Goal: Information Seeking & Learning: Learn about a topic

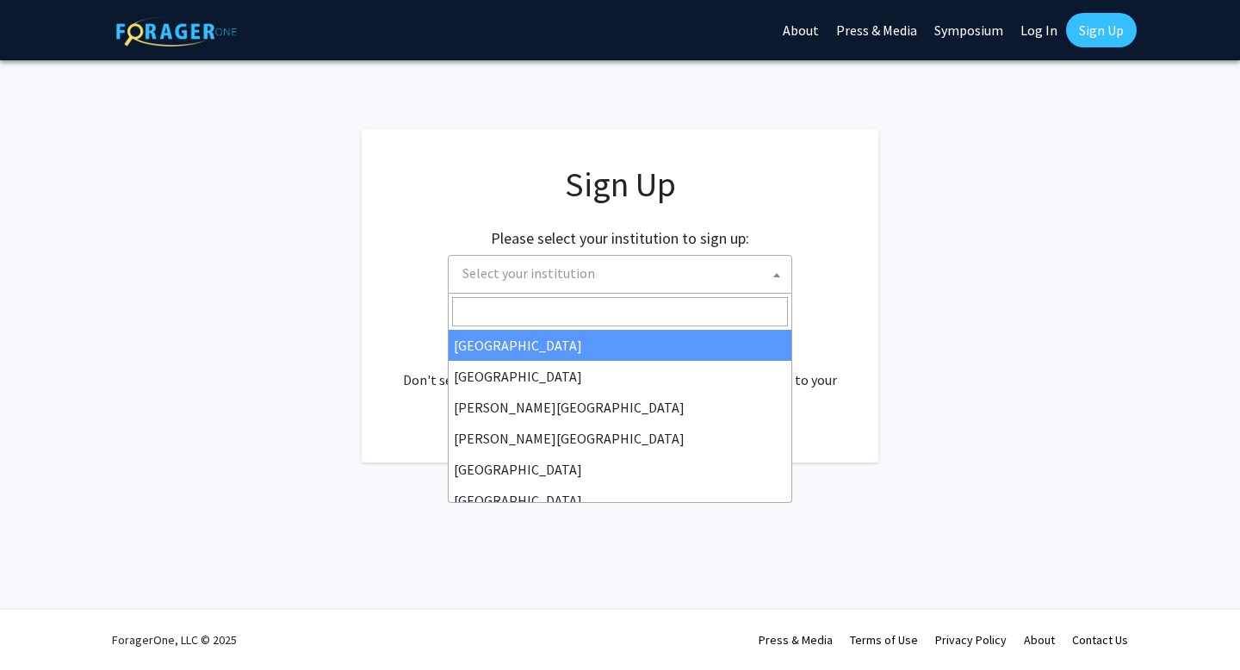
click at [653, 269] on span "Select your institution" at bounding box center [623, 273] width 336 height 35
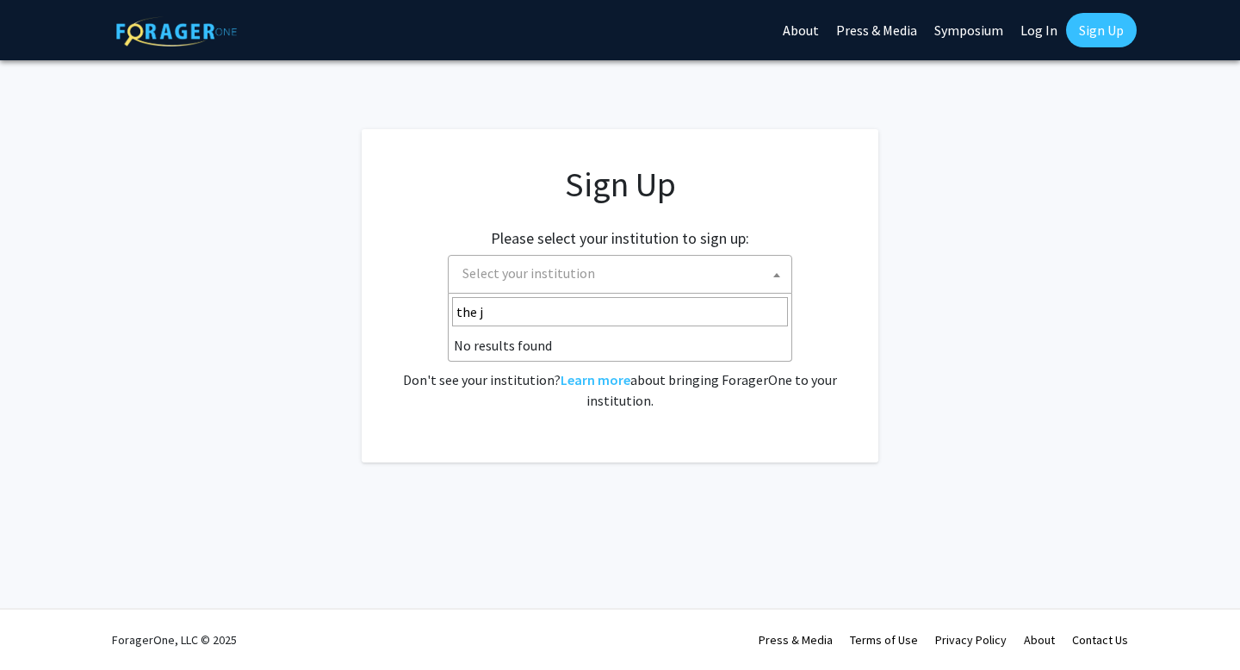
type input "the jo"
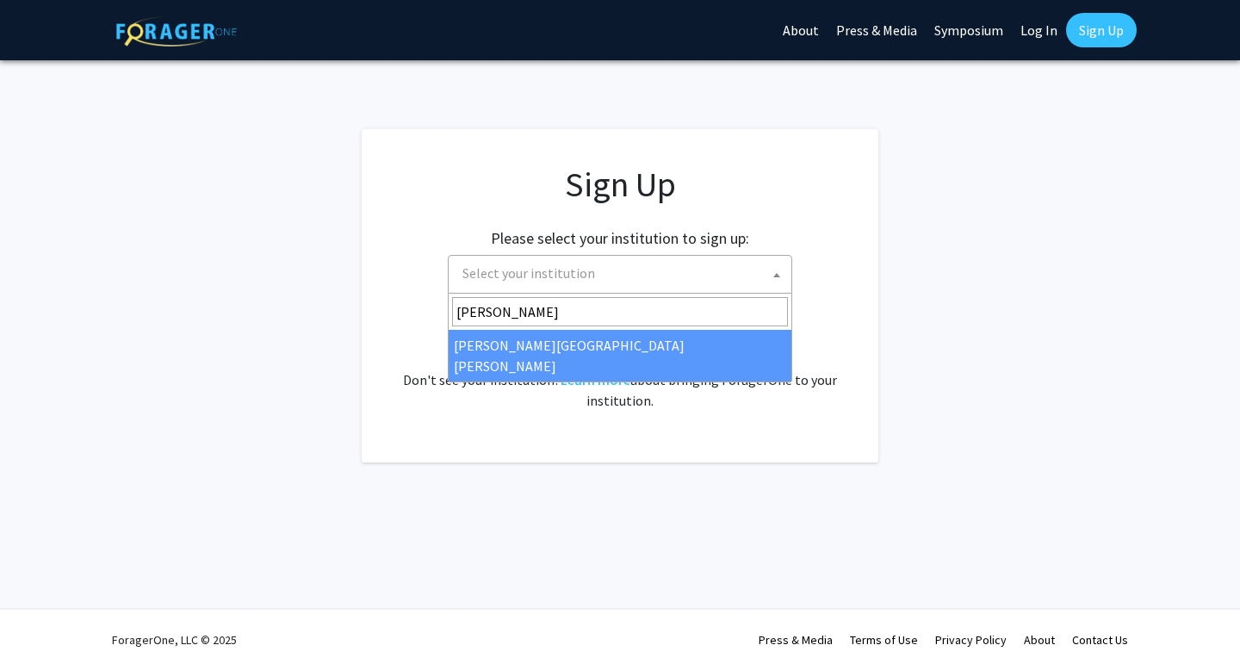
type input "[PERSON_NAME]"
select select "1"
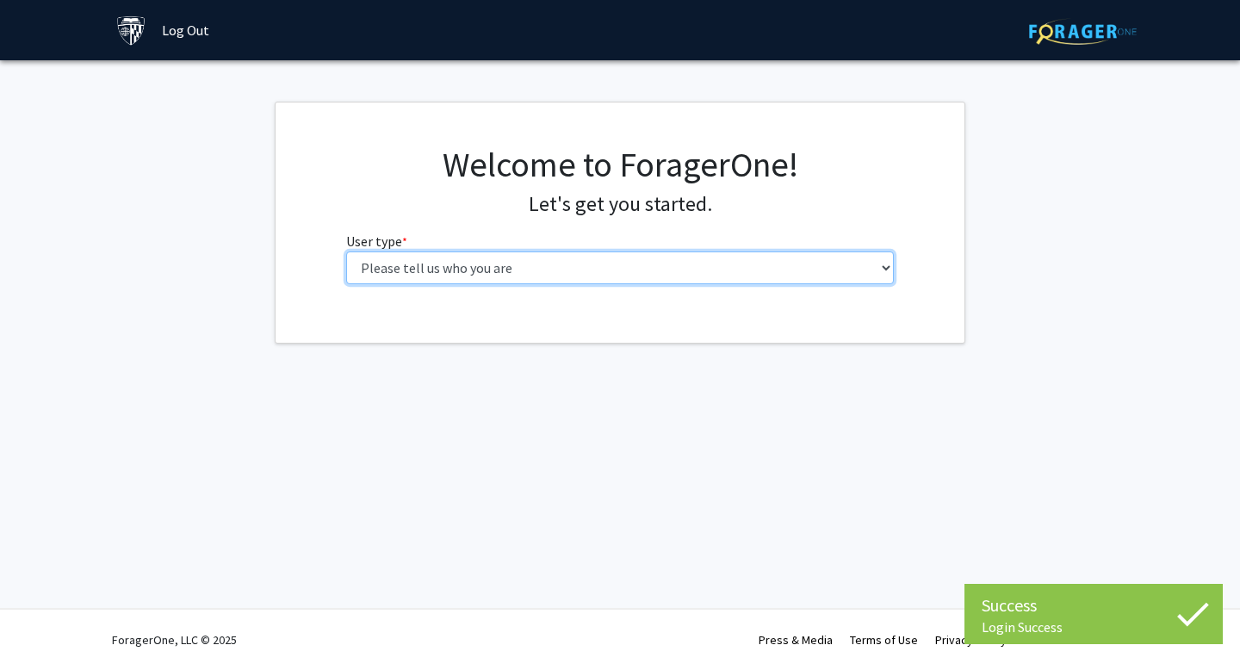
click at [646, 275] on select "Please tell us who you are Undergraduate Student Master's Student Doctoral Cand…" at bounding box center [620, 267] width 548 height 33
select select "2: masters"
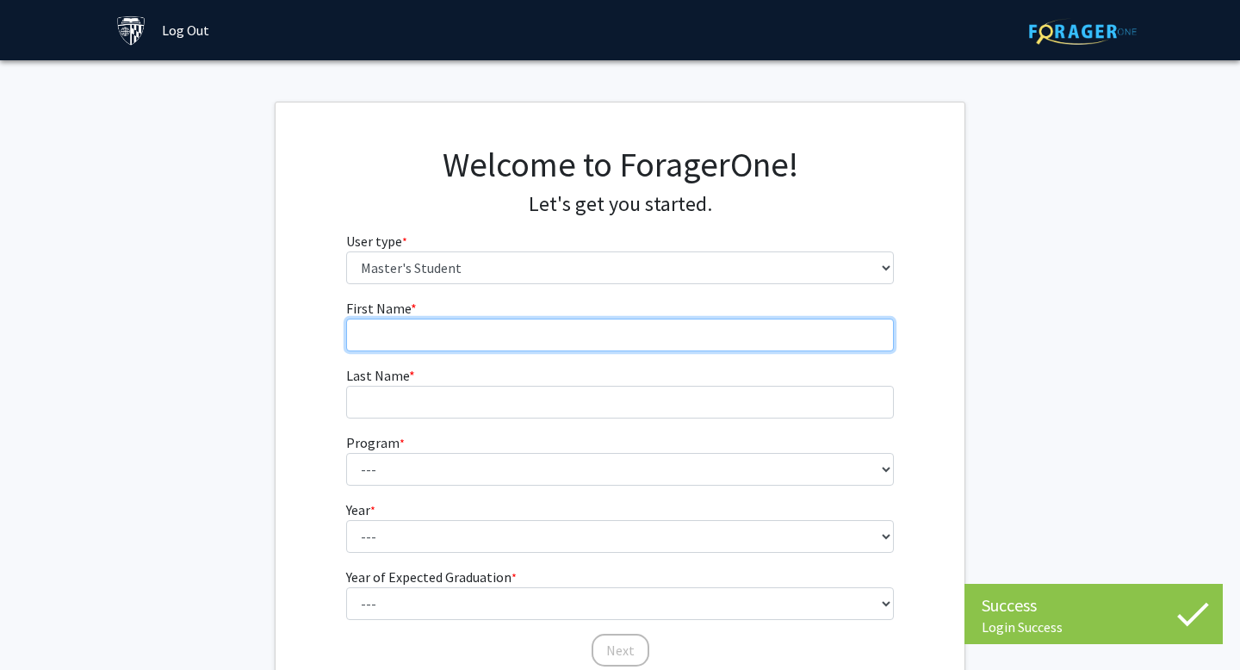
click at [438, 328] on input "First Name * required" at bounding box center [620, 335] width 548 height 33
click at [434, 337] on input "First Name * required" at bounding box center [620, 335] width 548 height 33
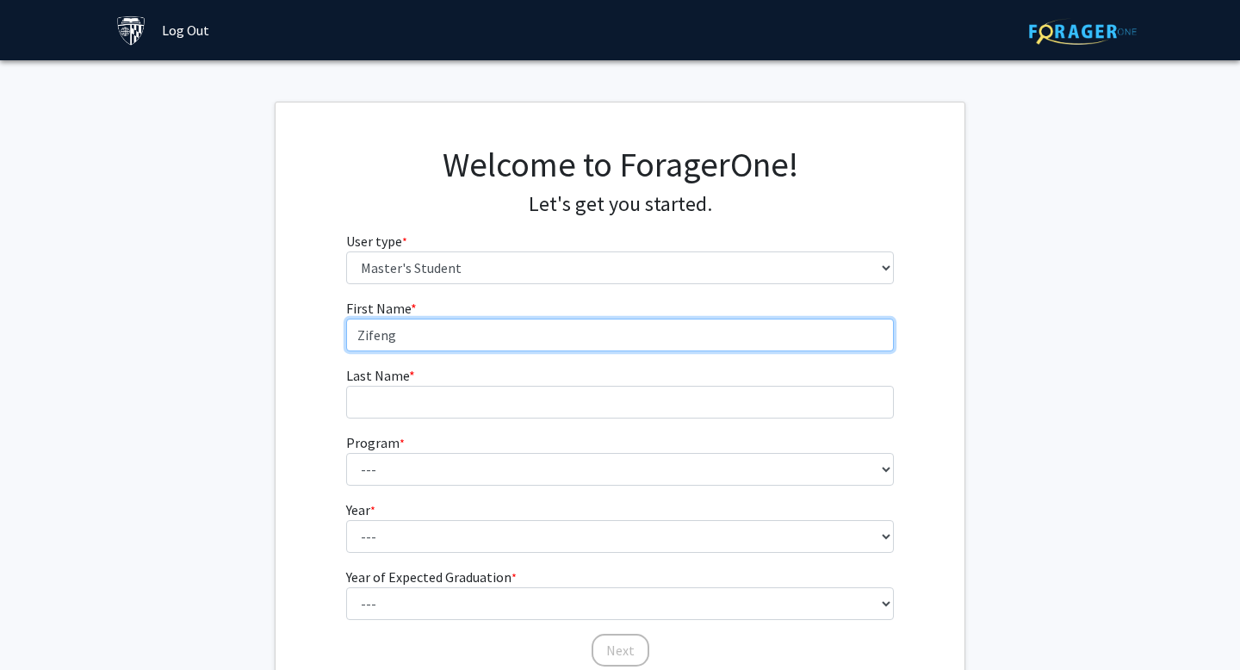
type input "Zifeng"
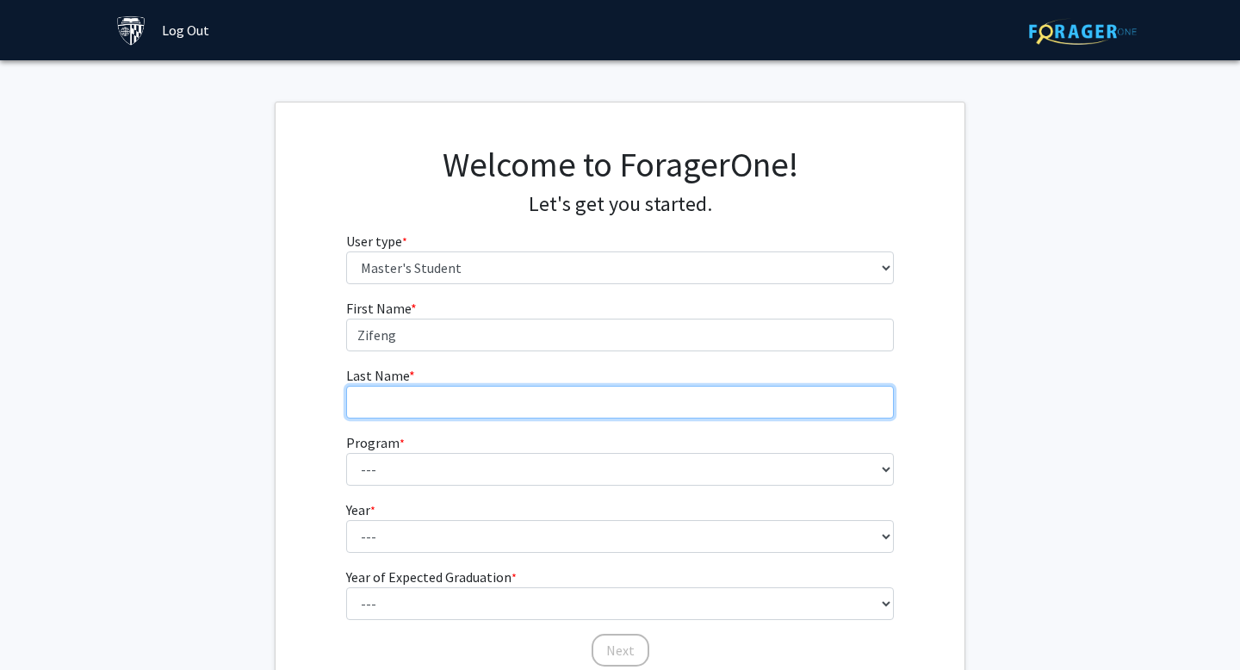
click at [419, 407] on input "Last Name * required" at bounding box center [620, 402] width 548 height 33
type input "Xu"
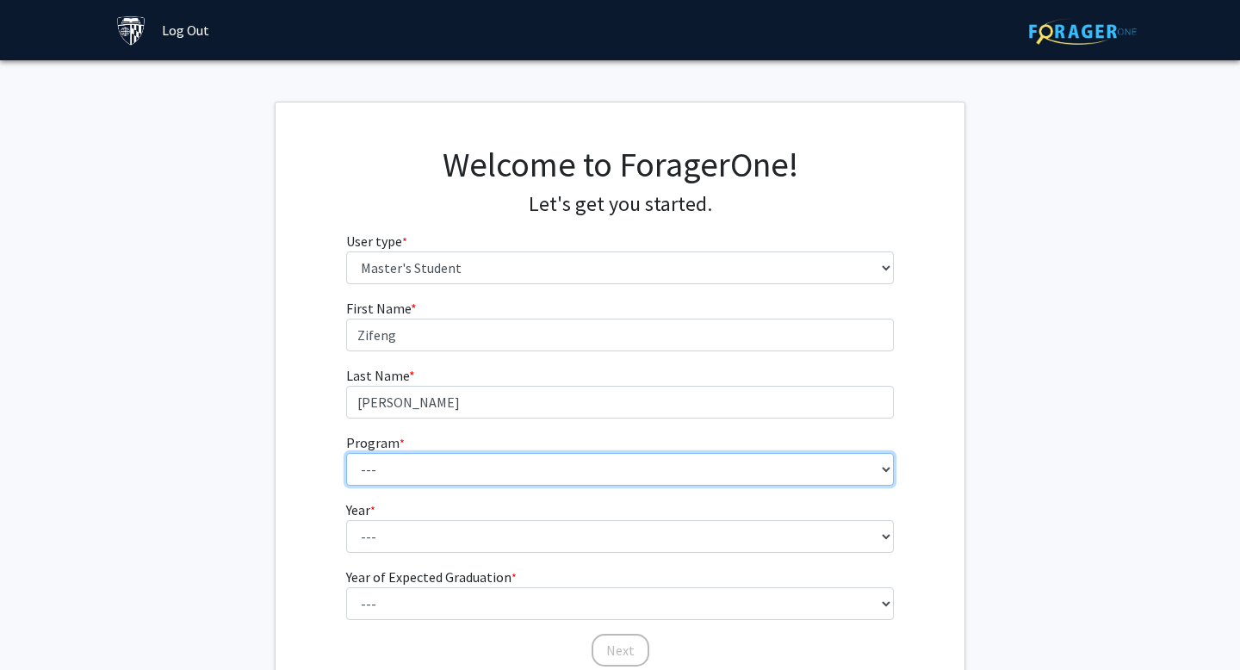
click at [404, 466] on select "--- Anatomy Education Applied and Computational Mathematics Applied Biomedical …" at bounding box center [620, 469] width 548 height 33
select select "31: 21"
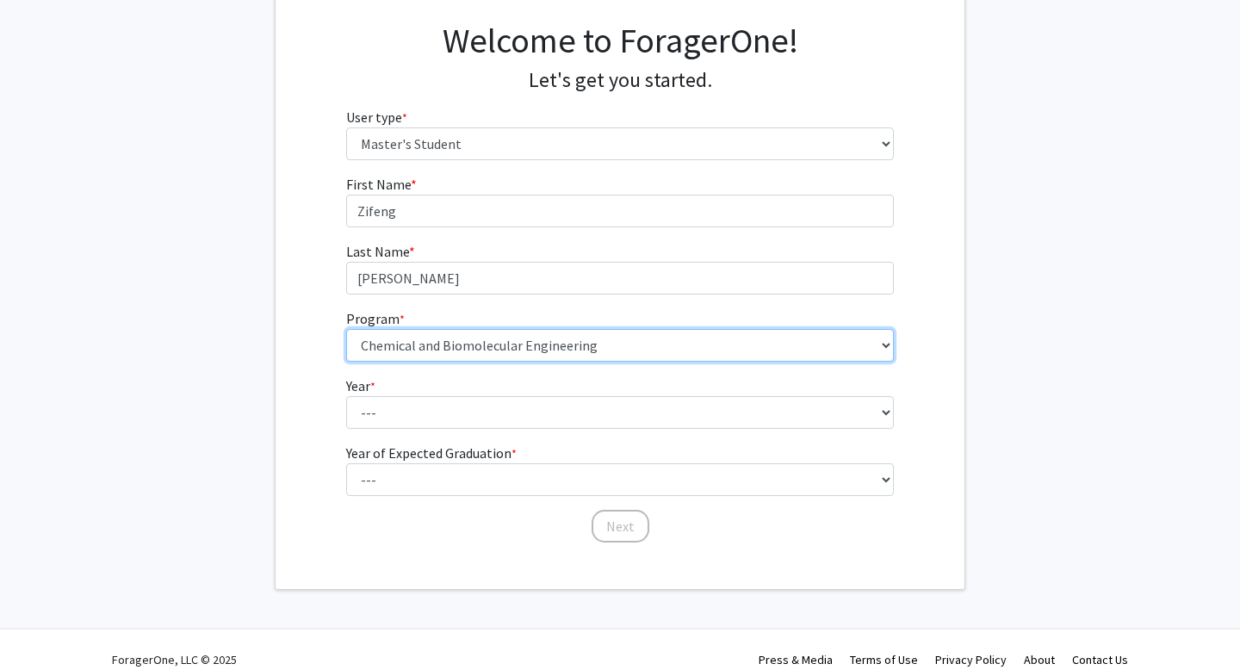
scroll to position [144, 0]
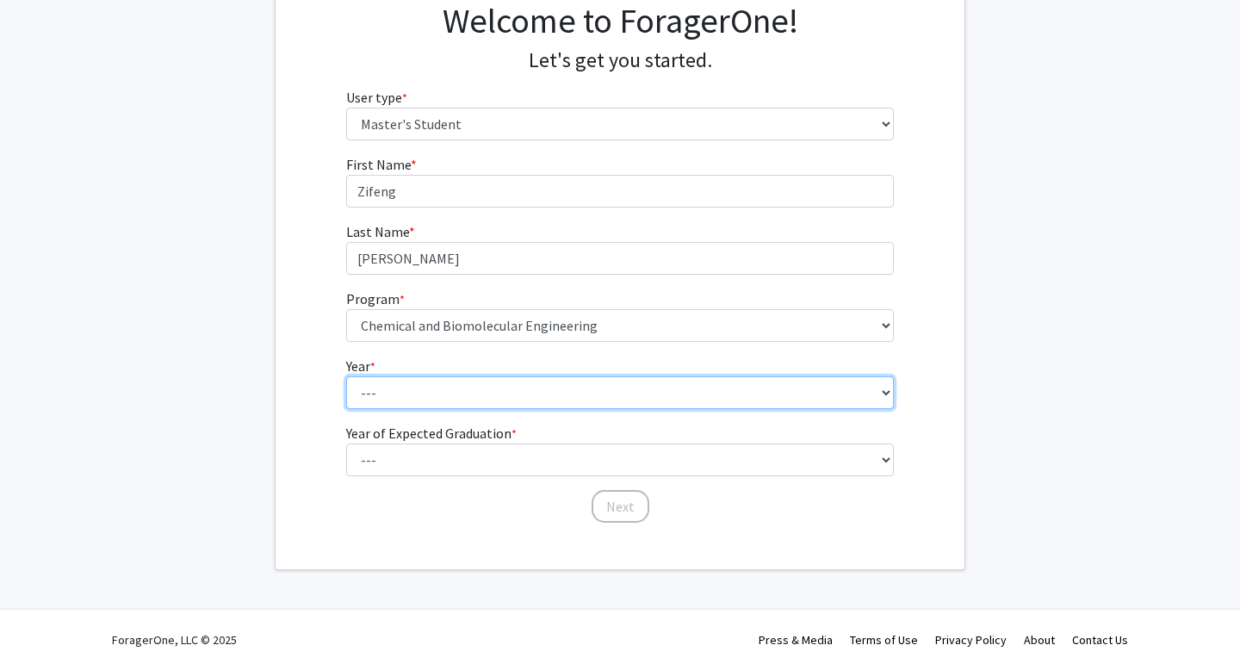
click at [474, 395] on select "--- First Year Second Year" at bounding box center [620, 392] width 548 height 33
select select "1: first_year"
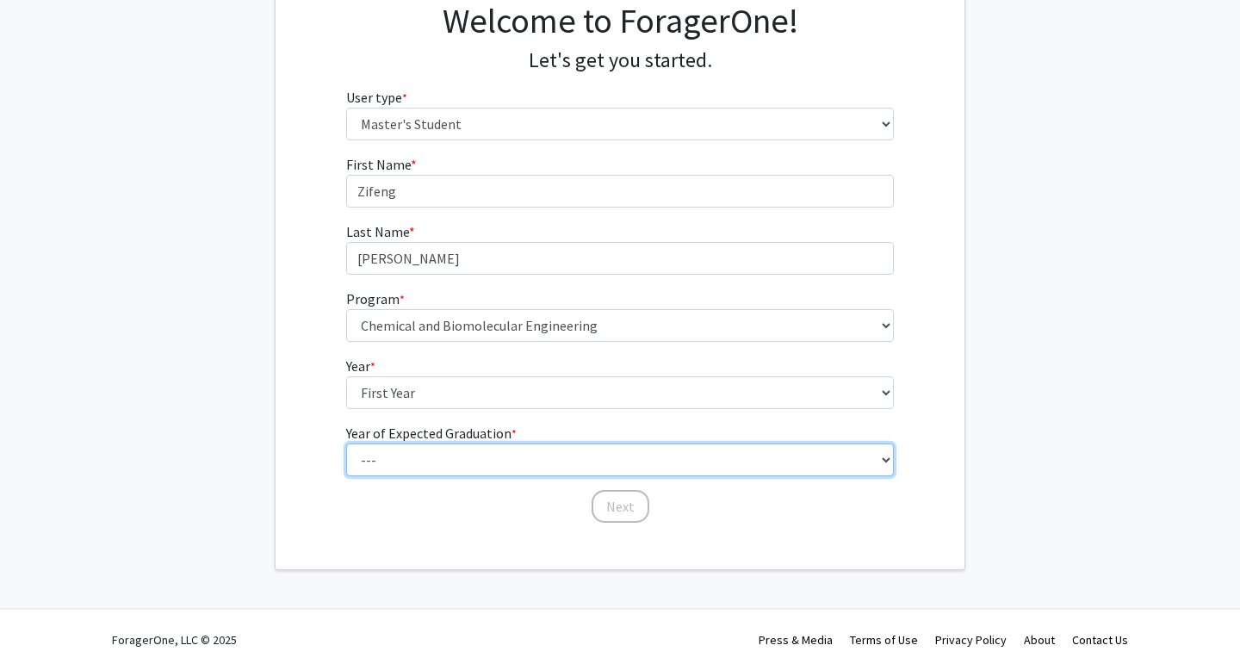
click at [462, 452] on select "--- 2025 2026 2027 2028 2029 2030 2031 2032 2033 2034" at bounding box center [620, 459] width 548 height 33
select select "3: 2027"
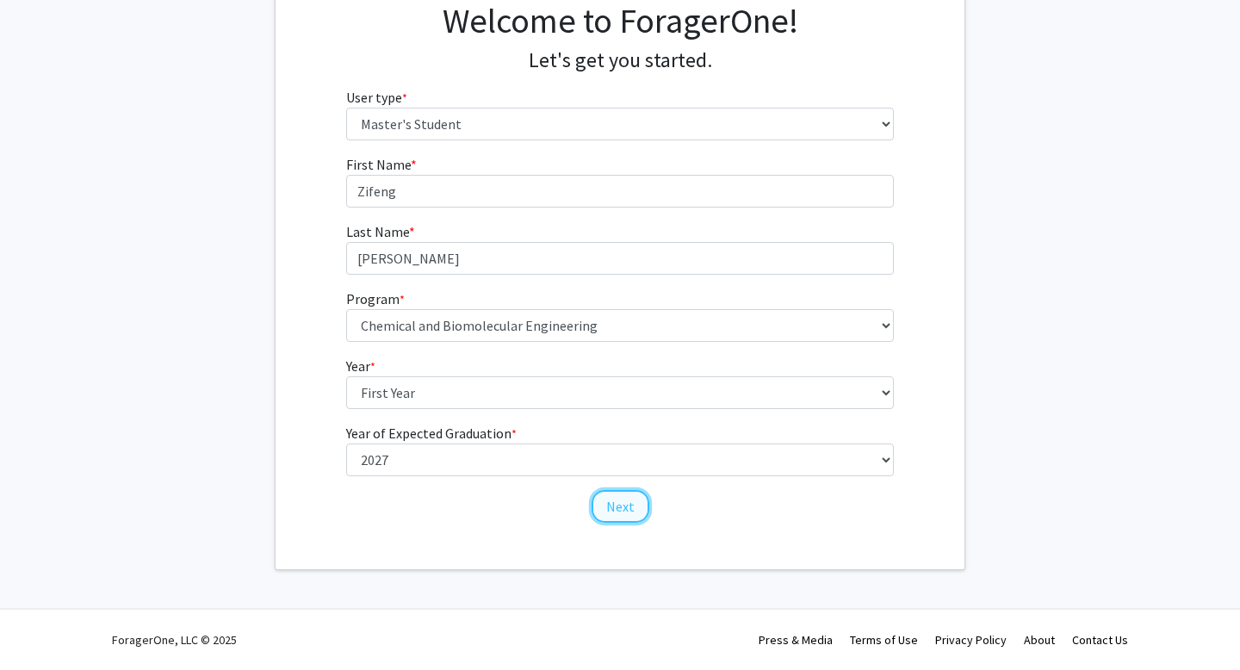
click at [617, 499] on button "Next" at bounding box center [620, 506] width 58 height 33
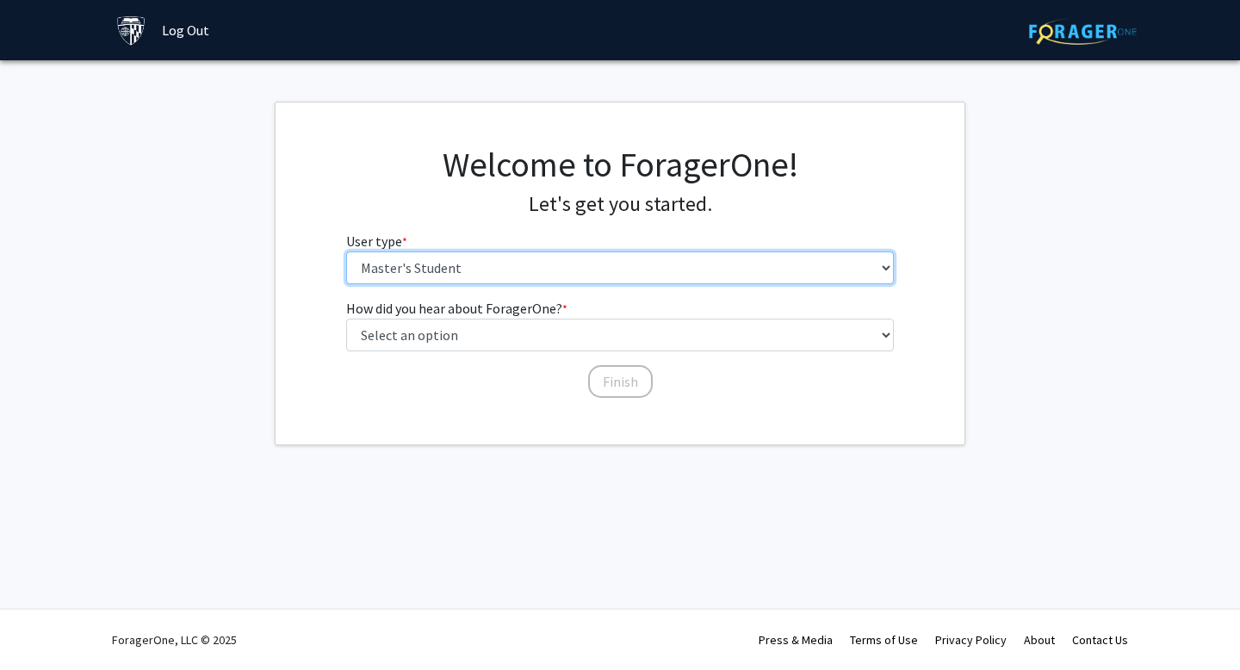
click at [485, 265] on select "Please tell us who you are Undergraduate Student Master's Student Doctoral Cand…" at bounding box center [620, 267] width 548 height 33
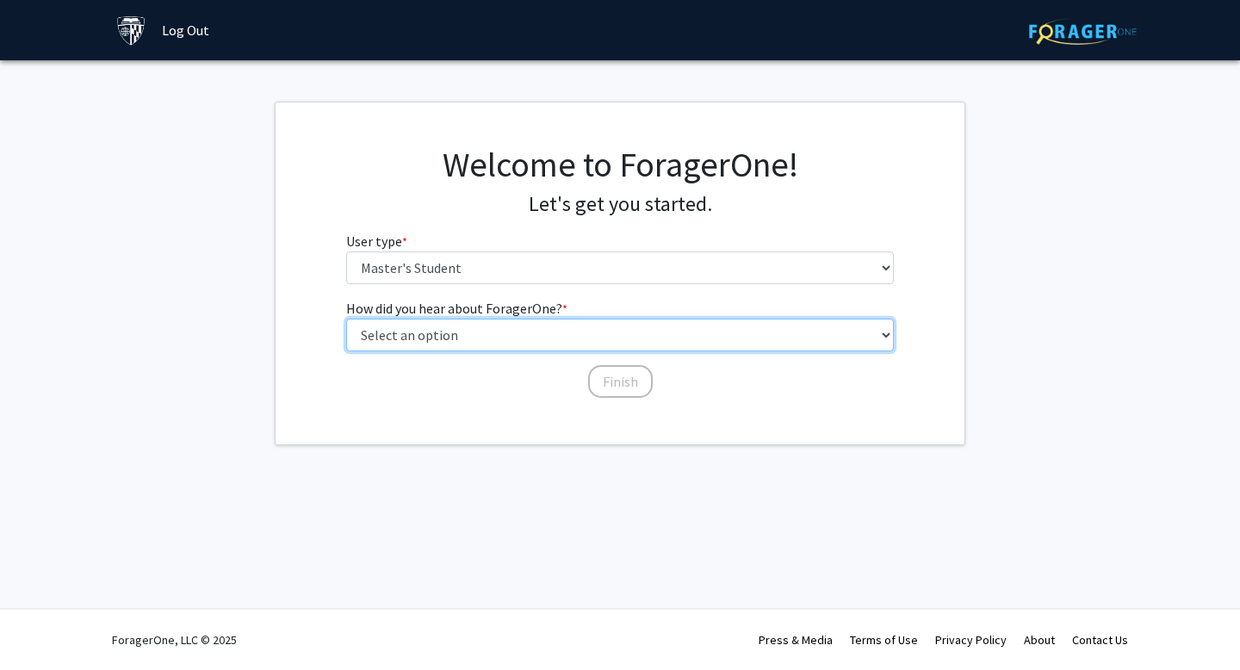
click at [584, 334] on select "Select an option Peer/student recommendation Faculty/staff recommendation Unive…" at bounding box center [620, 335] width 548 height 33
select select "3: university_website"
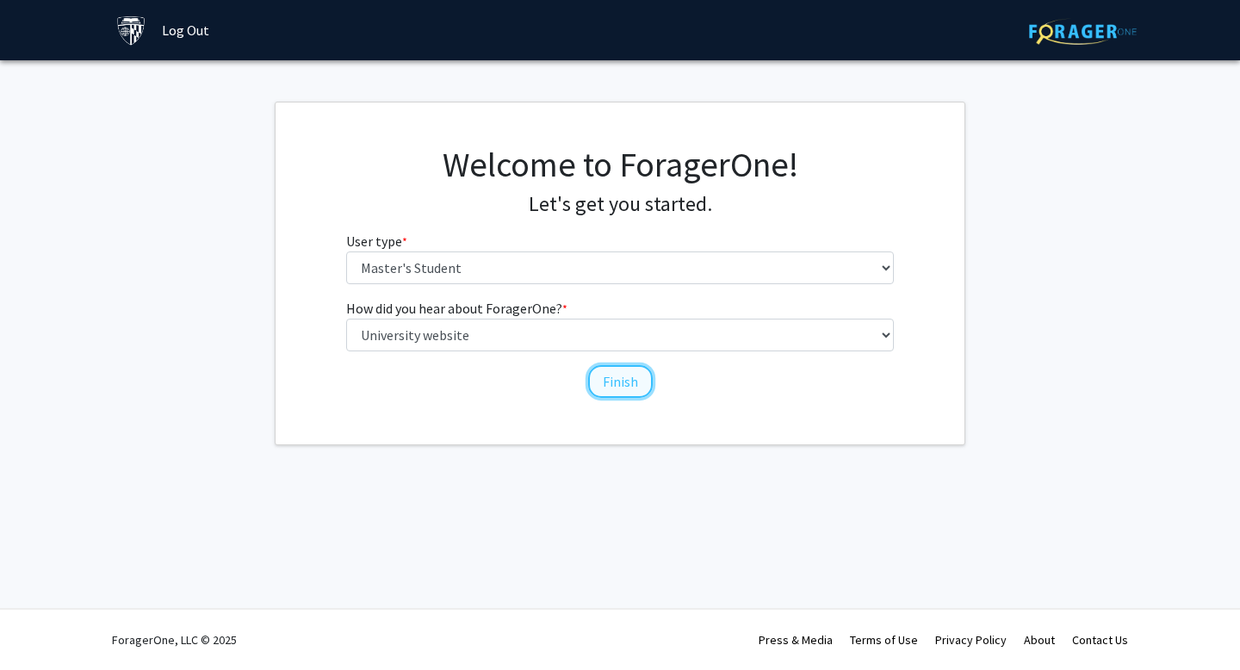
click at [592, 386] on button "Finish" at bounding box center [620, 381] width 65 height 33
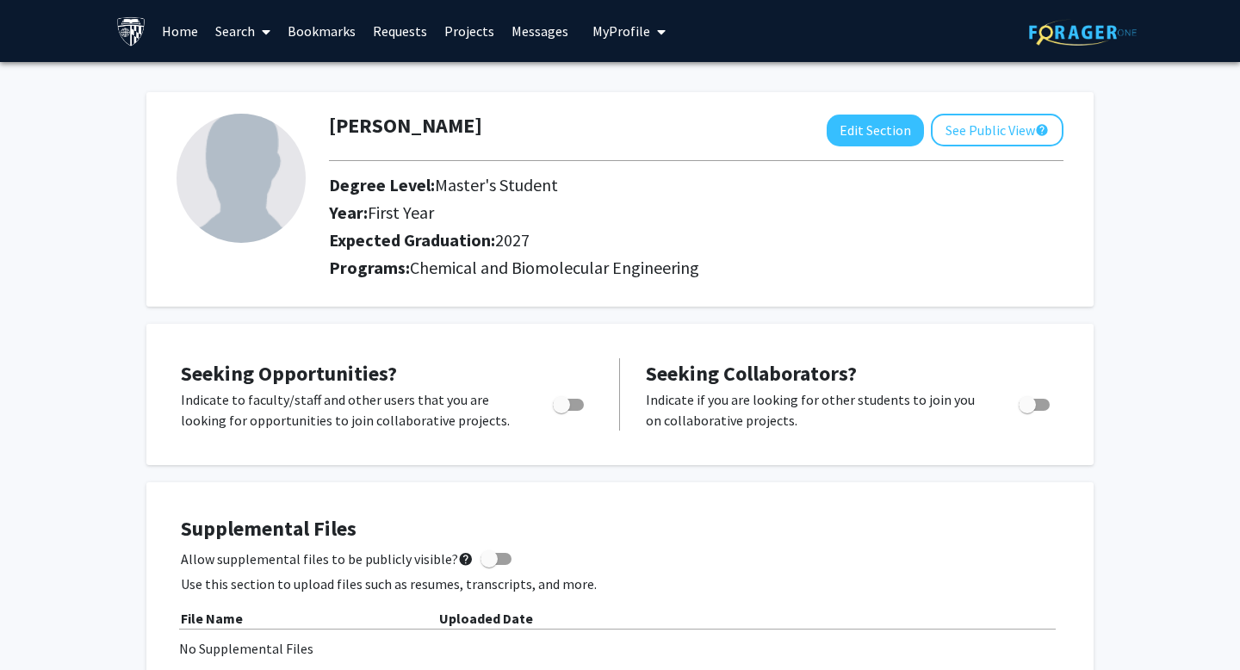
click at [510, 182] on span "Master's Student" at bounding box center [496, 185] width 123 height 22
click at [489, 182] on span "Master's Student" at bounding box center [496, 185] width 123 height 22
click at [659, 258] on span "Chemical and Biomolecular Engineering" at bounding box center [554, 268] width 289 height 22
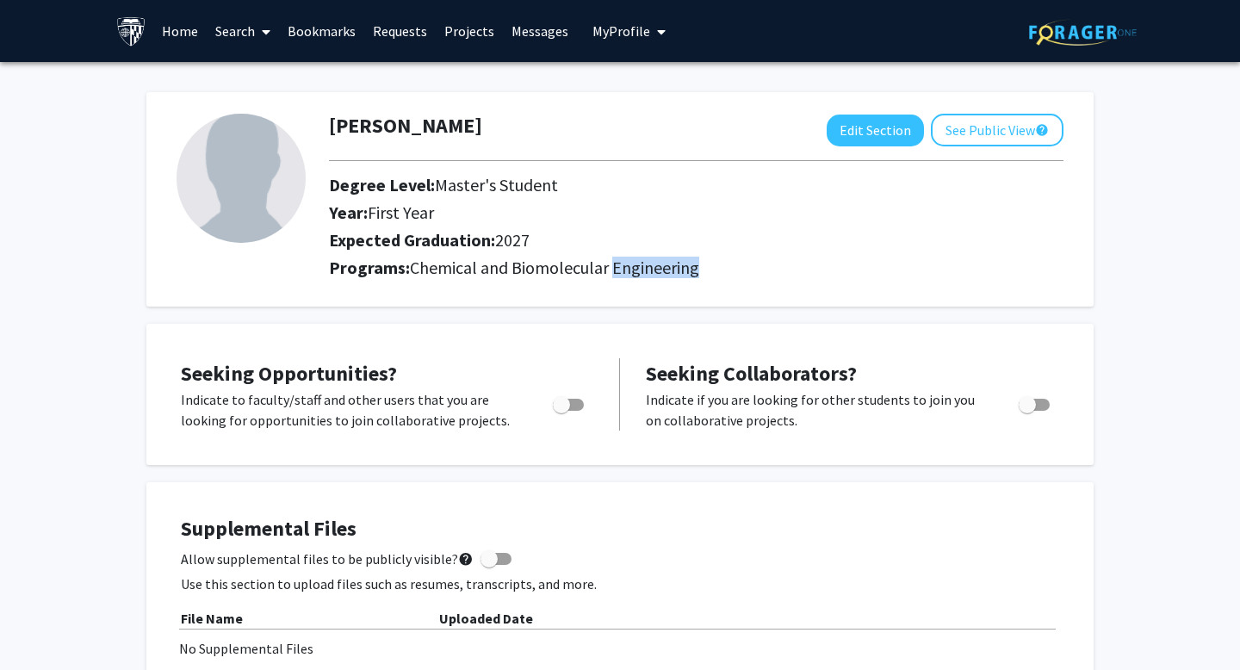
click at [659, 258] on span "Chemical and Biomolecular Engineering" at bounding box center [554, 268] width 289 height 22
click at [562, 406] on span "Toggle" at bounding box center [561, 404] width 17 height 17
click at [561, 411] on input "Are you actively seeking opportunities?" at bounding box center [560, 411] width 1 height 1
checkbox input "true"
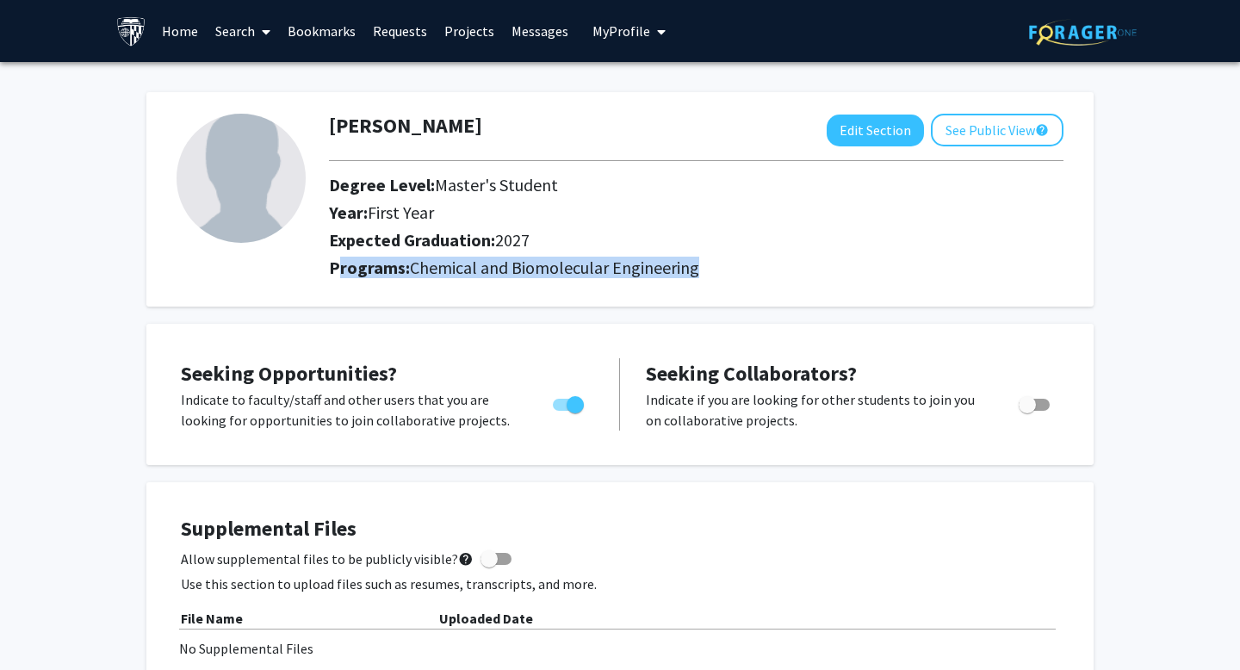
click at [1037, 400] on span "Toggle" at bounding box center [1033, 405] width 31 height 12
click at [1027, 411] on input "Would you like to receive other student requests to work with you?" at bounding box center [1026, 411] width 1 height 1
checkbox input "true"
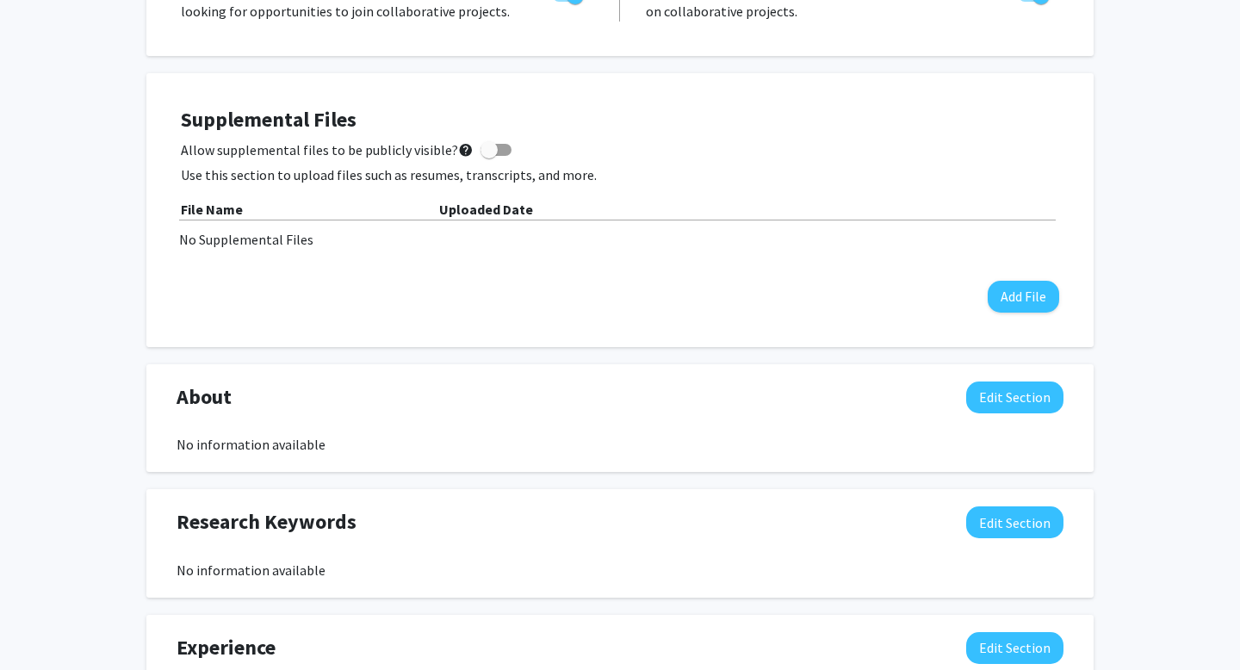
scroll to position [407, 0]
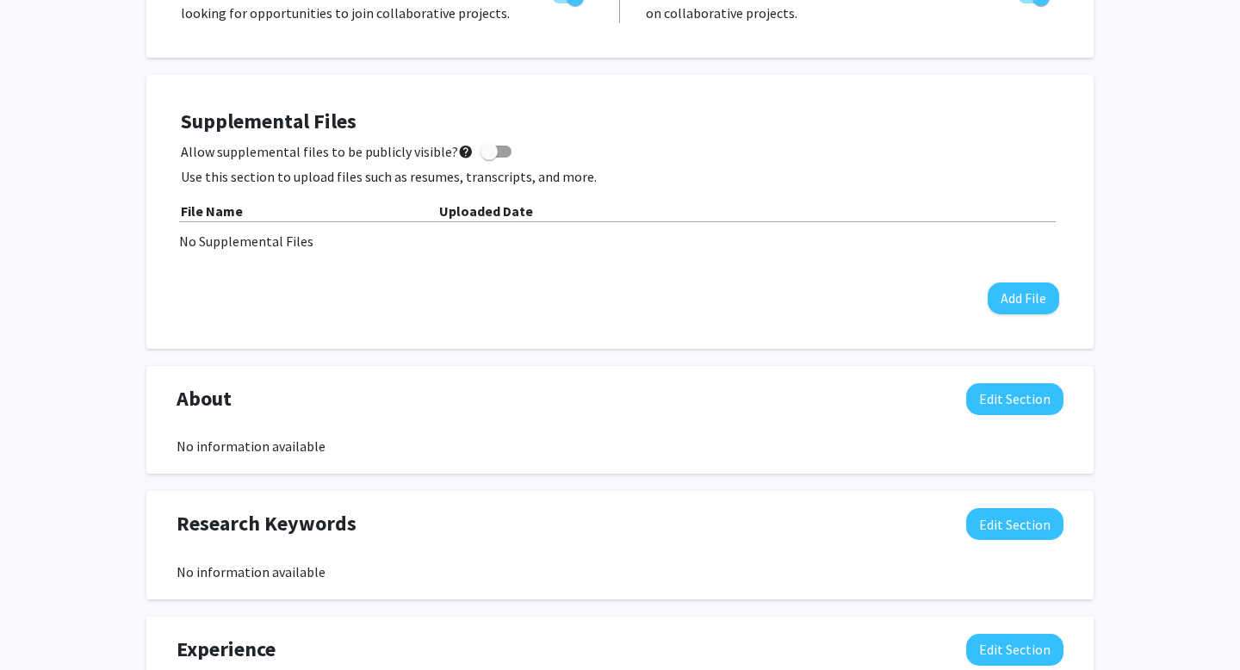
click at [405, 155] on span "Allow supplemental files to be publicly visible? help" at bounding box center [327, 151] width 293 height 21
click at [488, 158] on input "Allow supplemental files to be publicly visible? help" at bounding box center [488, 158] width 1 height 1
click at [418, 155] on span "Allow supplemental files to be publicly visible? help" at bounding box center [327, 151] width 293 height 21
click at [488, 158] on input "Allow supplemental files to be publicly visible? help" at bounding box center [488, 158] width 1 height 1
checkbox input "false"
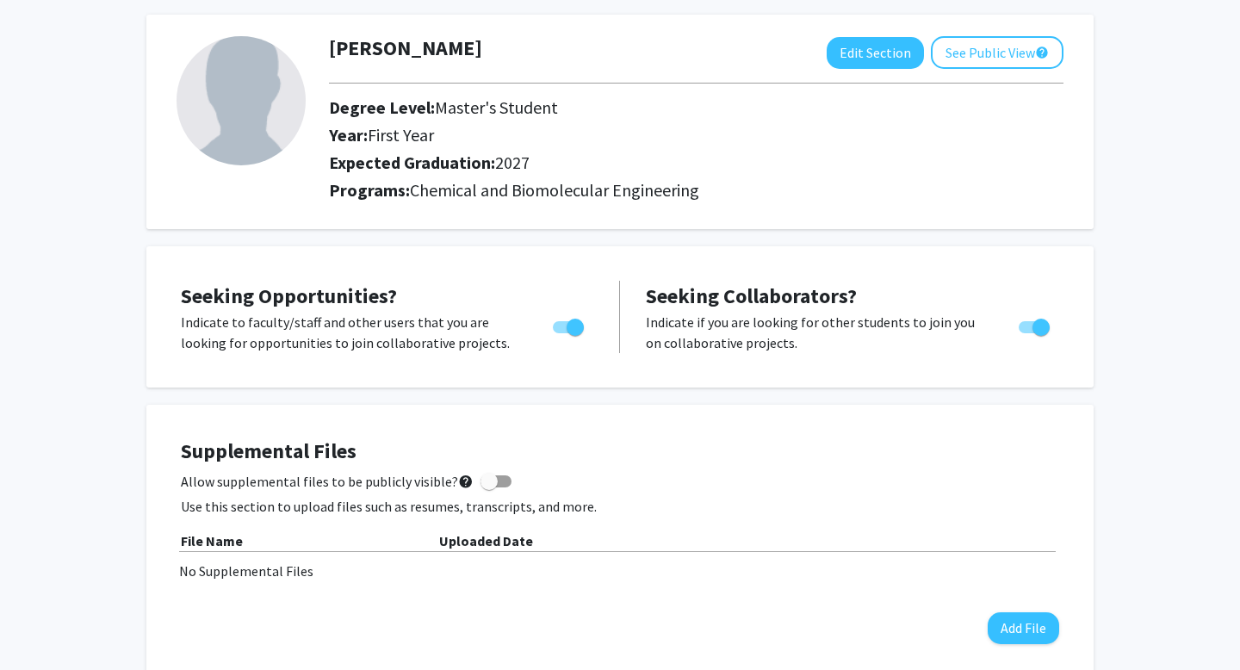
scroll to position [0, 0]
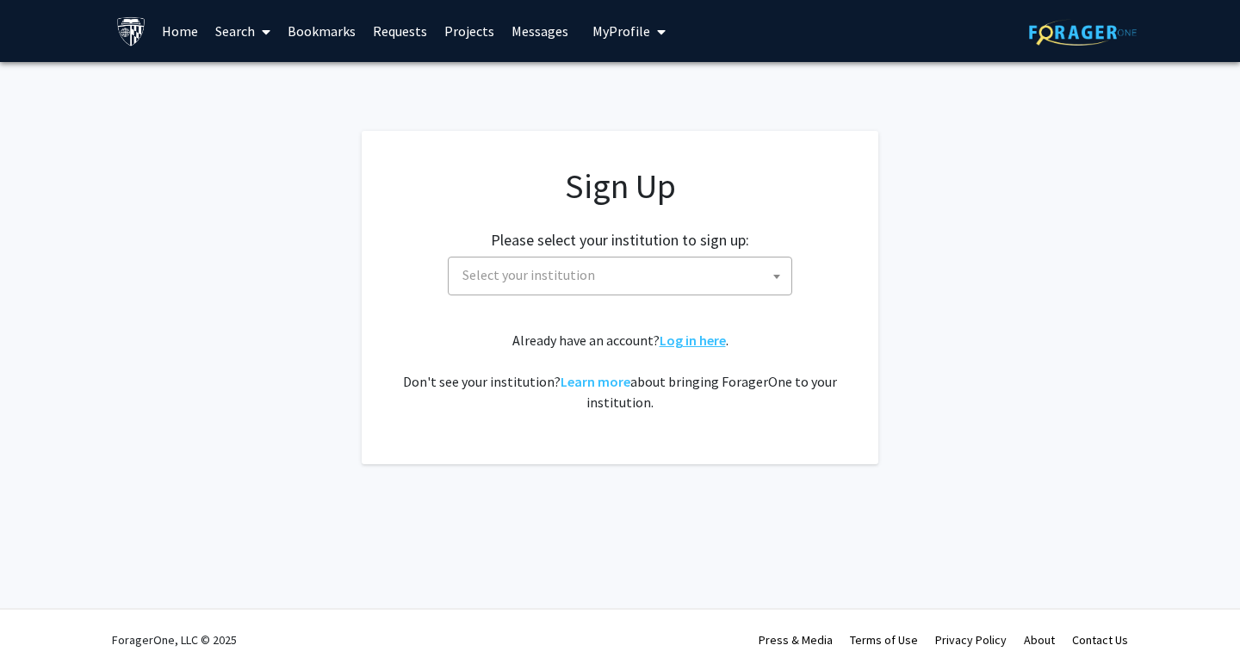
click at [688, 333] on link "Log in here" at bounding box center [692, 339] width 66 height 17
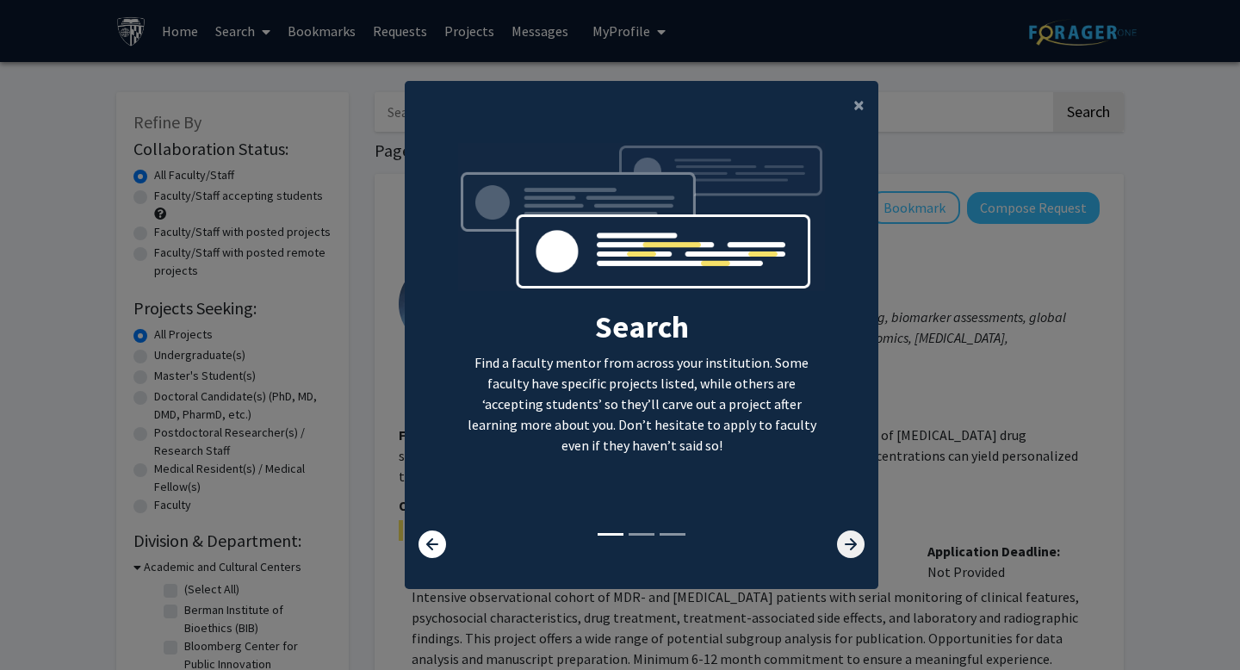
click at [852, 535] on icon at bounding box center [851, 544] width 28 height 28
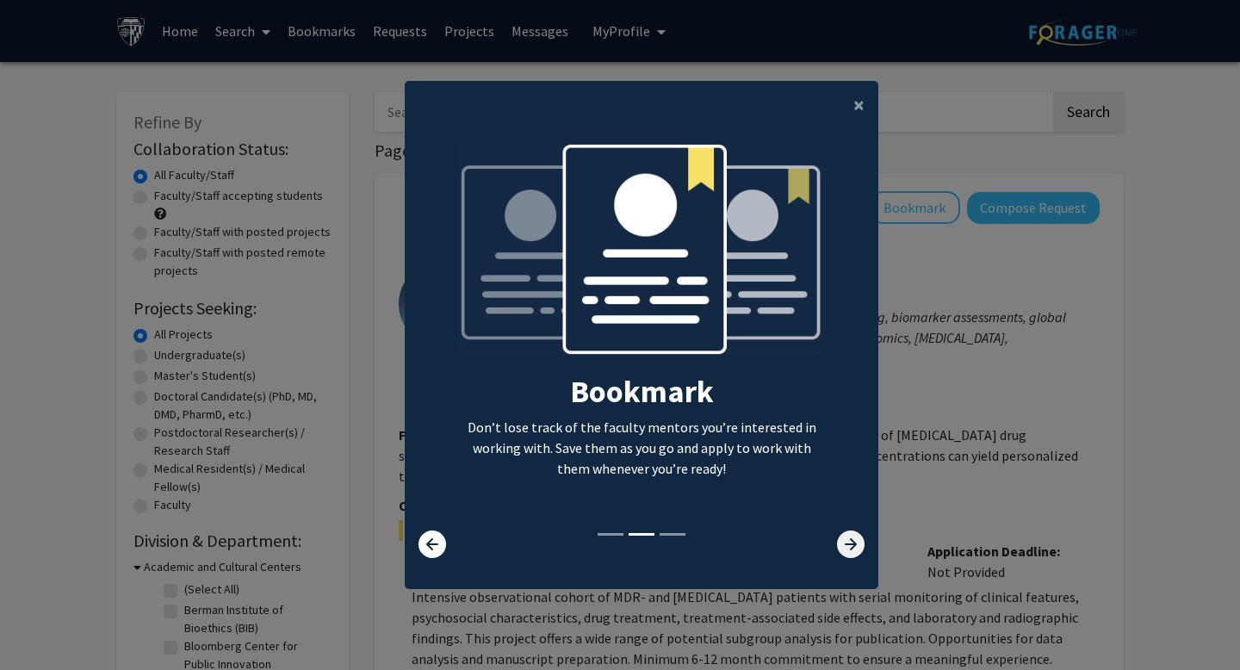
click at [852, 535] on icon at bounding box center [851, 544] width 28 height 28
click at [1002, 410] on modal-container "× Search Find a faculty mentor from across your institution. Some faculty have …" at bounding box center [620, 335] width 1240 height 670
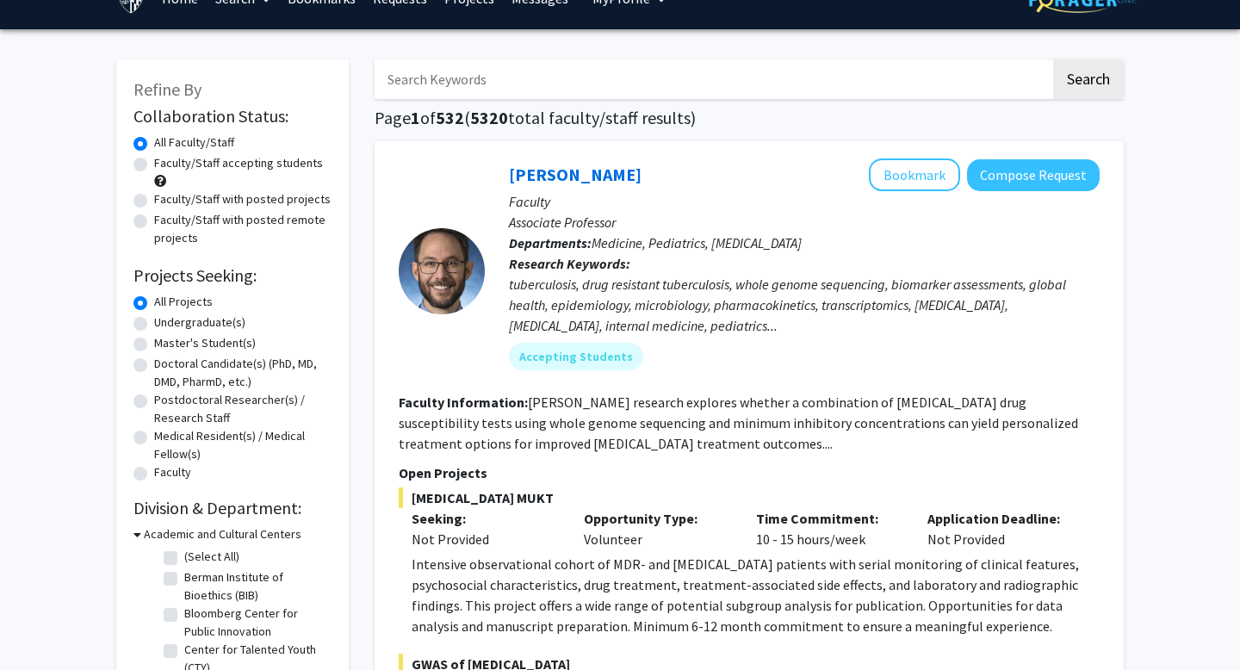
scroll to position [34, 0]
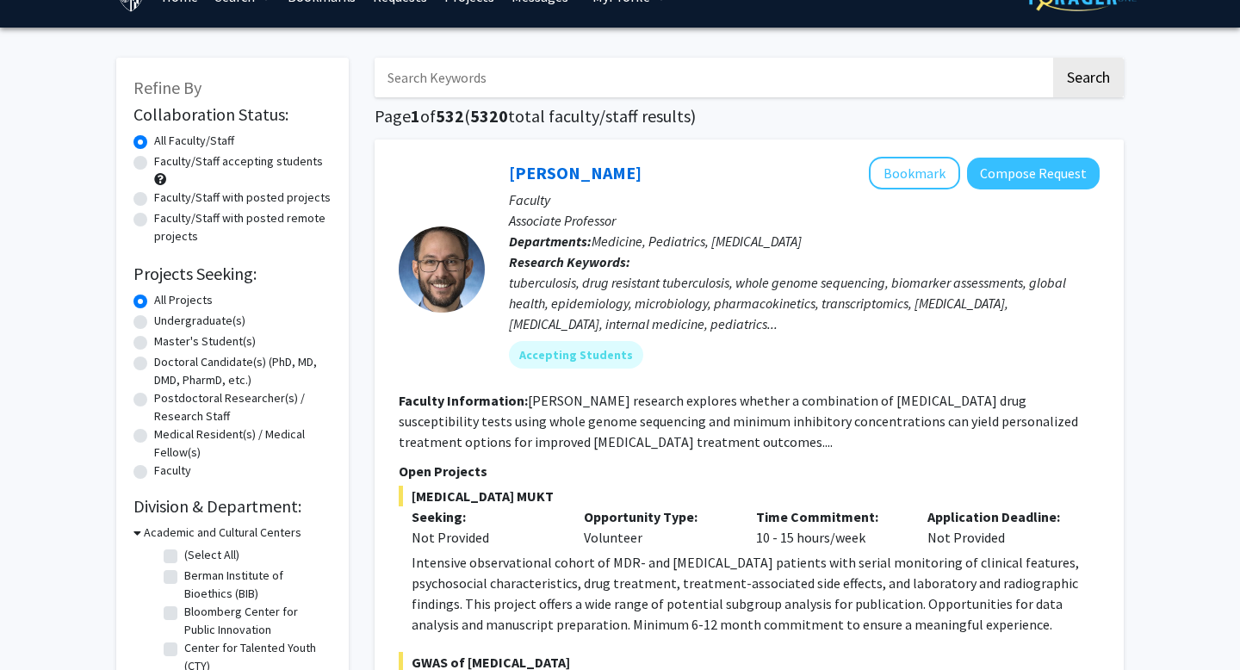
click at [650, 318] on div "tuberculosis, drug resistant tuberculosis, whole genome sequencing, biomarker a…" at bounding box center [804, 303] width 591 height 62
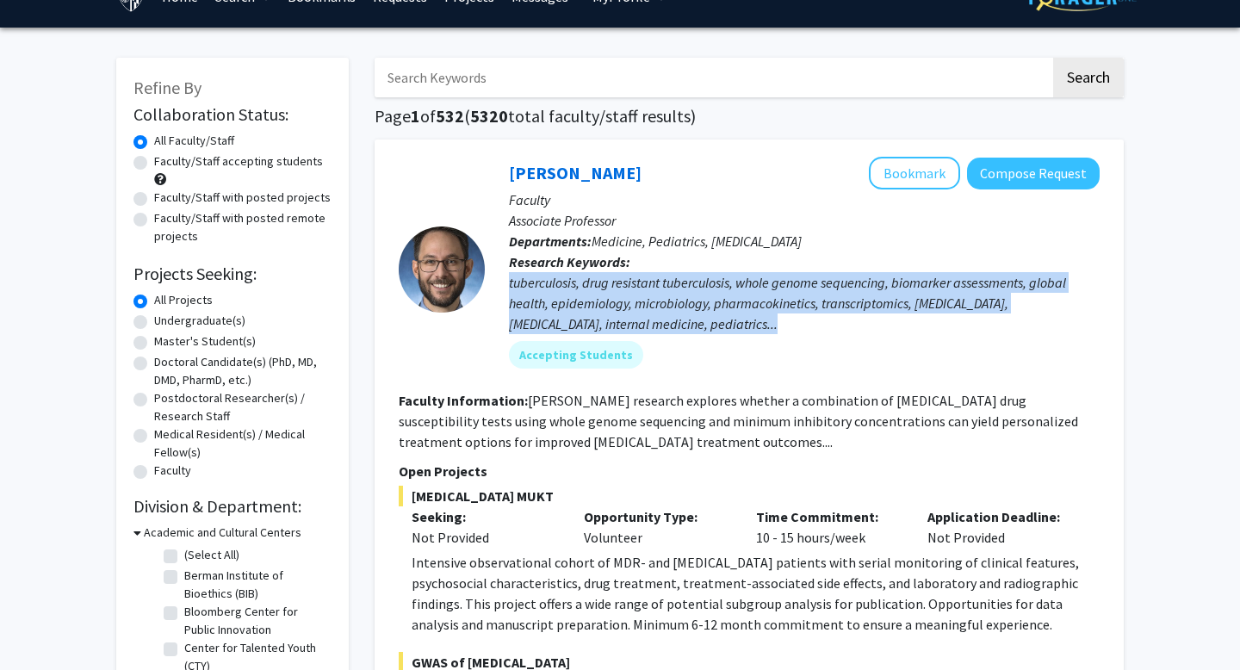
click at [603, 299] on div "tuberculosis, drug resistant tuberculosis, whole genome sequencing, biomarker a…" at bounding box center [804, 303] width 591 height 62
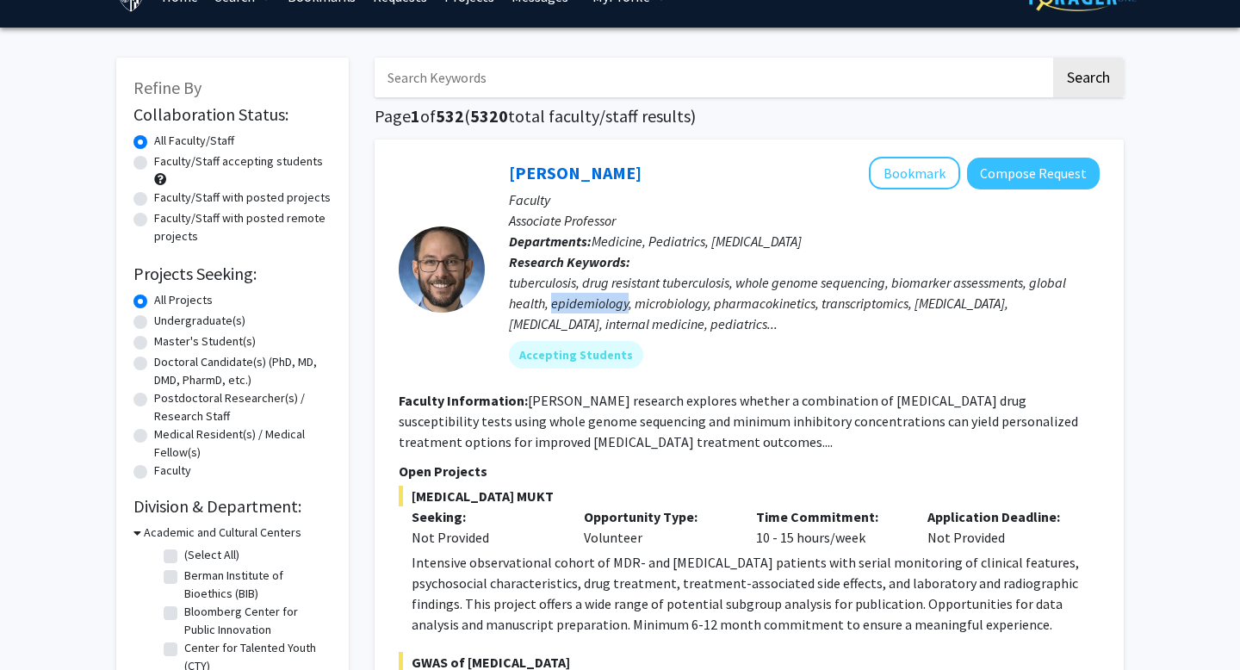
click at [603, 299] on div "tuberculosis, drug resistant tuberculosis, whole genome sequencing, biomarker a…" at bounding box center [804, 303] width 591 height 62
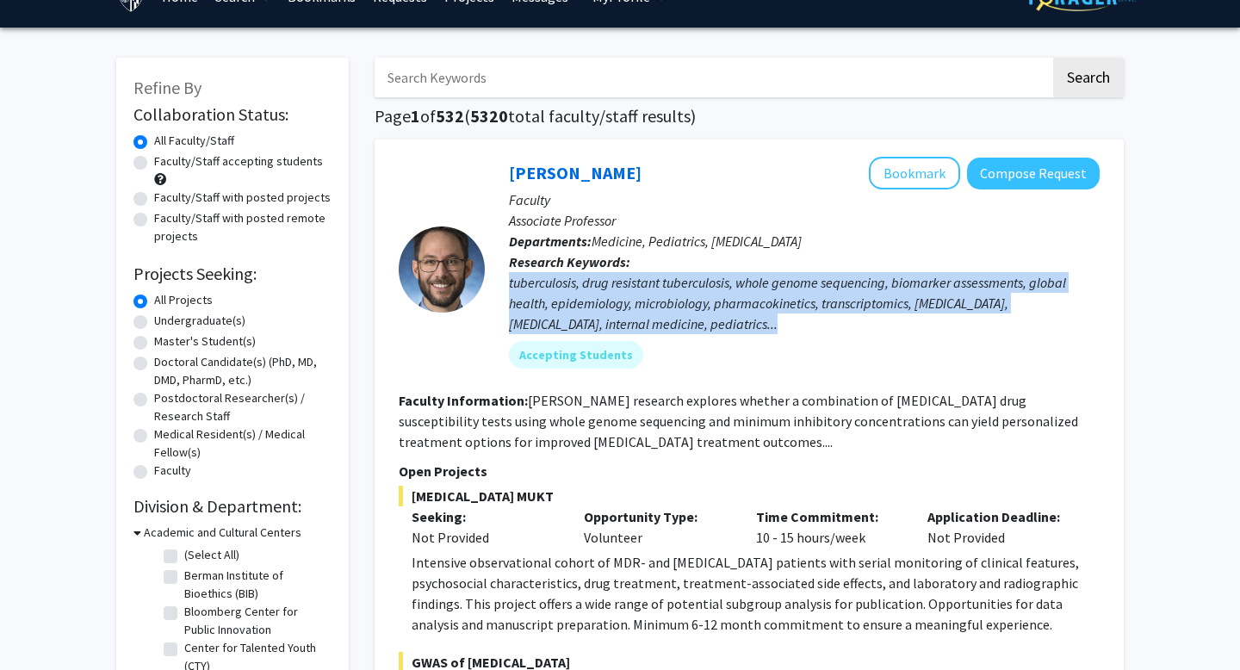
click at [603, 299] on div "tuberculosis, drug resistant tuberculosis, whole genome sequencing, biomarker a…" at bounding box center [804, 303] width 591 height 62
click at [571, 299] on div "tuberculosis, drug resistant tuberculosis, whole genome sequencing, biomarker a…" at bounding box center [804, 303] width 591 height 62
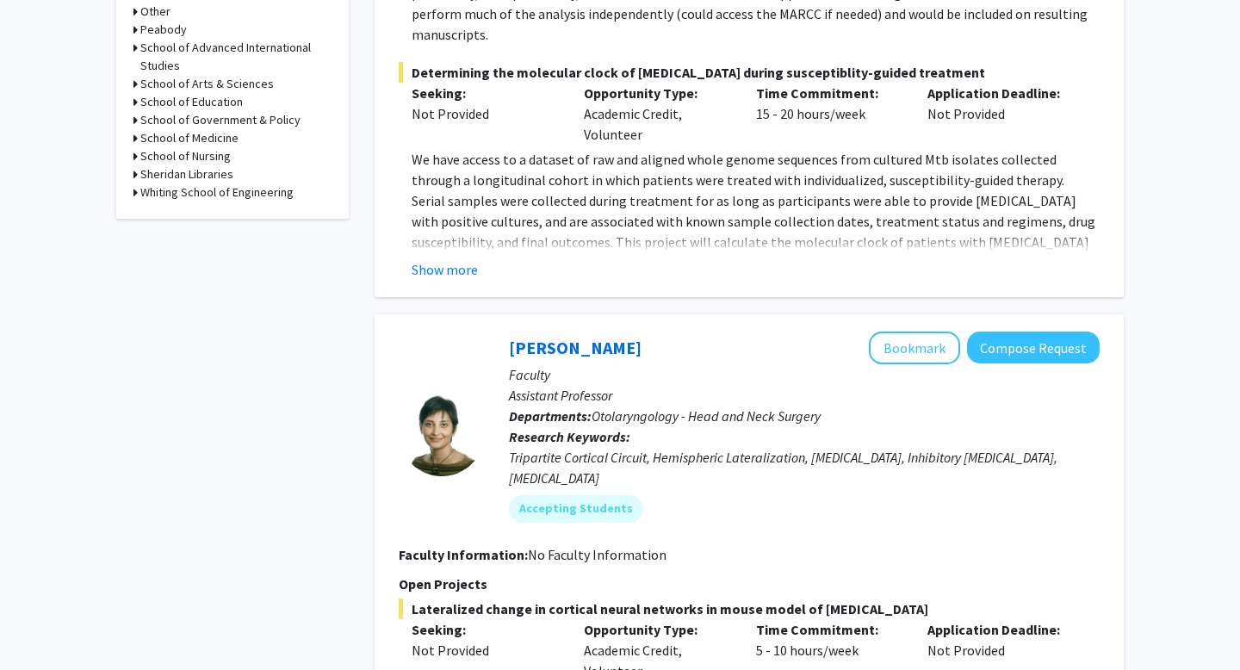
scroll to position [844, 0]
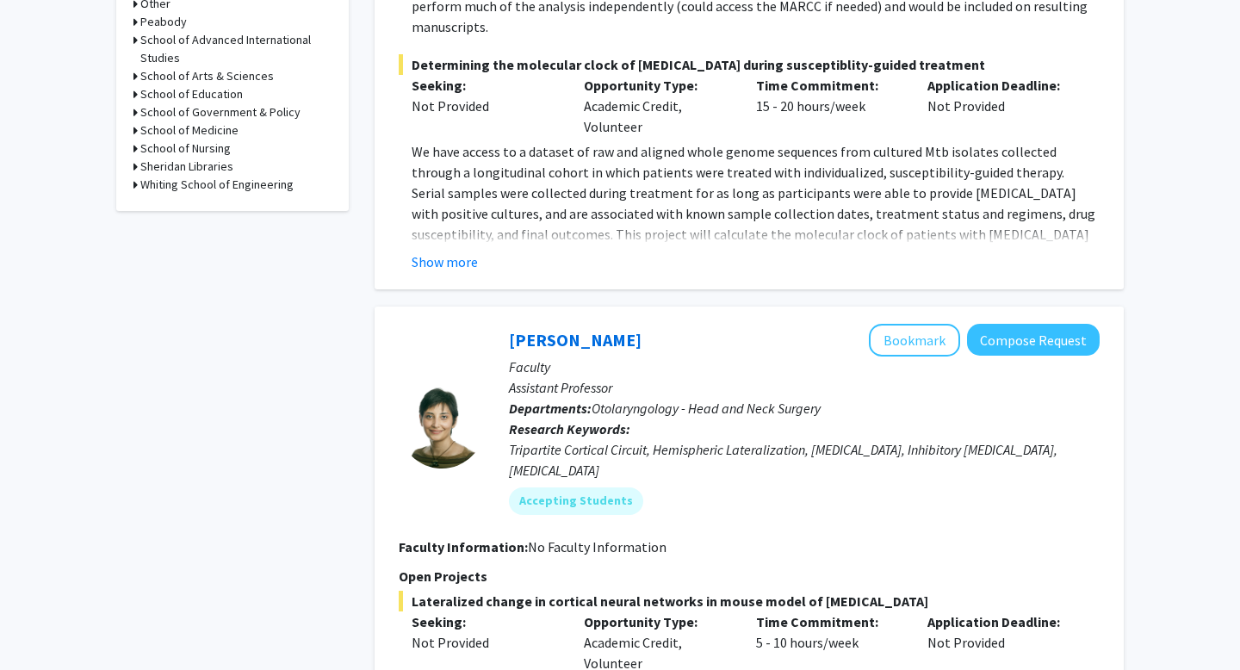
click at [597, 399] on span "Otolaryngology - Head and Neck Surgery" at bounding box center [705, 407] width 229 height 17
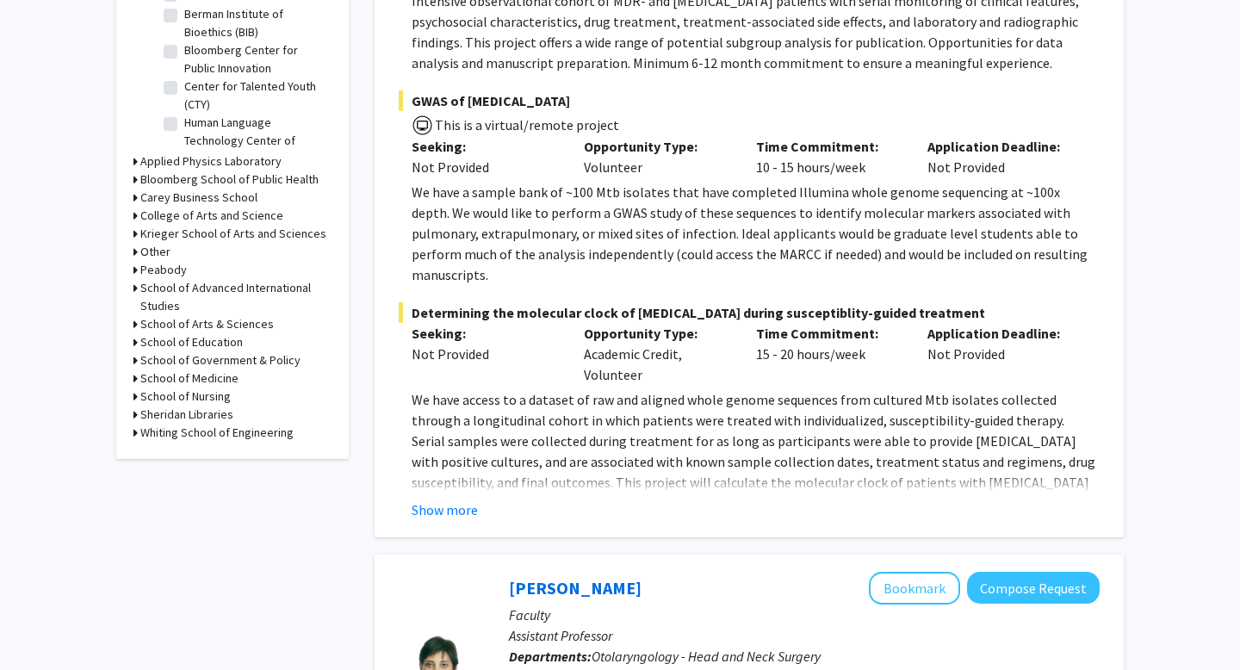
scroll to position [594, 0]
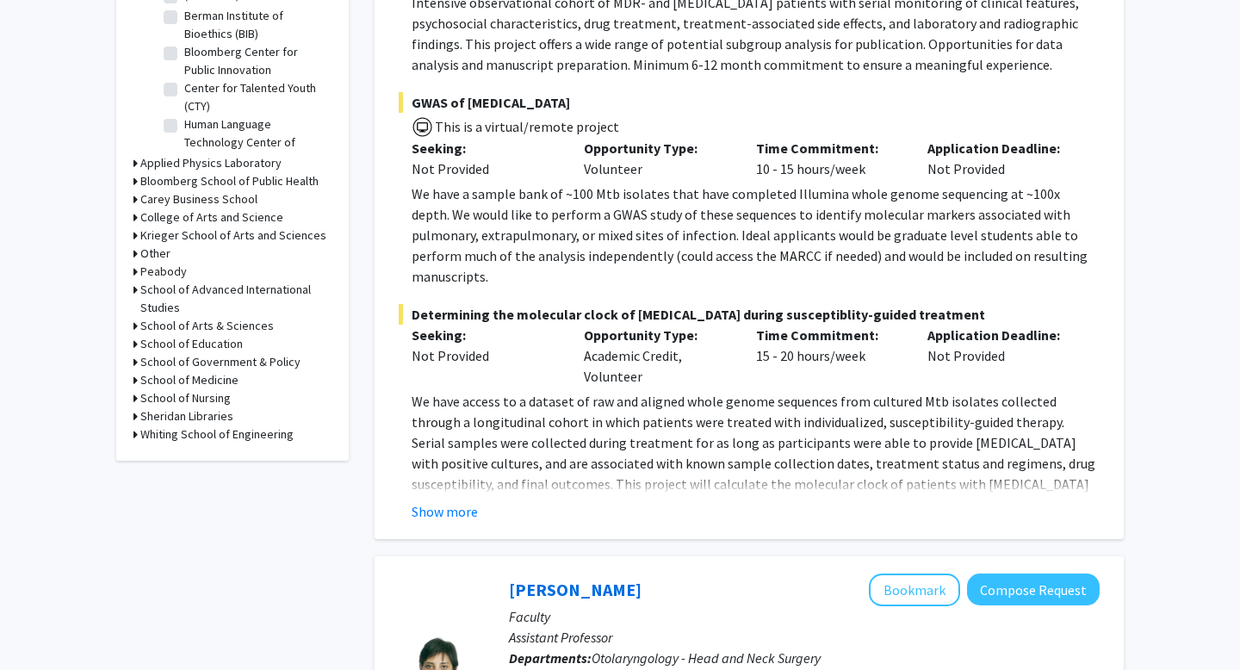
click at [134, 201] on icon at bounding box center [135, 199] width 4 height 18
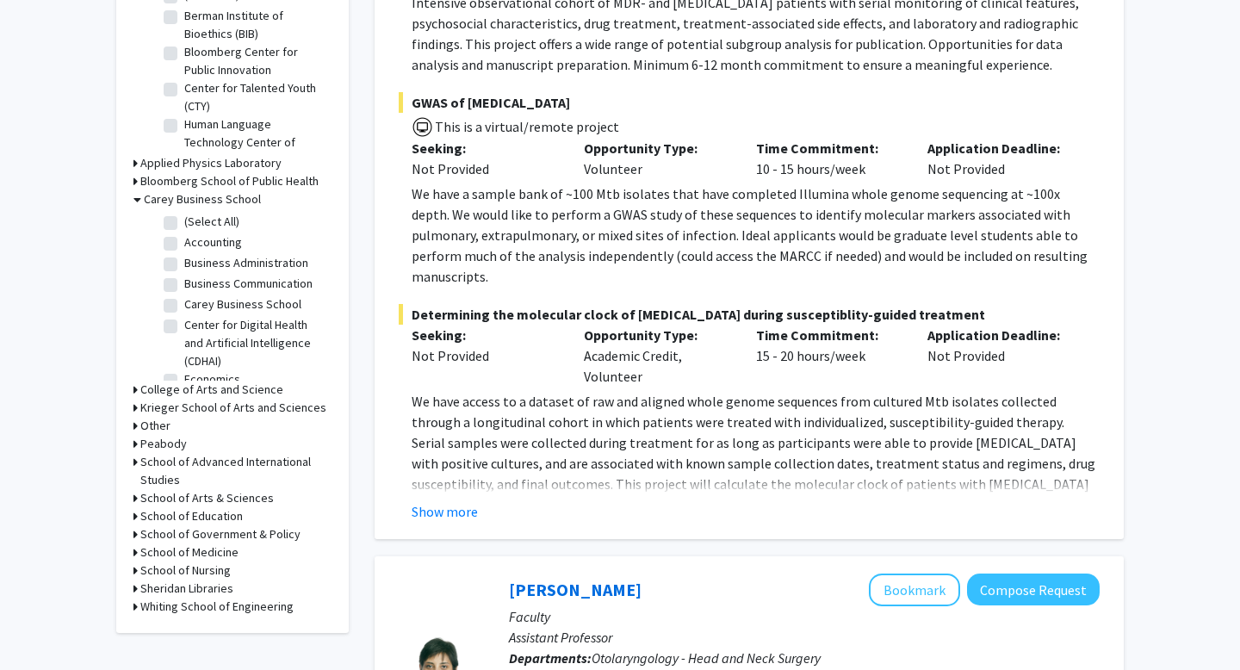
click at [184, 221] on label "(Select All)" at bounding box center [211, 222] width 55 height 18
click at [184, 221] on input "(Select All)" at bounding box center [189, 218] width 11 height 11
checkbox input "true"
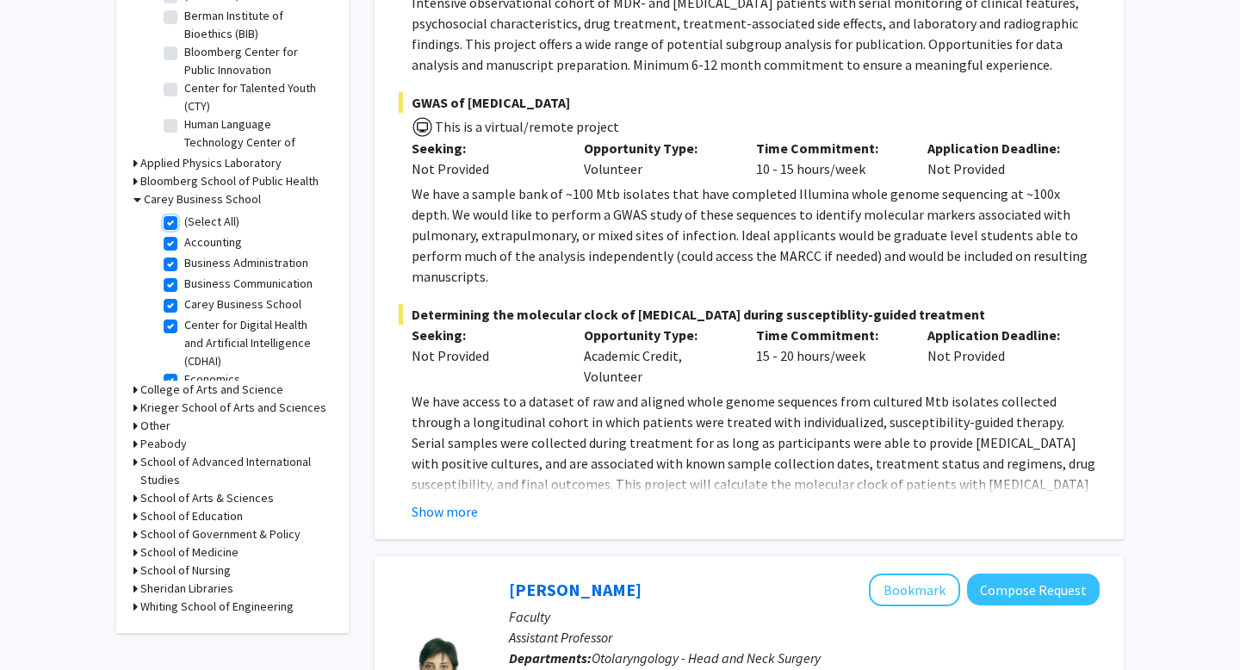
checkbox input "true"
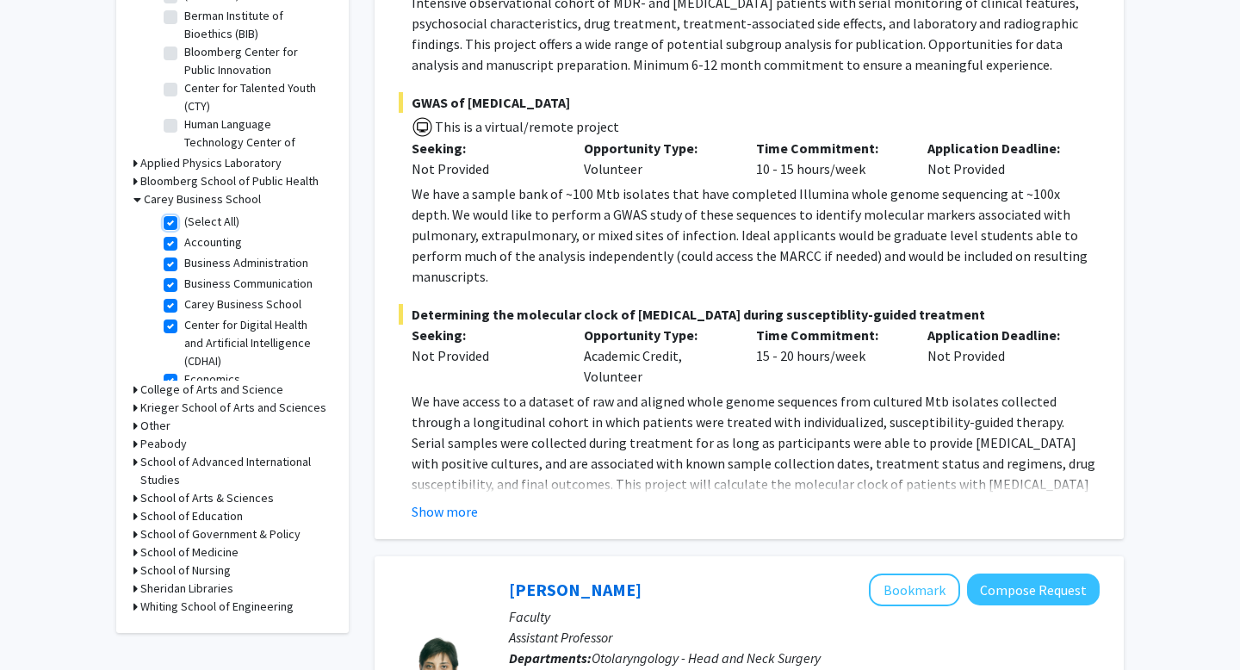
checkbox input "true"
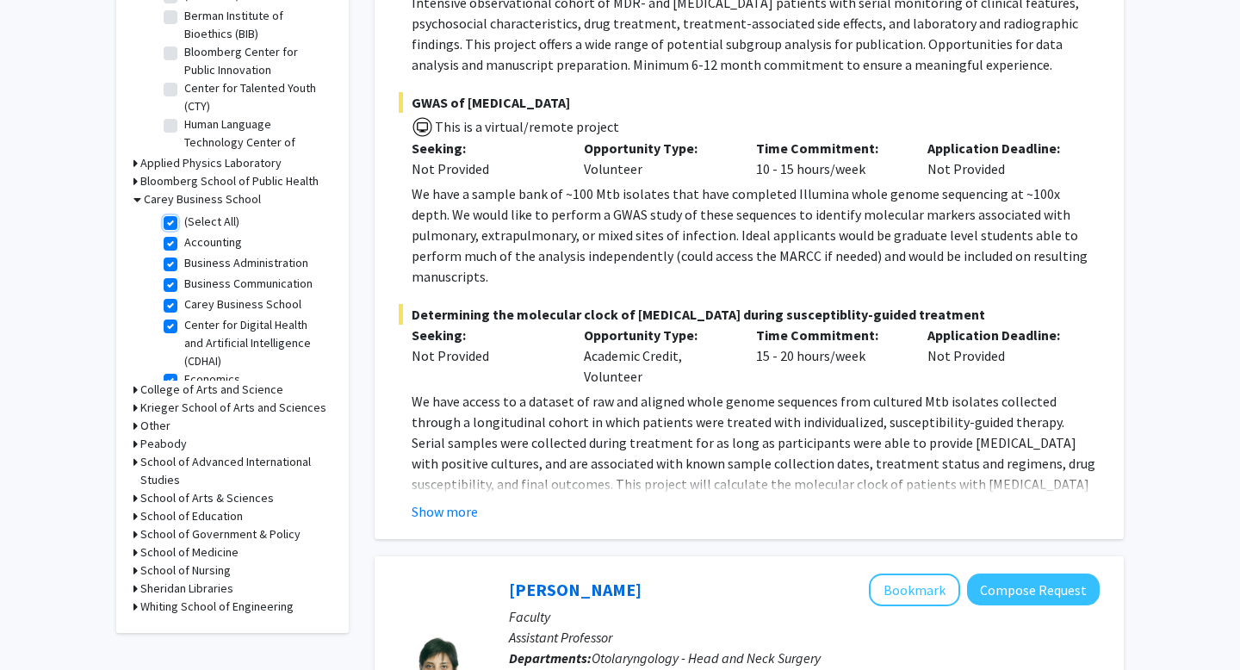
checkbox input "true"
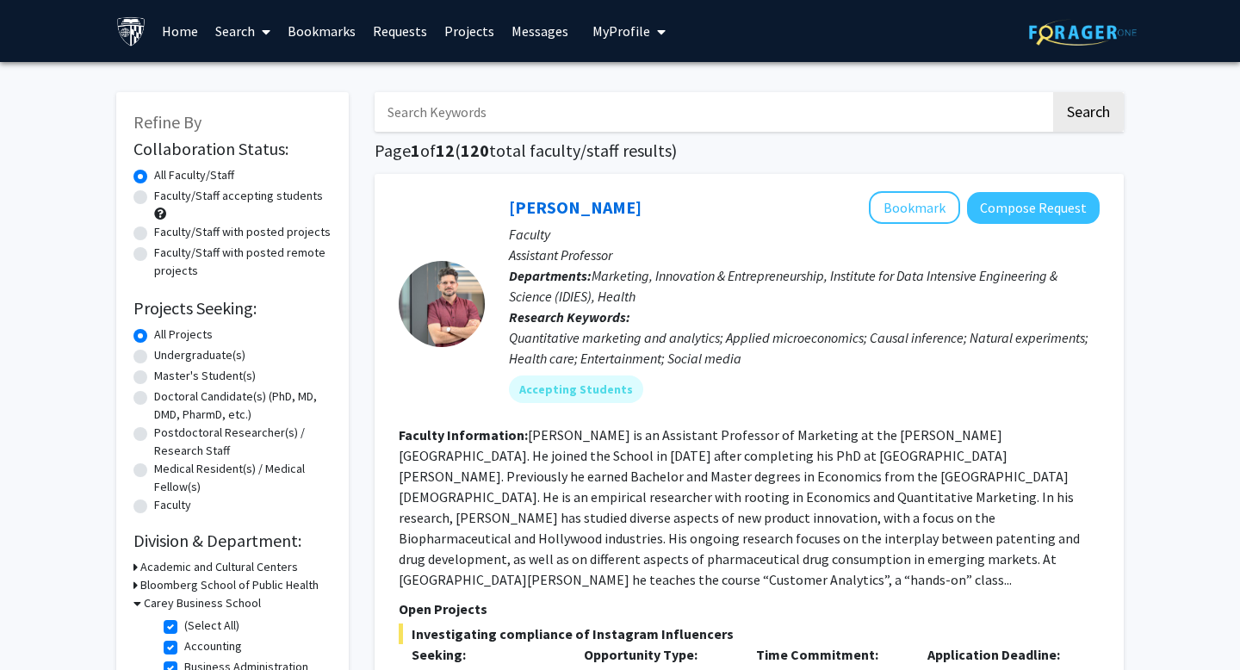
click at [572, 262] on p "Assistant Professor" at bounding box center [804, 254] width 591 height 21
click at [558, 262] on p "Assistant Professor" at bounding box center [804, 254] width 591 height 21
click at [582, 274] on b "Departments:" at bounding box center [550, 275] width 83 height 17
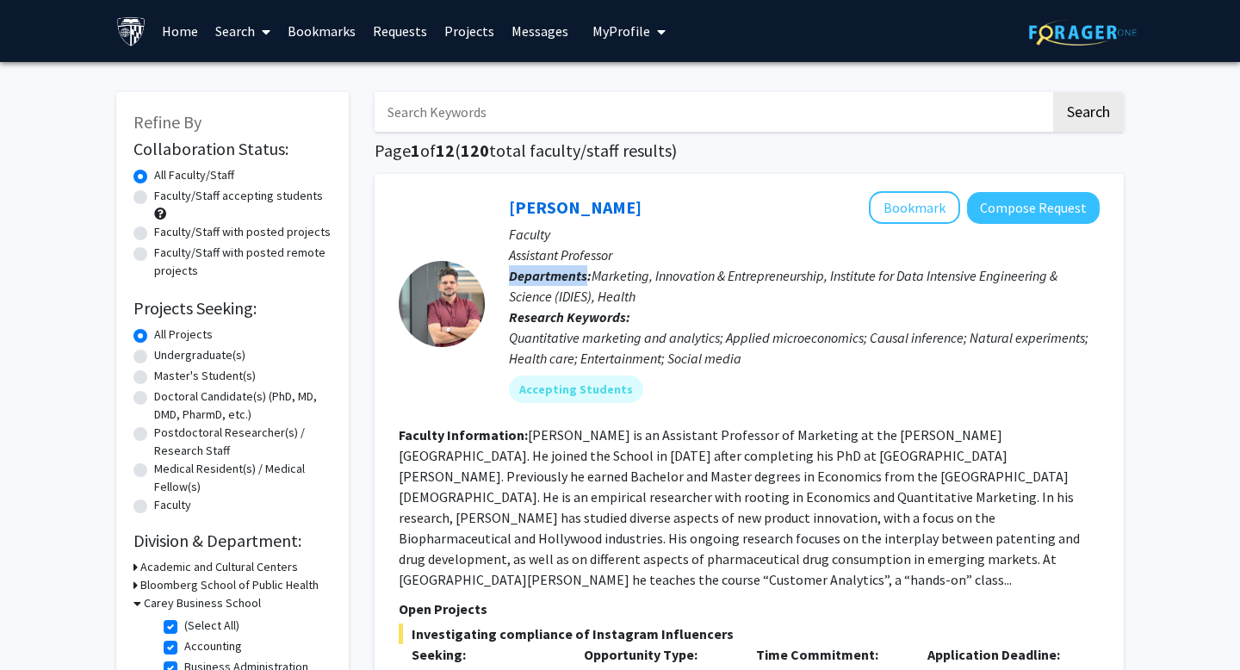
click at [582, 274] on b "Departments:" at bounding box center [550, 275] width 83 height 17
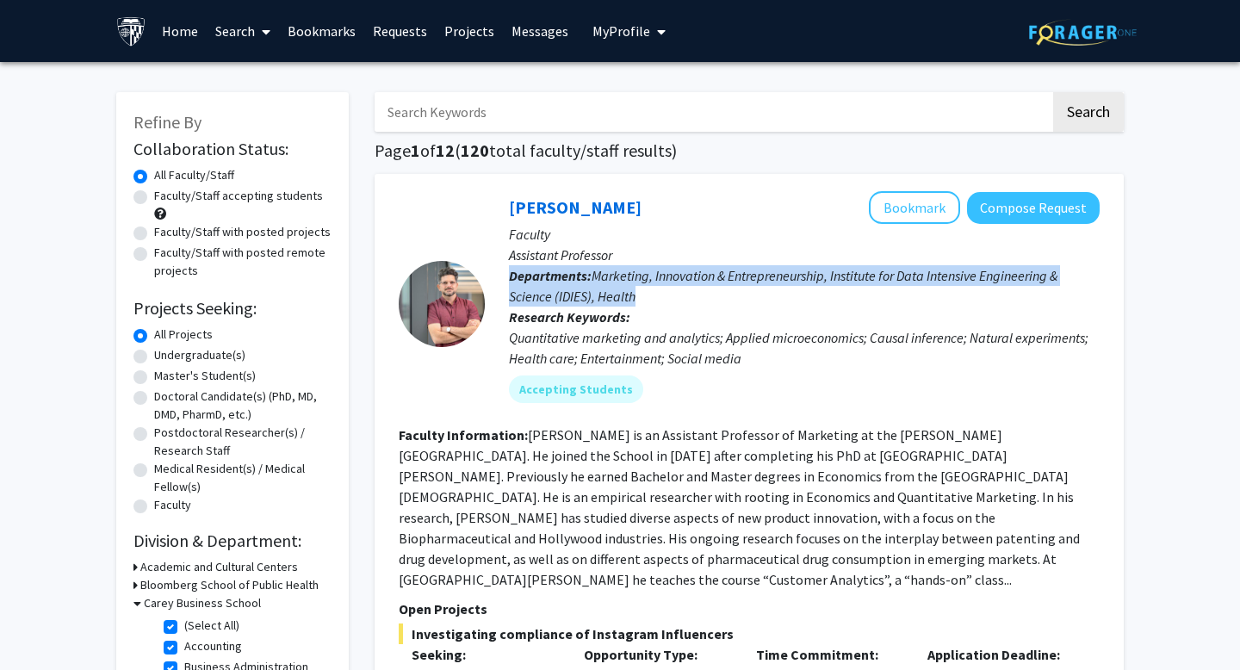
click at [582, 274] on b "Departments:" at bounding box center [550, 275] width 83 height 17
click at [572, 274] on b "Departments:" at bounding box center [550, 275] width 83 height 17
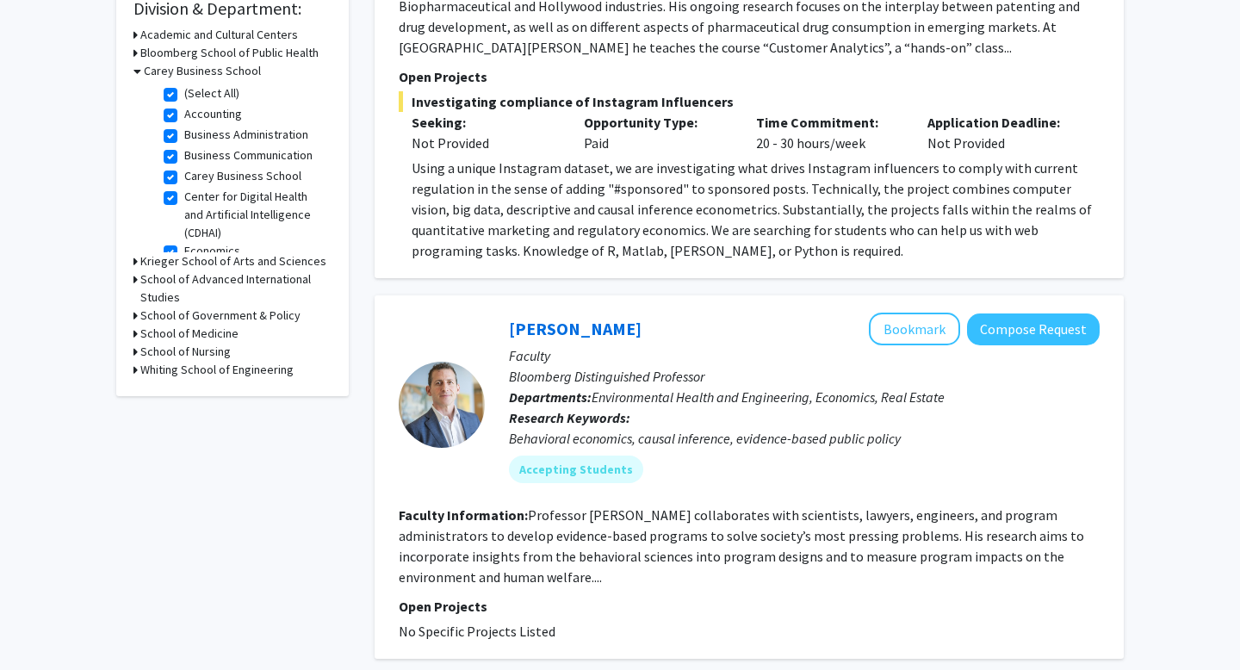
scroll to position [536, 0]
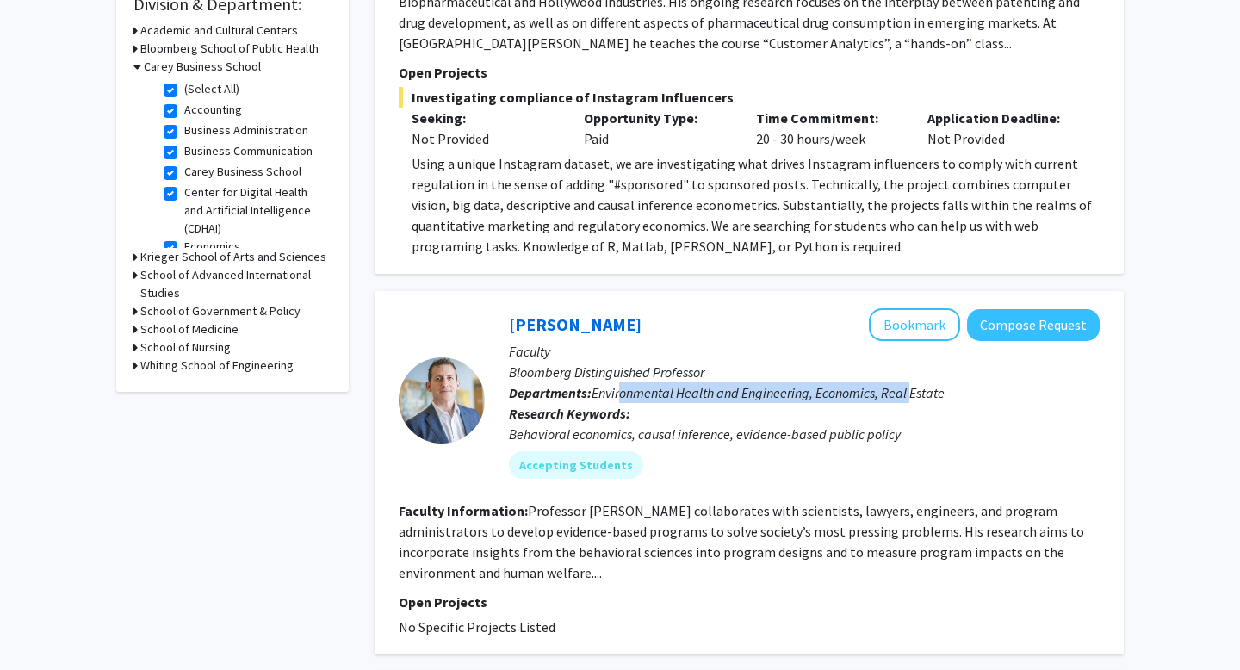
drag, startPoint x: 624, startPoint y: 377, endPoint x: 903, endPoint y: 376, distance: 278.9
click at [915, 384] on span "Environmental Health and Engineering, Economics, Real Estate" at bounding box center [767, 392] width 353 height 17
click at [895, 384] on span "Environmental Health and Engineering, Economics, Real Estate" at bounding box center [767, 392] width 353 height 17
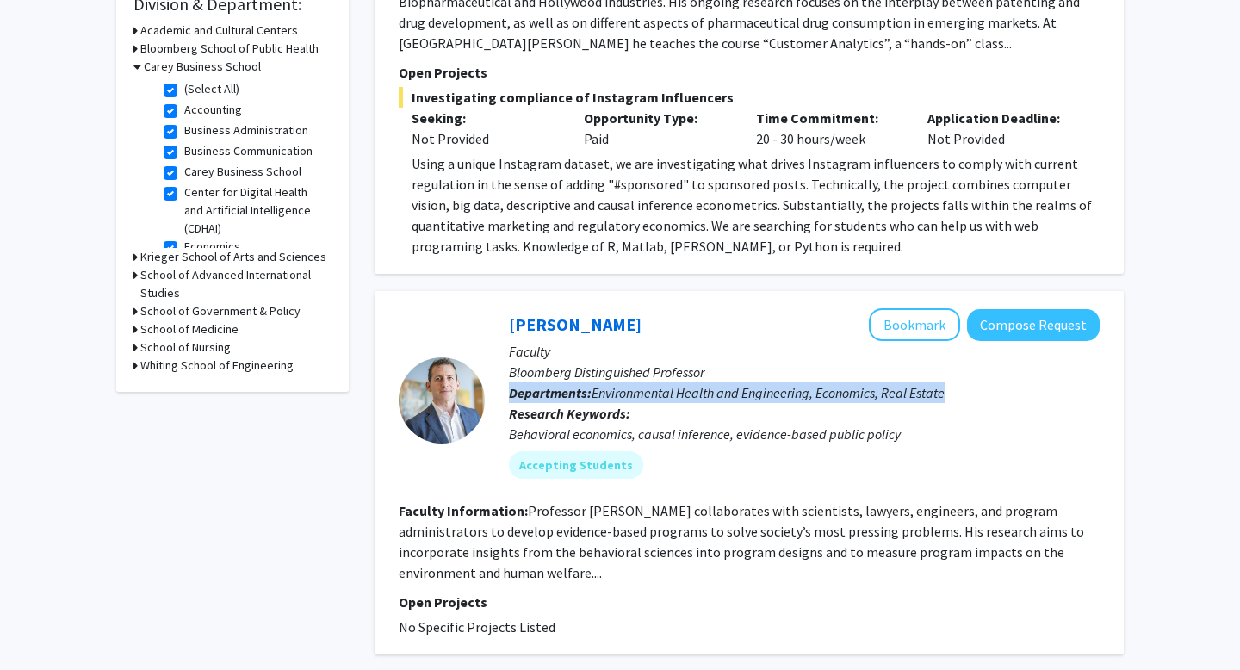
click at [851, 384] on span "Environmental Health and Engineering, Economics, Real Estate" at bounding box center [767, 392] width 353 height 17
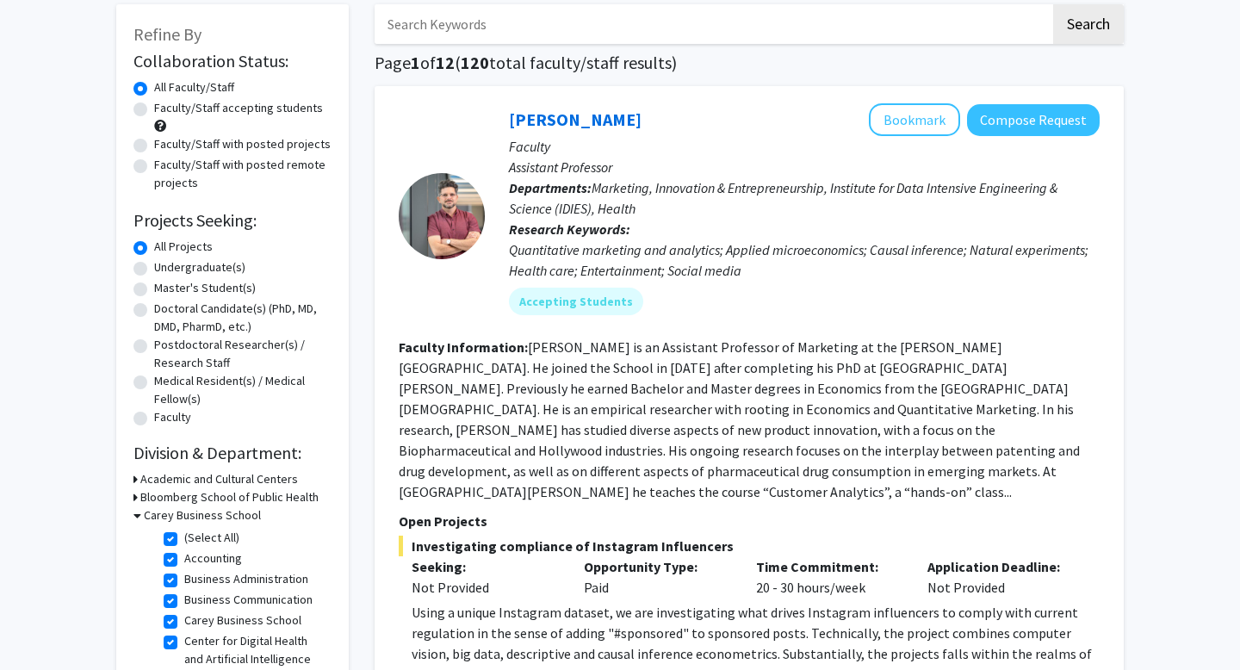
scroll to position [0, 0]
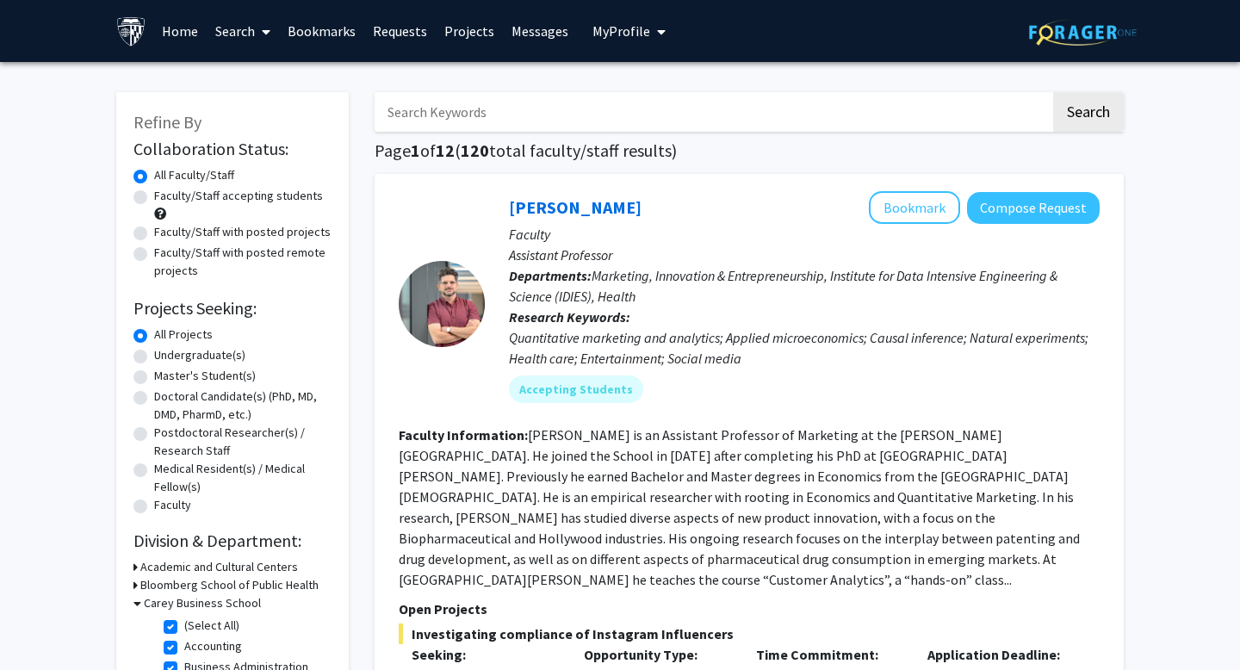
click at [210, 374] on label "Master's Student(s)" at bounding box center [205, 376] width 102 height 18
click at [165, 374] on input "Master's Student(s)" at bounding box center [159, 372] width 11 height 11
radio input "true"
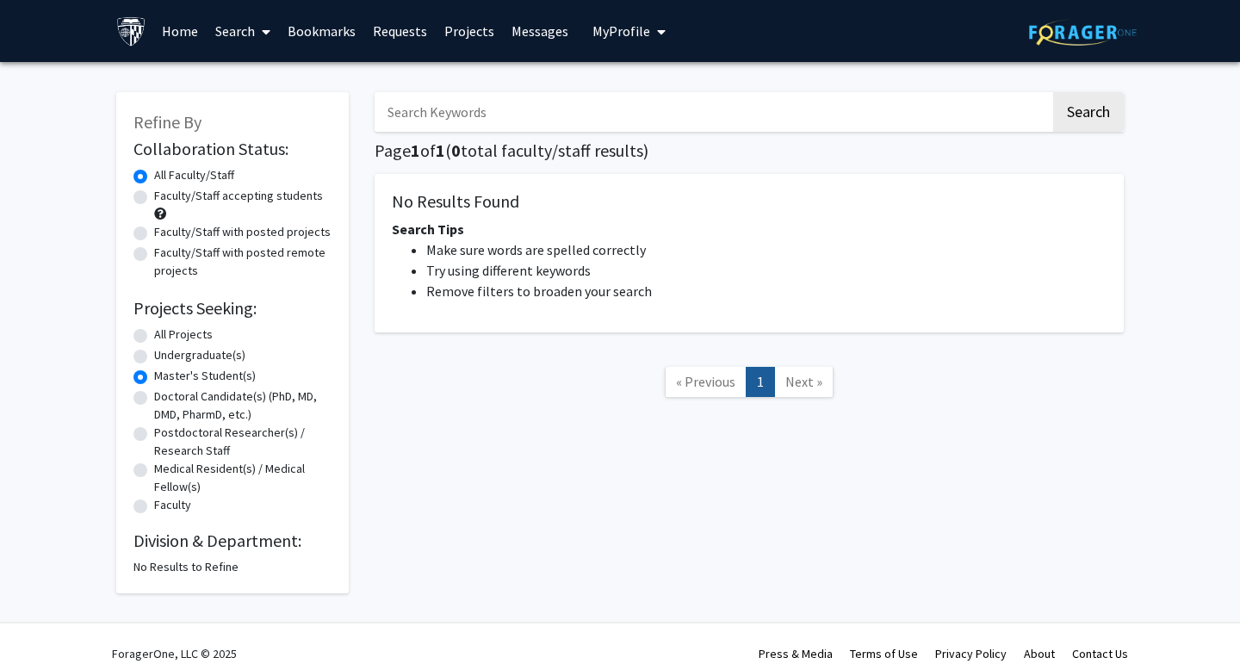
click at [206, 357] on label "Undergraduate(s)" at bounding box center [199, 355] width 91 height 18
click at [165, 357] on input "Undergraduate(s)" at bounding box center [159, 351] width 11 height 11
radio input "true"
click at [207, 374] on label "Master's Student(s)" at bounding box center [205, 376] width 102 height 18
click at [165, 374] on input "Master's Student(s)" at bounding box center [159, 372] width 11 height 11
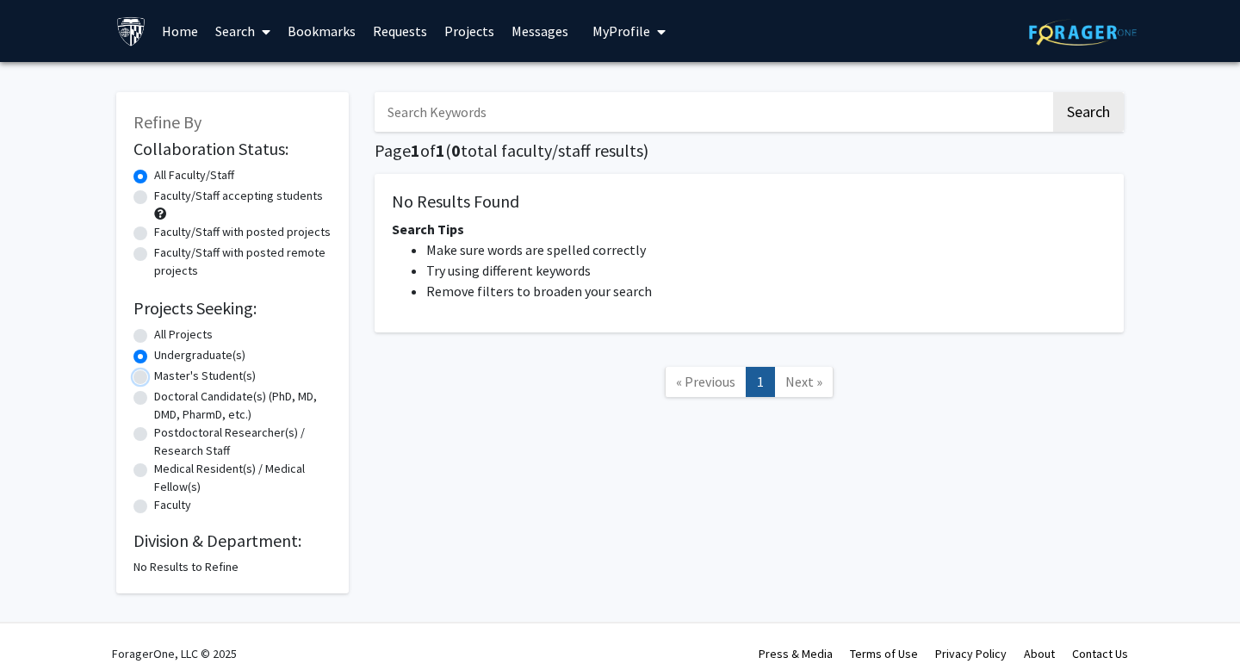
radio input "true"
click at [216, 390] on label "Doctoral Candidate(s) (PhD, MD, DMD, PharmD, etc.)" at bounding box center [242, 405] width 177 height 36
click at [165, 390] on input "Doctoral Candidate(s) (PhD, MD, DMD, PharmD, etc.)" at bounding box center [159, 392] width 11 height 11
radio input "true"
click at [216, 440] on label "Postdoctoral Researcher(s) / Research Staff" at bounding box center [242, 442] width 177 height 36
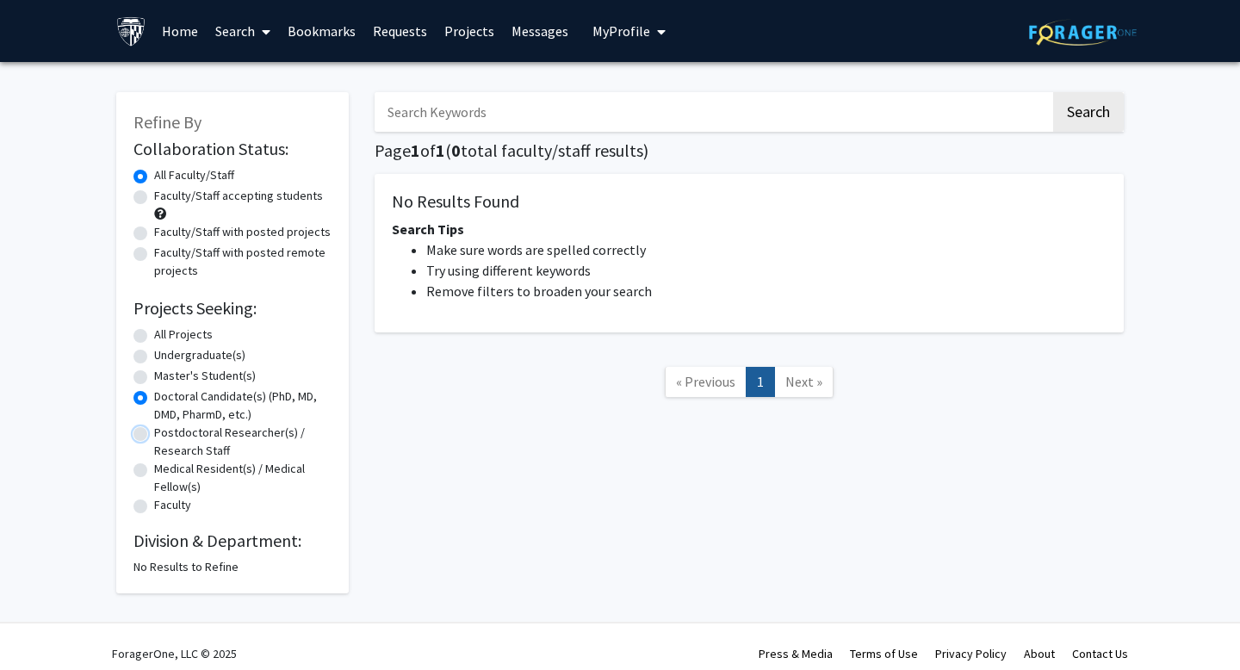
click at [165, 435] on input "Postdoctoral Researcher(s) / Research Staff" at bounding box center [159, 429] width 11 height 11
radio input "true"
click at [208, 467] on label "Medical Resident(s) / Medical Fellow(s)" at bounding box center [242, 478] width 177 height 36
click at [165, 467] on input "Medical Resident(s) / Medical Fellow(s)" at bounding box center [159, 465] width 11 height 11
radio input "true"
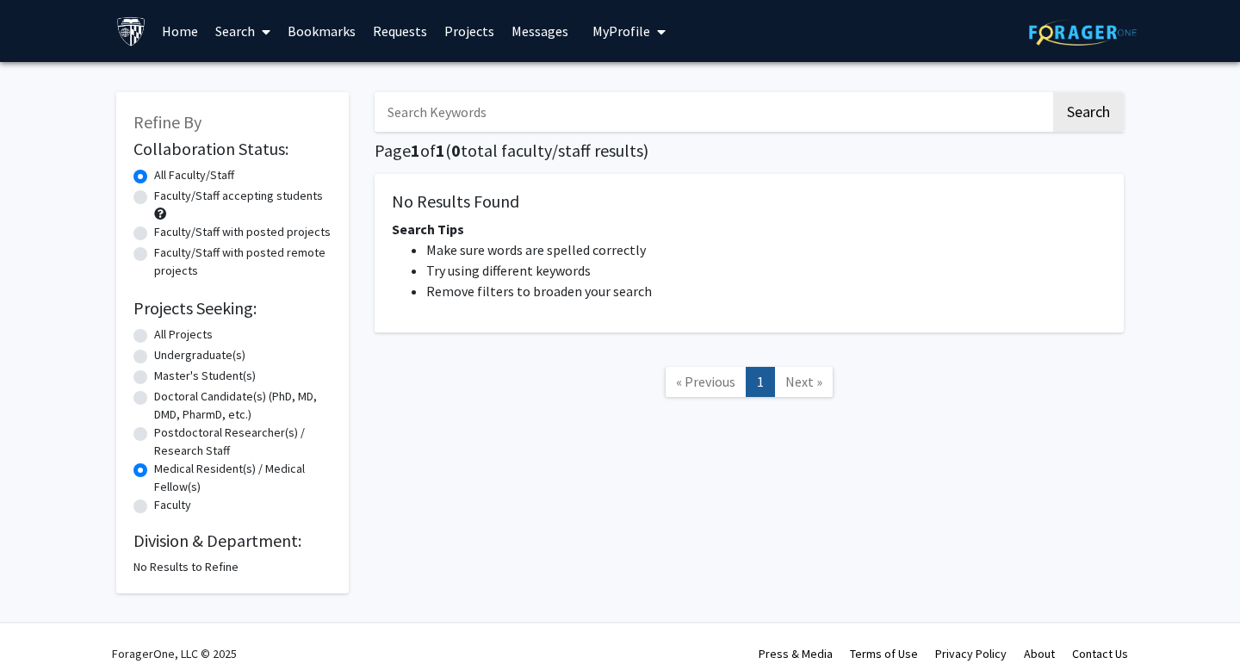
click at [180, 500] on label "Faculty" at bounding box center [172, 505] width 37 height 18
click at [165, 500] on input "Faculty" at bounding box center [159, 501] width 11 height 11
radio input "true"
click at [177, 337] on label "All Projects" at bounding box center [183, 334] width 59 height 18
click at [165, 337] on input "All Projects" at bounding box center [159, 330] width 11 height 11
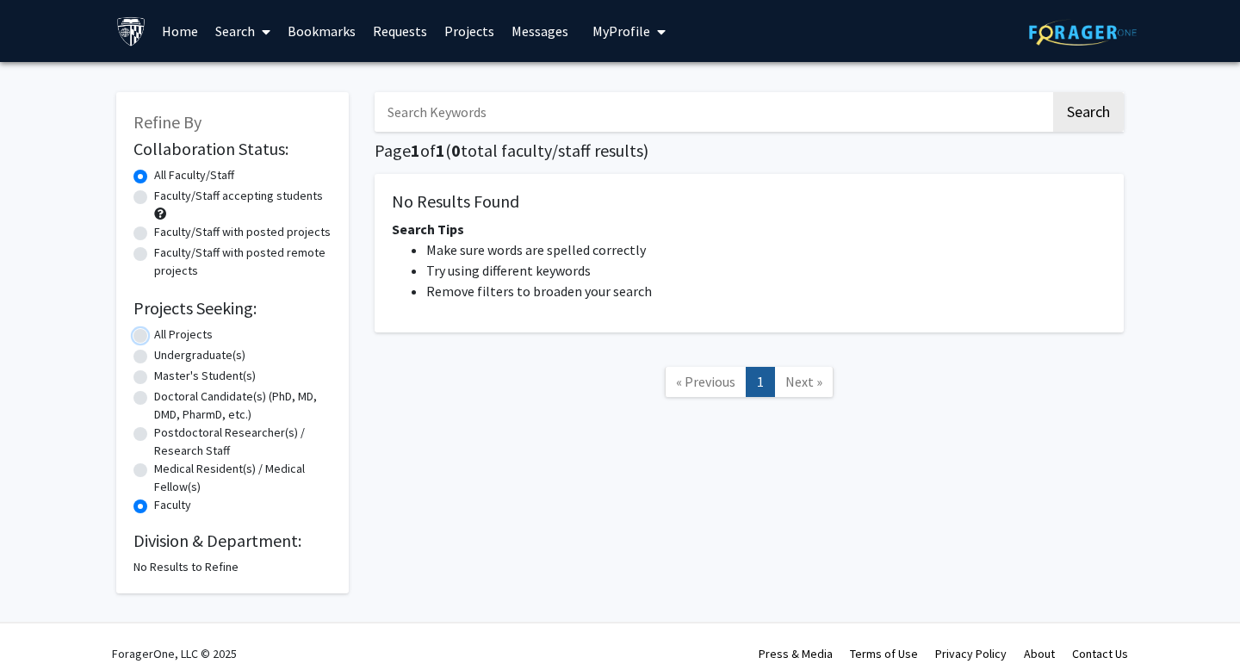
radio input "true"
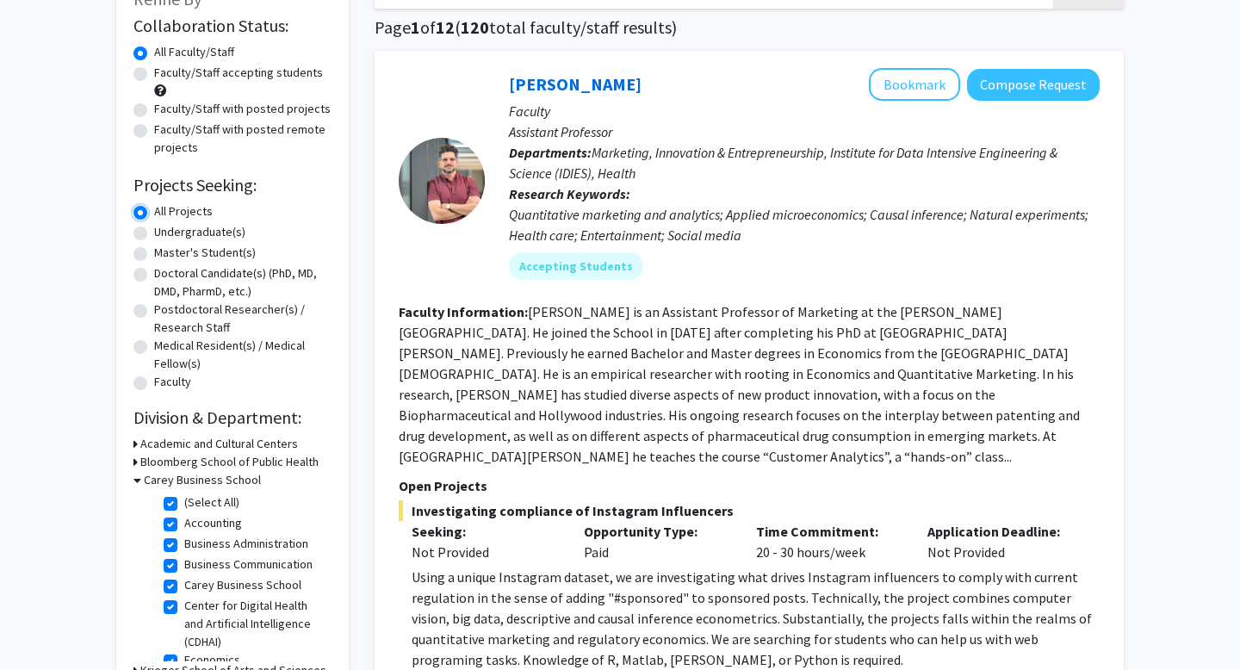
scroll to position [127, 0]
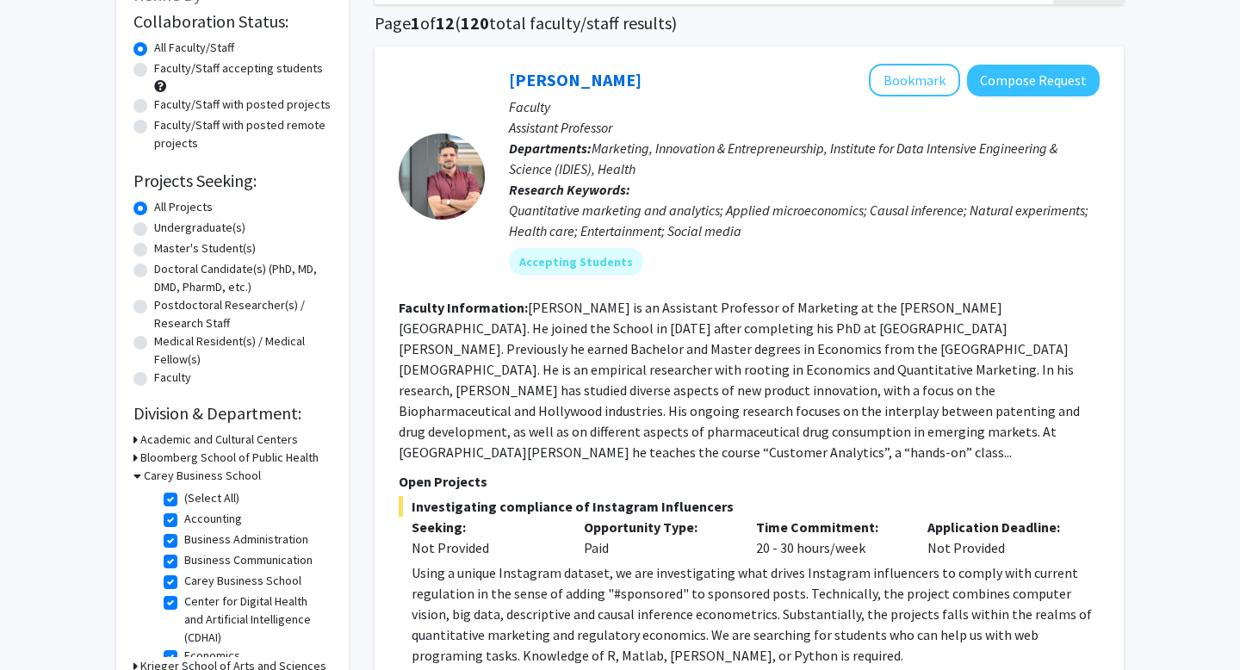
click at [708, 367] on fg-read-more "Manuel Hermosilla is an Assistant Professor of Marketing at the Carey Business …" at bounding box center [739, 380] width 681 height 162
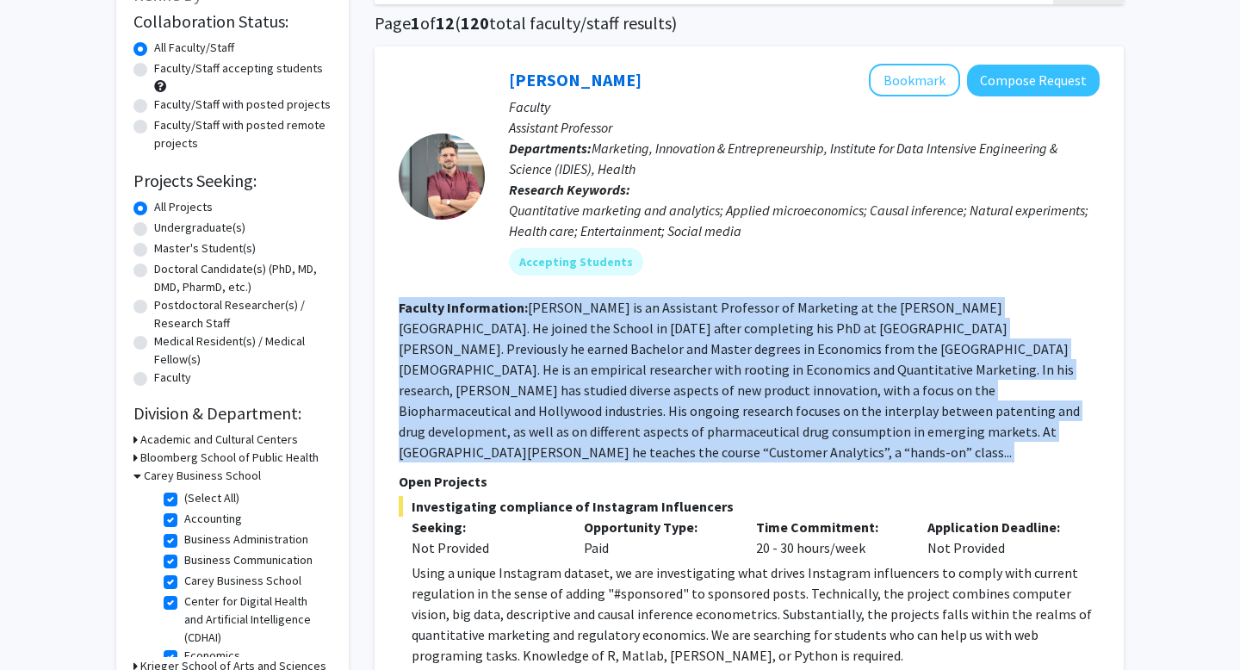
click at [708, 367] on fg-read-more "Manuel Hermosilla is an Assistant Professor of Marketing at the Carey Business …" at bounding box center [739, 380] width 681 height 162
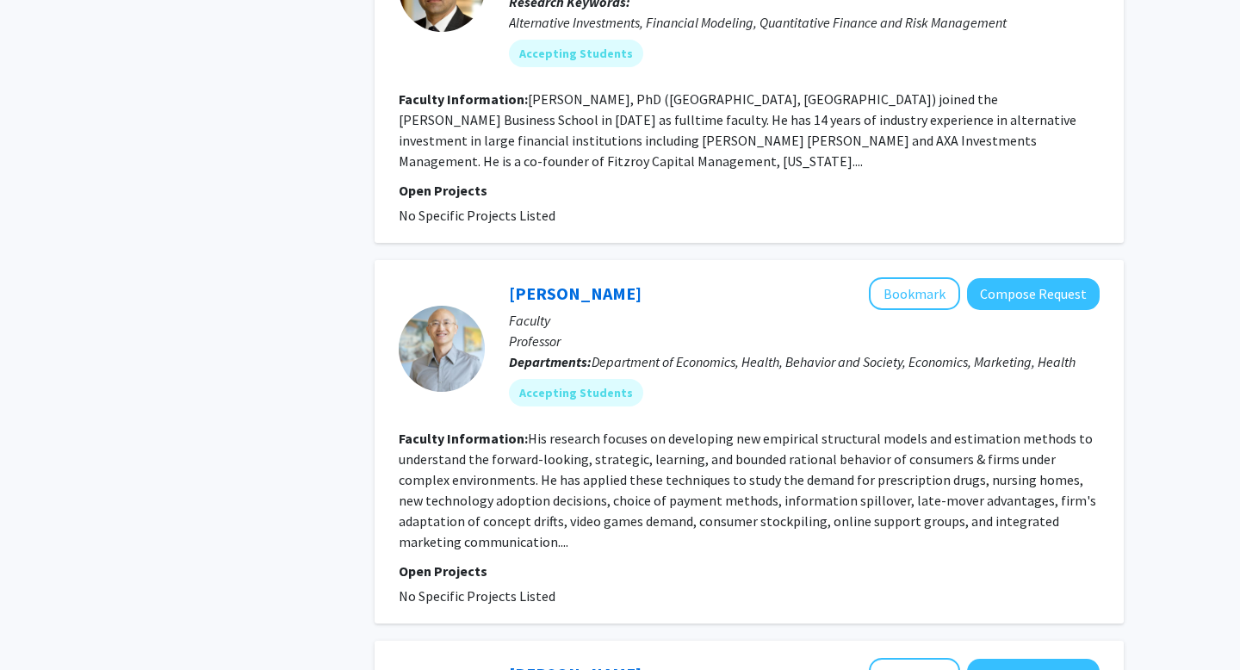
scroll to position [1330, 0]
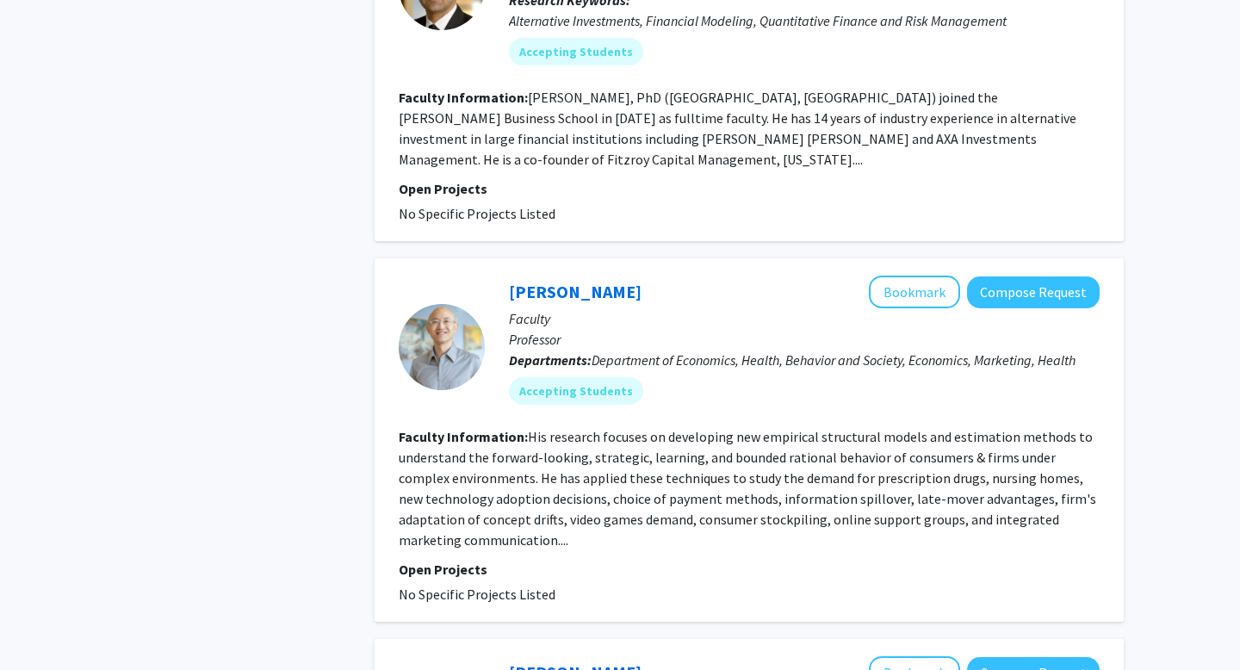
click at [699, 445] on section "Faculty Information: His research focuses on developing new empirical structura…" at bounding box center [749, 488] width 701 height 124
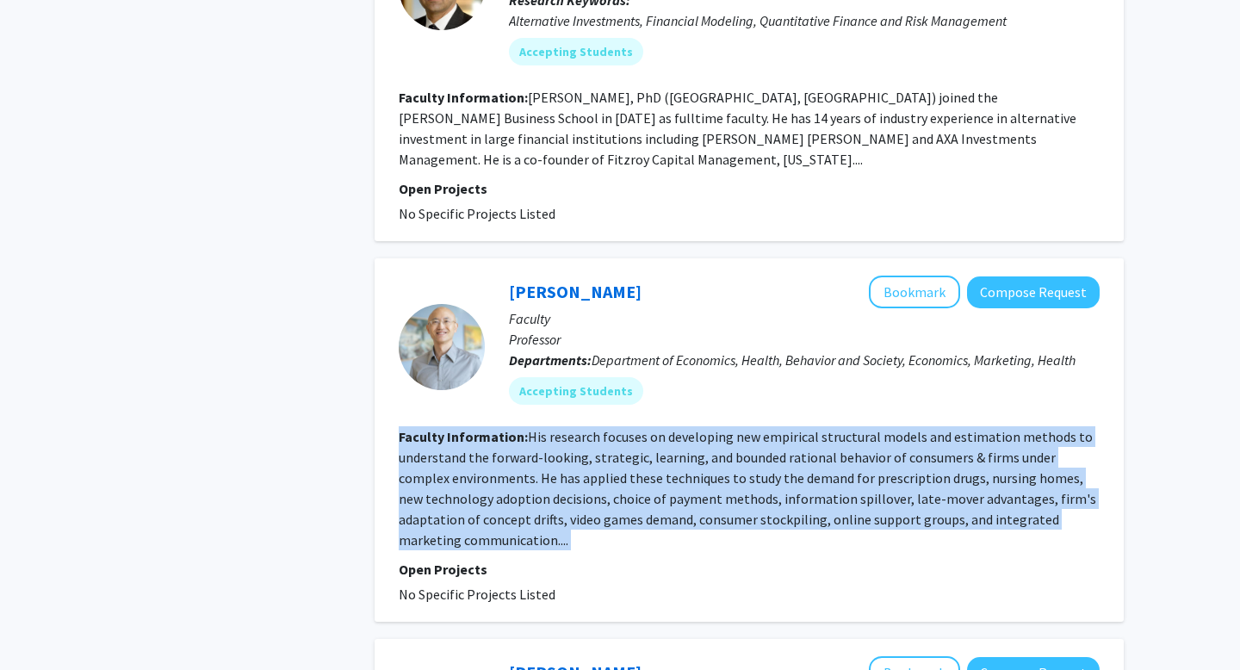
click at [698, 445] on section "Faculty Information: His research focuses on developing new empirical structura…" at bounding box center [749, 488] width 701 height 124
click at [661, 445] on section "Faculty Information: His research focuses on developing new empirical structura…" at bounding box center [749, 488] width 701 height 124
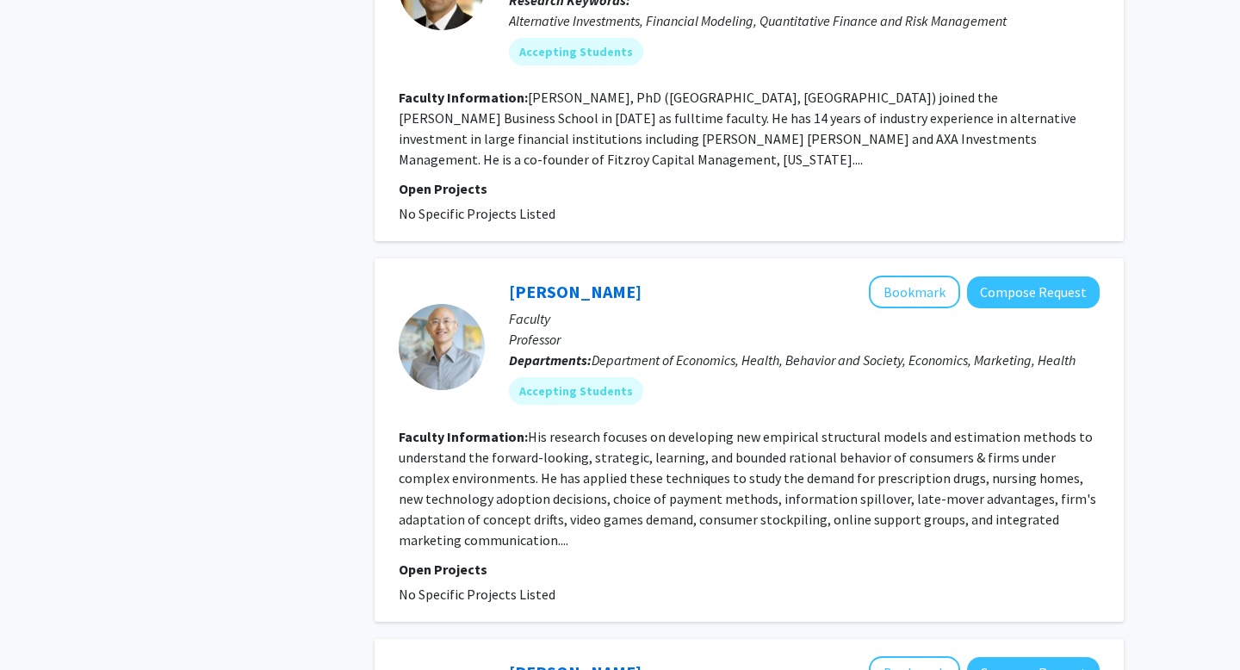
click at [725, 351] on span "Department of Economics, Health, Behavior and Society, Economics, Marketing, He…" at bounding box center [833, 359] width 484 height 17
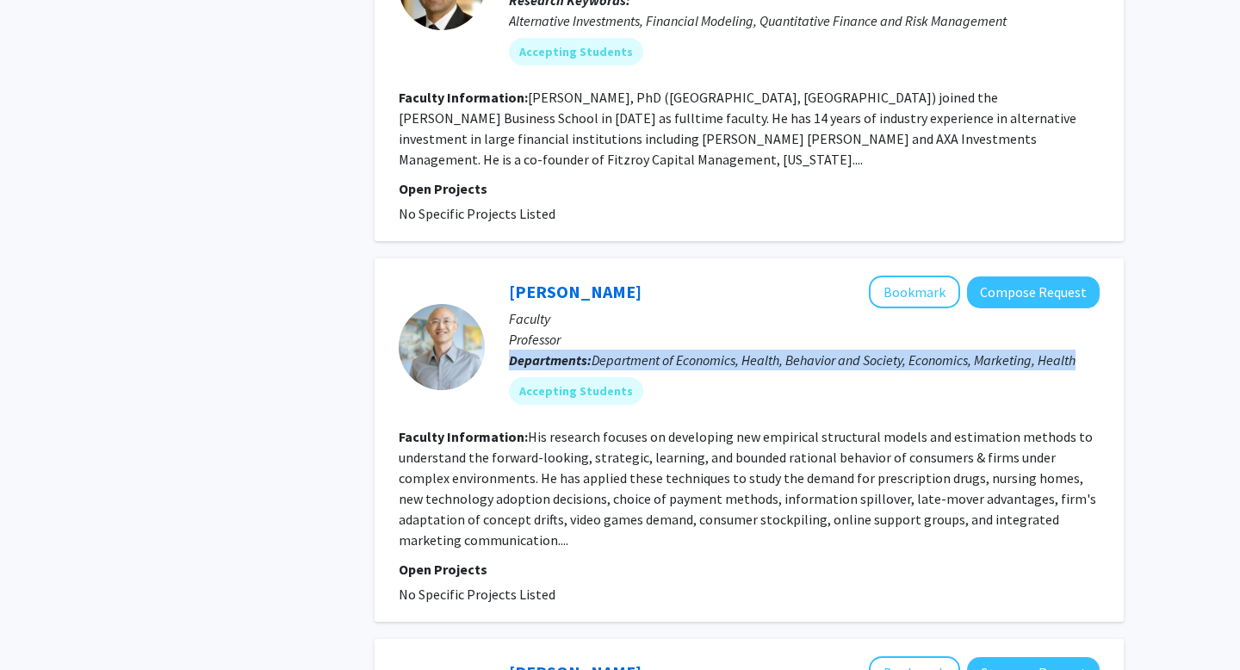
click at [725, 351] on span "Department of Economics, Health, Behavior and Society, Economics, Marketing, He…" at bounding box center [833, 359] width 484 height 17
click at [710, 351] on span "Department of Economics, Health, Behavior and Society, Economics, Marketing, He…" at bounding box center [833, 359] width 484 height 17
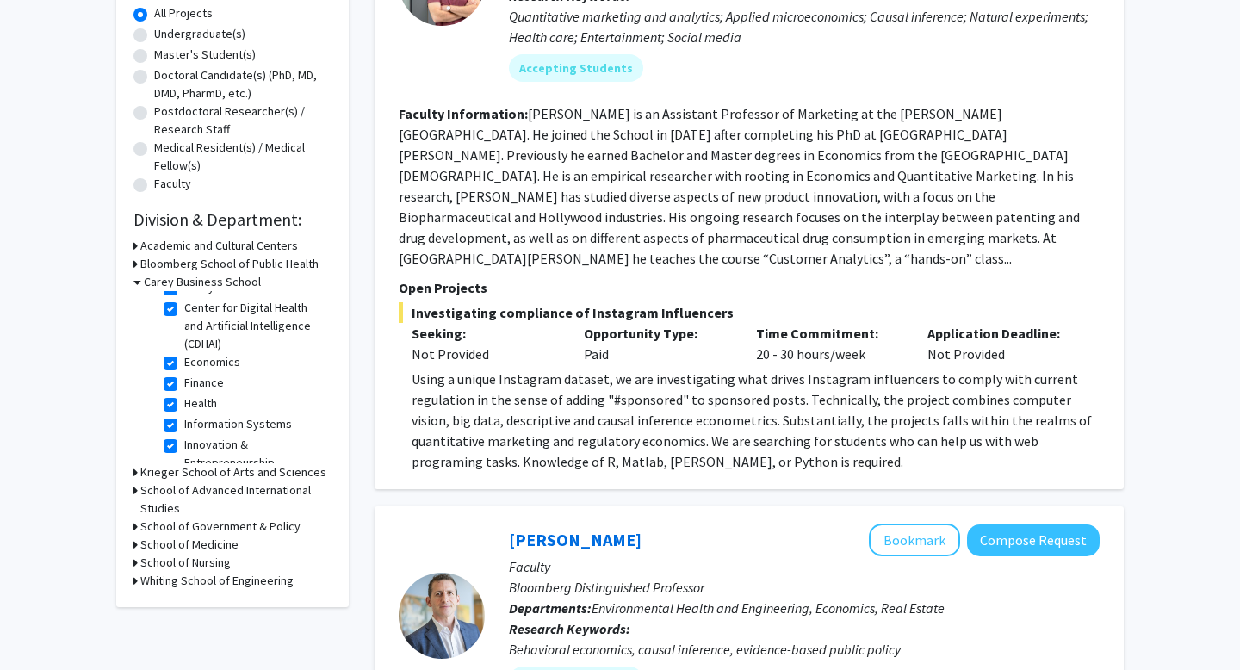
scroll to position [232, 0]
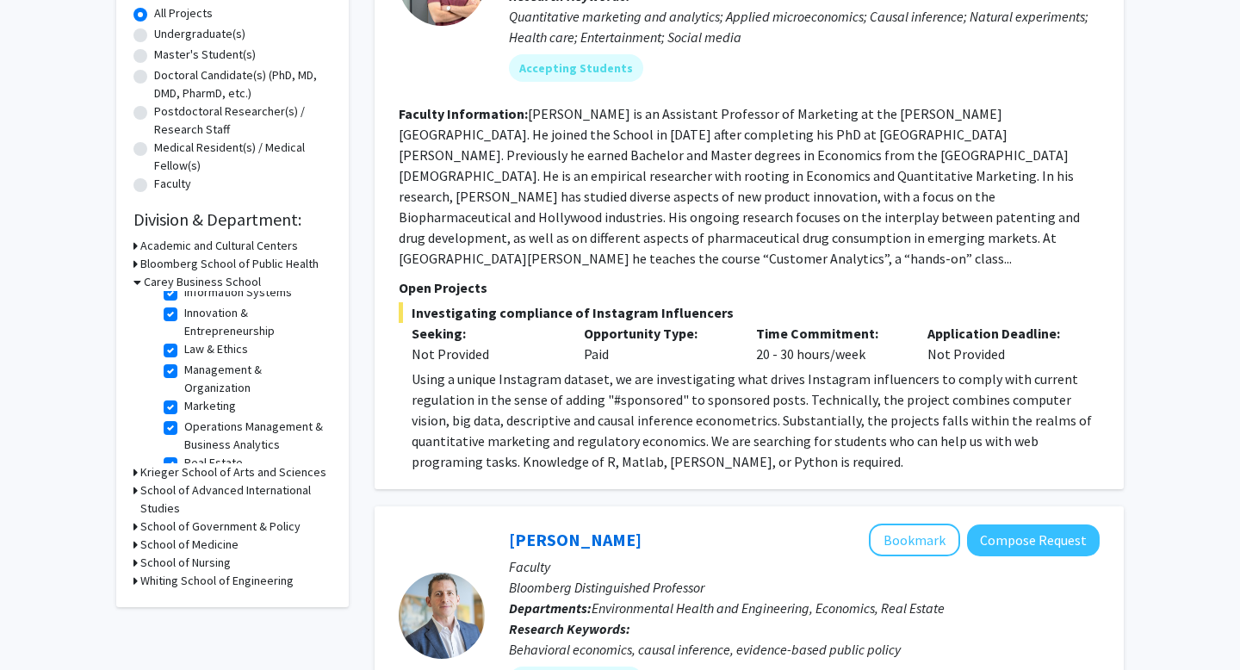
click at [220, 454] on label "Real Estate" at bounding box center [213, 463] width 59 height 18
click at [195, 454] on input "Real Estate" at bounding box center [189, 459] width 11 height 11
checkbox input "false"
checkbox input "true"
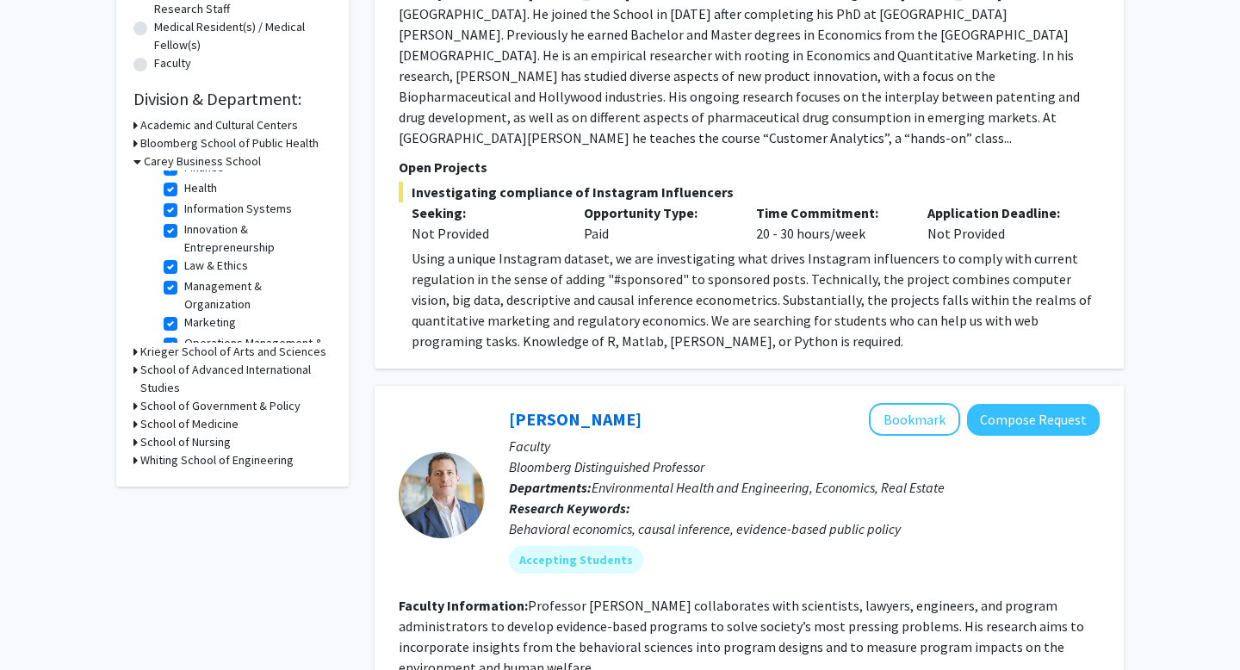
scroll to position [182, 0]
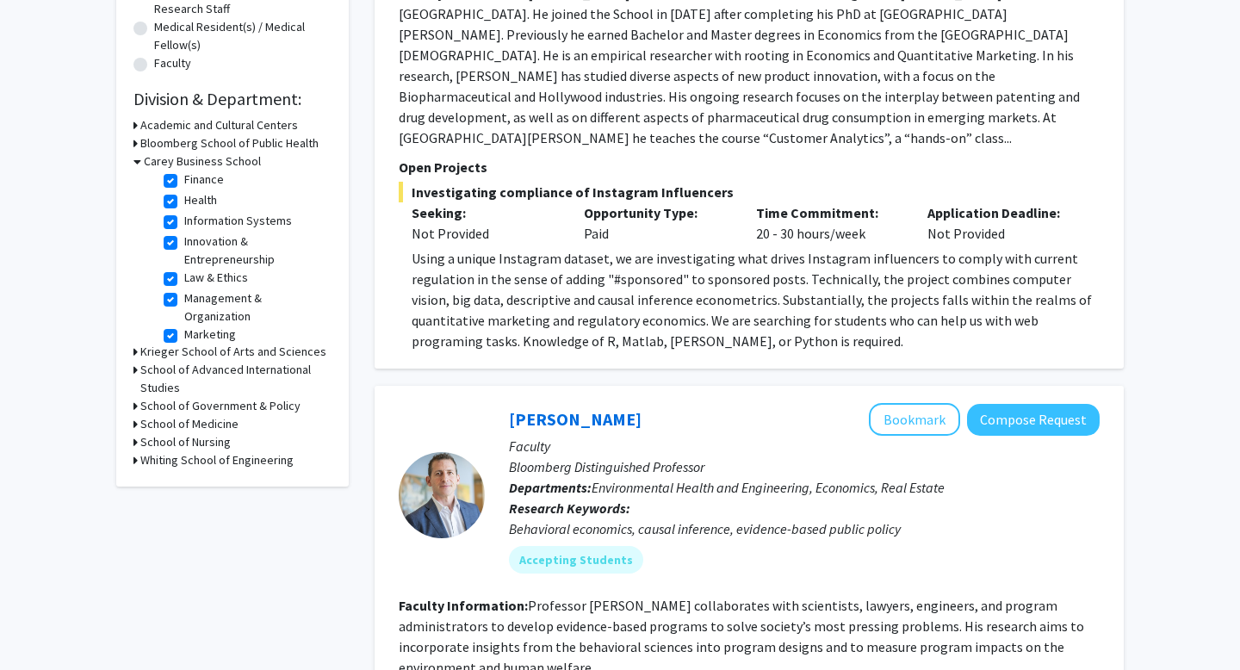
click at [216, 222] on label "Information Systems" at bounding box center [238, 221] width 108 height 18
click at [195, 222] on input "Information Systems" at bounding box center [189, 217] width 11 height 11
checkbox input "false"
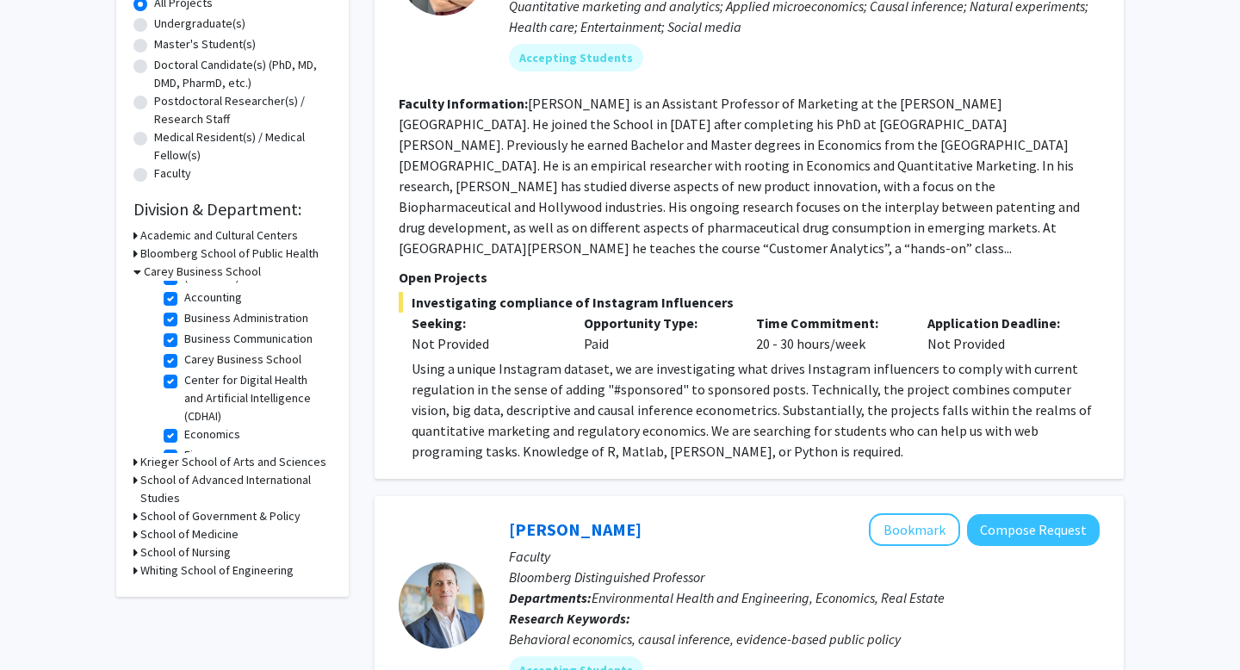
scroll to position [24, 0]
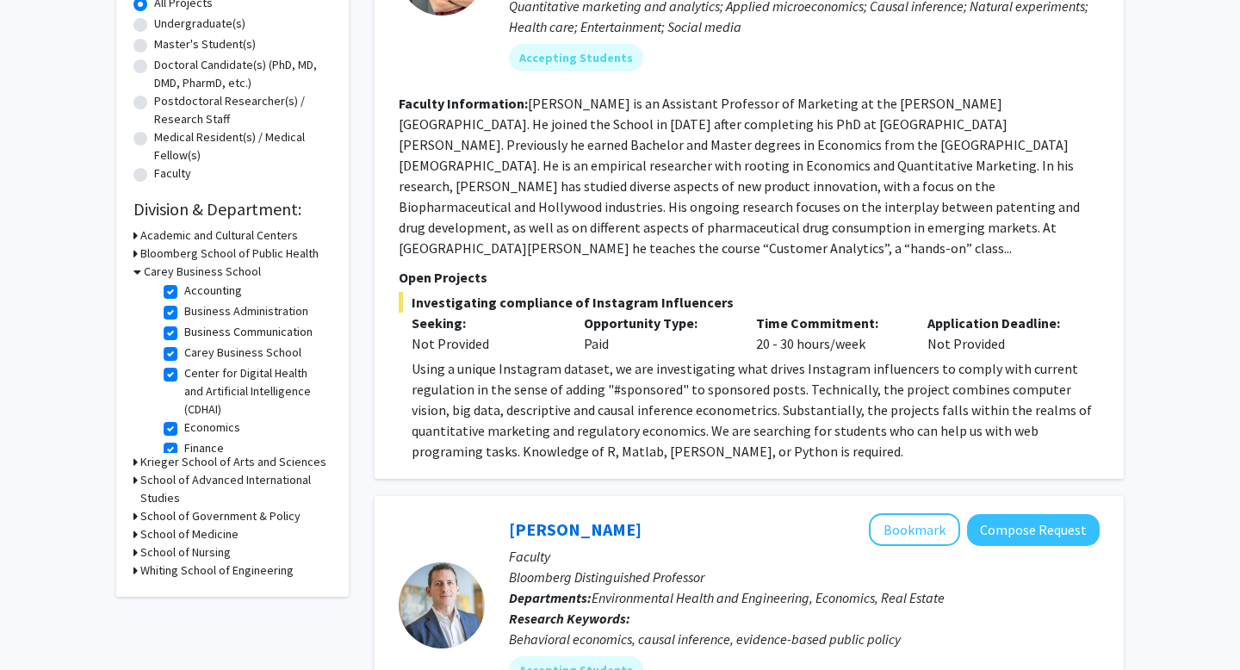
click at [207, 332] on label "Business Communication" at bounding box center [248, 332] width 128 height 18
click at [195, 332] on input "Business Communication" at bounding box center [189, 328] width 11 height 11
checkbox input "false"
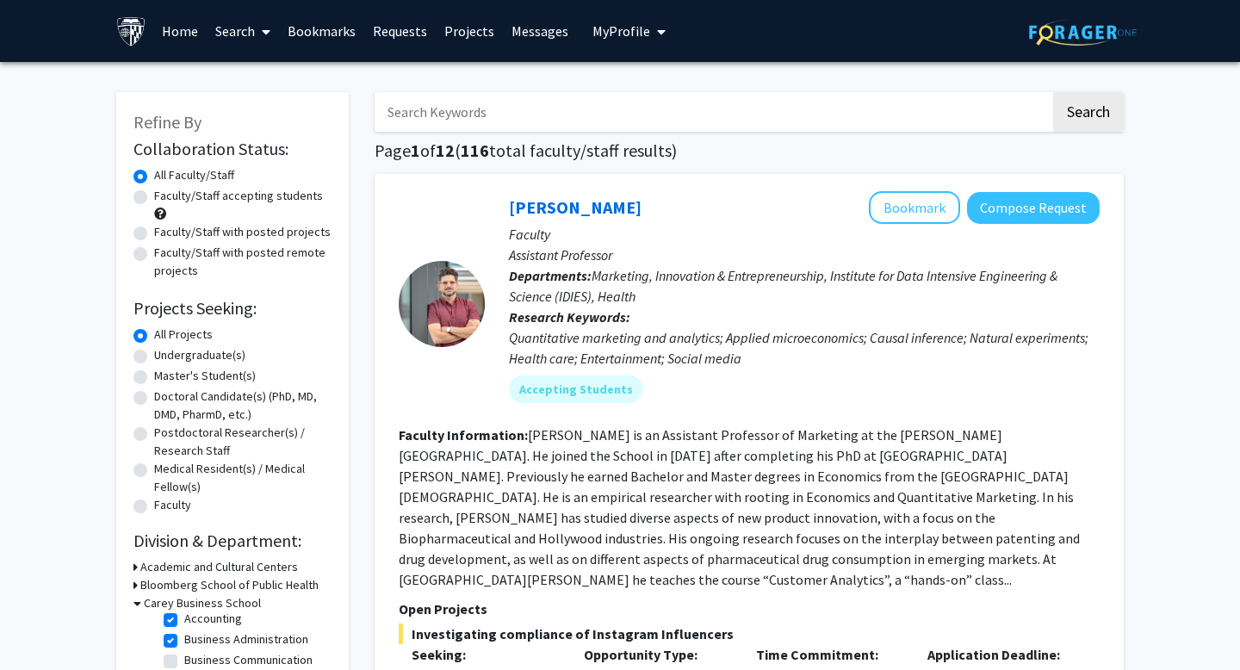
click at [531, 109] on input "Search Keywords" at bounding box center [712, 112] width 676 height 40
type input "drug"
click at [1053, 92] on button "Search" at bounding box center [1088, 112] width 71 height 40
checkbox input "false"
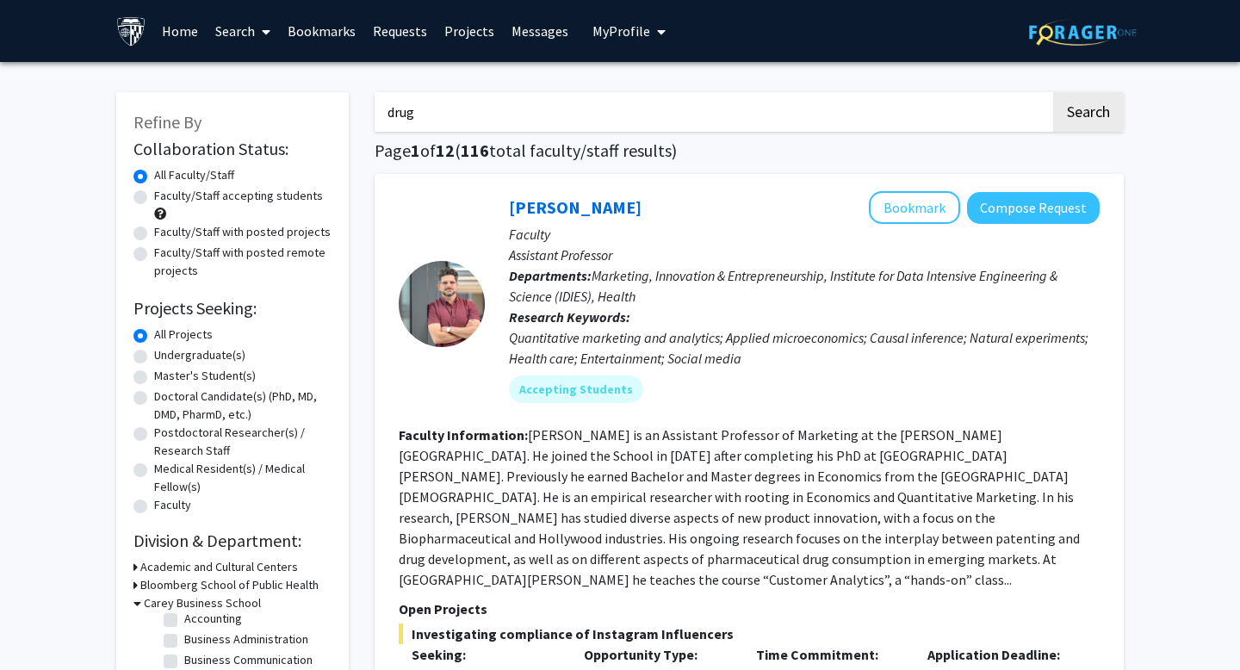
checkbox input "false"
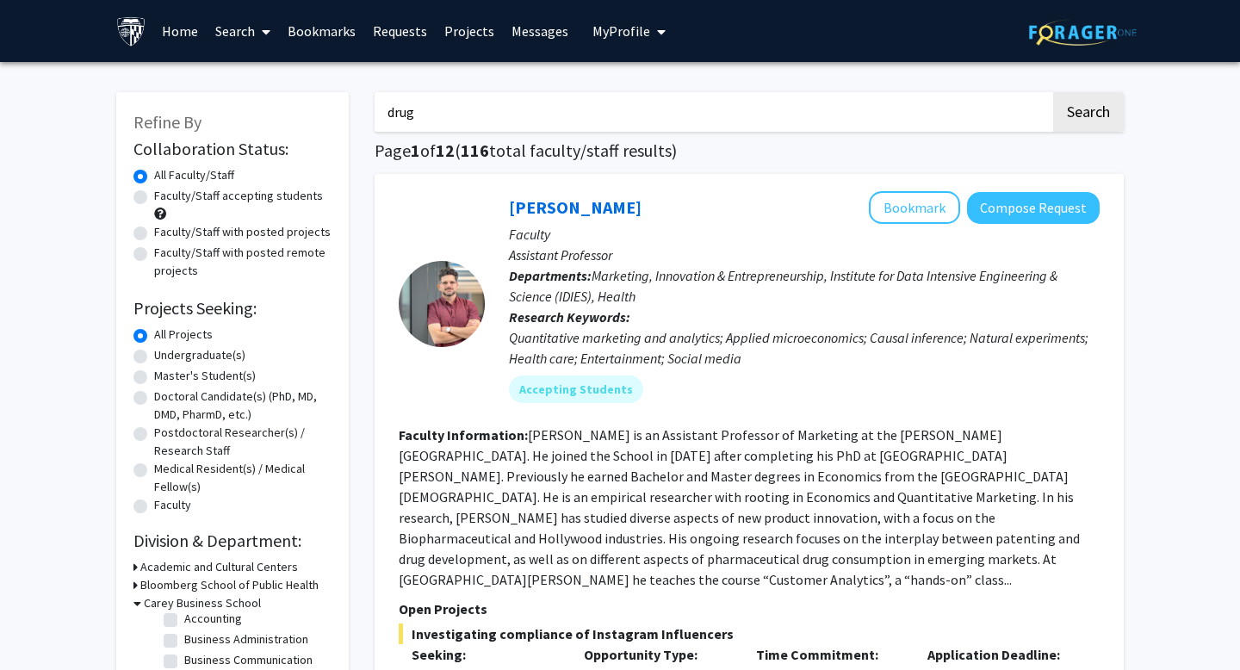
checkbox input "false"
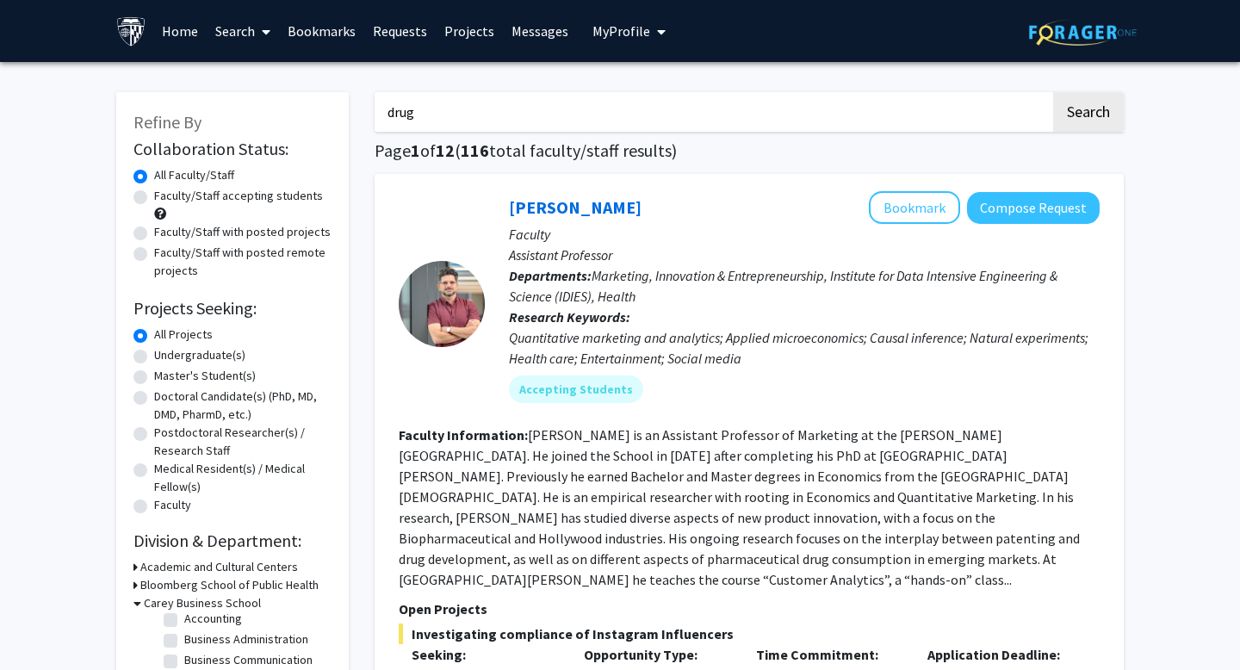
checkbox input "false"
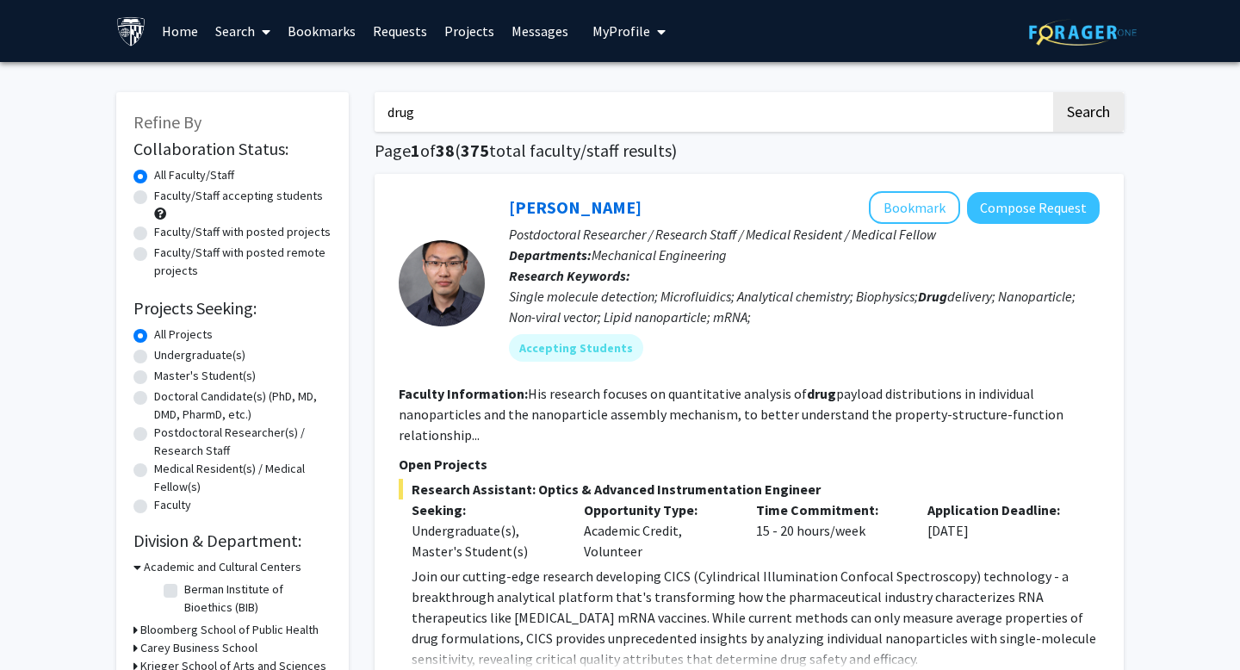
click at [784, 399] on fg-read-more "His research focuses on quantitative analysis of drug payload distributions in …" at bounding box center [731, 414] width 665 height 59
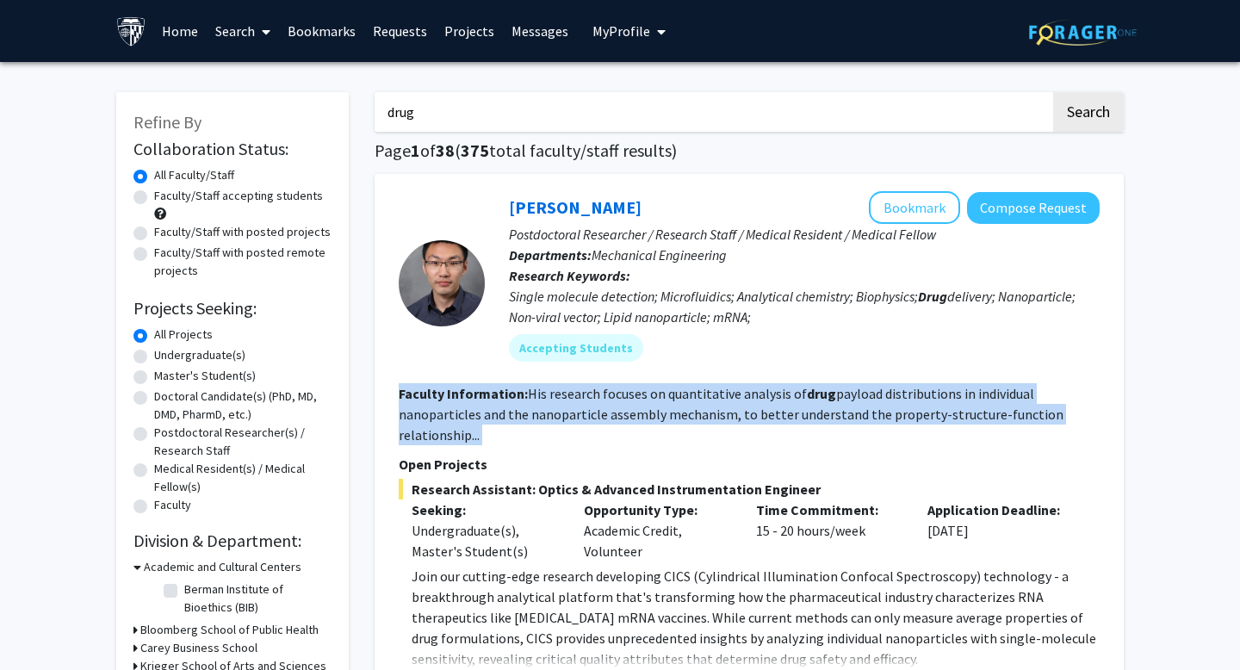
click at [784, 399] on fg-read-more "His research focuses on quantitative analysis of drug payload distributions in …" at bounding box center [731, 414] width 665 height 59
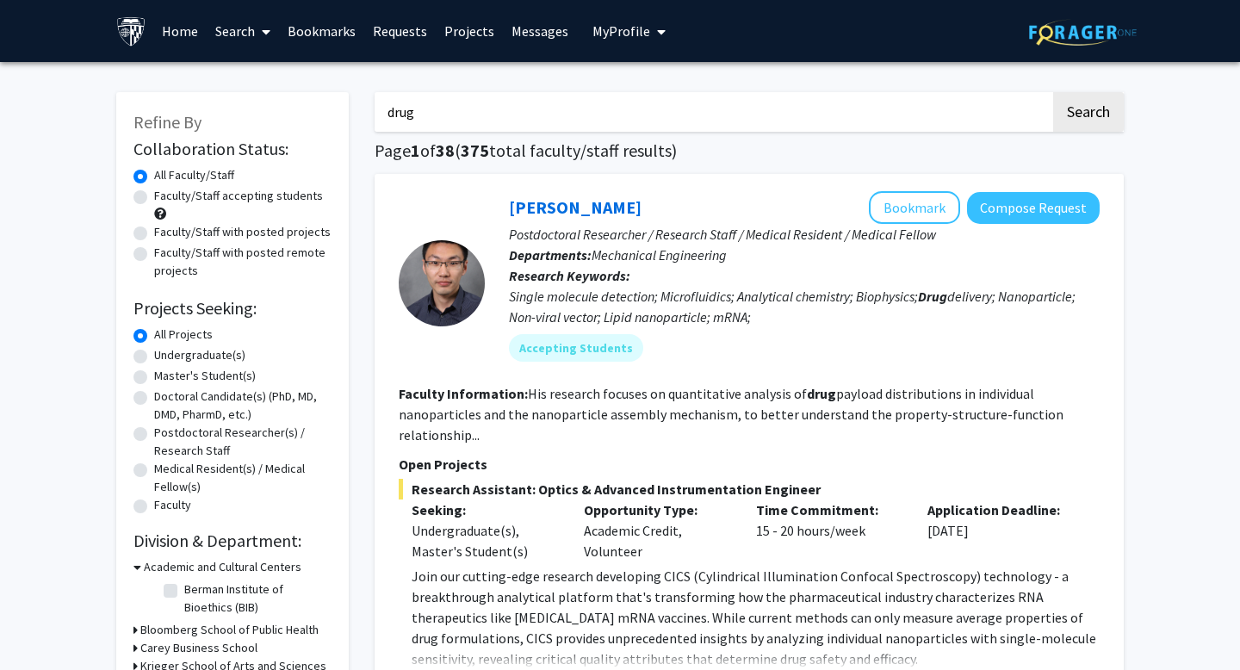
click at [308, 360] on div "Undergraduate(s)" at bounding box center [232, 356] width 198 height 21
click at [691, 220] on div "Sixuan Li Bookmark Compose Request" at bounding box center [804, 207] width 591 height 33
click at [671, 227] on p "Postdoctoral Researcher / Research Staff / Medical Resident / Medical Fellow" at bounding box center [804, 234] width 591 height 21
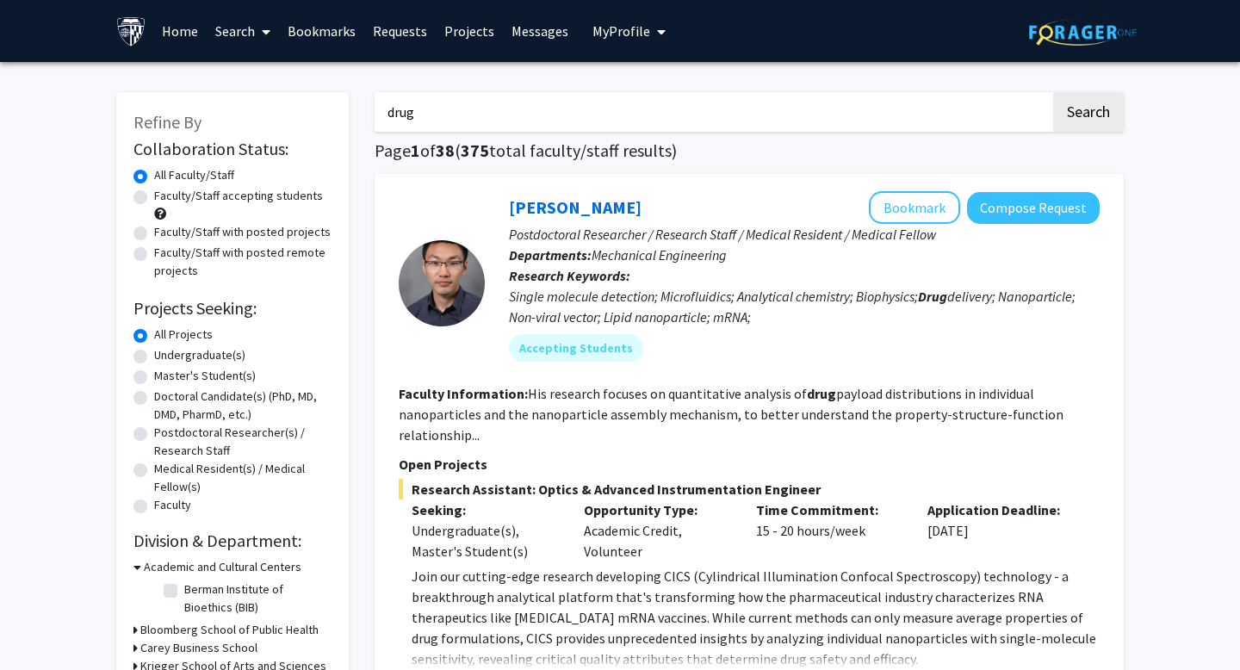
click at [627, 257] on span "Mechanical Engineering" at bounding box center [658, 254] width 135 height 17
click at [844, 389] on fg-read-more "His research focuses on quantitative analysis of drug payload distributions in …" at bounding box center [731, 414] width 665 height 59
click at [780, 423] on section "Faculty Information: His research focuses on quantitative analysis of drug payl…" at bounding box center [749, 414] width 701 height 62
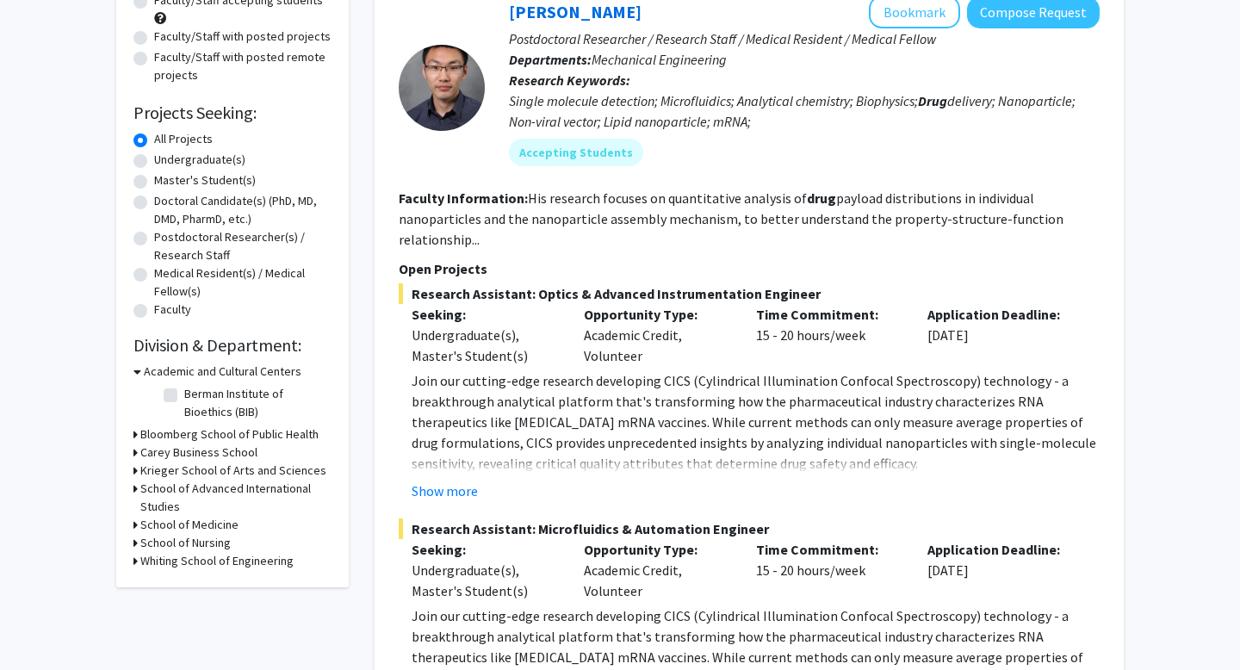
scroll to position [287, 0]
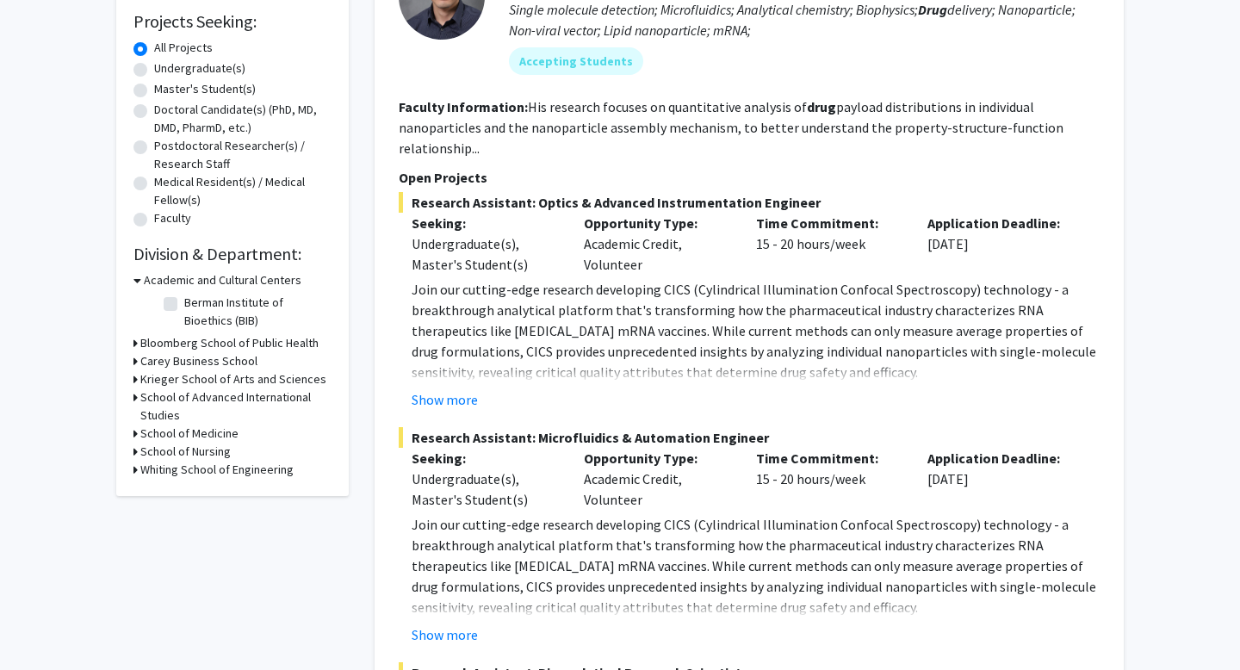
click at [222, 361] on h3 "Carey Business School" at bounding box center [198, 361] width 117 height 18
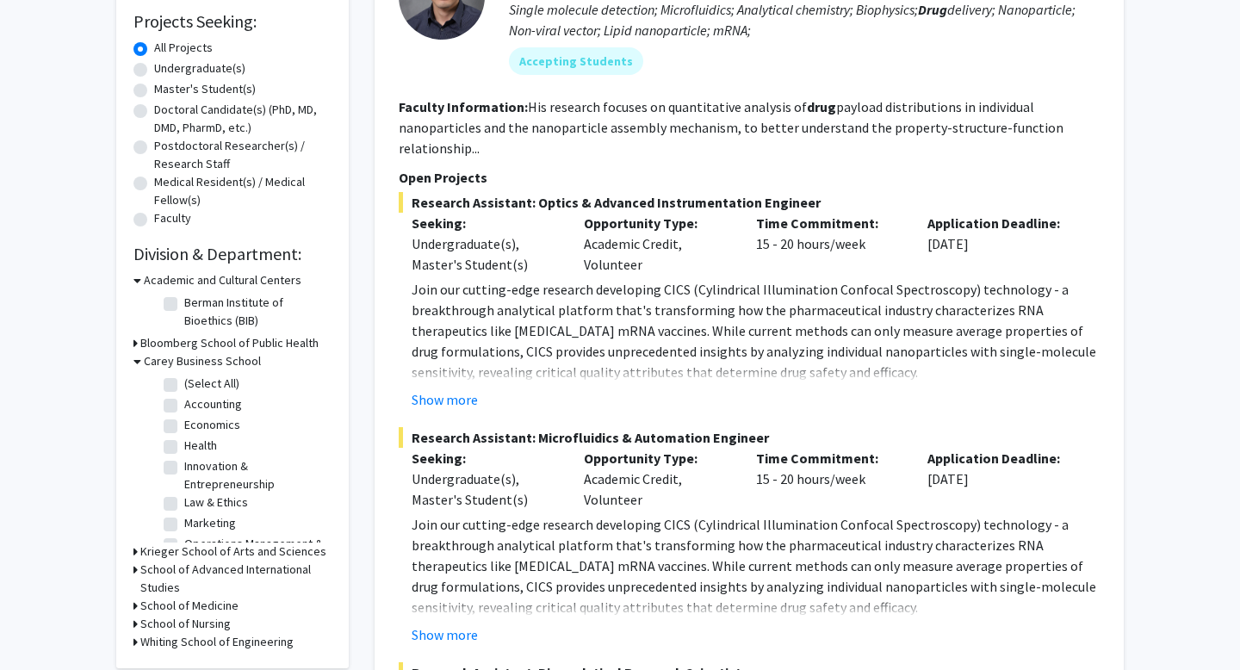
click at [184, 383] on label "(Select All)" at bounding box center [211, 383] width 55 height 18
click at [184, 383] on input "(Select All)" at bounding box center [189, 379] width 11 height 11
checkbox input "true"
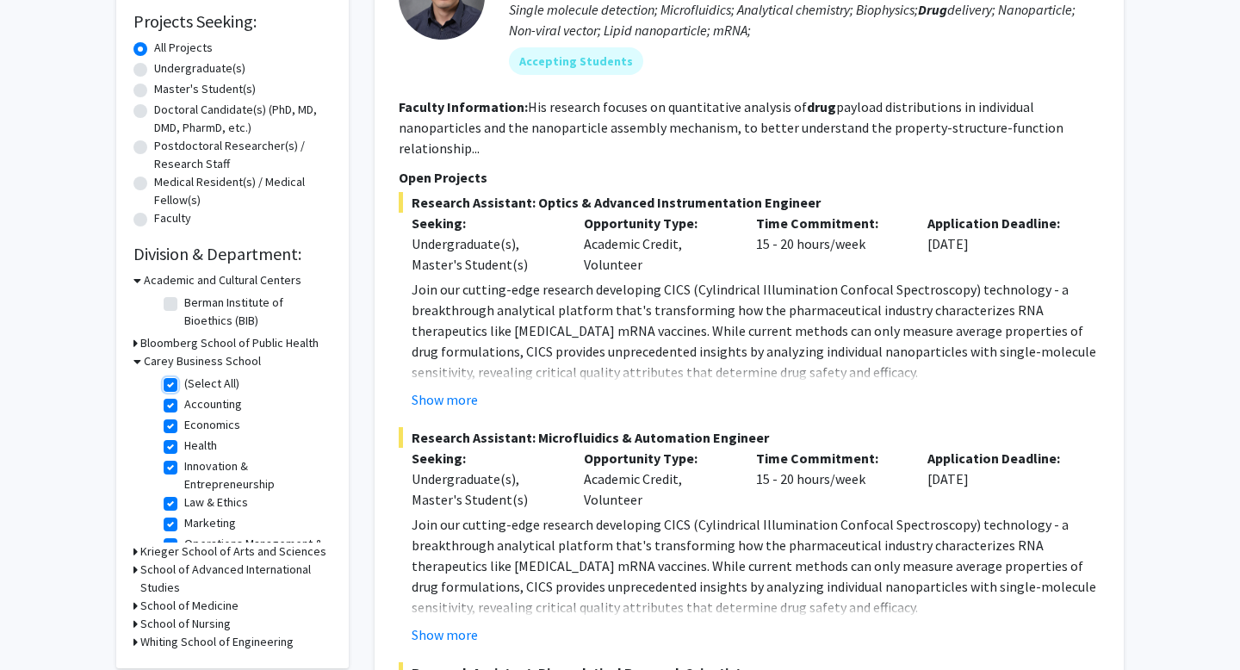
checkbox input "true"
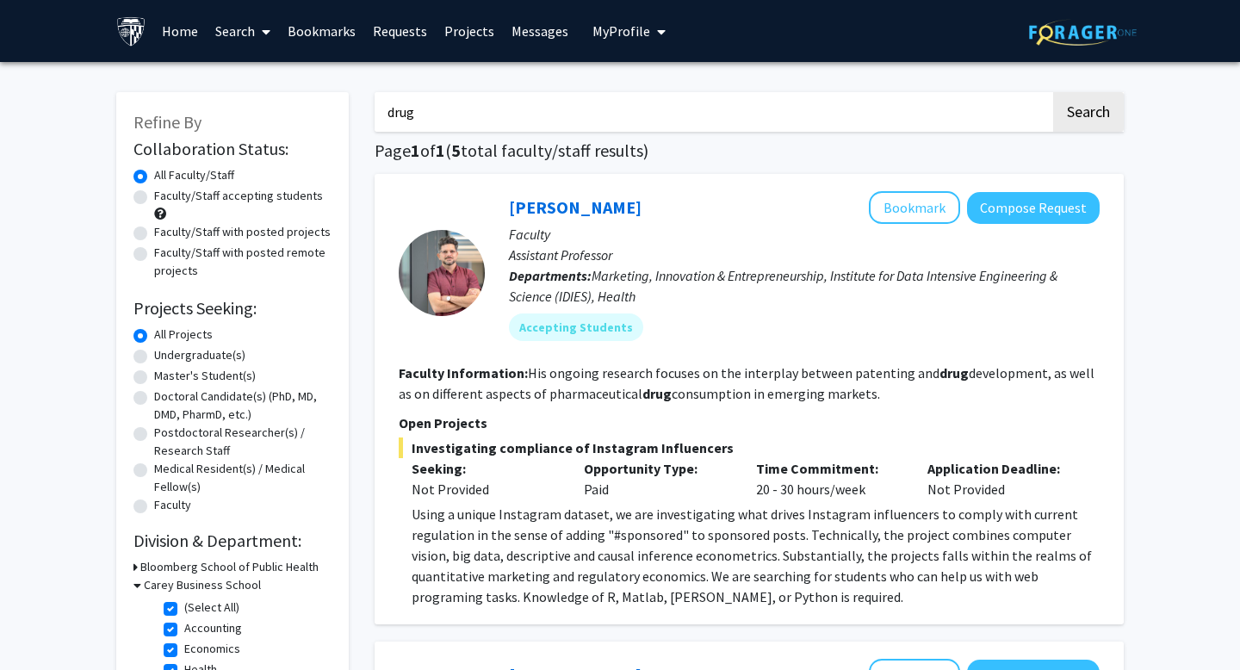
click at [543, 387] on fg-read-more "His ongoing research focuses on the interplay between patenting and drug develo…" at bounding box center [747, 383] width 696 height 38
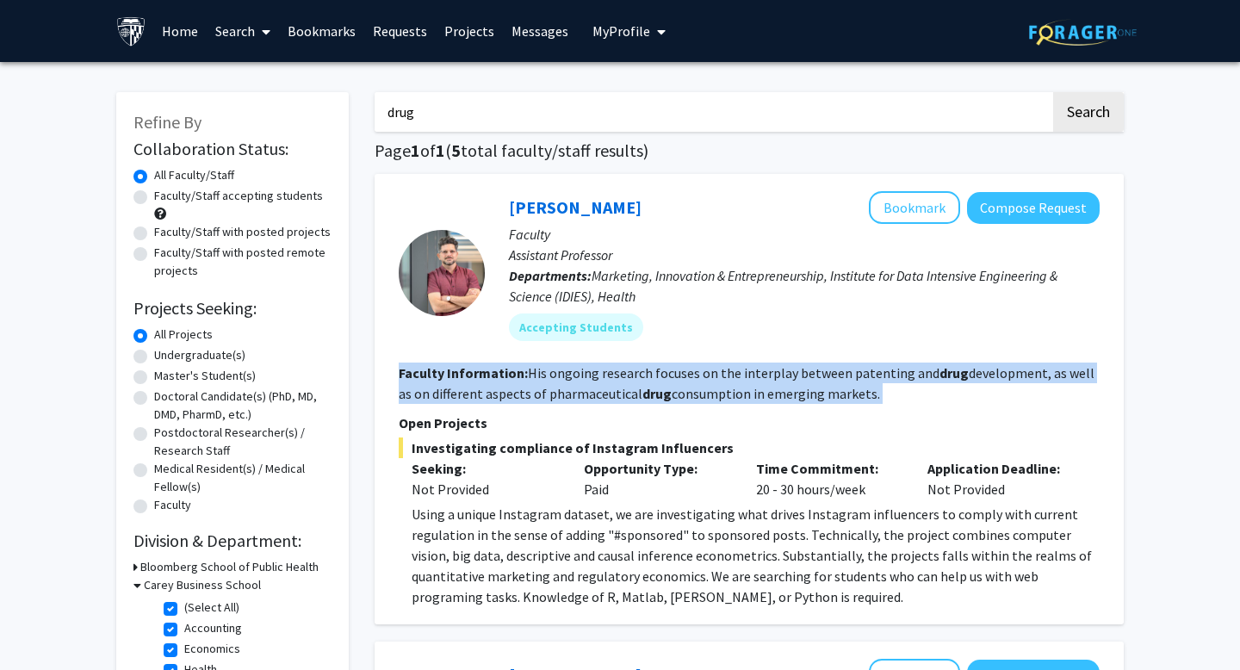
click at [543, 387] on fg-read-more "His ongoing research focuses on the interplay between patenting and drug develo…" at bounding box center [747, 383] width 696 height 38
click at [515, 386] on fg-read-more "His ongoing research focuses on the interplay between patenting and drug develo…" at bounding box center [747, 383] width 696 height 38
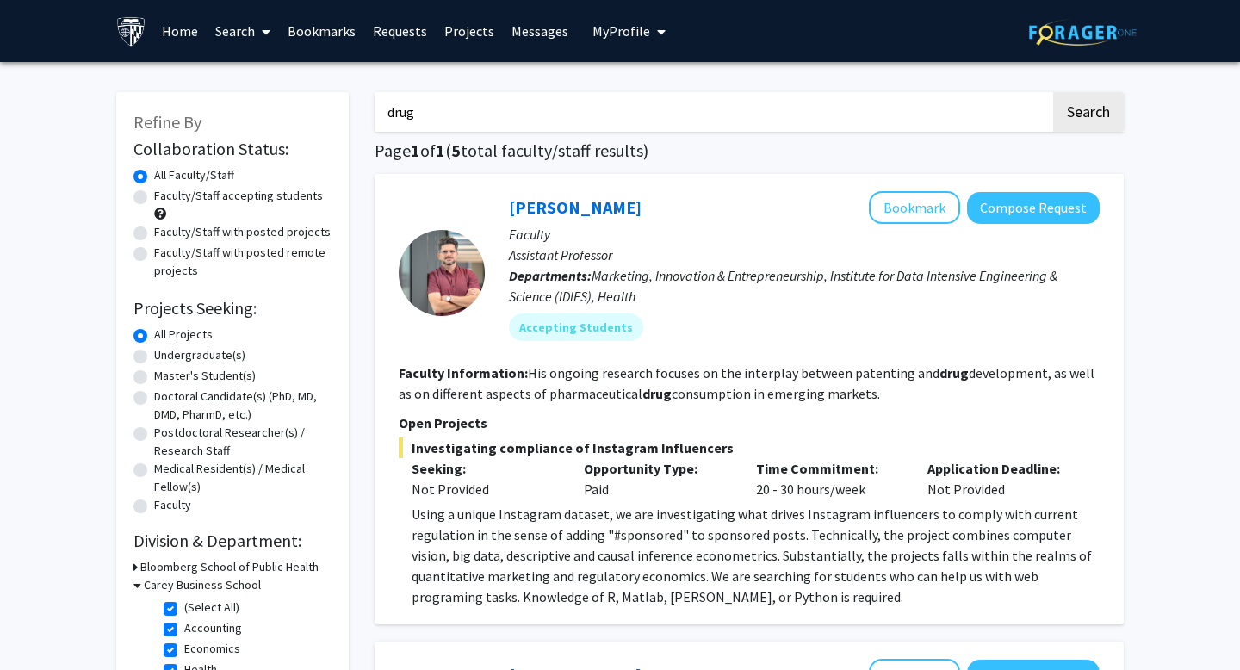
click at [568, 386] on fg-read-more "His ongoing research focuses on the interplay between patenting and drug develo…" at bounding box center [747, 383] width 696 height 38
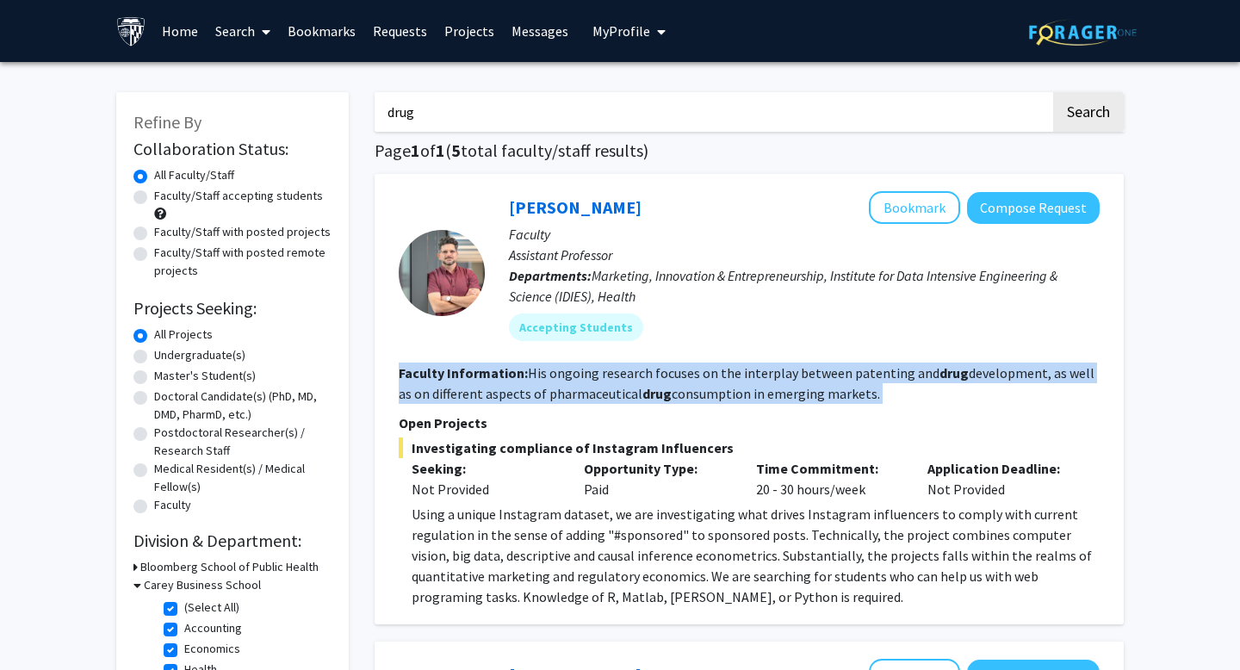
click at [568, 386] on fg-read-more "His ongoing research focuses on the interplay between patenting and drug develo…" at bounding box center [747, 383] width 696 height 38
click at [548, 386] on fg-read-more "His ongoing research focuses on the interplay between patenting and drug develo…" at bounding box center [747, 383] width 696 height 38
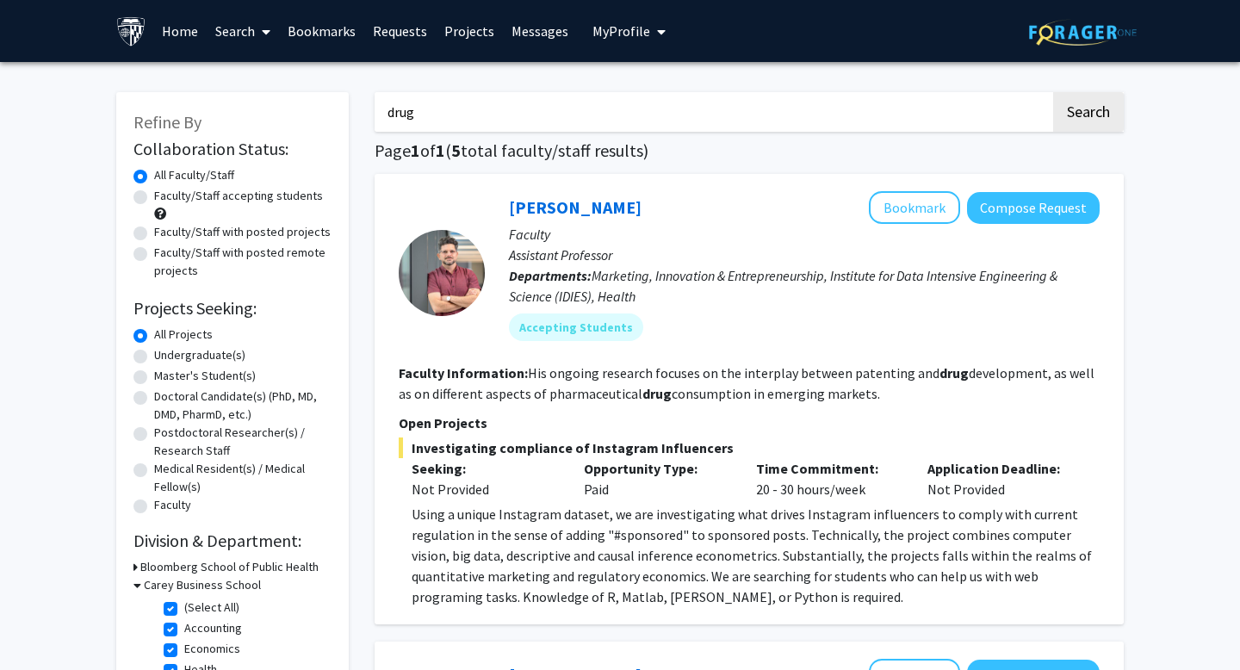
click at [665, 287] on p "Departments: Marketing, Innovation & Entrepreneurship, Institute for Data Inten…" at bounding box center [804, 285] width 591 height 41
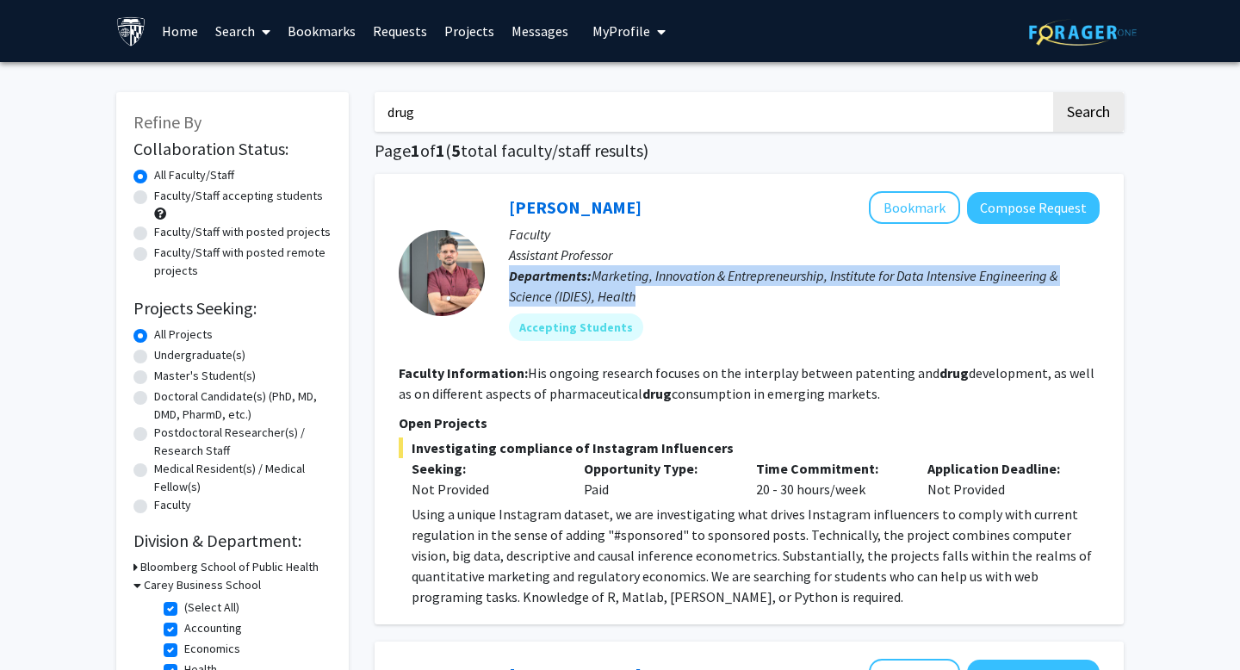
click at [665, 287] on p "Departments: Marketing, Innovation & Entrepreneurship, Institute for Data Inten…" at bounding box center [804, 285] width 591 height 41
click at [651, 287] on p "Departments: Marketing, Innovation & Entrepreneurship, Institute for Data Inten…" at bounding box center [804, 285] width 591 height 41
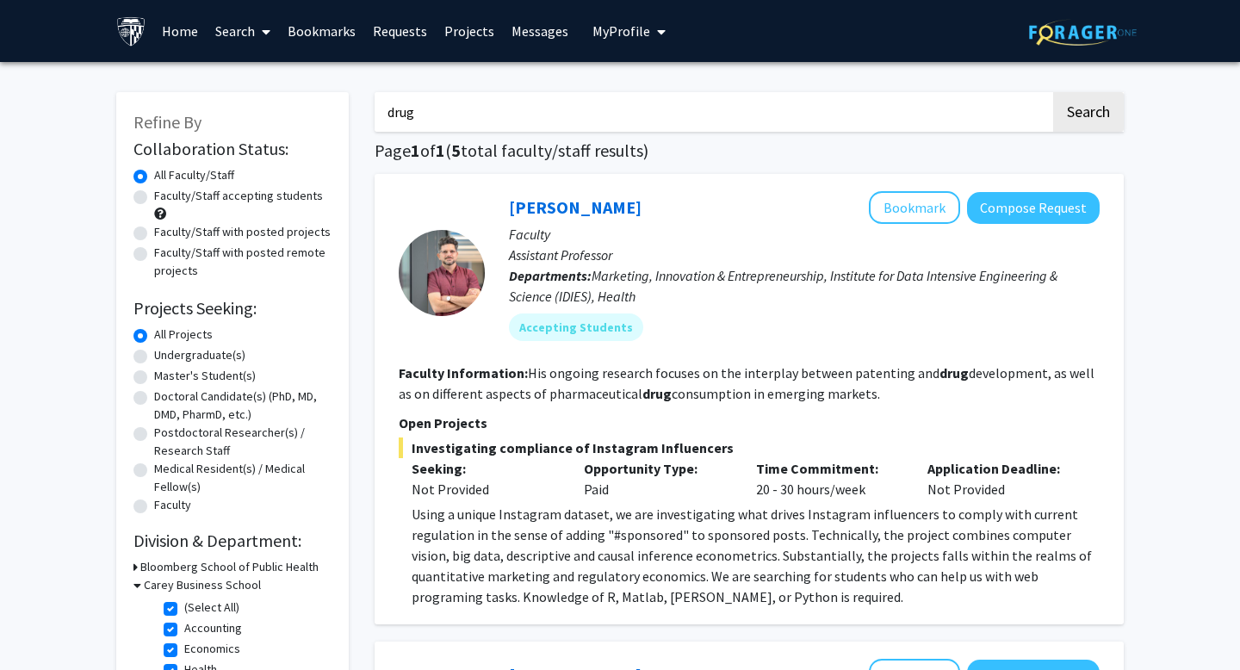
click at [651, 287] on p "Departments: Marketing, Innovation & Entrepreneurship, Institute for Data Inten…" at bounding box center [804, 285] width 591 height 41
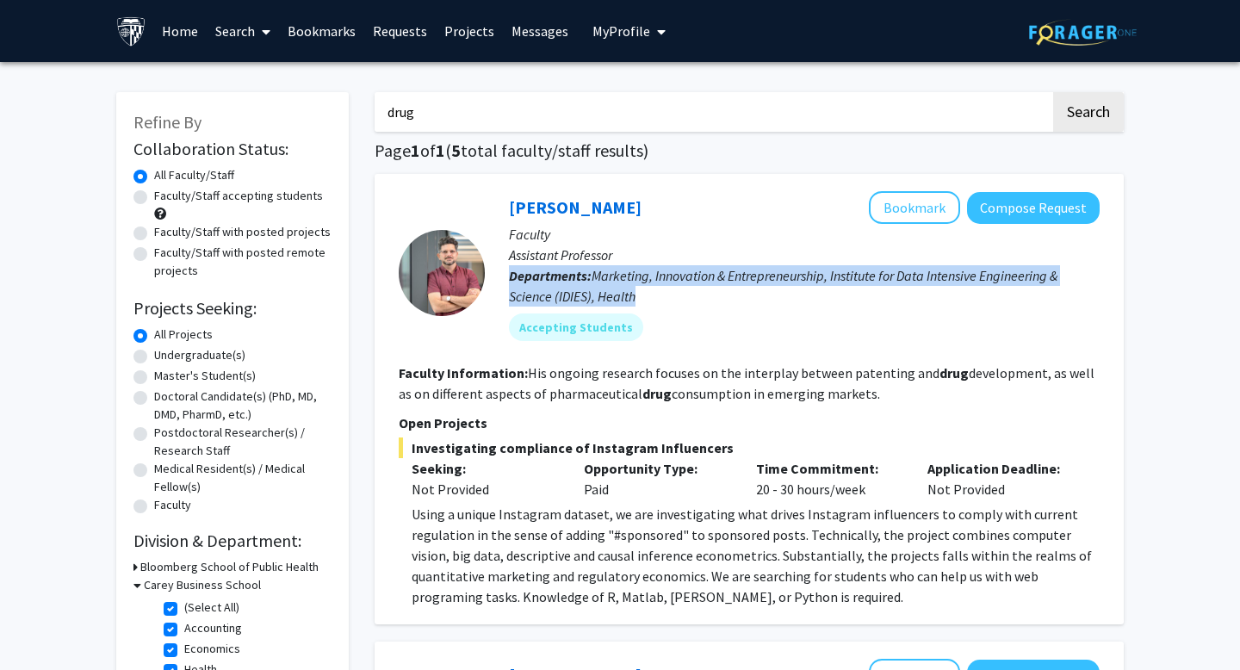
click at [651, 287] on p "Departments: Marketing, Innovation & Entrepreneurship, Institute for Data Inten…" at bounding box center [804, 285] width 591 height 41
click at [633, 287] on span "Marketing, Innovation & Entrepreneurship, Institute for Data Intensive Engineer…" at bounding box center [783, 286] width 548 height 38
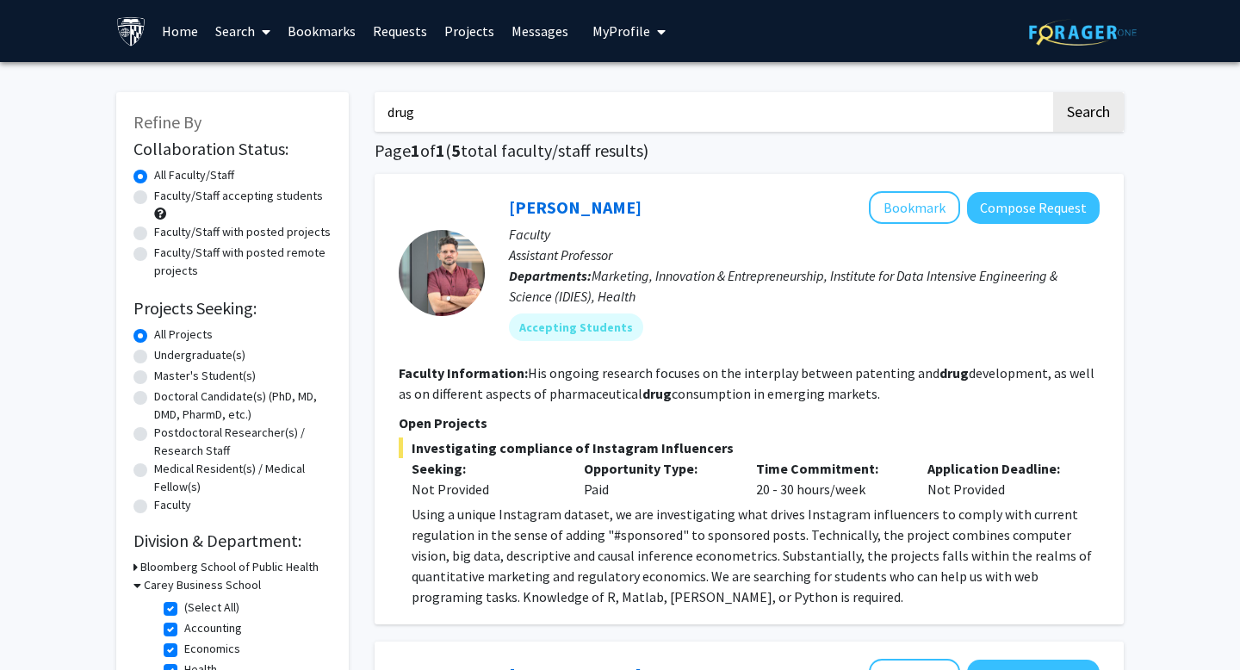
click at [852, 374] on fg-read-more "His ongoing research focuses on the interplay between patenting and drug develo…" at bounding box center [747, 383] width 696 height 38
click at [855, 374] on fg-read-more "His ongoing research focuses on the interplay between patenting and drug develo…" at bounding box center [747, 383] width 696 height 38
click at [605, 485] on div "Opportunity Type: Paid" at bounding box center [657, 478] width 172 height 41
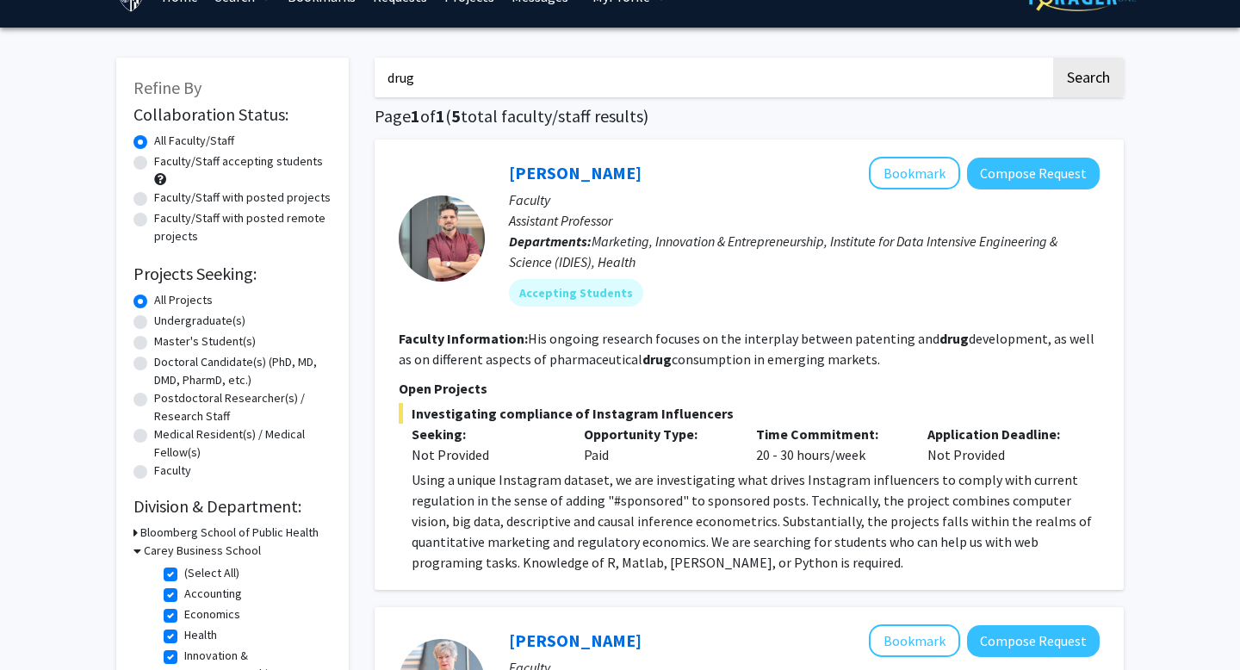
scroll to position [35, 0]
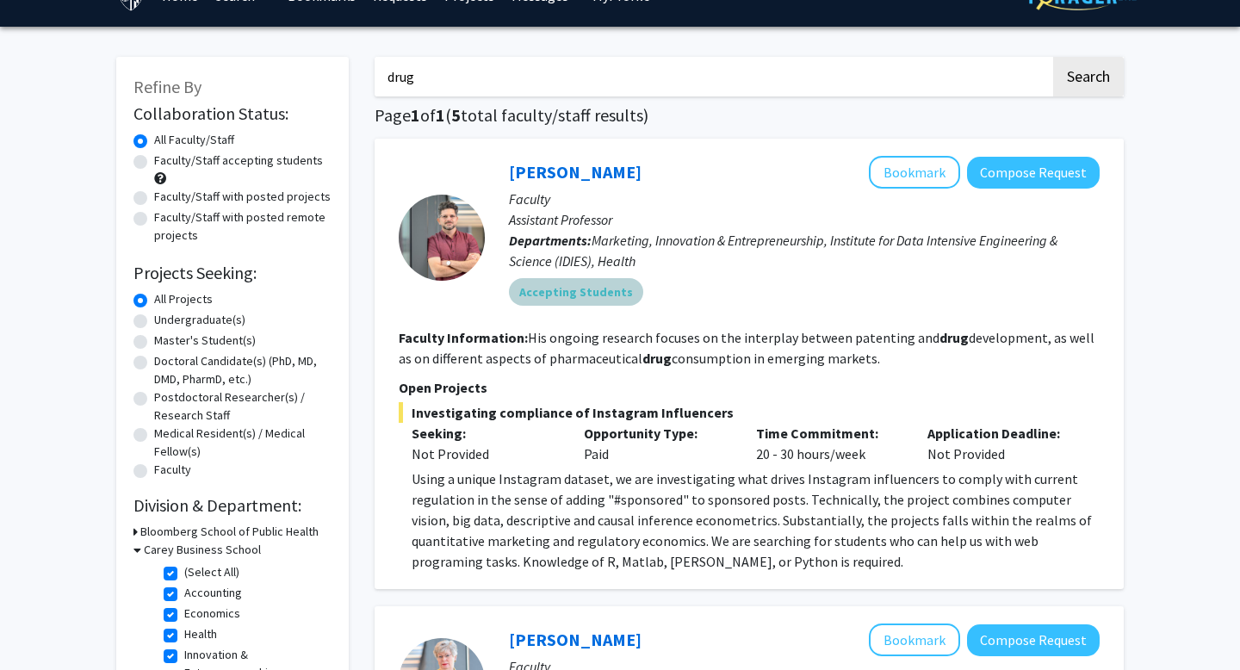
click at [563, 289] on mat-chip "Accepting Students" at bounding box center [576, 292] width 134 height 28
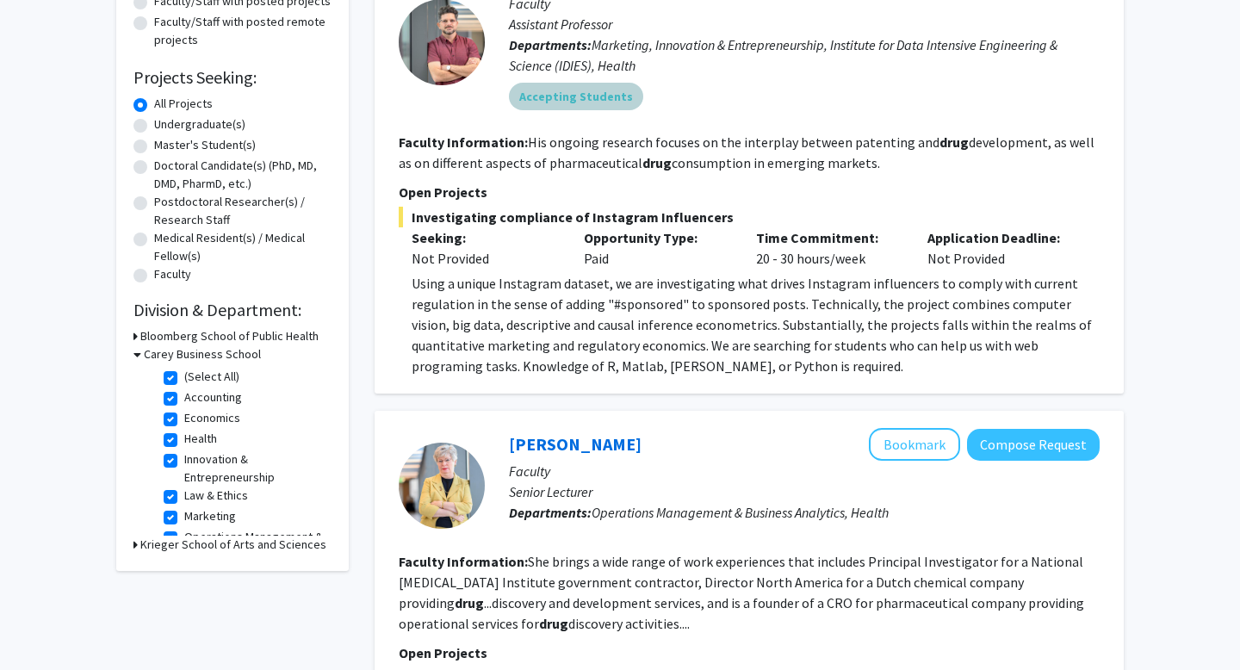
scroll to position [271, 0]
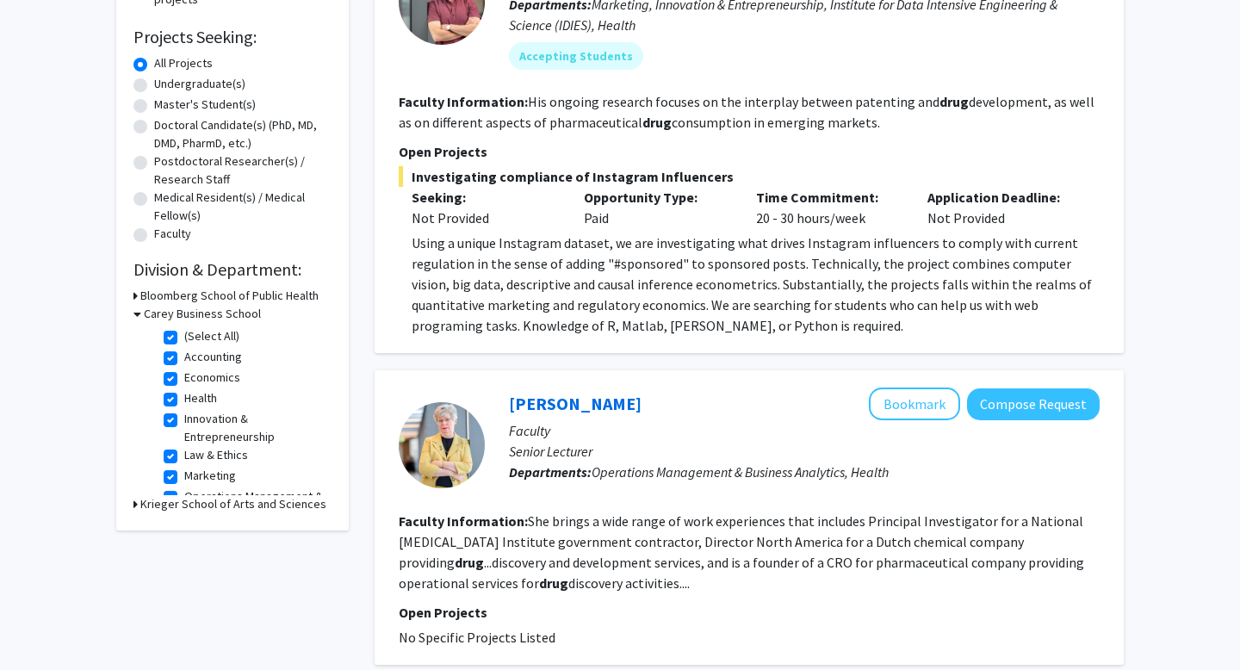
click at [630, 533] on fg-read-more "She brings a wide range of work experiences that includes Principal Investigato…" at bounding box center [741, 551] width 685 height 79
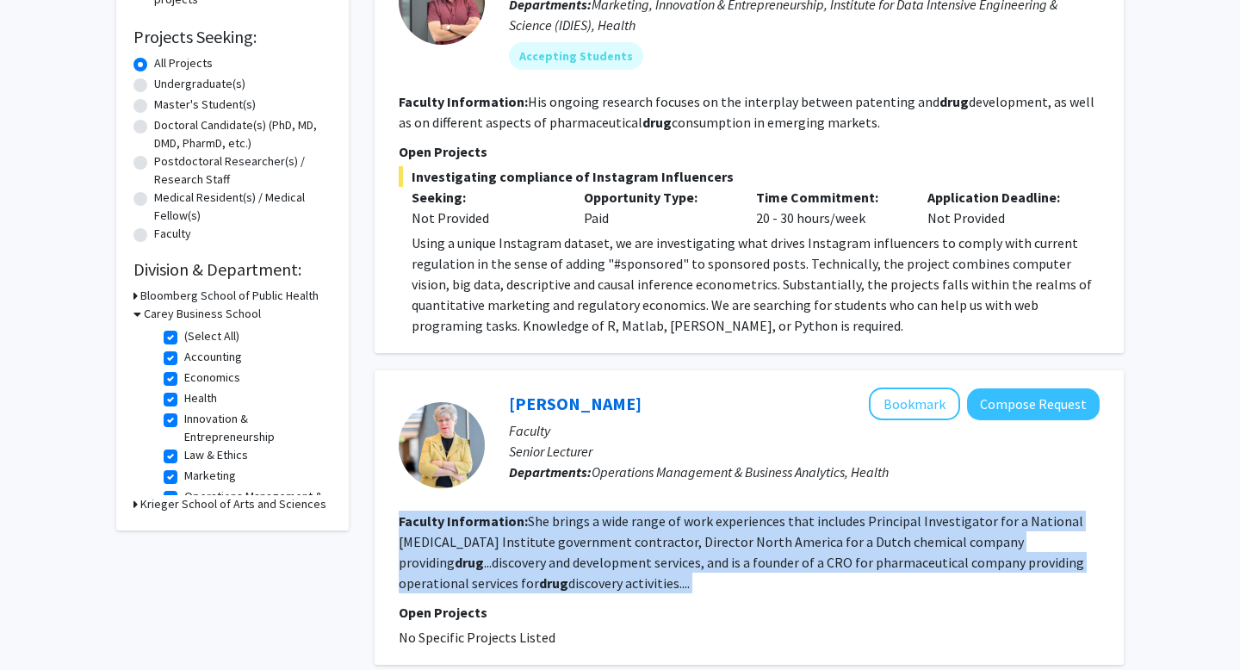
click at [630, 533] on fg-read-more "She brings a wide range of work experiences that includes Principal Investigato…" at bounding box center [741, 551] width 685 height 79
click at [621, 533] on fg-read-more "She brings a wide range of work experiences that includes Principal Investigato…" at bounding box center [741, 551] width 685 height 79
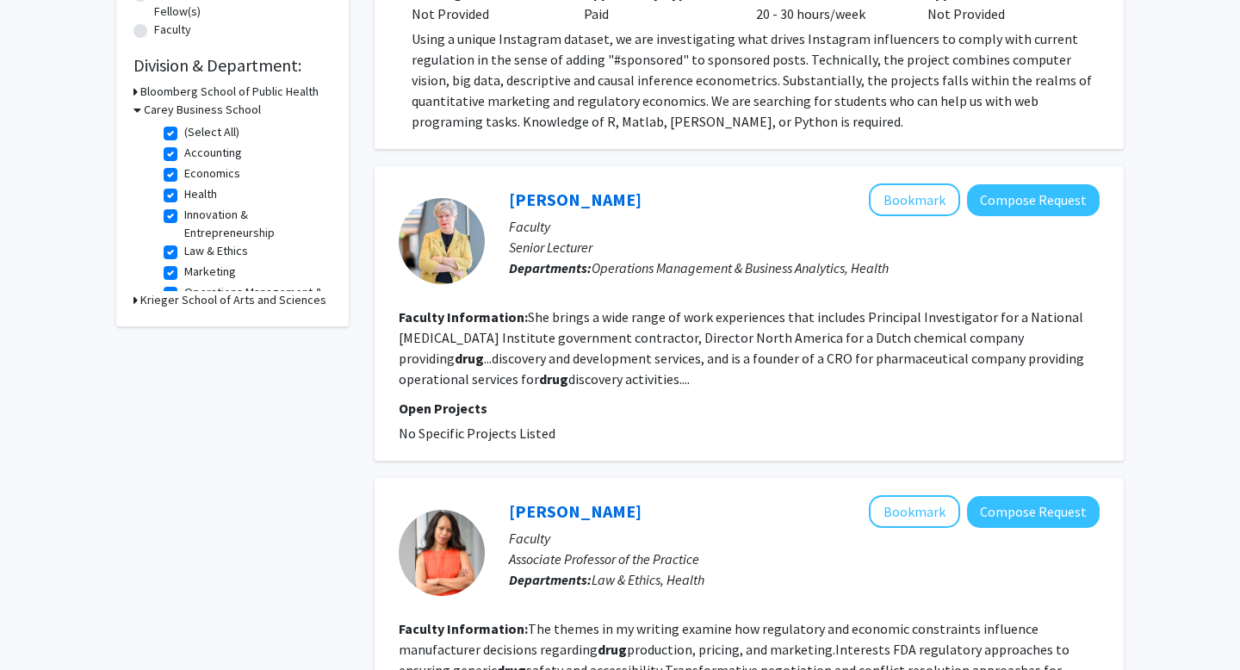
scroll to position [484, 0]
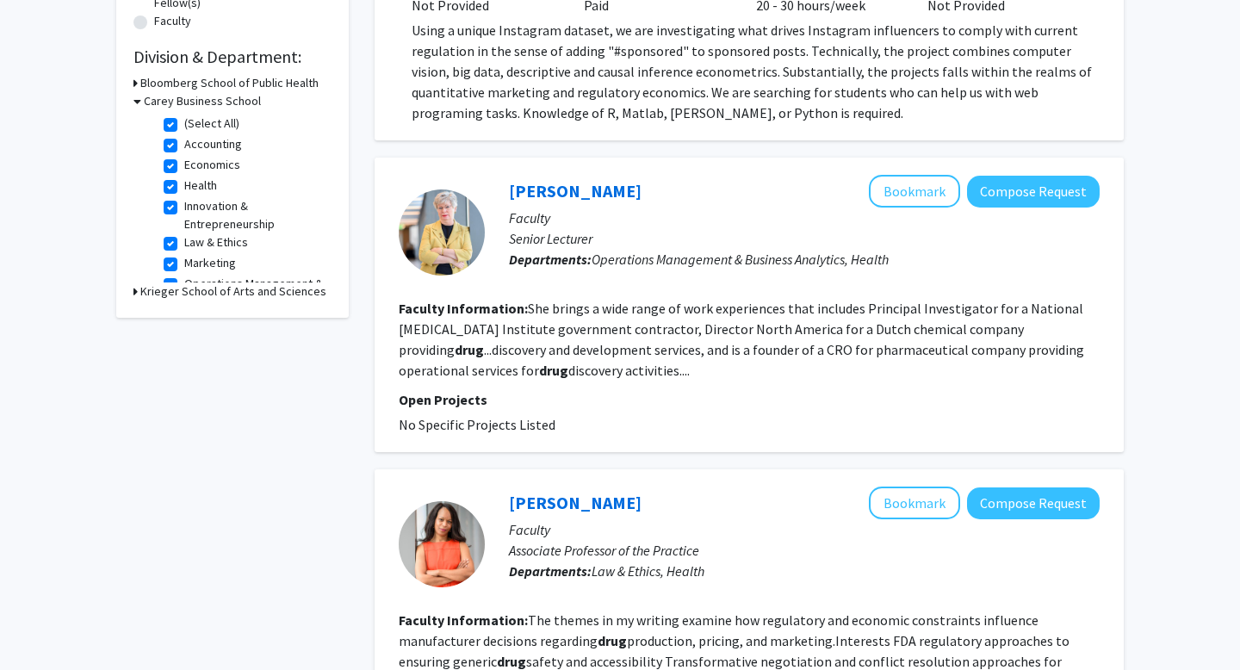
click at [516, 435] on div "Bonnie Robeson Bookmark Compose Request Faculty Senior Lecturer Departments: Op…" at bounding box center [748, 305] width 749 height 294
click at [510, 432] on span "No Specific Projects Listed" at bounding box center [477, 424] width 157 height 17
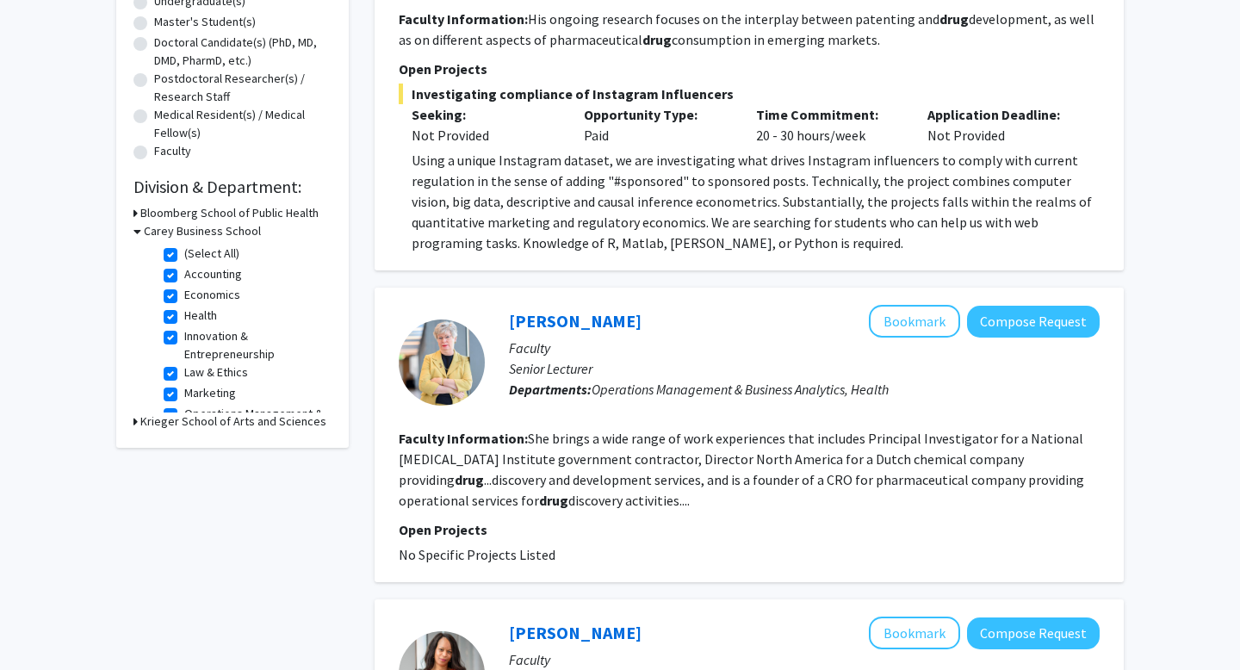
scroll to position [352, 0]
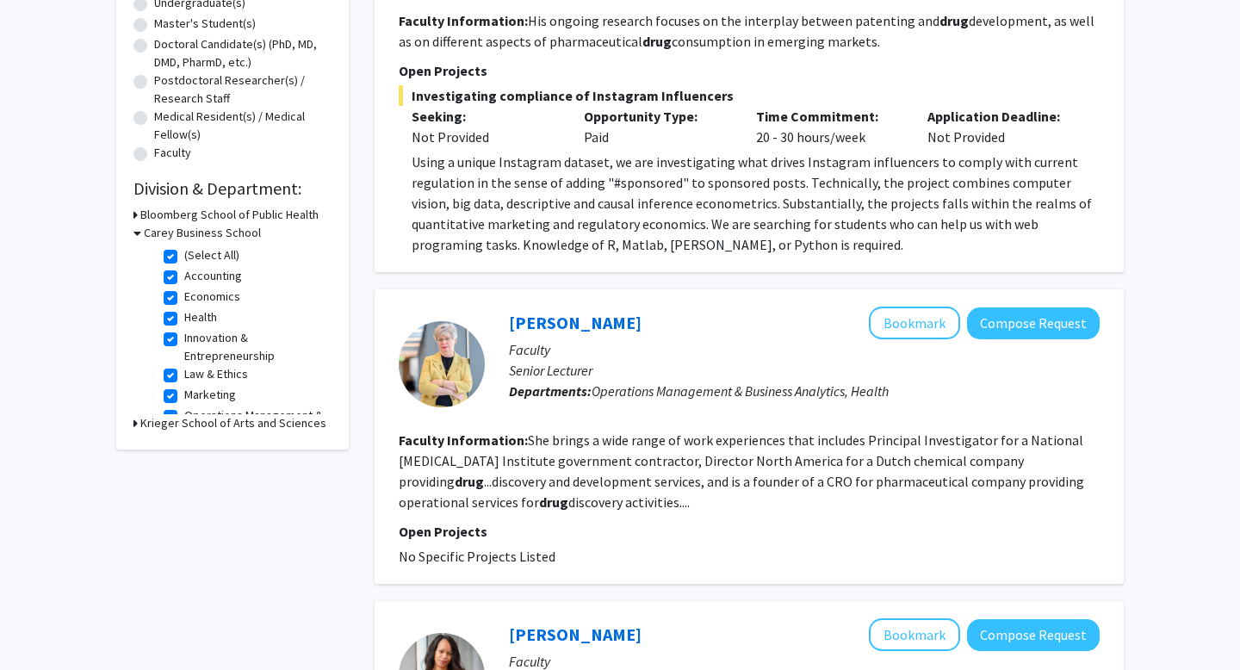
click at [504, 204] on div "Using a unique Instagram dataset, we are investigating what drives Instagram in…" at bounding box center [755, 203] width 688 height 103
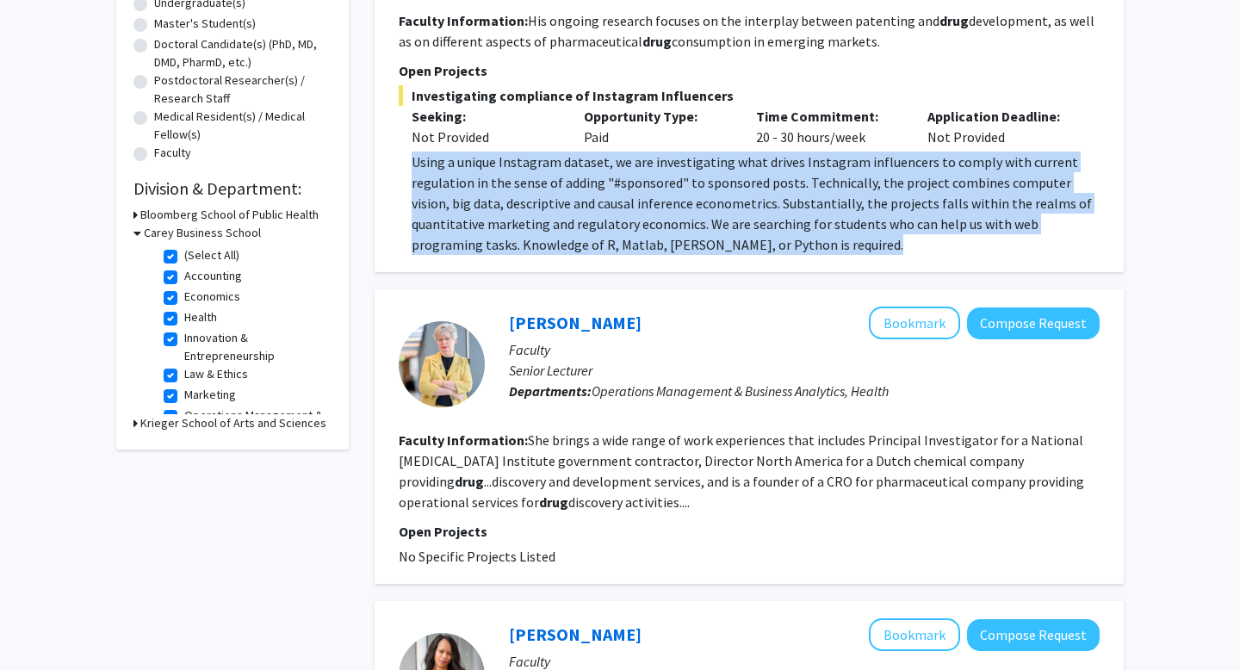
click at [504, 204] on div "Using a unique Instagram dataset, we are investigating what drives Instagram in…" at bounding box center [755, 203] width 688 height 103
click at [491, 204] on div "Using a unique Instagram dataset, we are investigating what drives Instagram in…" at bounding box center [755, 203] width 688 height 103
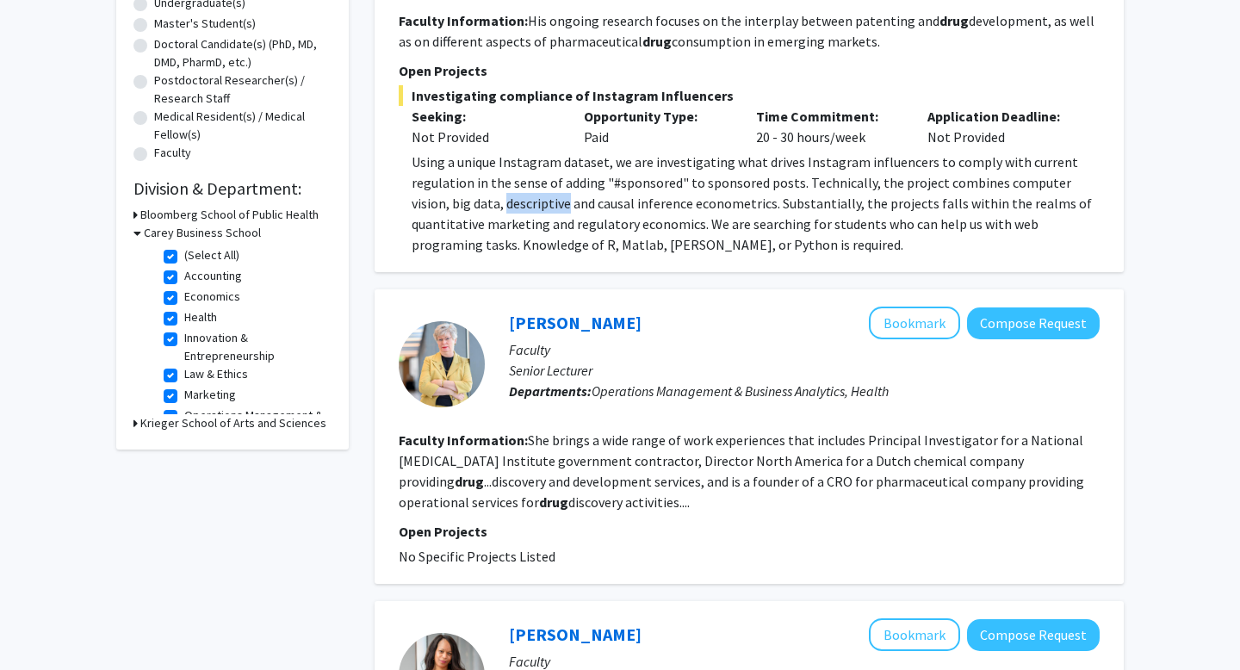
drag, startPoint x: 491, startPoint y: 204, endPoint x: 521, endPoint y: 220, distance: 33.9
click at [519, 220] on div "Using a unique Instagram dataset, we are investigating what drives Instagram in…" at bounding box center [755, 203] width 688 height 103
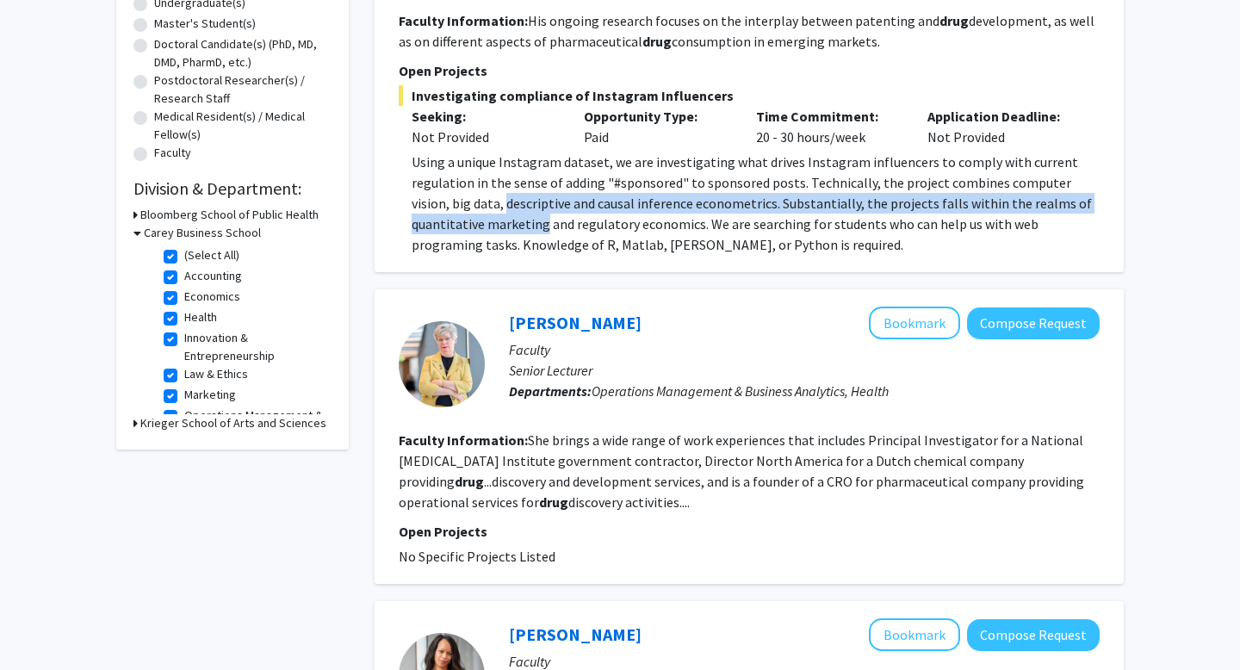
click at [522, 220] on div "Using a unique Instagram dataset, we are investigating what drives Instagram in…" at bounding box center [755, 203] width 688 height 103
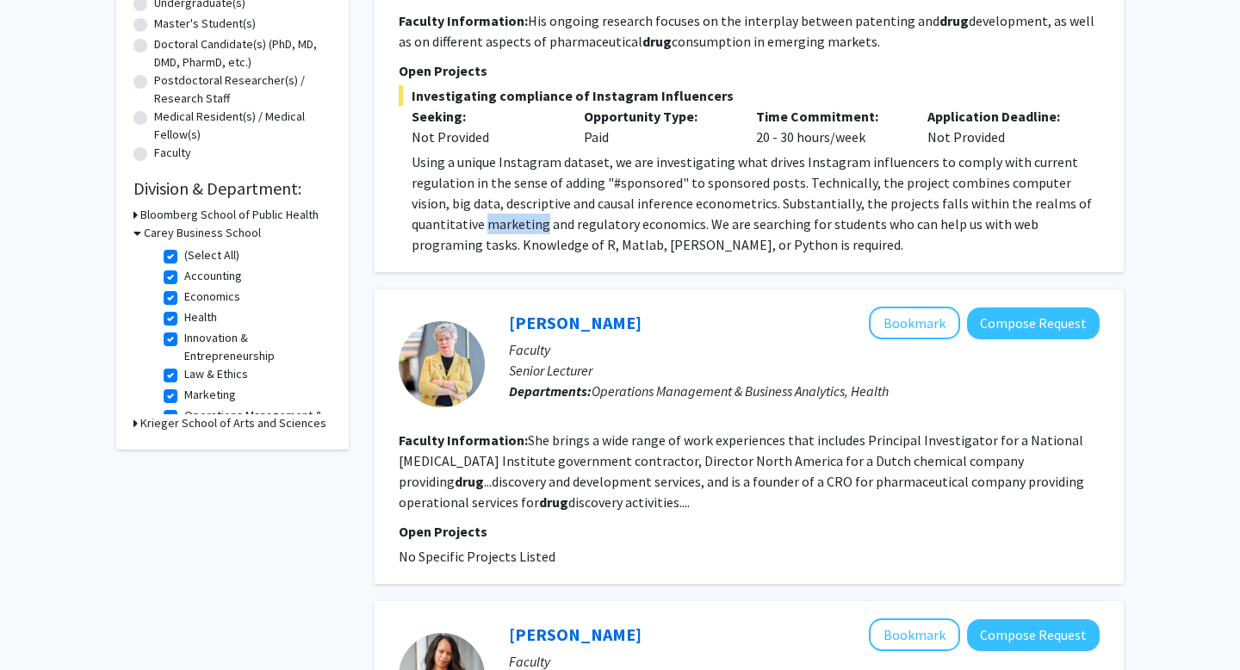
click at [522, 220] on div "Using a unique Instagram dataset, we are investigating what drives Instagram in…" at bounding box center [755, 203] width 688 height 103
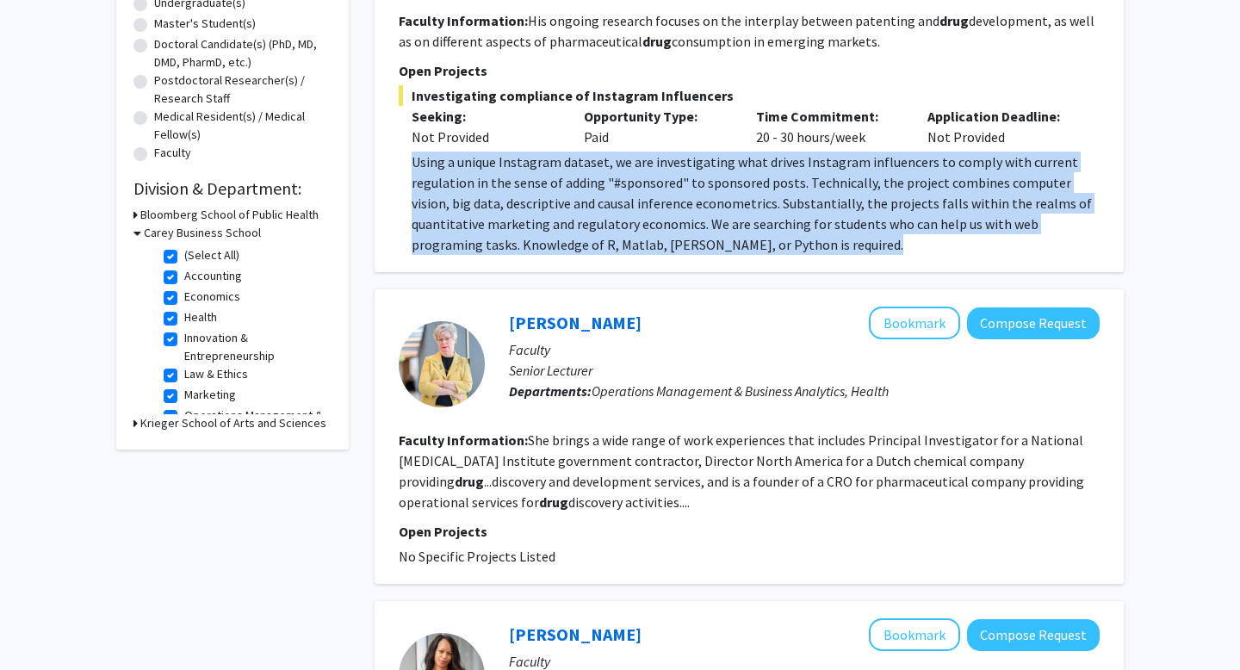
click at [522, 220] on div "Using a unique Instagram dataset, we are investigating what drives Instagram in…" at bounding box center [755, 203] width 688 height 103
click at [537, 190] on div "Using a unique Instagram dataset, we are investigating what drives Instagram in…" at bounding box center [755, 203] width 688 height 103
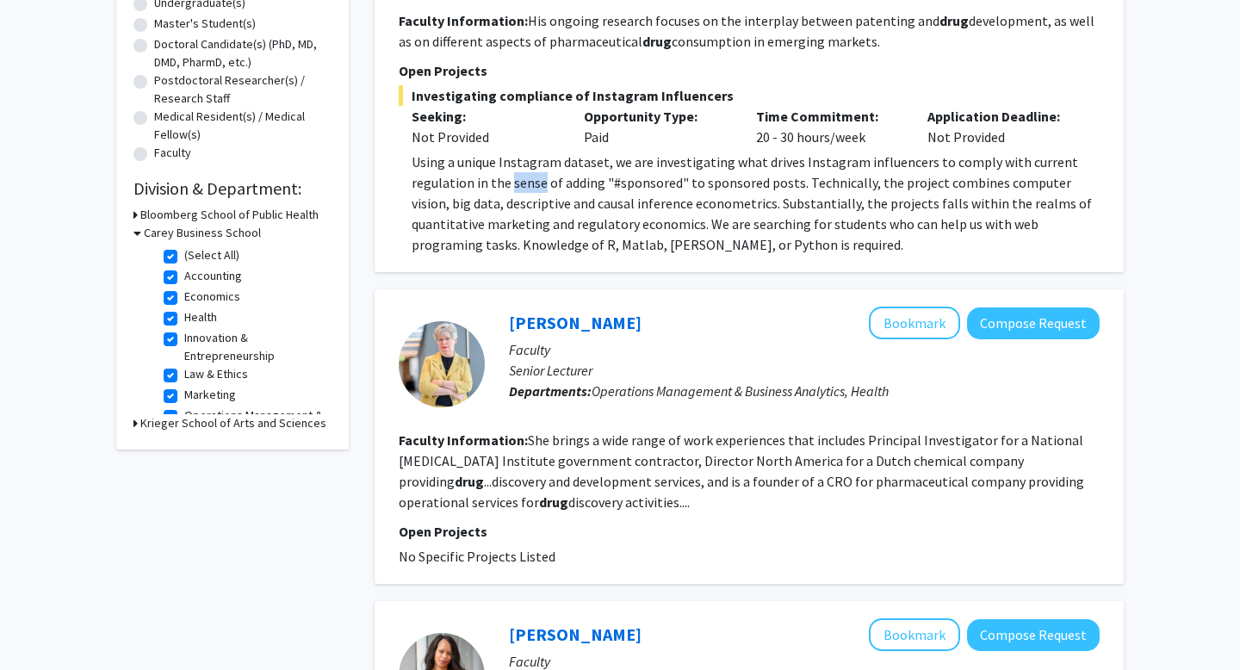
click at [537, 190] on div "Using a unique Instagram dataset, we are investigating what drives Instagram in…" at bounding box center [755, 203] width 688 height 103
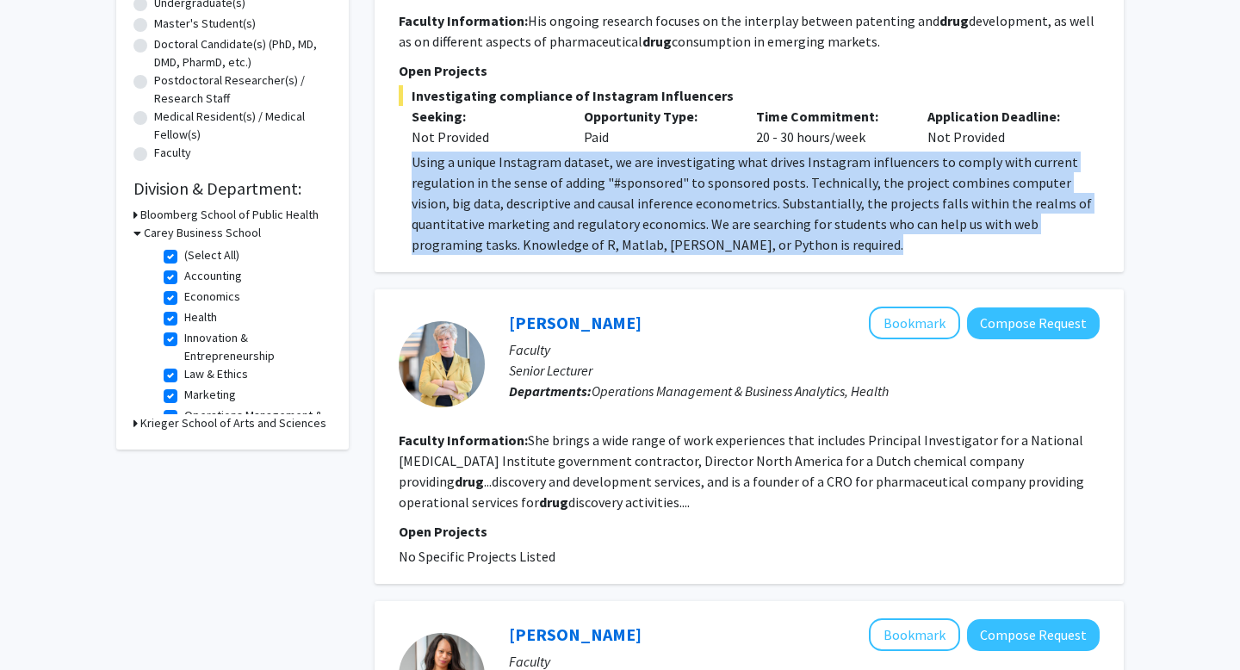
click at [537, 190] on div "Using a unique Instagram dataset, we are investigating what drives Instagram in…" at bounding box center [755, 203] width 688 height 103
click at [520, 190] on div "Using a unique Instagram dataset, we are investigating what drives Instagram in…" at bounding box center [755, 203] width 688 height 103
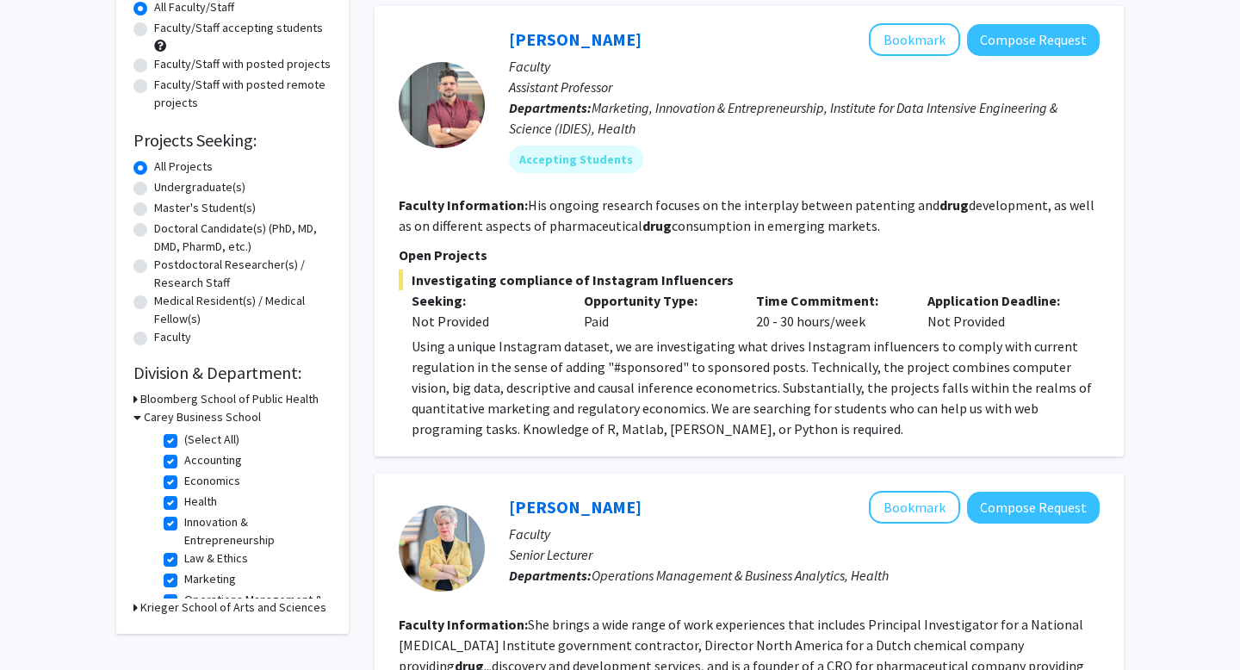
scroll to position [164, 0]
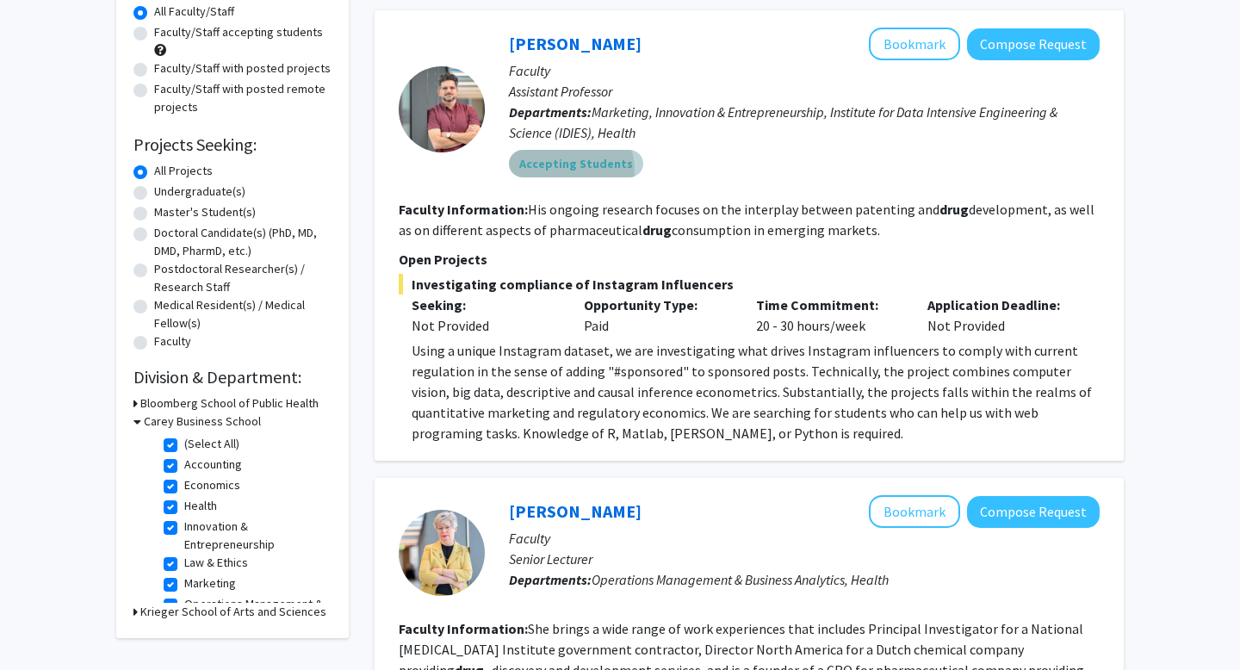
click at [564, 170] on mat-chip "Accepting Students" at bounding box center [576, 164] width 134 height 28
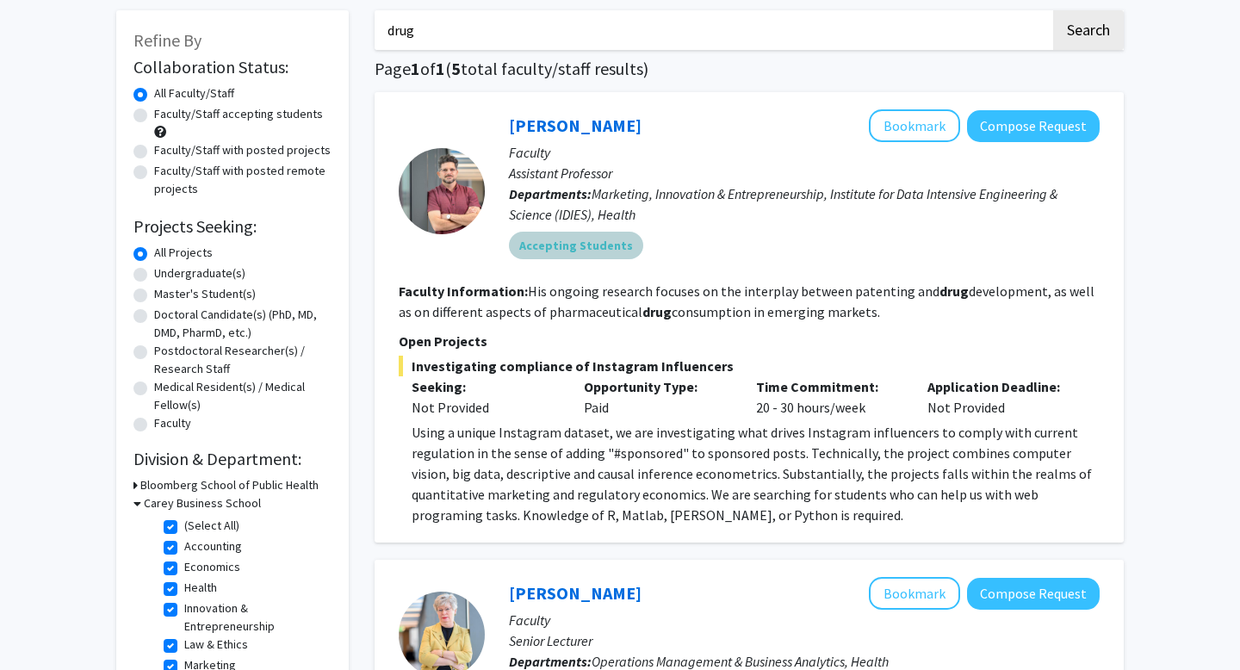
scroll to position [73, 0]
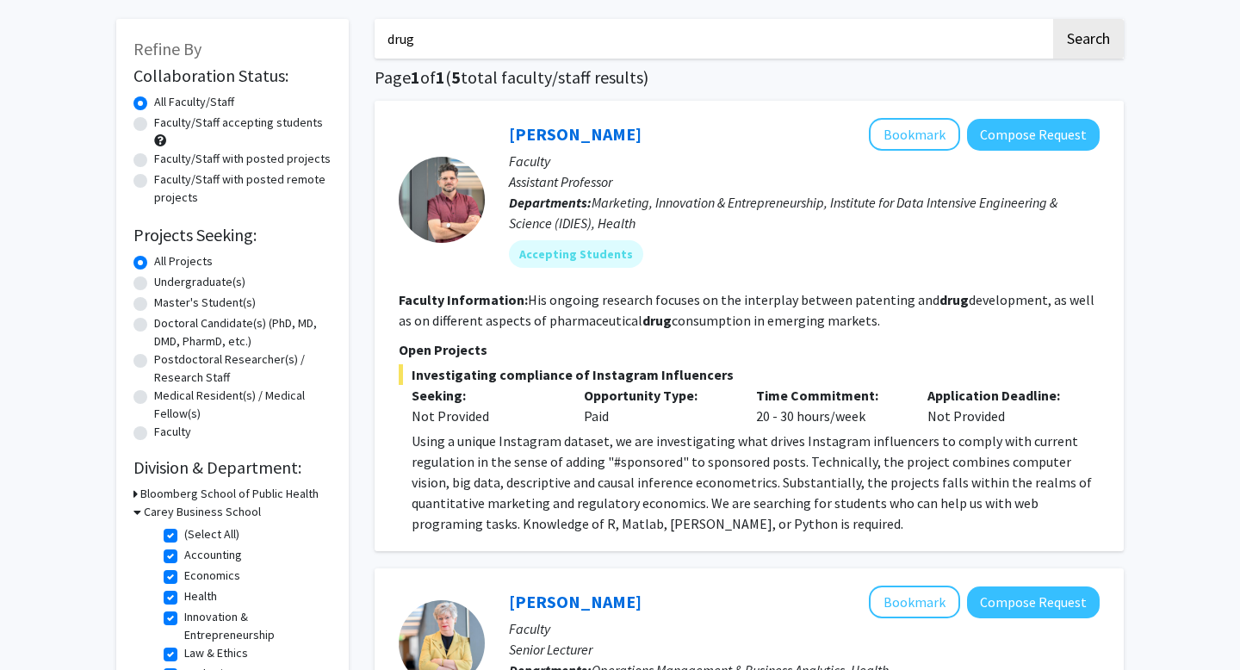
click at [243, 127] on label "Faculty/Staff accepting students" at bounding box center [238, 123] width 169 height 18
click at [165, 125] on input "Faculty/Staff accepting students" at bounding box center [159, 119] width 11 height 11
radio input "true"
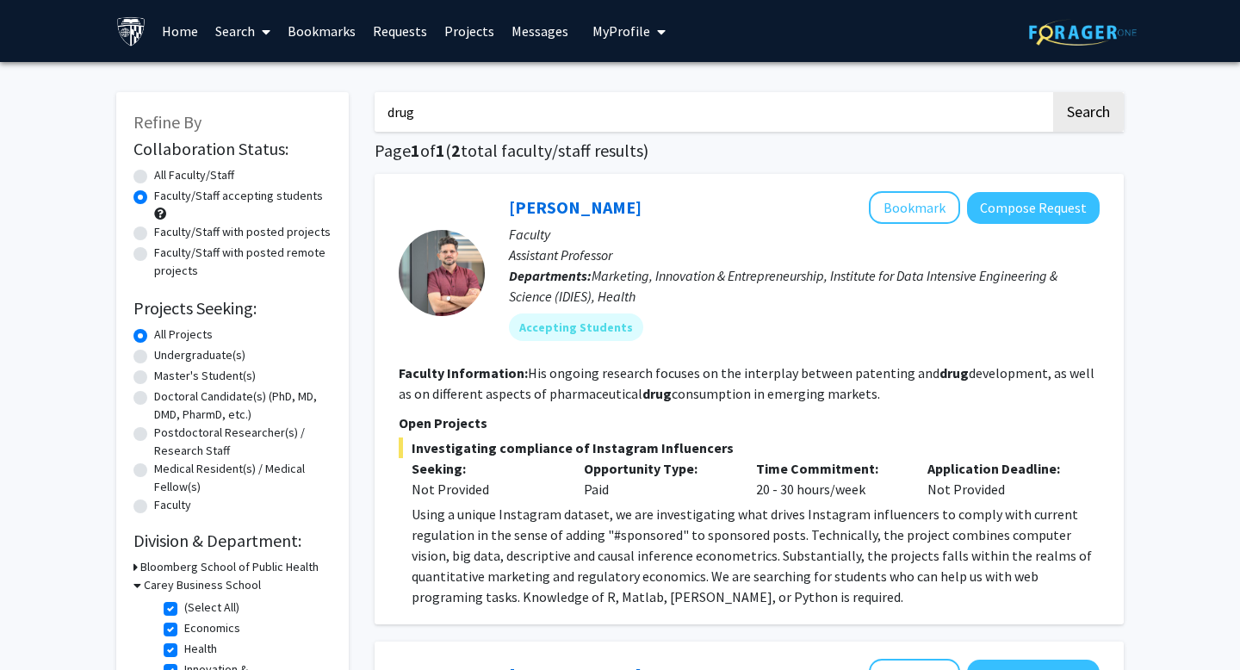
click at [238, 232] on label "Faculty/Staff with posted projects" at bounding box center [242, 232] width 176 height 18
click at [165, 232] on input "Faculty/Staff with posted projects" at bounding box center [159, 228] width 11 height 11
radio input "true"
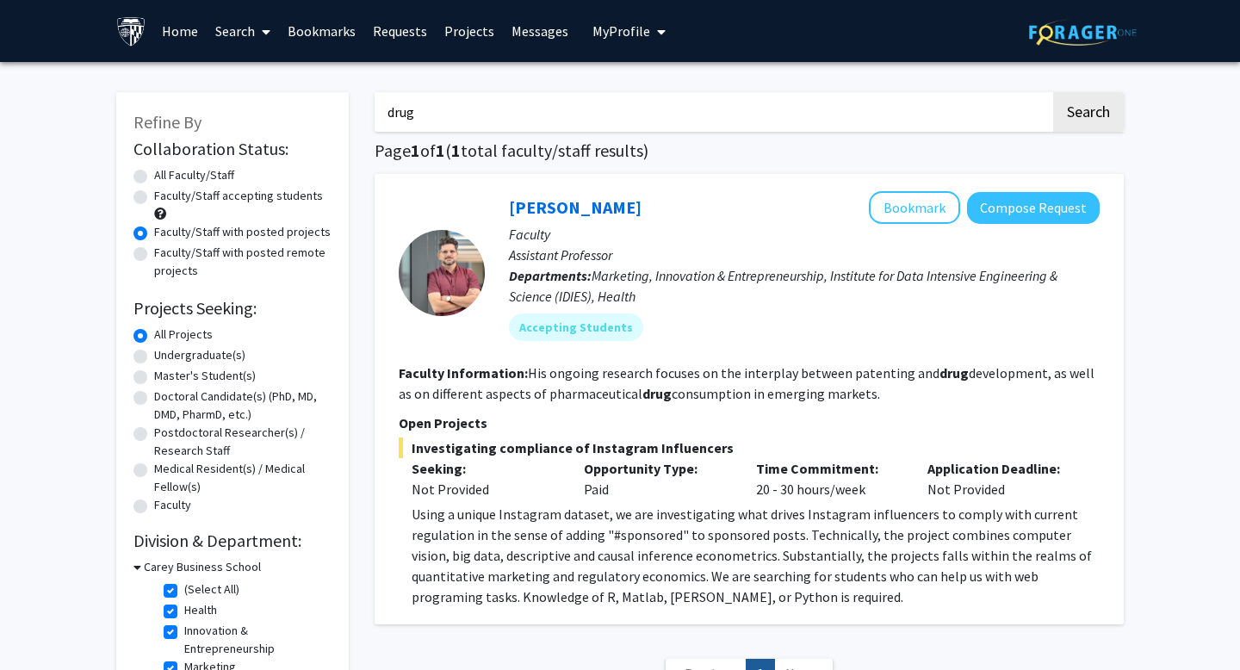
click at [274, 256] on label "Faculty/Staff with posted remote projects" at bounding box center [242, 262] width 177 height 36
click at [165, 255] on input "Faculty/Staff with posted remote projects" at bounding box center [159, 249] width 11 height 11
radio input "true"
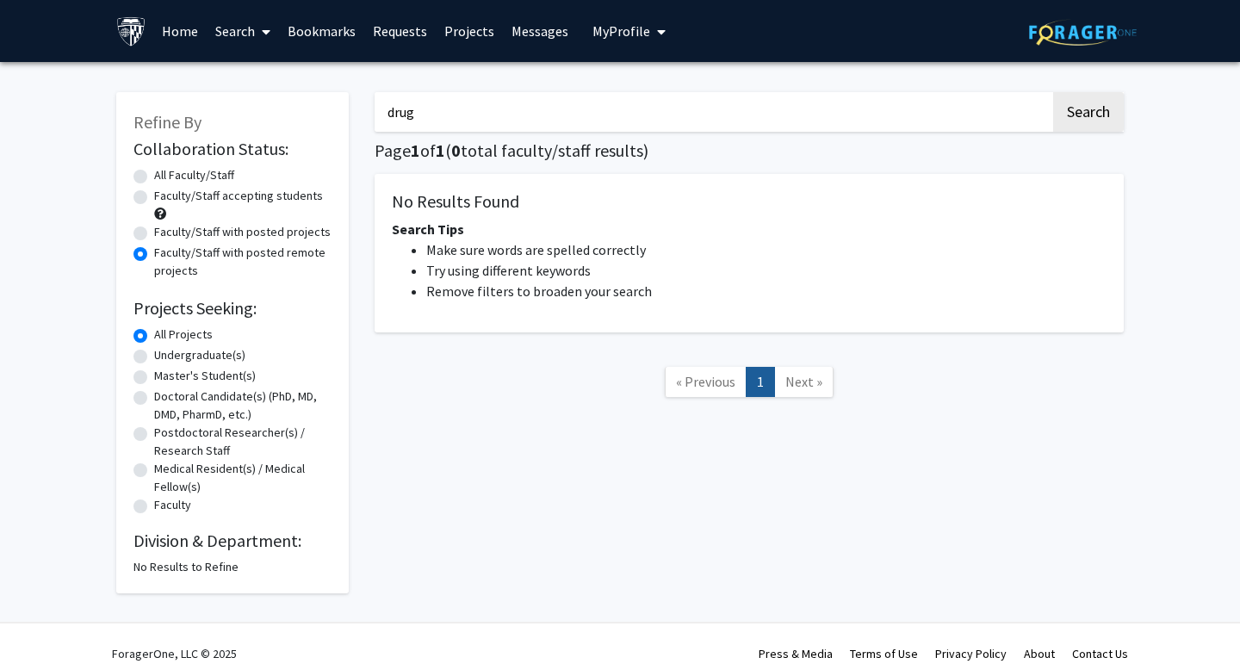
click at [206, 178] on label "All Faculty/Staff" at bounding box center [194, 175] width 80 height 18
click at [165, 177] on input "All Faculty/Staff" at bounding box center [159, 171] width 11 height 11
radio input "true"
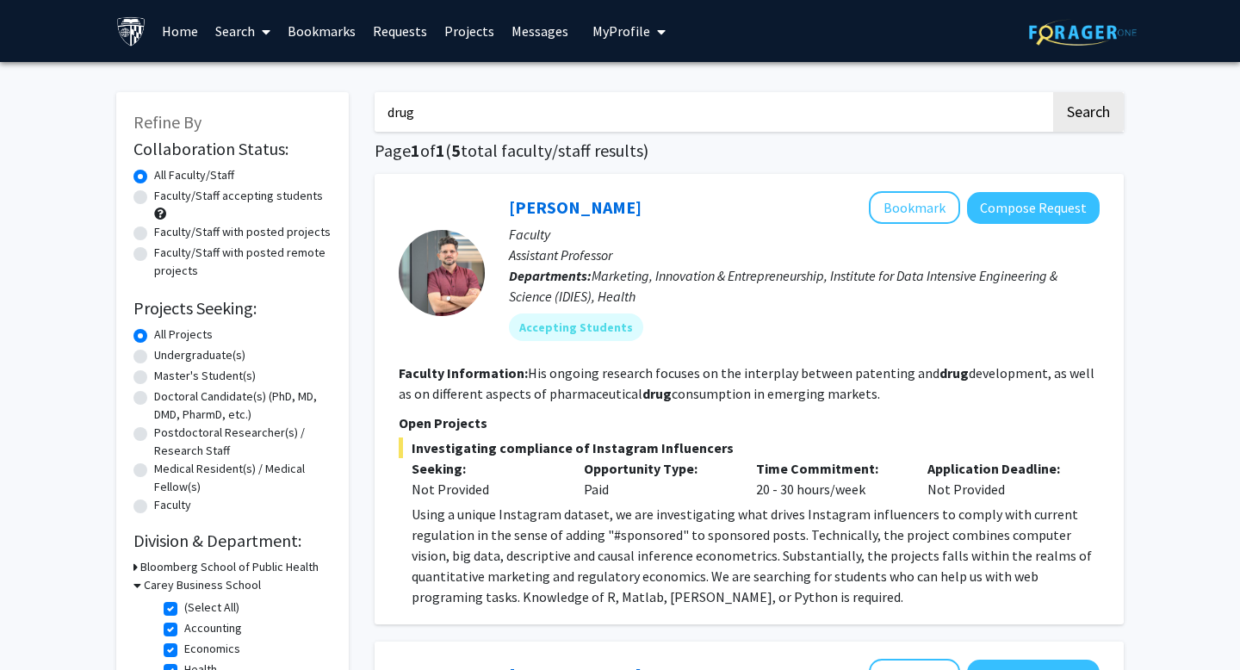
click at [216, 201] on label "Faculty/Staff accepting students" at bounding box center [238, 196] width 169 height 18
click at [165, 198] on input "Faculty/Staff accepting students" at bounding box center [159, 192] width 11 height 11
radio input "true"
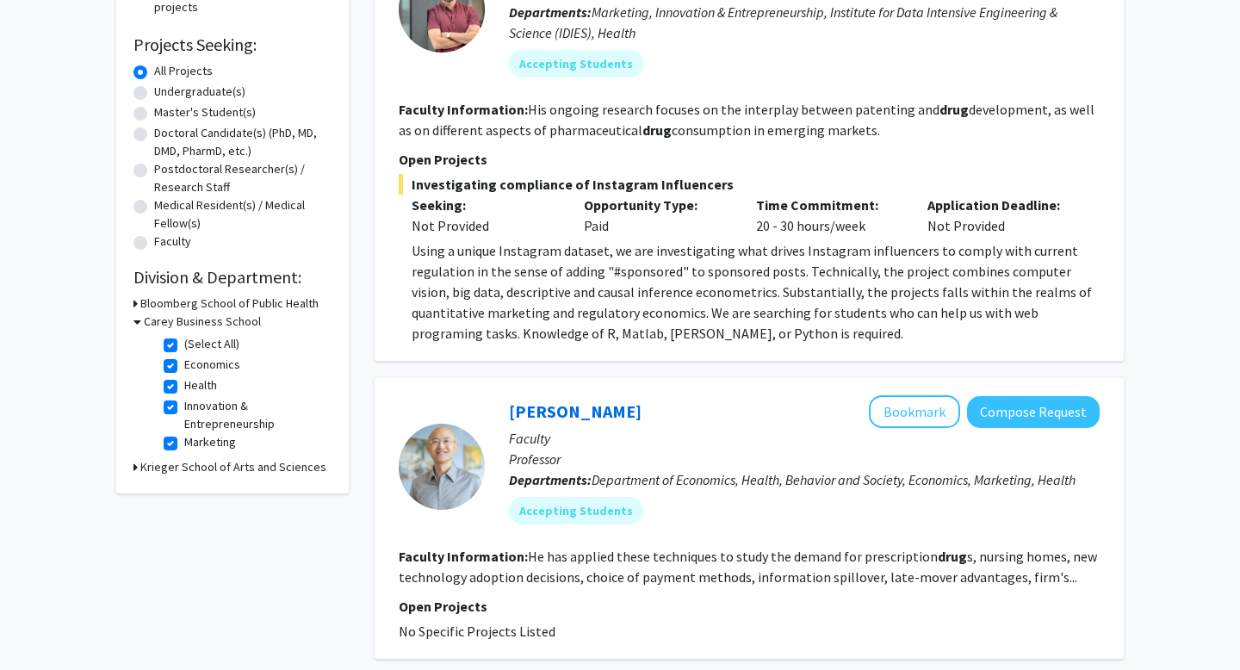
scroll to position [316, 0]
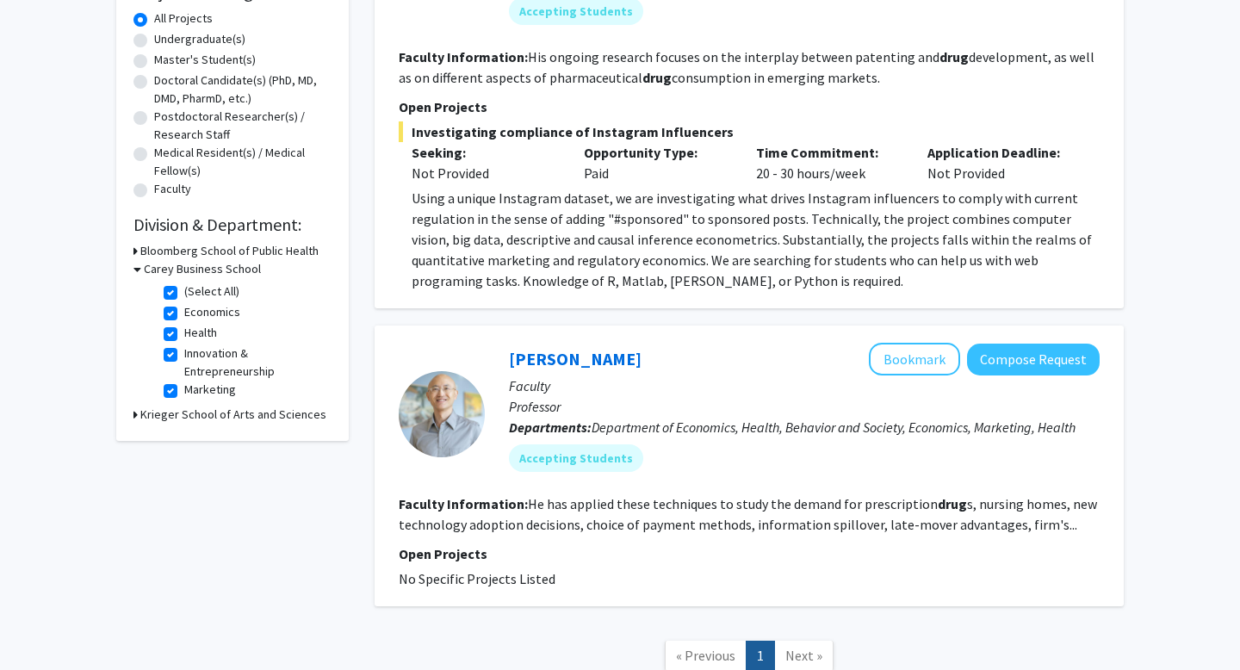
click at [650, 418] on span "Department of Economics, Health, Behavior and Society, Economics, Marketing, He…" at bounding box center [833, 426] width 484 height 17
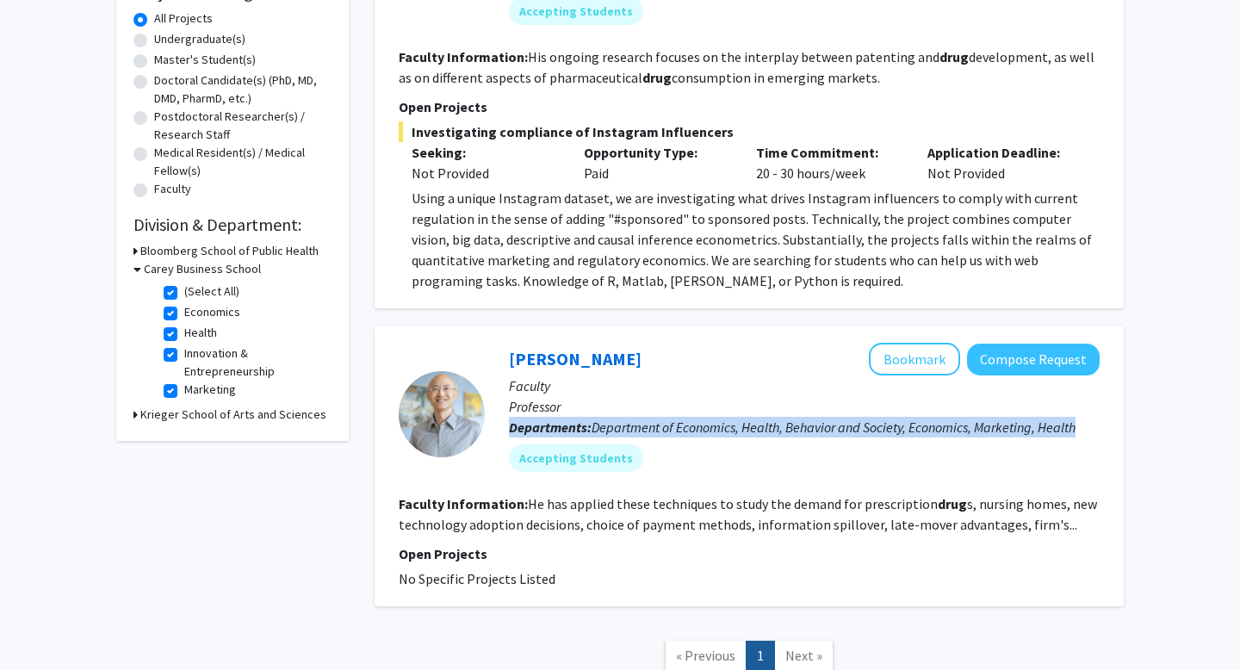
click at [650, 418] on span "Department of Economics, Health, Behavior and Society, Economics, Marketing, He…" at bounding box center [833, 426] width 484 height 17
click at [641, 418] on span "Department of Economics, Health, Behavior and Society, Economics, Marketing, He…" at bounding box center [833, 426] width 484 height 17
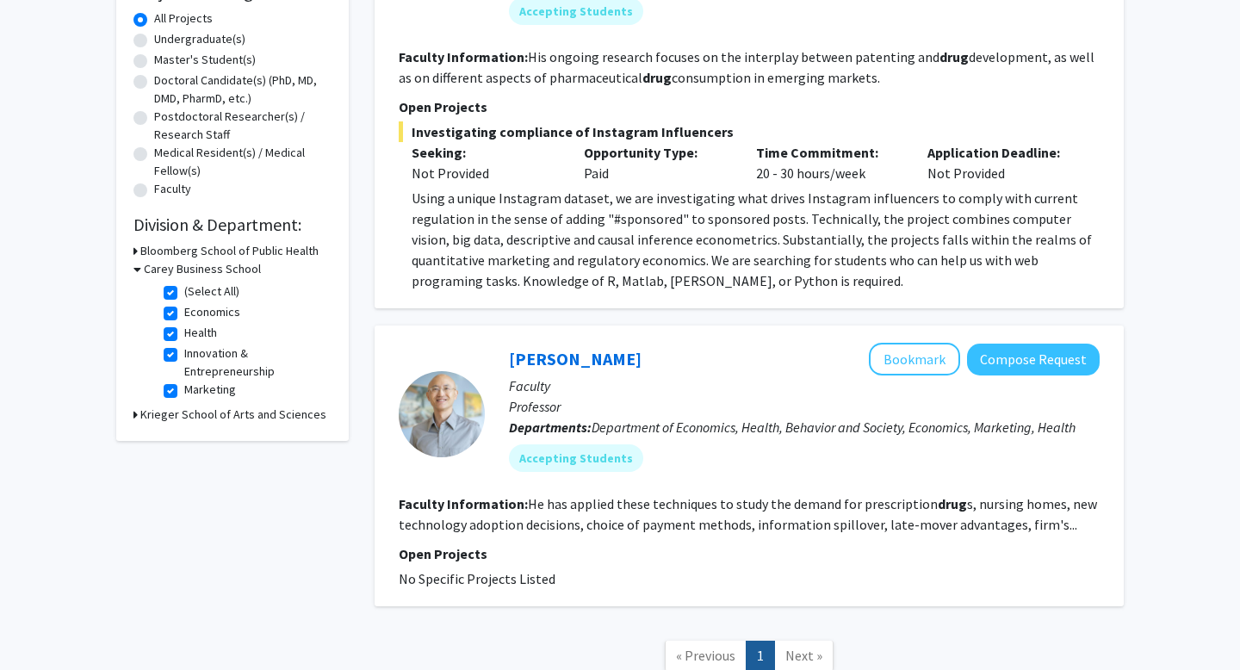
click at [546, 509] on fg-read-more "He has applied these techniques to study the demand for prescription drug s, nu…" at bounding box center [748, 514] width 698 height 38
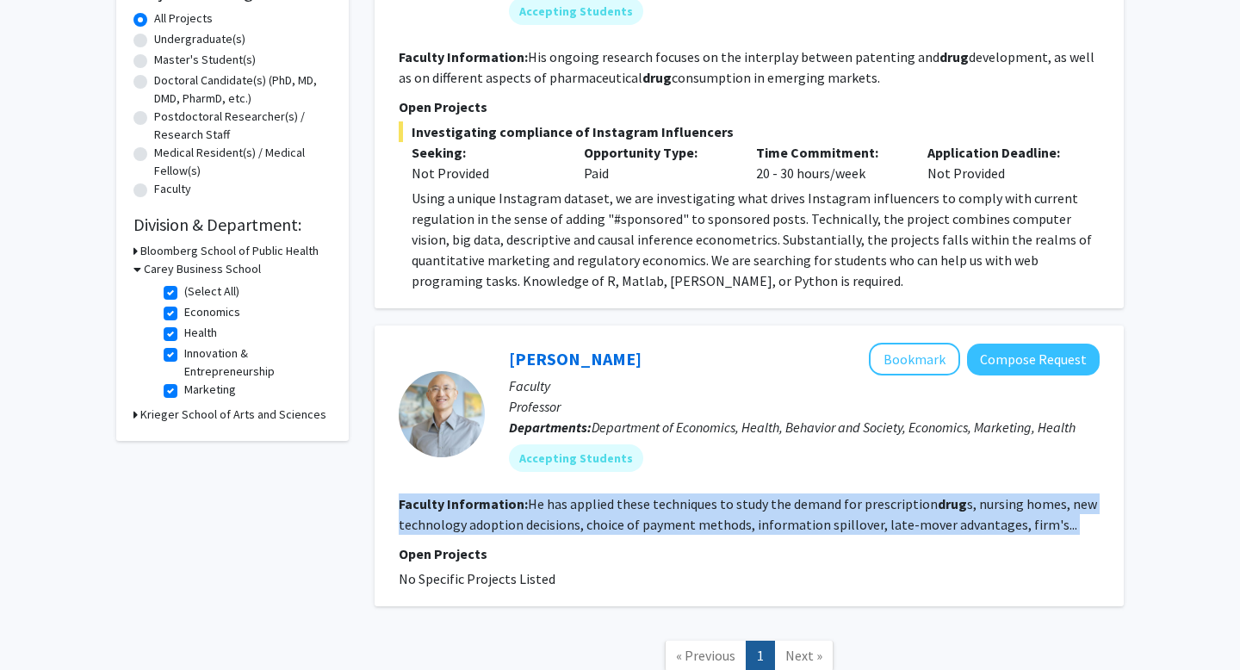
click at [546, 509] on fg-read-more "He has applied these techniques to study the demand for prescription drug s, nu…" at bounding box center [748, 514] width 698 height 38
click at [535, 509] on fg-read-more "He has applied these techniques to study the demand for prescription drug s, nu…" at bounding box center [748, 514] width 698 height 38
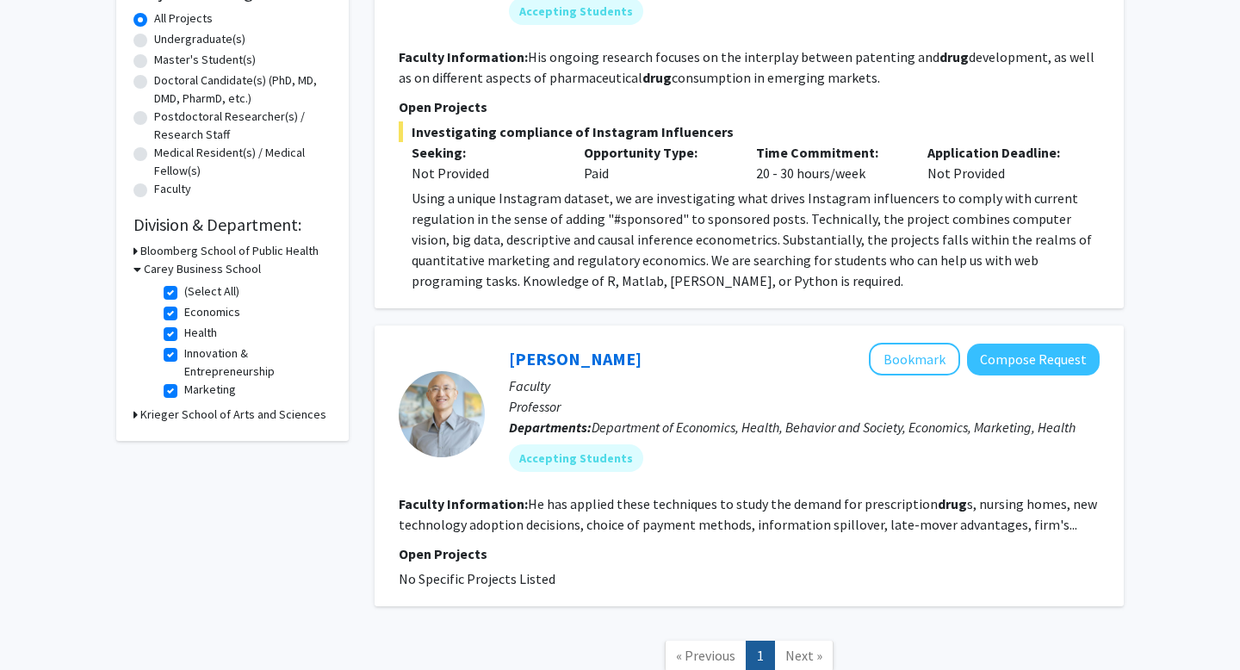
click at [535, 509] on fg-read-more "He has applied these techniques to study the demand for prescription drug s, nu…" at bounding box center [748, 514] width 698 height 38
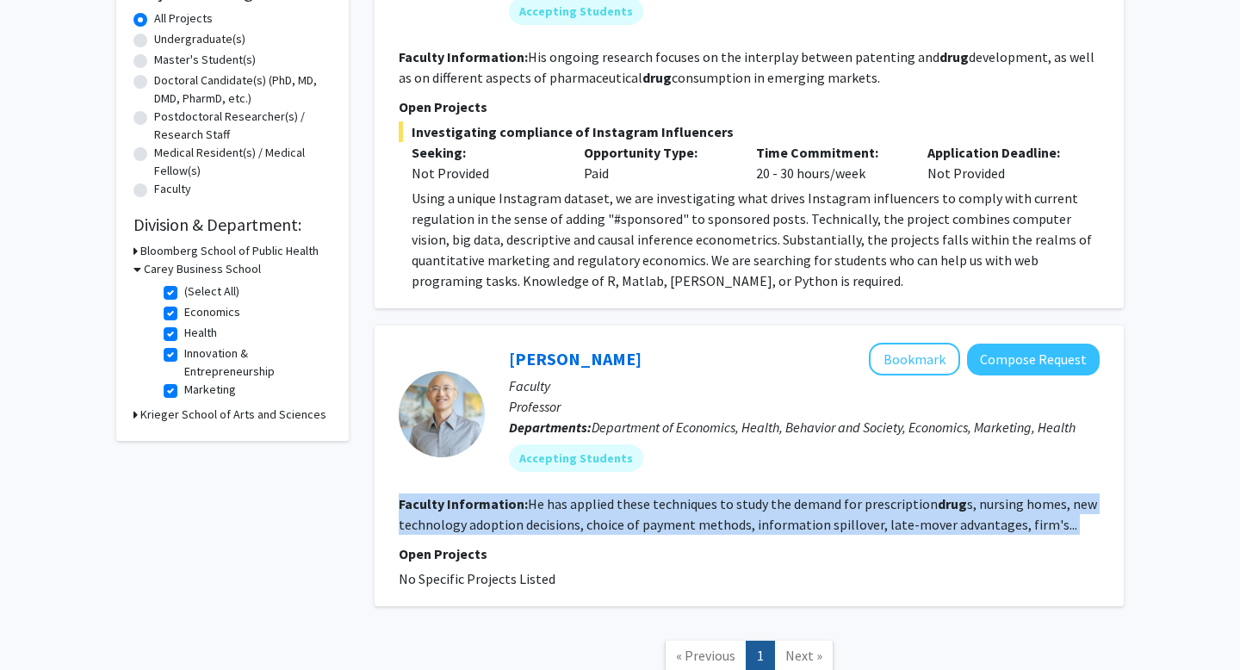
click at [535, 509] on fg-read-more "He has applied these techniques to study the demand for prescription drug s, nu…" at bounding box center [748, 514] width 698 height 38
click at [527, 509] on fg-read-more "He has applied these techniques to study the demand for prescription drug s, nu…" at bounding box center [748, 514] width 698 height 38
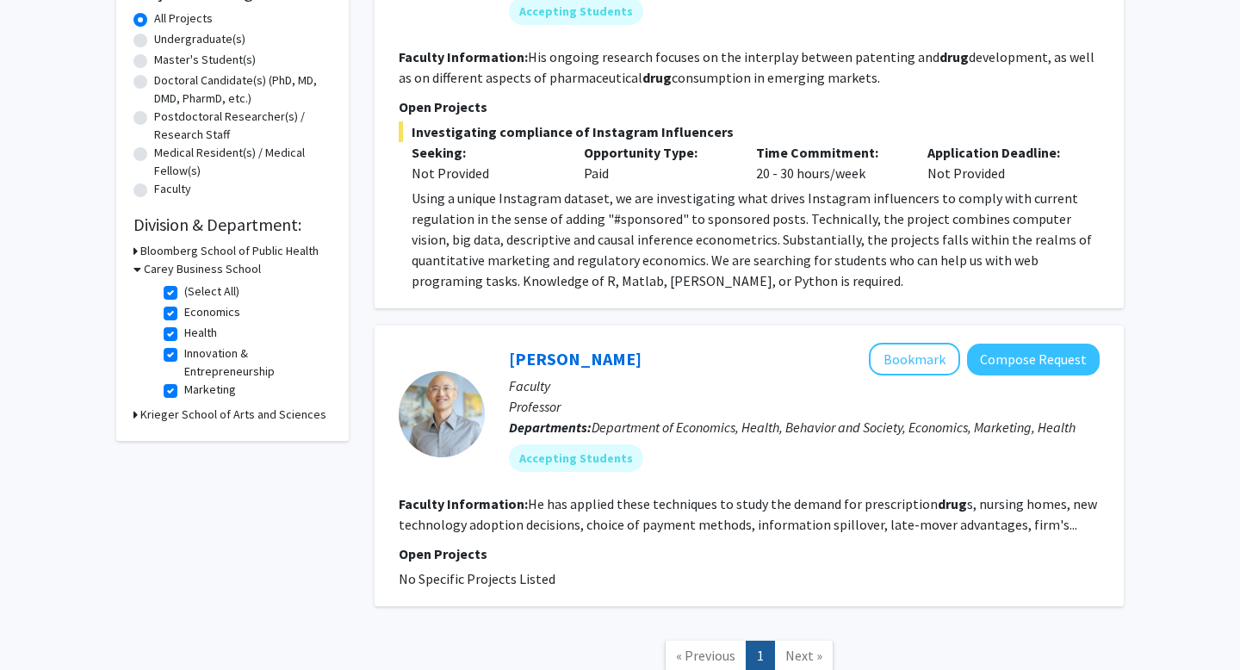
click at [527, 509] on fg-read-more "He has applied these techniques to study the demand for prescription drug s, nu…" at bounding box center [748, 514] width 698 height 38
click at [549, 510] on fg-read-more "He has applied these techniques to study the demand for prescription drug s, nu…" at bounding box center [748, 514] width 698 height 38
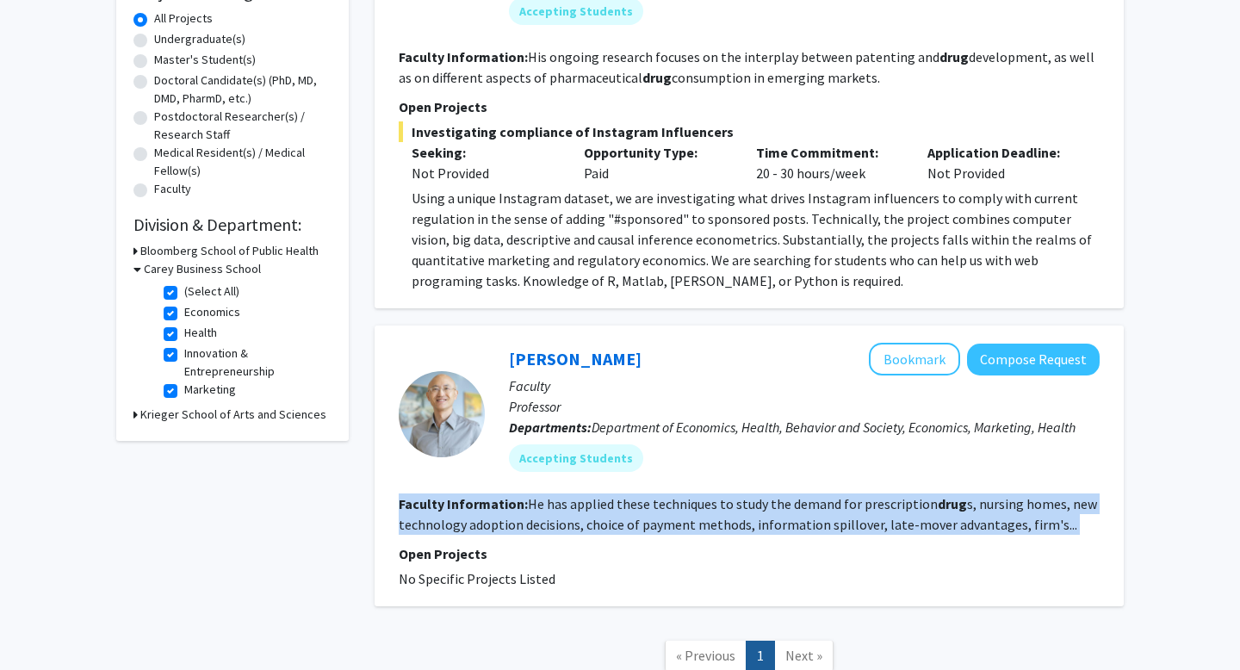
click at [549, 510] on fg-read-more "He has applied these techniques to study the demand for prescription drug s, nu…" at bounding box center [748, 514] width 698 height 38
click at [548, 510] on fg-read-more "He has applied these techniques to study the demand for prescription drug s, nu…" at bounding box center [748, 514] width 698 height 38
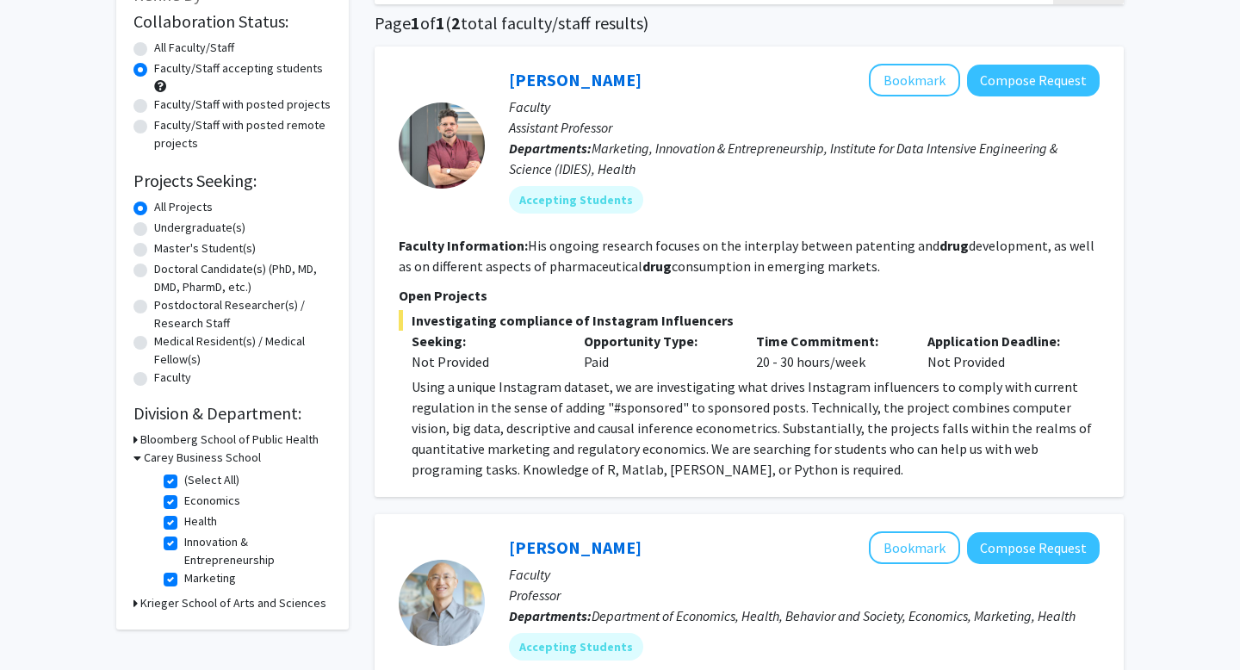
scroll to position [0, 0]
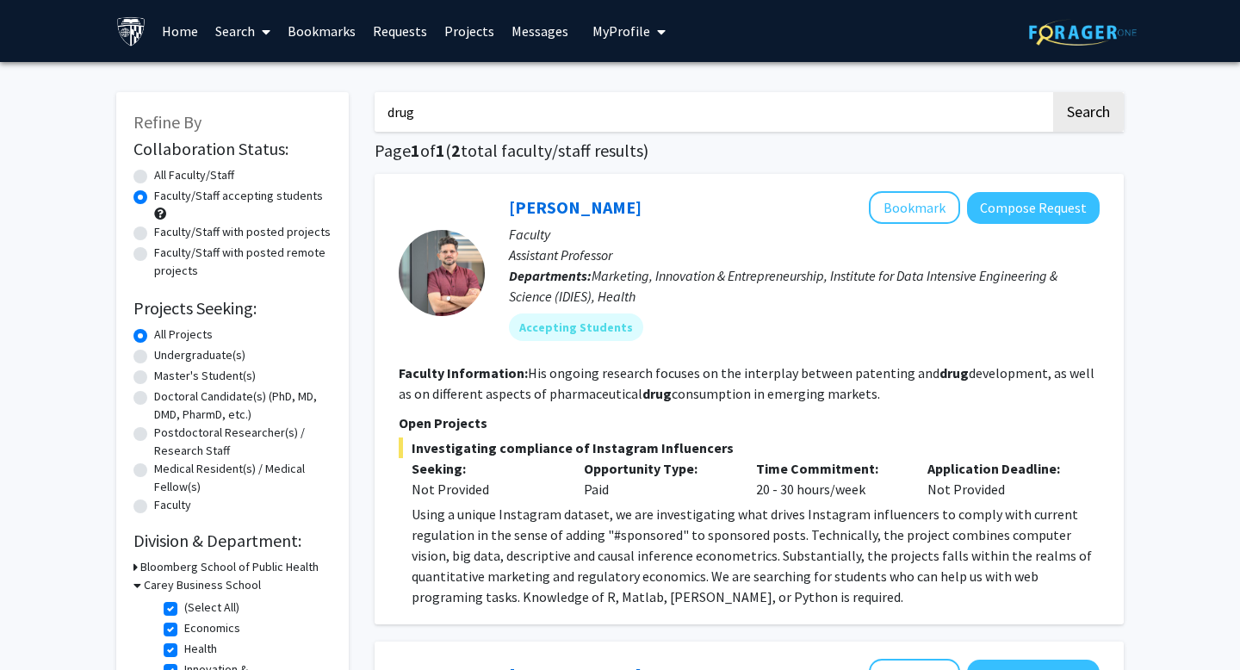
click at [554, 130] on input "drug" at bounding box center [712, 112] width 676 height 40
type input "pharma"
click at [1053, 92] on button "Search" at bounding box center [1088, 112] width 71 height 40
radio input "true"
checkbox input "false"
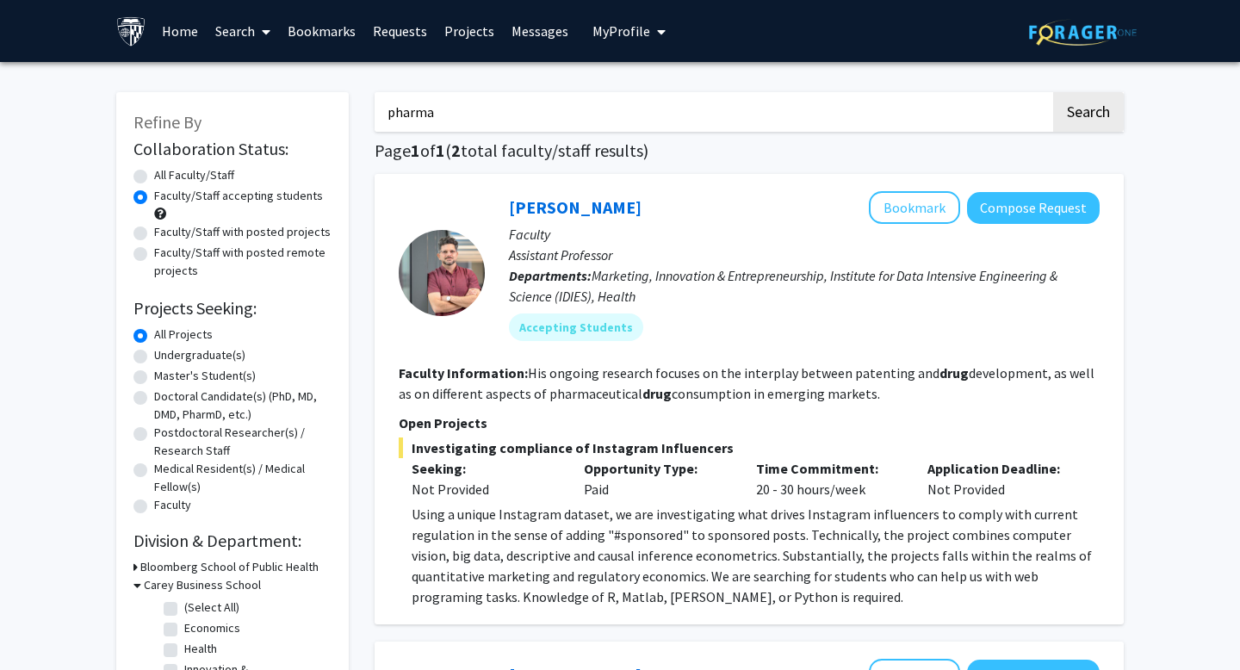
checkbox input "false"
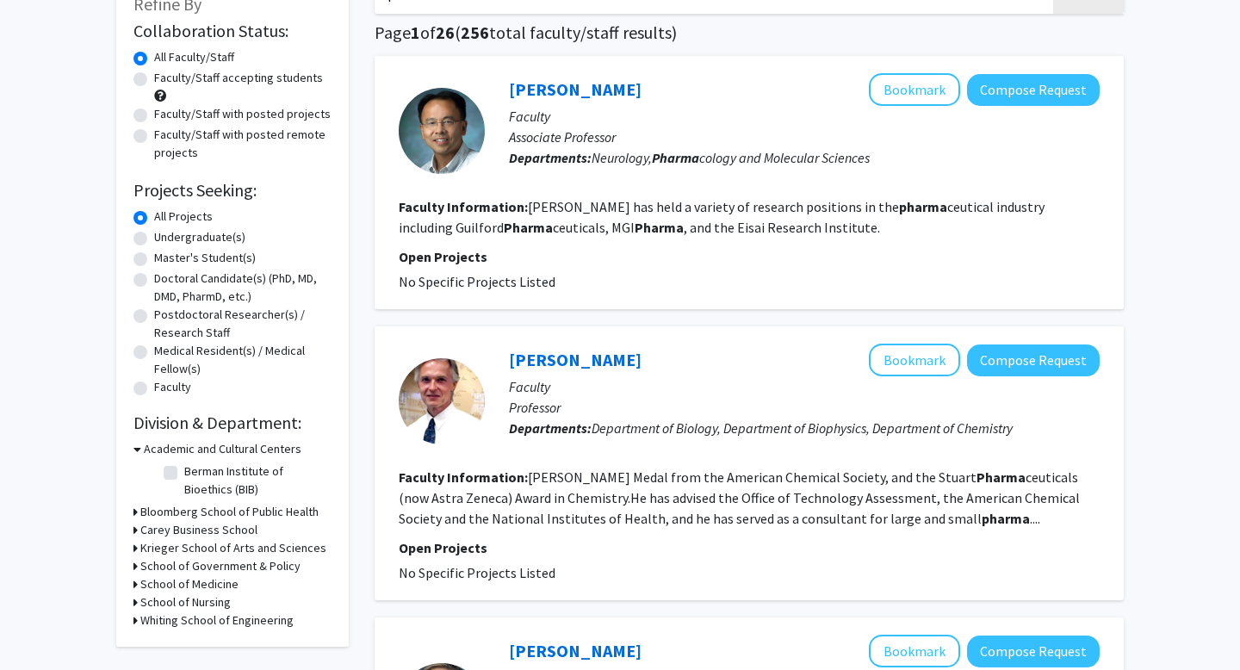
scroll to position [114, 0]
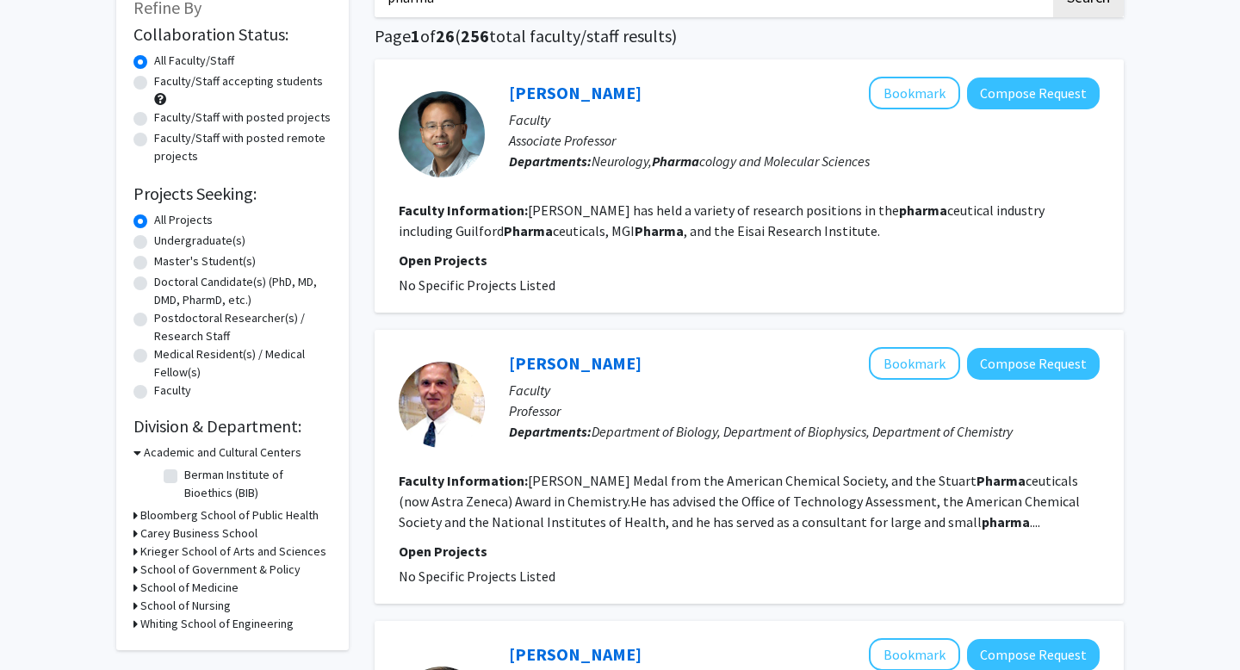
click at [189, 512] on h3 "Bloomberg School of Public Health" at bounding box center [229, 515] width 178 height 18
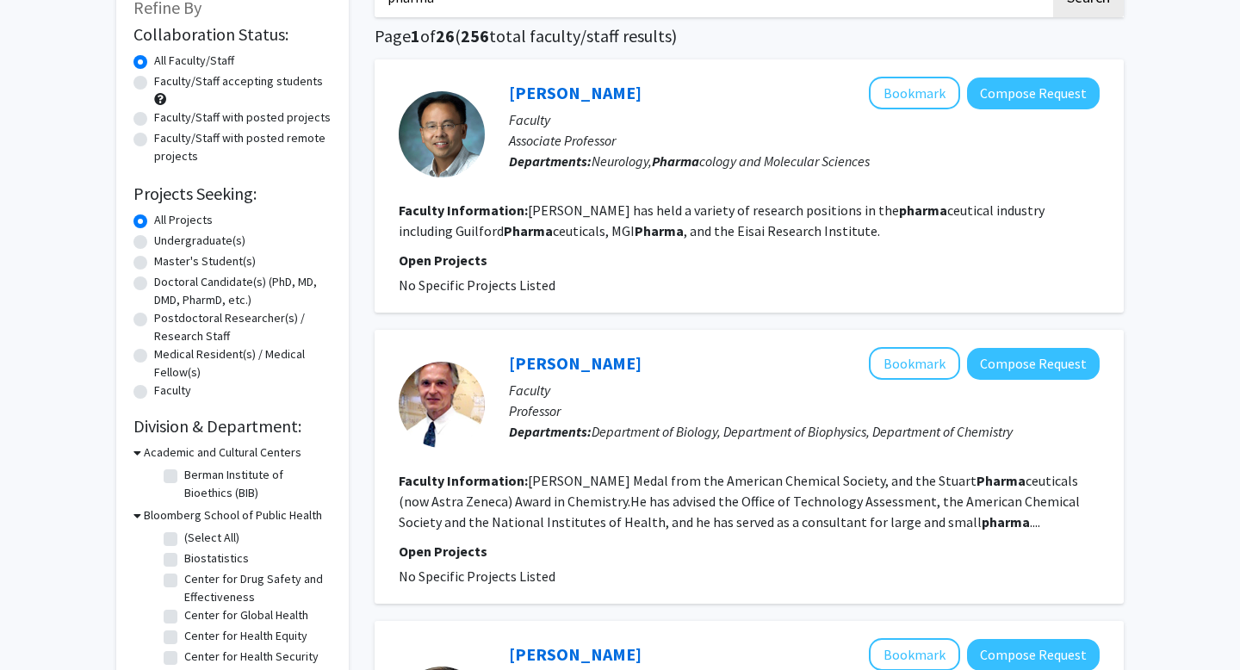
click at [184, 538] on label "(Select All)" at bounding box center [211, 538] width 55 height 18
click at [184, 538] on input "(Select All)" at bounding box center [189, 534] width 11 height 11
checkbox input "true"
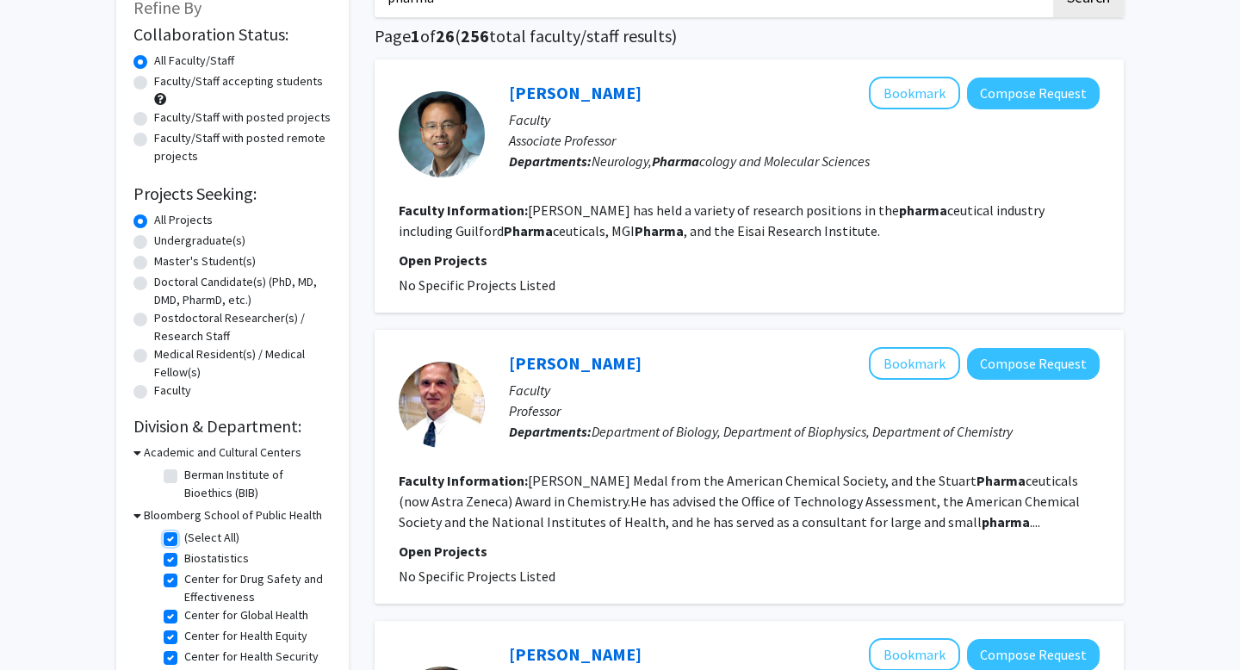
checkbox input "true"
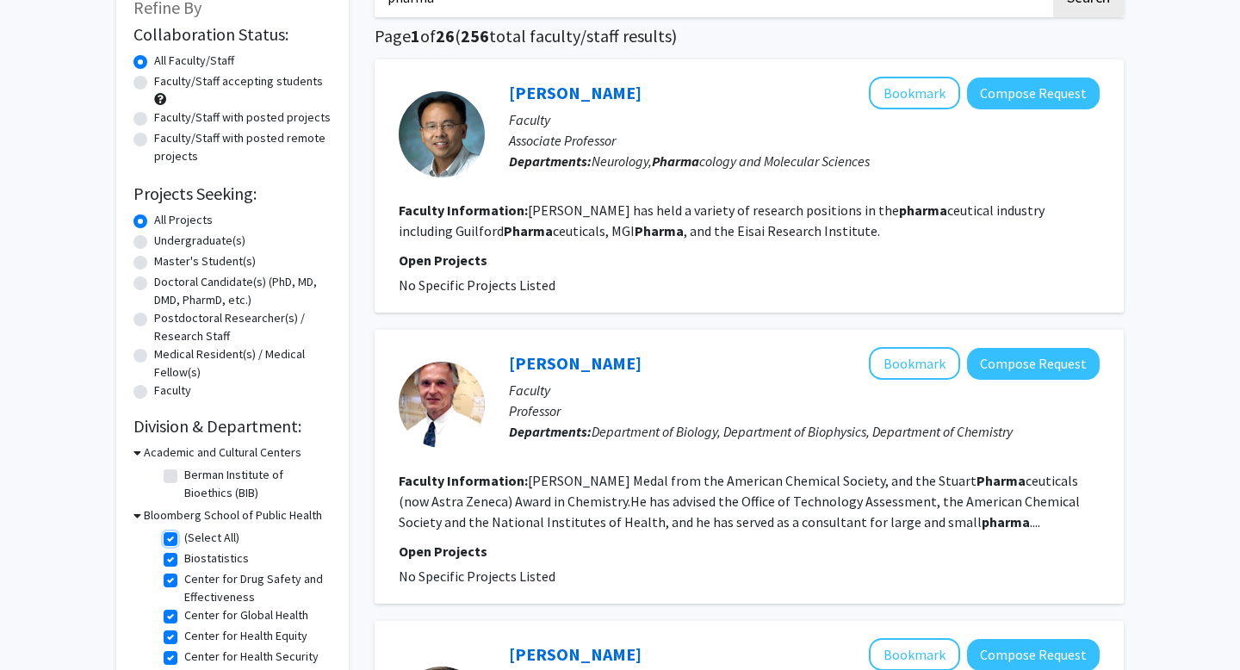
checkbox input "true"
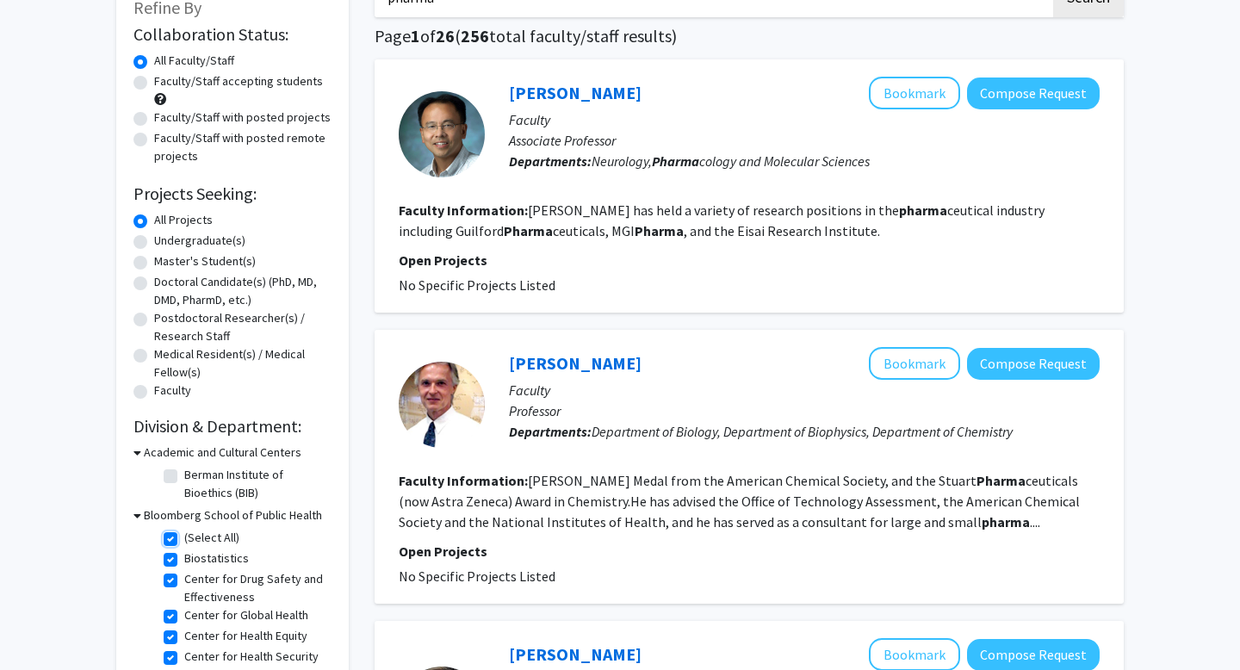
checkbox input "true"
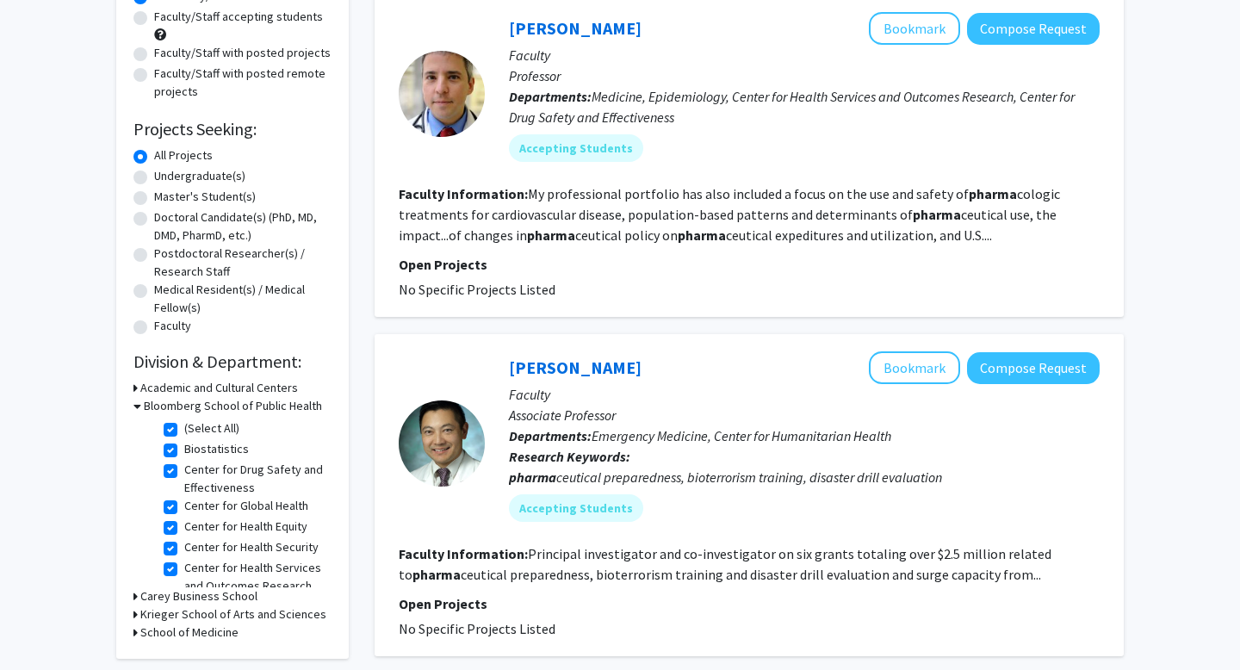
scroll to position [150, 0]
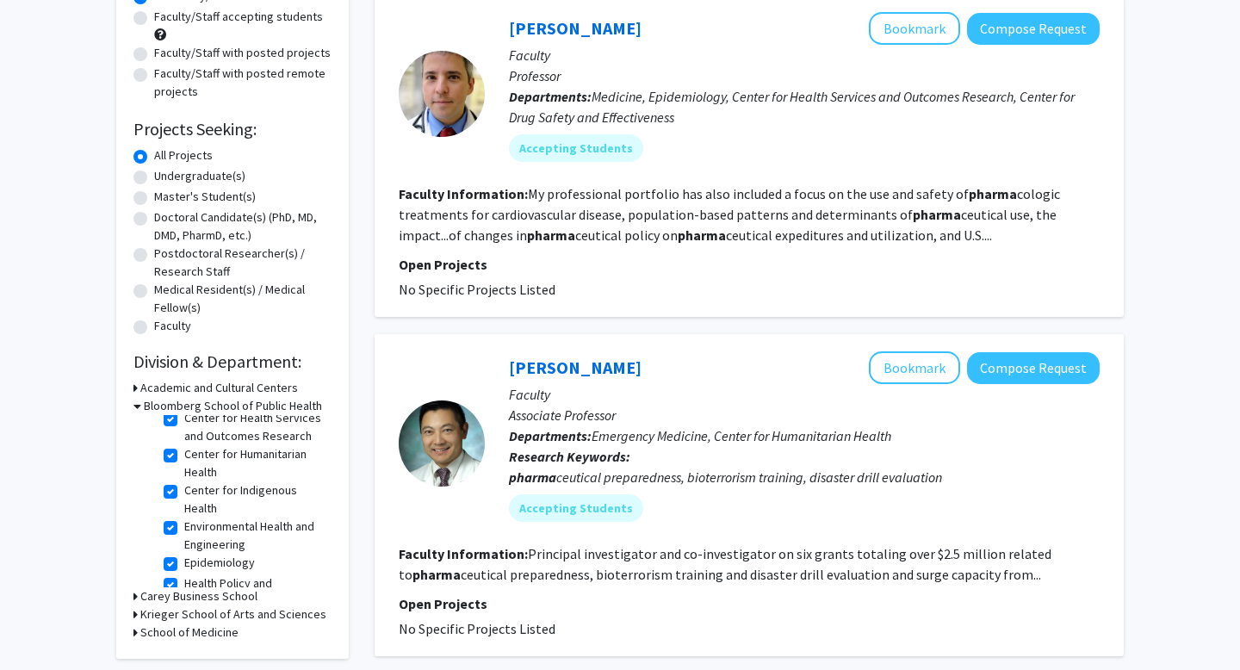
click at [145, 593] on h3 "Carey Business School" at bounding box center [198, 596] width 117 height 18
click at [184, 617] on label "(Select All)" at bounding box center [211, 618] width 55 height 18
click at [184, 617] on input "(Select All)" at bounding box center [189, 614] width 11 height 11
checkbox input "true"
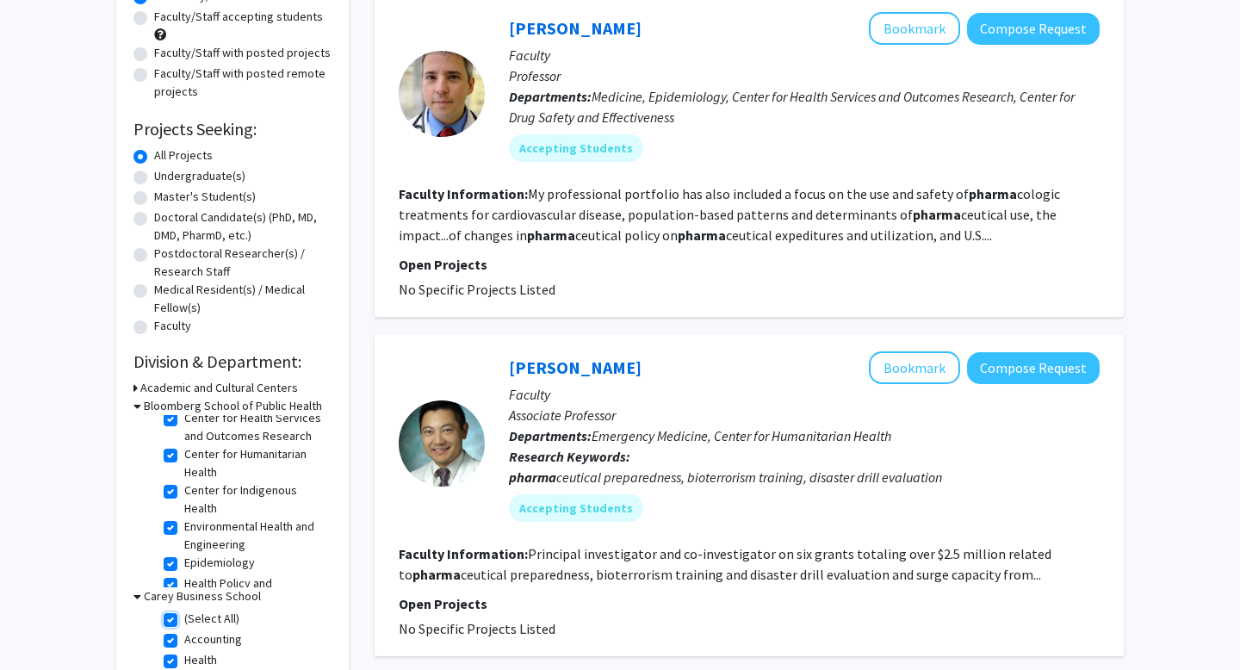
checkbox input "true"
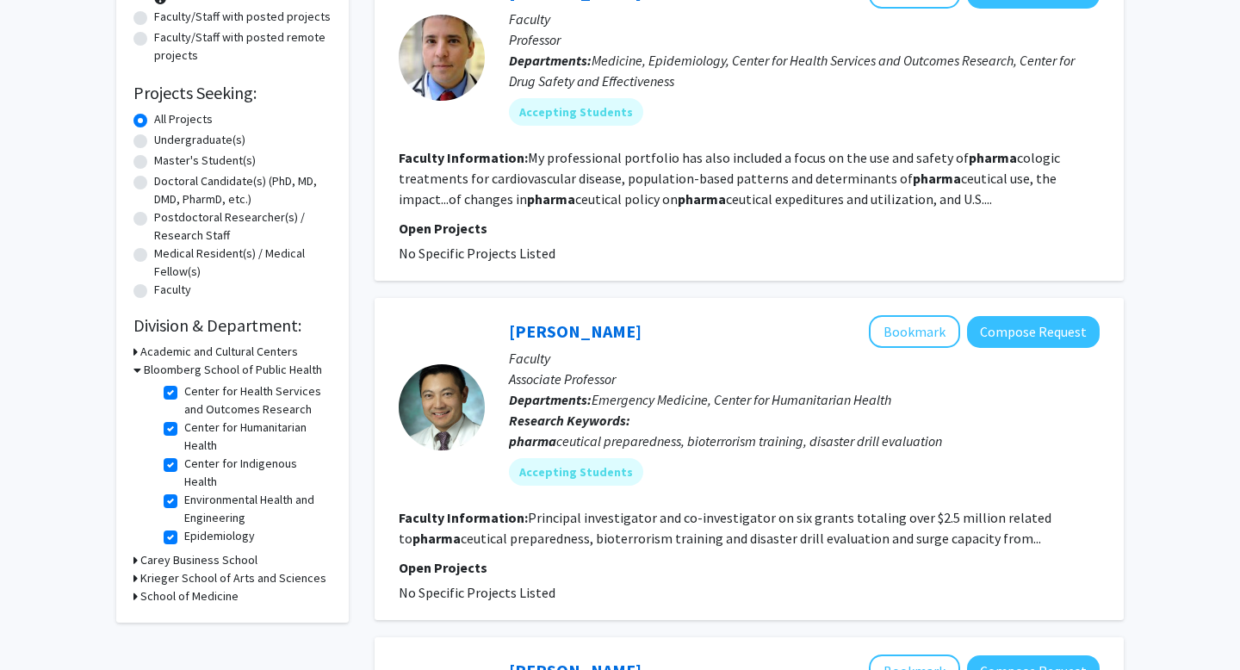
scroll to position [250, 0]
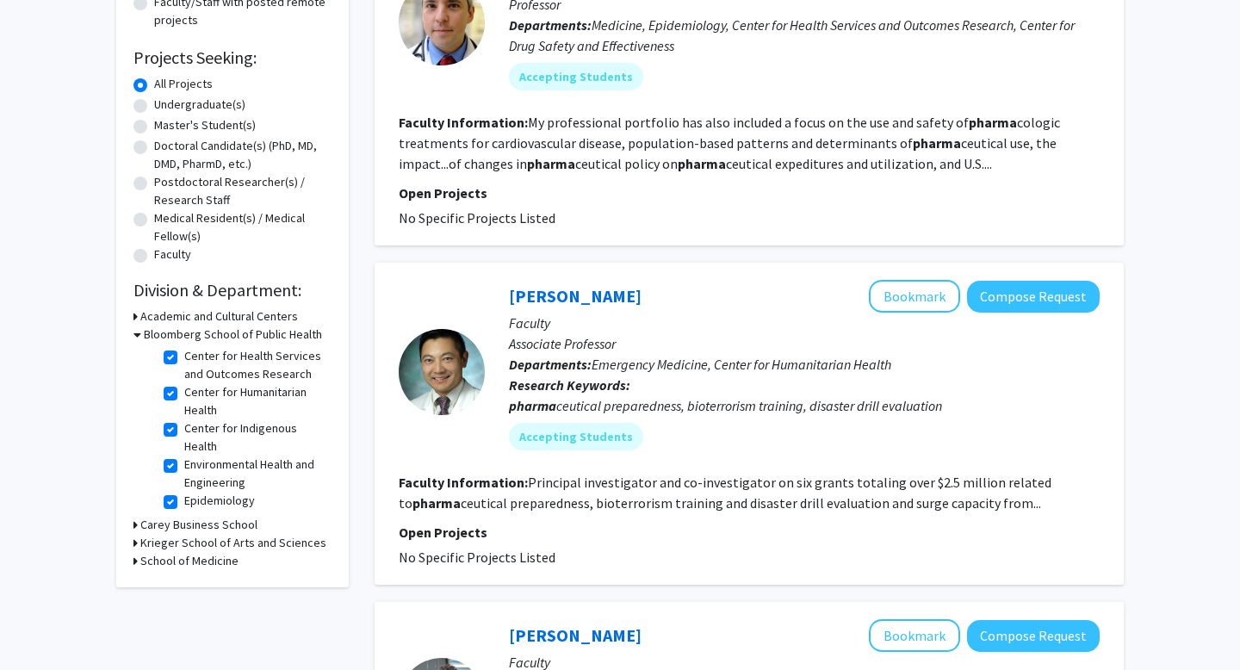
click at [144, 337] on h3 "Bloomberg School of Public Health" at bounding box center [233, 334] width 178 height 18
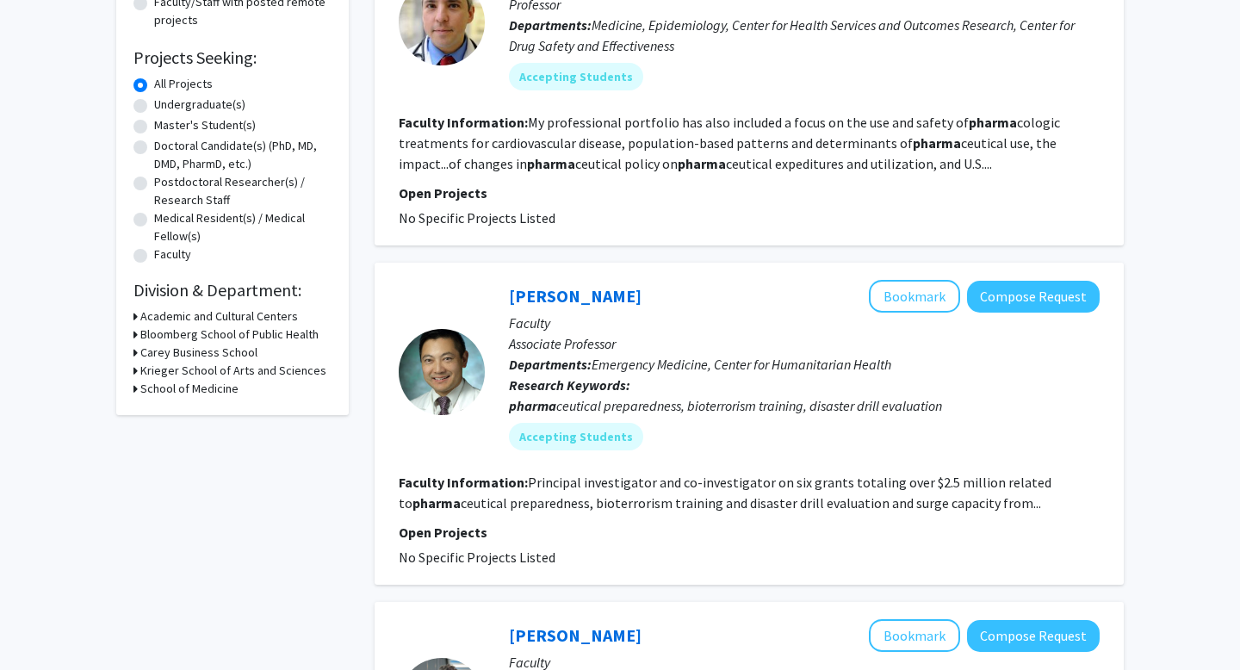
click at [143, 337] on h3 "Bloomberg School of Public Health" at bounding box center [229, 334] width 178 height 18
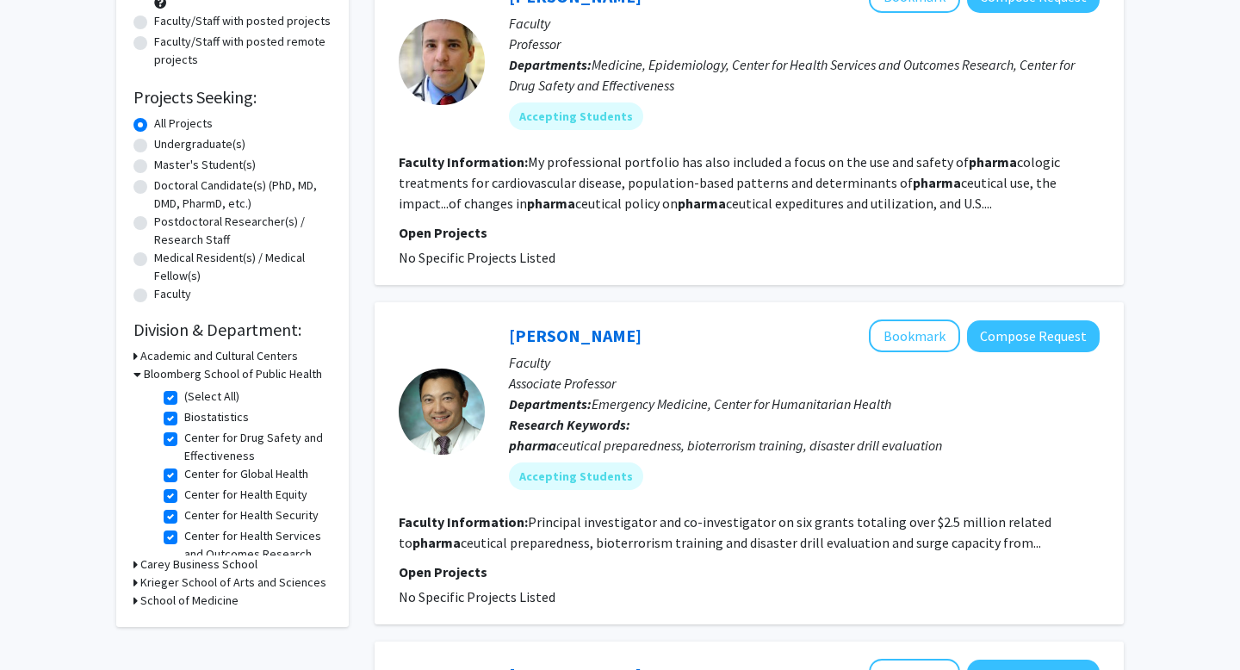
scroll to position [265, 0]
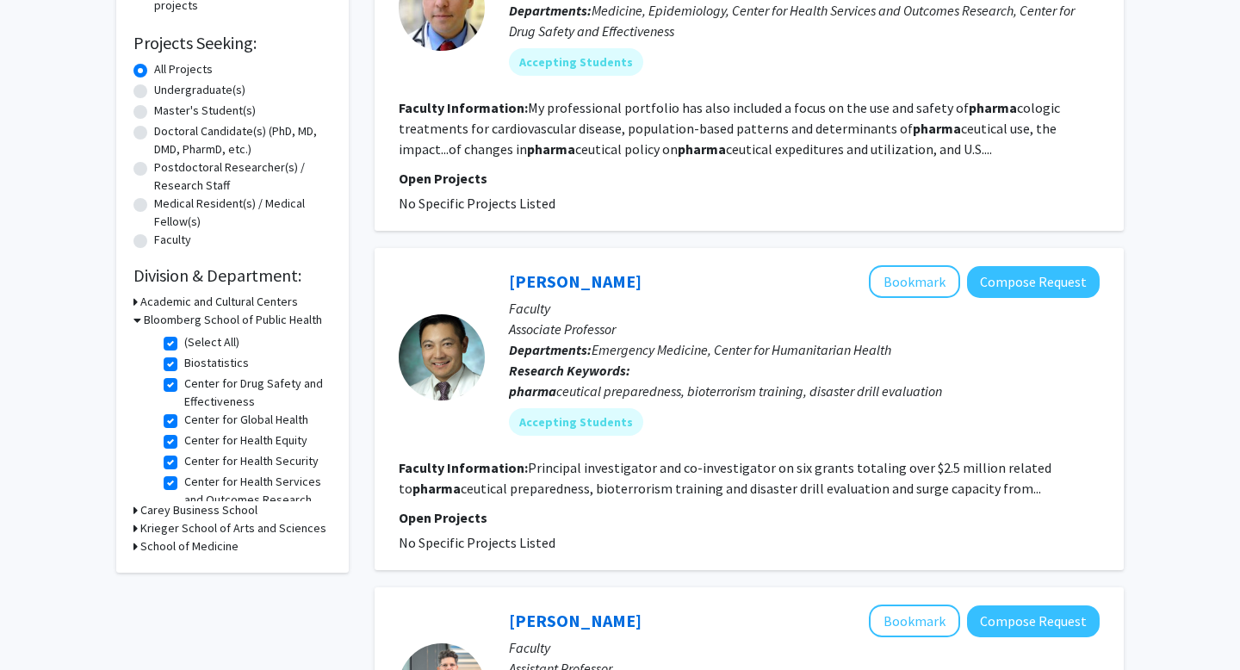
click at [184, 346] on label "(Select All)" at bounding box center [211, 342] width 55 height 18
click at [184, 344] on input "(Select All)" at bounding box center [189, 338] width 11 height 11
checkbox input "false"
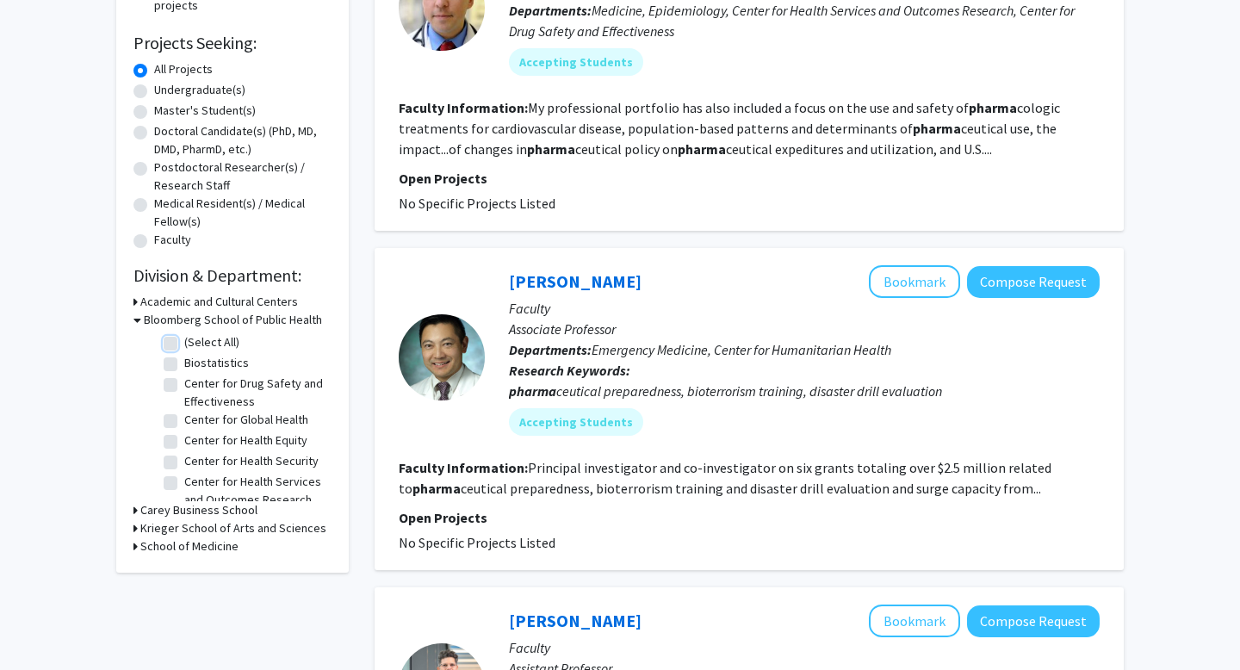
checkbox input "false"
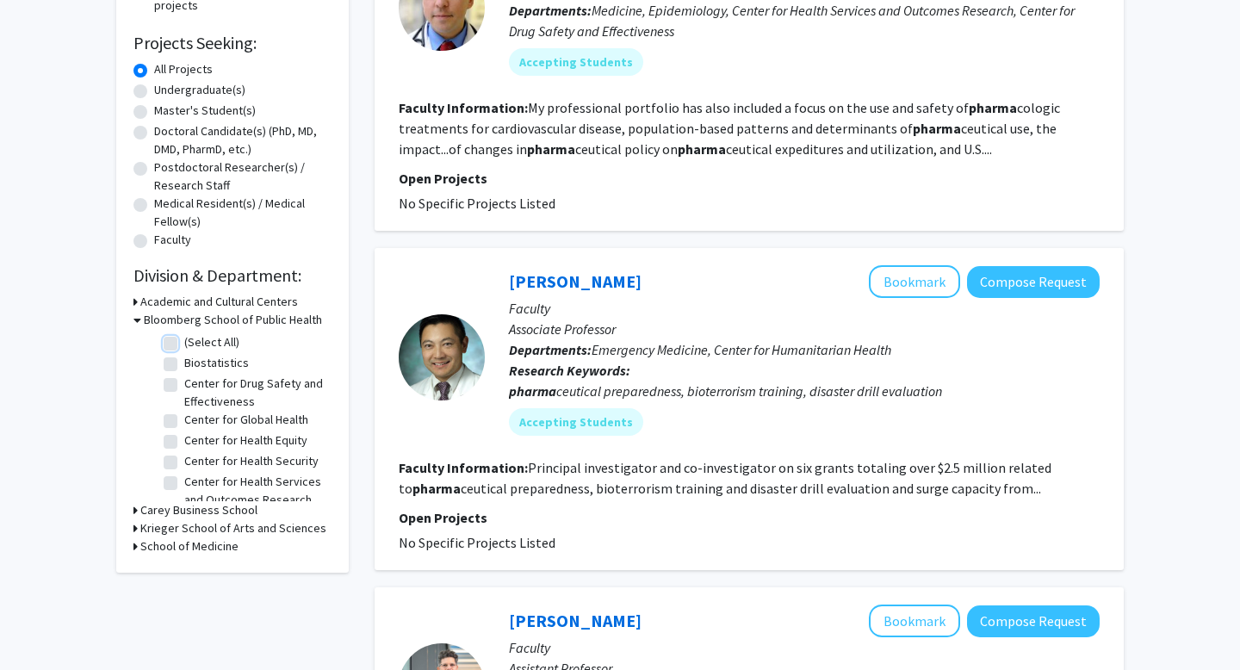
checkbox input "false"
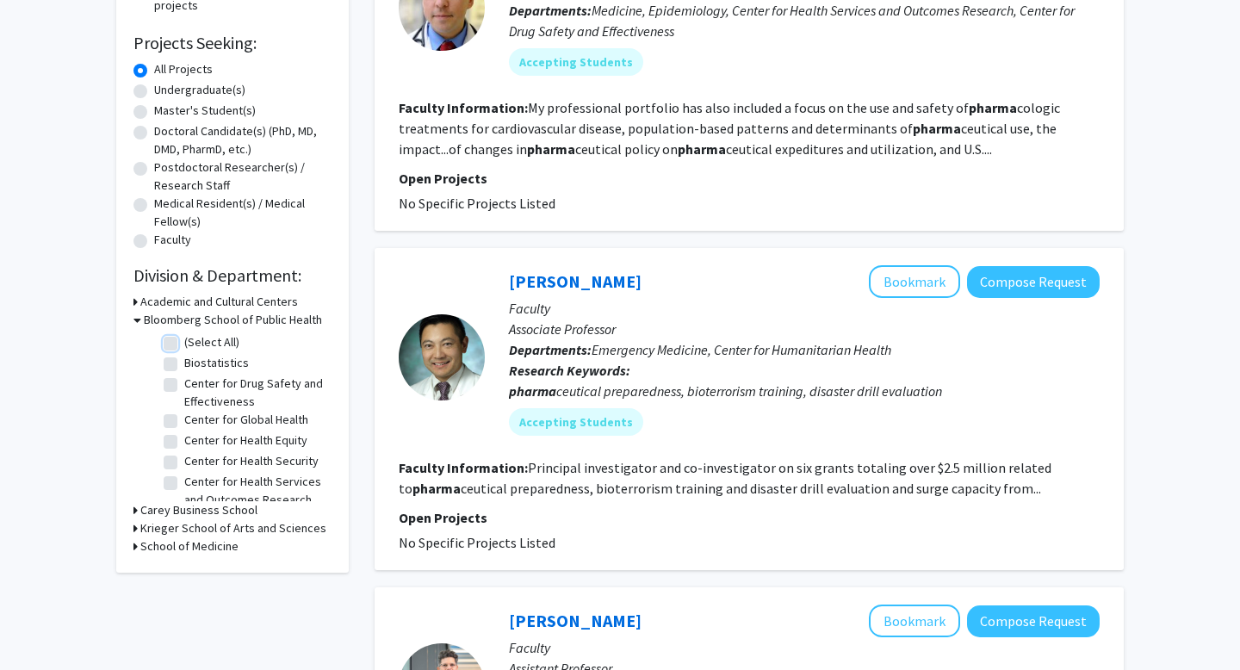
checkbox input "false"
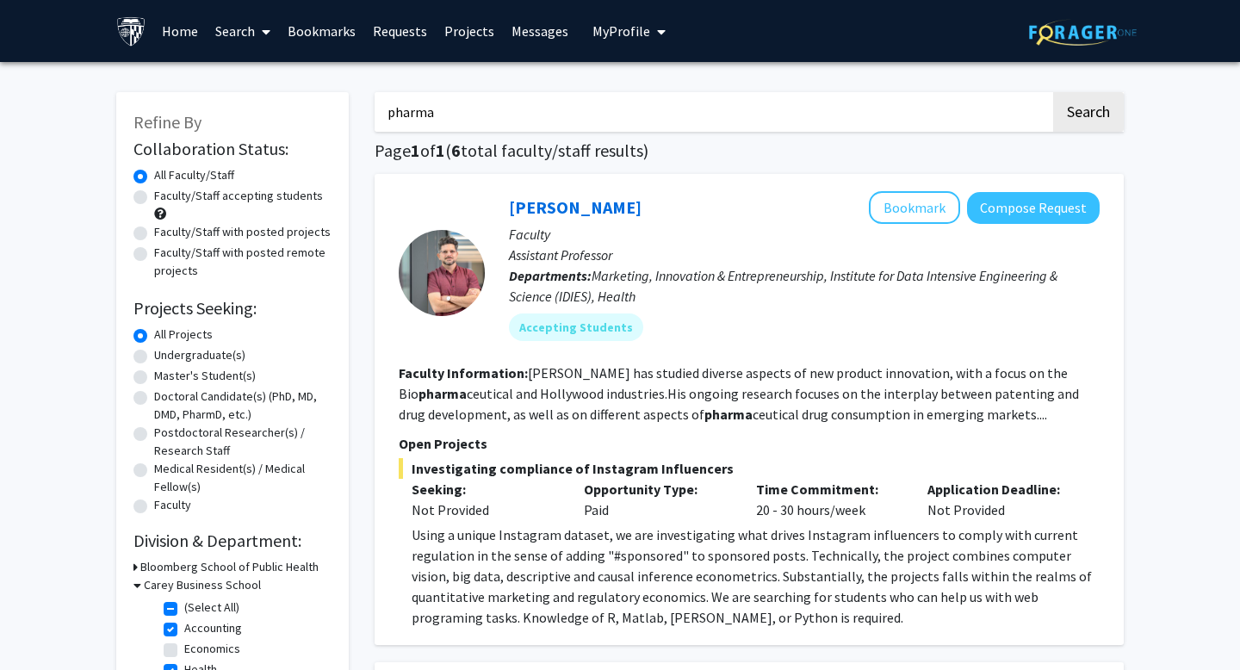
click at [547, 287] on span "Marketing, Innovation & Entrepreneurship, Institute for Data Intensive Engineer…" at bounding box center [783, 286] width 548 height 38
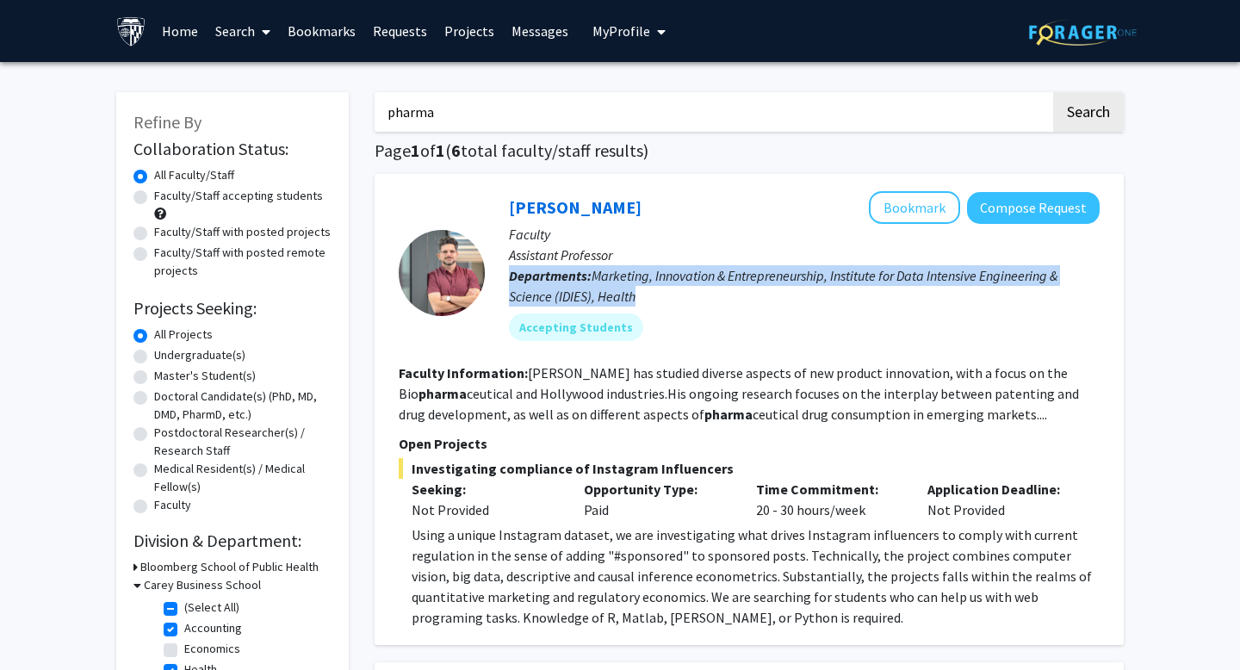
click at [547, 287] on span "Marketing, Innovation & Entrepreneurship, Institute for Data Intensive Engineer…" at bounding box center [783, 286] width 548 height 38
click at [542, 284] on p "Departments: Marketing, Innovation & Entrepreneurship, Institute for Data Inten…" at bounding box center [804, 285] width 591 height 41
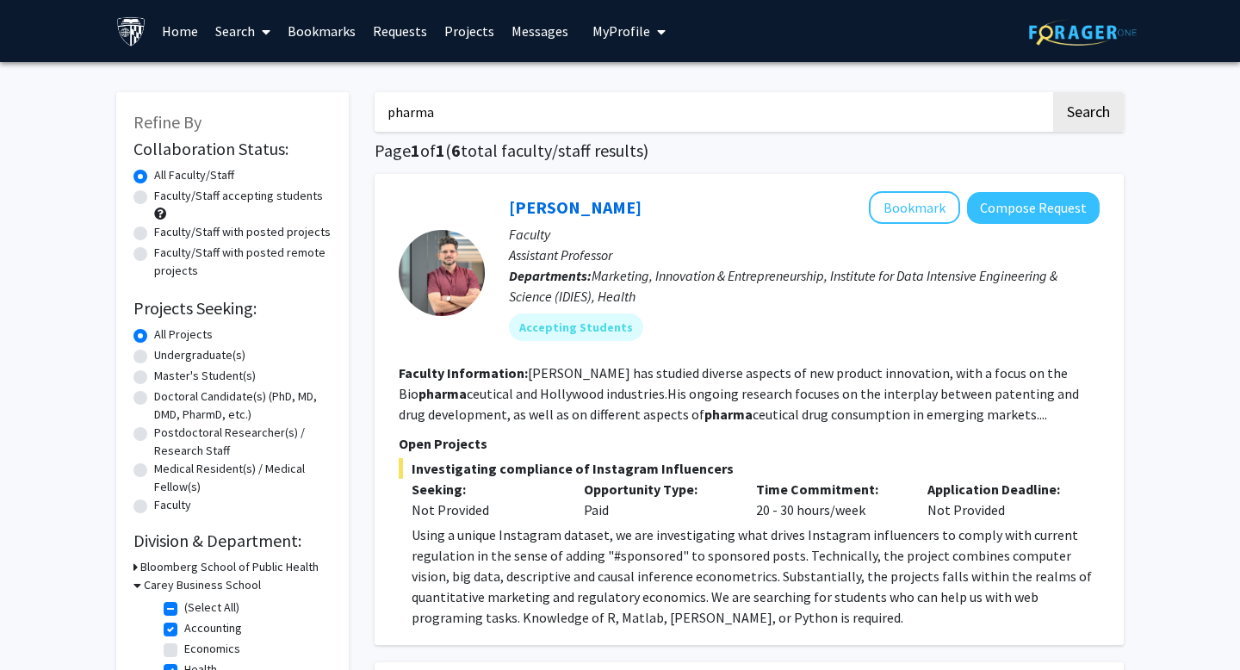
click at [542, 284] on p "Departments: Marketing, Innovation & Entrepreneurship, Institute for Data Inten…" at bounding box center [804, 285] width 591 height 41
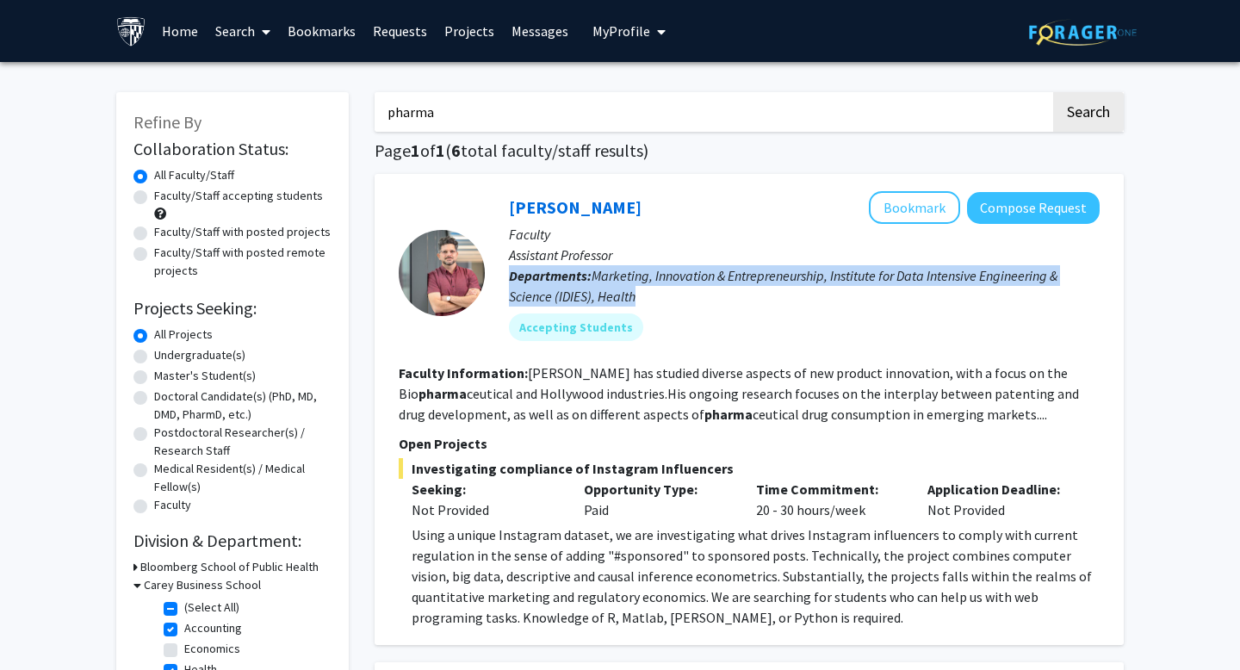
click at [510, 461] on span "Investigating compliance of Instagram Influencers" at bounding box center [749, 468] width 701 height 21
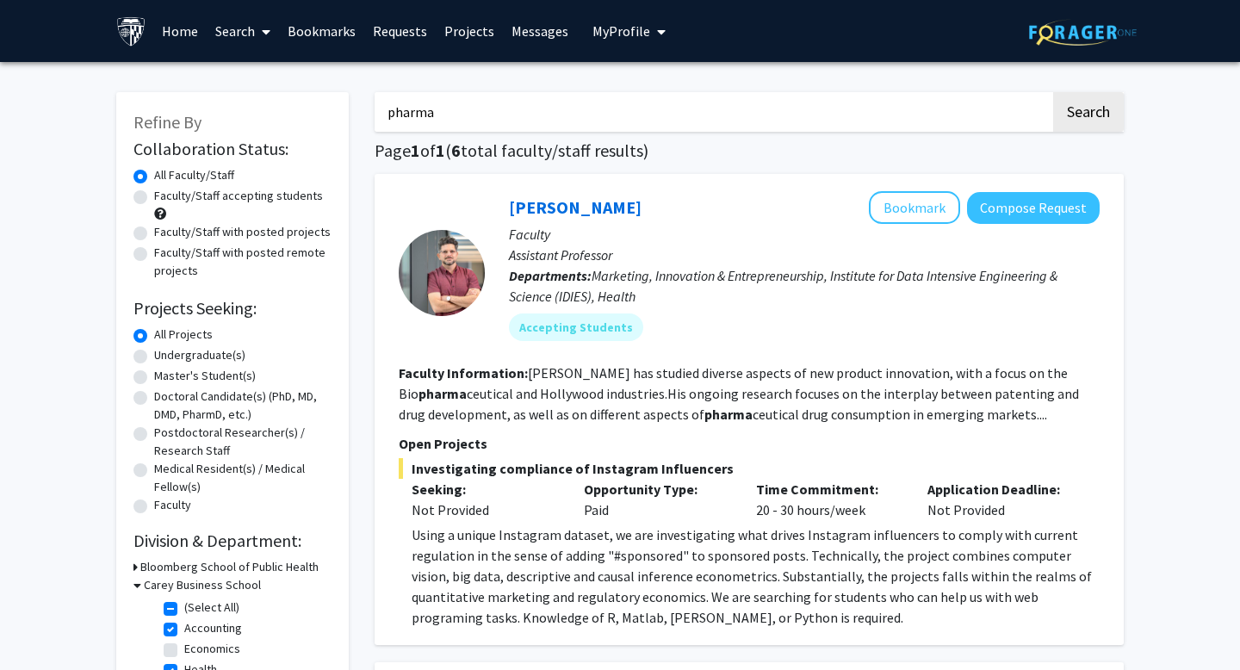
click at [510, 461] on span "Investigating compliance of Instagram Influencers" at bounding box center [749, 468] width 701 height 21
click at [530, 462] on span "Investigating compliance of Instagram Influencers" at bounding box center [749, 468] width 701 height 21
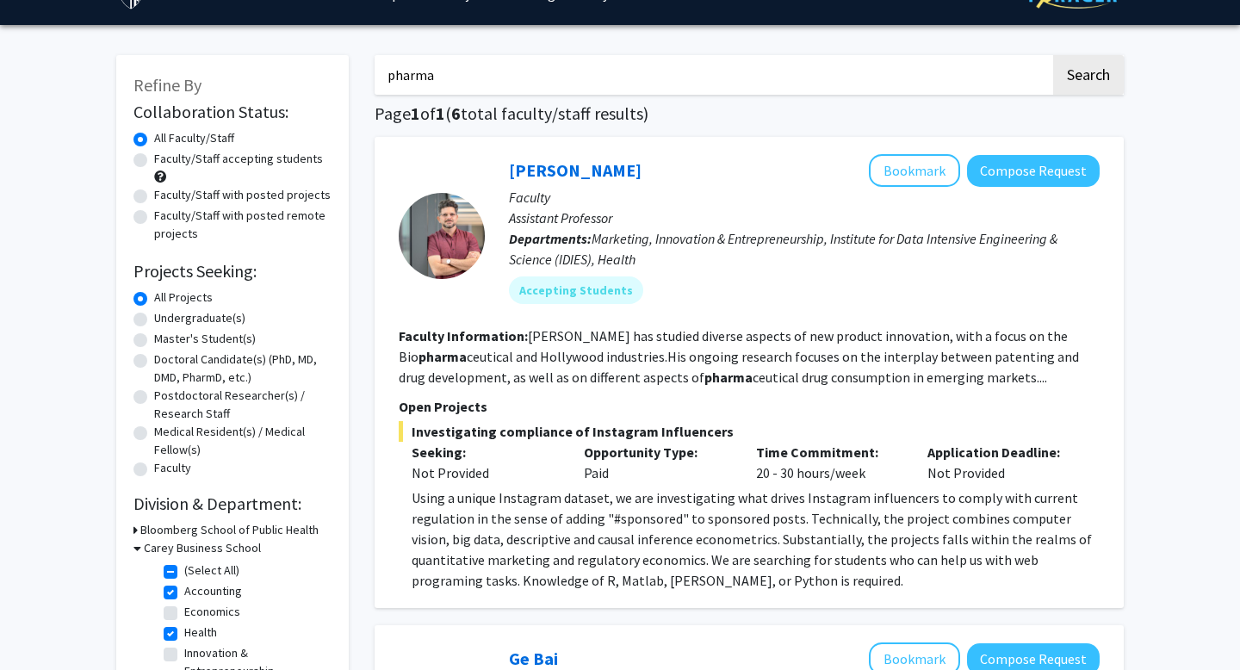
click at [532, 503] on div "Using a unique Instagram dataset, we are investigating what drives Instagram in…" at bounding box center [755, 538] width 688 height 103
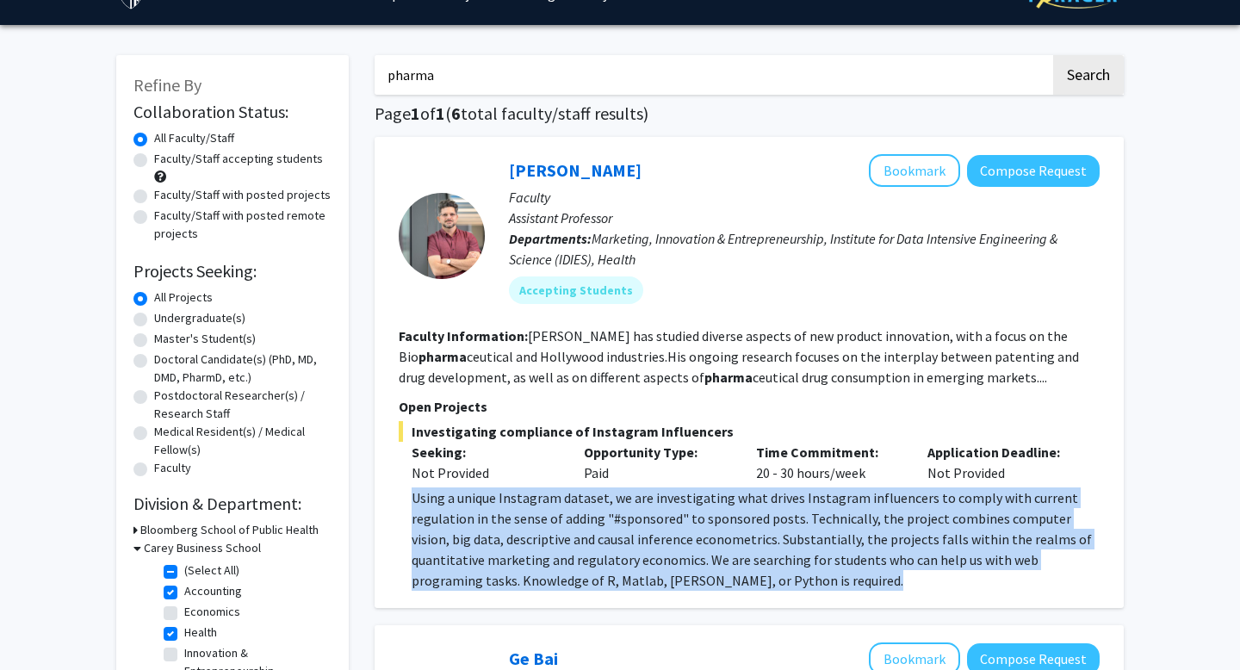
click at [522, 504] on div "Using a unique Instagram dataset, we are investigating what drives Instagram in…" at bounding box center [755, 538] width 688 height 103
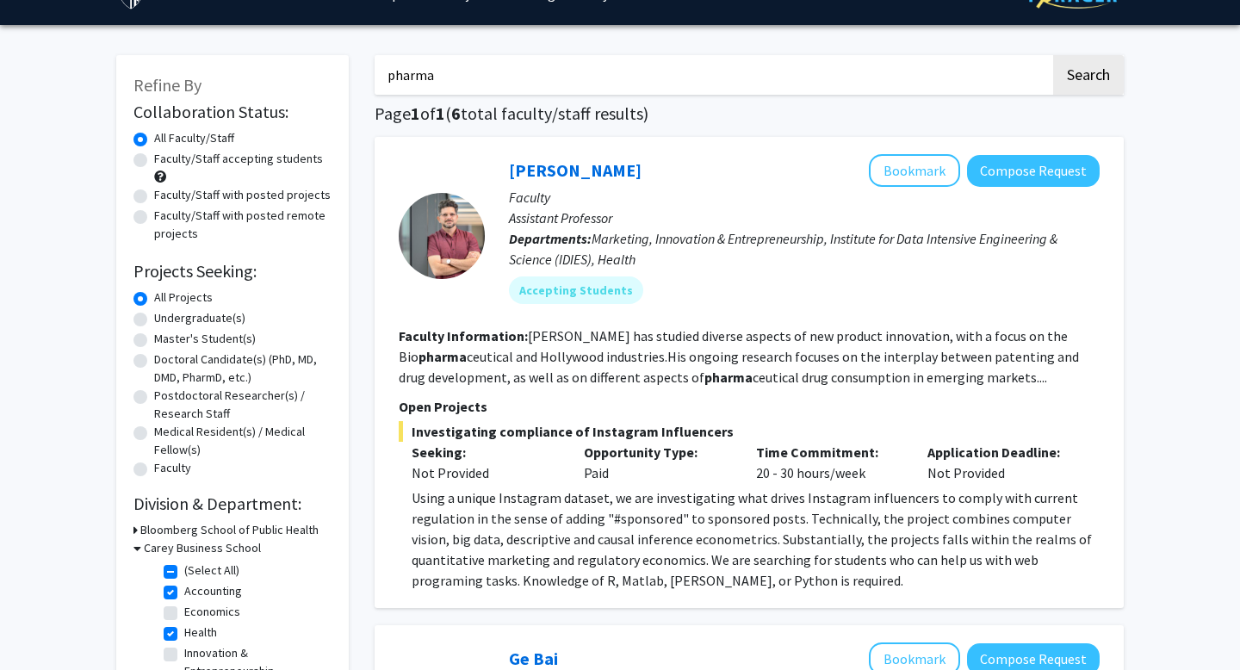
click at [522, 504] on div "Using a unique Instagram dataset, we are investigating what drives Instagram in…" at bounding box center [755, 538] width 688 height 103
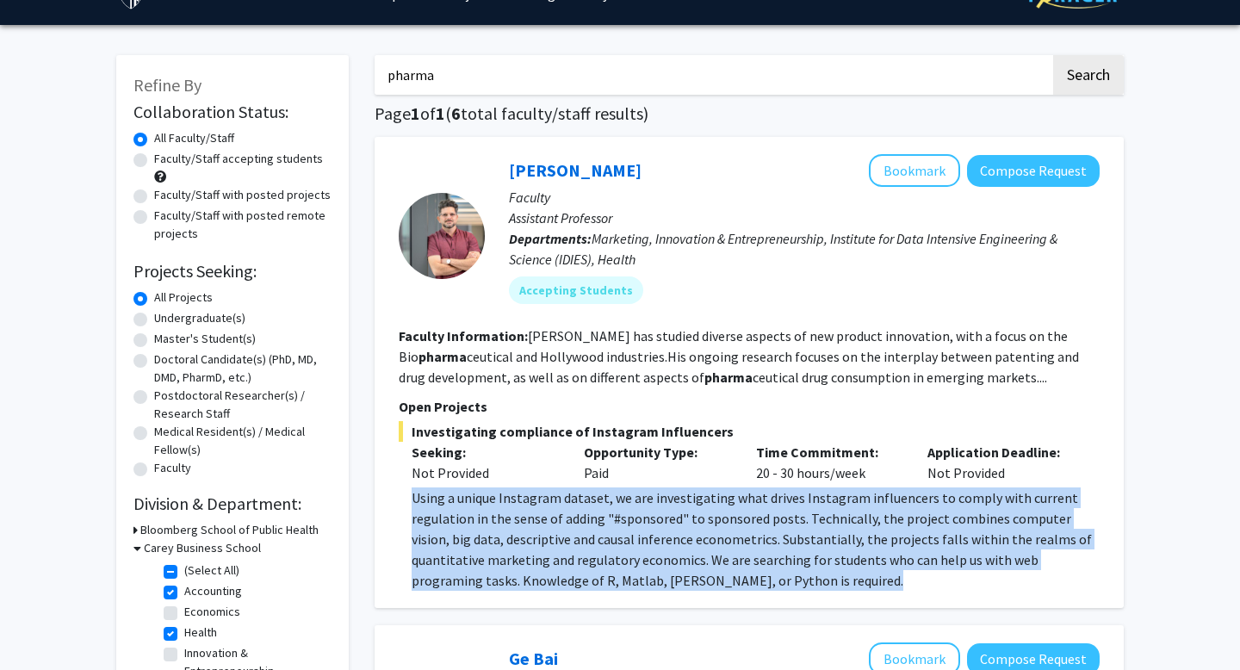
click at [522, 504] on div "Using a unique Instagram dataset, we are investigating what drives Instagram in…" at bounding box center [755, 538] width 688 height 103
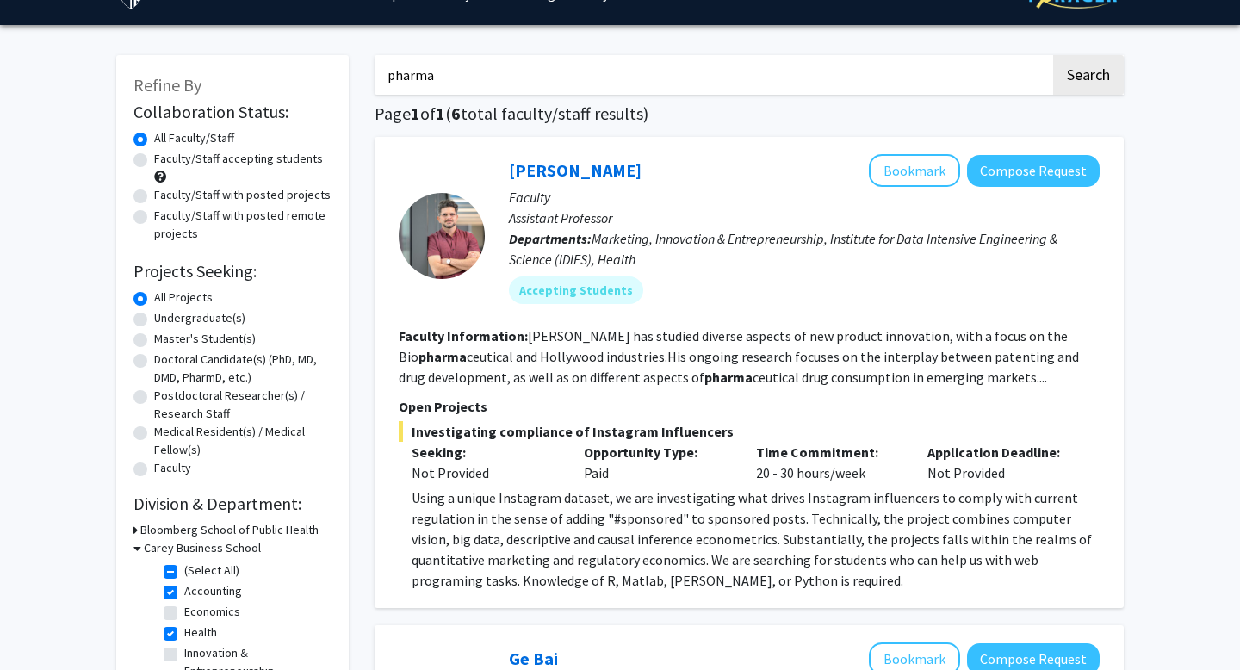
click at [522, 504] on div "Using a unique Instagram dataset, we are investigating what drives Instagram in…" at bounding box center [755, 538] width 688 height 103
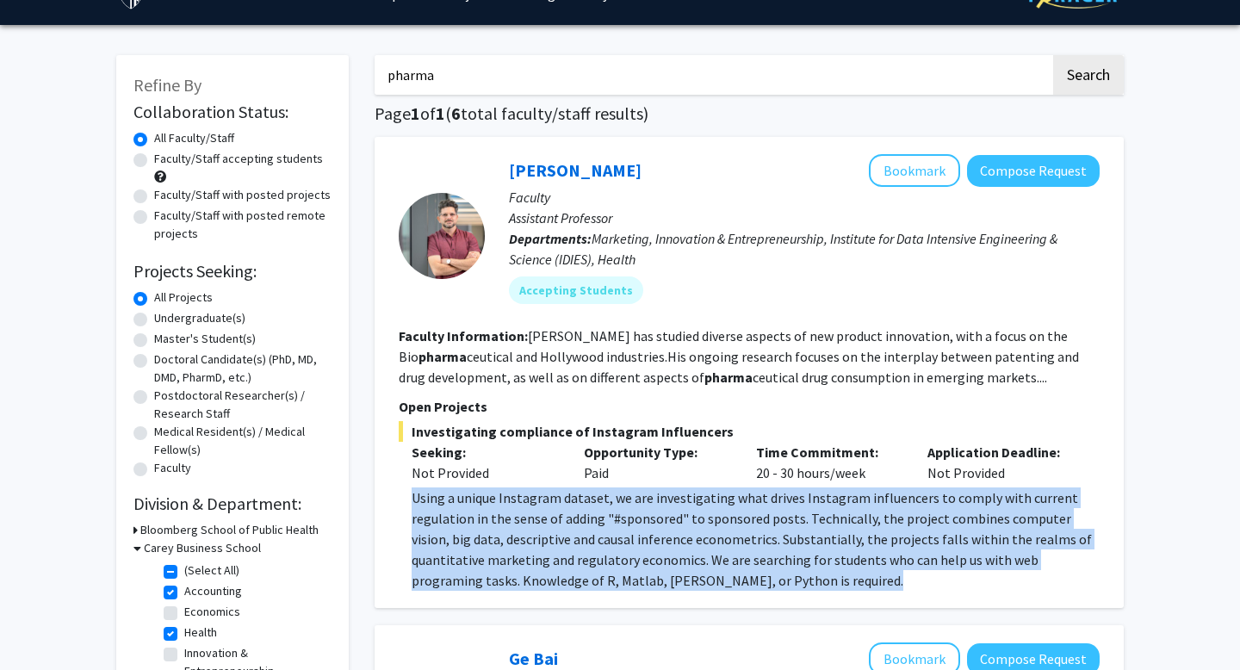
click at [522, 504] on div "Using a unique Instagram dataset, we are investigating what drives Instagram in…" at bounding box center [755, 538] width 688 height 103
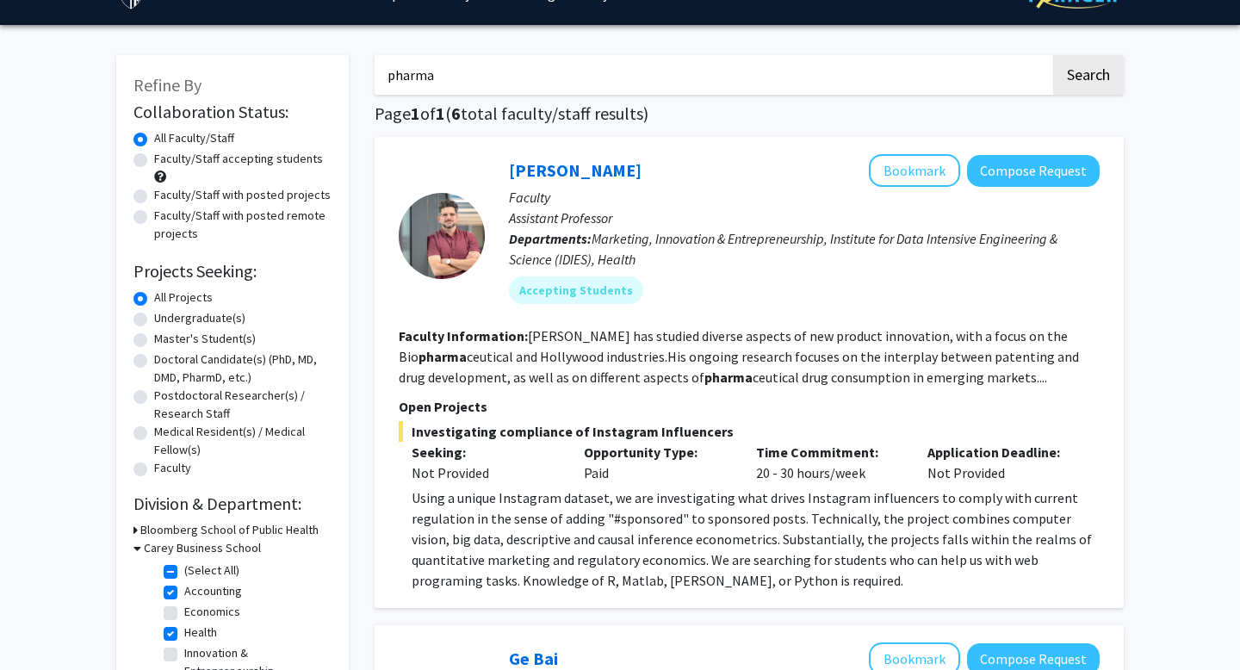
click at [522, 504] on div "Using a unique Instagram dataset, we are investigating what drives Instagram in…" at bounding box center [755, 538] width 688 height 103
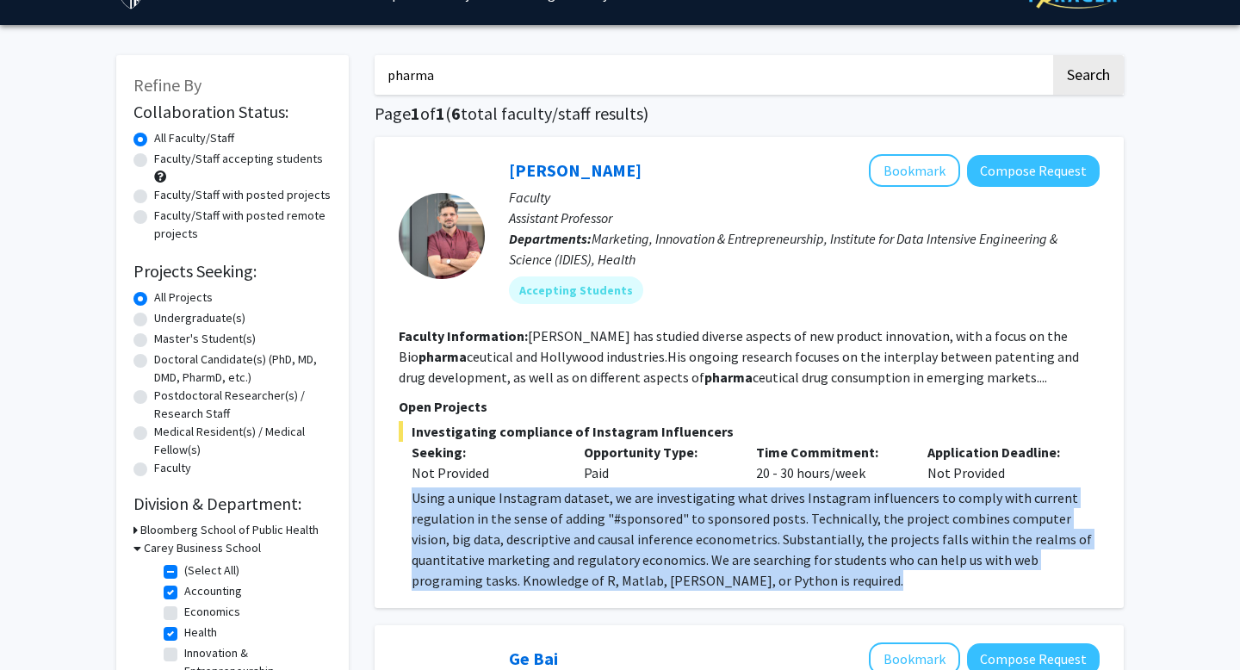
click at [522, 504] on div "Using a unique Instagram dataset, we are investigating what drives Instagram in…" at bounding box center [755, 538] width 688 height 103
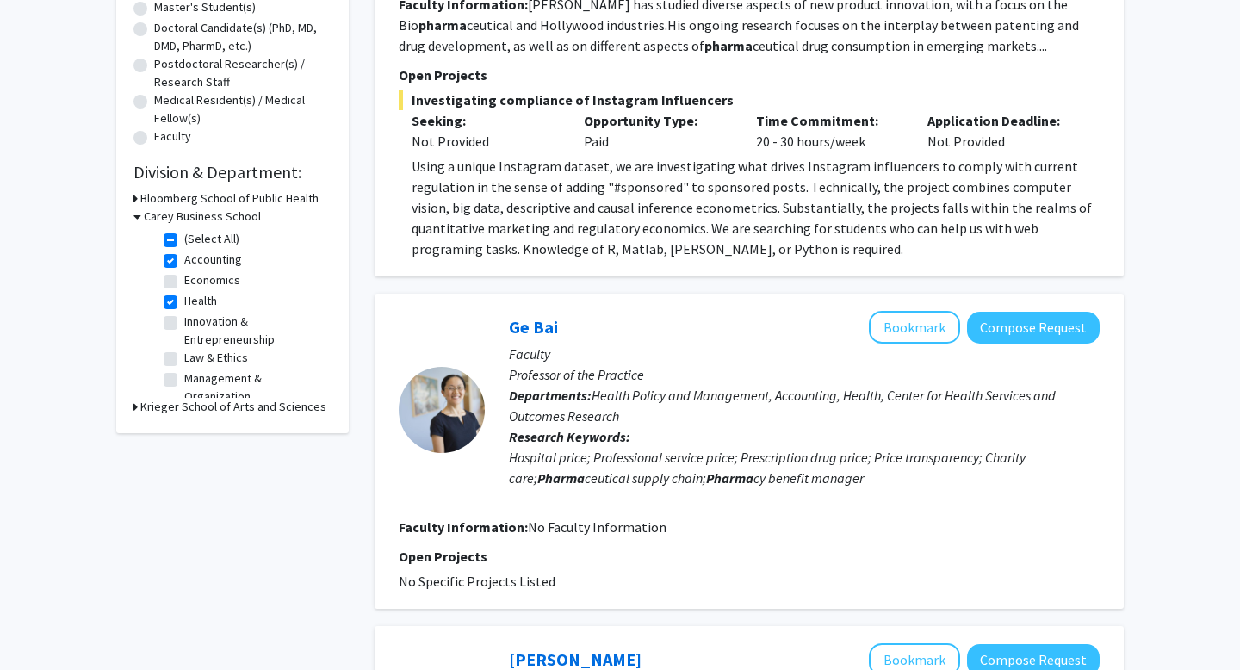
scroll to position [372, 0]
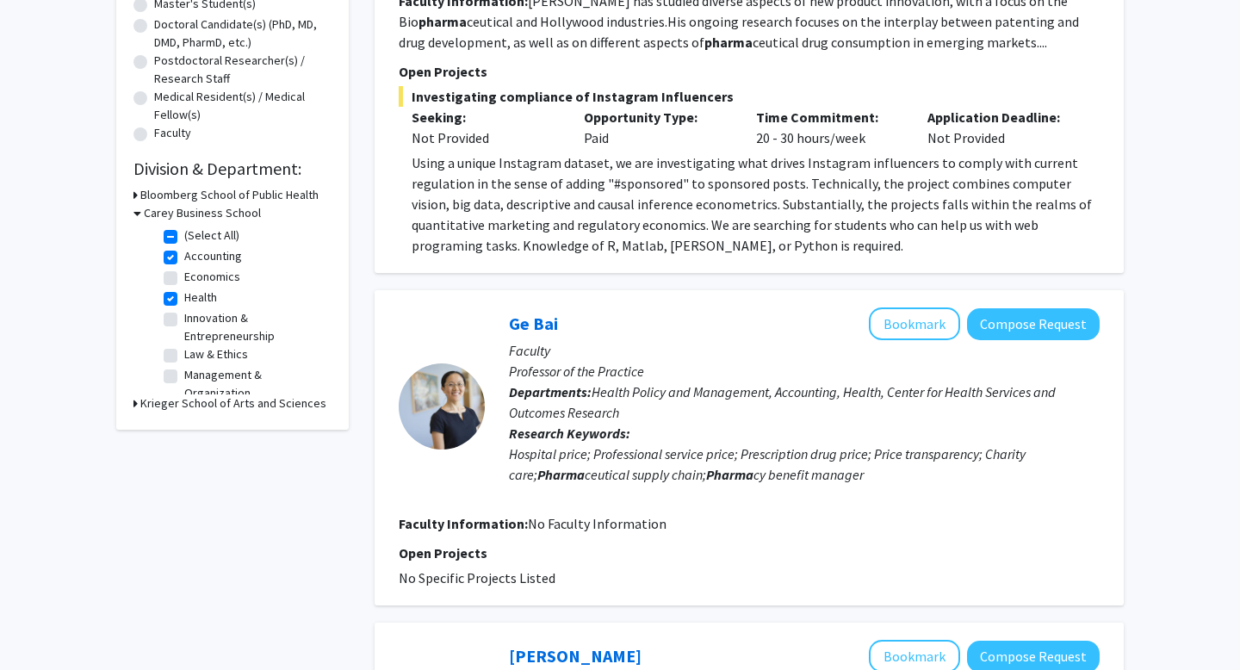
click at [522, 527] on b "Faculty Information:" at bounding box center [463, 523] width 129 height 17
click at [504, 578] on span "No Specific Projects Listed" at bounding box center [477, 577] width 157 height 17
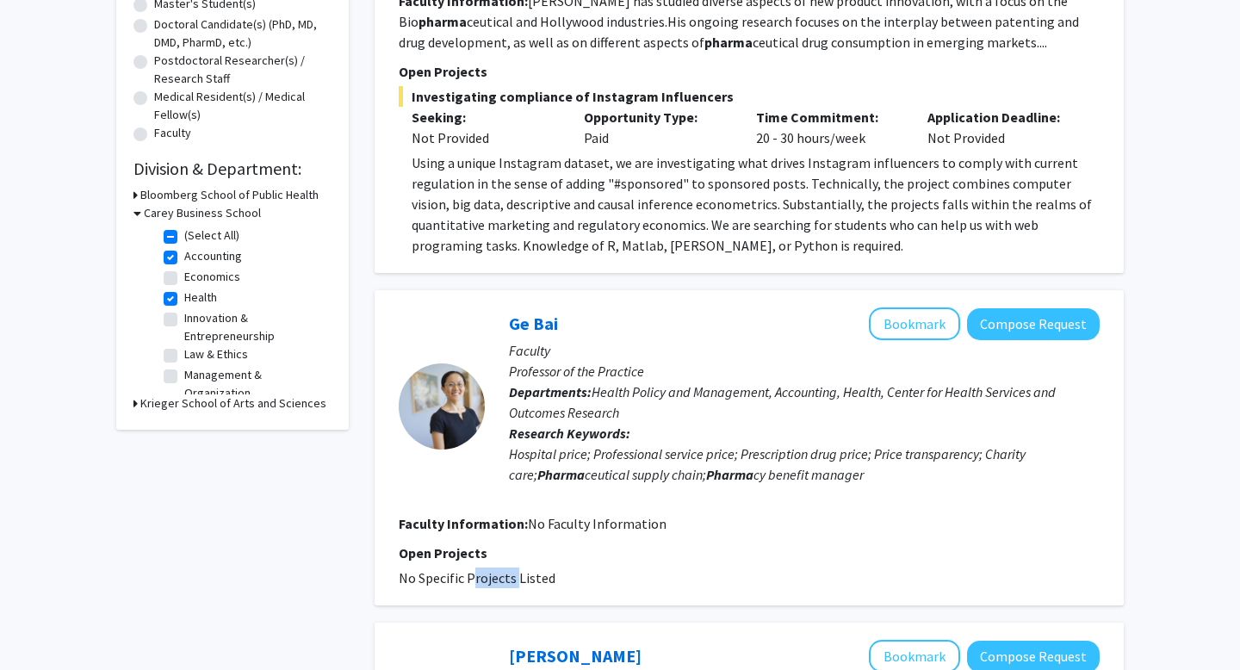
click at [504, 578] on span "No Specific Projects Listed" at bounding box center [477, 577] width 157 height 17
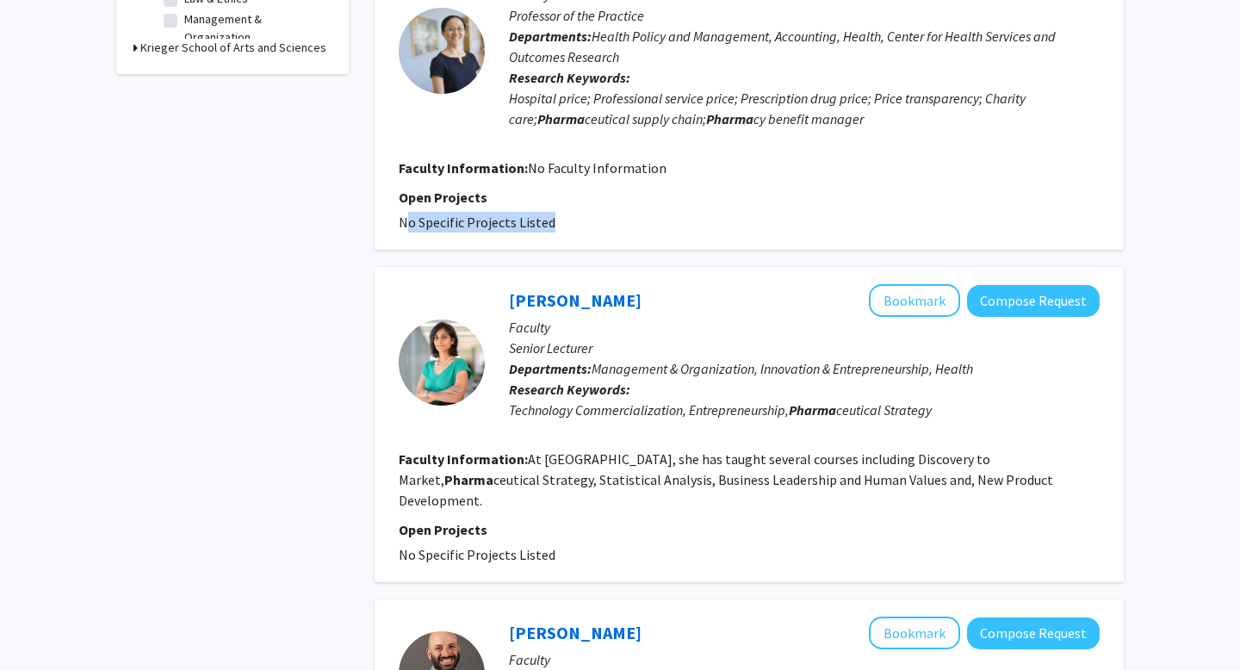
scroll to position [726, 0]
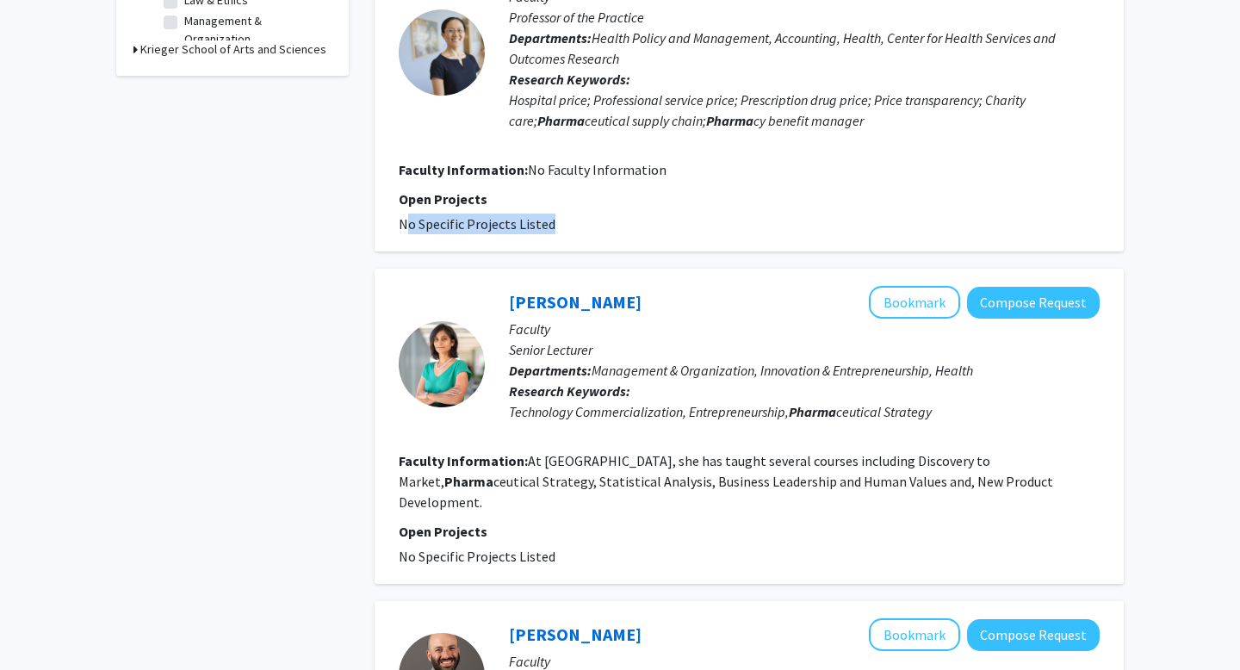
click at [700, 477] on fg-read-more "At Carey, she has taught several courses including Discovery to Market, Pharma …" at bounding box center [726, 481] width 654 height 59
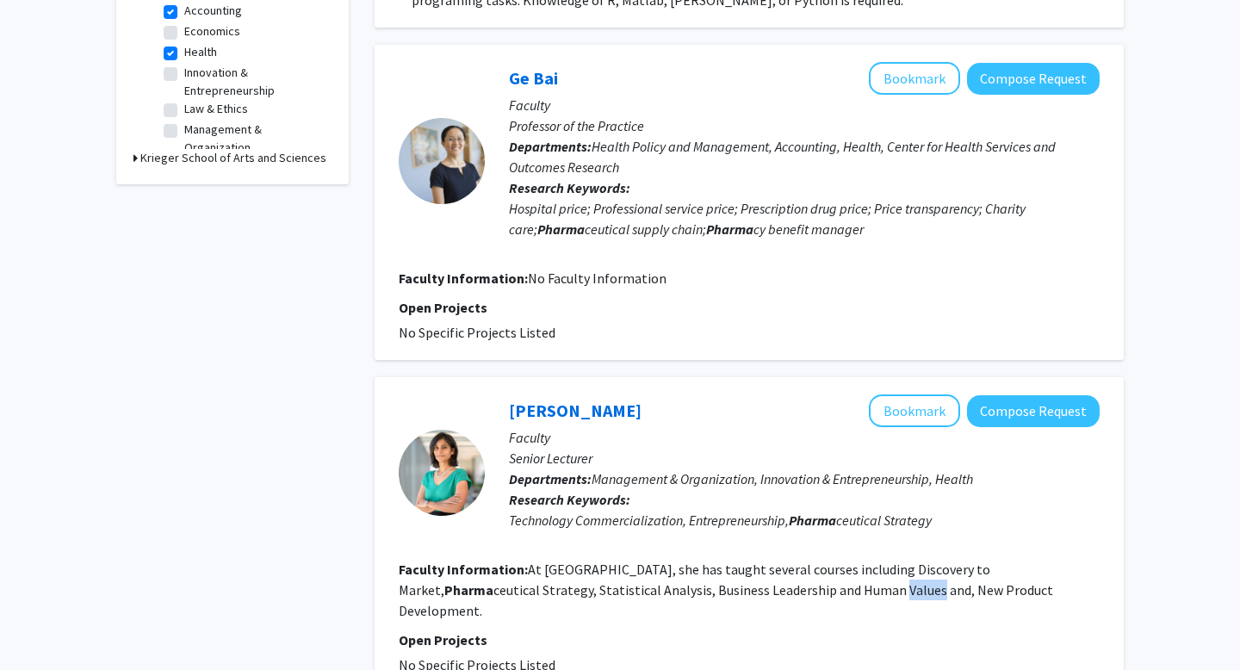
scroll to position [0, 0]
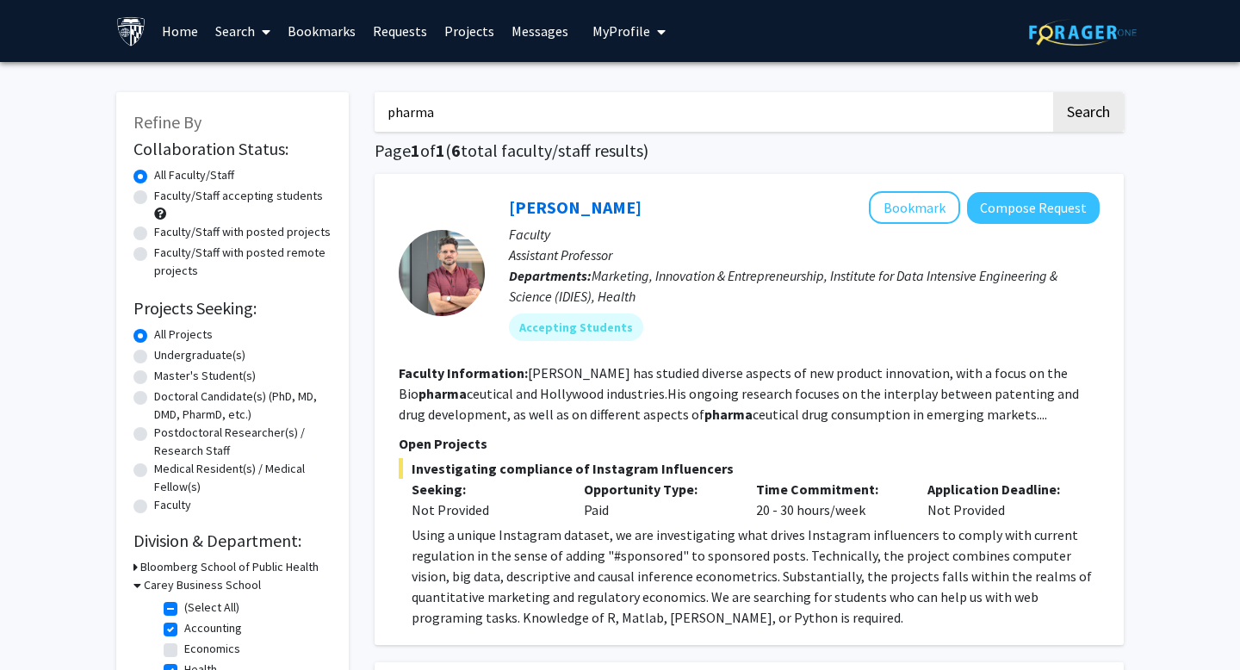
click at [446, 111] on input "pharma" at bounding box center [712, 112] width 676 height 40
type input "bio"
click at [1053, 92] on button "Search" at bounding box center [1088, 112] width 71 height 40
checkbox input "false"
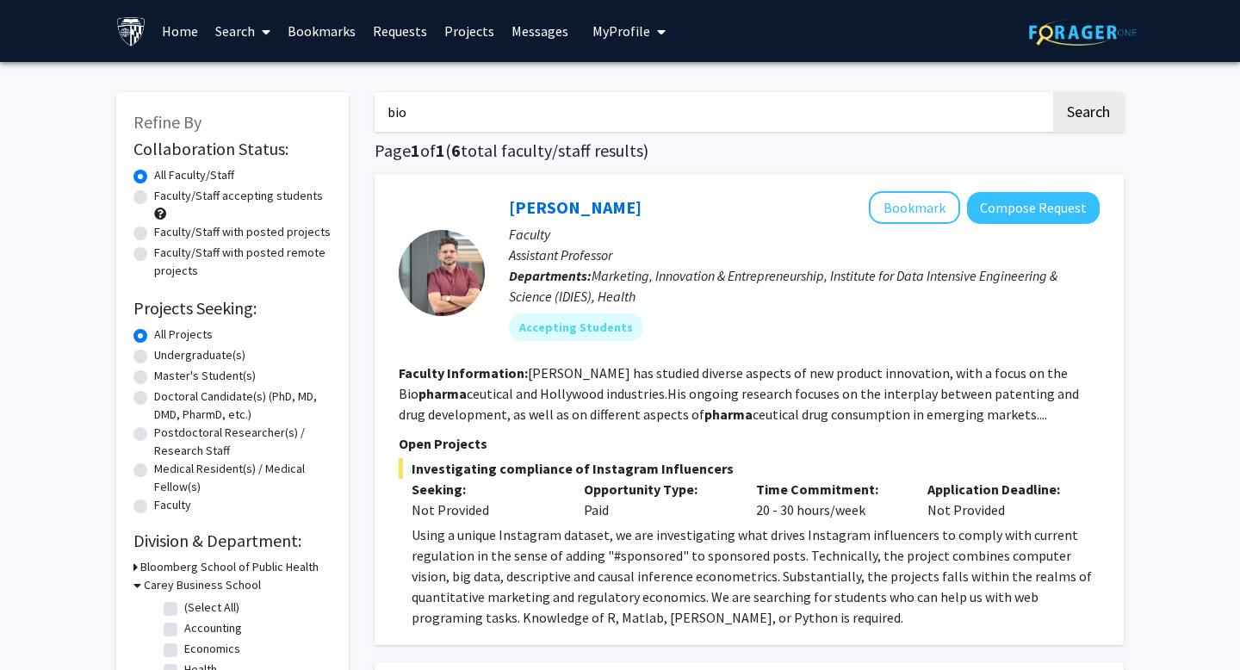
checkbox input "false"
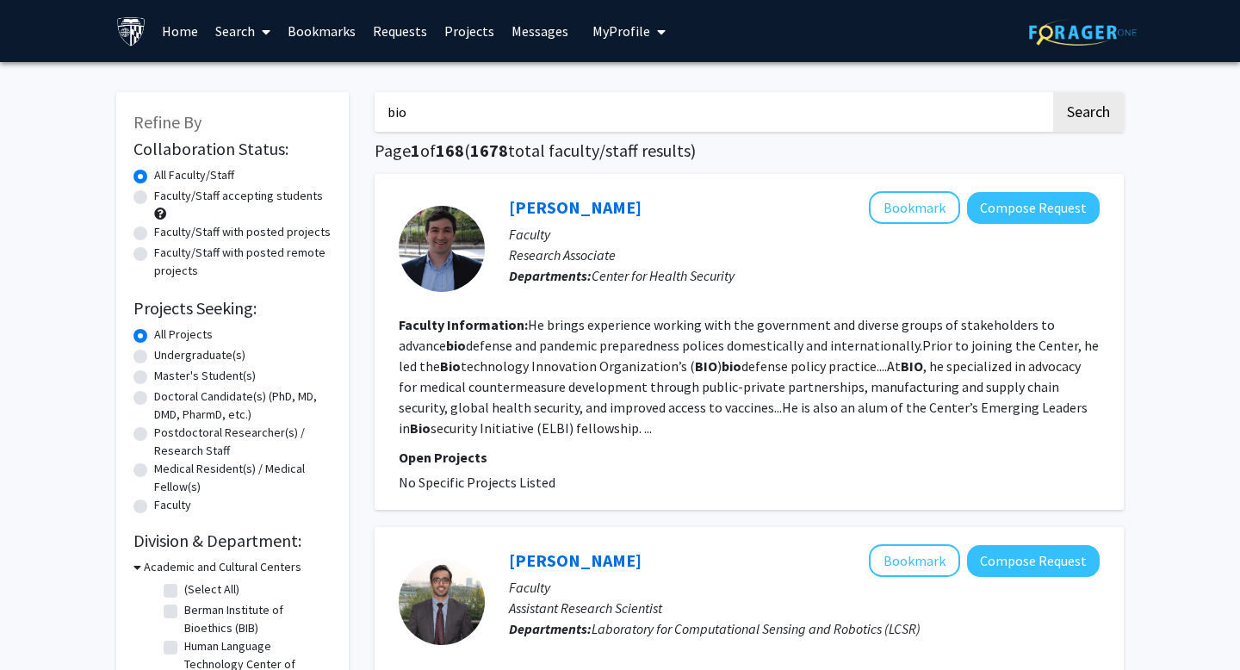
click at [566, 110] on input "bio" at bounding box center [712, 112] width 676 height 40
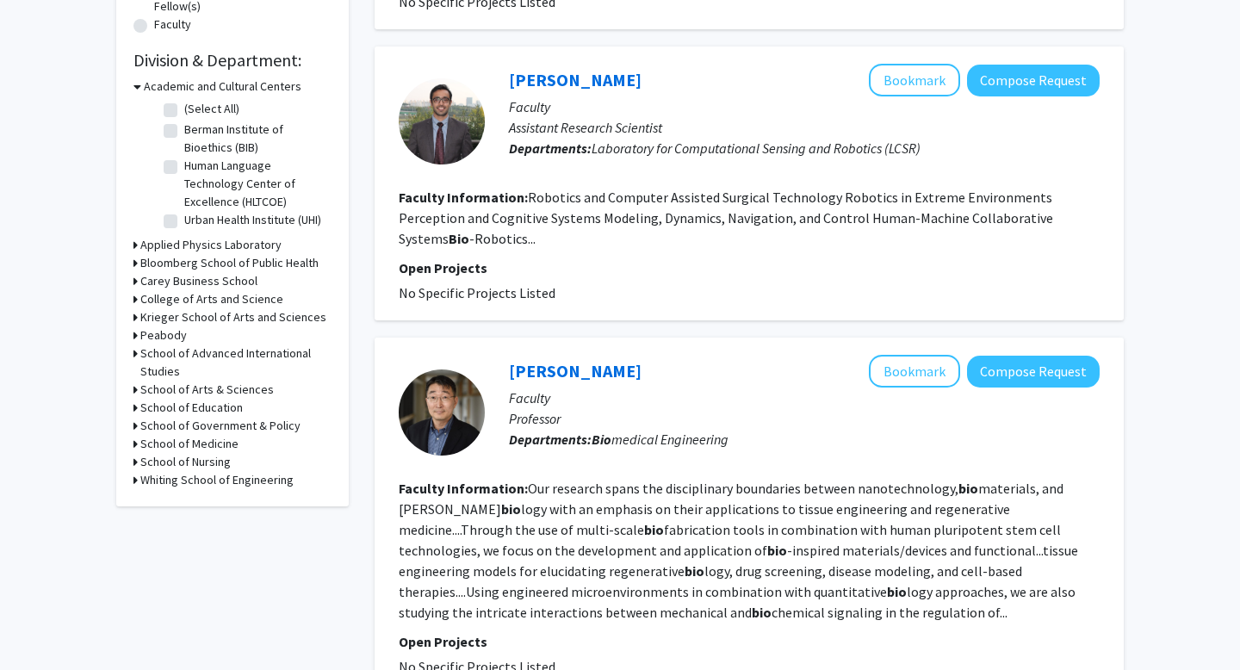
scroll to position [468, 0]
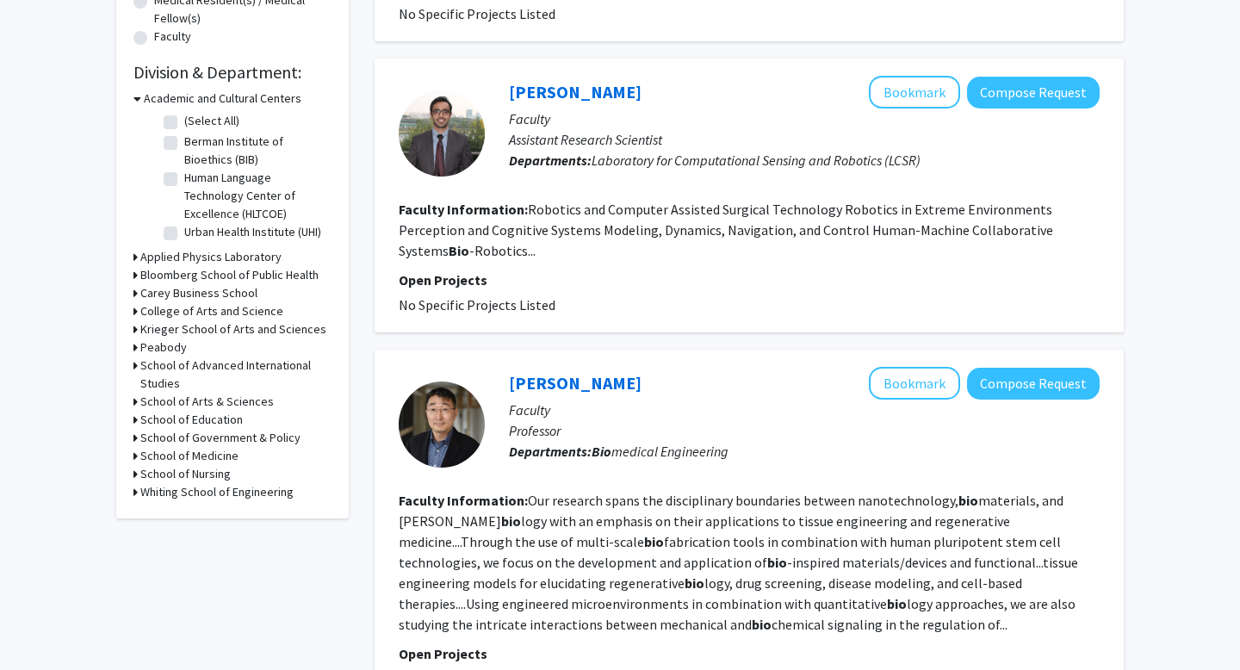
click at [224, 299] on h3 "Carey Business School" at bounding box center [198, 293] width 117 height 18
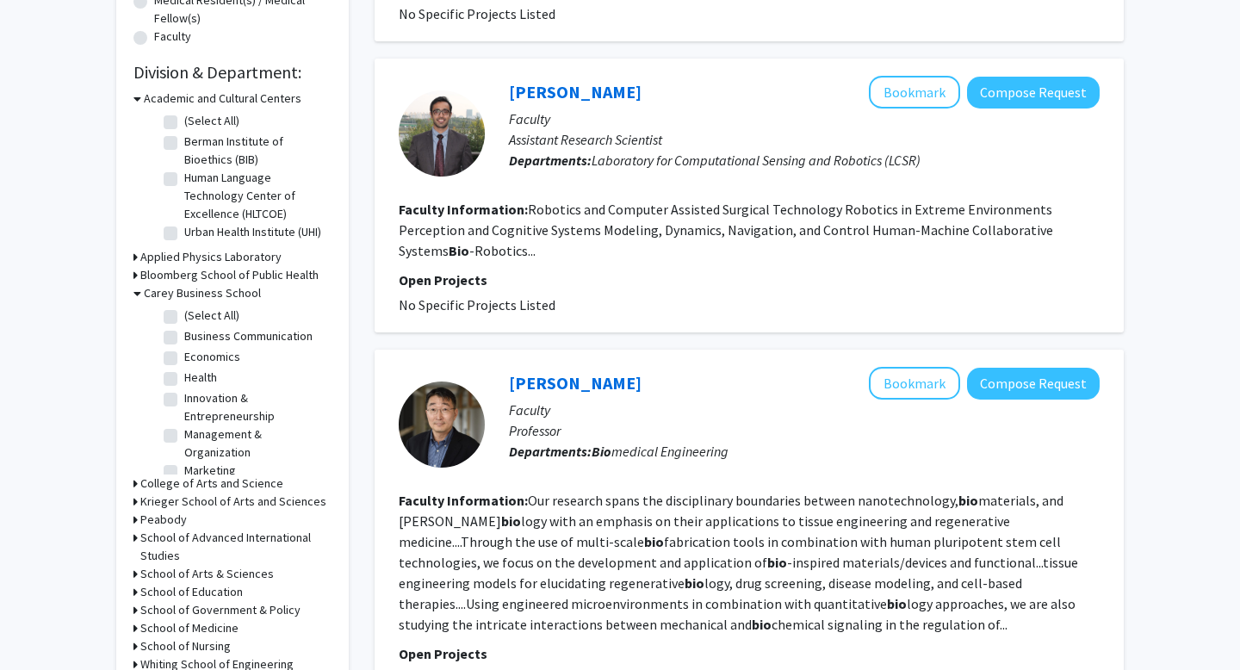
click at [184, 311] on label "(Select All)" at bounding box center [211, 315] width 55 height 18
click at [184, 311] on input "(Select All)" at bounding box center [189, 311] width 11 height 11
checkbox input "true"
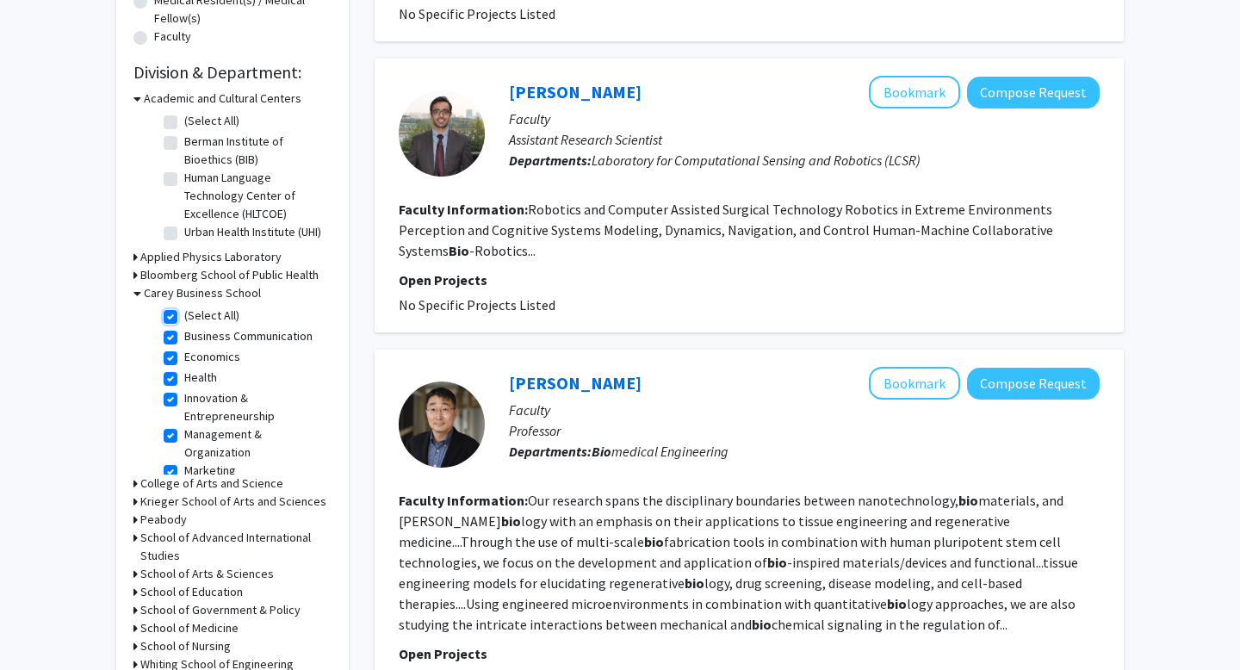
checkbox input "true"
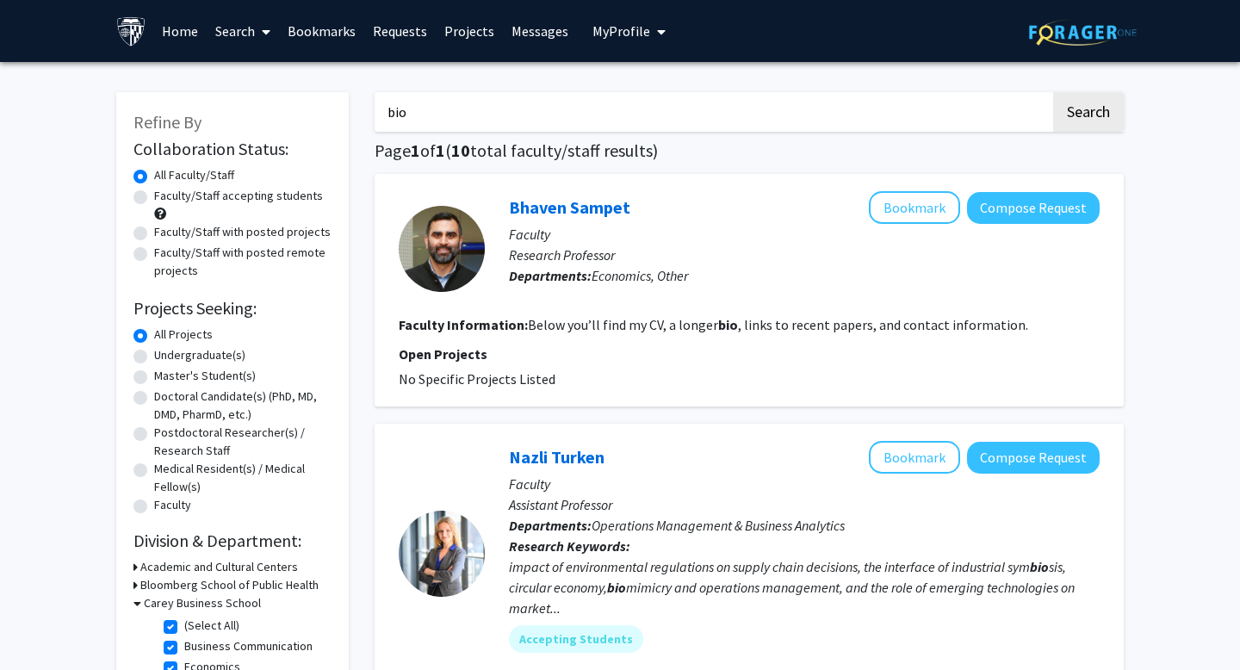
click at [563, 319] on fg-read-more "Below you’ll find my CV, a longer bio , links to recent papers, and contact inf…" at bounding box center [778, 324] width 500 height 17
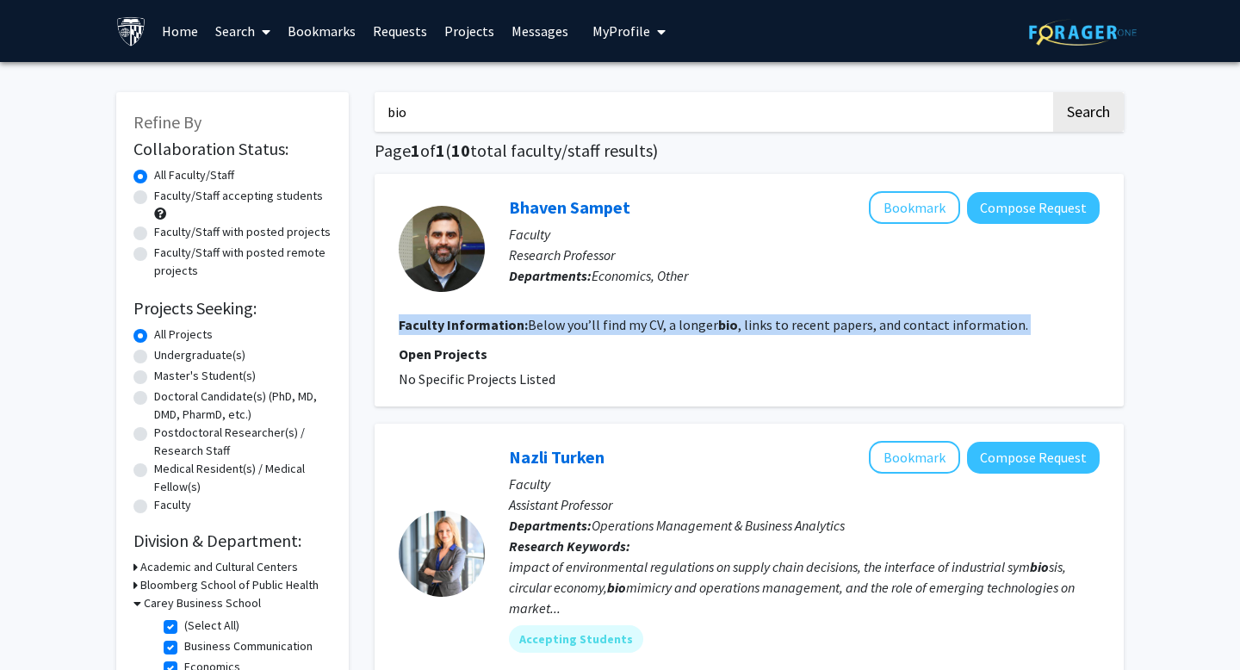
click at [563, 319] on fg-read-more "Below you’ll find my CV, a longer bio , links to recent papers, and contact inf…" at bounding box center [778, 324] width 500 height 17
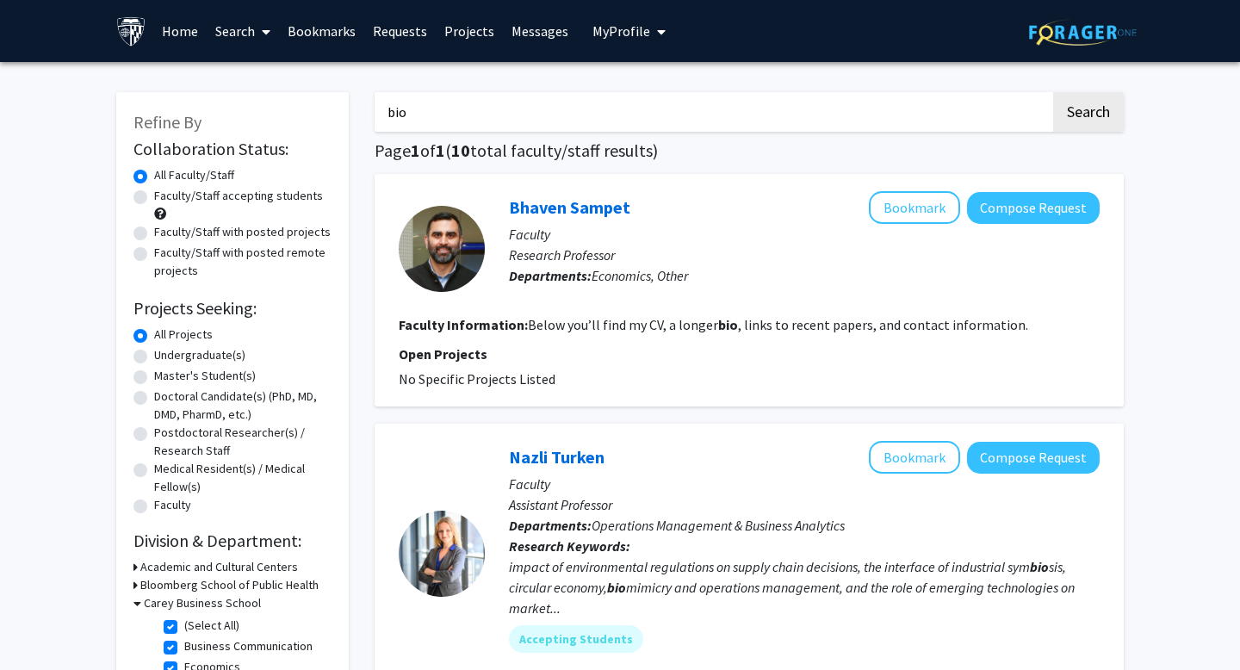
click at [584, 323] on fg-read-more "Below you’ll find my CV, a longer bio , links to recent papers, and contact inf…" at bounding box center [778, 324] width 500 height 17
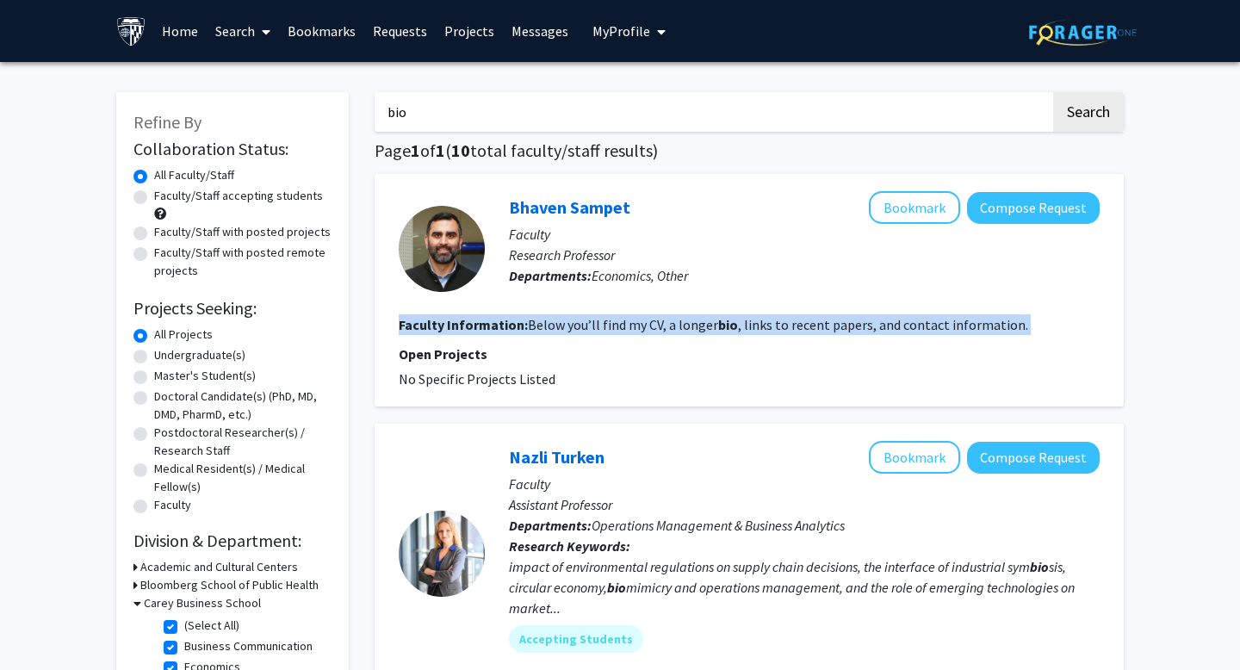
click at [584, 323] on fg-read-more "Below you’ll find my CV, a longer bio , links to recent papers, and contact inf…" at bounding box center [778, 324] width 500 height 17
click at [576, 323] on fg-read-more "Below you’ll find my CV, a longer bio , links to recent papers, and contact inf…" at bounding box center [778, 324] width 500 height 17
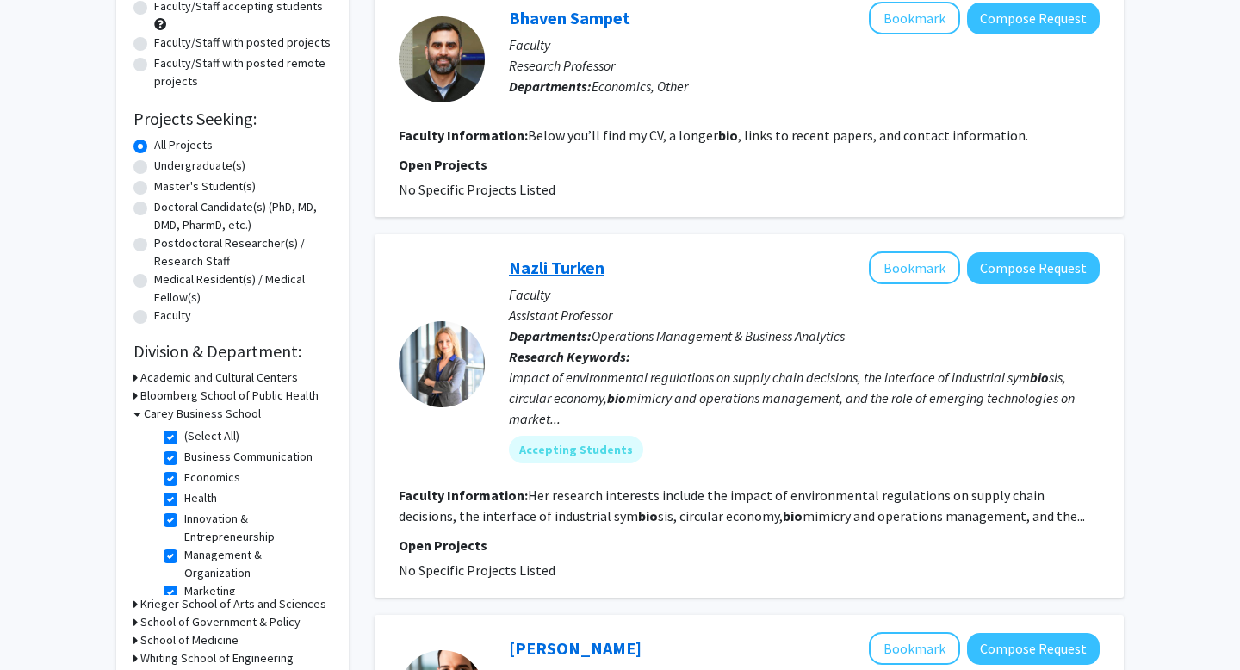
scroll to position [191, 0]
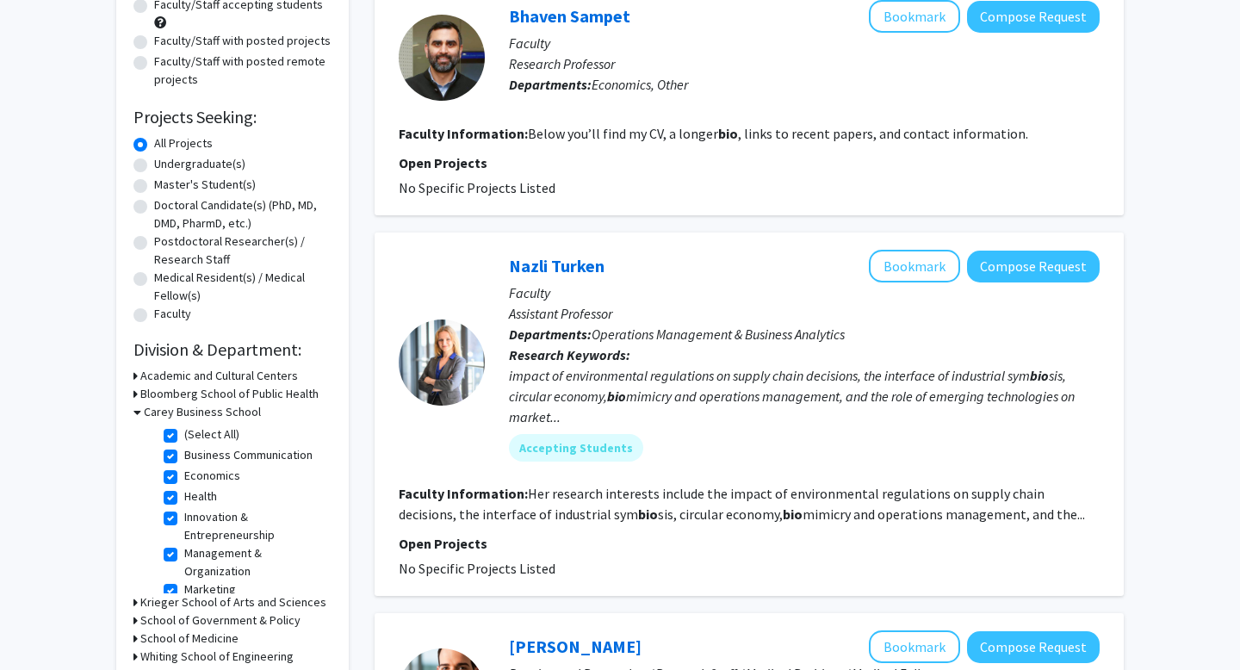
click at [664, 386] on div "impact of environmental regulations on supply chain decisions, the interface of…" at bounding box center [804, 396] width 591 height 62
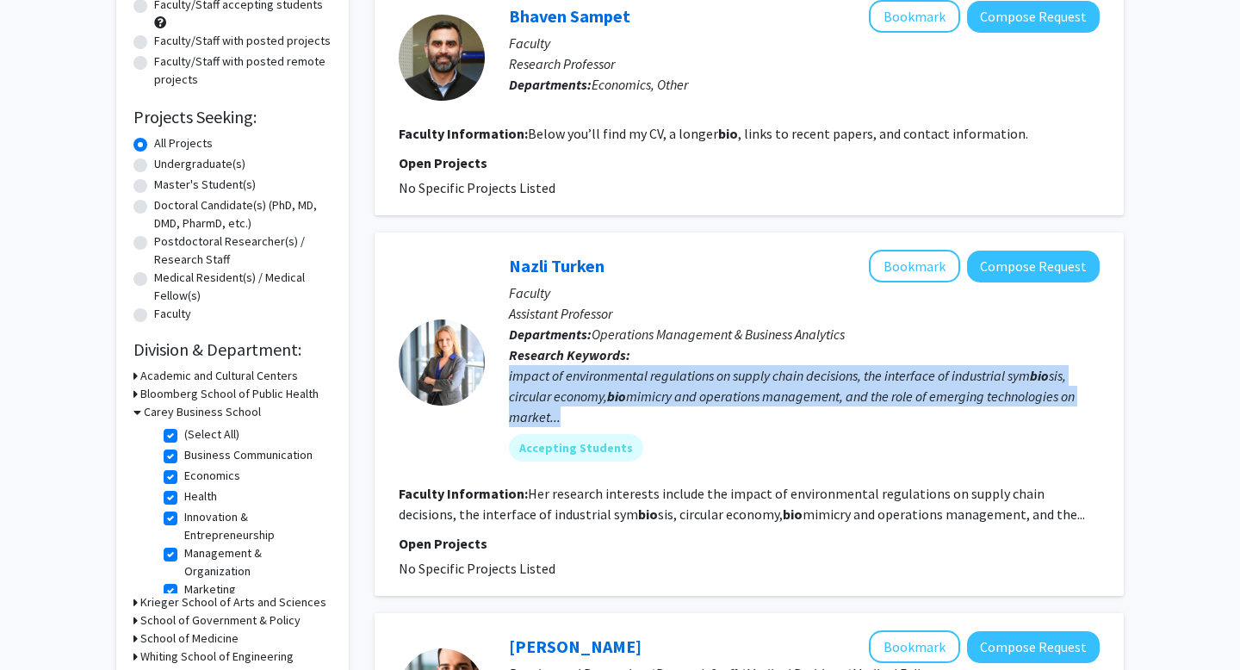
click at [664, 386] on div "impact of environmental regulations on supply chain decisions, the interface of…" at bounding box center [804, 396] width 591 height 62
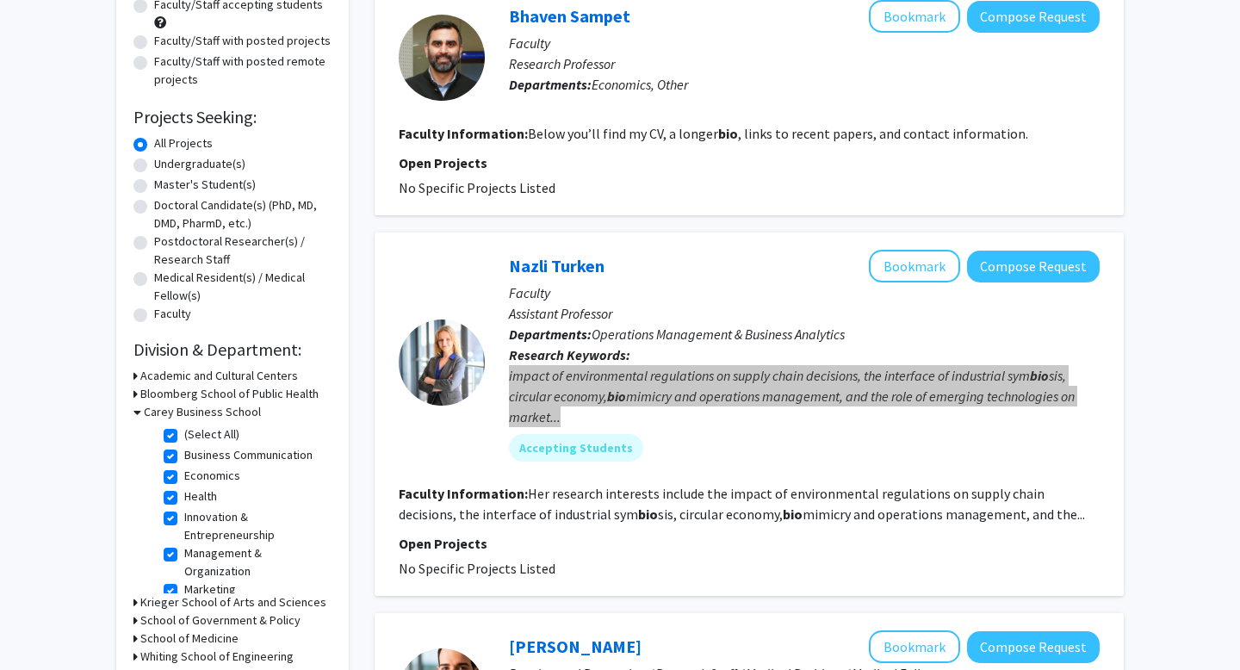
click at [649, 393] on div "impact of environmental regulations on supply chain decisions, the interface of…" at bounding box center [804, 396] width 591 height 62
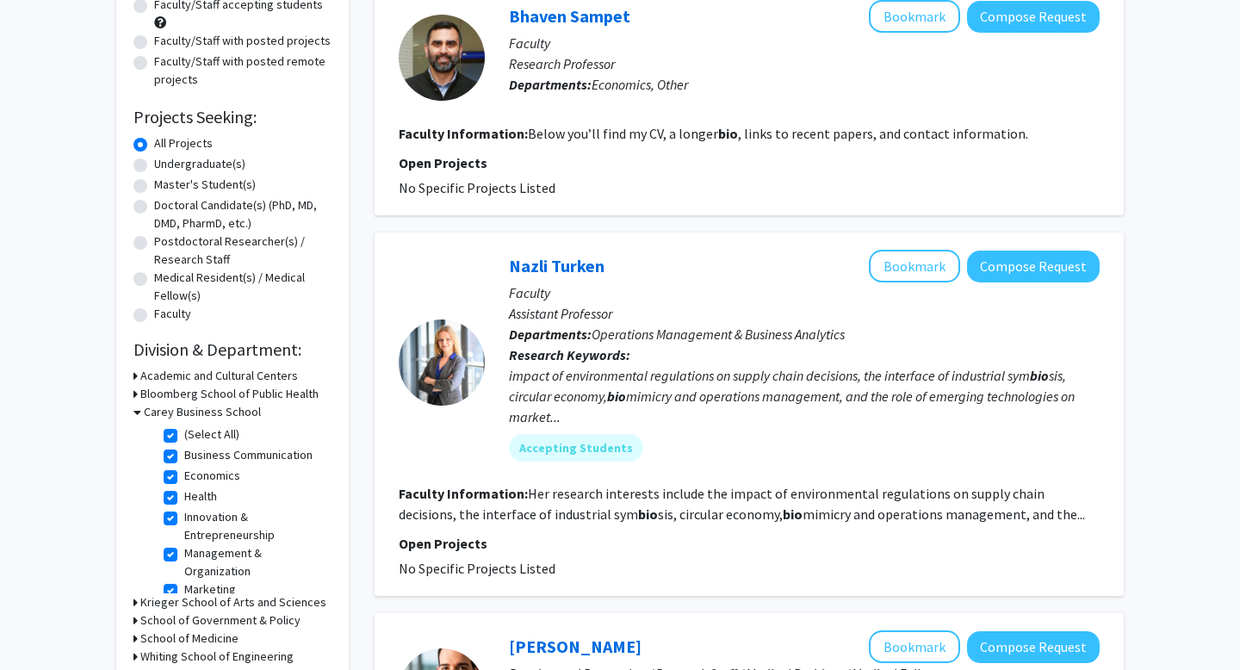
click at [641, 393] on div "impact of environmental regulations on supply chain decisions, the interface of…" at bounding box center [804, 396] width 591 height 62
click at [660, 496] on fg-read-more "Her research interests include the impact of environmental regulations on suppl…" at bounding box center [742, 504] width 686 height 38
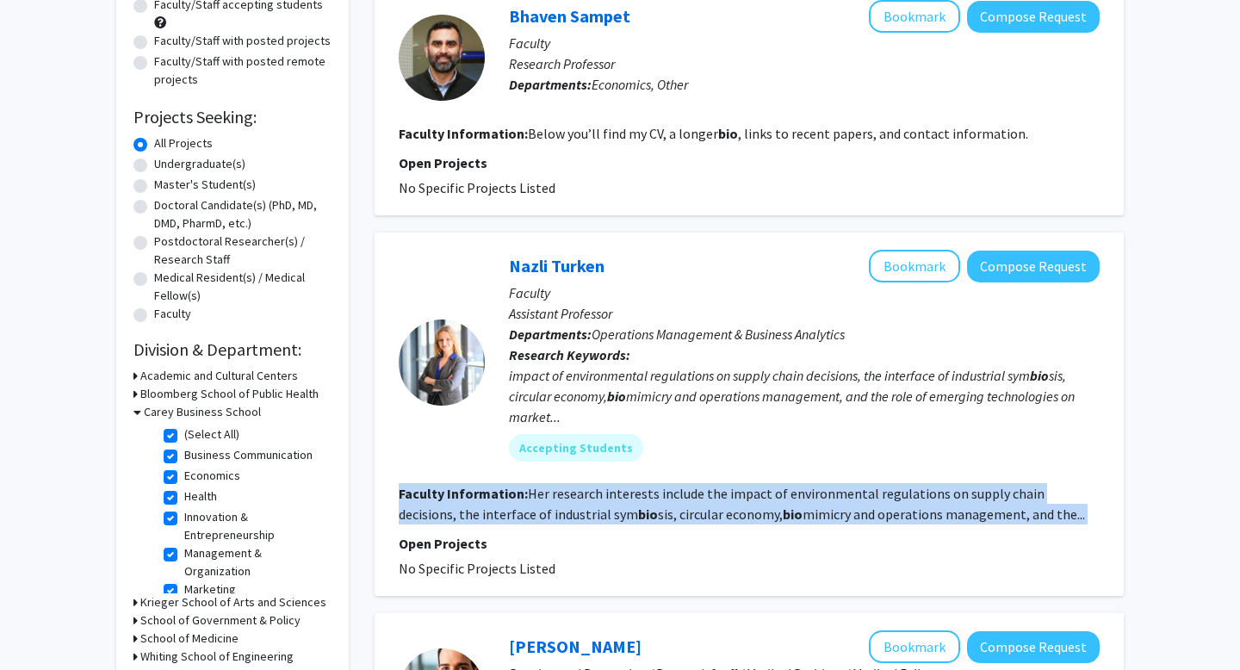
click at [660, 496] on fg-read-more "Her research interests include the impact of environmental regulations on suppl…" at bounding box center [742, 504] width 686 height 38
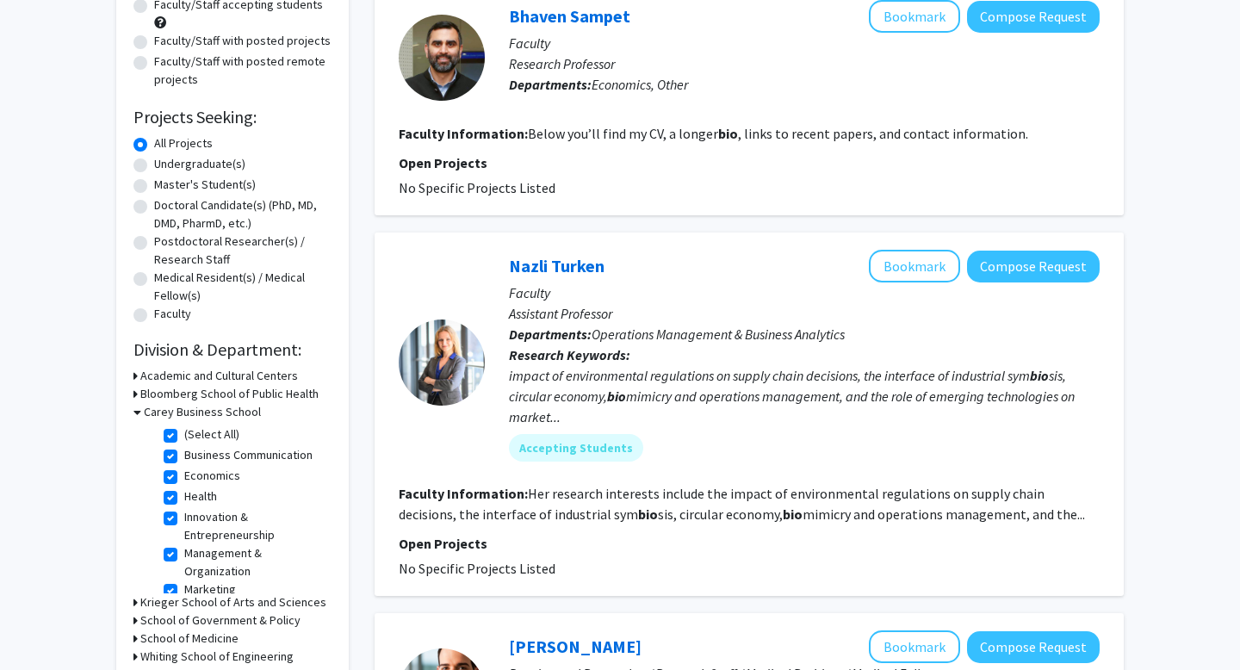
click at [659, 392] on div "impact of environmental regulations on supply chain decisions, the interface of…" at bounding box center [804, 396] width 591 height 62
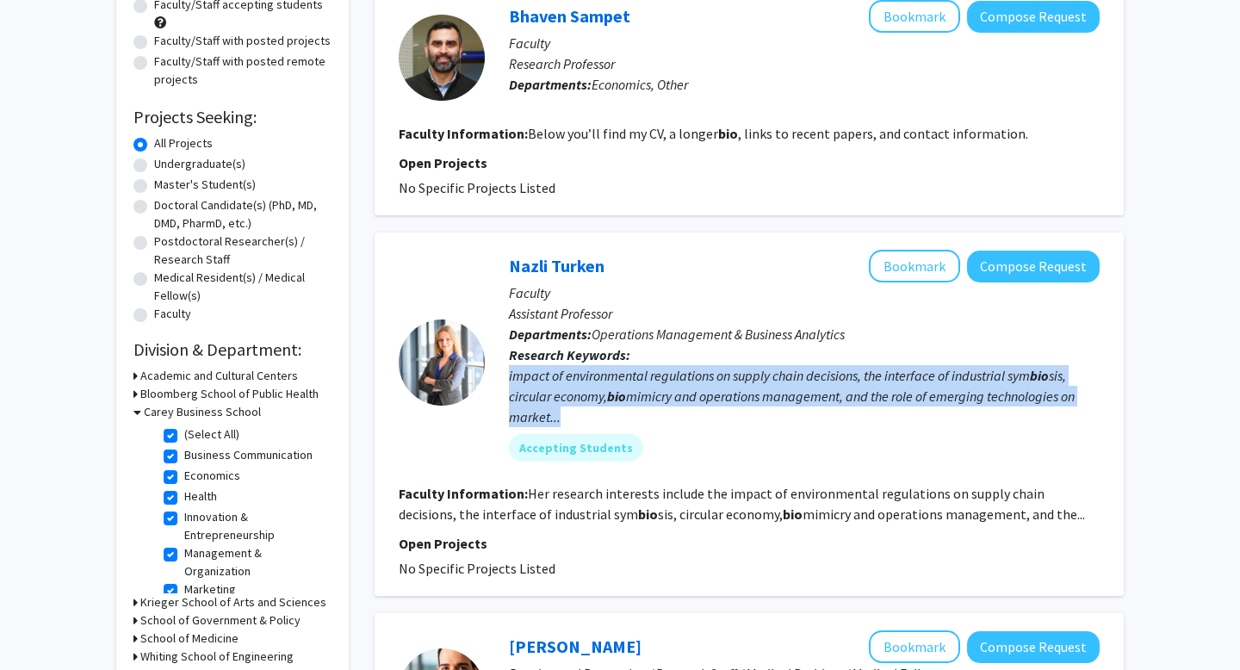
click at [659, 392] on div "impact of environmental regulations on supply chain decisions, the interface of…" at bounding box center [804, 396] width 591 height 62
click at [640, 392] on div "impact of environmental regulations on supply chain decisions, the interface of…" at bounding box center [804, 396] width 591 height 62
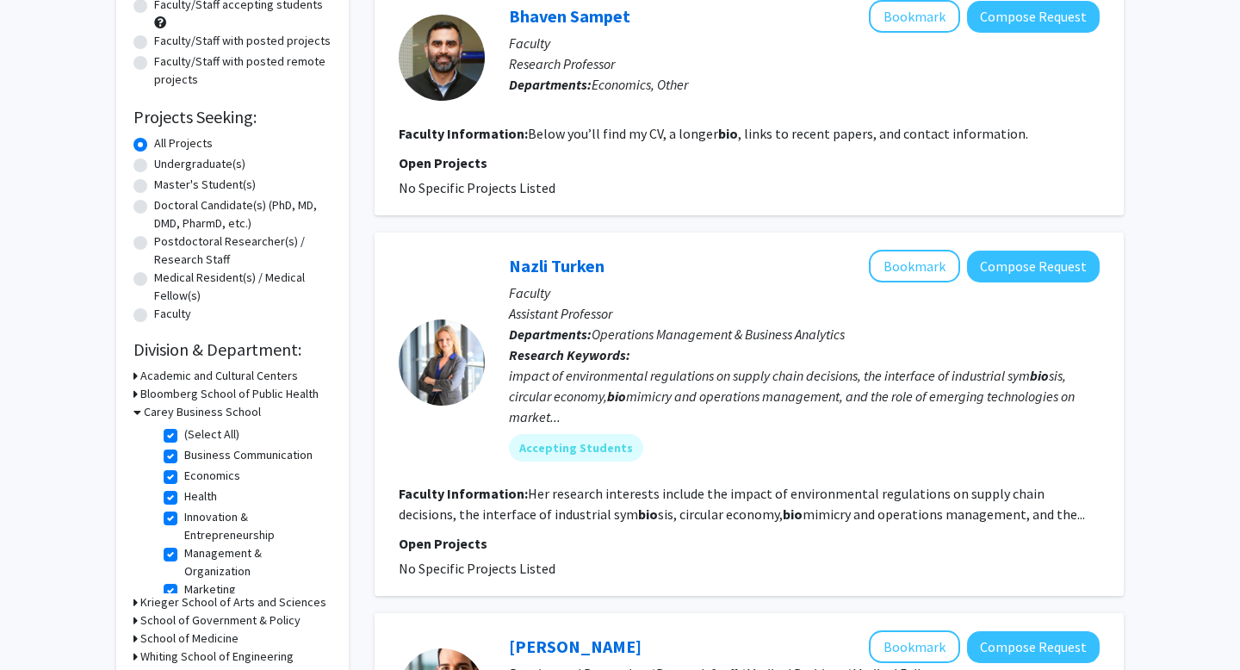
drag, startPoint x: 563, startPoint y: 370, endPoint x: 860, endPoint y: 379, distance: 297.1
click at [860, 379] on div "impact of environmental regulations on supply chain decisions, the interface of…" at bounding box center [804, 396] width 591 height 62
drag, startPoint x: 860, startPoint y: 379, endPoint x: 635, endPoint y: 379, distance: 224.7
click at [635, 379] on div "impact of environmental regulations on supply chain decisions, the interface of…" at bounding box center [804, 396] width 591 height 62
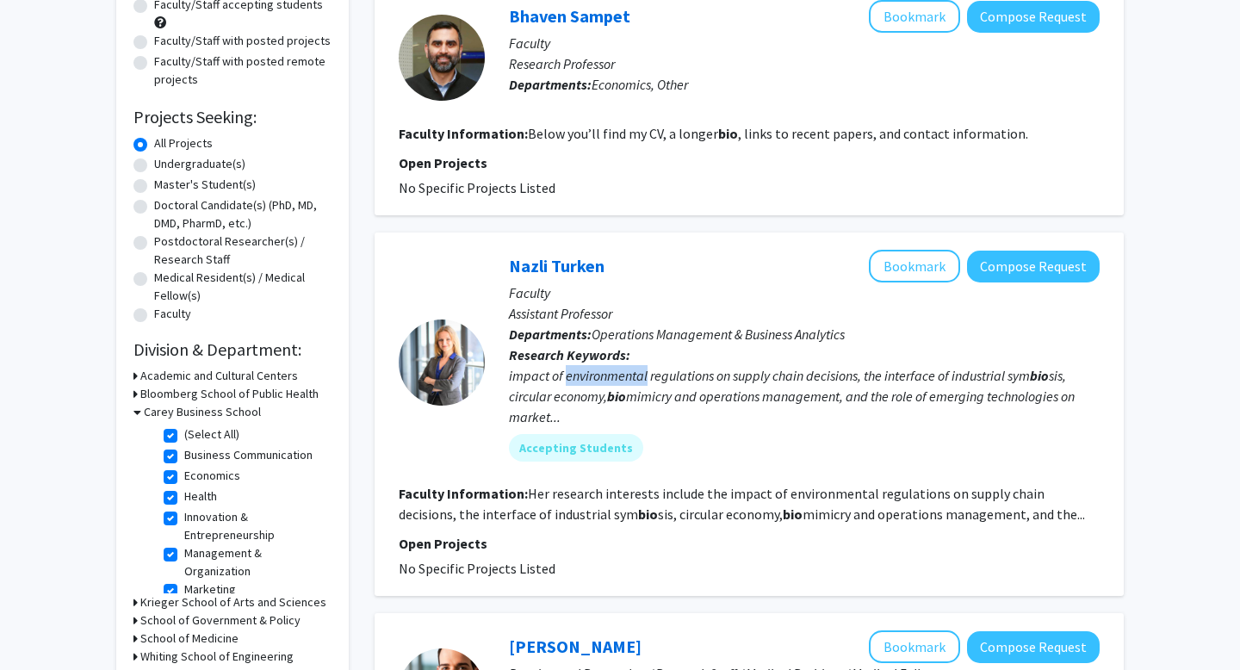
click at [635, 379] on div "impact of environmental regulations on supply chain decisions, the interface of…" at bounding box center [804, 396] width 591 height 62
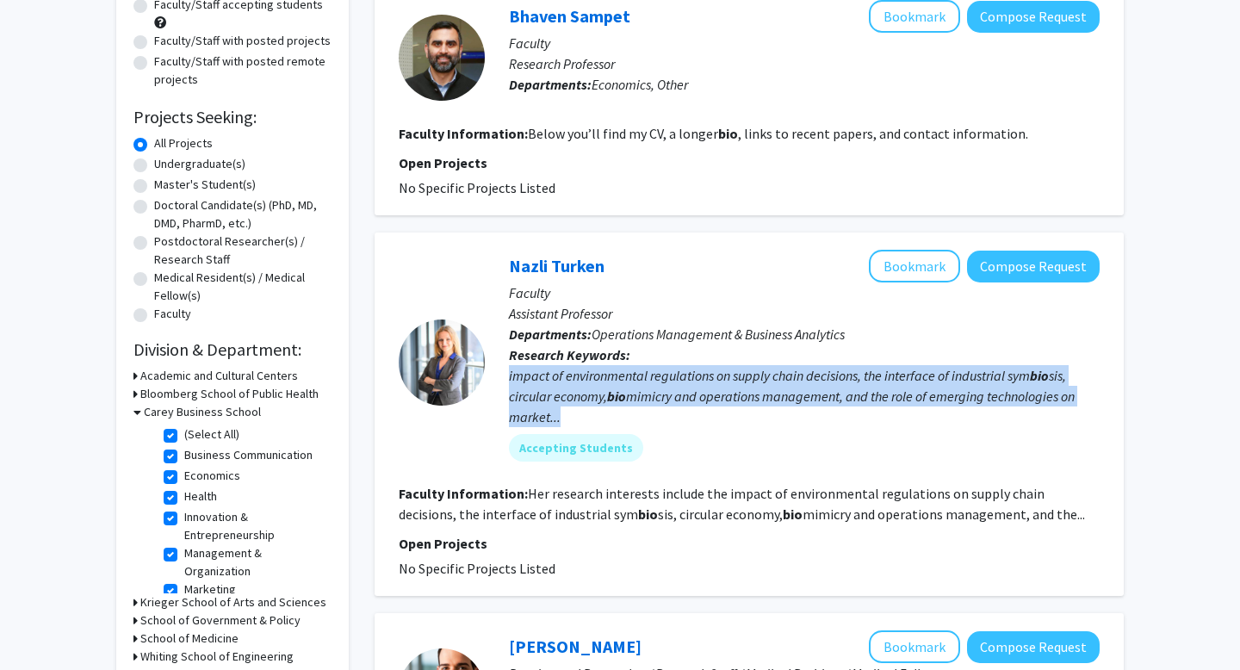
click at [635, 379] on div "impact of environmental regulations on supply chain decisions, the interface of…" at bounding box center [804, 396] width 591 height 62
click at [620, 412] on div "impact of environmental regulations on supply chain decisions, the interface of…" at bounding box center [804, 396] width 591 height 62
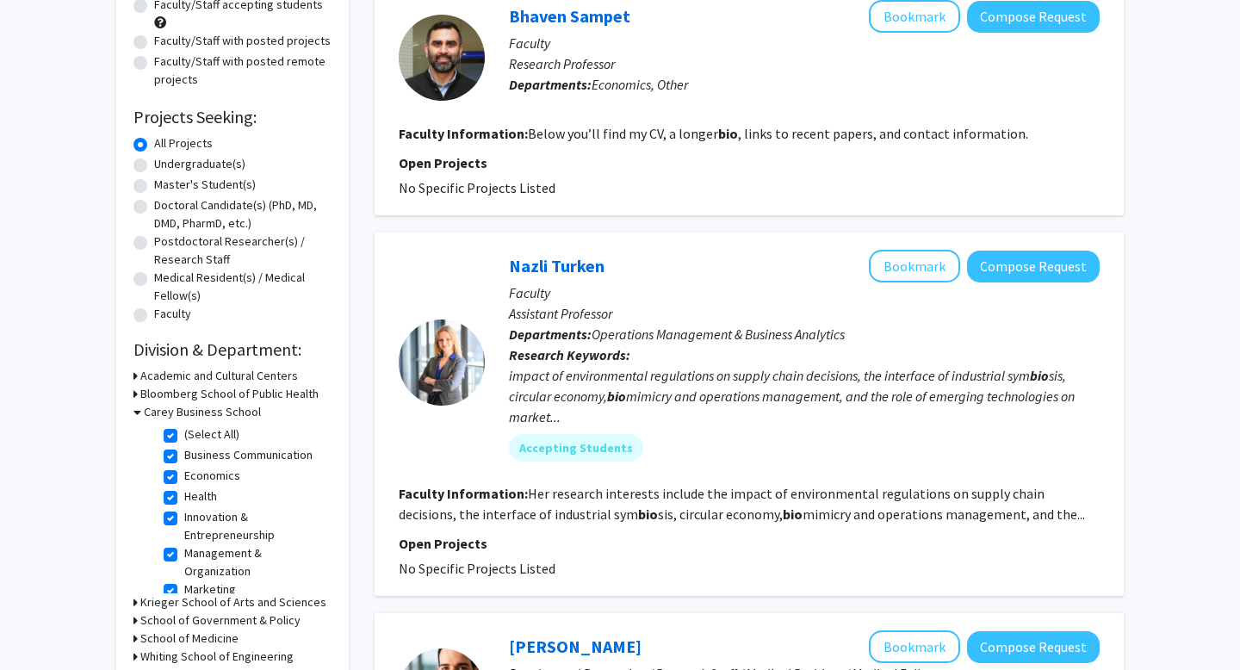
click at [633, 394] on div "impact of environmental regulations on supply chain decisions, the interface of…" at bounding box center [804, 396] width 591 height 62
click at [629, 399] on div "impact of environmental regulations on supply chain decisions, the interface of…" at bounding box center [804, 396] width 591 height 62
copy div "bio mimicry"
click at [724, 365] on div "impact of environmental regulations on supply chain decisions, the interface of…" at bounding box center [804, 396] width 591 height 62
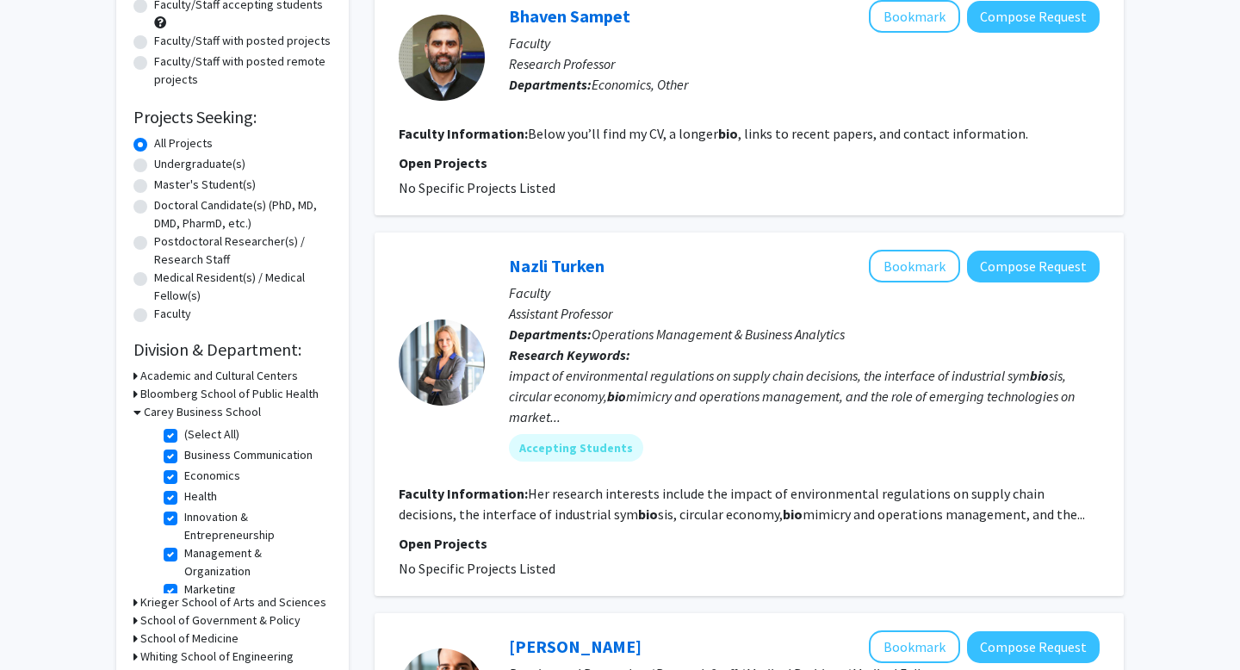
click at [586, 387] on div "impact of environmental regulations on supply chain decisions, the interface of…" at bounding box center [804, 396] width 591 height 62
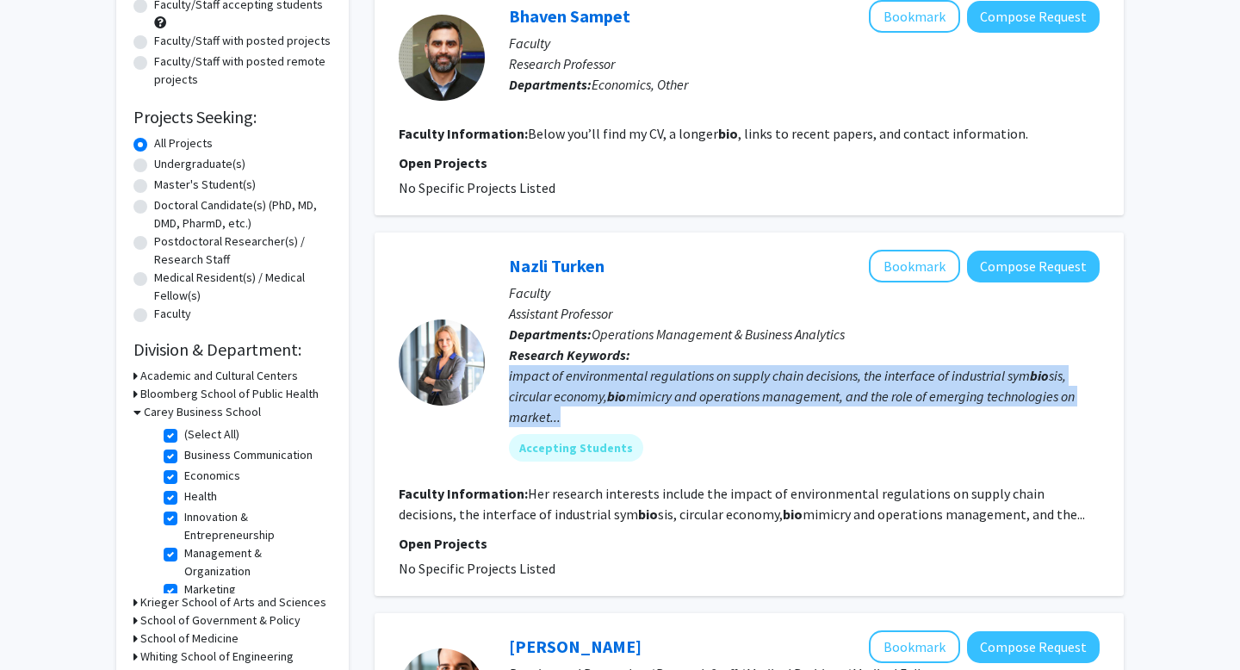
click at [586, 387] on div "impact of environmental regulations on supply chain decisions, the interface of…" at bounding box center [804, 396] width 591 height 62
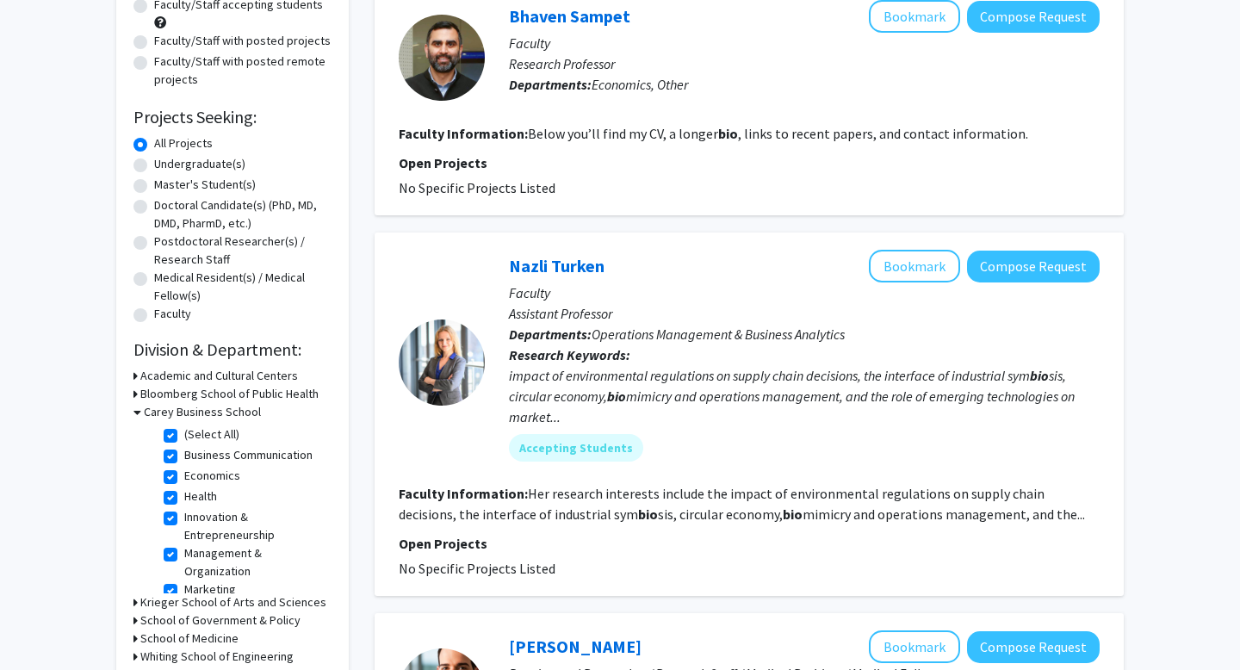
click at [637, 380] on div "impact of environmental regulations on supply chain decisions, the interface of…" at bounding box center [804, 396] width 591 height 62
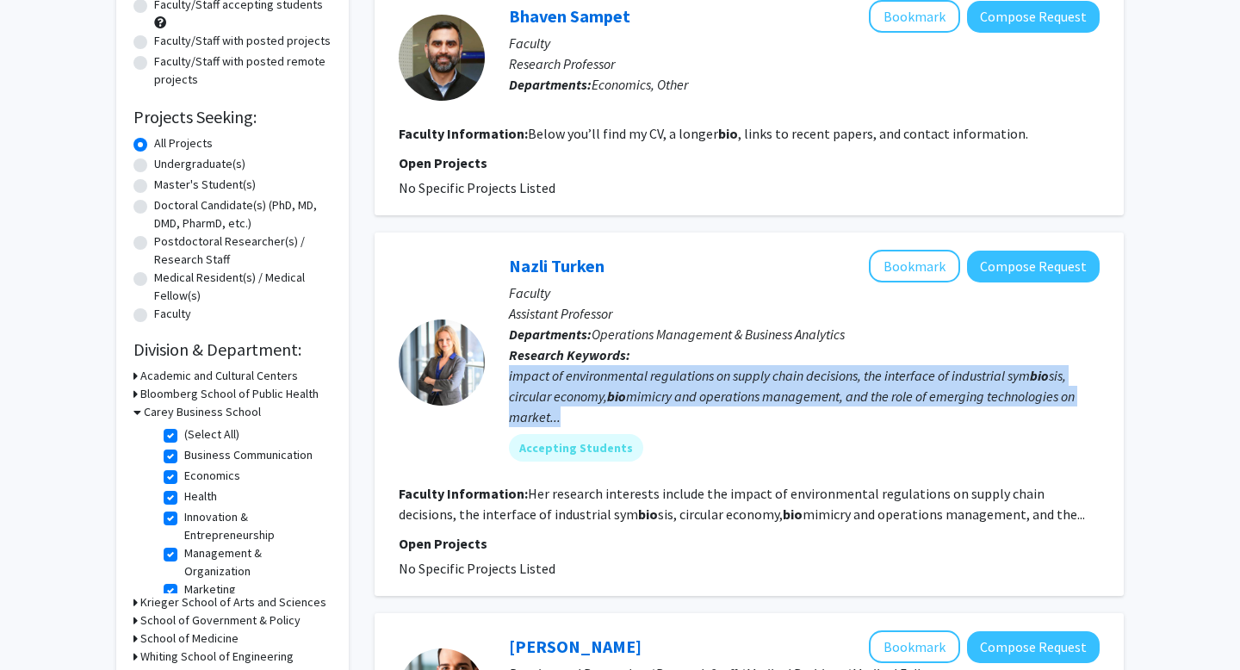
click at [637, 380] on div "impact of environmental regulations on supply chain decisions, the interface of…" at bounding box center [804, 396] width 591 height 62
click at [643, 391] on div "impact of environmental regulations on supply chain decisions, the interface of…" at bounding box center [804, 396] width 591 height 62
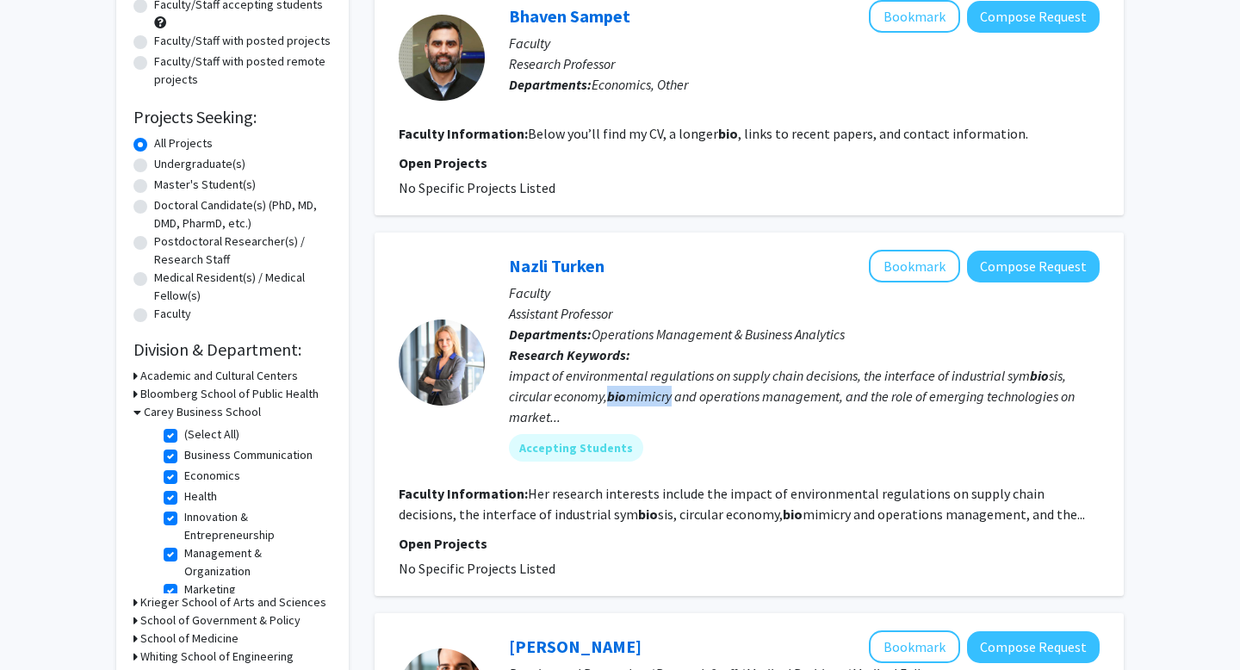
drag, startPoint x: 610, startPoint y: 392, endPoint x: 674, endPoint y: 394, distance: 63.8
click at [674, 394] on div "impact of environmental regulations on supply chain decisions, the interface of…" at bounding box center [804, 396] width 591 height 62
click at [539, 415] on div "impact of environmental regulations on supply chain decisions, the interface of…" at bounding box center [804, 396] width 591 height 62
click at [638, 507] on b "bio" at bounding box center [648, 513] width 20 height 17
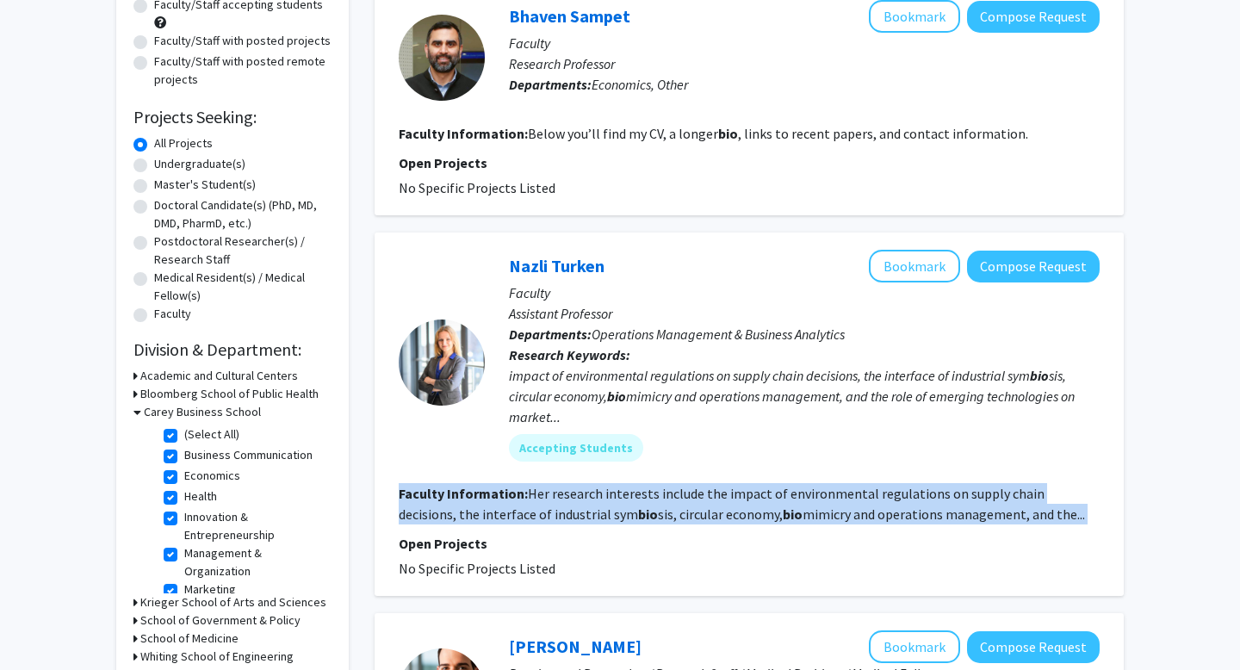
click at [638, 507] on b "bio" at bounding box center [648, 513] width 20 height 17
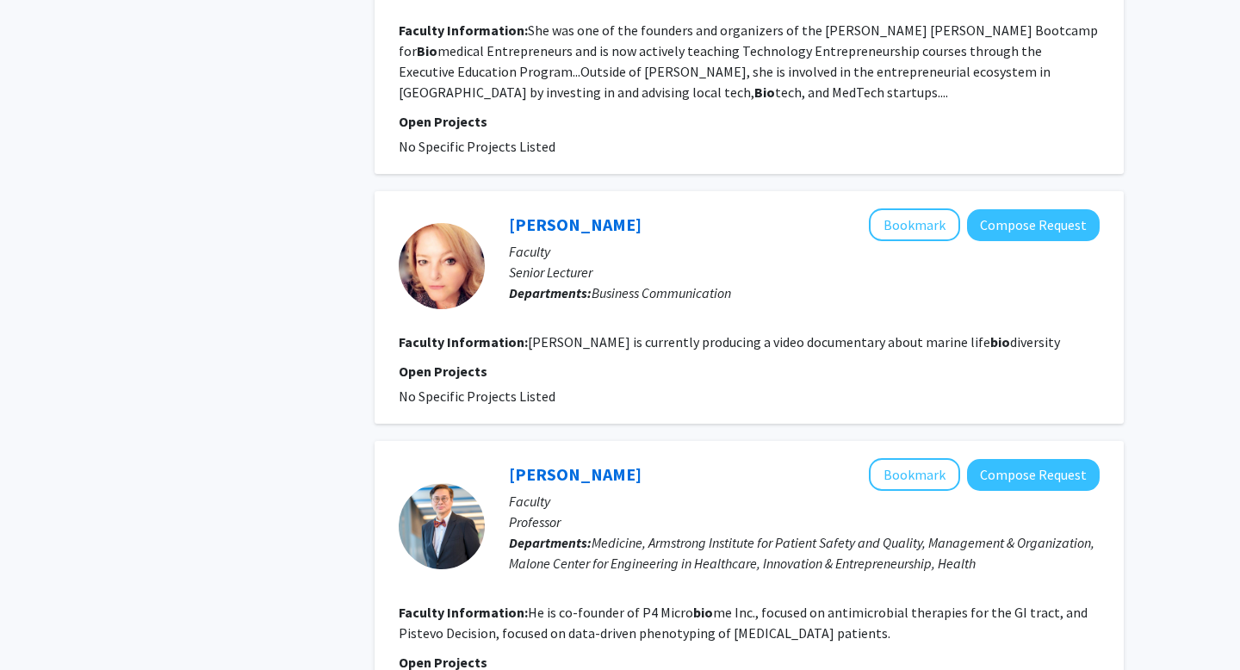
scroll to position [2784, 0]
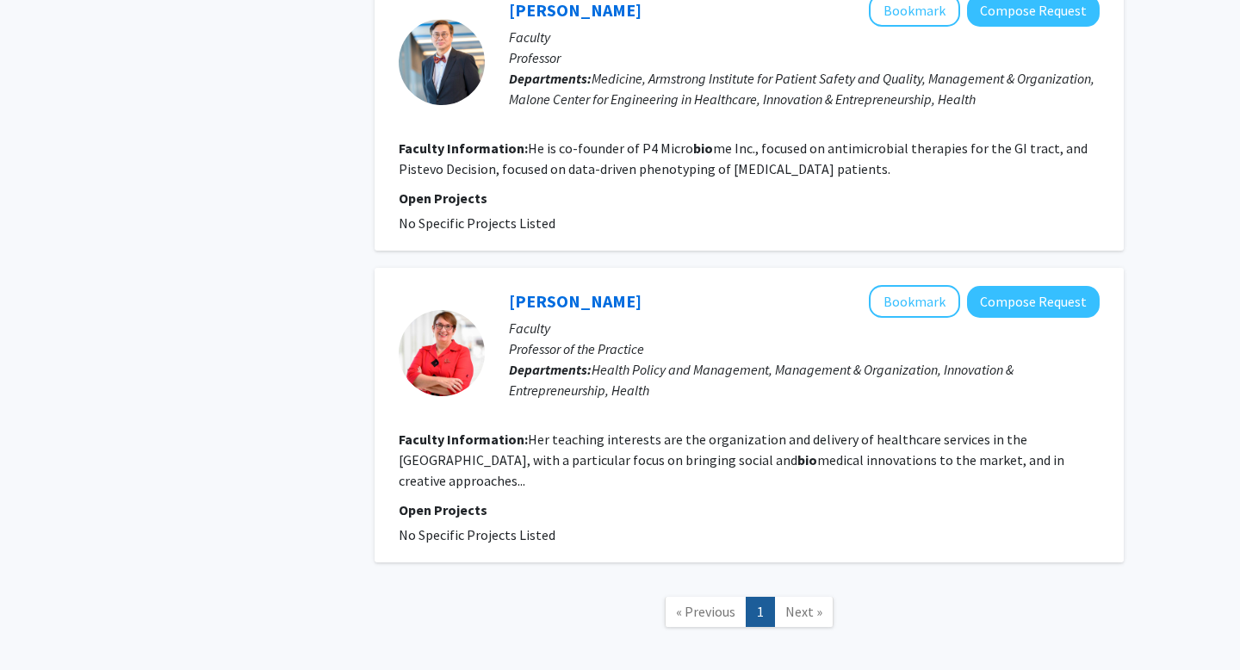
click at [578, 429] on section "Faculty Information: Her teaching interests are the organization and delivery o…" at bounding box center [749, 460] width 701 height 62
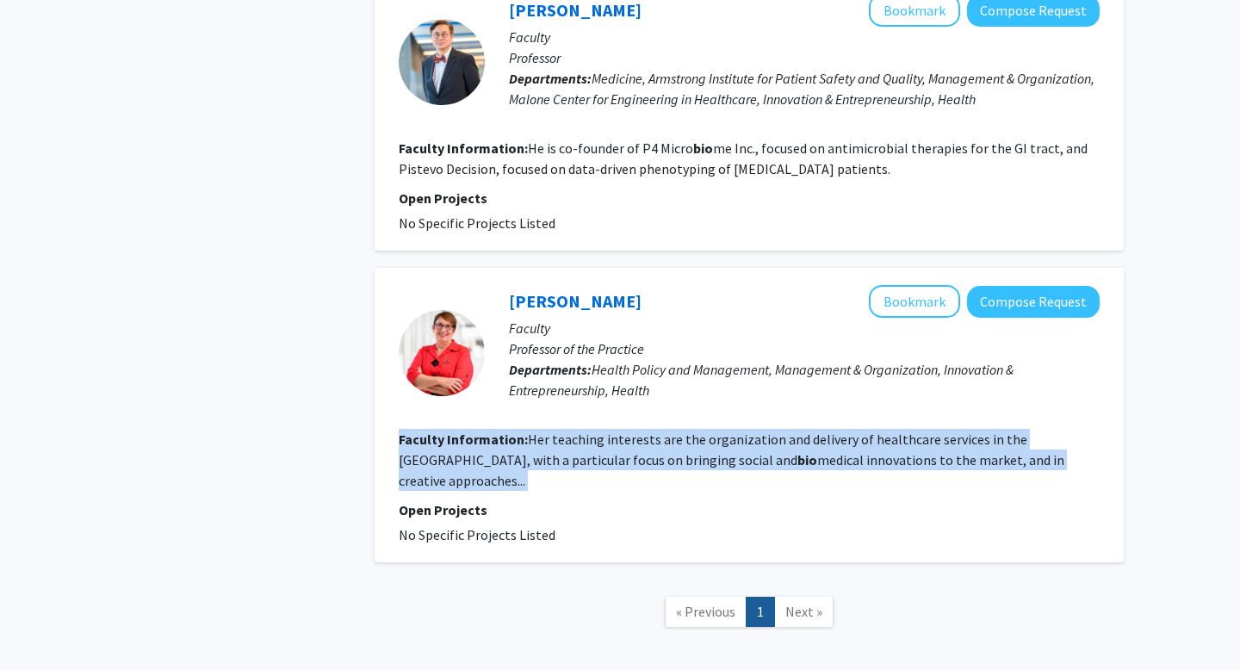
click at [644, 415] on fg-search-faculty "Toby Gordon Bookmark Compose Request Faculty Professor of the Practice Departme…" at bounding box center [749, 415] width 701 height 260
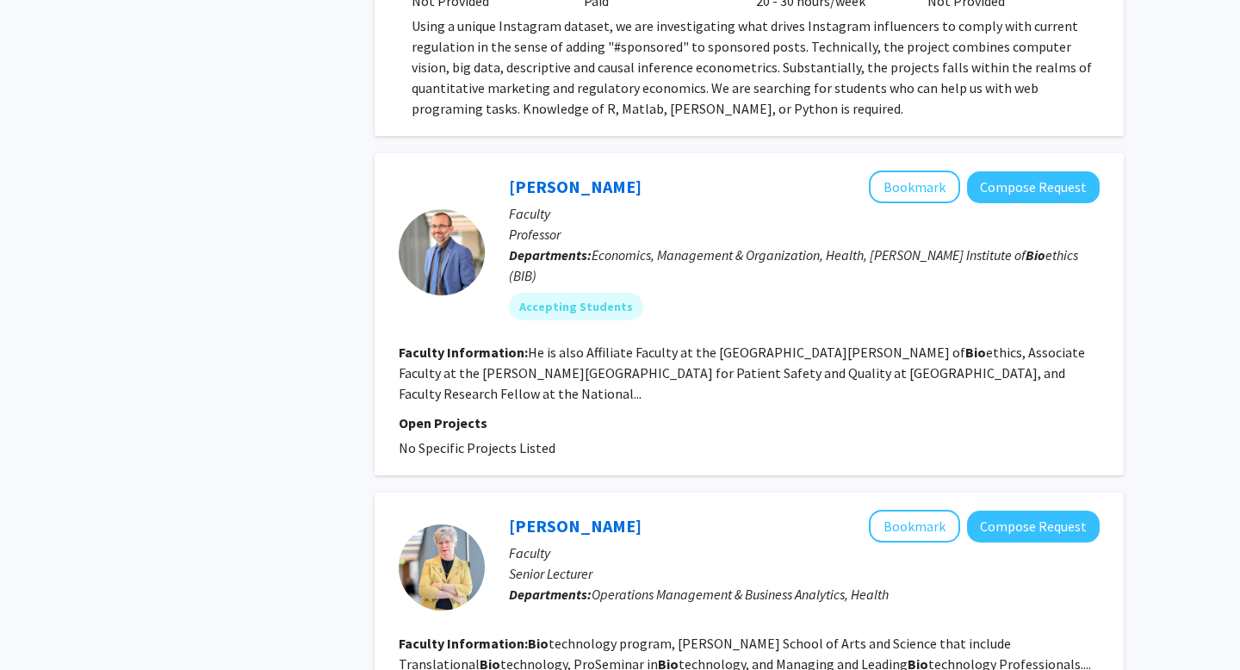
scroll to position [1380, 0]
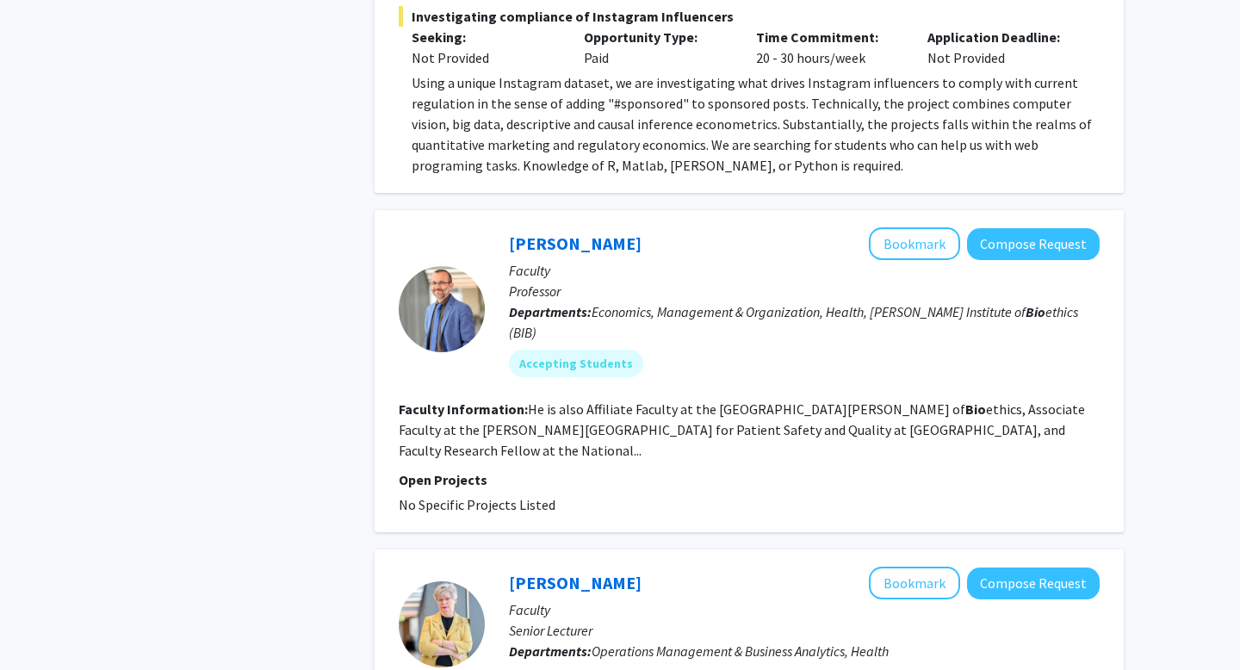
click at [620, 399] on section "Faculty Information: He is also Affiliate Faculty at the JHU Berman Institute o…" at bounding box center [749, 430] width 701 height 62
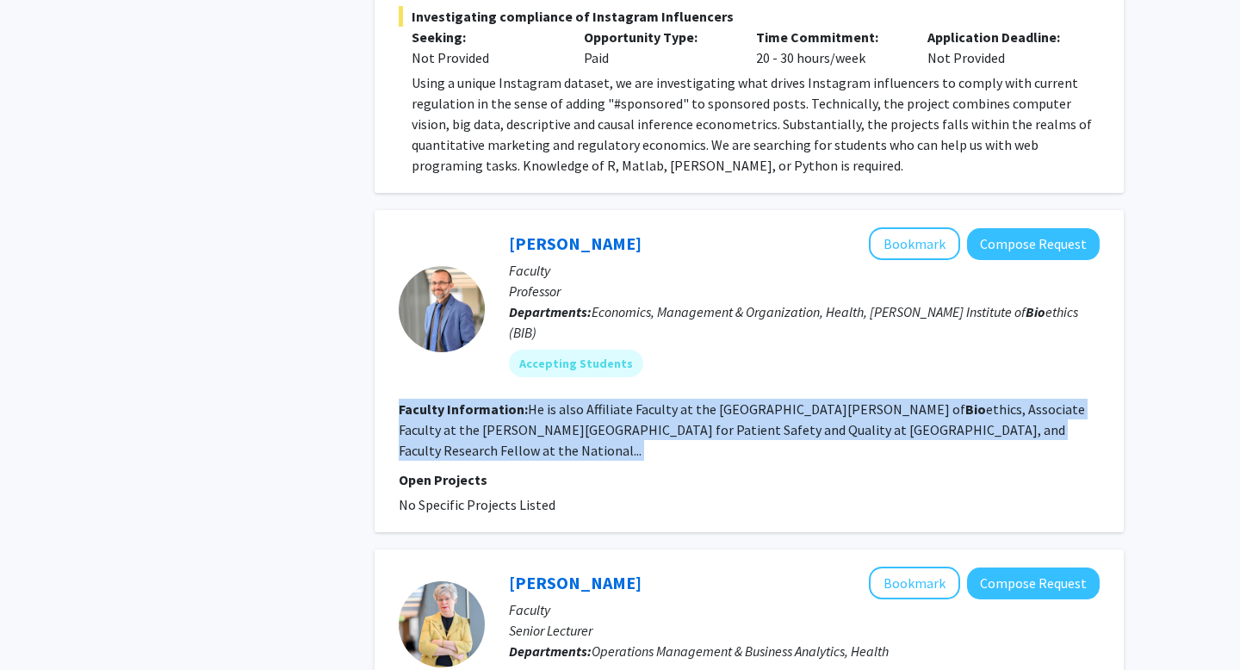
click at [620, 399] on section "Faculty Information: He is also Affiliate Faculty at the JHU Berman Institute o…" at bounding box center [749, 430] width 701 height 62
click at [730, 400] on fg-read-more "He is also Affiliate Faculty at the JHU Berman Institute of Bio ethics, Associa…" at bounding box center [742, 429] width 686 height 59
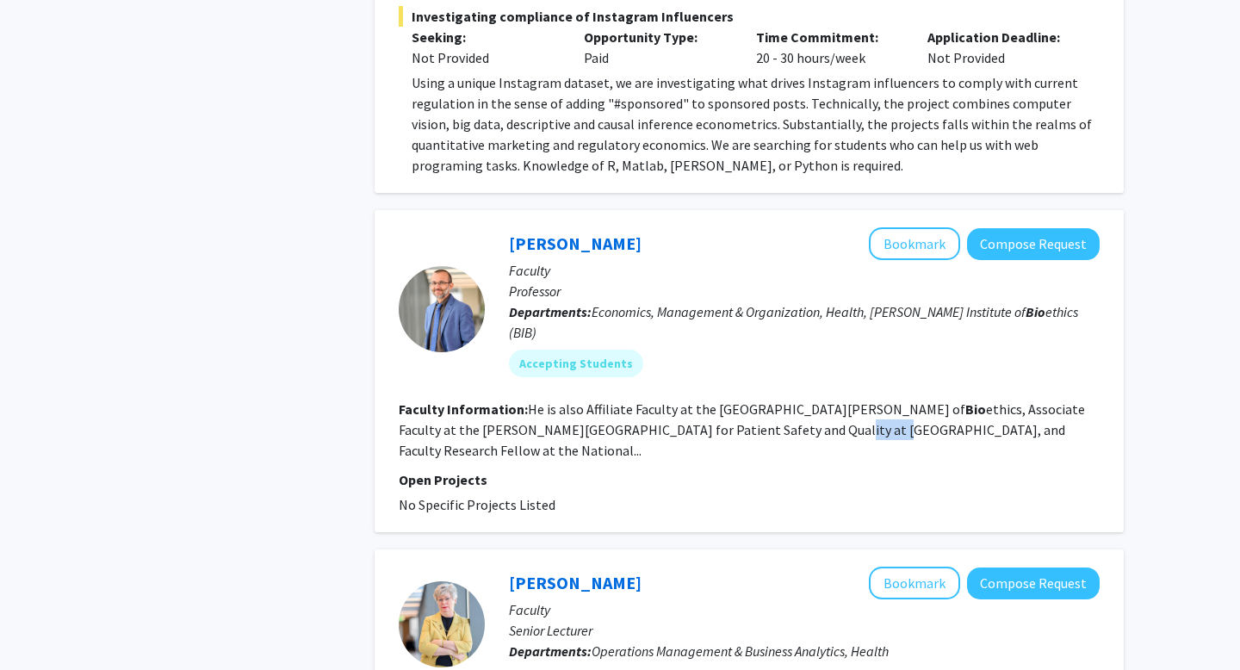
click at [730, 400] on fg-read-more "He is also Affiliate Faculty at the JHU Berman Institute of Bio ethics, Associa…" at bounding box center [742, 429] width 686 height 59
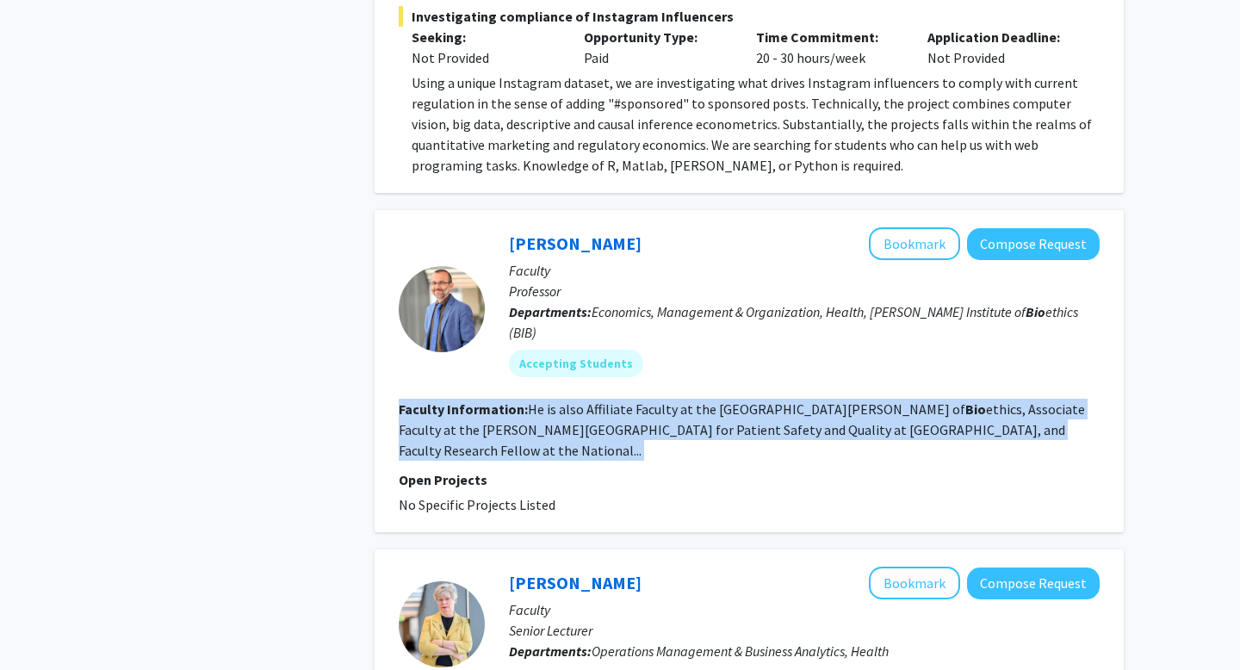
click at [730, 400] on fg-read-more "He is also Affiliate Faculty at the JHU Berman Institute of Bio ethics, Associa…" at bounding box center [742, 429] width 686 height 59
click at [736, 469] on p "Open Projects" at bounding box center [749, 479] width 701 height 21
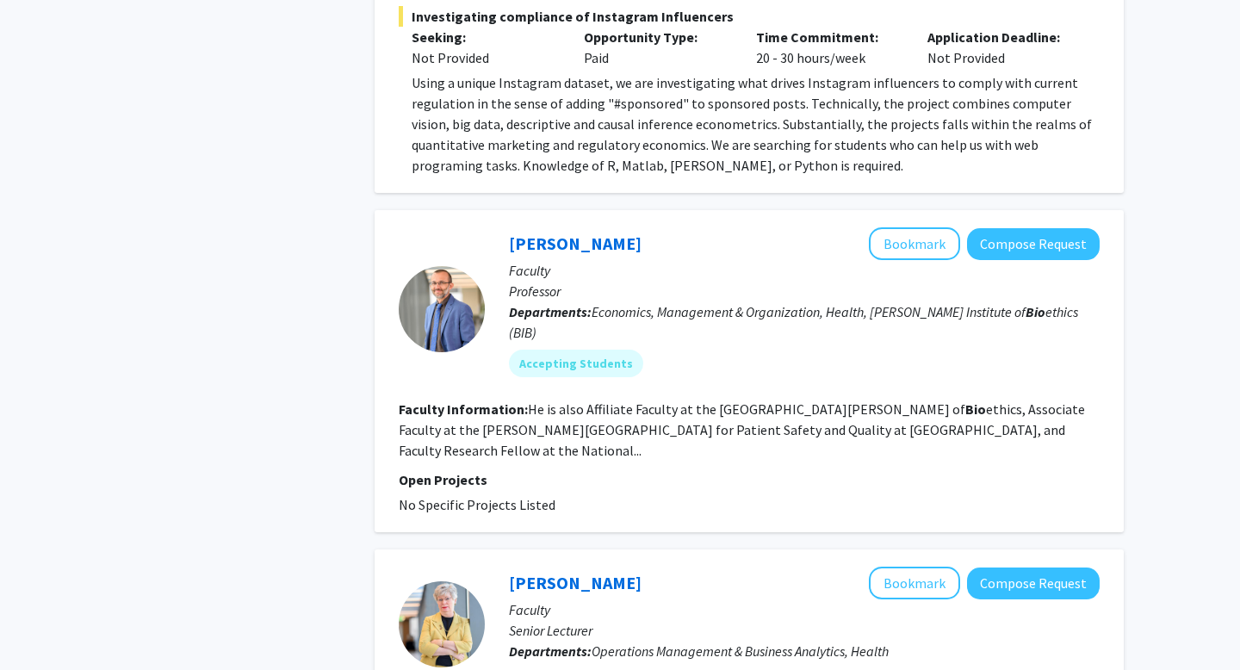
click at [714, 400] on fg-read-more "He is also Affiliate Faculty at the JHU Berman Institute of Bio ethics, Associa…" at bounding box center [742, 429] width 686 height 59
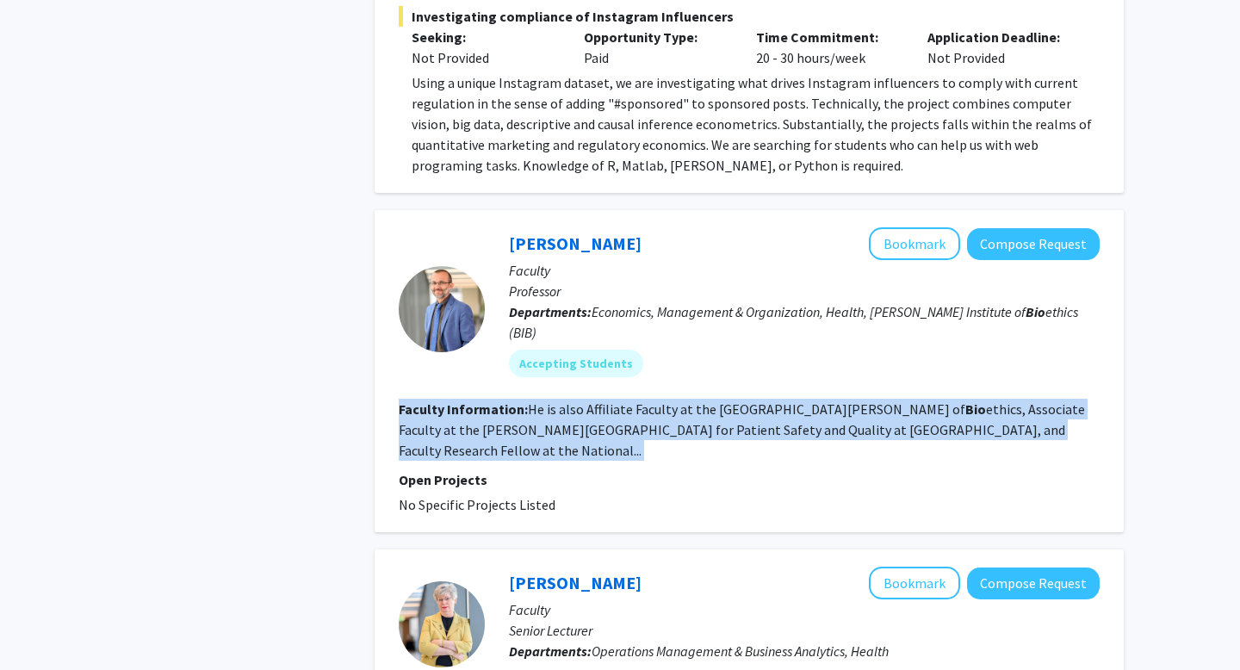
click at [714, 400] on fg-read-more "He is also Affiliate Faculty at the JHU Berman Institute of Bio ethics, Associa…" at bounding box center [742, 429] width 686 height 59
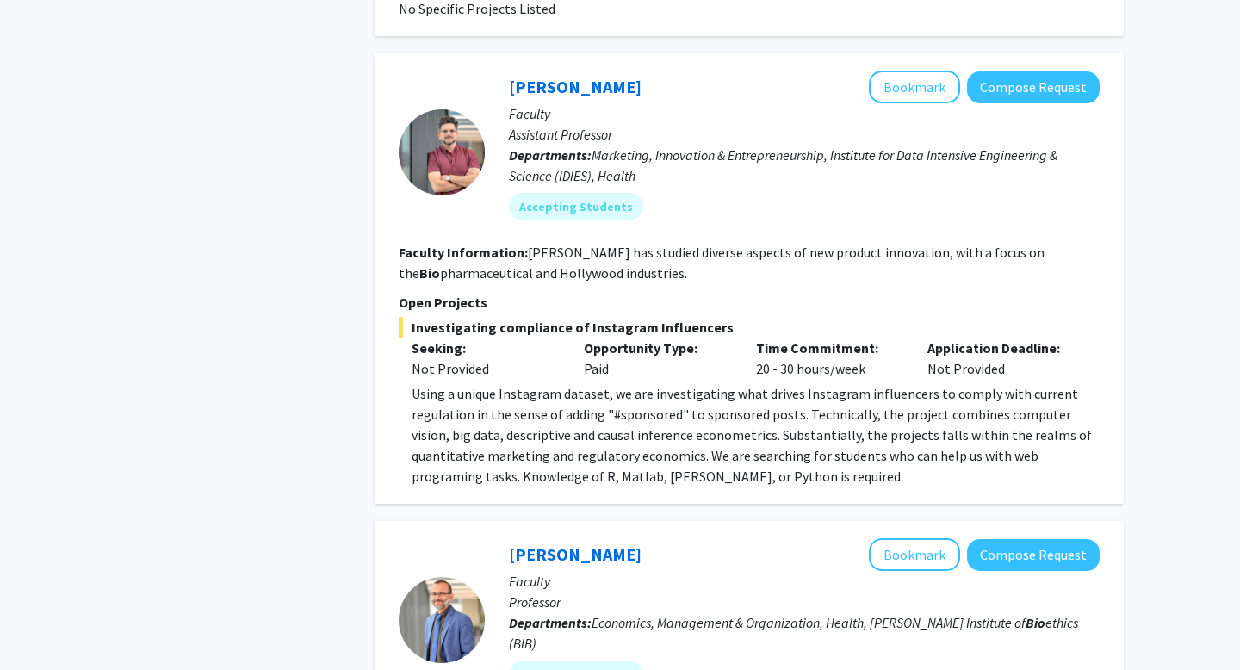
scroll to position [1068, 0]
click at [706, 384] on div "Using a unique Instagram dataset, we are investigating what drives Instagram in…" at bounding box center [755, 435] width 688 height 103
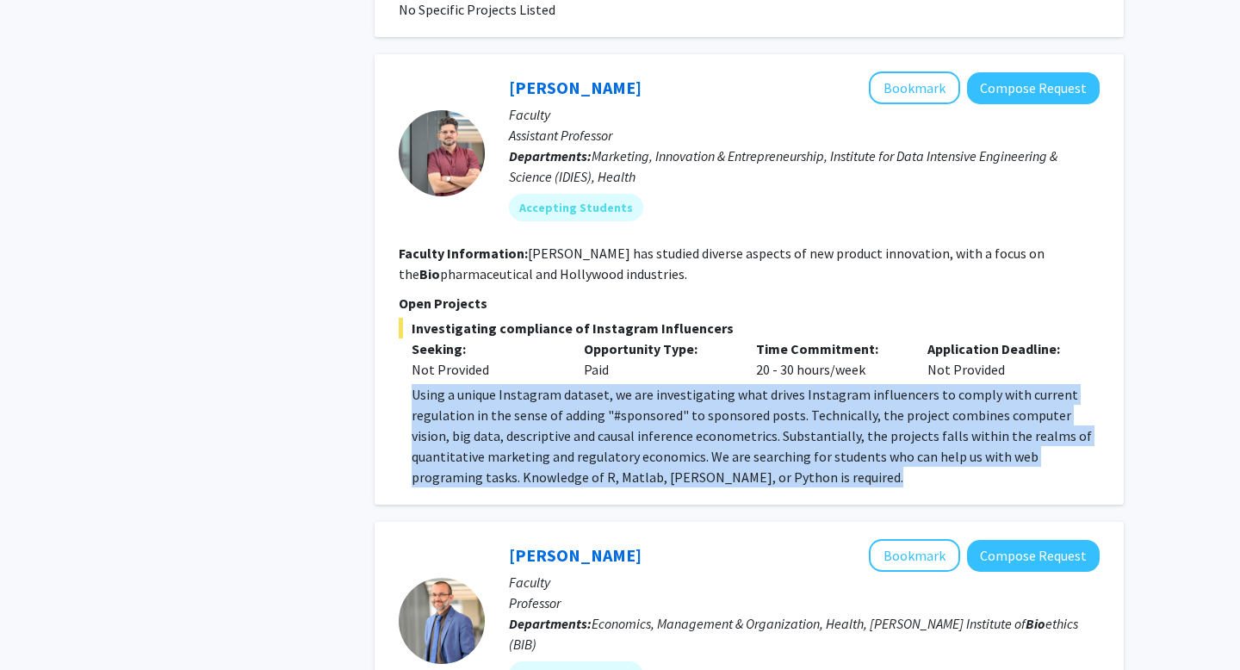
click at [706, 384] on div "Using a unique Instagram dataset, we are investigating what drives Instagram in…" at bounding box center [755, 435] width 688 height 103
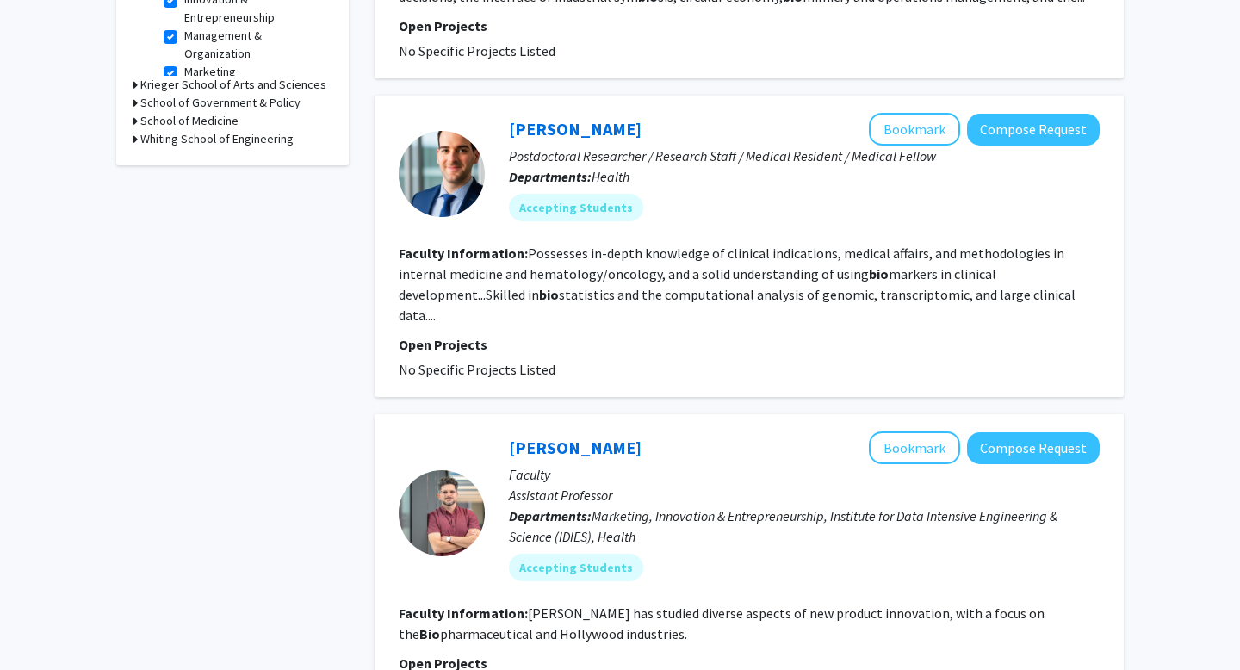
scroll to position [695, 0]
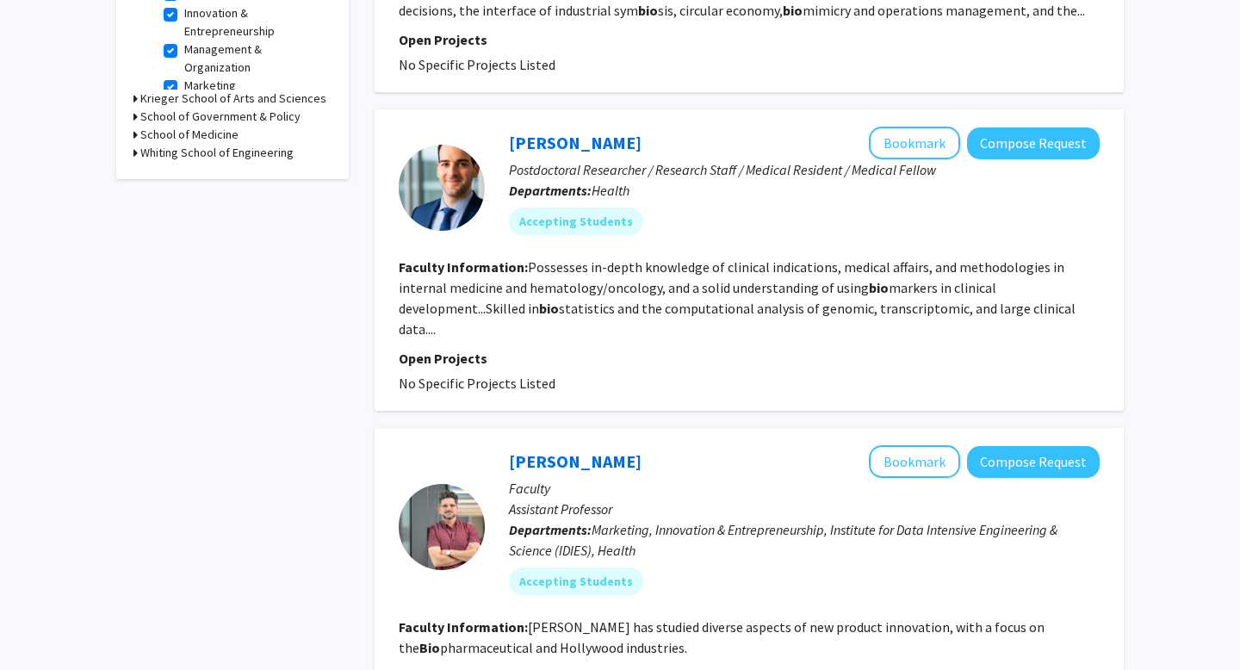
click at [703, 280] on fg-read-more "Possesses in-depth knowledge of clinical indications, medical affairs, and meth…" at bounding box center [737, 297] width 677 height 79
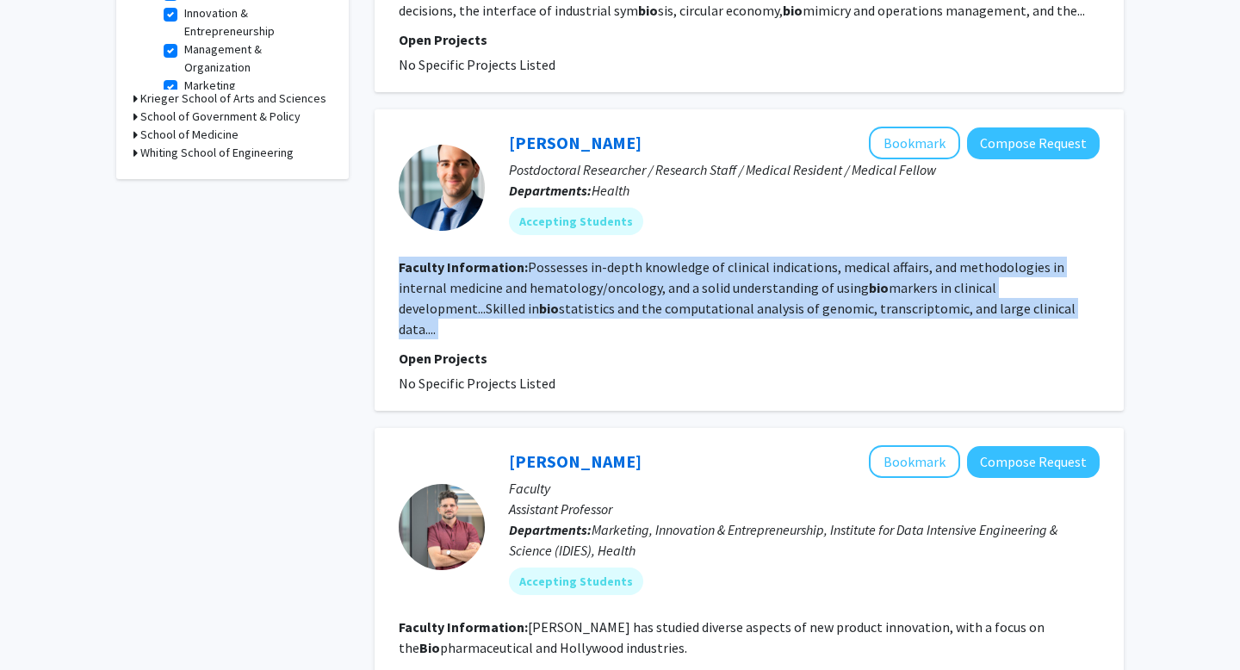
click at [703, 280] on fg-read-more "Possesses in-depth knowledge of clinical indications, medical affairs, and meth…" at bounding box center [737, 297] width 677 height 79
click at [759, 289] on fg-read-more "Possesses in-depth knowledge of clinical indications, medical affairs, and meth…" at bounding box center [737, 297] width 677 height 79
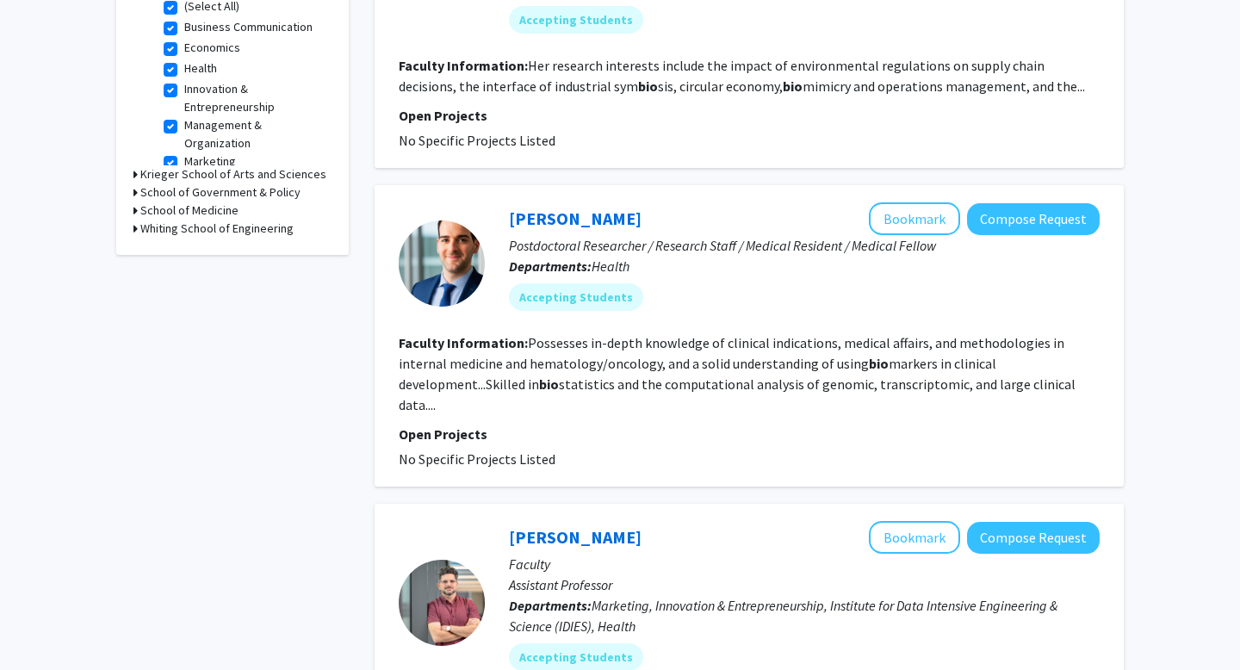
scroll to position [610, 0]
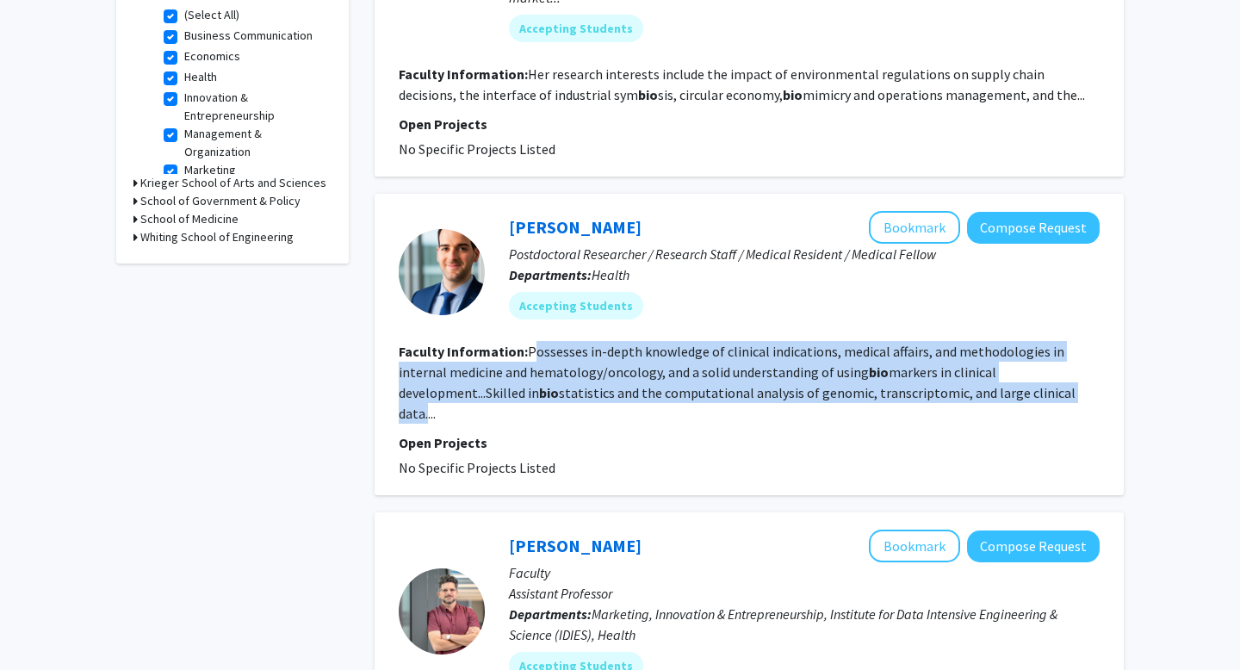
drag, startPoint x: 536, startPoint y: 350, endPoint x: 943, endPoint y: 384, distance: 407.7
click at [943, 384] on fg-read-more "Possesses in-depth knowledge of clinical indications, medical affairs, and meth…" at bounding box center [737, 382] width 677 height 79
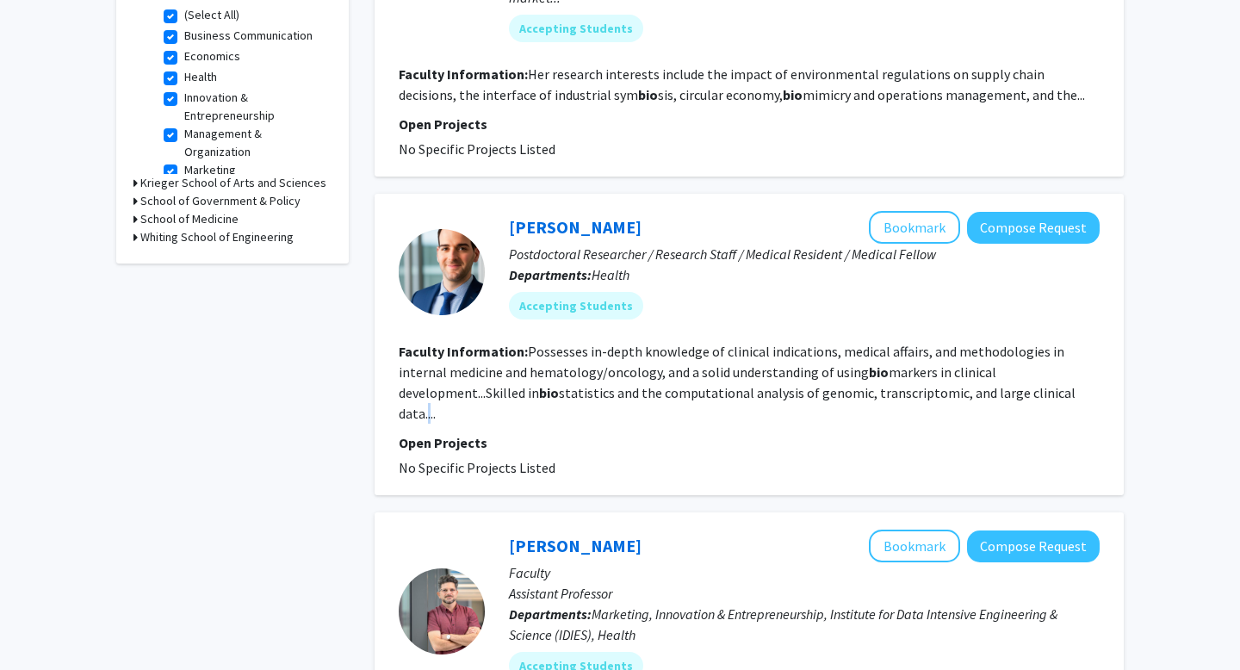
click at [943, 384] on fg-read-more "Possesses in-depth knowledge of clinical indications, medical affairs, and meth…" at bounding box center [737, 382] width 677 height 79
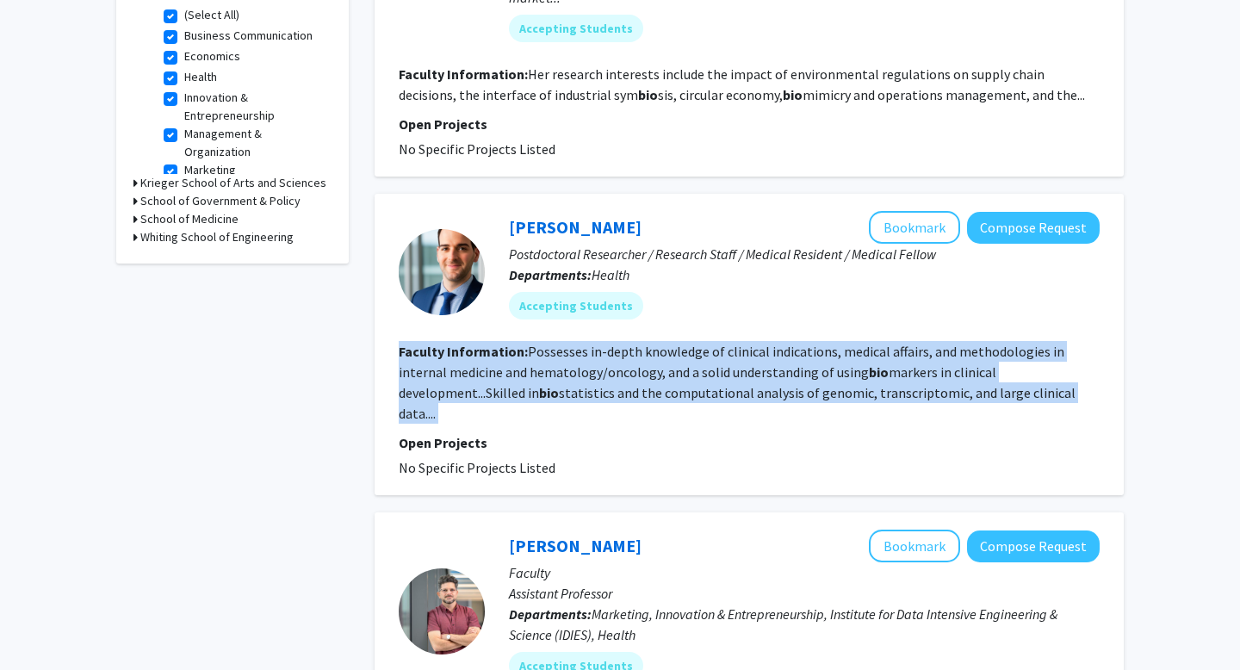
click at [943, 384] on fg-read-more "Possesses in-depth knowledge of clinical indications, medical affairs, and meth…" at bounding box center [737, 382] width 677 height 79
click at [879, 392] on fg-read-more "Possesses in-depth knowledge of clinical indications, medical affairs, and meth…" at bounding box center [737, 382] width 677 height 79
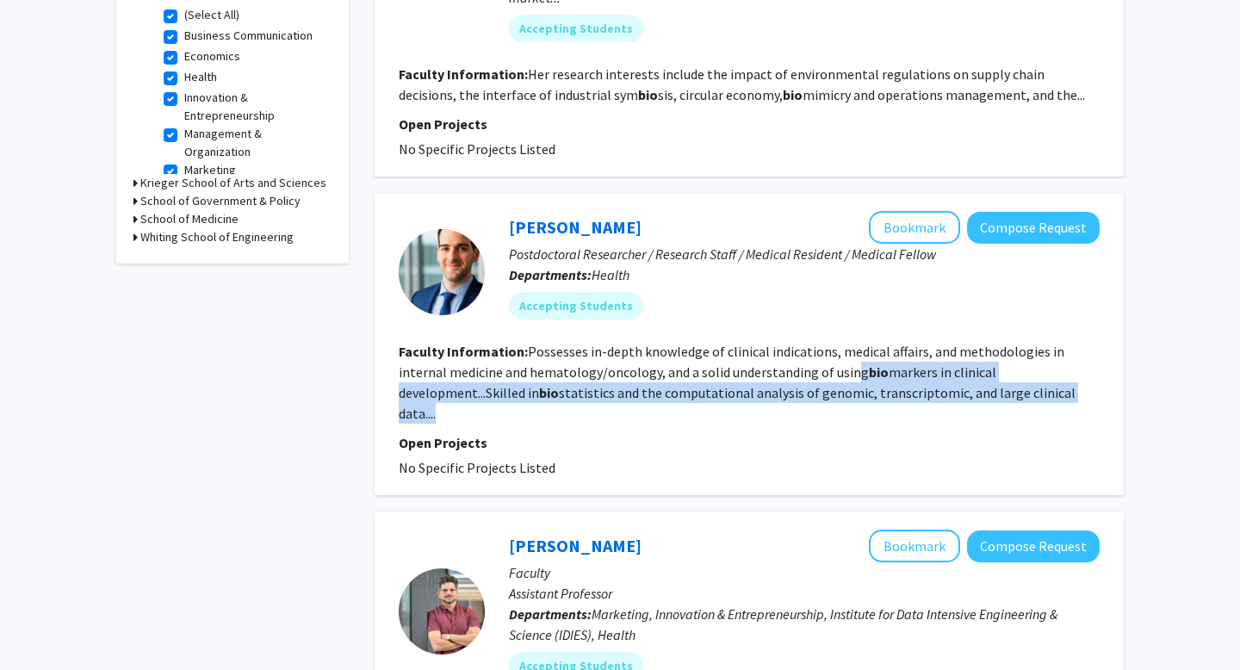
drag, startPoint x: 801, startPoint y: 365, endPoint x: 964, endPoint y: 387, distance: 164.1
click at [964, 387] on section "Faculty Information: Possesses in-depth knowledge of clinical indications, medi…" at bounding box center [749, 382] width 701 height 83
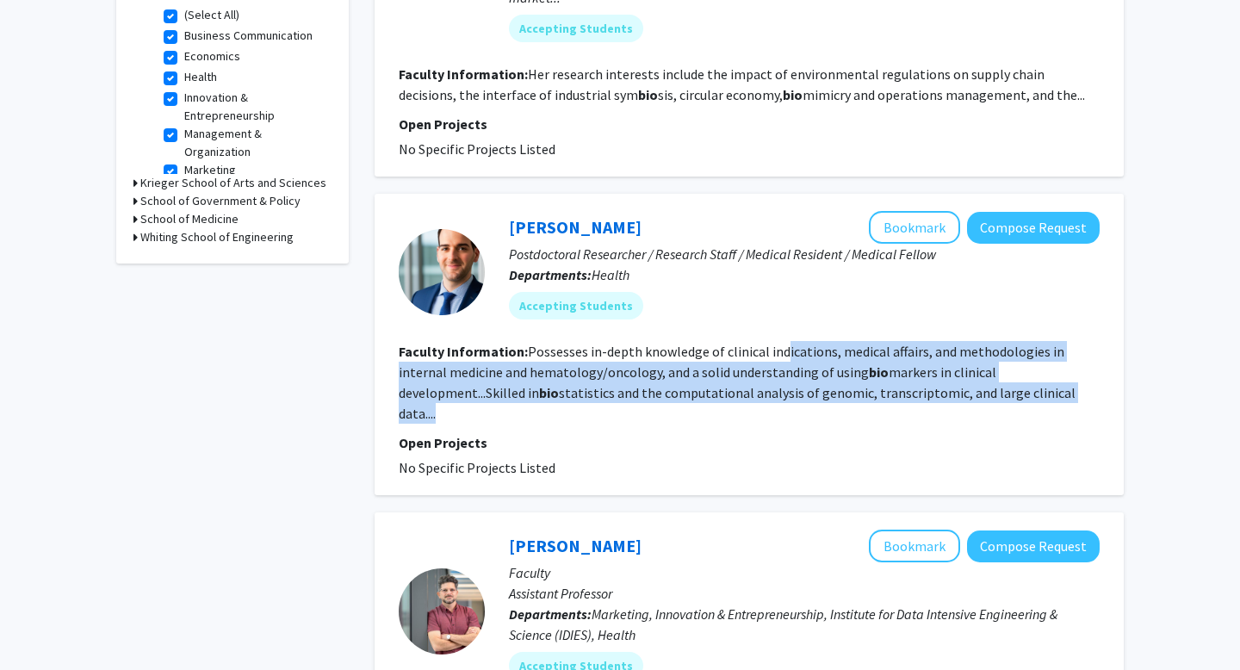
drag, startPoint x: 969, startPoint y: 389, endPoint x: 775, endPoint y: 356, distance: 197.4
click at [775, 356] on section "Faculty Information: Possesses in-depth knowledge of clinical indications, medi…" at bounding box center [749, 382] width 701 height 83
click at [775, 356] on fg-read-more "Possesses in-depth knowledge of clinical indications, medical affairs, and meth…" at bounding box center [737, 382] width 677 height 79
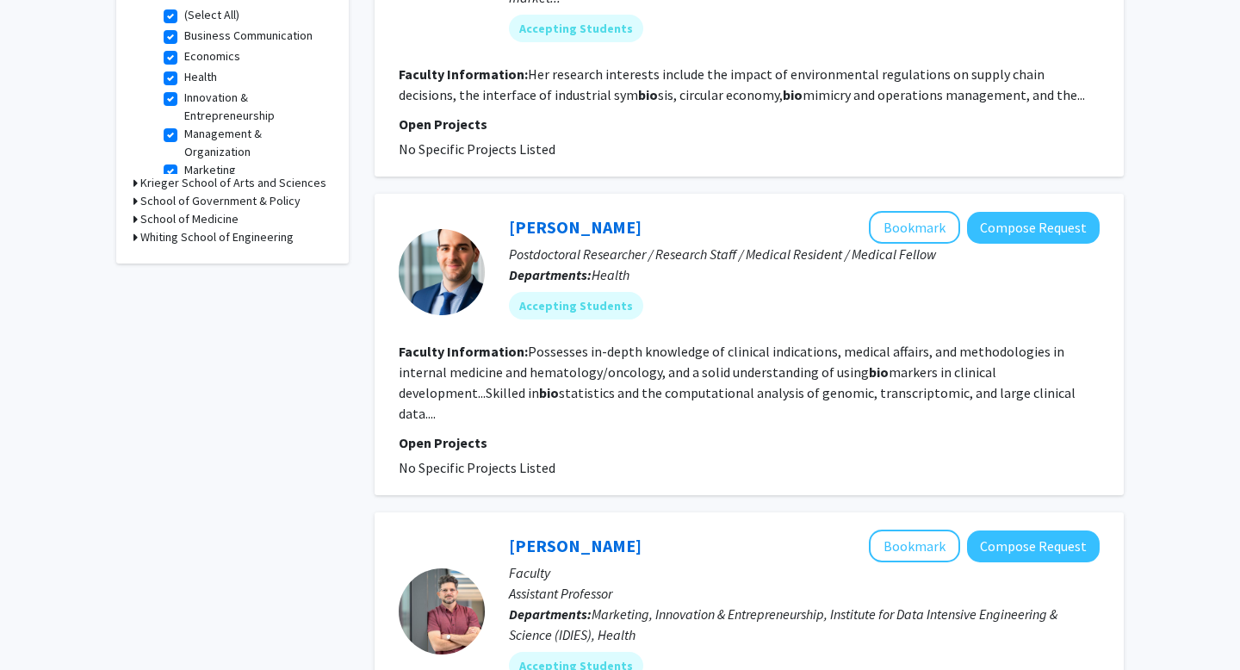
click at [775, 356] on fg-read-more "Possesses in-depth knowledge of clinical indications, medical affairs, and meth…" at bounding box center [737, 382] width 677 height 79
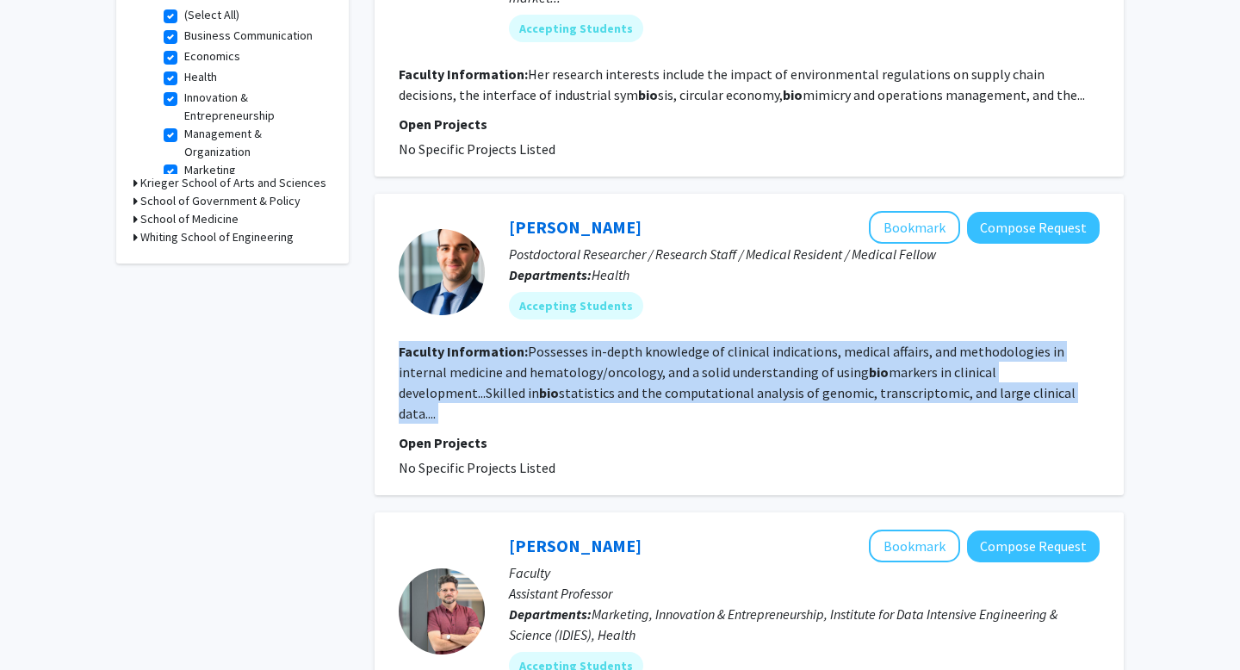
click at [726, 362] on section "Faculty Information: Possesses in-depth knowledge of clinical indications, medi…" at bounding box center [749, 382] width 701 height 83
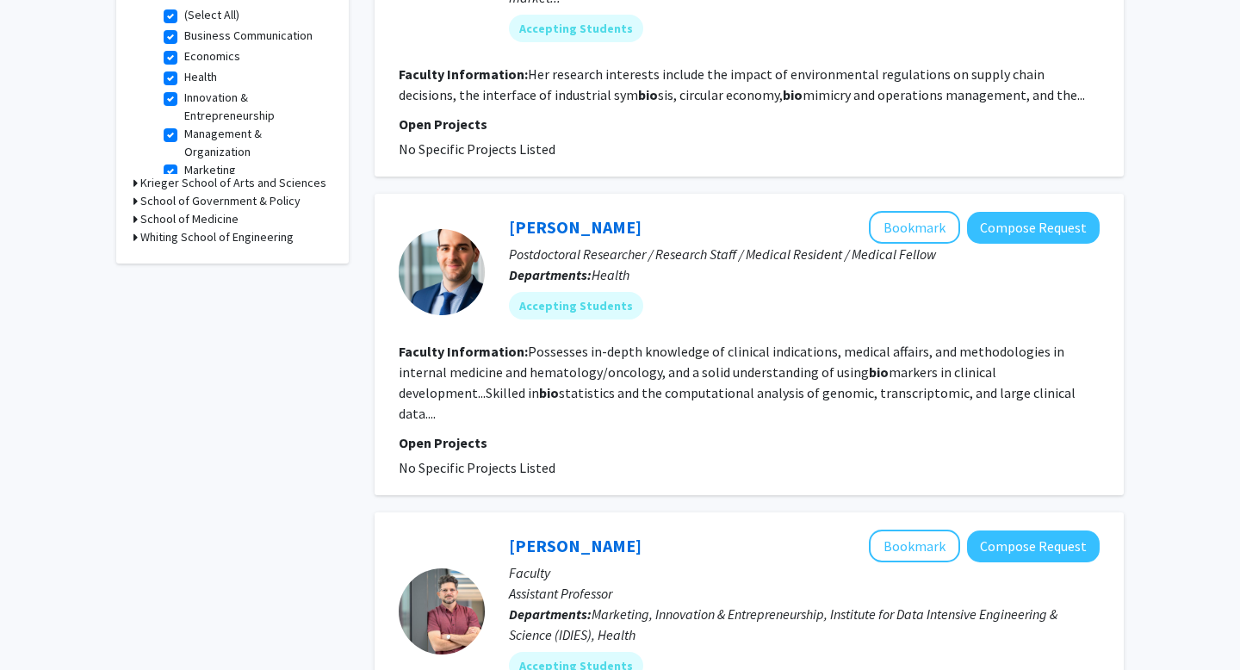
click at [726, 362] on section "Faculty Information: Possesses in-depth knowledge of clinical indications, medi…" at bounding box center [749, 382] width 701 height 83
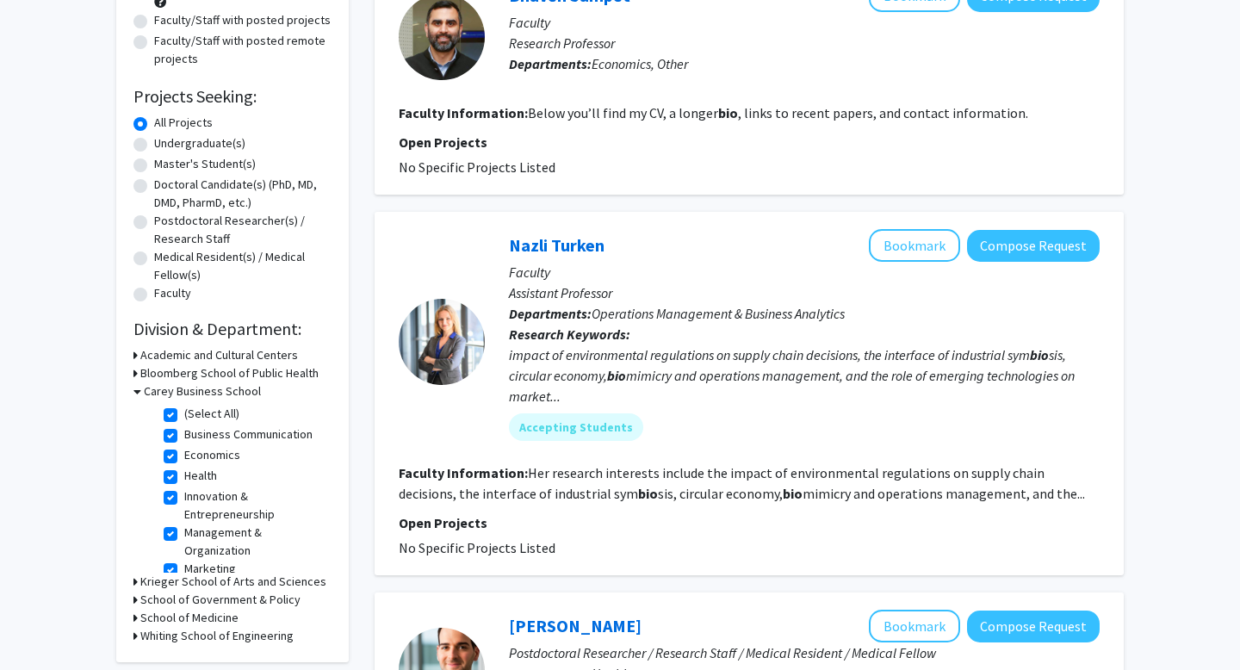
scroll to position [0, 0]
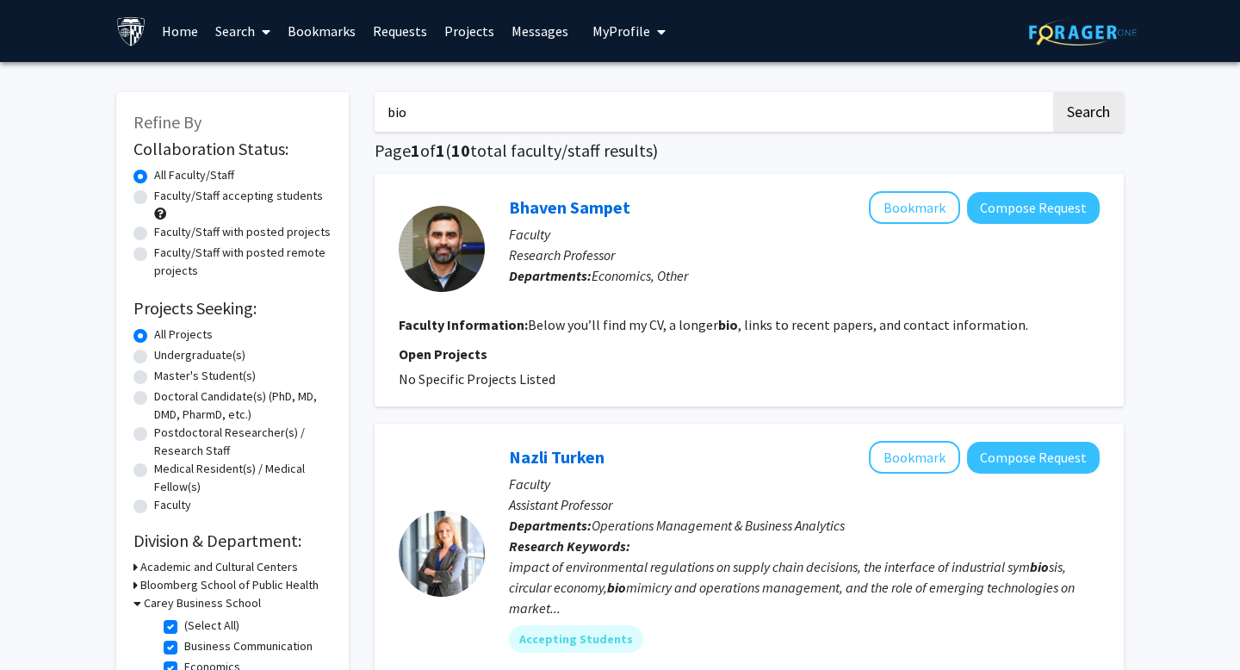
click at [664, 326] on fg-read-more "Below you’ll find my CV, a longer bio , links to recent papers, and contact inf…" at bounding box center [778, 324] width 500 height 17
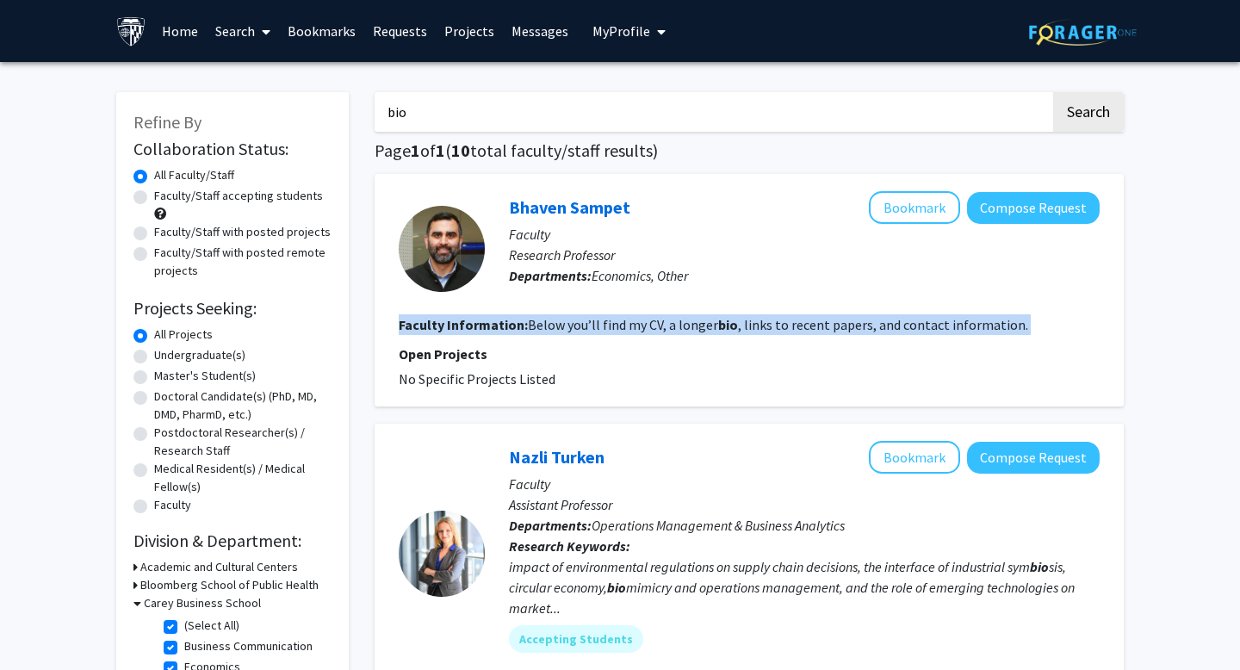
click at [664, 326] on fg-read-more "Below you’ll find my CV, a longer bio , links to recent papers, and contact inf…" at bounding box center [778, 324] width 500 height 17
click at [646, 326] on fg-read-more "Below you’ll find my CV, a longer bio , links to recent papers, and contact inf…" at bounding box center [778, 324] width 500 height 17
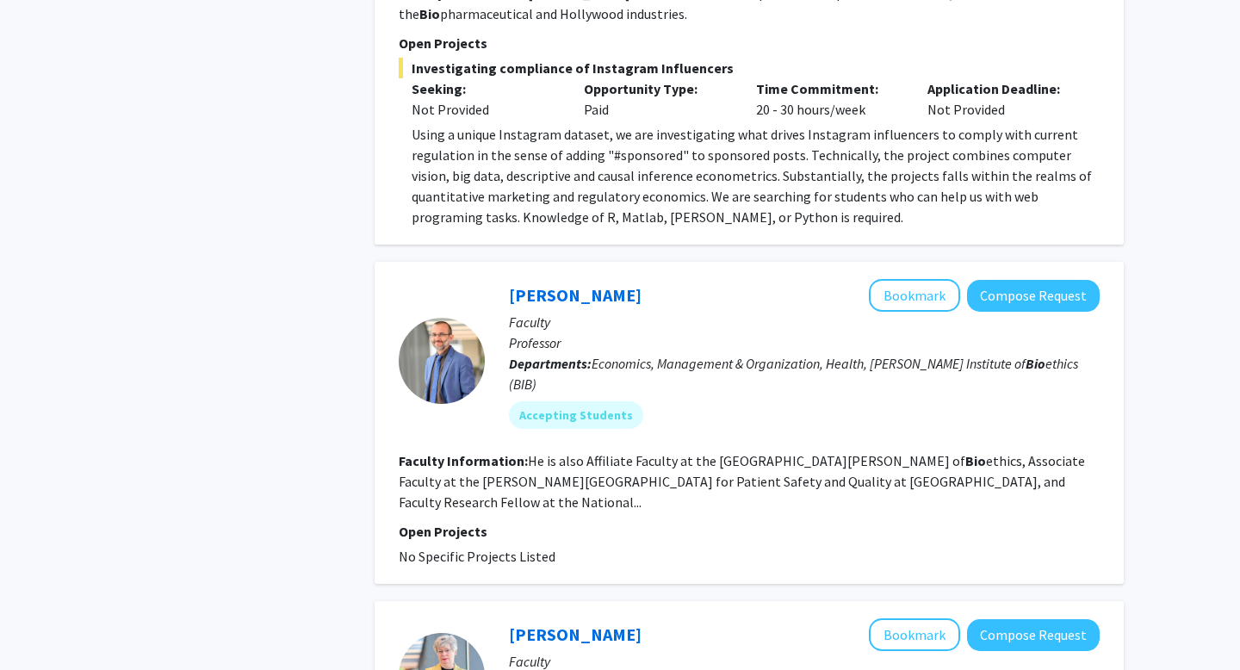
scroll to position [1329, 0]
click at [627, 449] on fg-search-faculty "Mario Macis Bookmark Compose Request Faculty Professor Departments: Economics, …" at bounding box center [749, 422] width 701 height 288
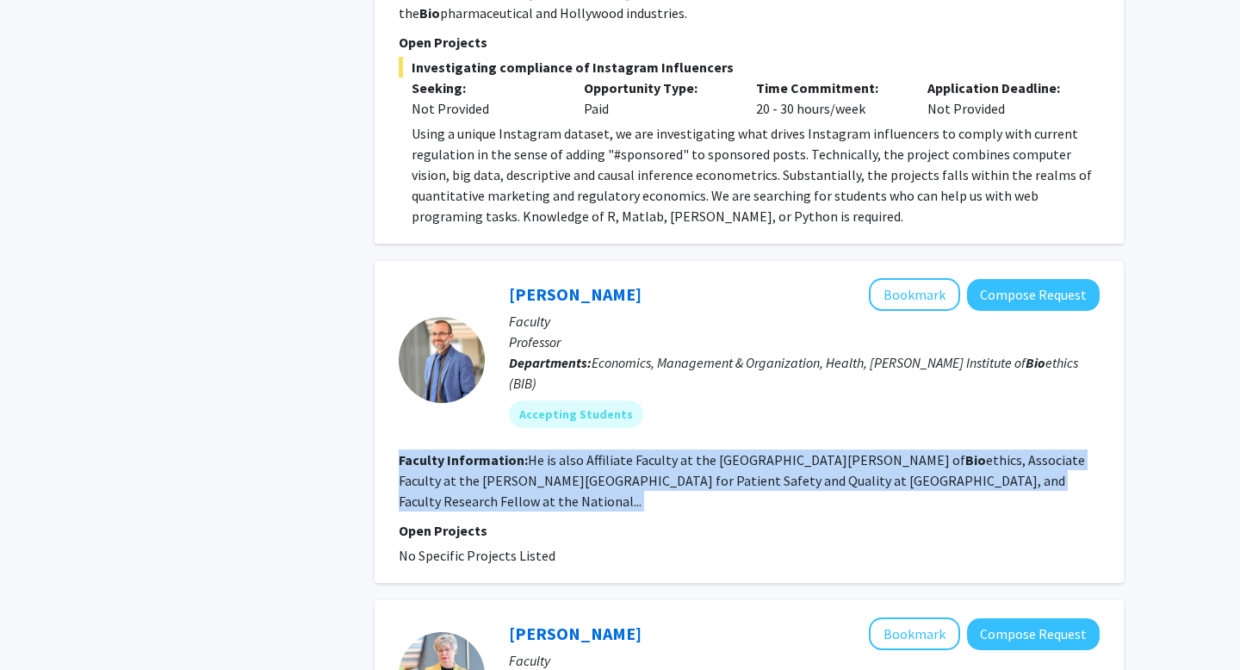
click at [627, 449] on fg-search-faculty "Mario Macis Bookmark Compose Request Faculty Professor Departments: Economics, …" at bounding box center [749, 422] width 701 height 288
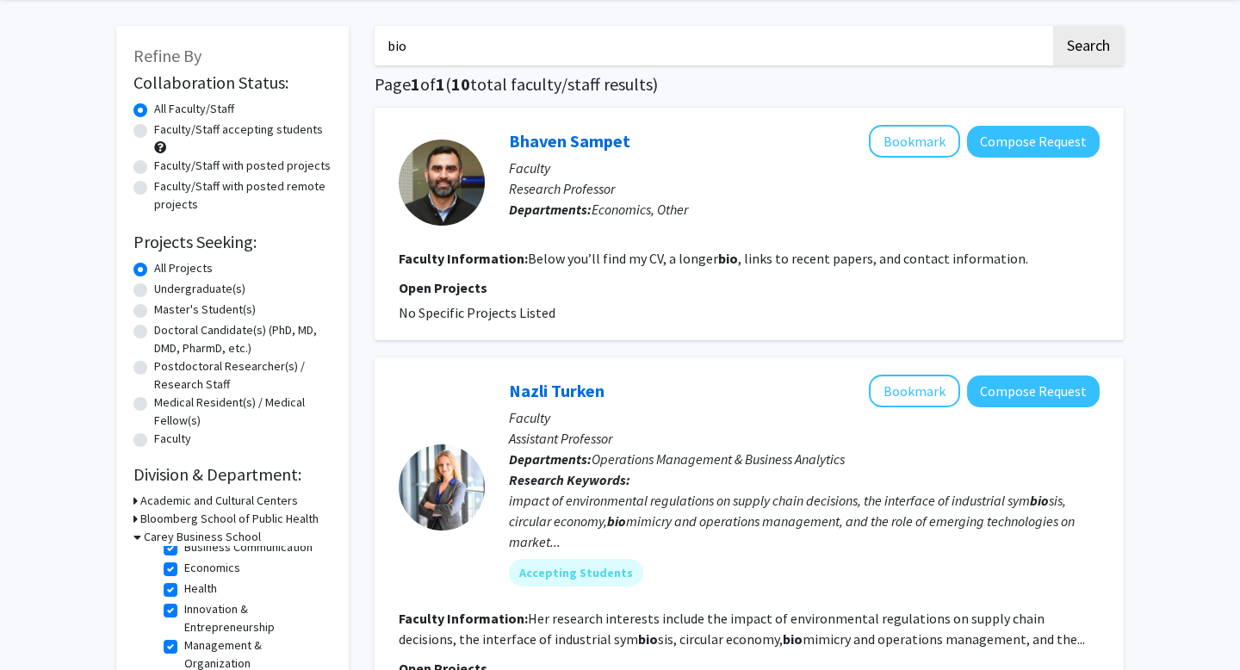
scroll to position [14, 0]
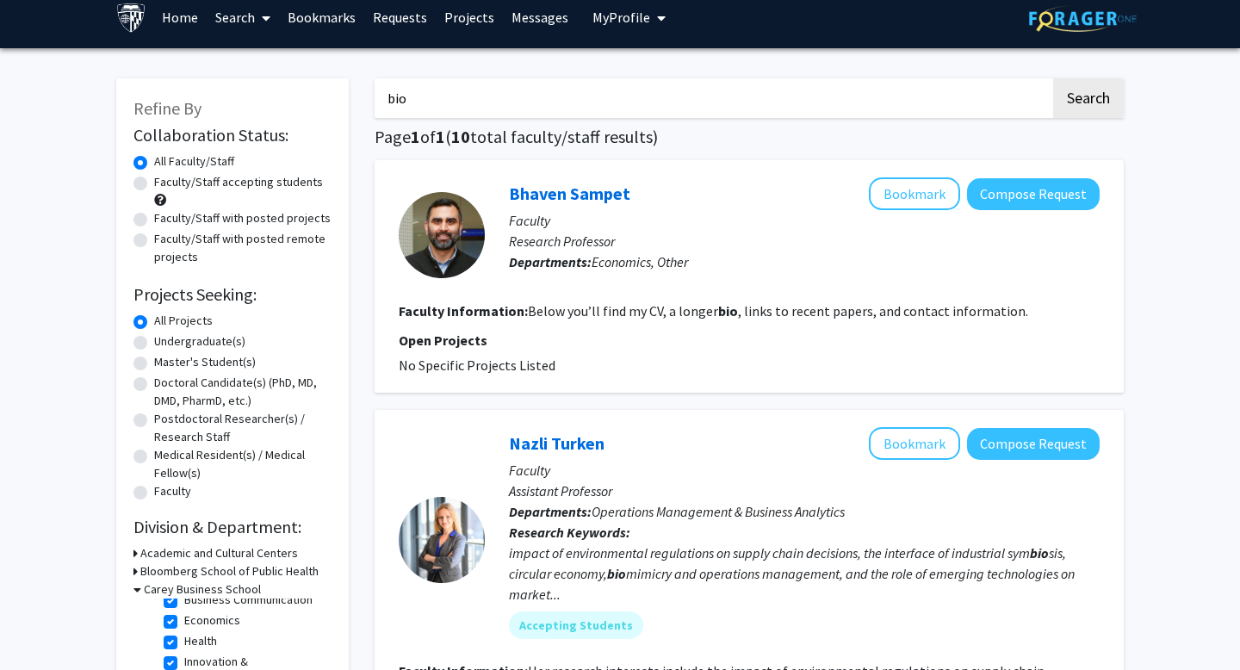
click at [643, 306] on fg-read-more "Below you’ll find my CV, a longer bio , links to recent papers, and contact inf…" at bounding box center [778, 310] width 500 height 17
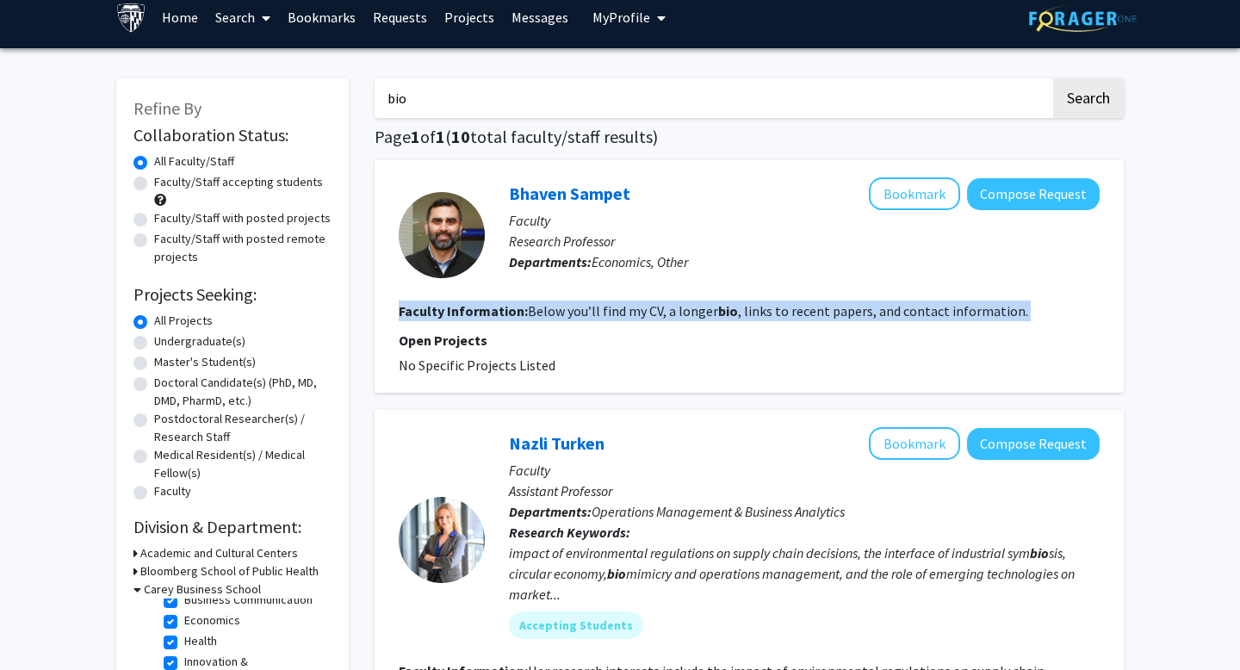
click at [643, 306] on fg-read-more "Below you’ll find my CV, a longer bio , links to recent papers, and contact inf…" at bounding box center [778, 310] width 500 height 17
click at [630, 306] on fg-read-more "Below you’ll find my CV, a longer bio , links to recent papers, and contact inf…" at bounding box center [778, 310] width 500 height 17
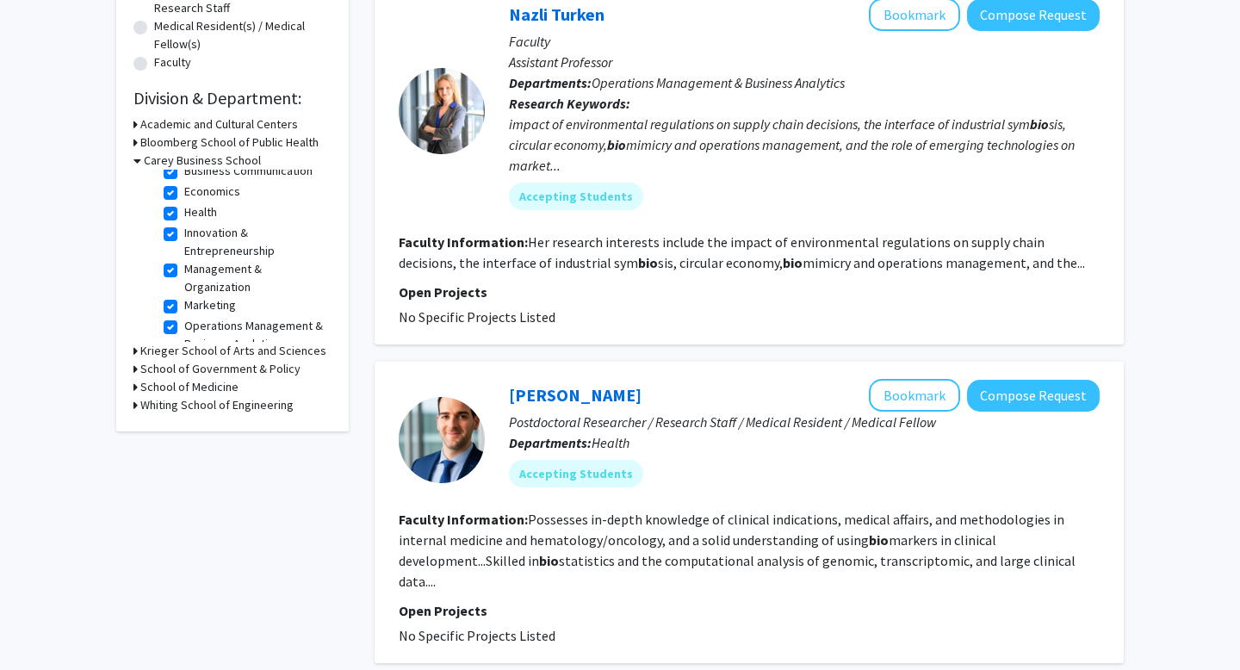
scroll to position [491, 0]
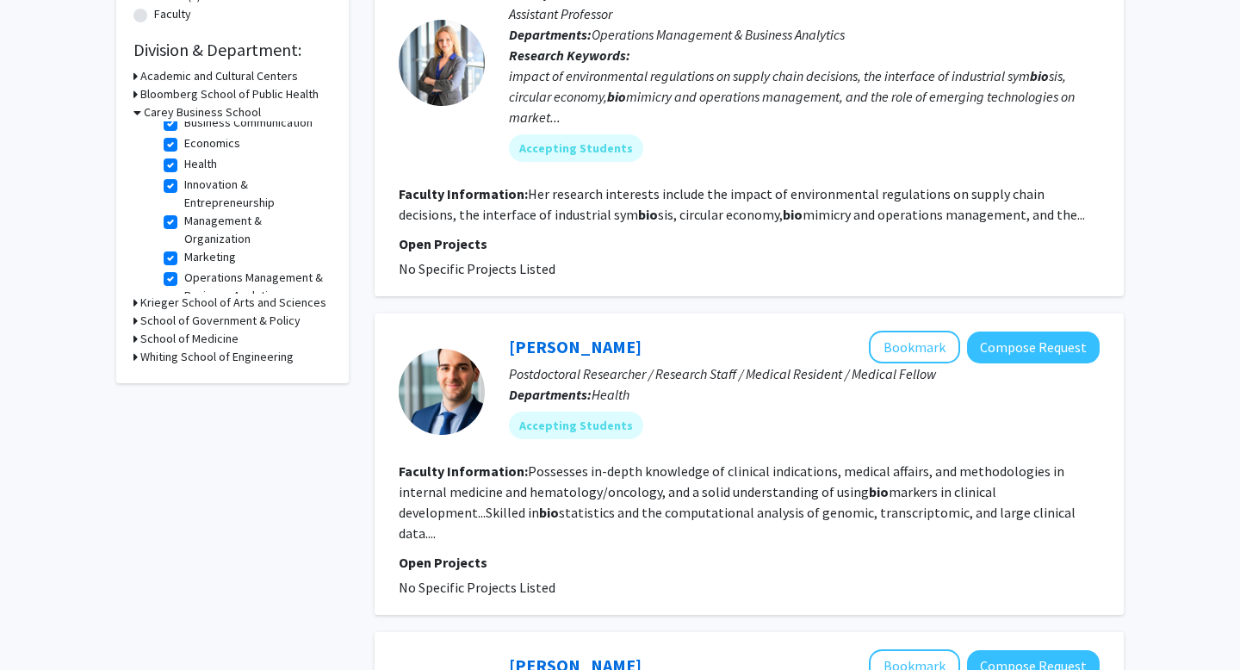
click at [547, 488] on fg-read-more "Possesses in-depth knowledge of clinical indications, medical affairs, and meth…" at bounding box center [737, 501] width 677 height 79
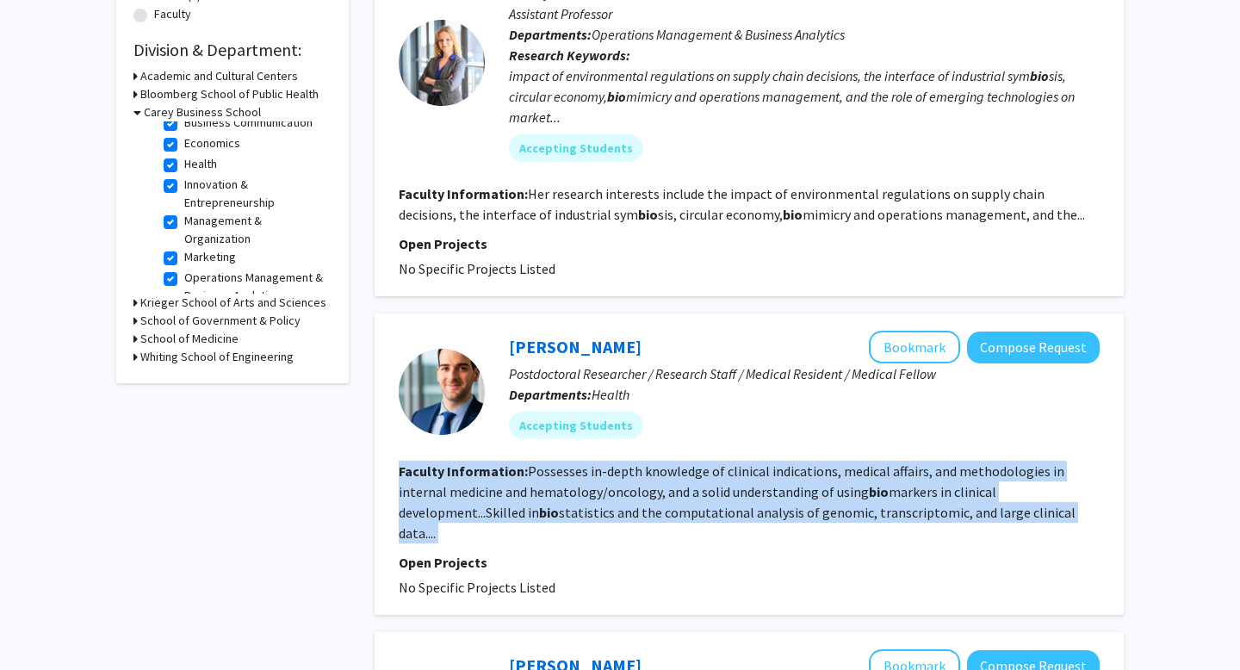
drag, startPoint x: 523, startPoint y: 481, endPoint x: 768, endPoint y: 477, distance: 244.5
click at [769, 477] on fg-read-more "Possesses in-depth knowledge of clinical indications, medical affairs, and meth…" at bounding box center [737, 501] width 677 height 79
drag, startPoint x: 525, startPoint y: 468, endPoint x: 965, endPoint y: 516, distance: 442.5
click at [975, 516] on section "Faculty Information: Possesses in-depth knowledge of clinical indications, medi…" at bounding box center [749, 502] width 701 height 83
click at [912, 512] on fg-read-more "Possesses in-depth knowledge of clinical indications, medical affairs, and meth…" at bounding box center [737, 501] width 677 height 79
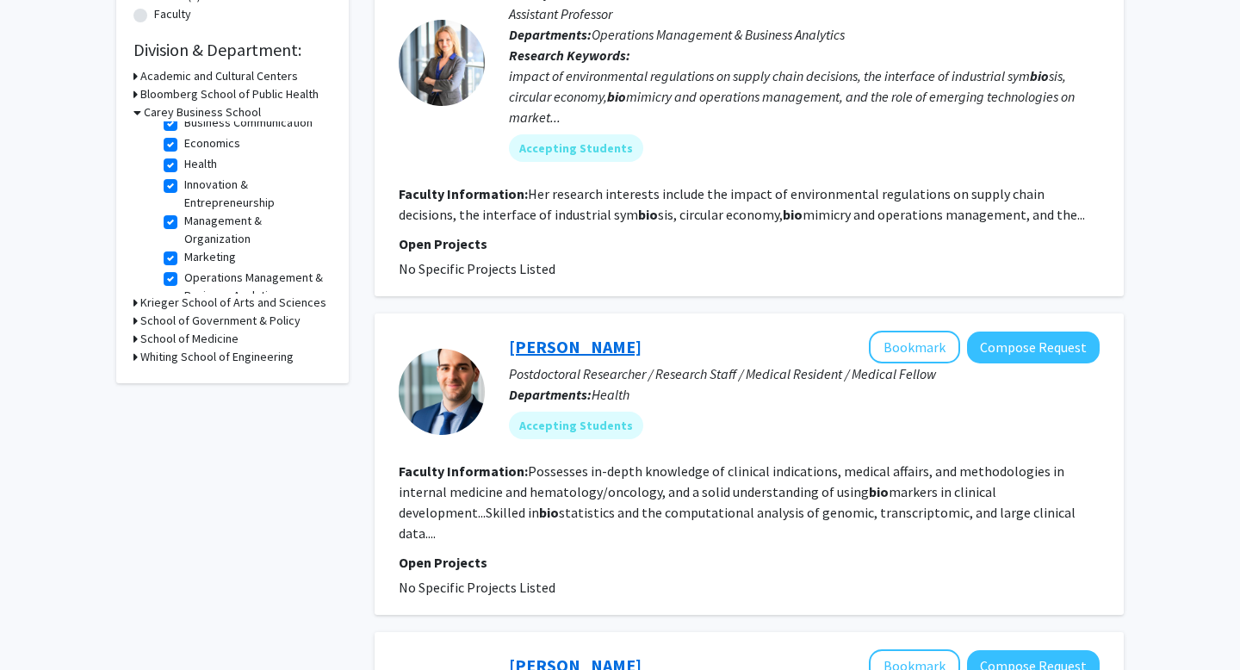
click at [544, 344] on link "George Laliotis" at bounding box center [575, 347] width 133 height 22
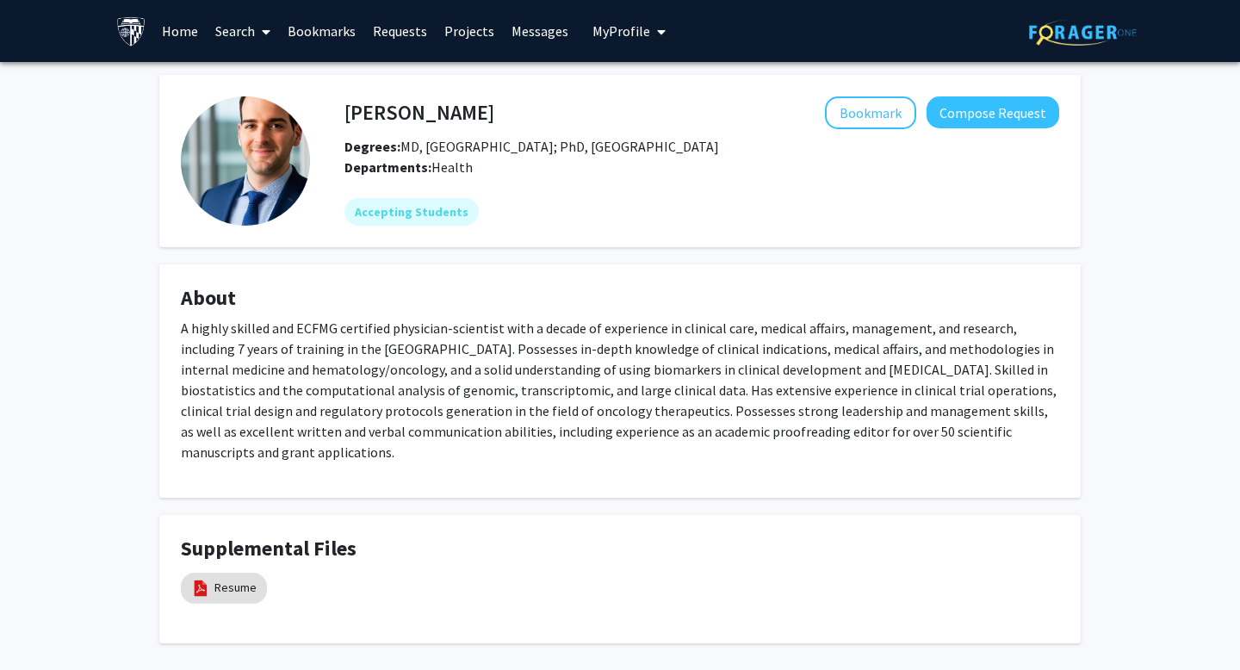
click at [544, 344] on p "A highly skilled and ECFMG certified physician-scientist with a decade of exper…" at bounding box center [620, 390] width 878 height 145
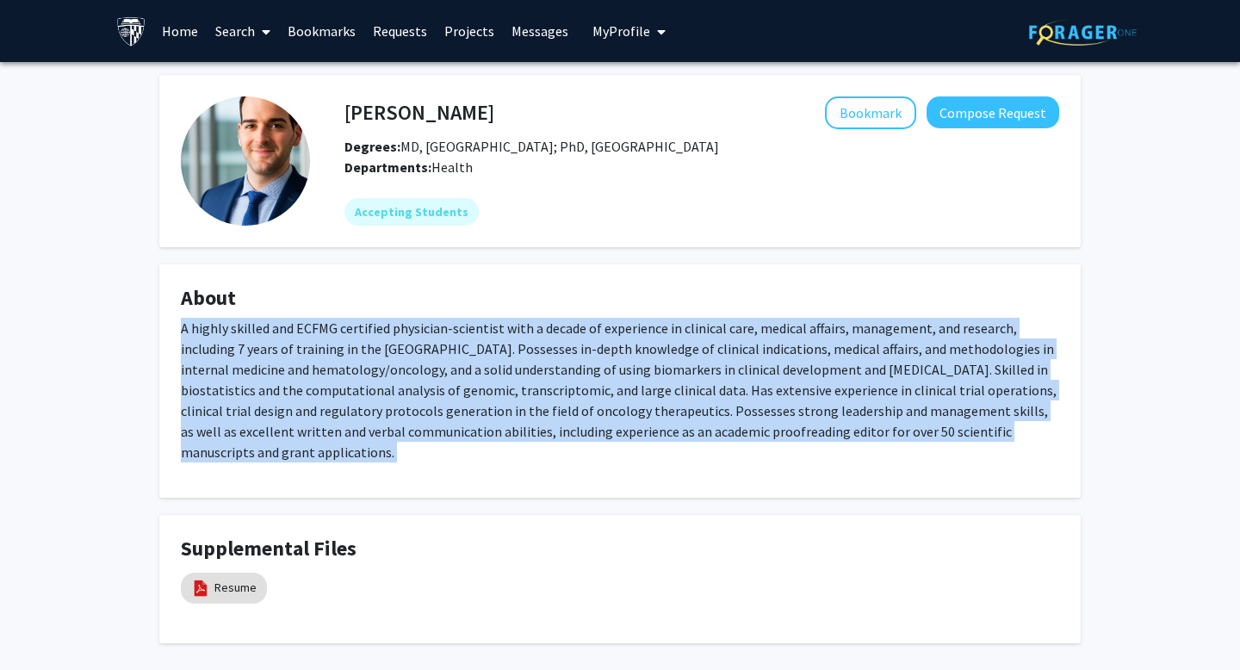
click at [544, 344] on p "A highly skilled and ECFMG certified physician-scientist with a decade of exper…" at bounding box center [620, 390] width 878 height 145
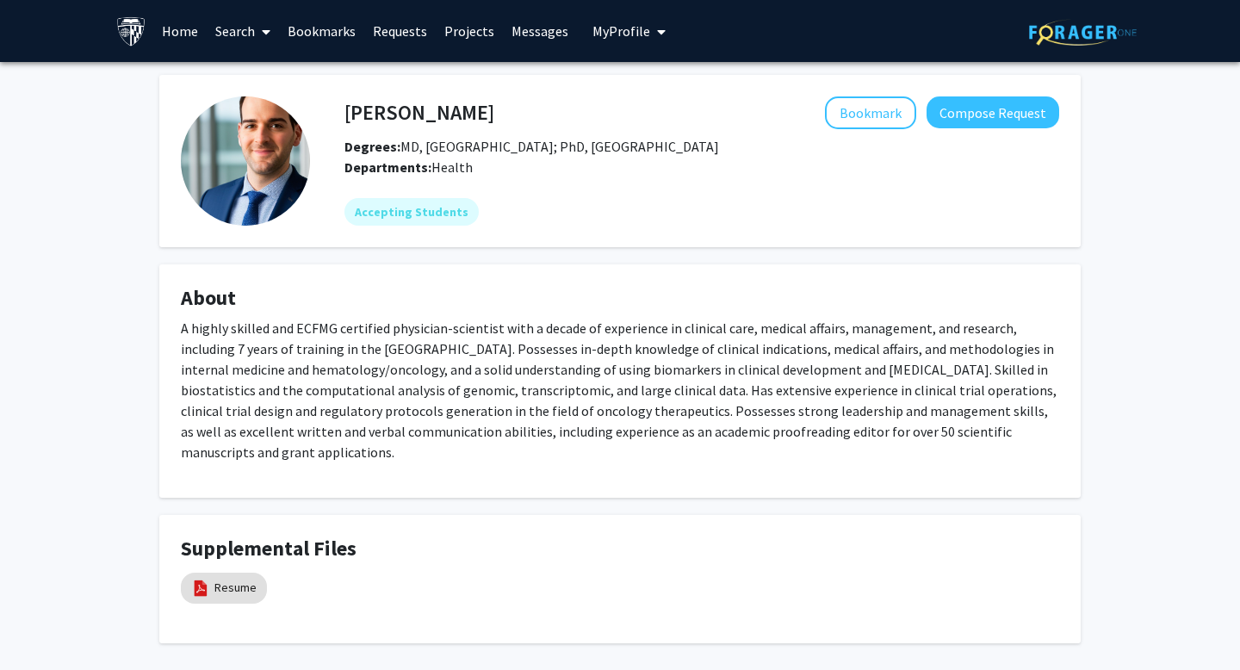
click at [544, 344] on p "A highly skilled and ECFMG certified physician-scientist with a decade of exper…" at bounding box center [620, 390] width 878 height 145
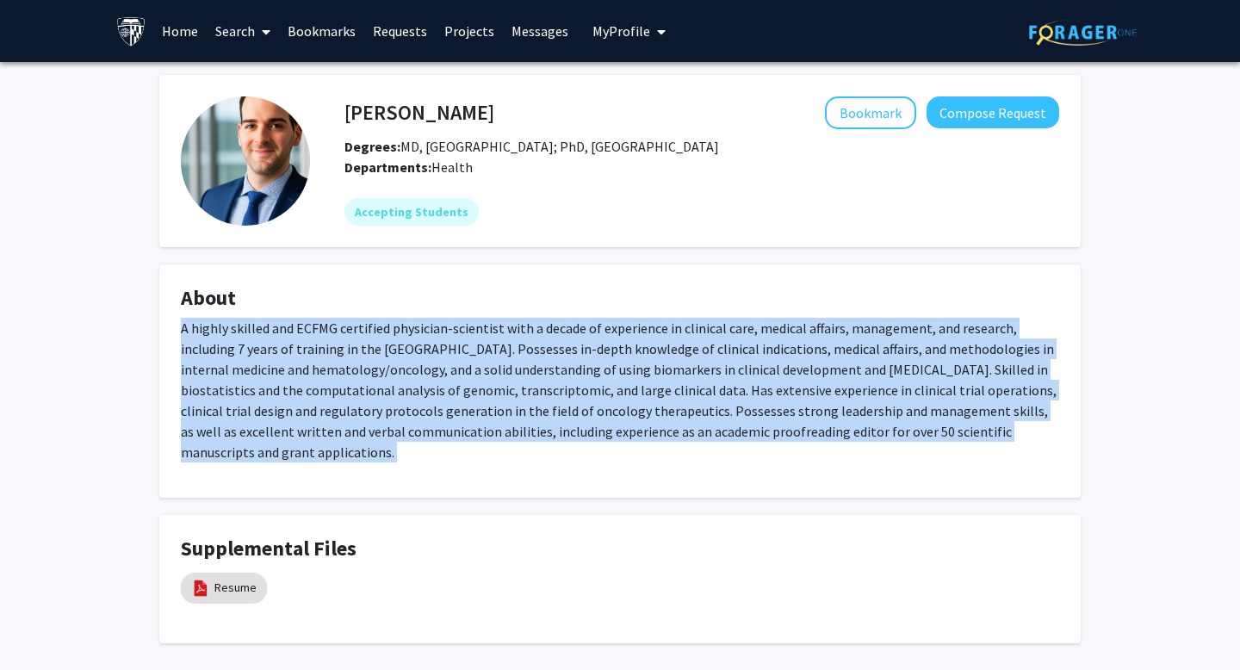
click at [525, 359] on p "A highly skilled and ECFMG certified physician-scientist with a decade of exper…" at bounding box center [620, 390] width 878 height 145
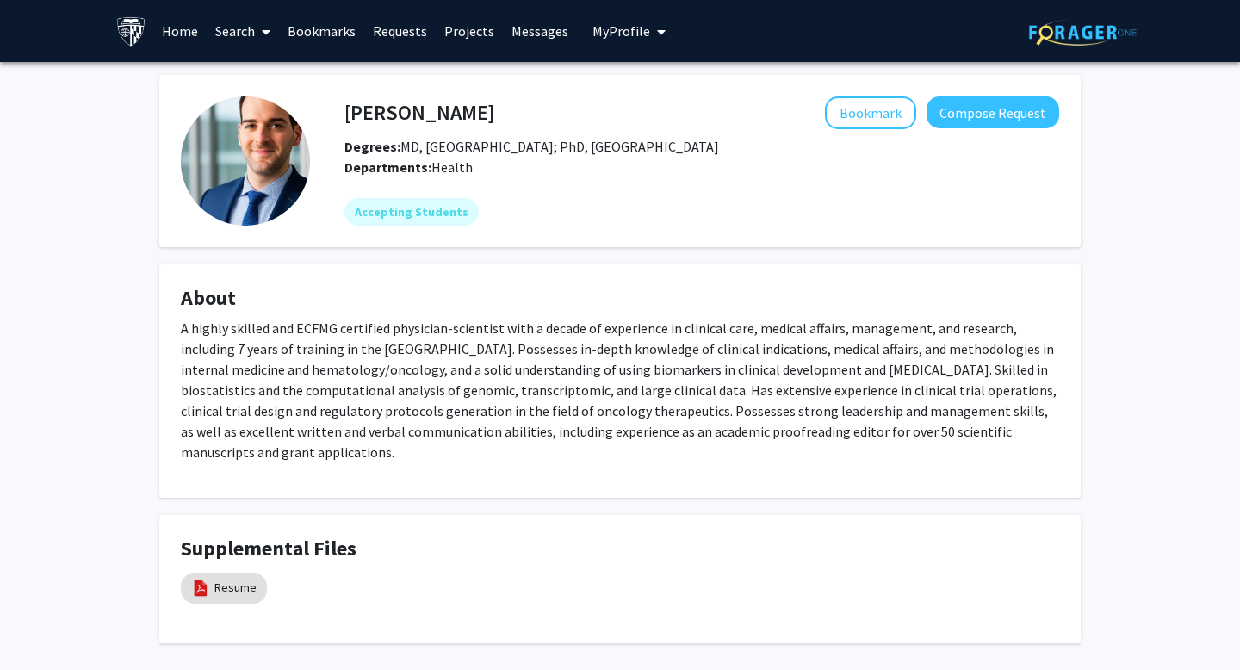
click at [525, 359] on p "A highly skilled and ECFMG certified physician-scientist with a decade of exper…" at bounding box center [620, 390] width 878 height 145
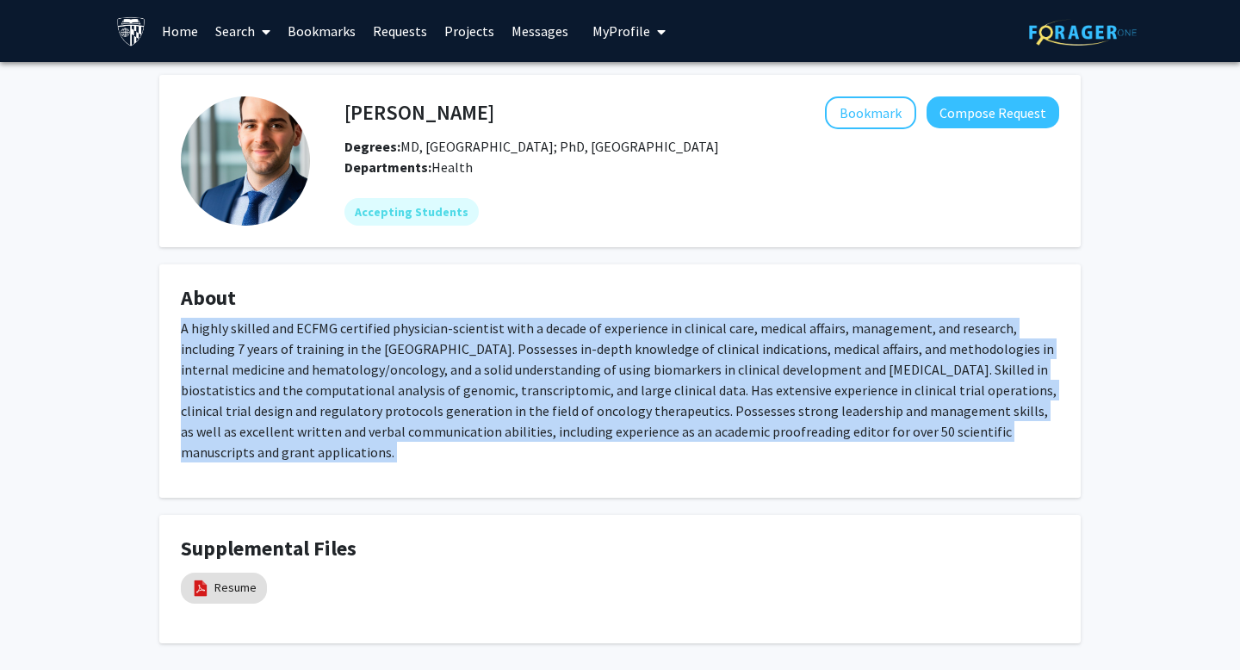
click at [503, 357] on p "A highly skilled and ECFMG certified physician-scientist with a decade of exper…" at bounding box center [620, 390] width 878 height 145
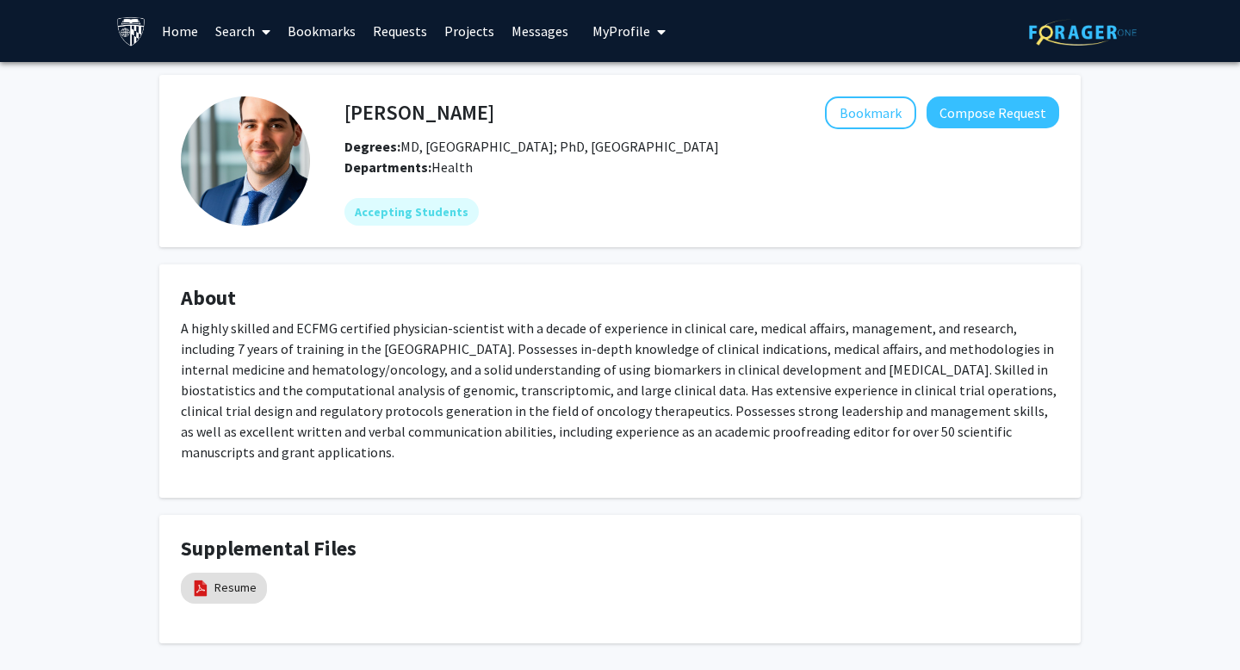
click at [300, 329] on p "A highly skilled and ECFMG certified physician-scientist with a decade of exper…" at bounding box center [620, 390] width 878 height 145
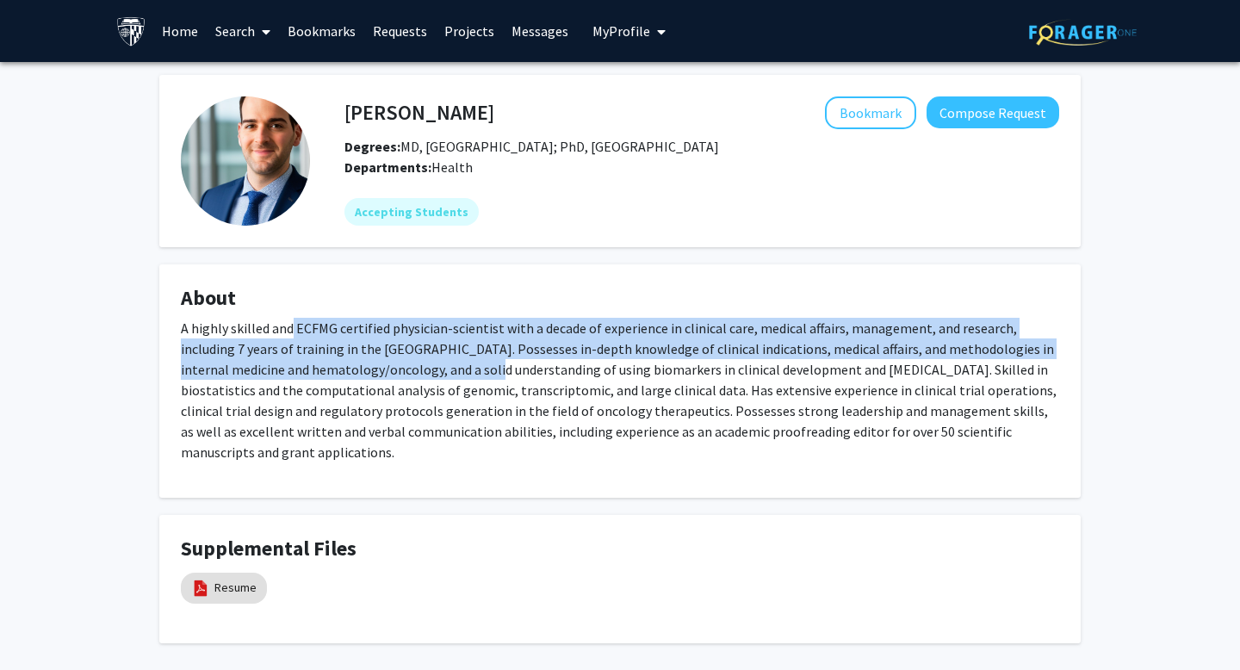
drag, startPoint x: 289, startPoint y: 329, endPoint x: 455, endPoint y: 373, distance: 171.8
click at [458, 373] on p "A highly skilled and ECFMG certified physician-scientist with a decade of exper…" at bounding box center [620, 390] width 878 height 145
click at [455, 373] on p "A highly skilled and ECFMG certified physician-scientist with a decade of exper…" at bounding box center [620, 390] width 878 height 145
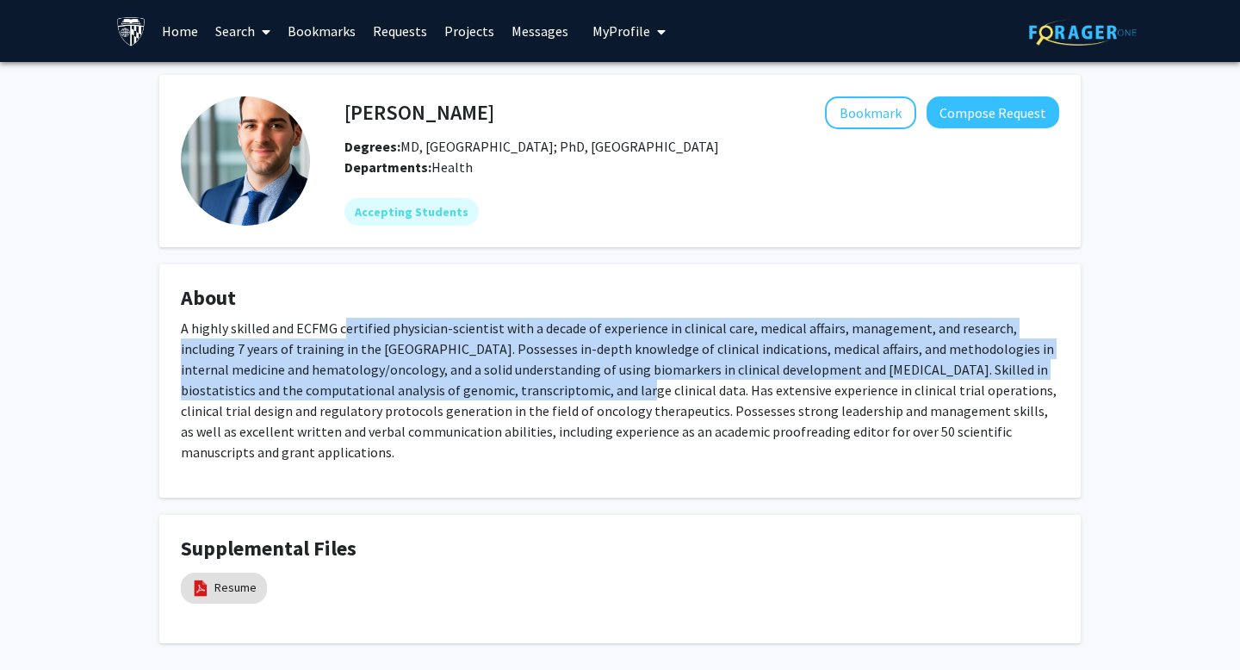
drag, startPoint x: 346, startPoint y: 332, endPoint x: 599, endPoint y: 395, distance: 260.8
click at [599, 395] on p "A highly skilled and ECFMG certified physician-scientist with a decade of exper…" at bounding box center [620, 390] width 878 height 145
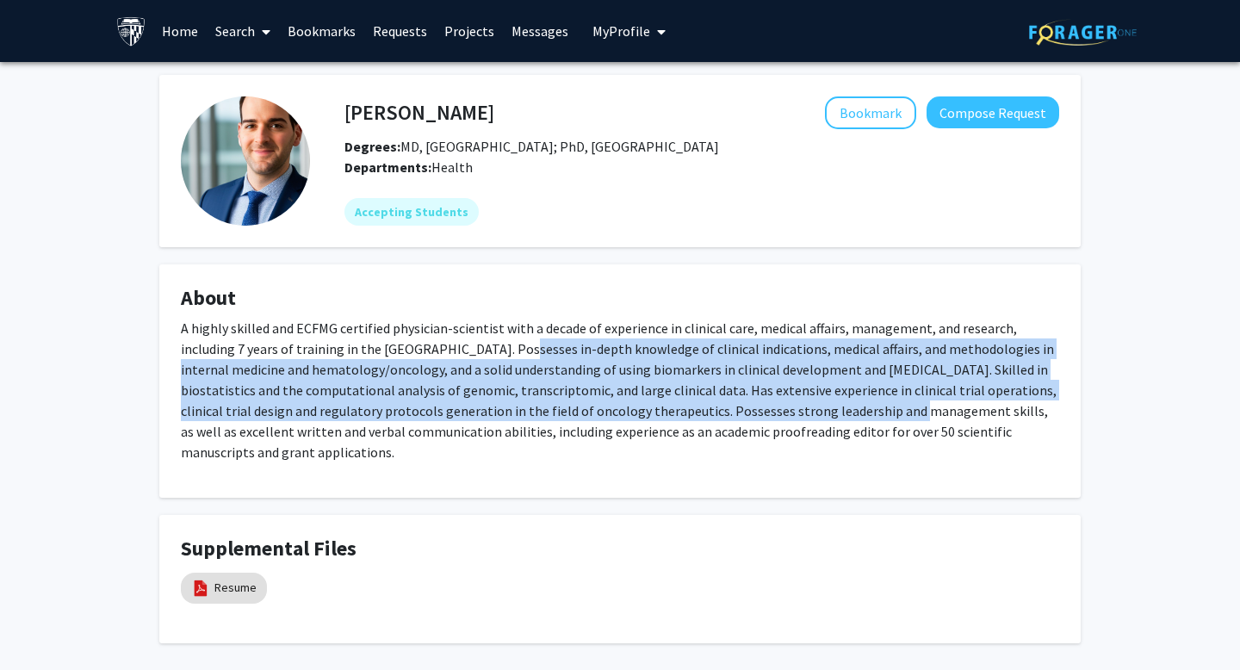
drag, startPoint x: 455, startPoint y: 345, endPoint x: 867, endPoint y: 415, distance: 417.3
click at [867, 415] on p "A highly skilled and ECFMG certified physician-scientist with a decade of exper…" at bounding box center [620, 390] width 878 height 145
click at [867, 416] on p "A highly skilled and ECFMG certified physician-scientist with a decade of exper…" at bounding box center [620, 390] width 878 height 145
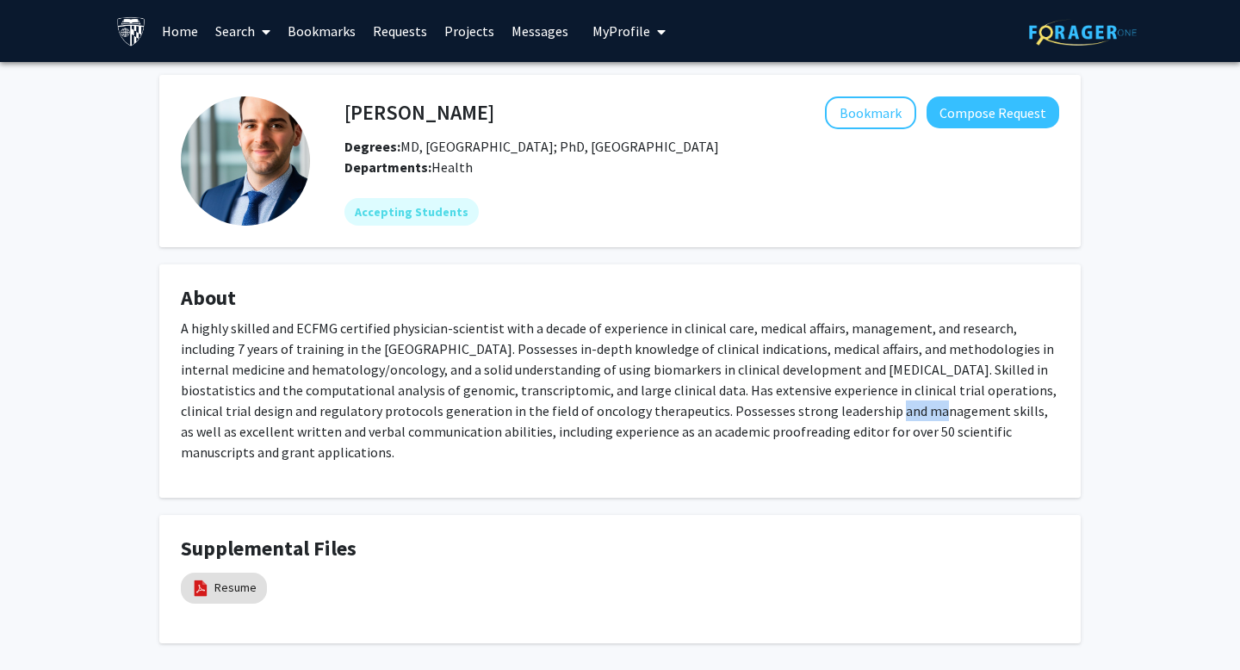
click at [867, 416] on p "A highly skilled and ECFMG certified physician-scientist with a decade of exper…" at bounding box center [620, 390] width 878 height 145
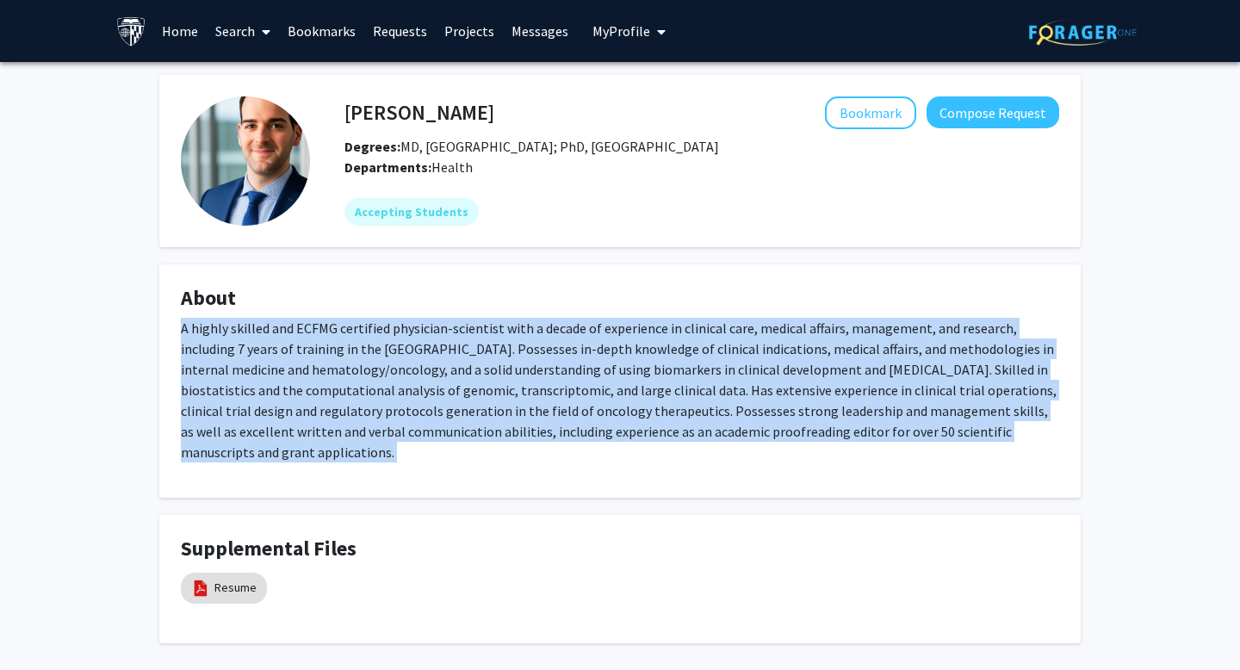
click at [867, 416] on p "A highly skilled and ECFMG certified physician-scientist with a decade of exper…" at bounding box center [620, 390] width 878 height 145
click at [863, 379] on p "A highly skilled and ECFMG certified physician-scientist with a decade of exper…" at bounding box center [620, 390] width 878 height 145
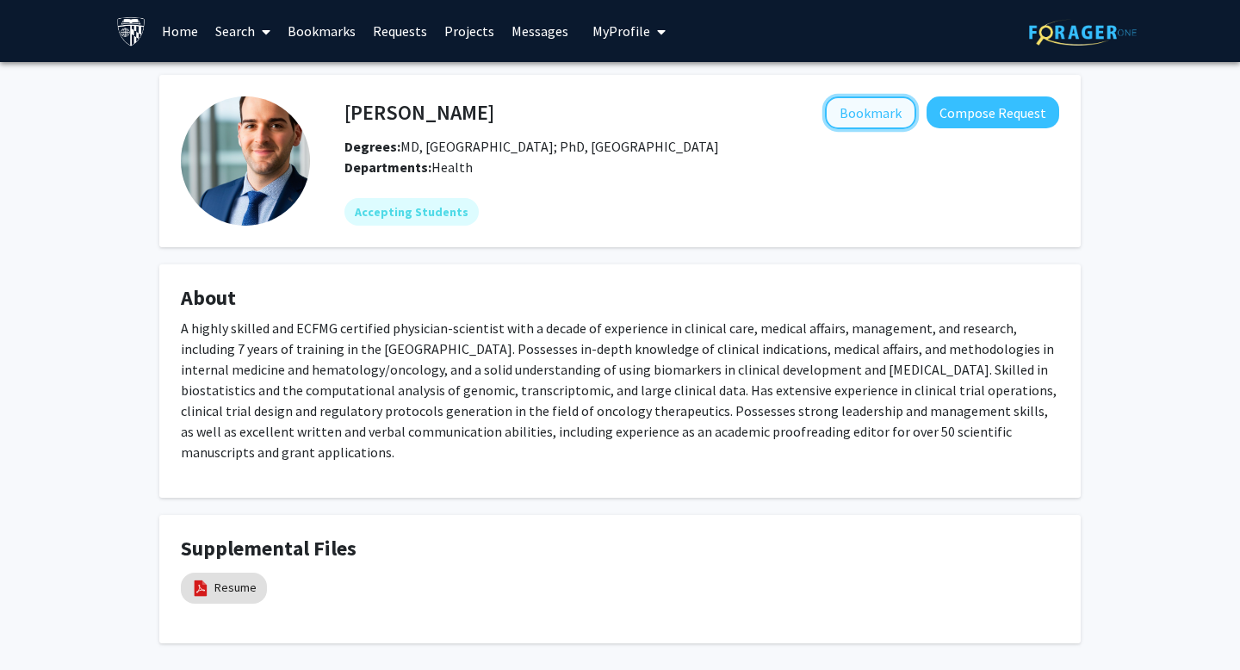
click at [881, 109] on button "Bookmark" at bounding box center [870, 112] width 91 height 33
drag, startPoint x: 365, startPoint y: 109, endPoint x: 467, endPoint y: 113, distance: 102.5
click at [467, 113] on h4 "George Laliotis" at bounding box center [419, 112] width 150 height 32
click at [442, 110] on h4 "George Laliotis" at bounding box center [419, 112] width 150 height 32
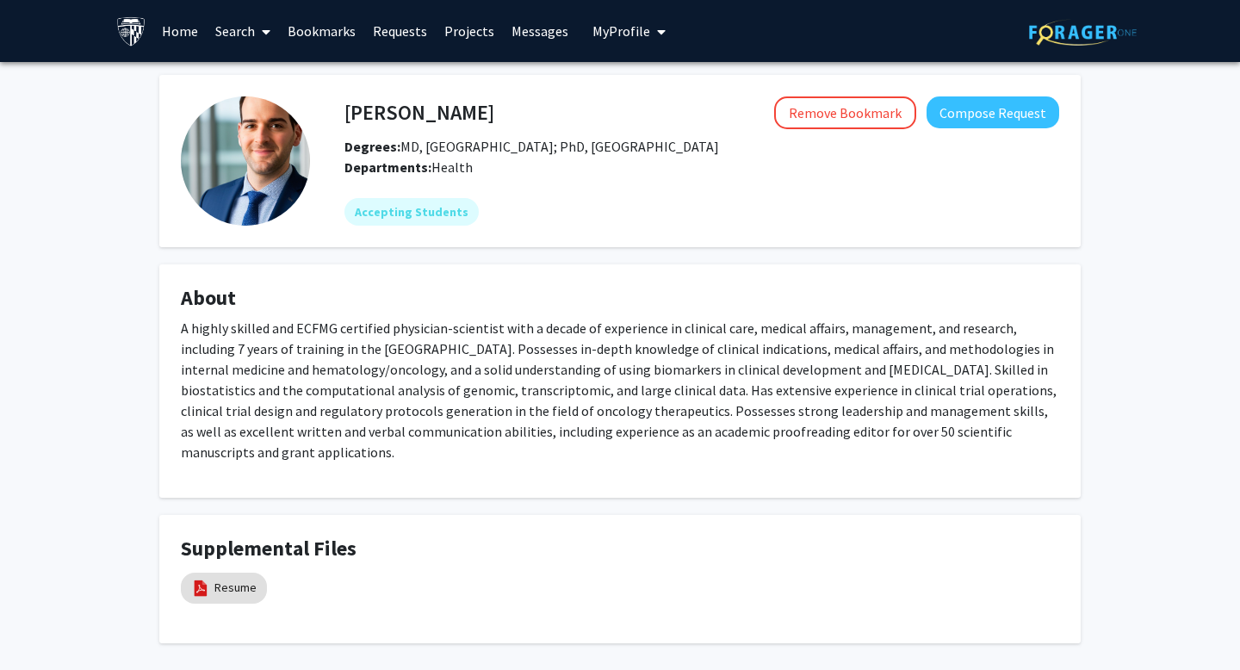
click at [454, 164] on span "Health" at bounding box center [451, 166] width 41 height 17
click at [429, 218] on mat-chip "Accepting Students" at bounding box center [411, 212] width 134 height 28
click at [428, 308] on h4 "About" at bounding box center [620, 298] width 878 height 25
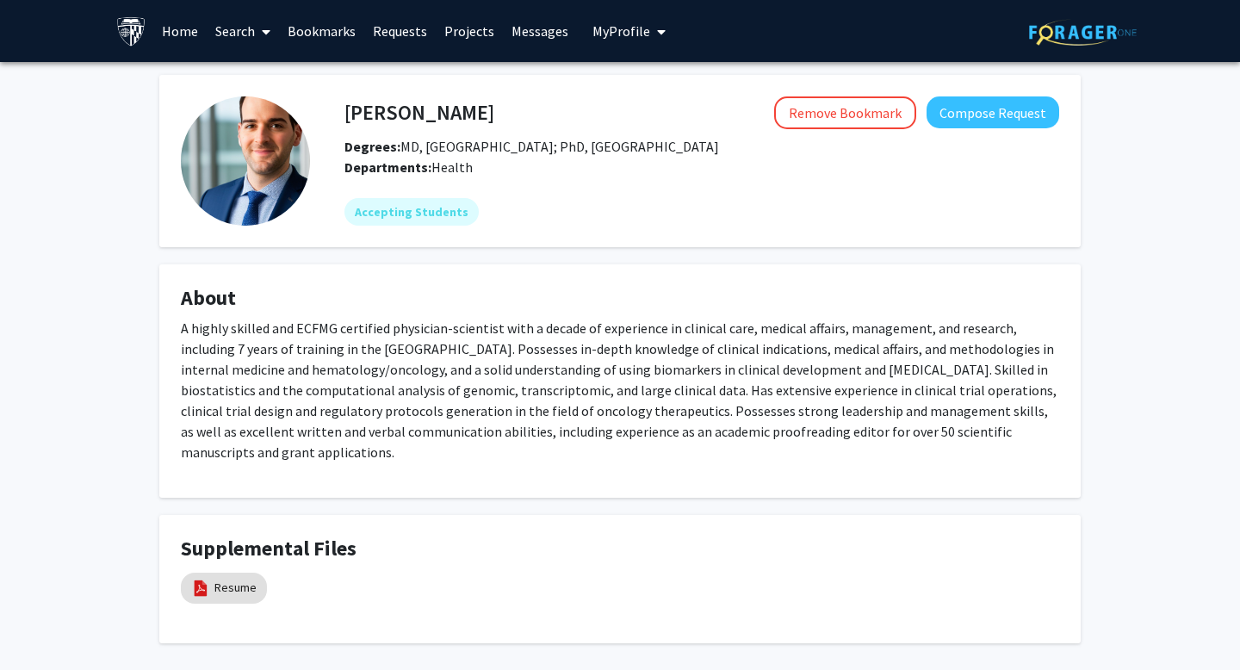
click at [583, 351] on p "A highly skilled and ECFMG certified physician-scientist with a decade of exper…" at bounding box center [620, 390] width 878 height 145
click at [239, 578] on link "Resume" at bounding box center [235, 587] width 42 height 18
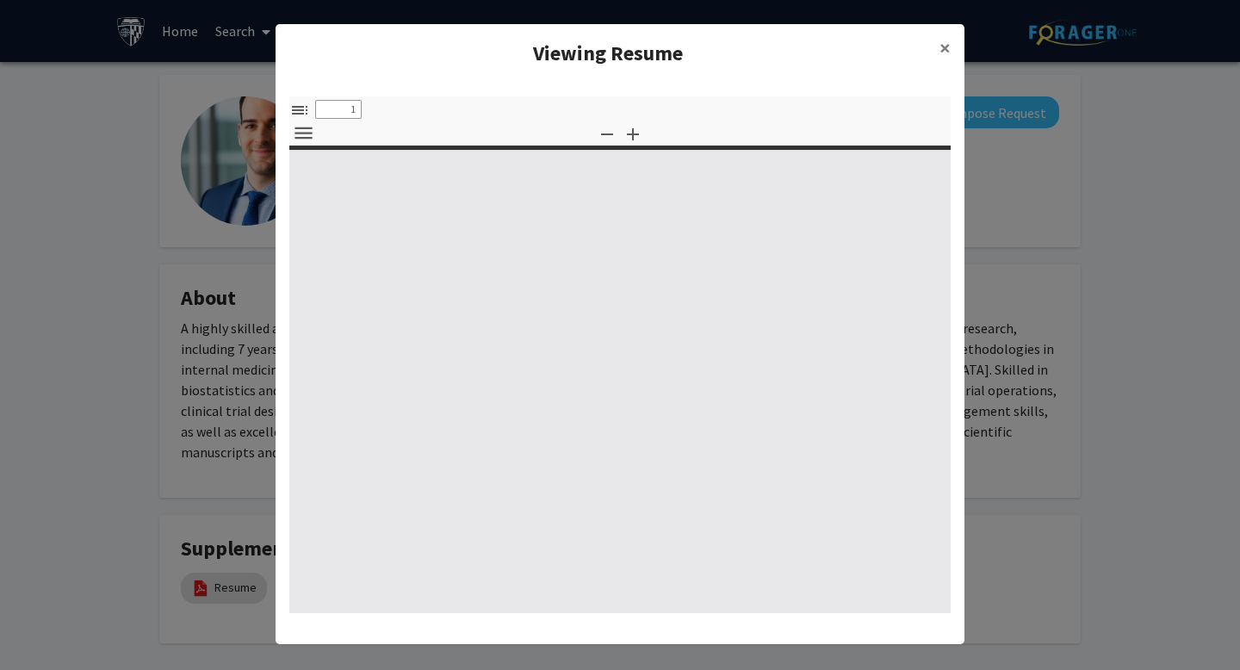
select select "custom"
type input "0"
select select "custom"
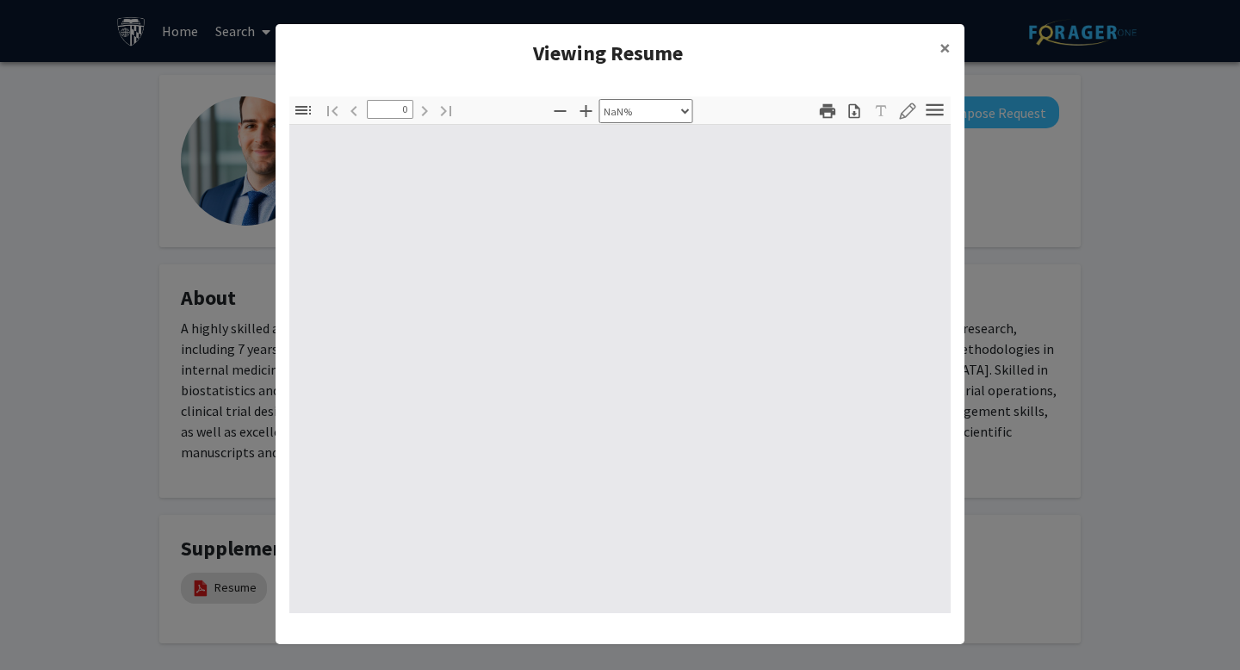
type input "1"
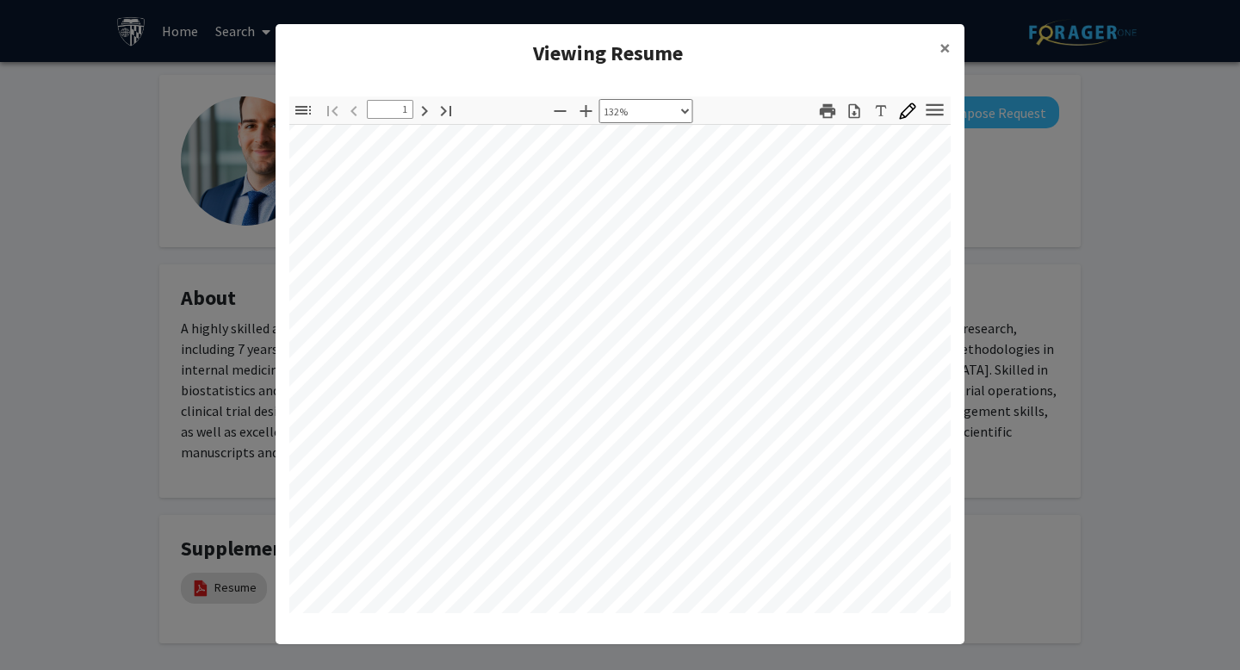
scroll to position [3, 0]
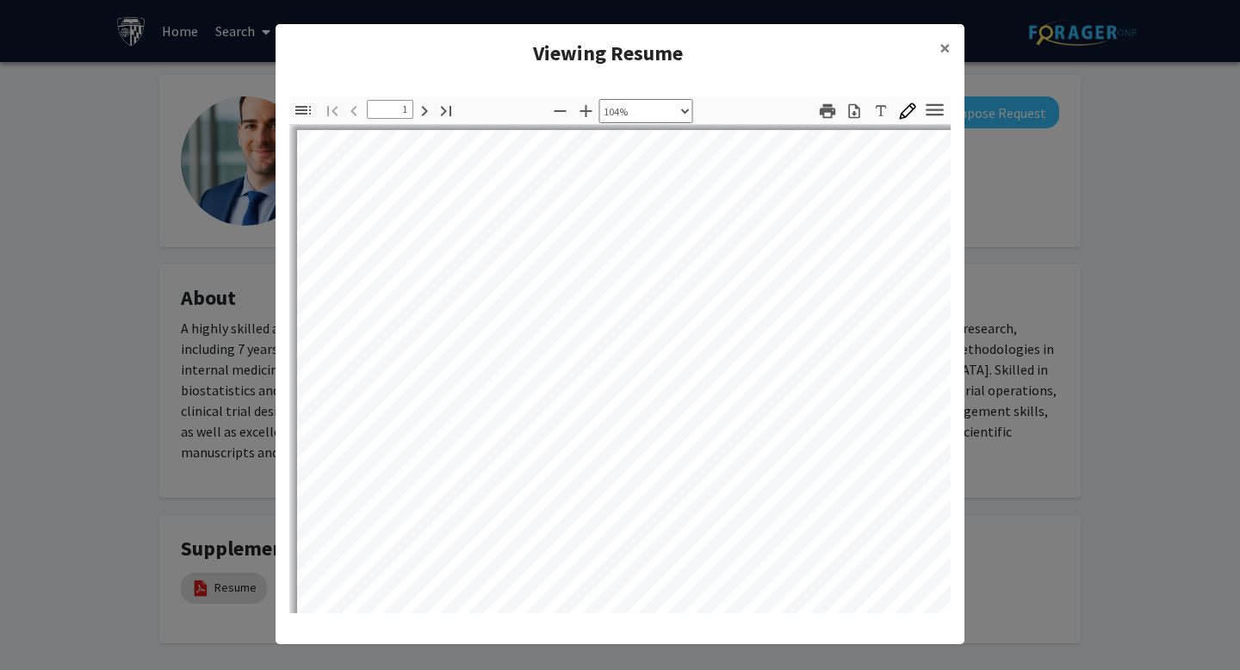
select select "custom"
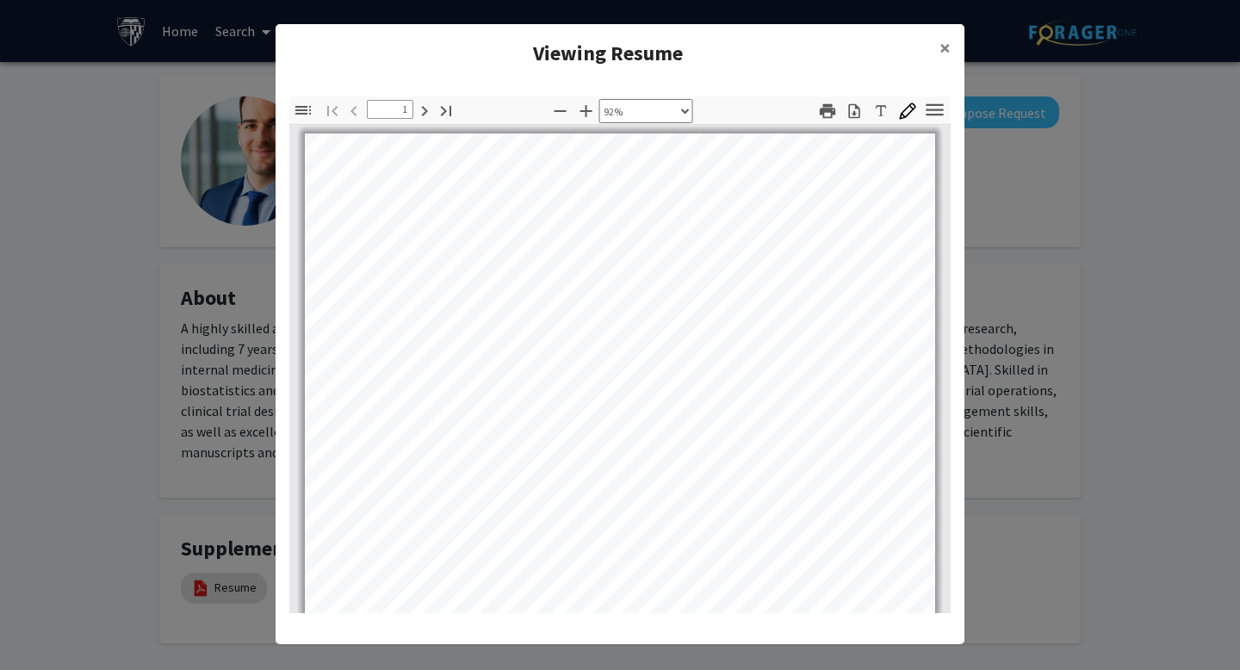
scroll to position [9, 0]
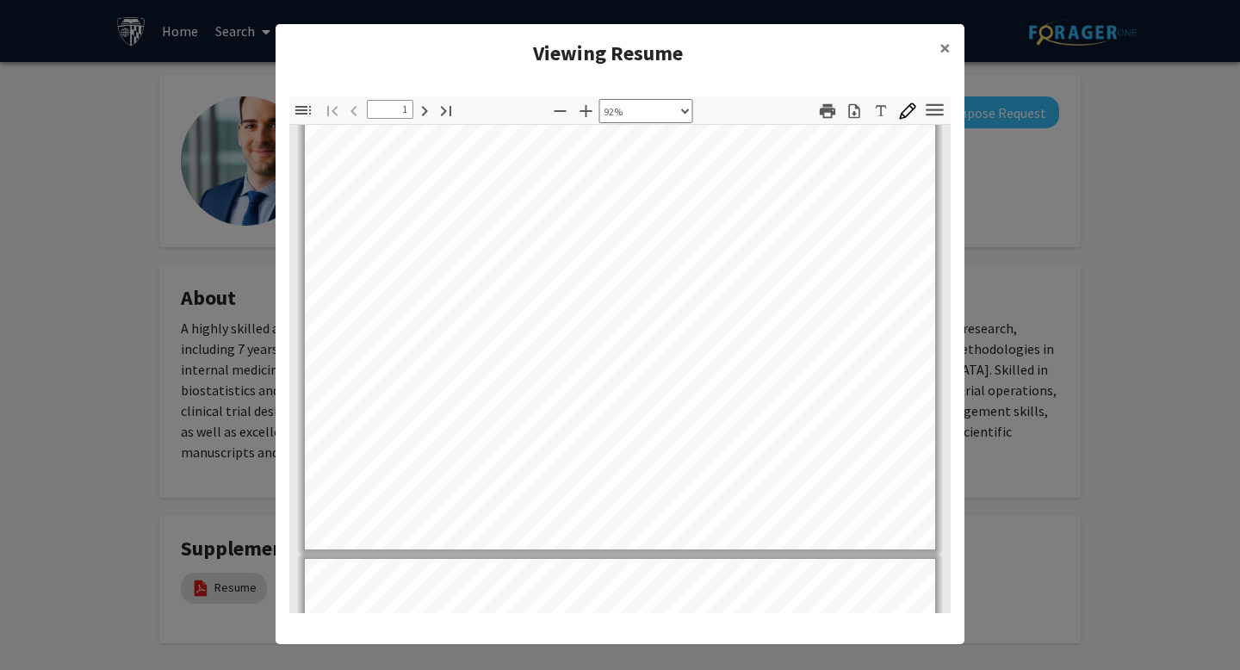
type input "2"
select select "custom"
type input "3"
select select "custom"
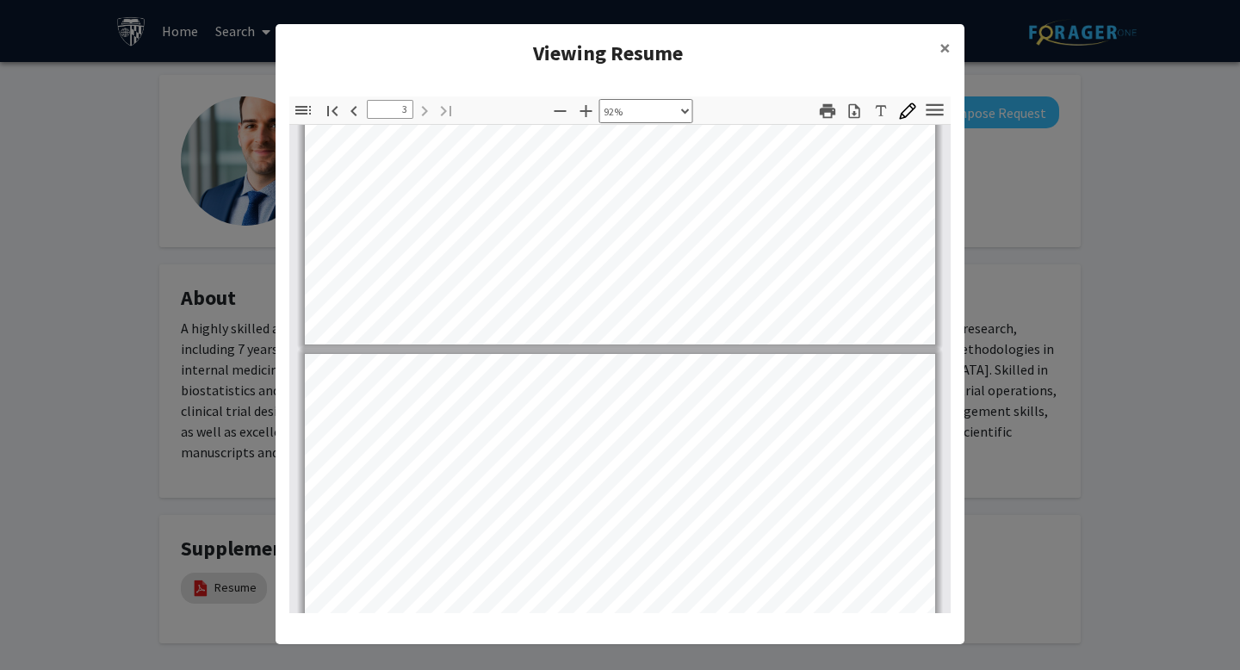
type input "2"
select select "custom"
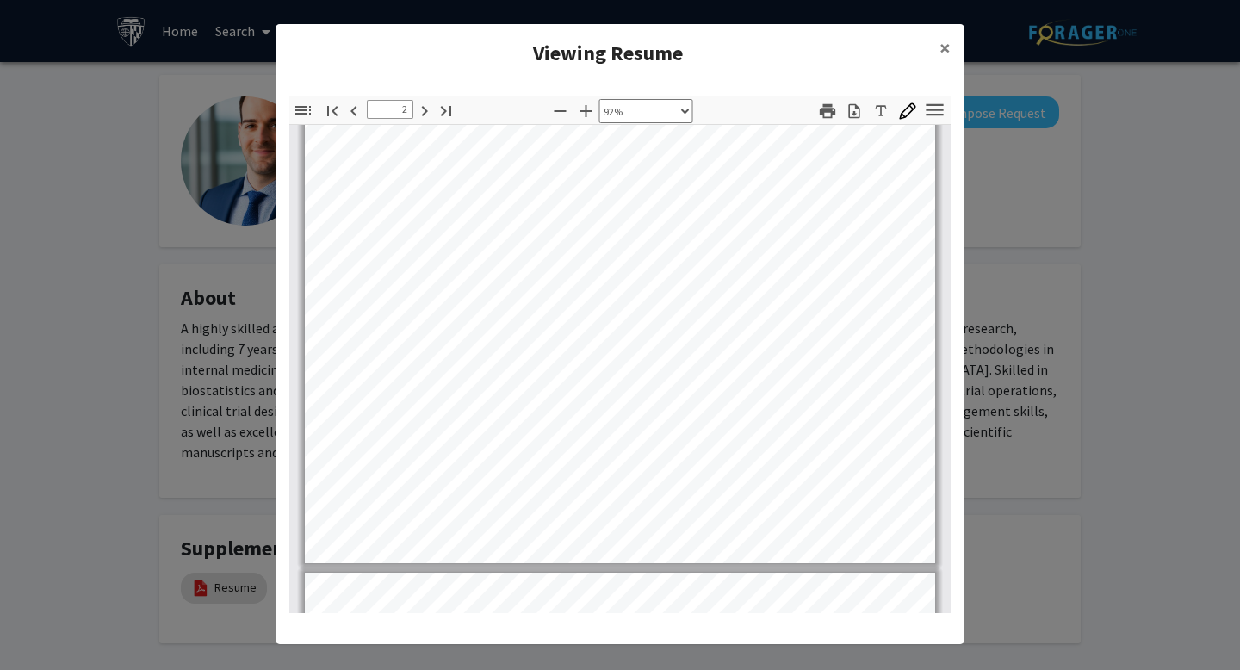
scroll to position [1353, 0]
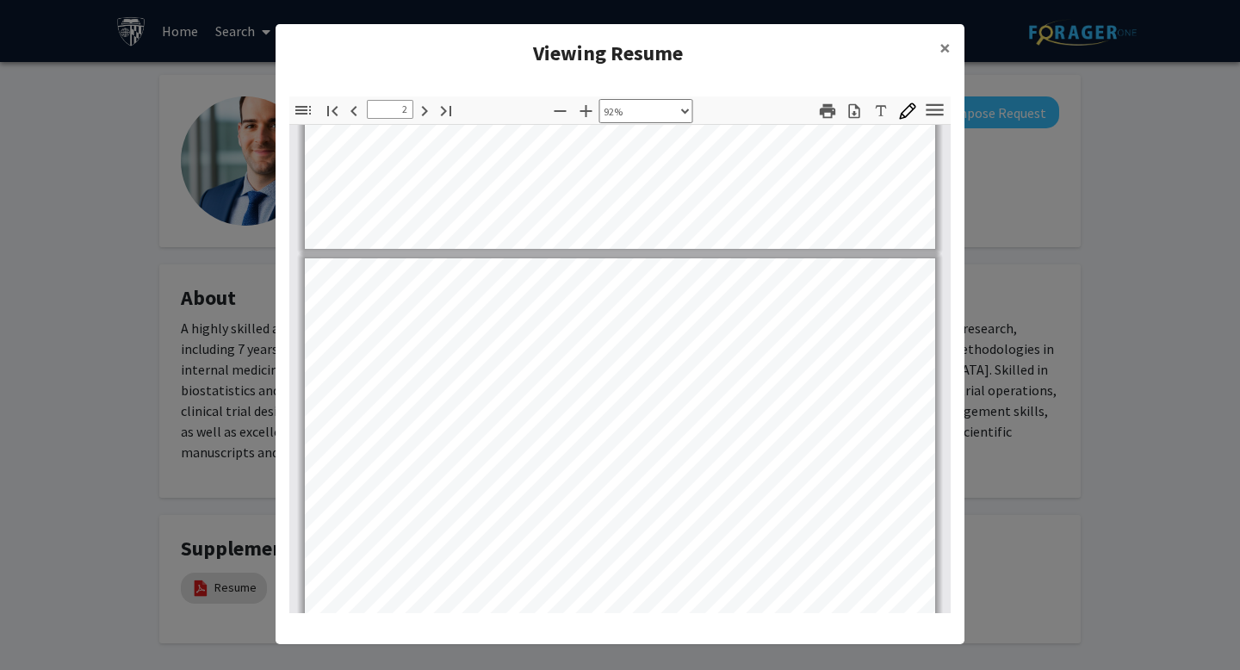
type input "1"
select select "custom"
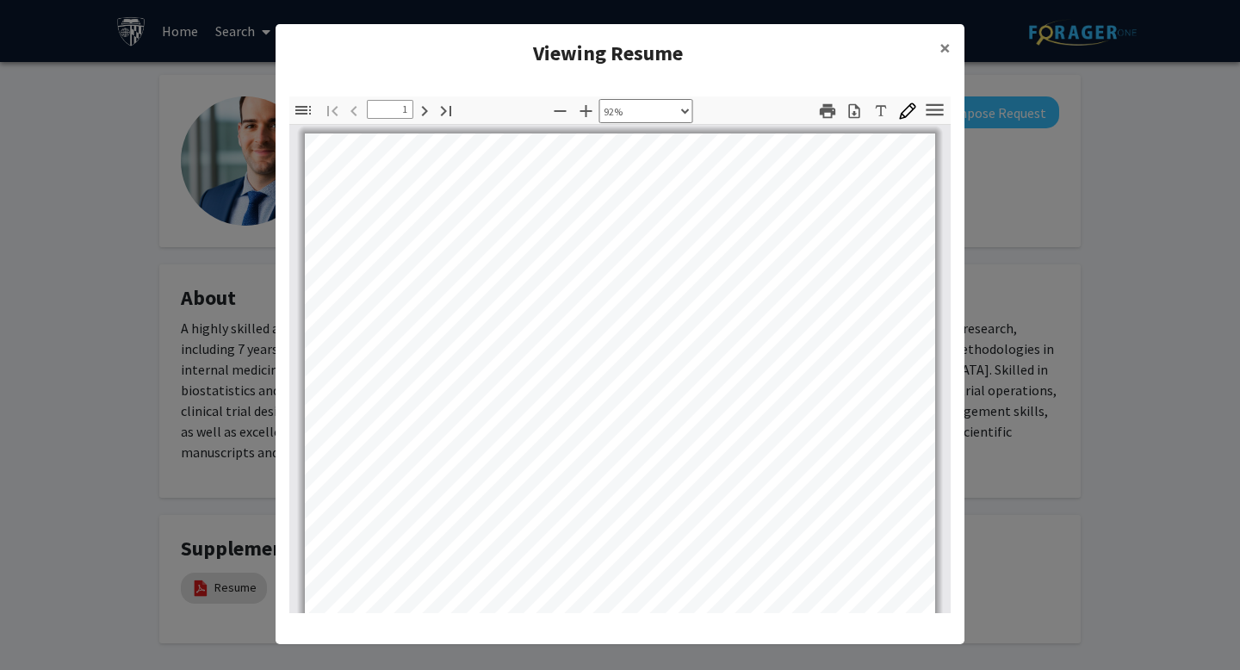
scroll to position [233, 0]
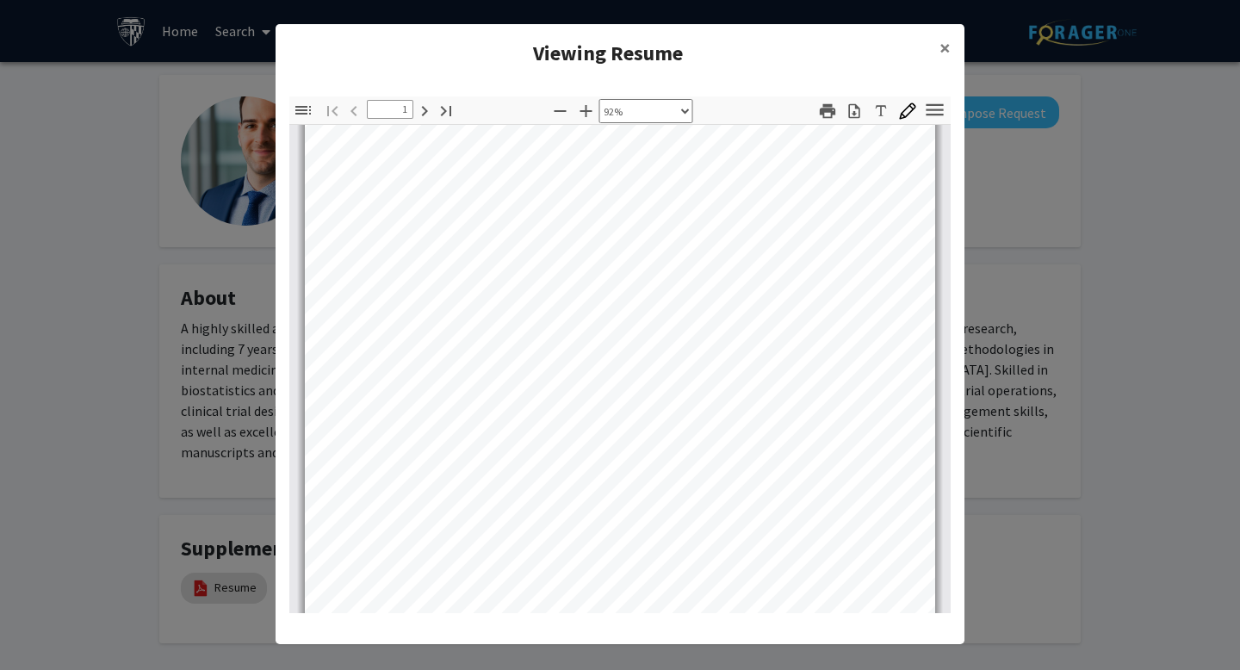
click at [227, 312] on modal-container "Viewing Resume × Thumbnails Document Outline Attachments Layers Current Outline…" at bounding box center [620, 335] width 1240 height 670
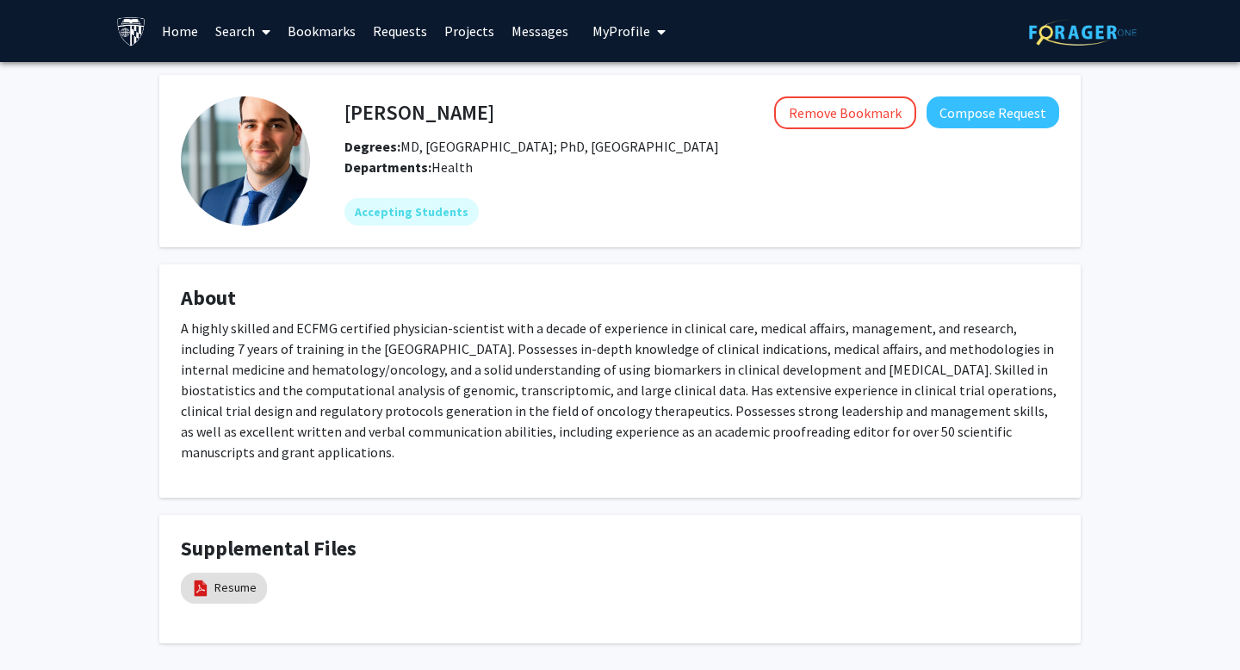
click at [310, 335] on p "A highly skilled and ECFMG certified physician-scientist with a decade of exper…" at bounding box center [620, 390] width 878 height 145
click at [297, 335] on p "A highly skilled and ECFMG certified physician-scientist with a decade of exper…" at bounding box center [620, 390] width 878 height 145
click at [306, 335] on p "A highly skilled and ECFMG certified physician-scientist with a decade of exper…" at bounding box center [620, 390] width 878 height 145
click at [419, 141] on span "Degrees: MD, University of Crete; PhD, University of Jamestown" at bounding box center [531, 146] width 374 height 17
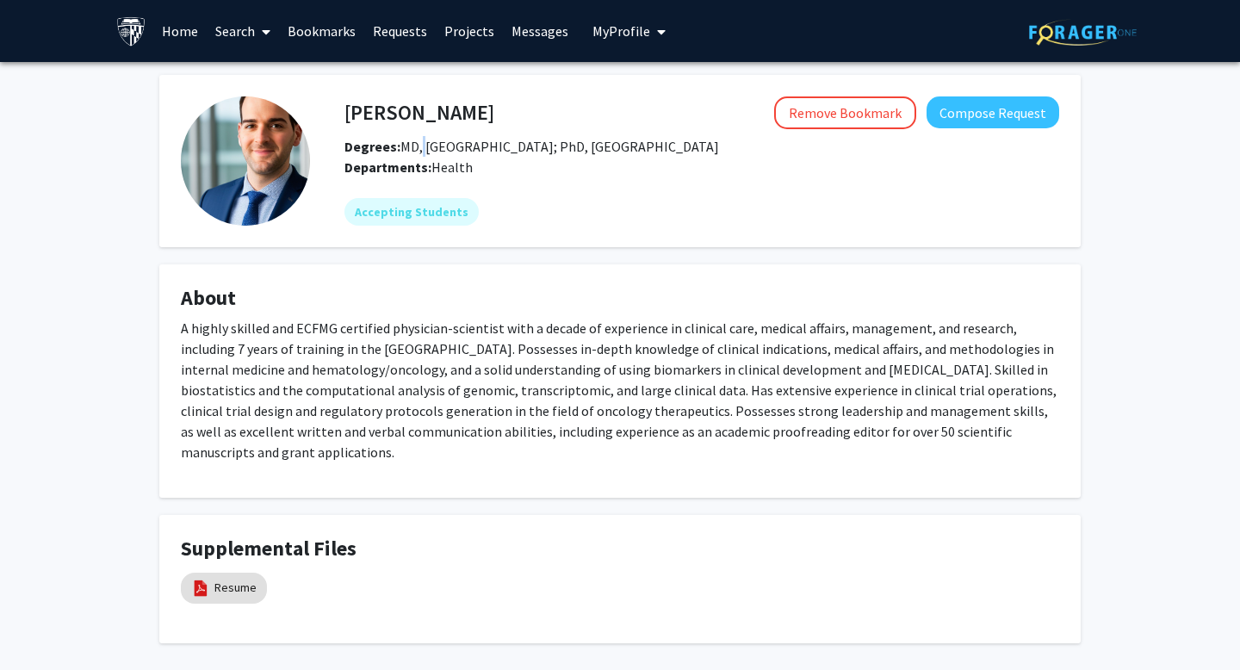
click at [419, 141] on span "Degrees: MD, University of Crete; PhD, University of Jamestown" at bounding box center [531, 146] width 374 height 17
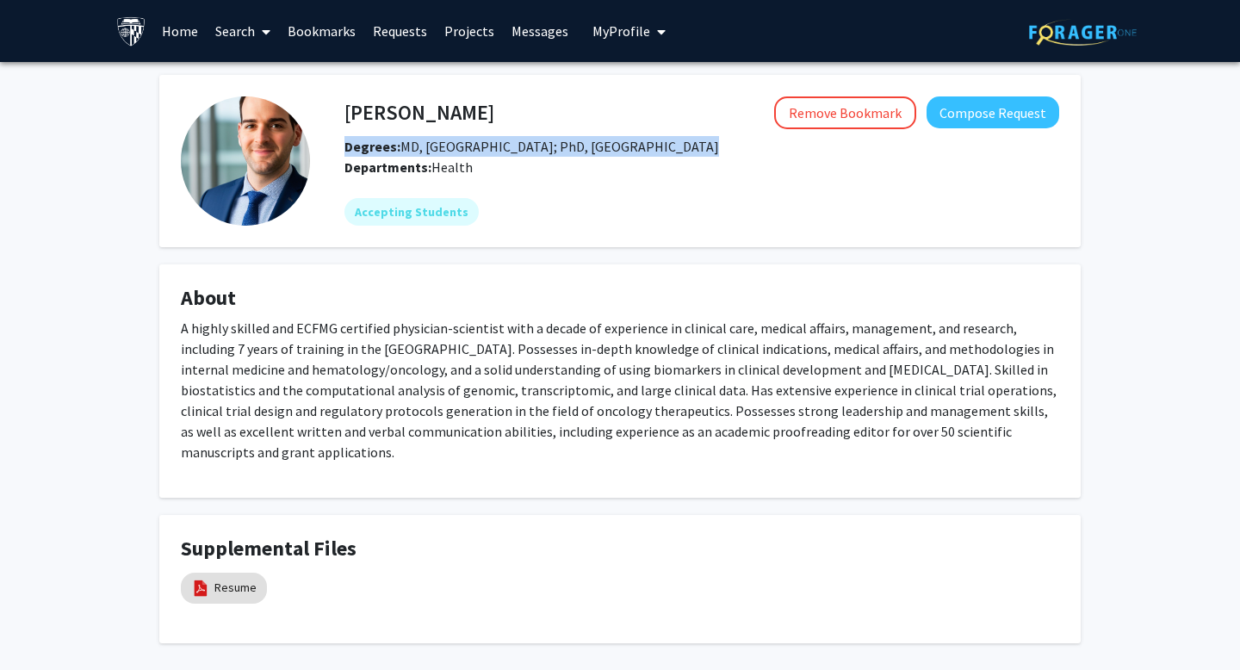
click at [419, 141] on span "Degrees: MD, University of Crete; PhD, University of Jamestown" at bounding box center [531, 146] width 374 height 17
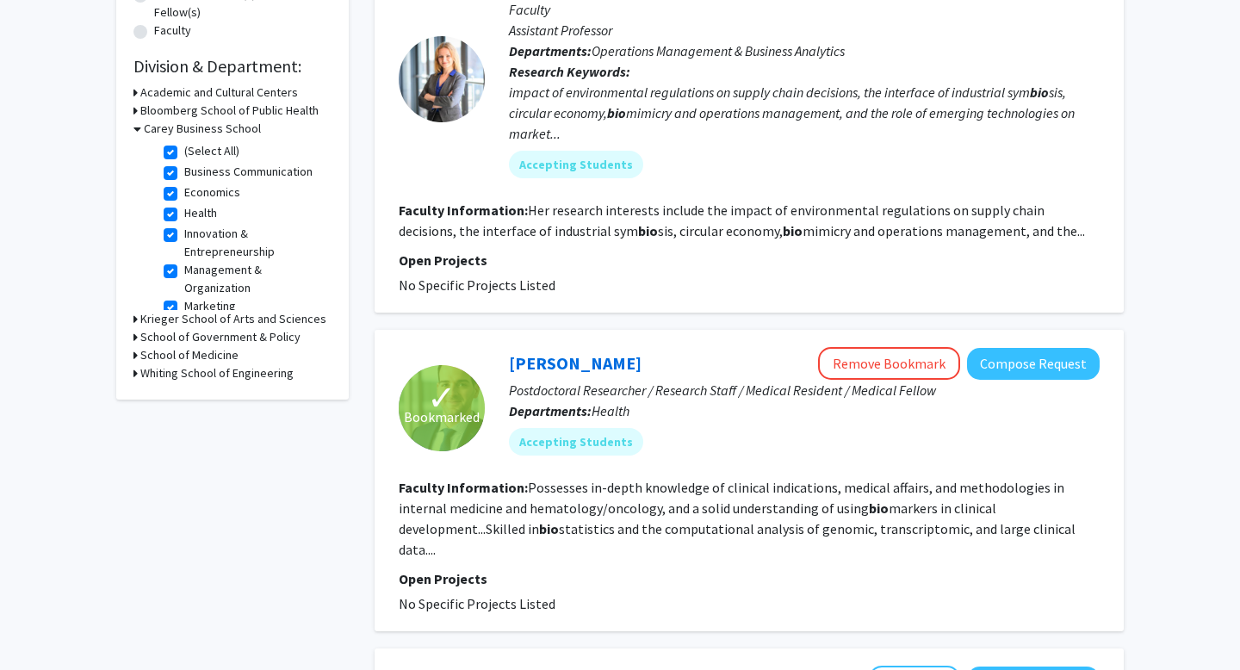
scroll to position [479, 0]
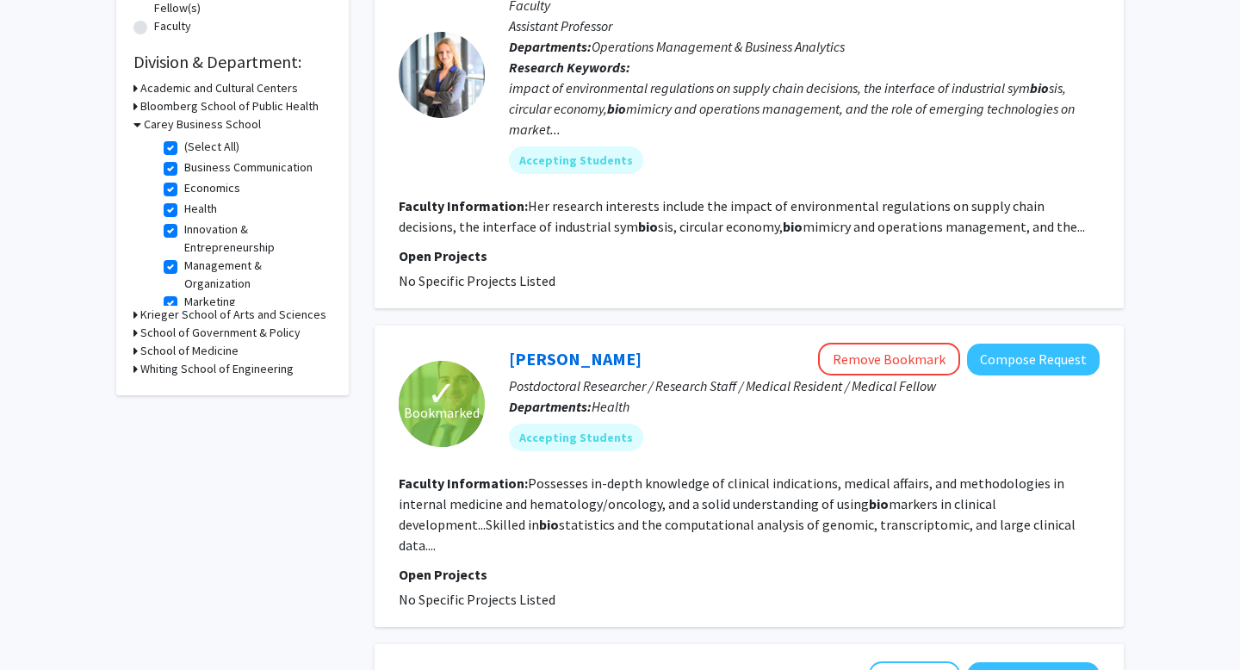
click at [577, 387] on p "Postdoctoral Researcher / Research Staff / Medical Resident / Medical Fellow" at bounding box center [804, 385] width 591 height 21
click at [566, 387] on p "Postdoctoral Researcher / Research Staff / Medical Resident / Medical Fellow" at bounding box center [804, 385] width 591 height 21
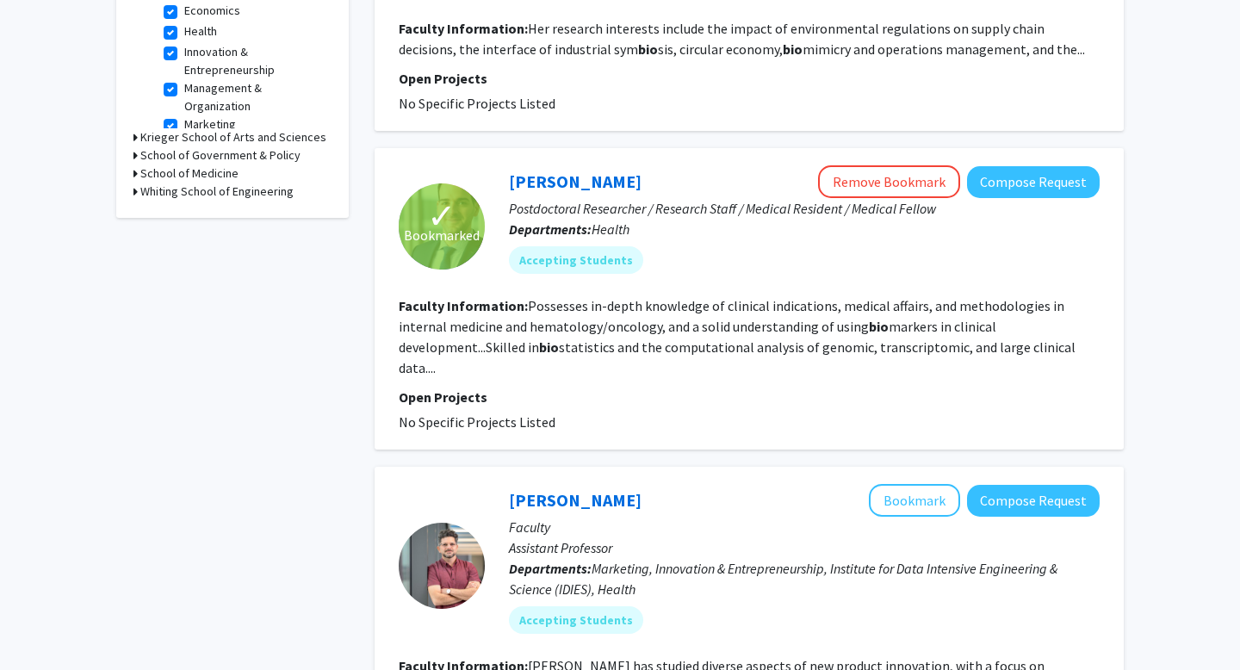
click at [540, 516] on p "Faculty" at bounding box center [804, 526] width 591 height 21
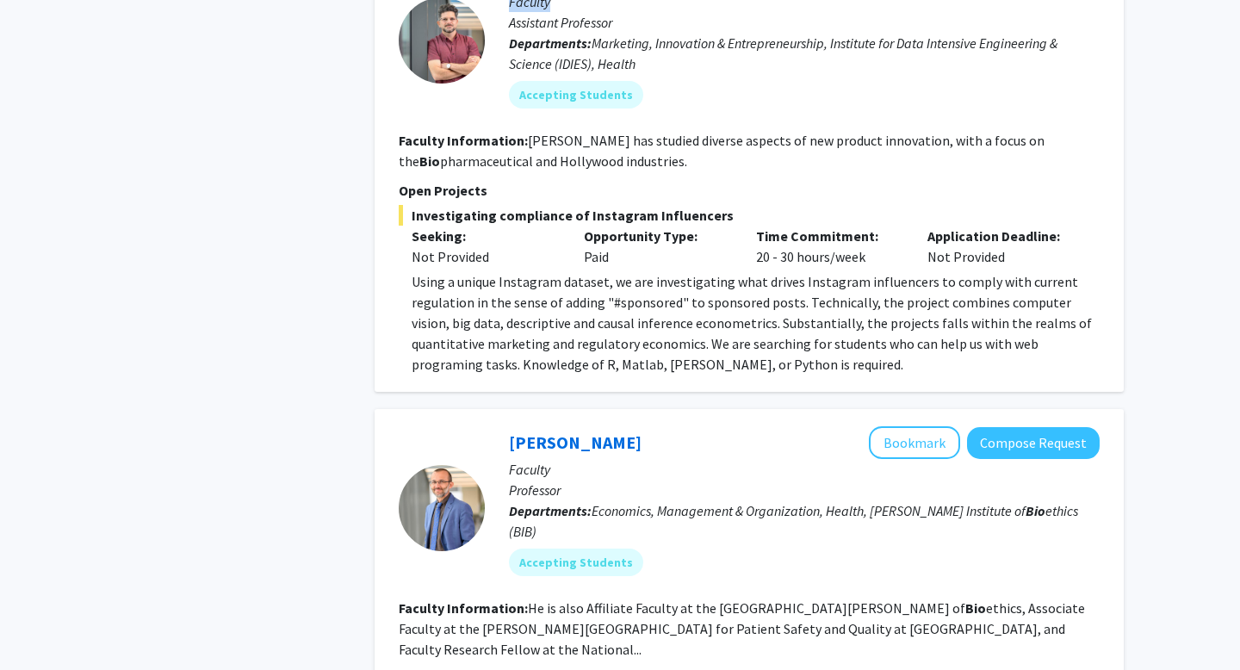
scroll to position [1183, 0]
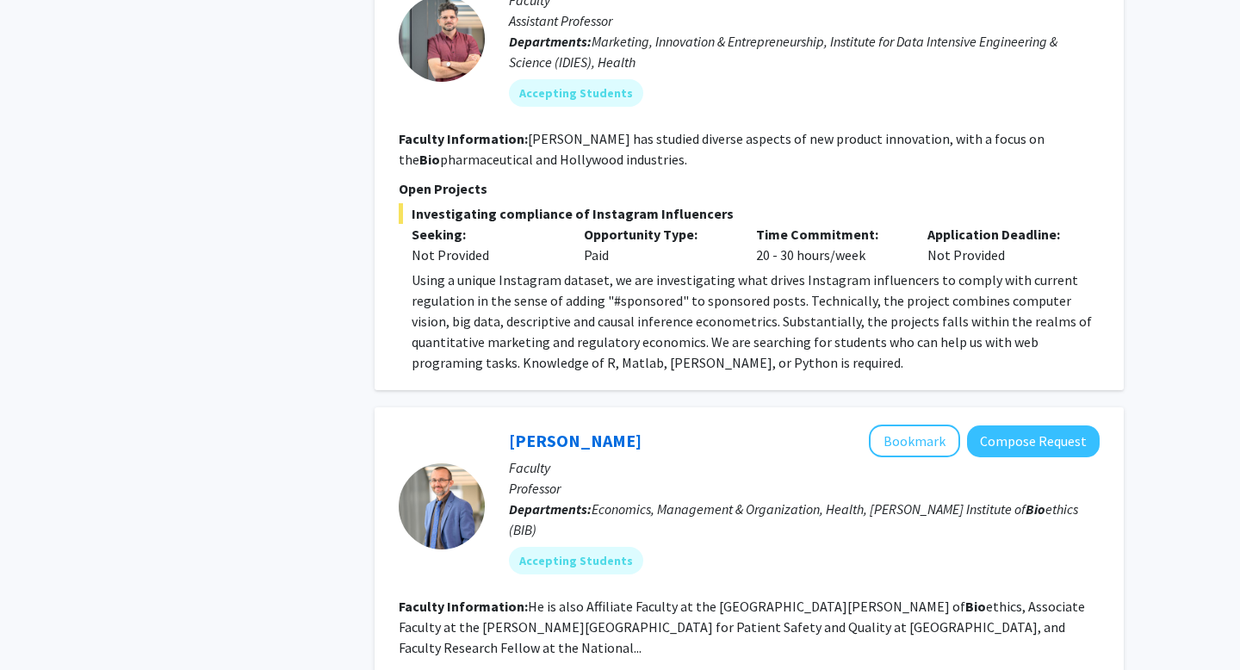
click at [572, 500] on b "Departments:" at bounding box center [550, 508] width 83 height 17
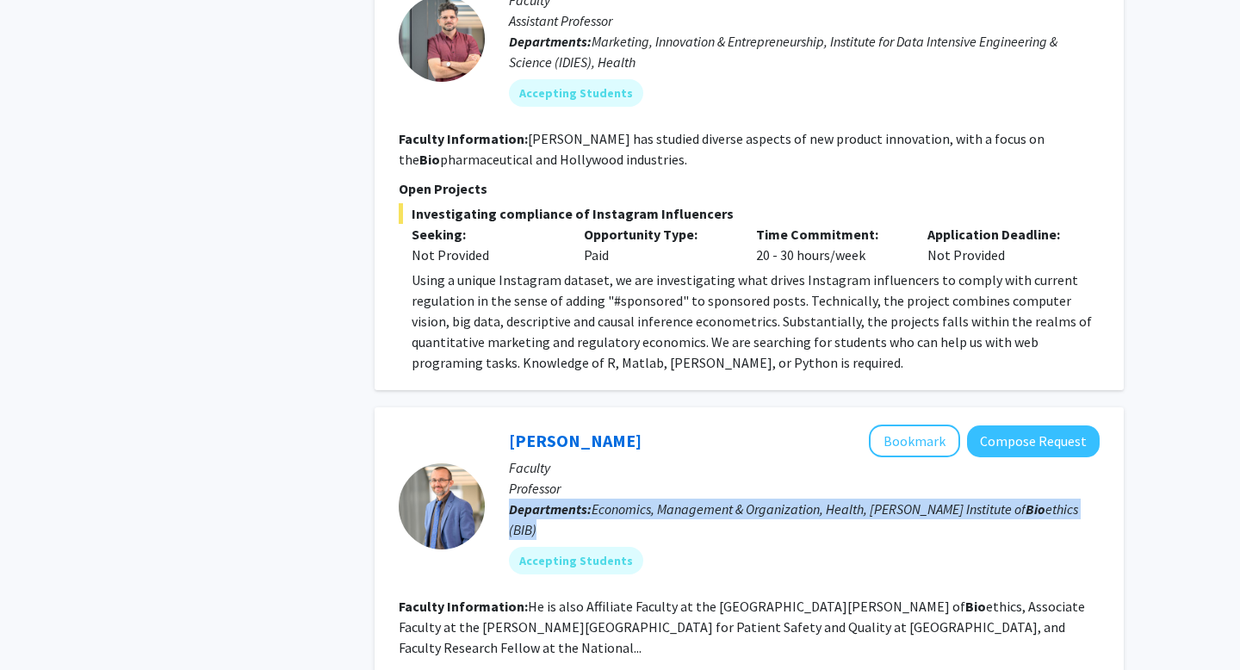
click at [572, 500] on b "Departments:" at bounding box center [550, 508] width 83 height 17
click at [561, 500] on b "Departments:" at bounding box center [550, 508] width 83 height 17
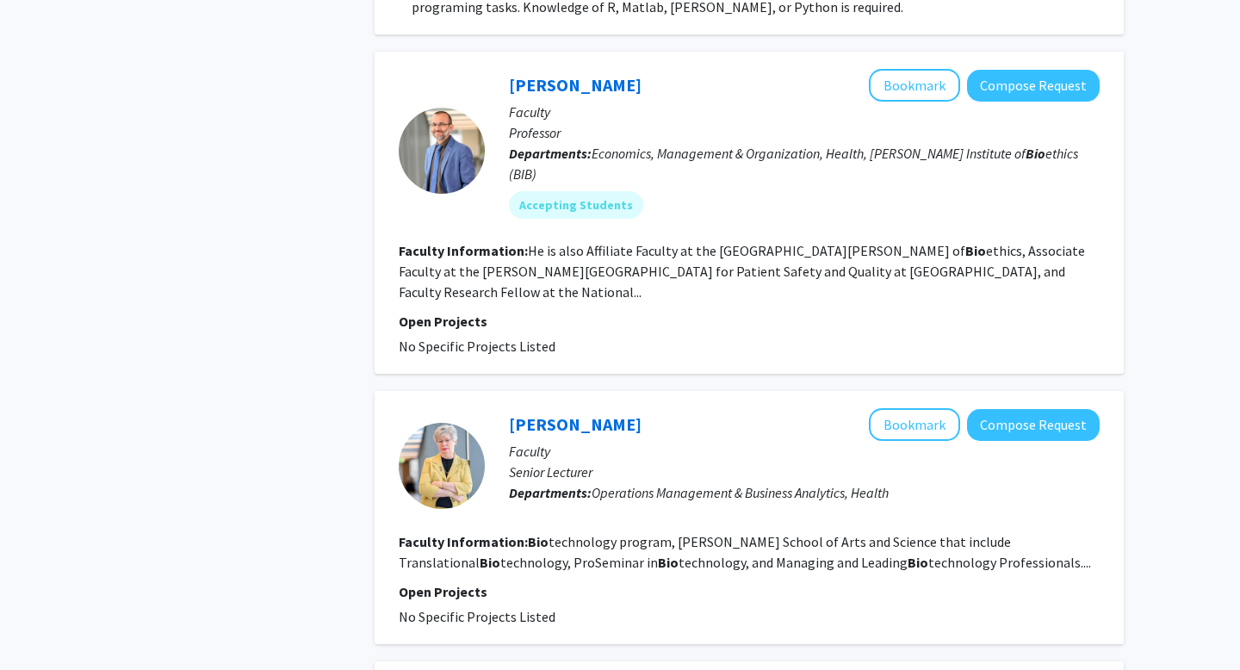
scroll to position [1540, 0]
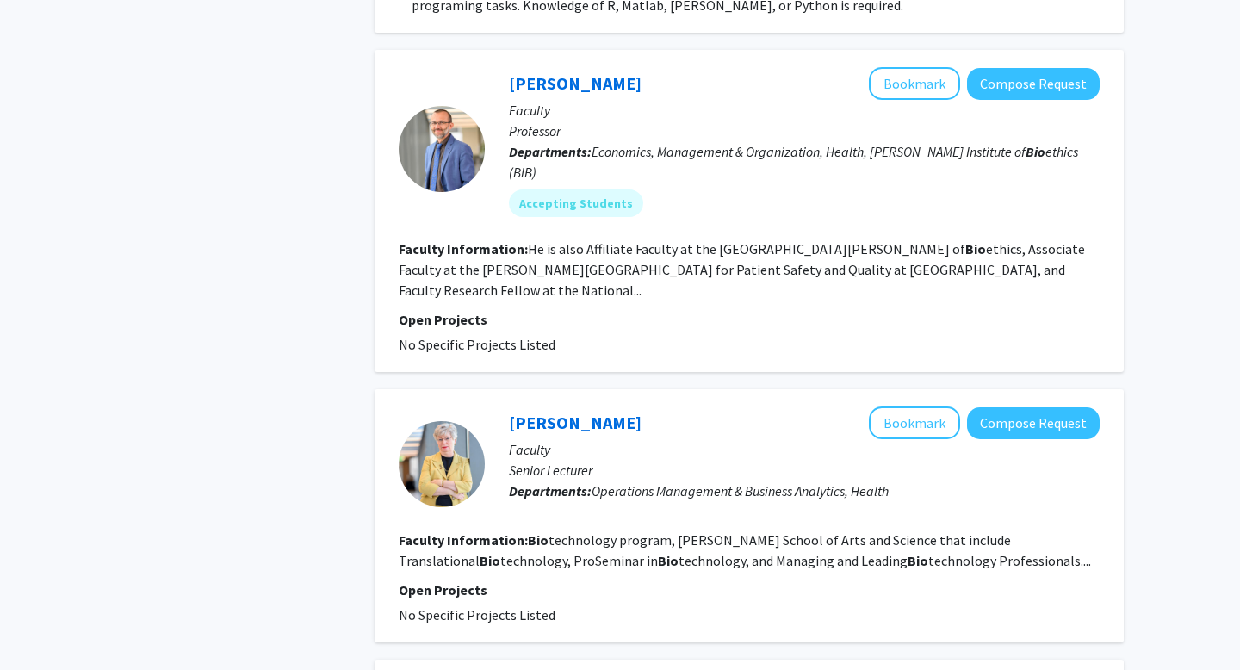
click at [708, 531] on fg-read-more "Bio technology program, JHU Krieger School of Arts and Science that include Tra…" at bounding box center [745, 550] width 692 height 38
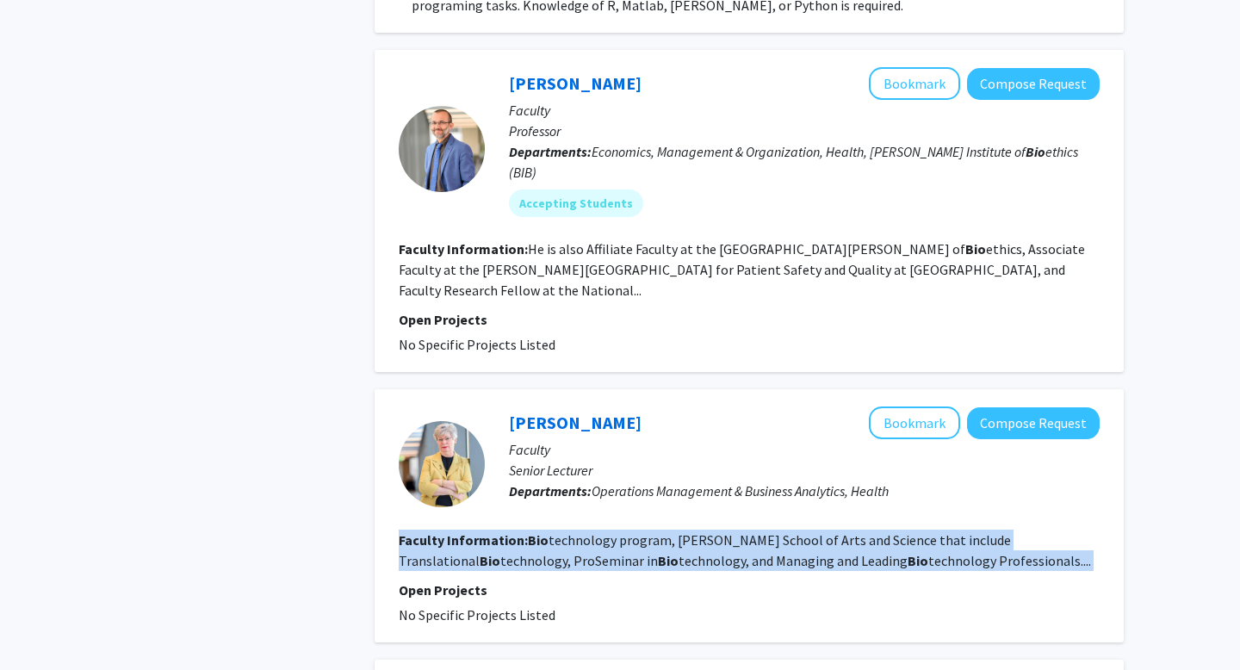
drag, startPoint x: 708, startPoint y: 497, endPoint x: 668, endPoint y: 497, distance: 40.5
click at [708, 531] on fg-read-more "Bio technology program, JHU Krieger School of Arts and Science that include Tra…" at bounding box center [745, 550] width 692 height 38
click at [668, 531] on fg-read-more "Bio technology program, JHU Krieger School of Arts and Science that include Tra…" at bounding box center [745, 550] width 692 height 38
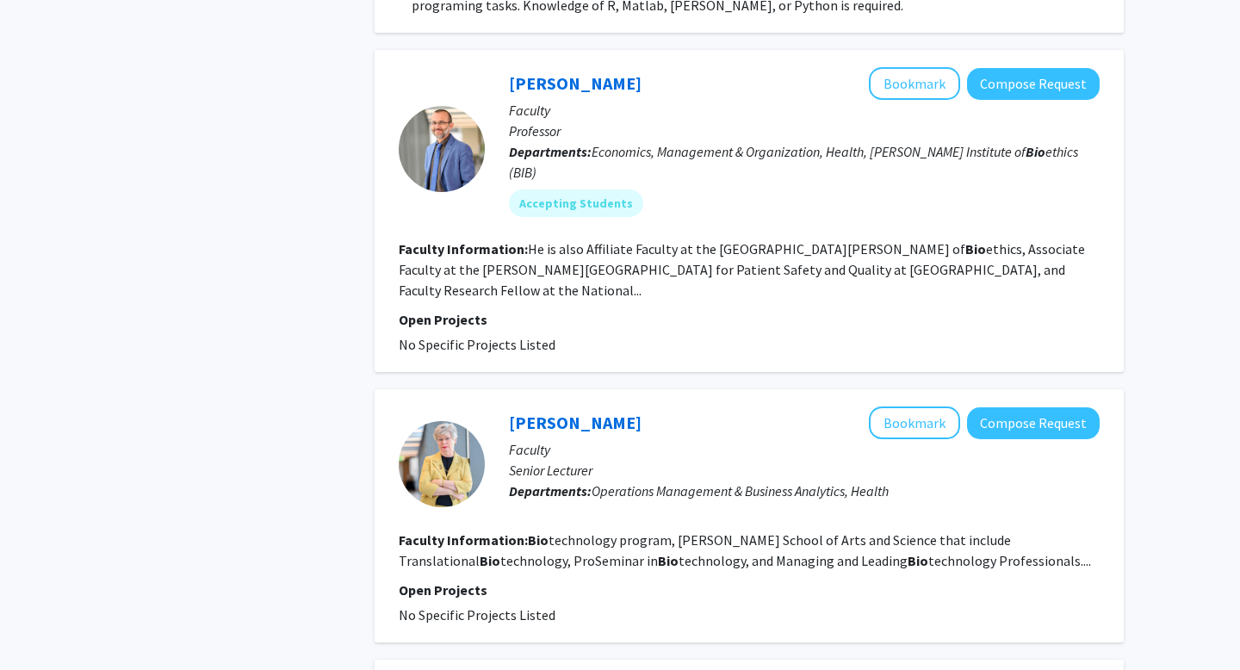
click at [506, 606] on span "No Specific Projects Listed" at bounding box center [477, 614] width 157 height 17
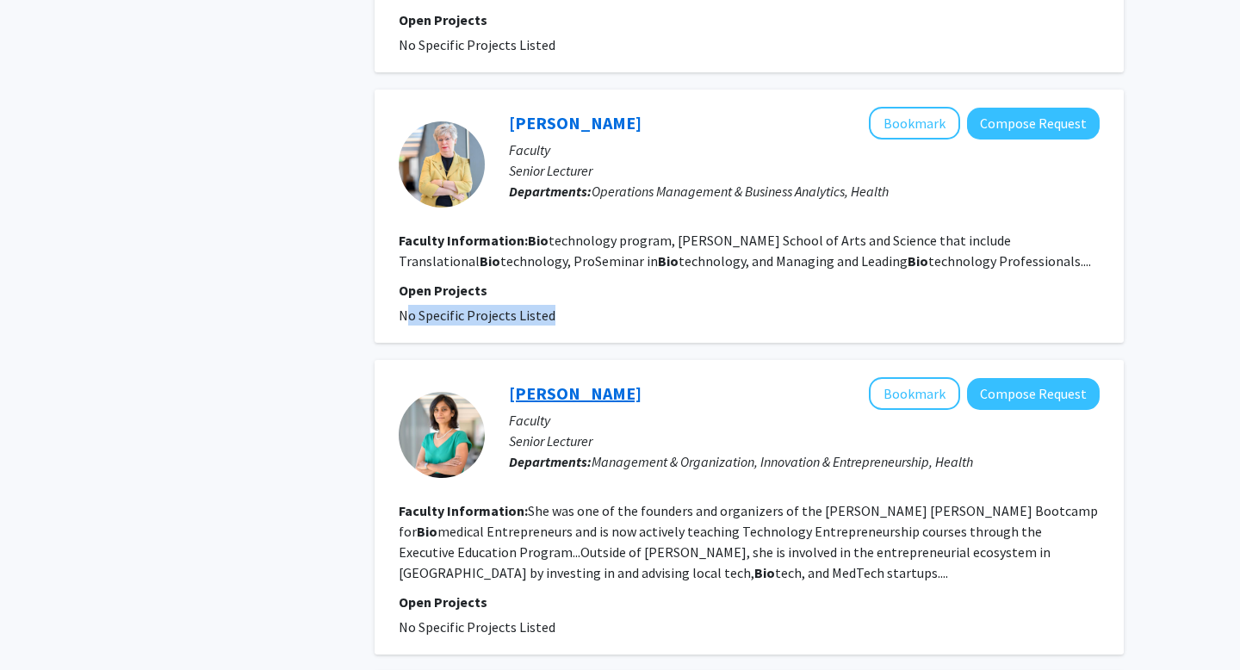
scroll to position [1840, 0]
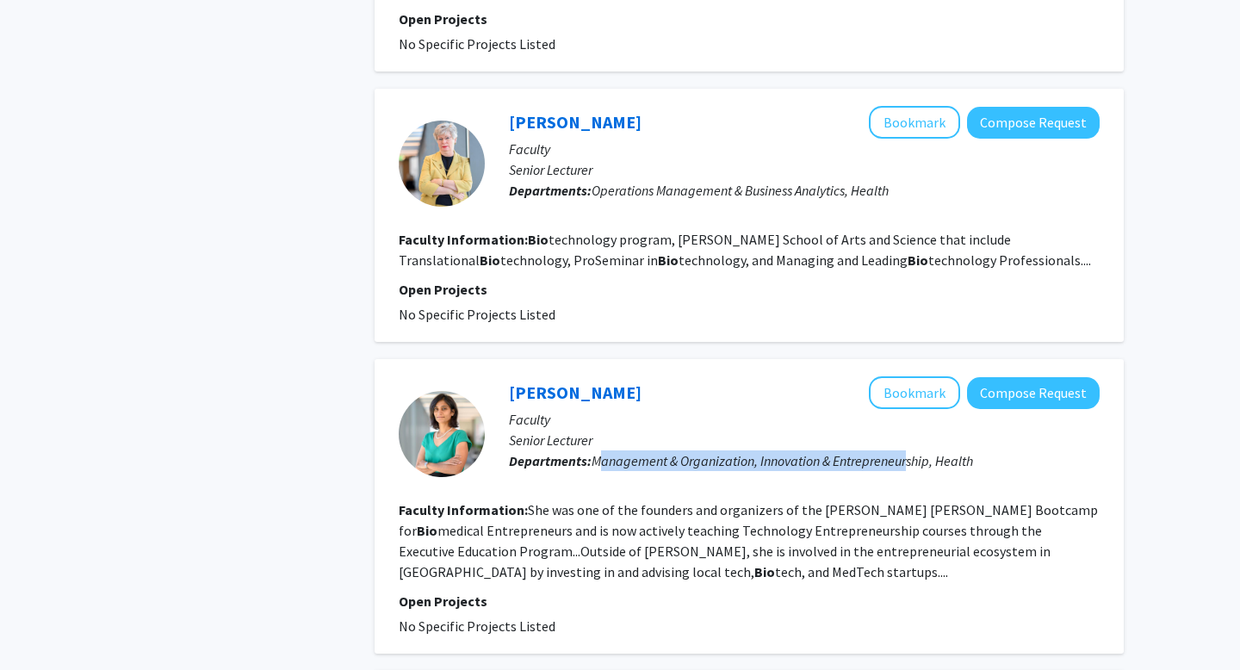
drag, startPoint x: 603, startPoint y: 401, endPoint x: 909, endPoint y: 408, distance: 306.5
click at [909, 450] on p "Departments: Management & Organization, Innovation & Entrepreneurship, Health" at bounding box center [804, 460] width 591 height 21
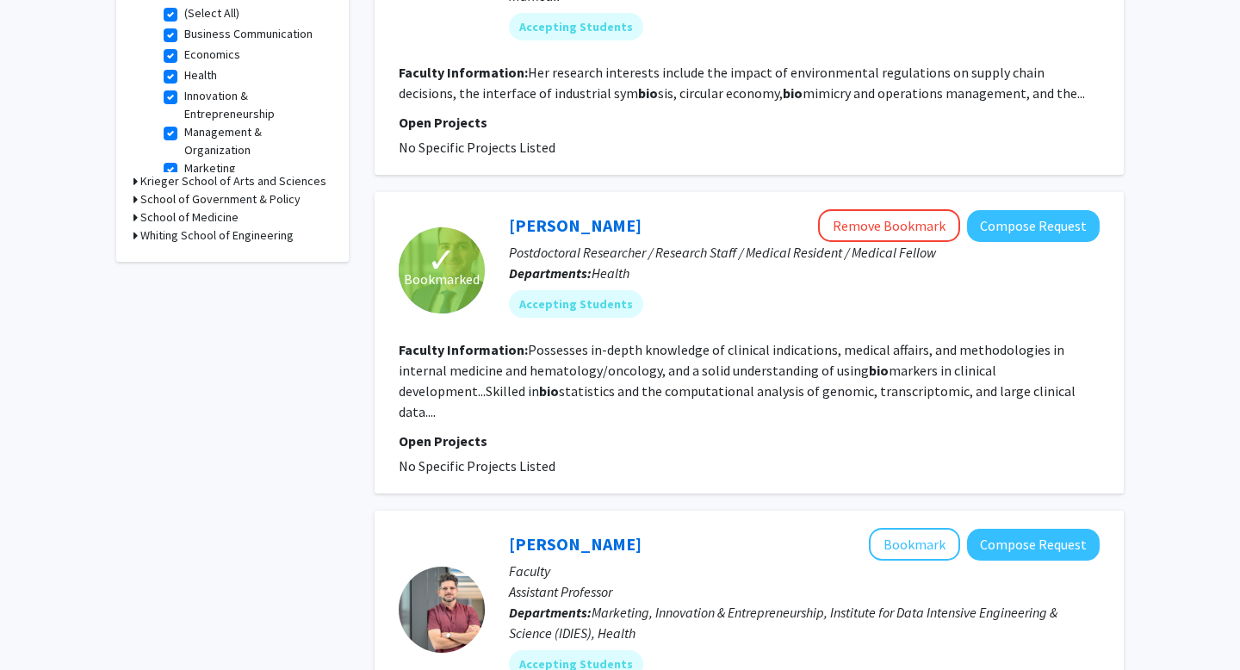
scroll to position [0, 0]
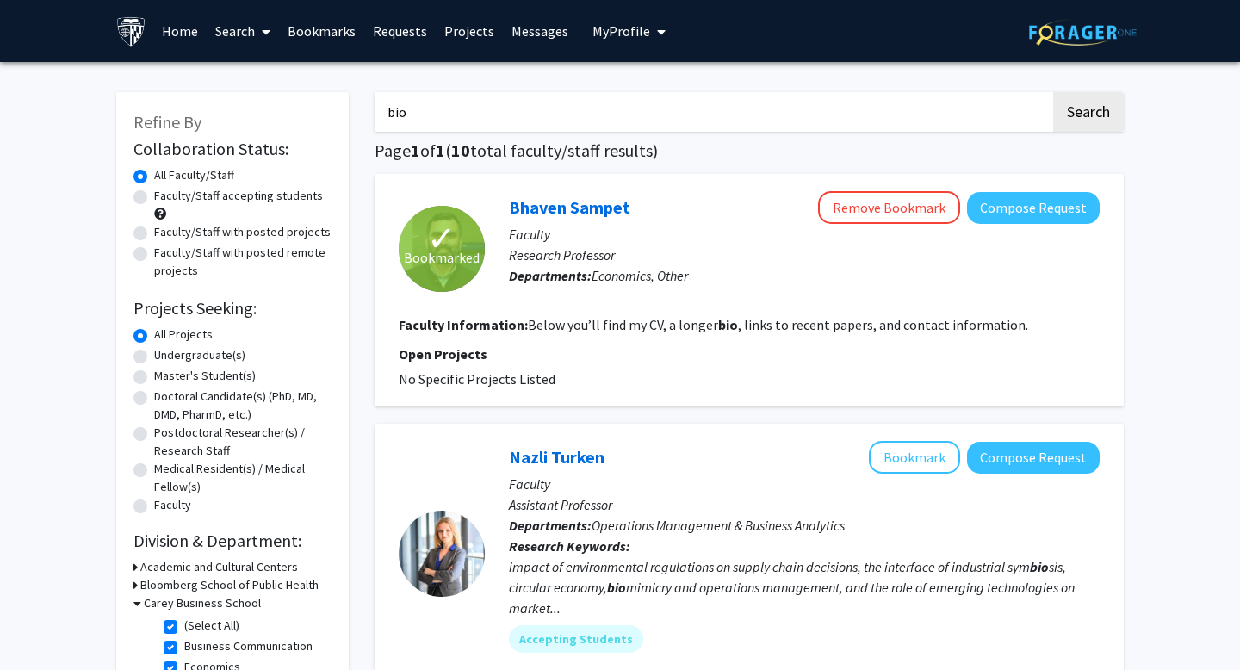
click at [286, 199] on label "Faculty/Staff accepting students" at bounding box center [238, 196] width 169 height 18
click at [165, 198] on input "Faculty/Staff accepting students" at bounding box center [159, 192] width 11 height 11
radio input "true"
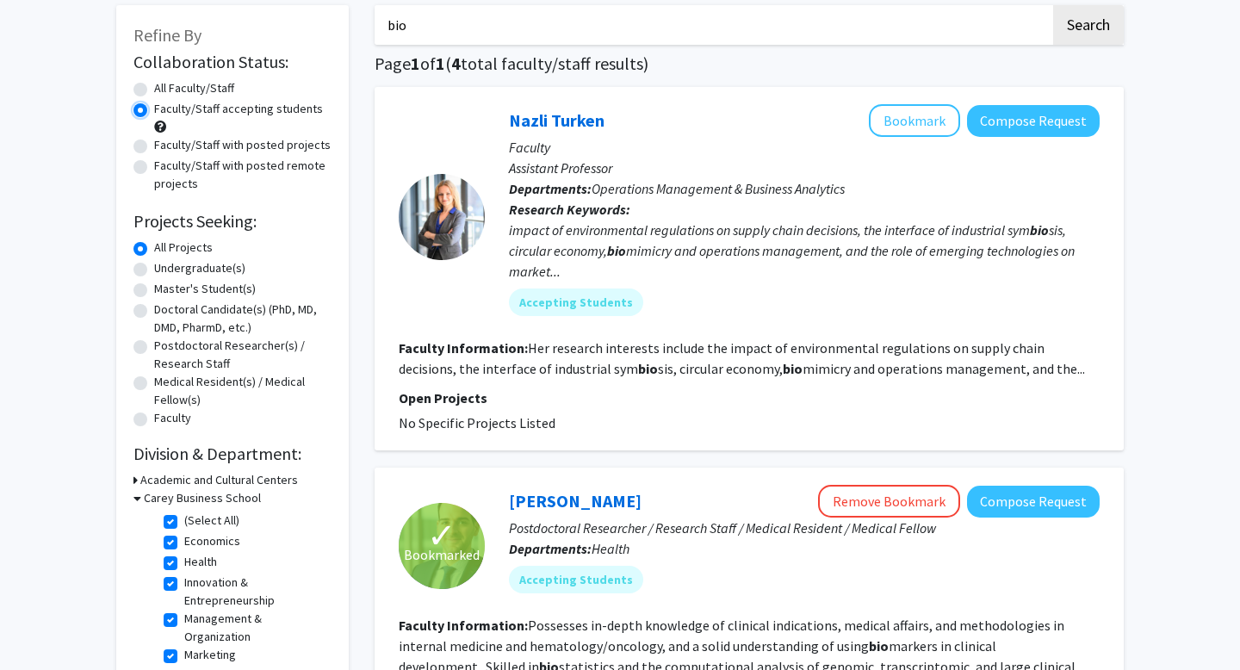
scroll to position [84, 0]
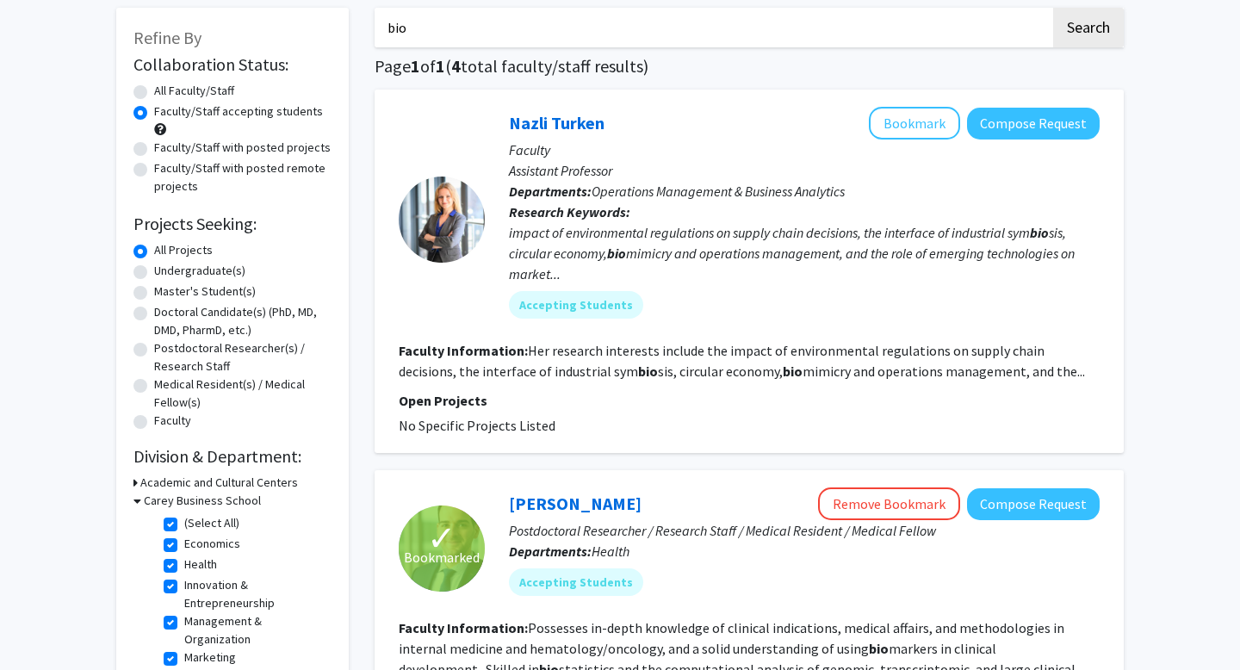
click at [495, 362] on section "Faculty Information: Her research interests include the impact of environmental…" at bounding box center [749, 360] width 701 height 41
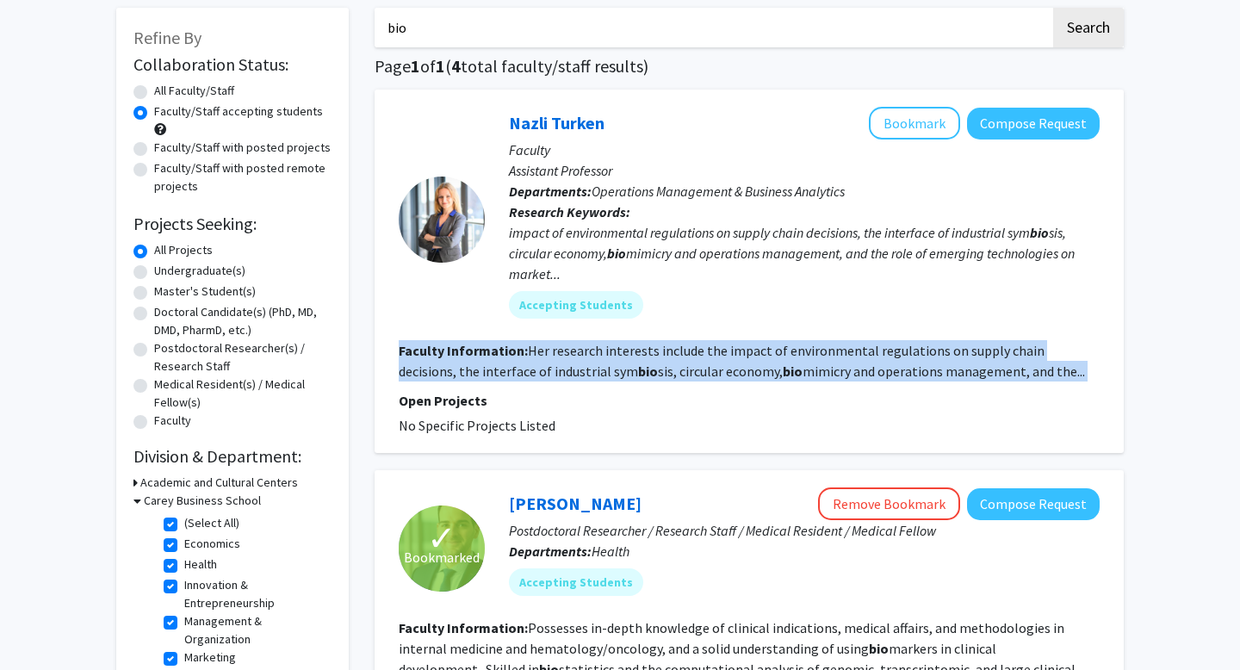
click at [495, 362] on section "Faculty Information: Her research interests include the impact of environmental…" at bounding box center [749, 360] width 701 height 41
click at [486, 362] on section "Faculty Information: Her research interests include the impact of environmental…" at bounding box center [749, 360] width 701 height 41
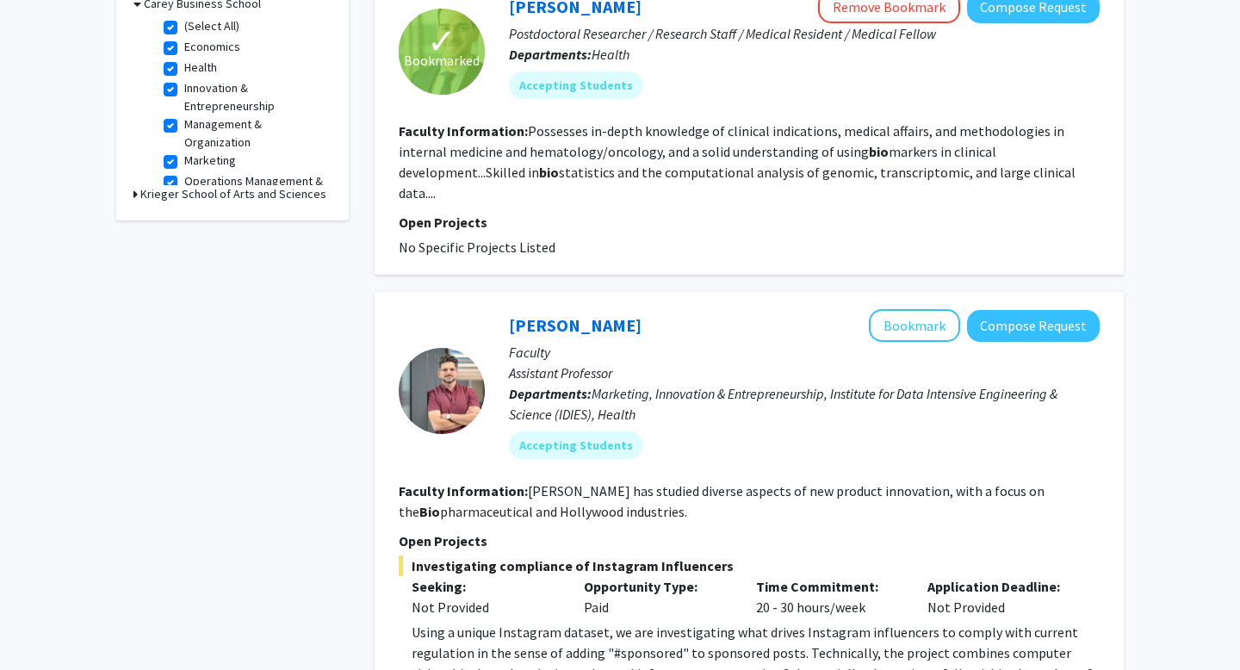
scroll to position [596, 0]
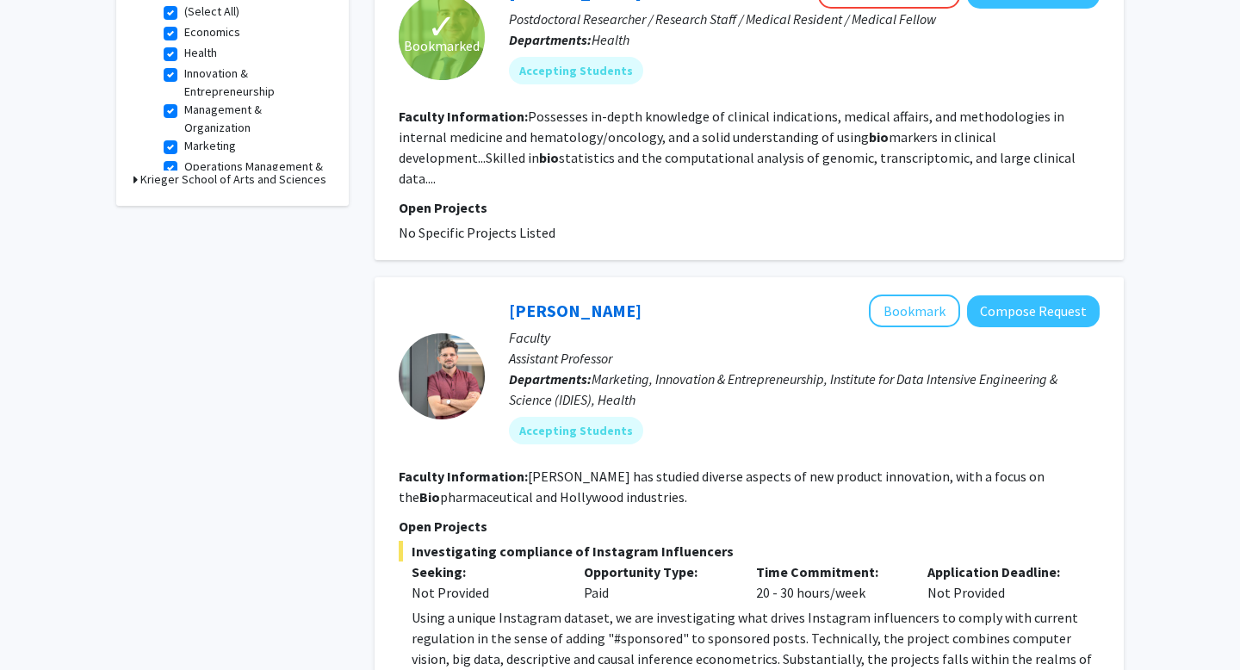
click at [653, 370] on span "Marketing, Innovation & Entrepreneurship, Institute for Data Intensive Engineer…" at bounding box center [783, 389] width 548 height 38
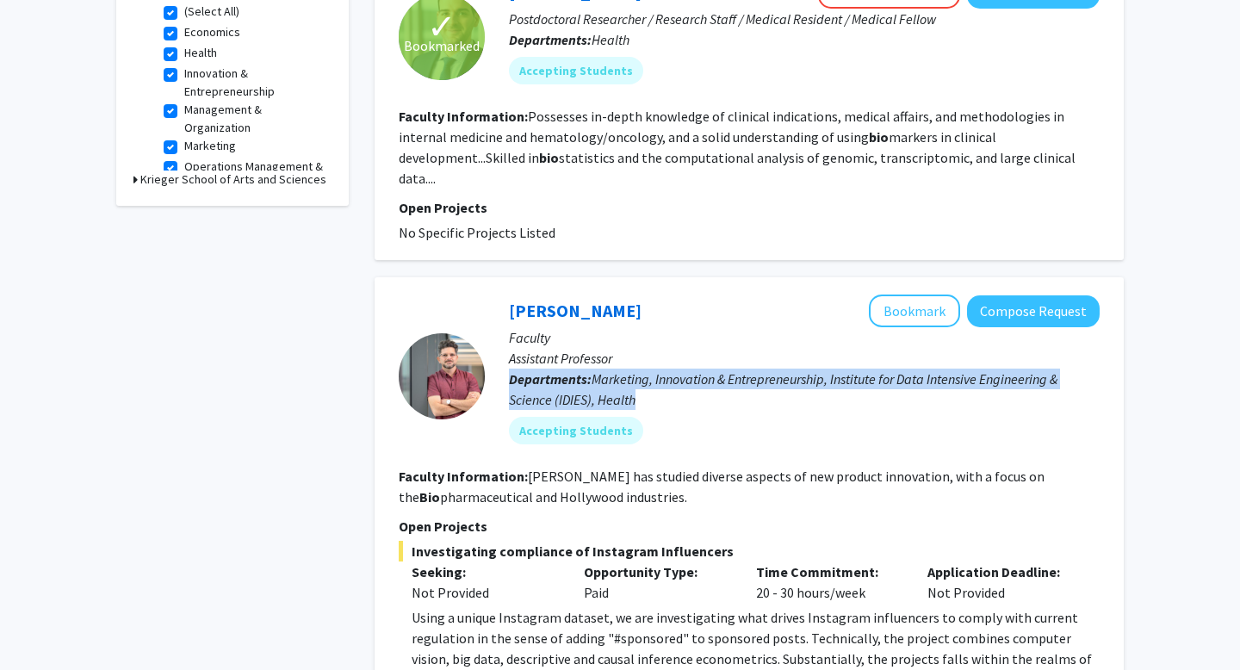
click at [653, 370] on span "Marketing, Innovation & Entrepreneurship, Institute for Data Intensive Engineer…" at bounding box center [783, 389] width 548 height 38
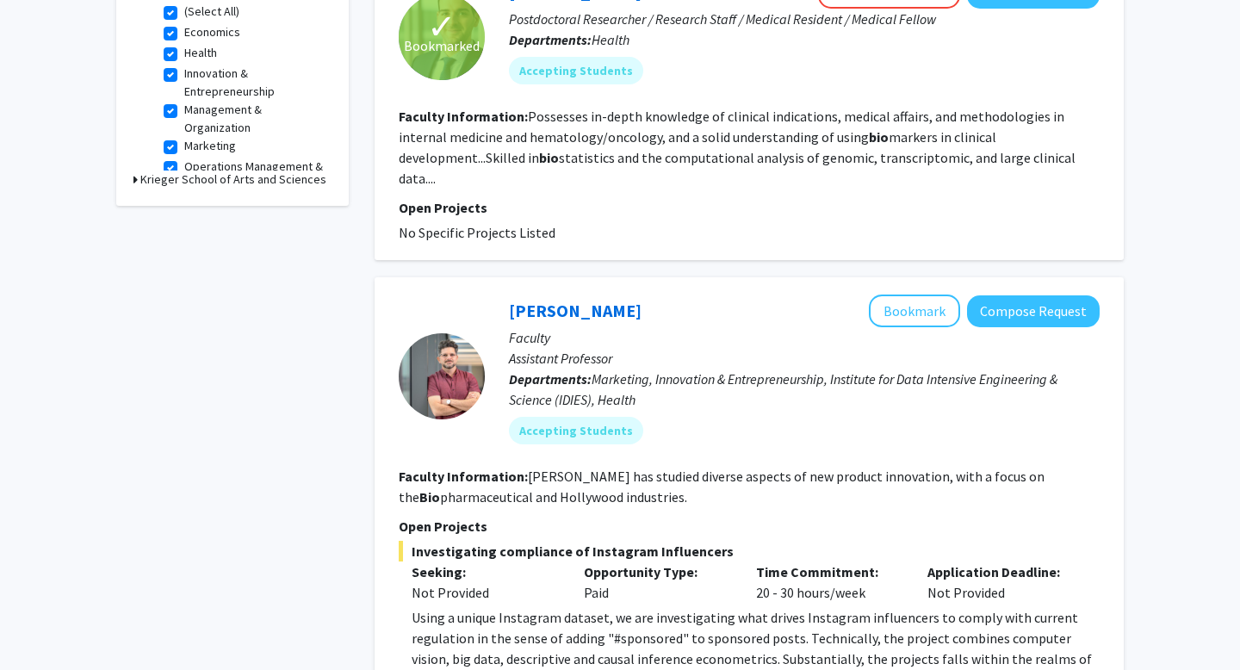
click at [653, 370] on span "Marketing, Innovation & Entrepreneurship, Institute for Data Intensive Engineer…" at bounding box center [783, 389] width 548 height 38
click at [578, 467] on fg-read-more "Hermosilla has studied diverse aspects of new product innovation, with a focus …" at bounding box center [722, 486] width 646 height 38
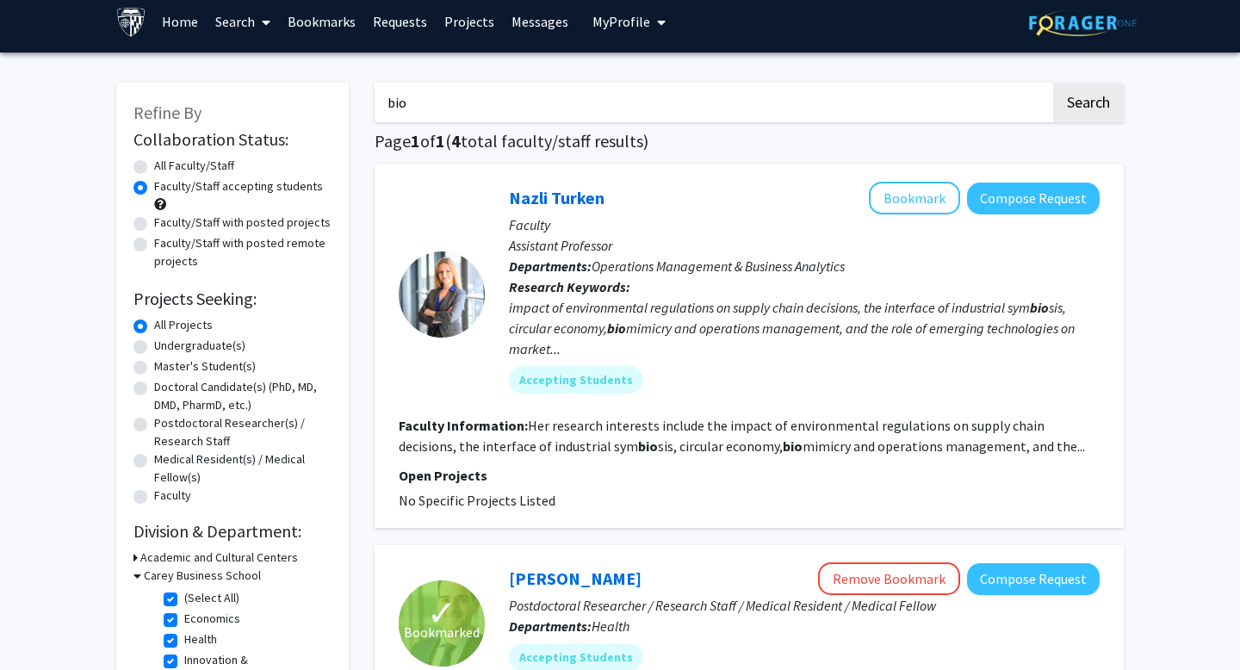
scroll to position [0, 0]
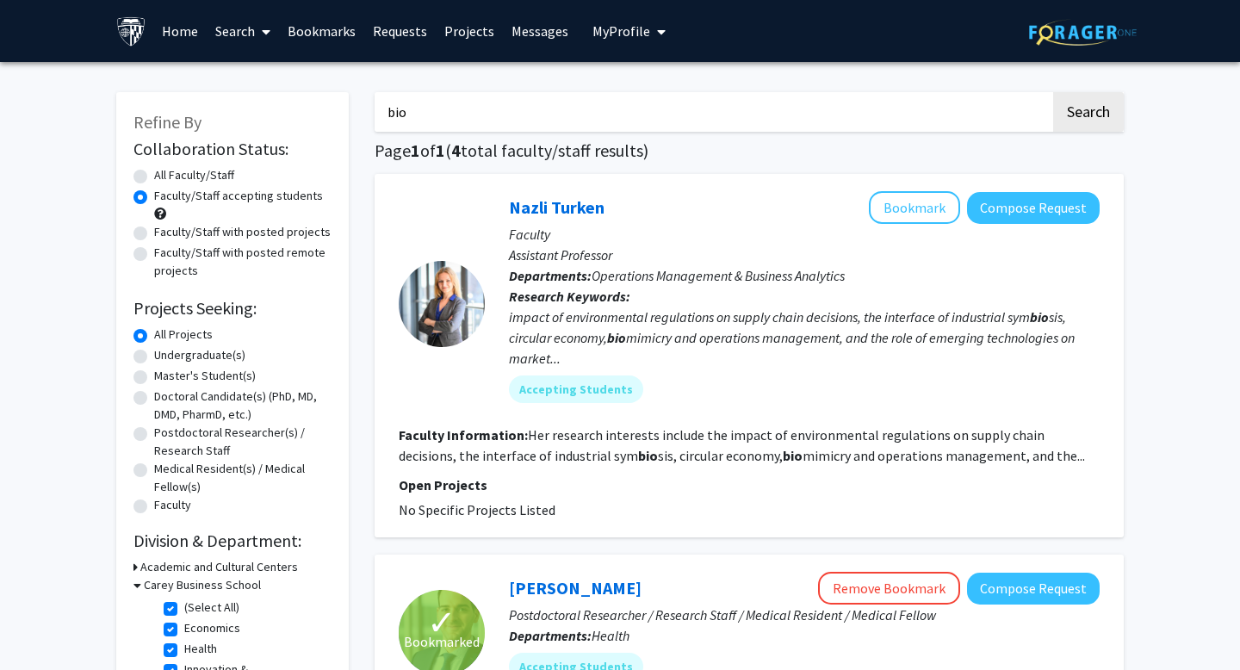
click at [214, 171] on label "All Faculty/Staff" at bounding box center [194, 175] width 80 height 18
click at [165, 171] on input "All Faculty/Staff" at bounding box center [159, 171] width 11 height 11
radio input "true"
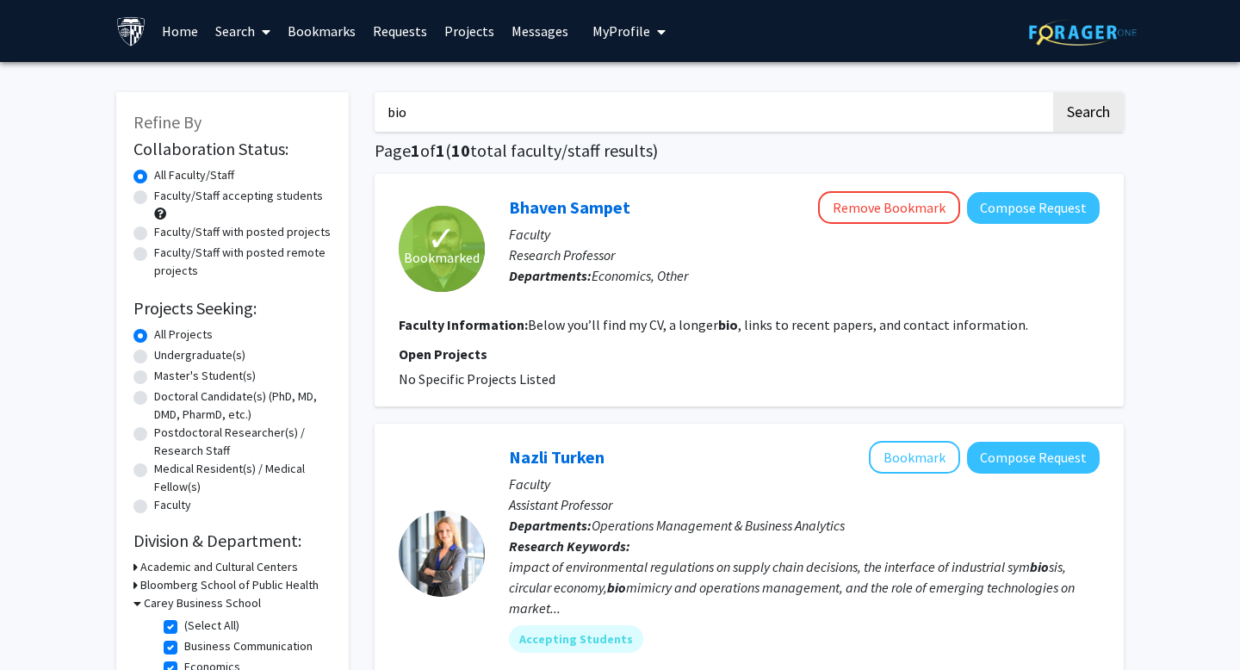
click at [435, 119] on input "bio" at bounding box center [712, 112] width 676 height 40
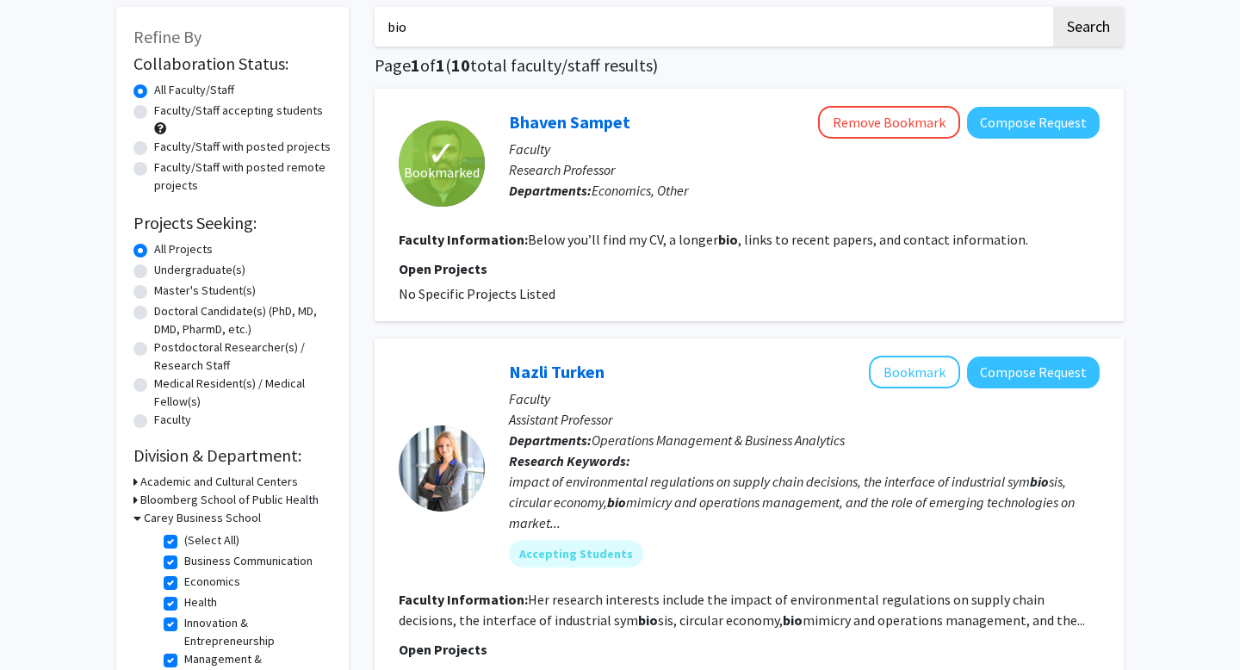
scroll to position [155, 0]
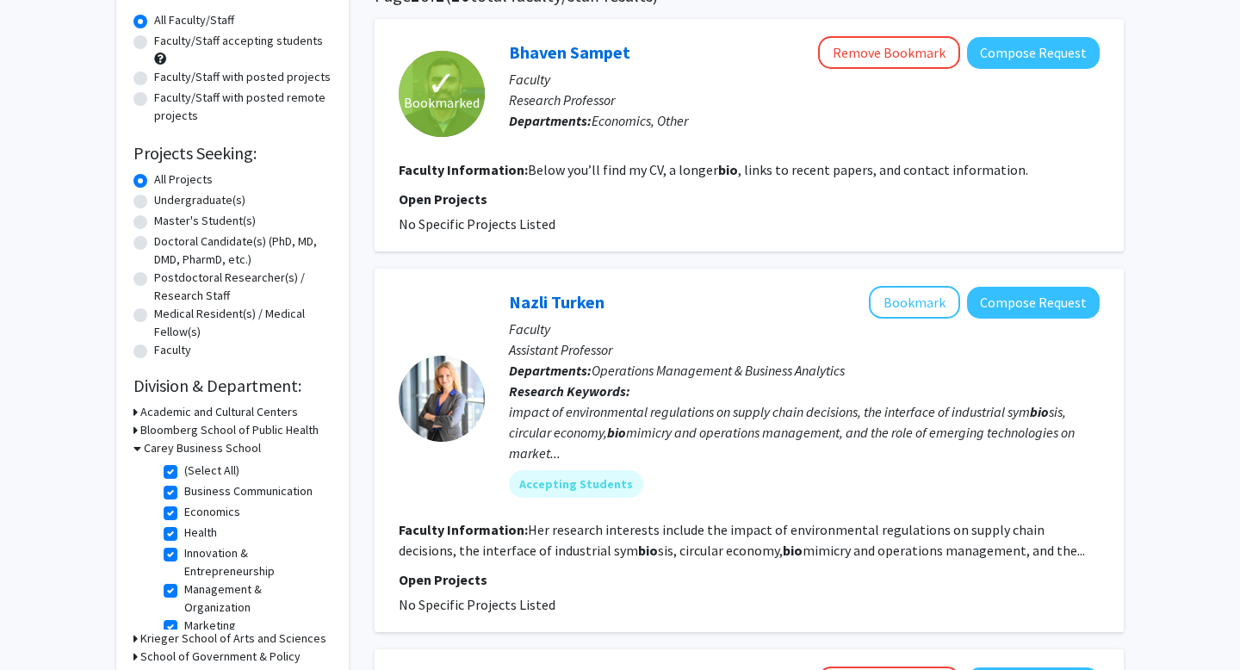
click at [617, 214] on fg-project-list "No Specific Projects Listed" at bounding box center [749, 223] width 701 height 21
click at [597, 106] on p "Research Professor" at bounding box center [804, 100] width 591 height 21
drag, startPoint x: 597, startPoint y: 106, endPoint x: 555, endPoint y: 106, distance: 41.3
click at [597, 106] on p "Research Professor" at bounding box center [804, 100] width 591 height 21
click at [555, 106] on p "Research Professor" at bounding box center [804, 100] width 591 height 21
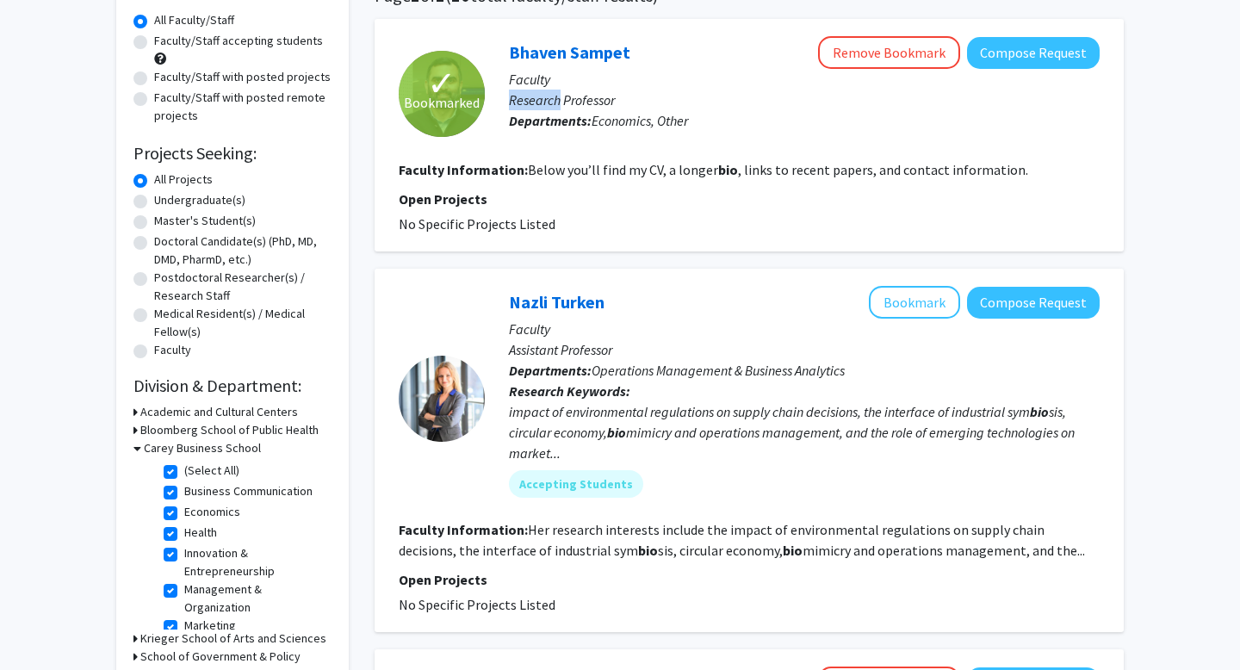
click at [555, 106] on p "Research Professor" at bounding box center [804, 100] width 591 height 21
click at [534, 109] on p "Research Professor" at bounding box center [804, 100] width 591 height 21
click at [542, 100] on p "Research Professor" at bounding box center [804, 100] width 591 height 21
click at [532, 80] on p "Faculty" at bounding box center [804, 79] width 591 height 21
click at [664, 96] on p "Research Professor" at bounding box center [804, 100] width 591 height 21
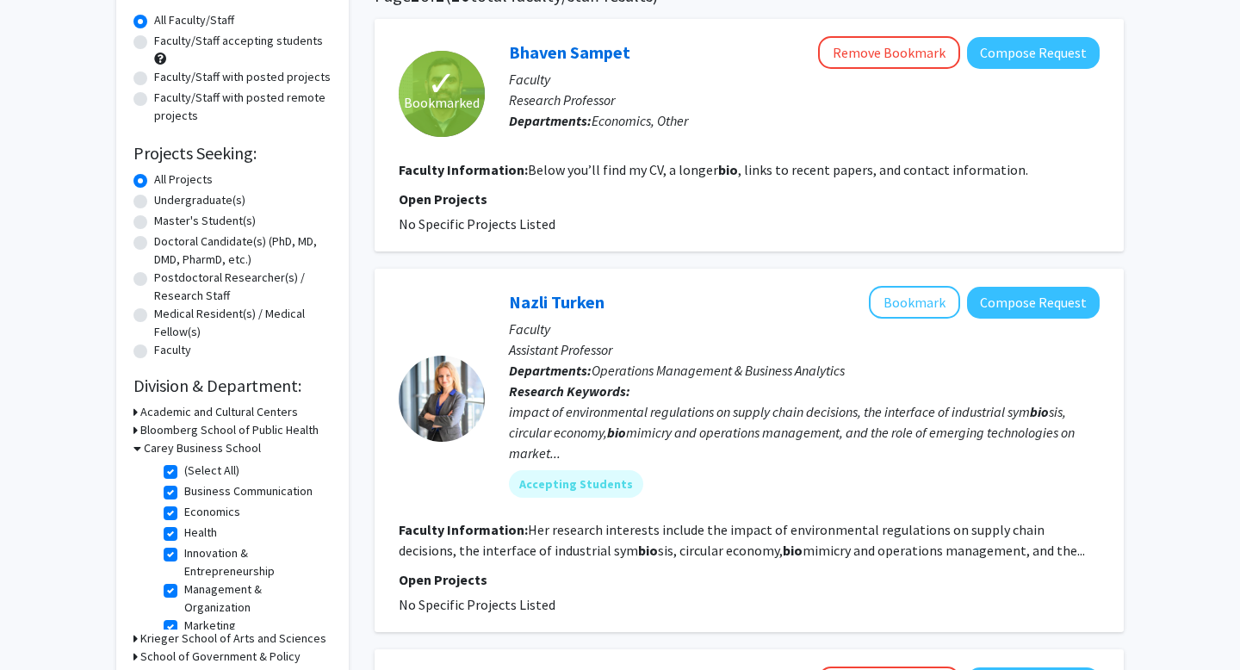
click at [612, 109] on div "Bhaven Sampet Remove Bookmark Compose Request Faculty Research Professor Depart…" at bounding box center [792, 93] width 615 height 114
click at [576, 172] on fg-read-more "Below you’ll find my CV, a longer bio , links to recent papers, and contact inf…" at bounding box center [778, 169] width 500 height 17
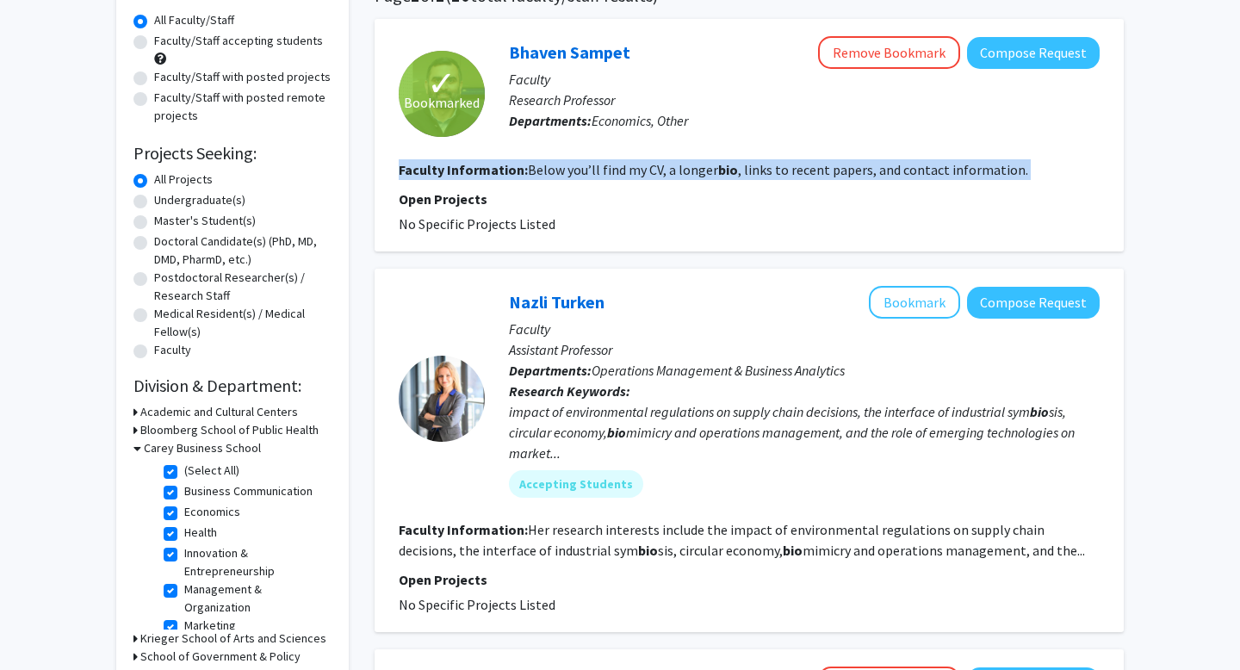
click at [576, 172] on fg-read-more "Below you’ll find my CV, a longer bio , links to recent papers, and contact inf…" at bounding box center [778, 169] width 500 height 17
click at [566, 170] on fg-read-more "Below you’ll find my CV, a longer bio , links to recent papers, and contact inf…" at bounding box center [778, 169] width 500 height 17
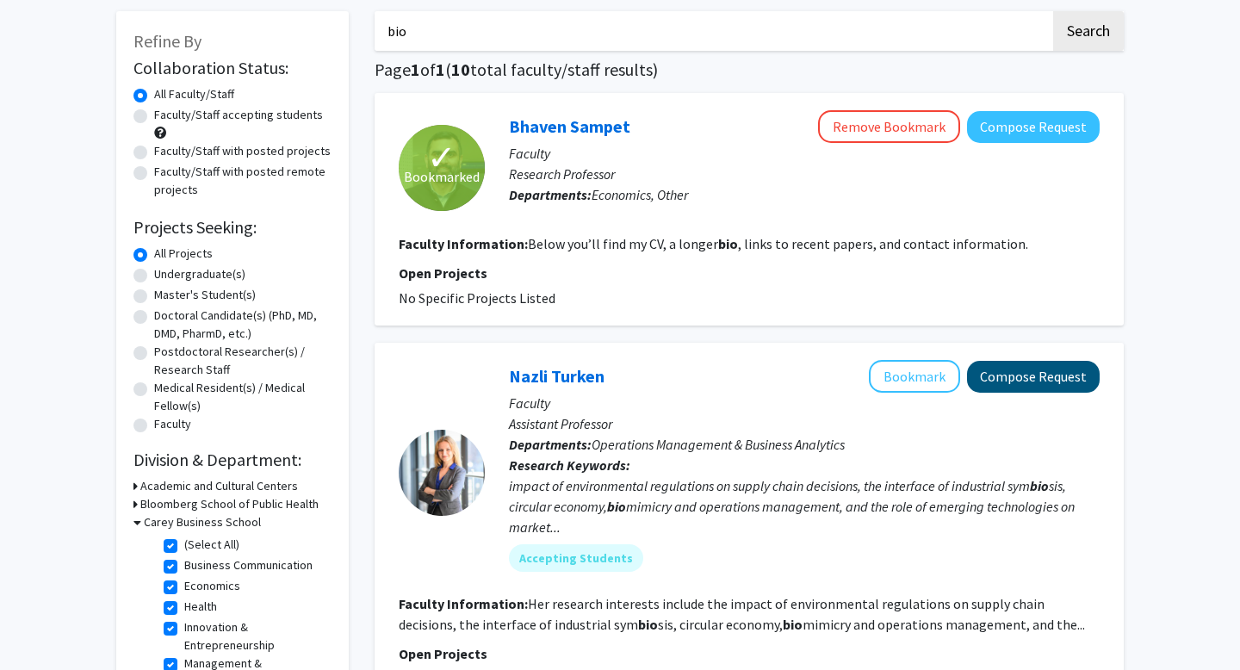
scroll to position [78, 0]
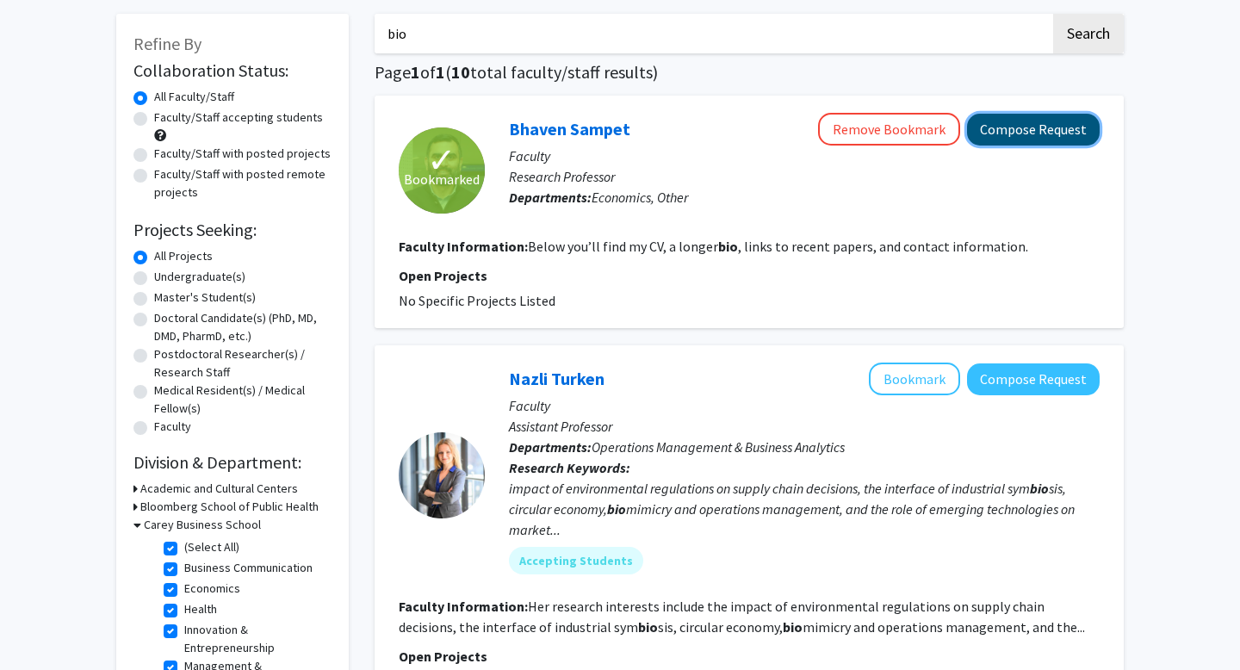
click at [1012, 129] on button "Compose Request" at bounding box center [1033, 130] width 133 height 32
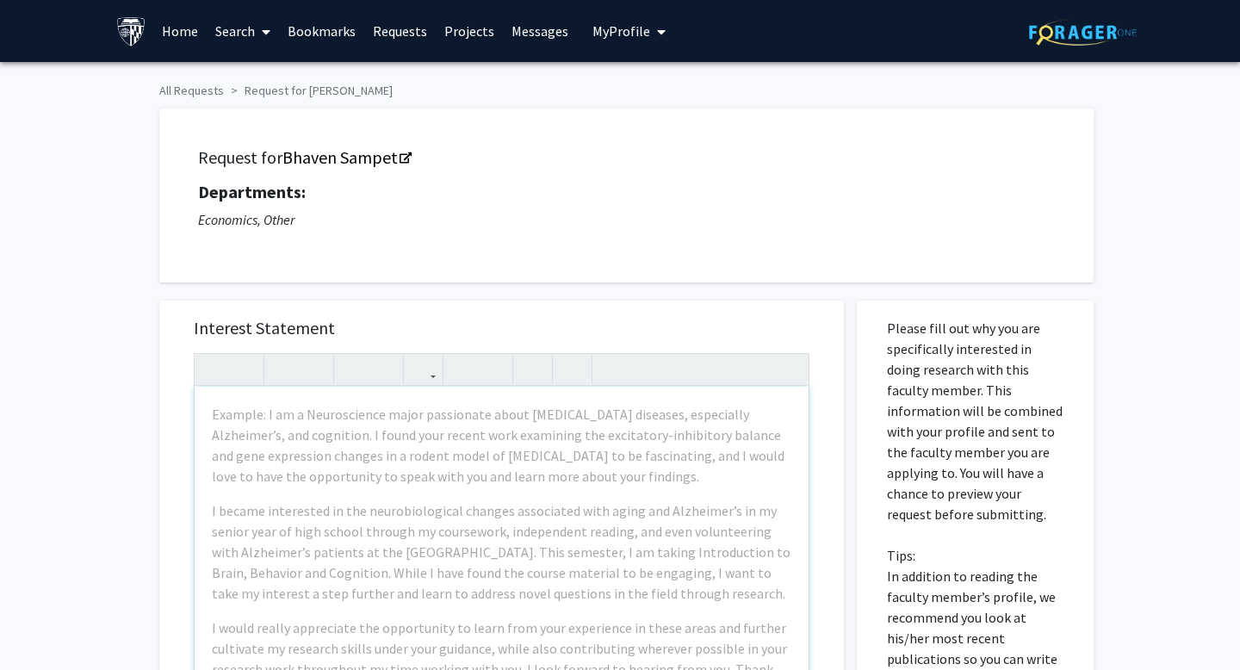
scroll to position [19, 0]
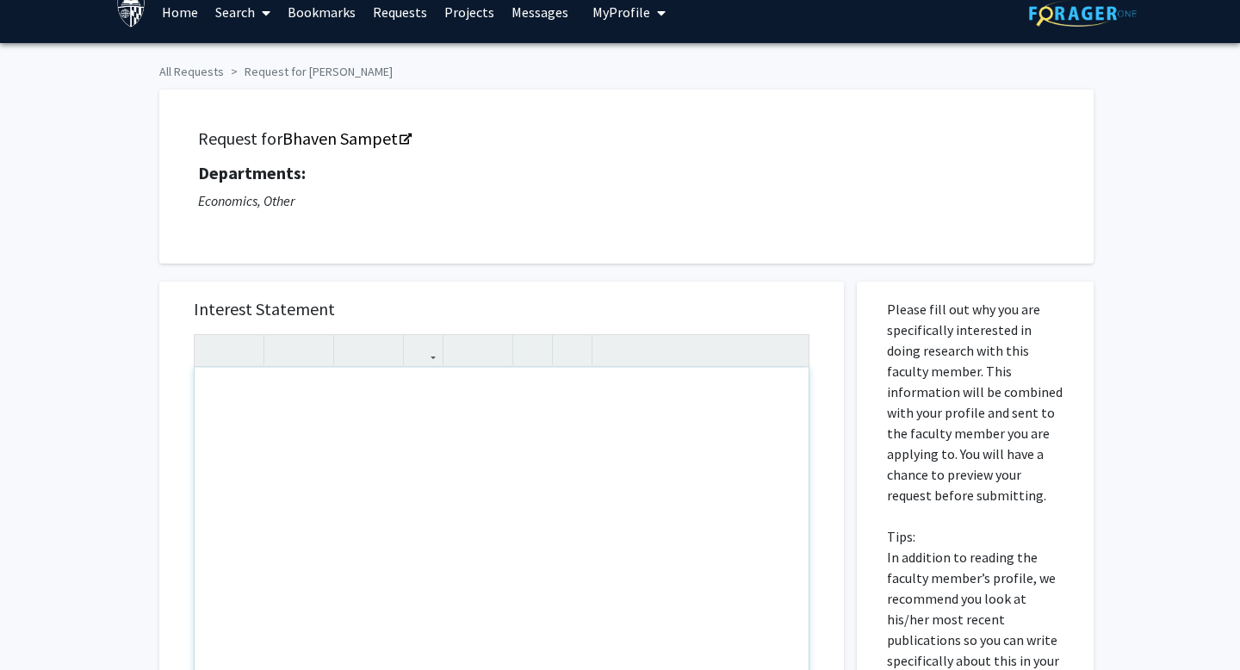
click at [655, 531] on div "Note to users with screen readers: Please press Alt+0 or Option+0 to deactivate…" at bounding box center [502, 565] width 614 height 394
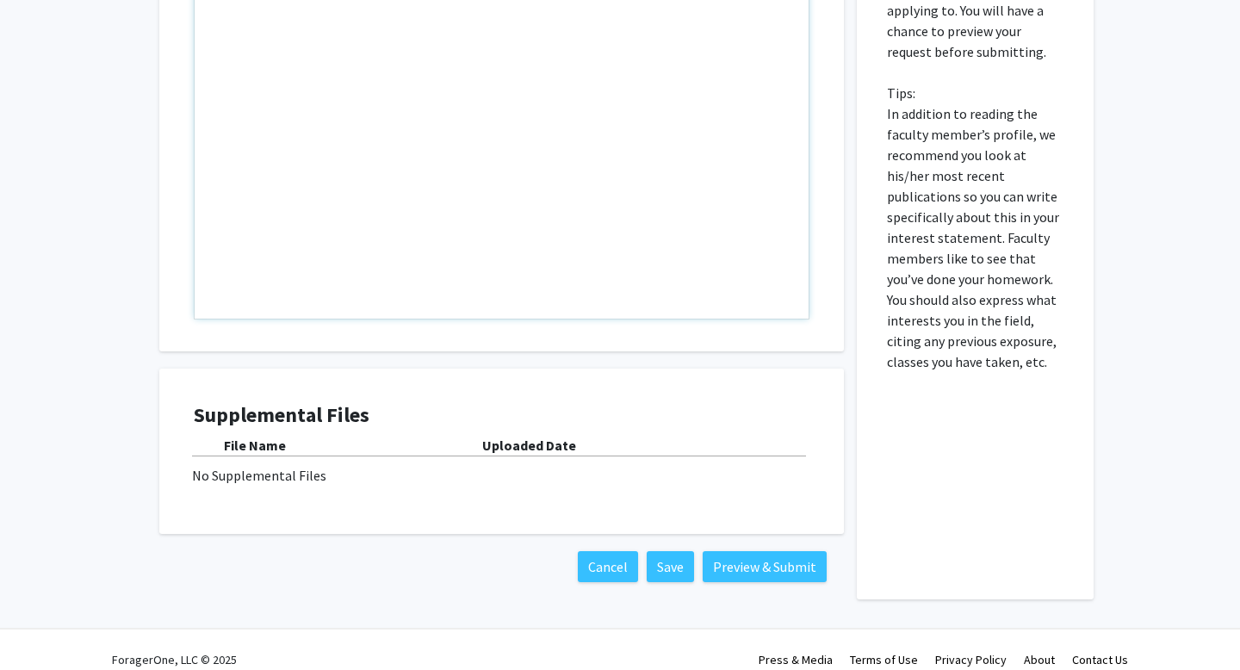
click at [513, 253] on div "Note to users with screen readers: Please press Alt+0 or Option+0 to deactivate…" at bounding box center [502, 121] width 614 height 394
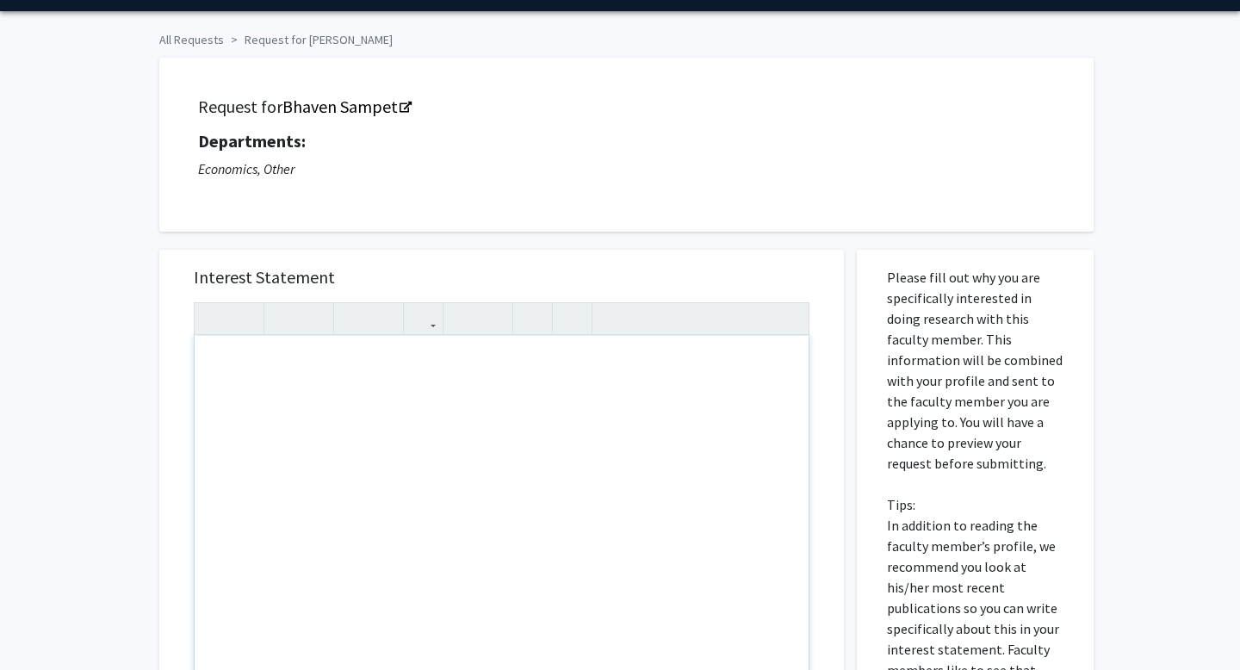
scroll to position [0, 0]
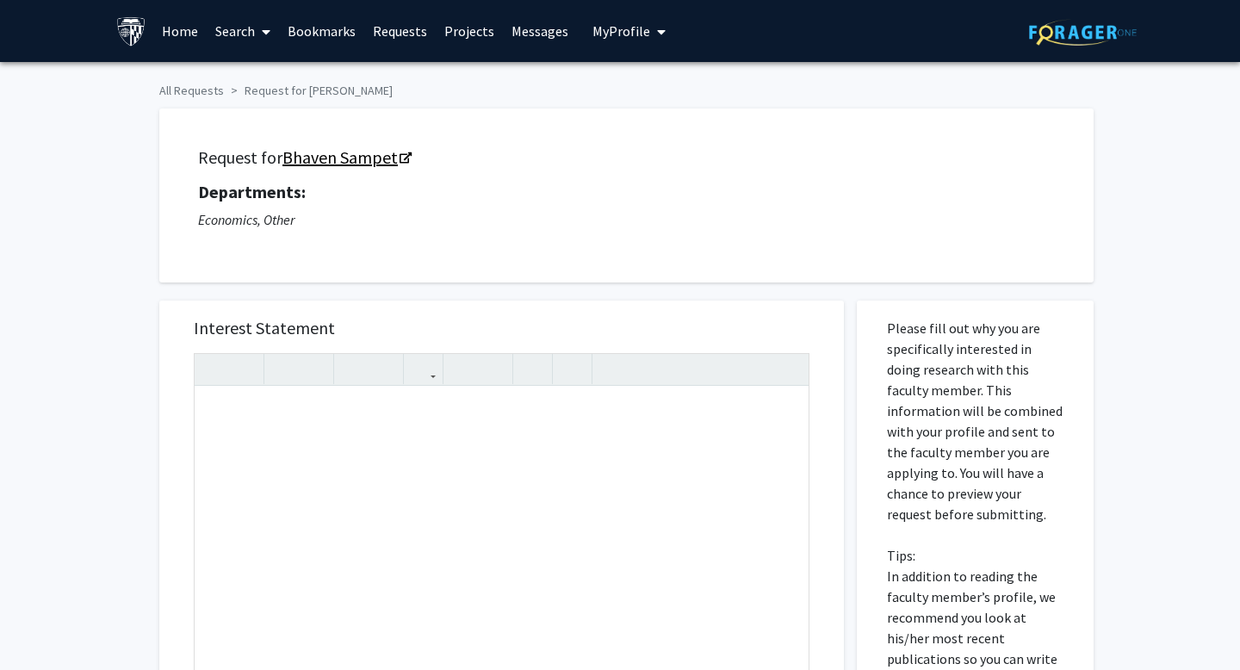
click at [325, 152] on link "Bhaven Sampet" at bounding box center [345, 157] width 127 height 22
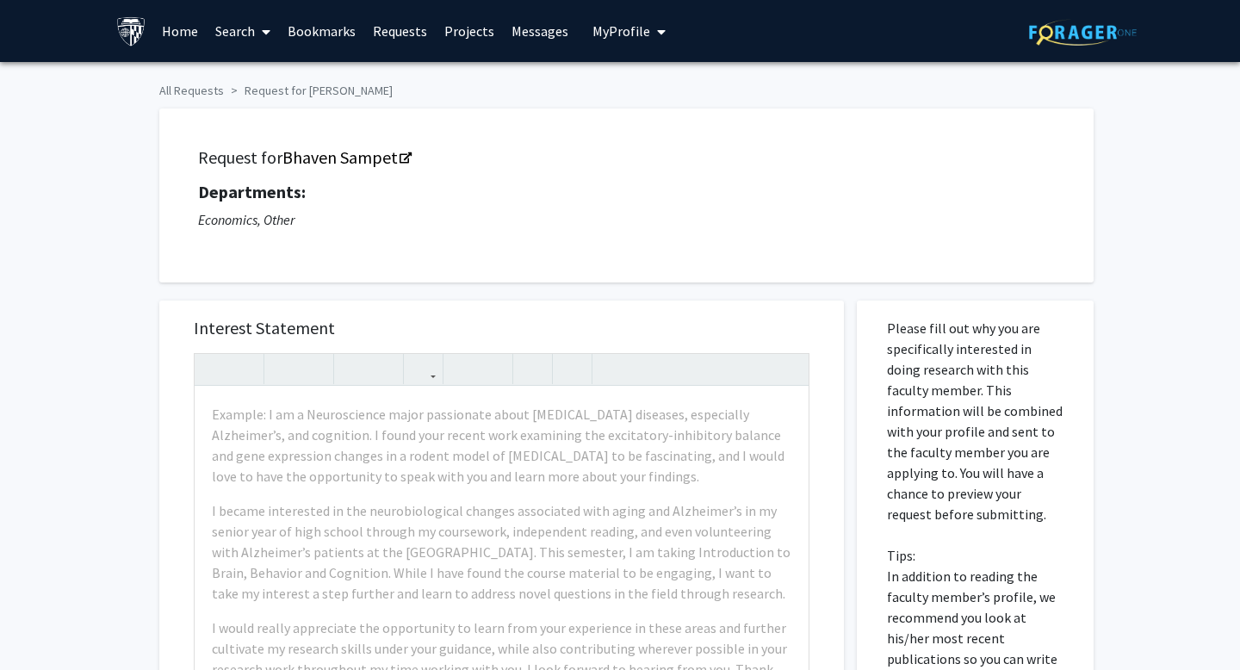
click at [112, 12] on div "Skip navigation Home Search Bookmarks Requests Projects Messages My Profile Zif…" at bounding box center [619, 31] width 1033 height 62
click at [141, 32] on img at bounding box center [131, 31] width 30 height 30
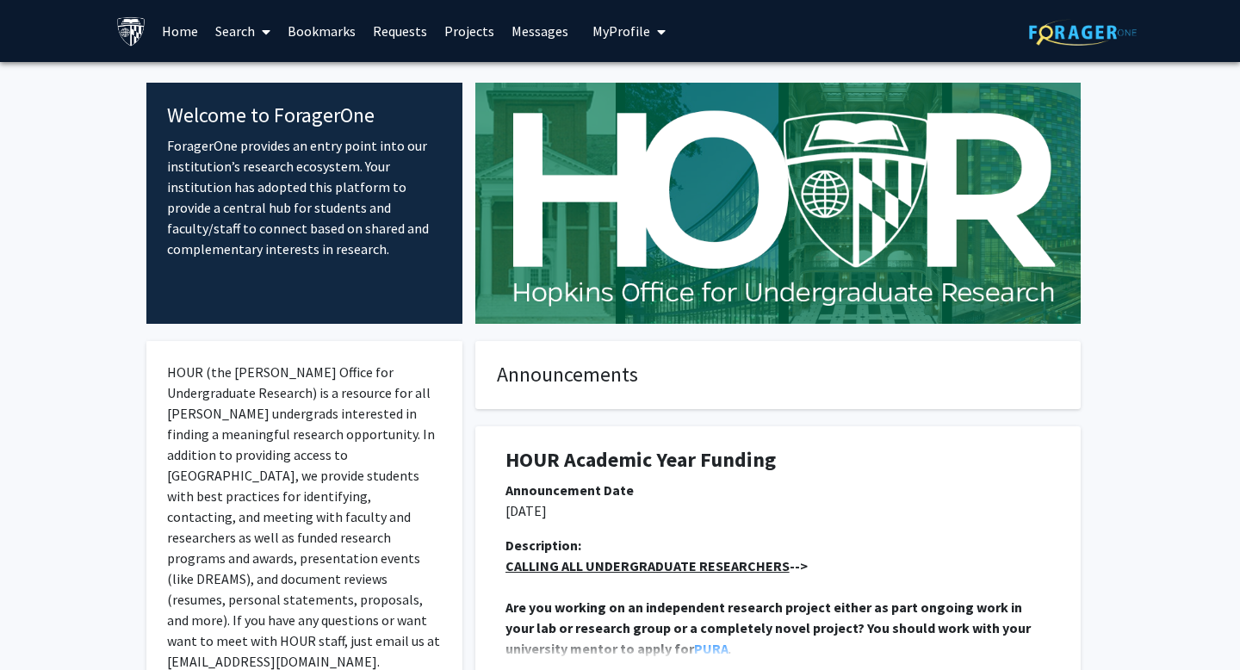
click at [256, 36] on span at bounding box center [262, 32] width 15 height 60
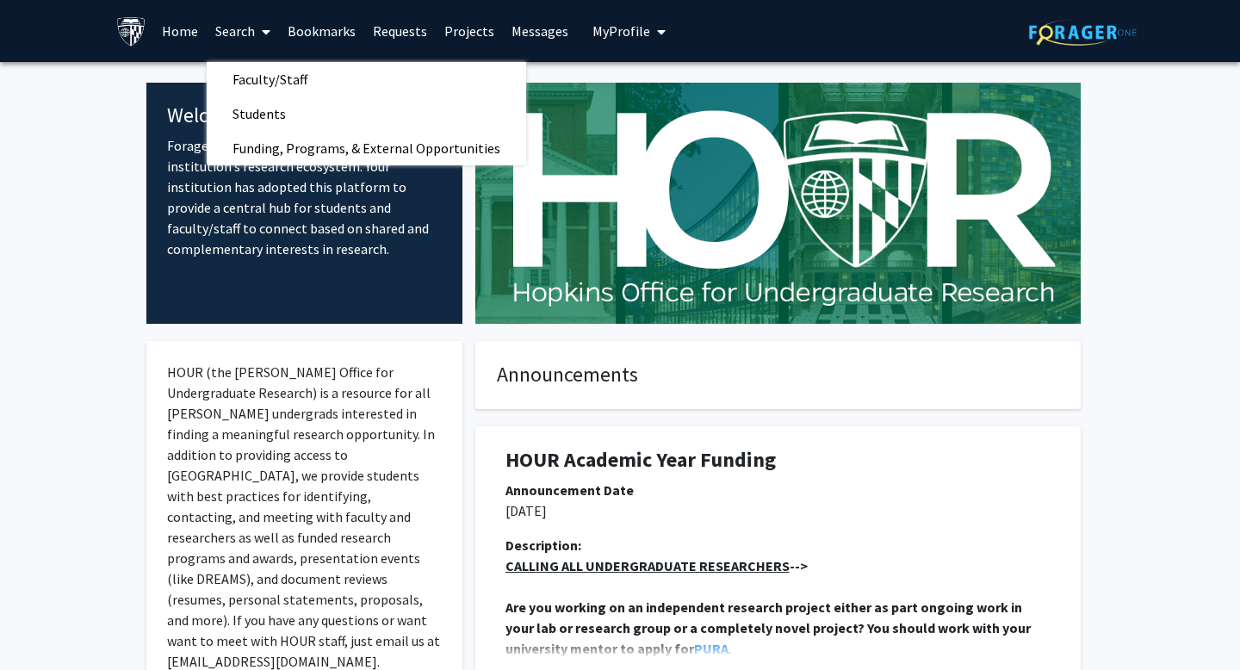
click at [263, 26] on icon at bounding box center [266, 32] width 9 height 14
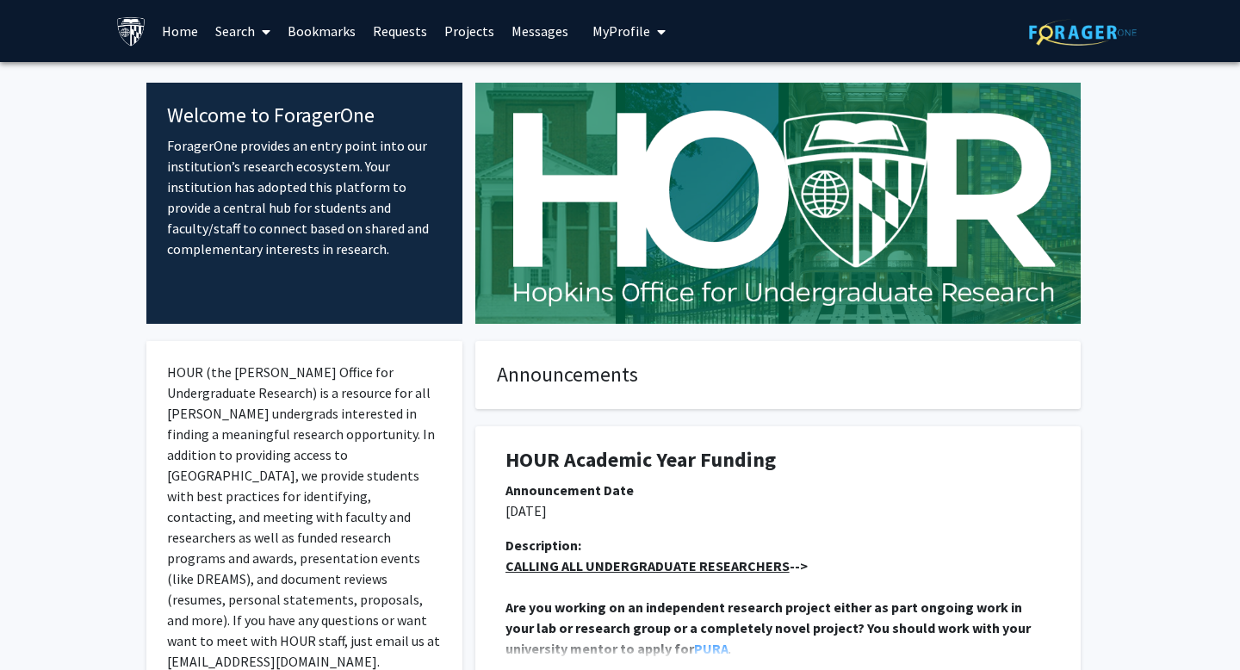
click at [262, 30] on icon at bounding box center [266, 32] width 9 height 14
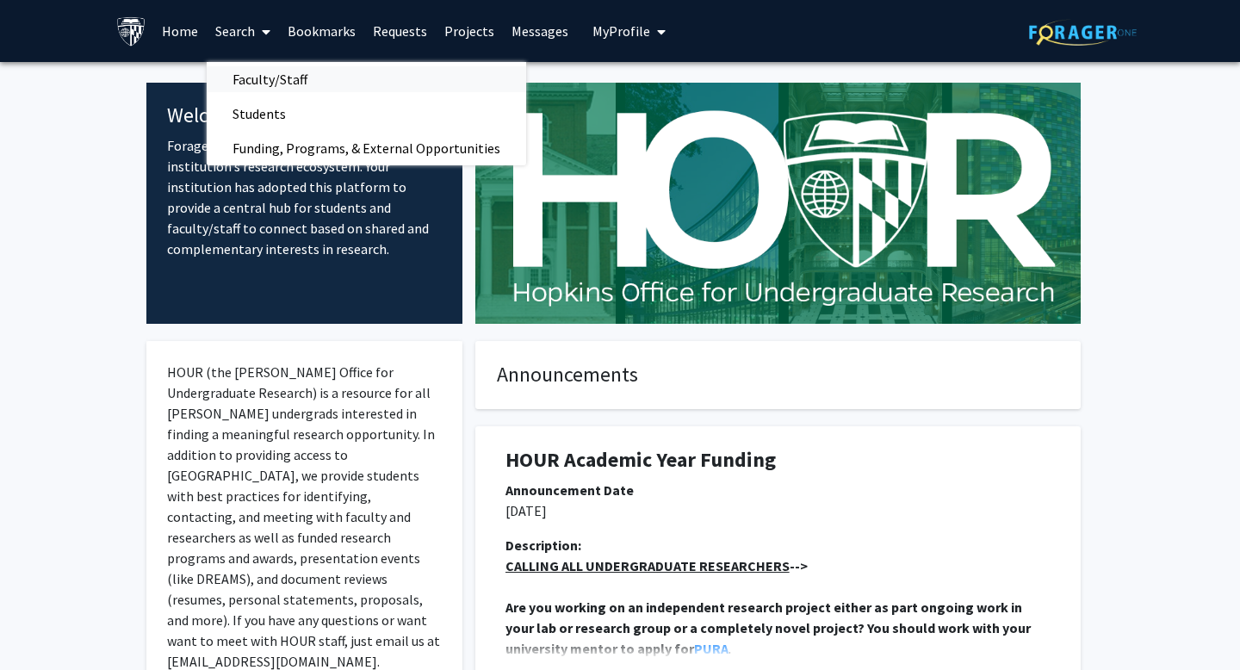
click at [291, 75] on span "Faculty/Staff" at bounding box center [270, 79] width 127 height 34
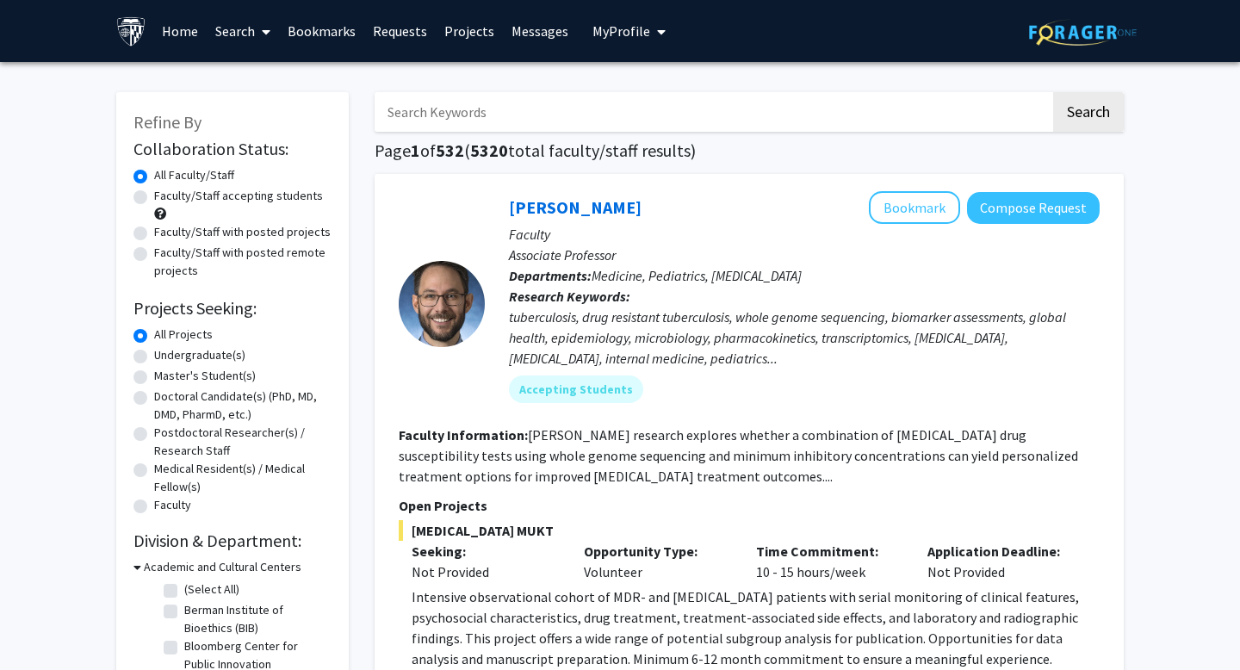
click at [263, 35] on icon at bounding box center [266, 32] width 9 height 14
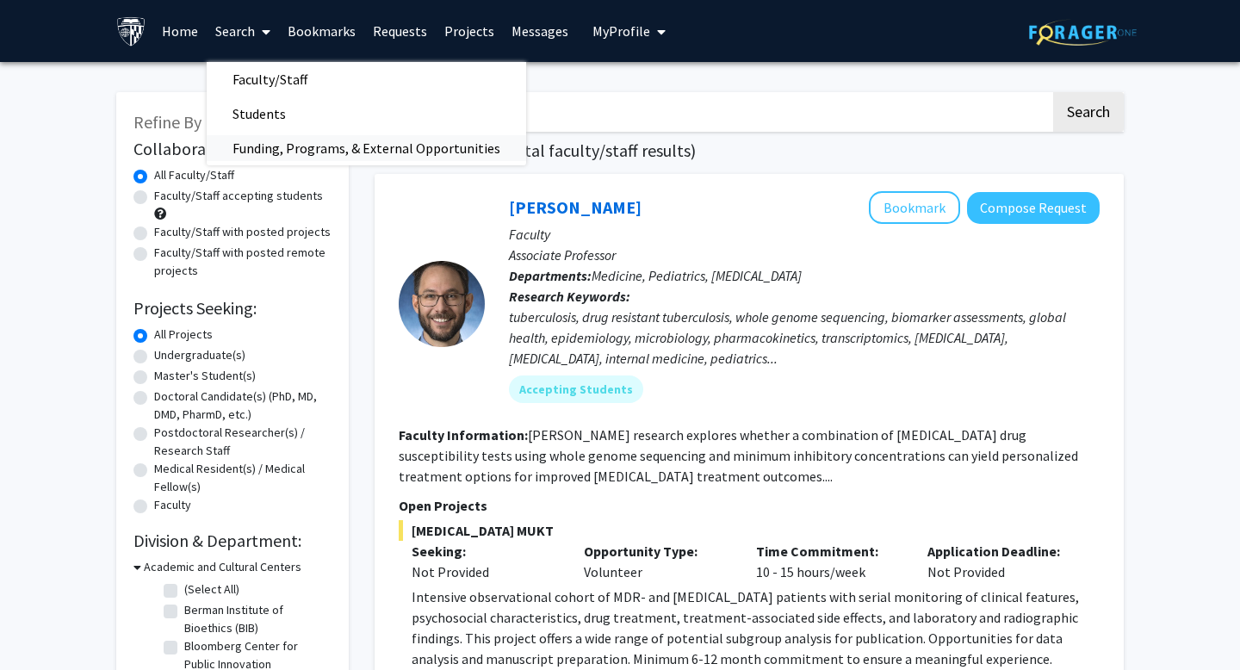
click at [273, 143] on span "Funding, Programs, & External Opportunities" at bounding box center [366, 148] width 319 height 34
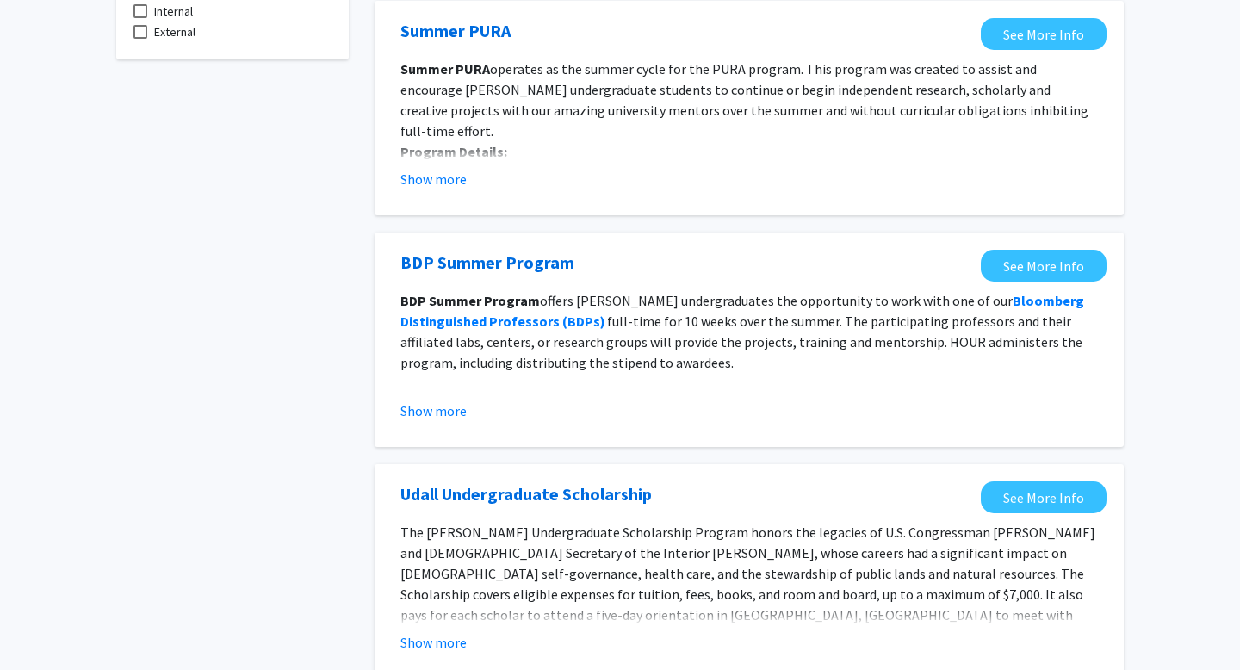
scroll to position [189, 0]
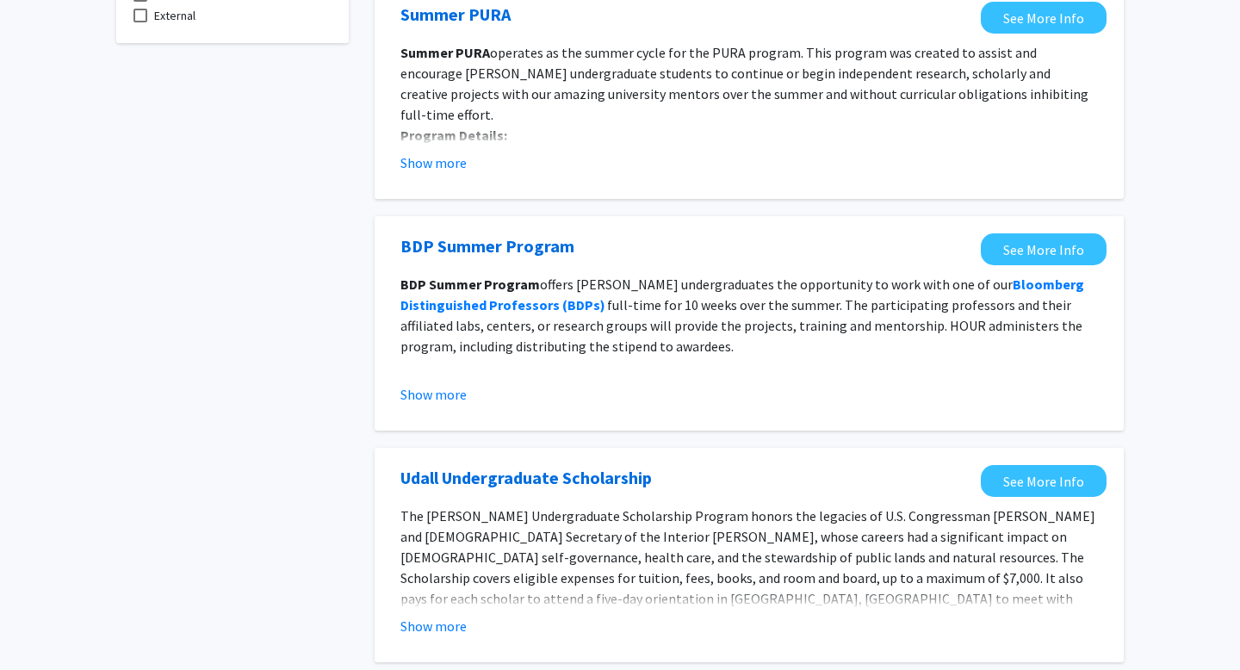
click at [672, 305] on p "BDP Summer Program offers Hopkins undergraduates the opportunity to work with o…" at bounding box center [748, 315] width 697 height 83
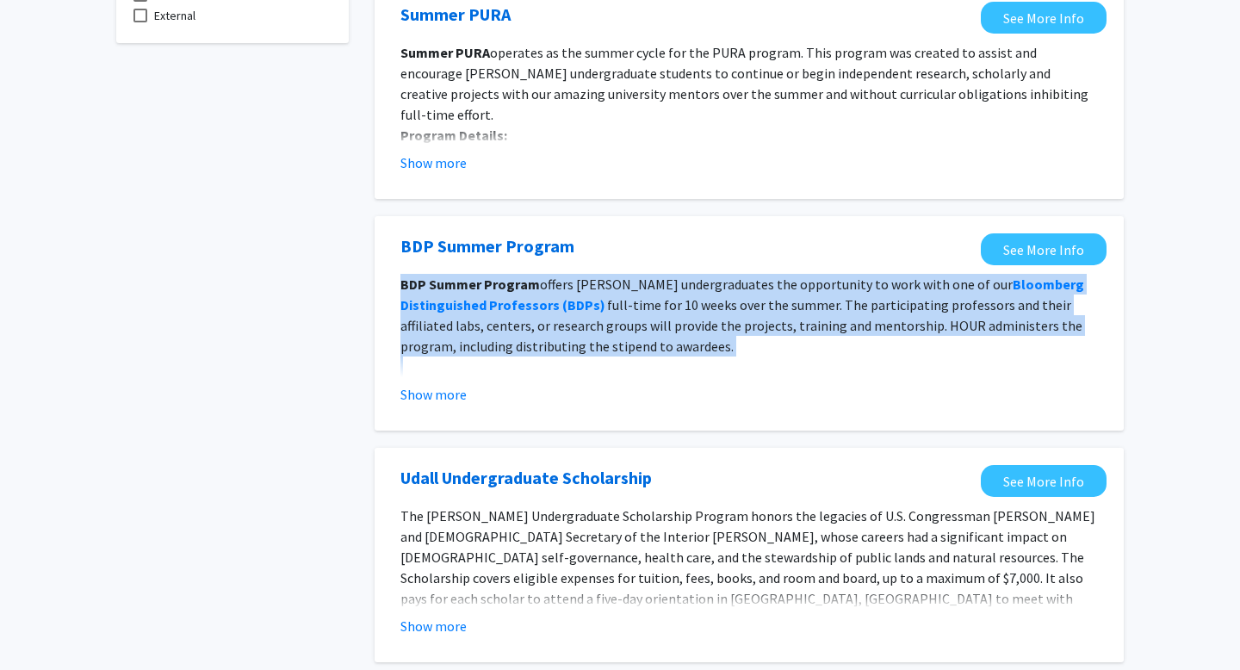
click at [672, 305] on p "BDP Summer Program offers Hopkins undergraduates the opportunity to work with o…" at bounding box center [748, 315] width 697 height 83
click at [683, 340] on p "BDP Summer Program offers Hopkins undergraduates the opportunity to work with o…" at bounding box center [748, 315] width 697 height 83
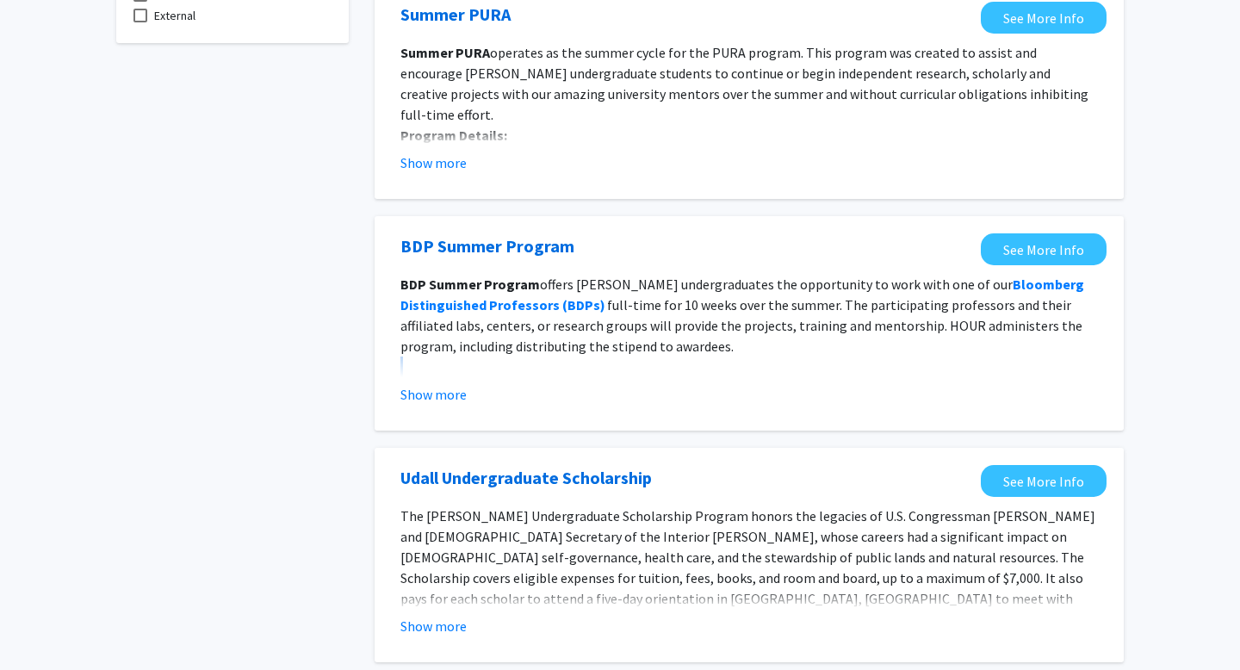
click at [683, 340] on p "BDP Summer Program offers Hopkins undergraduates the opportunity to work with o…" at bounding box center [748, 315] width 697 height 83
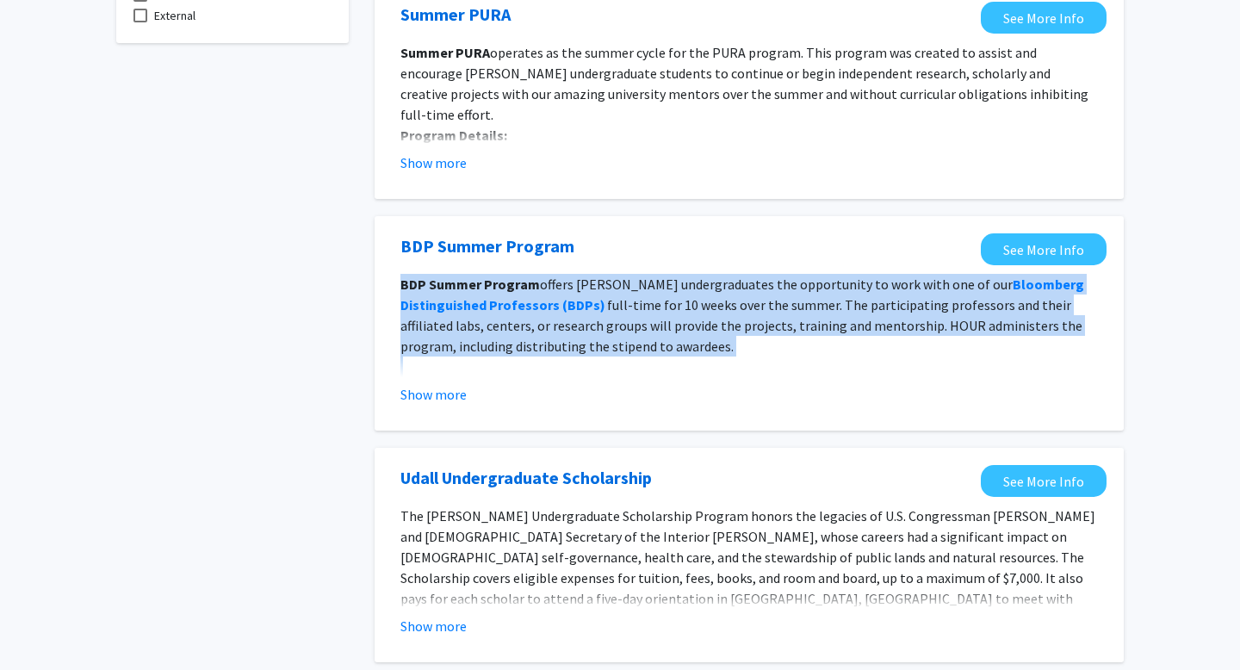
click at [683, 340] on p "BDP Summer Program offers Hopkins undergraduates the opportunity to work with o…" at bounding box center [748, 315] width 697 height 83
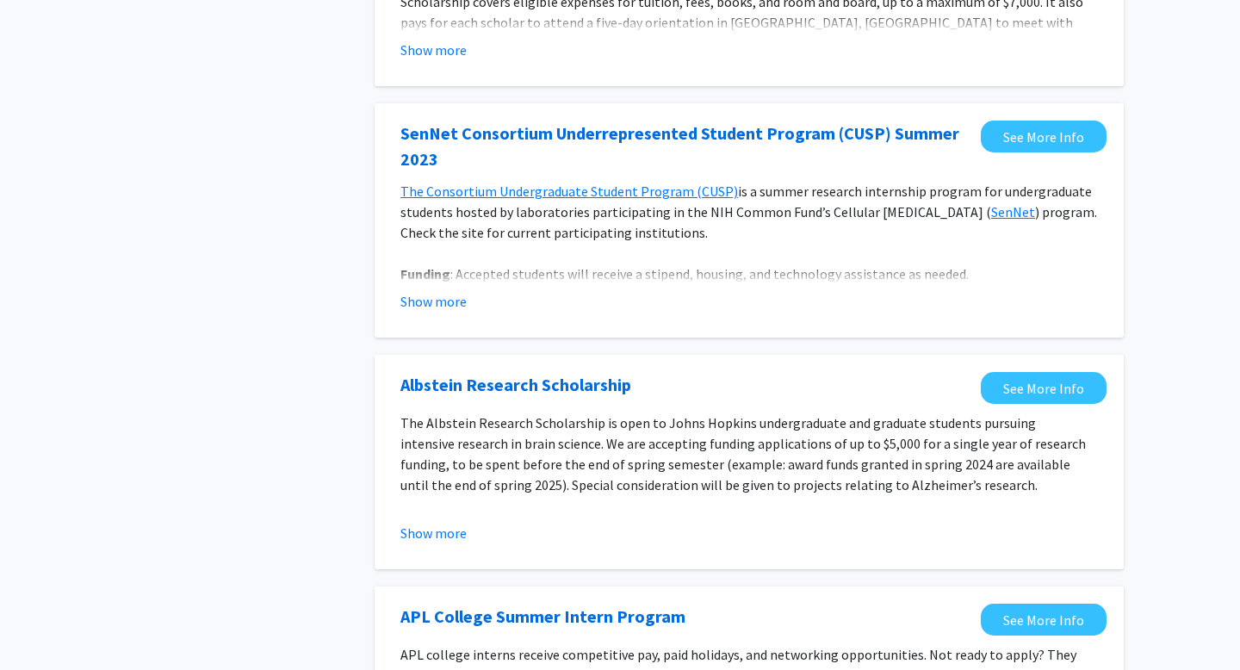
scroll to position [767, 0]
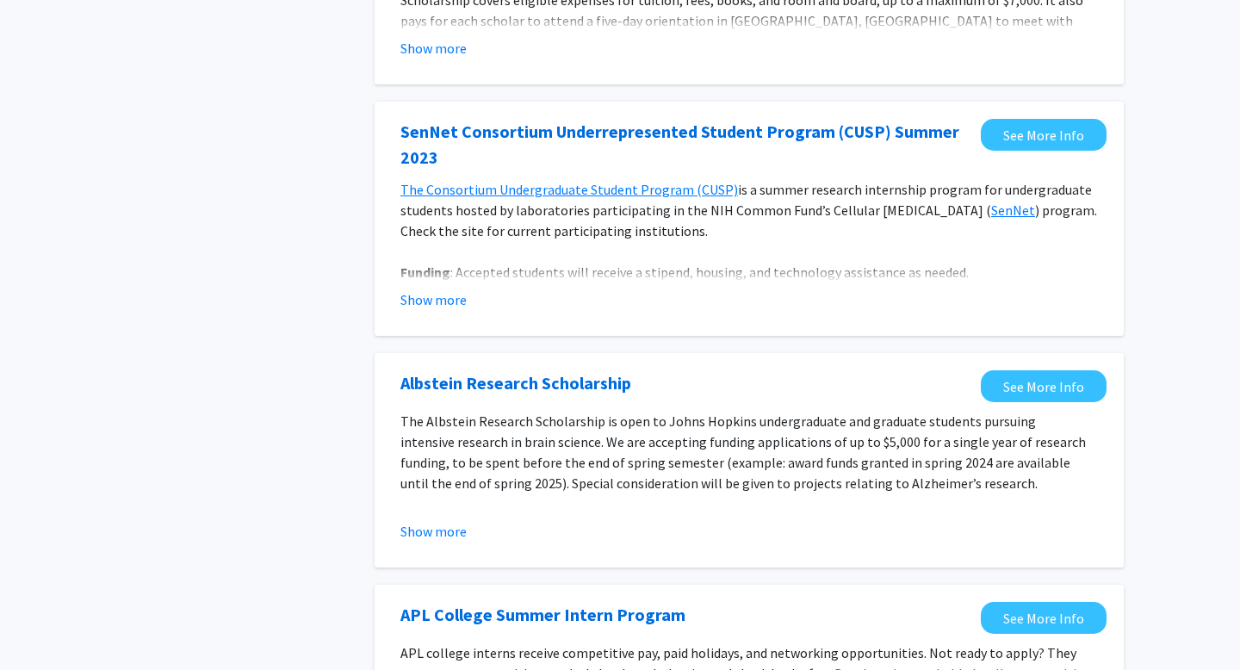
click at [504, 363] on div "Albstein Research Scholarship See More Info The Albstein Research Scholarship i…" at bounding box center [748, 460] width 749 height 214
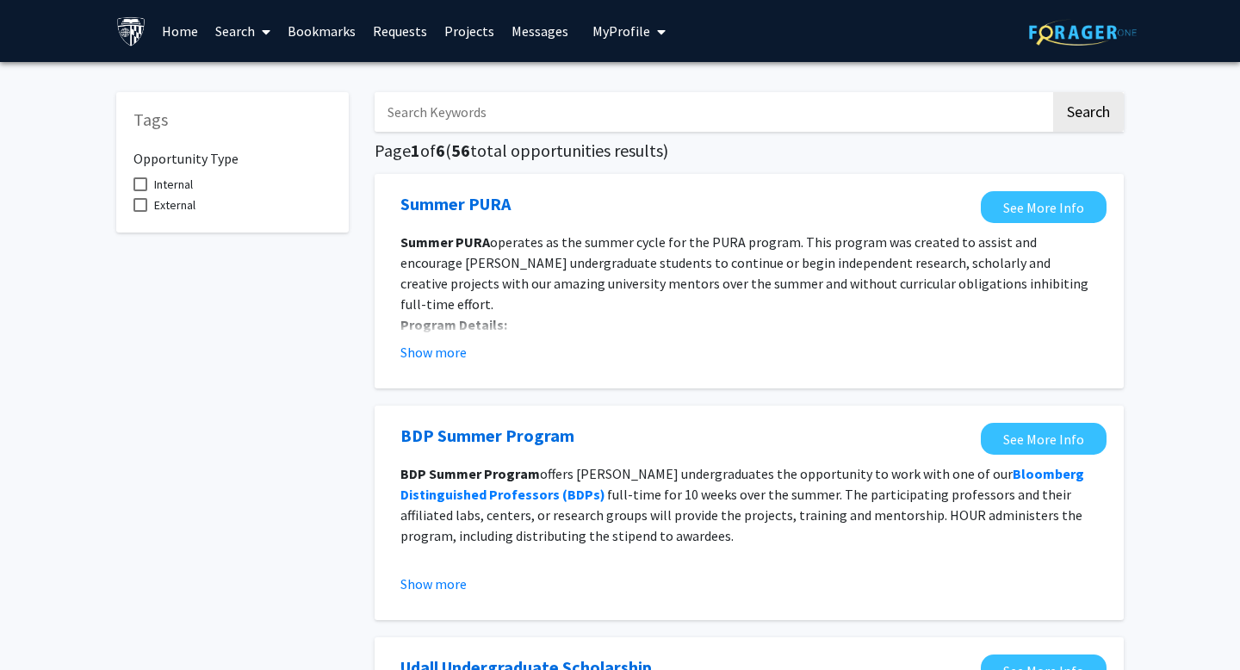
click at [266, 34] on icon at bounding box center [266, 32] width 9 height 14
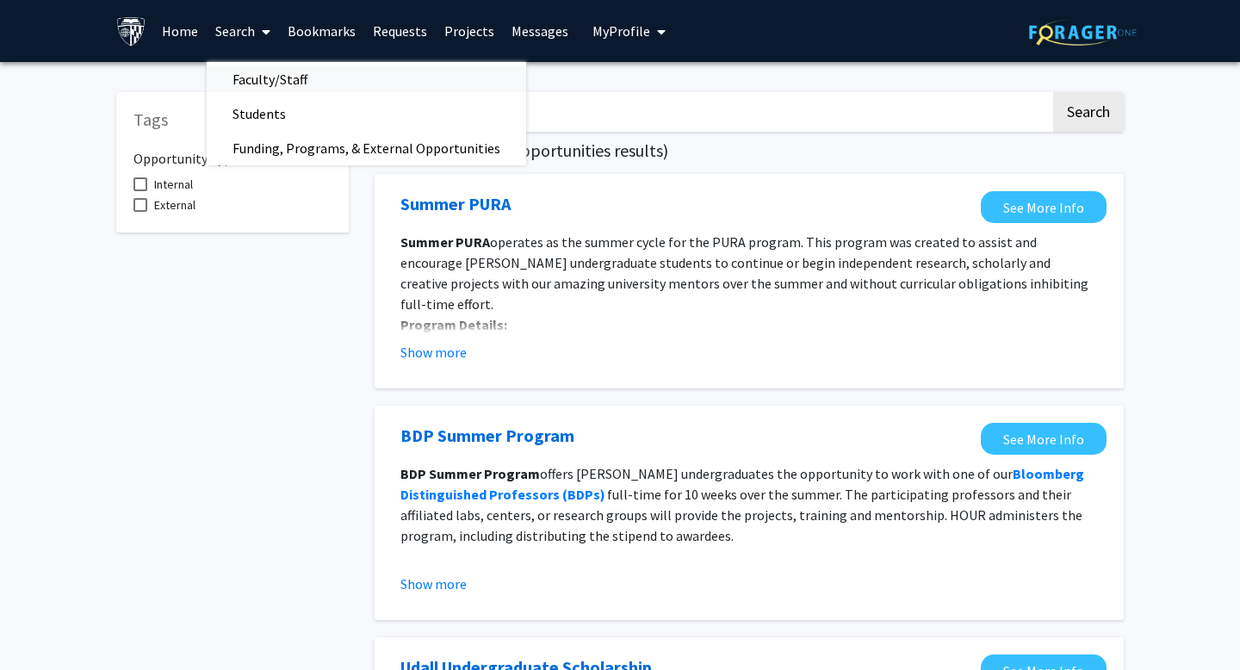
click at [263, 87] on span "Faculty/Staff" at bounding box center [270, 79] width 127 height 34
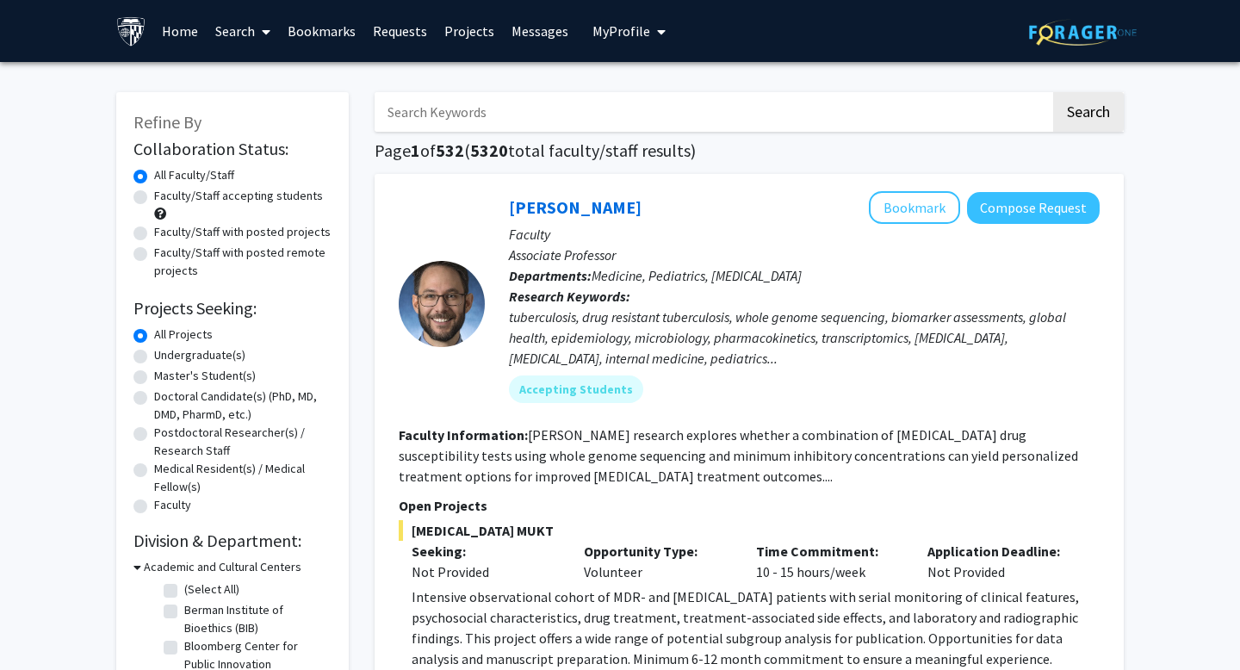
click at [483, 115] on input "Search Keywords" at bounding box center [712, 112] width 676 height 40
type input "pharma"
click at [1053, 92] on button "Search" at bounding box center [1088, 112] width 71 height 40
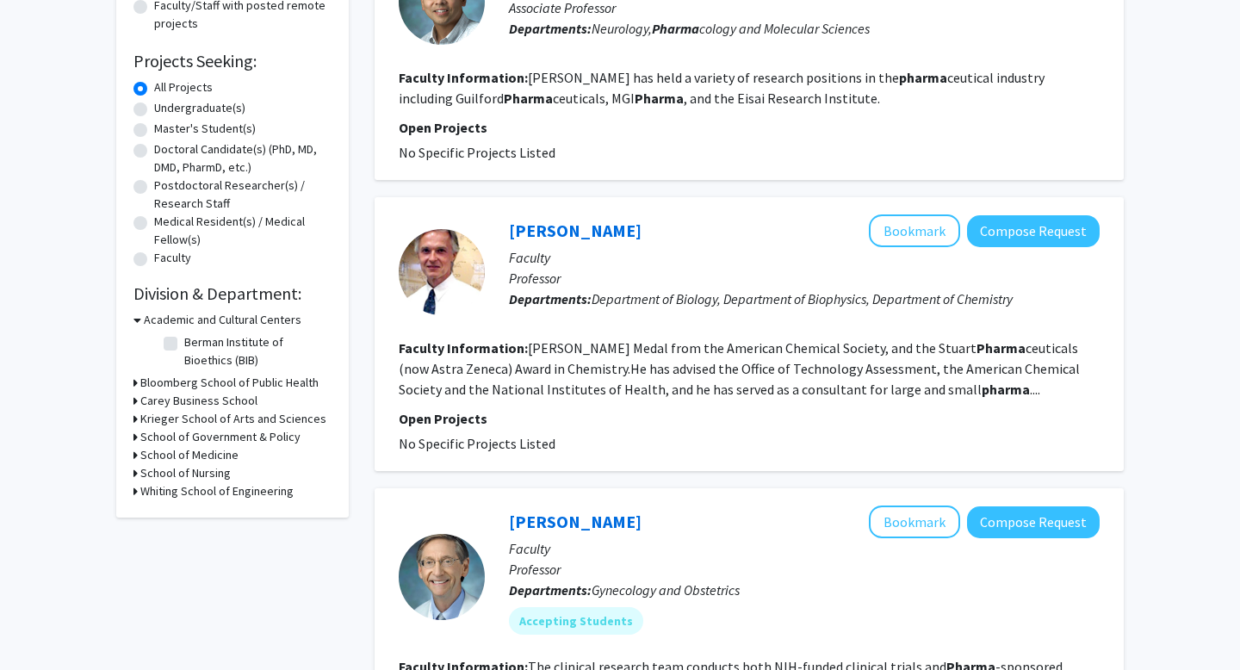
scroll to position [257, 0]
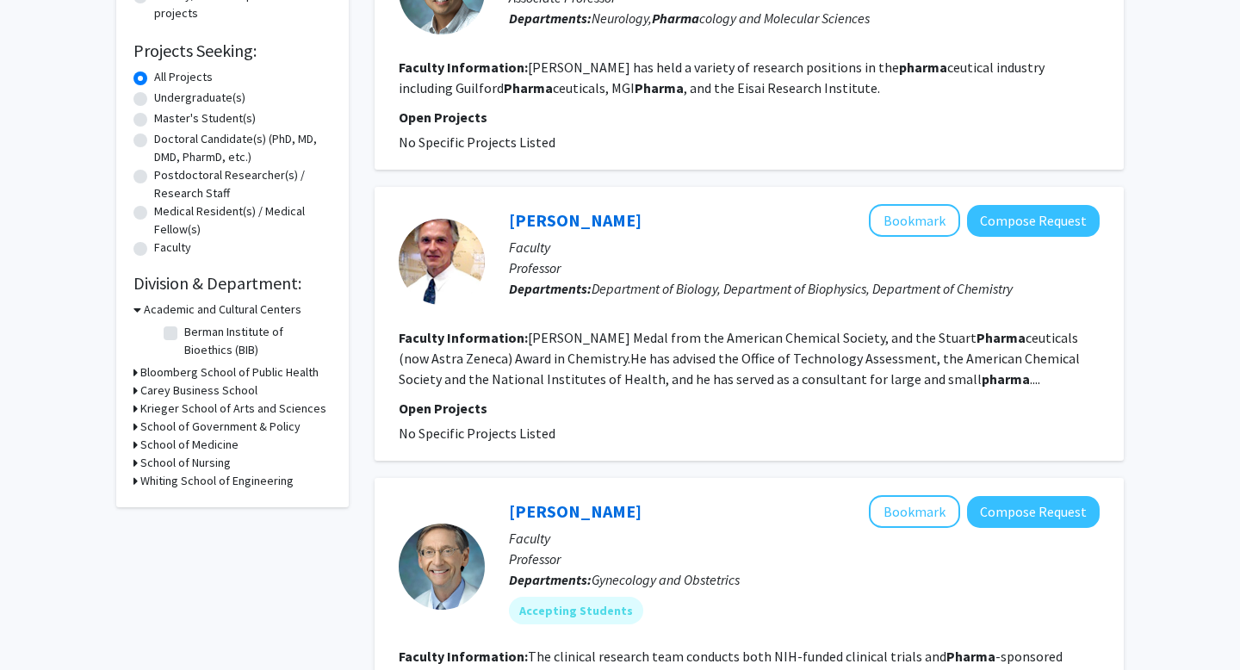
click at [138, 389] on div "Carey Business School" at bounding box center [232, 390] width 198 height 18
click at [133, 387] on icon at bounding box center [135, 390] width 4 height 18
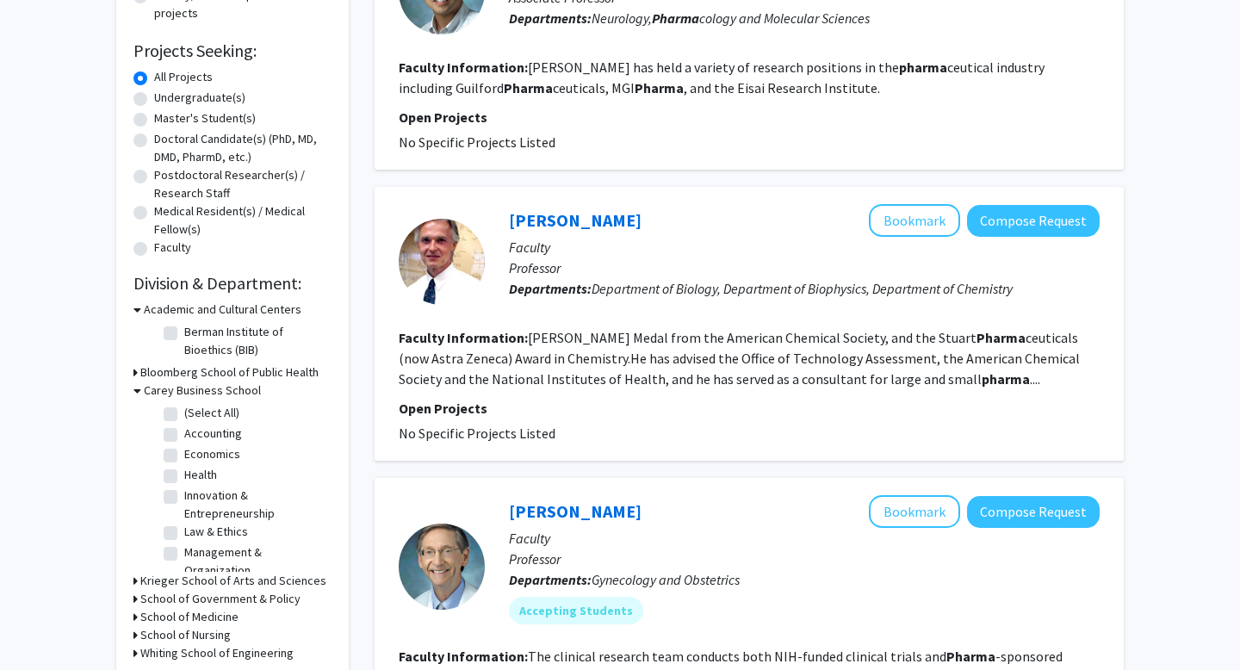
click at [184, 413] on label "(Select All)" at bounding box center [211, 413] width 55 height 18
click at [184, 413] on input "(Select All)" at bounding box center [189, 409] width 11 height 11
checkbox input "true"
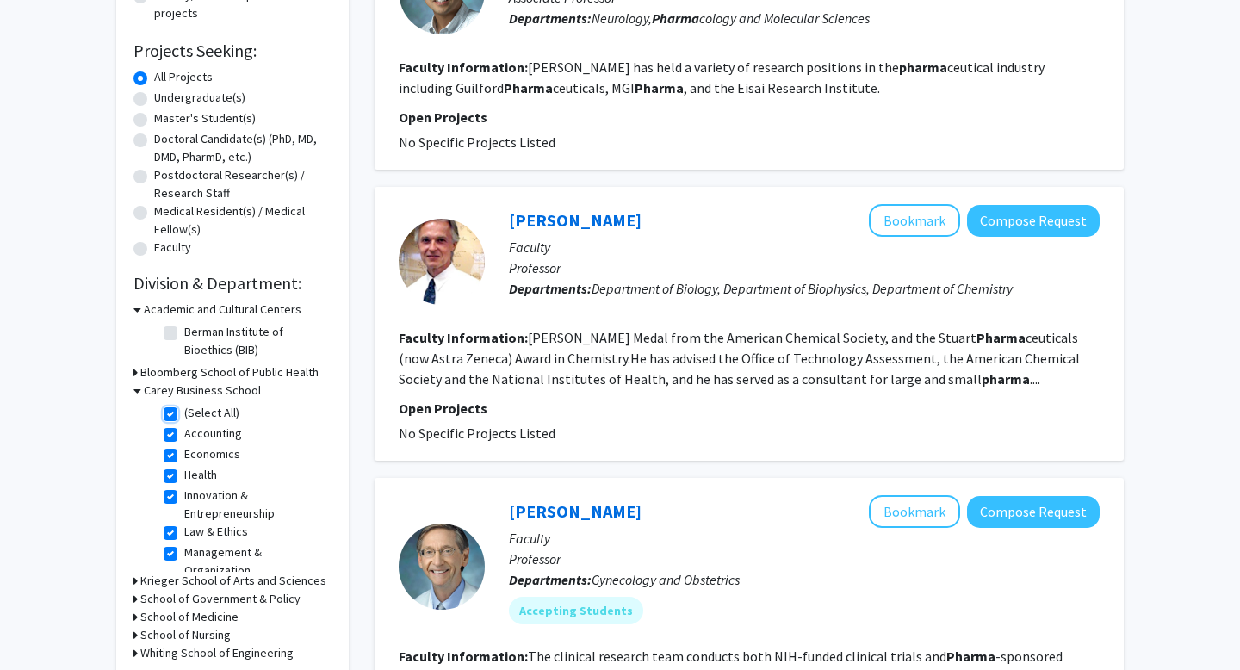
checkbox input "true"
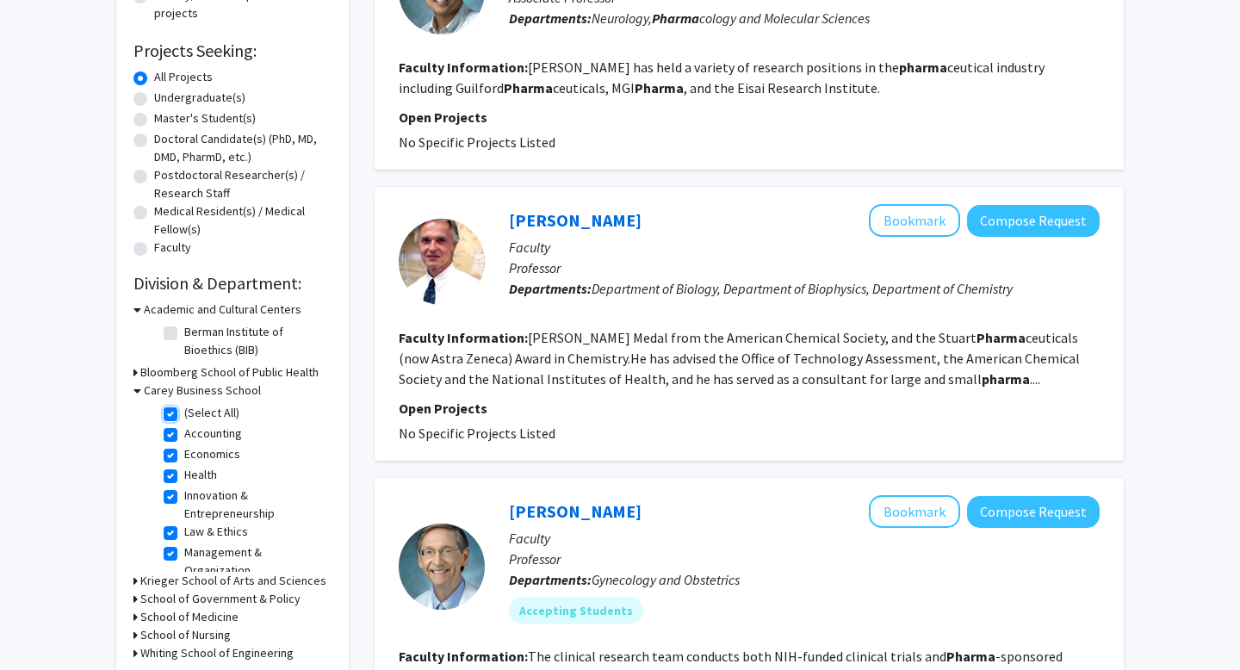
checkbox input "true"
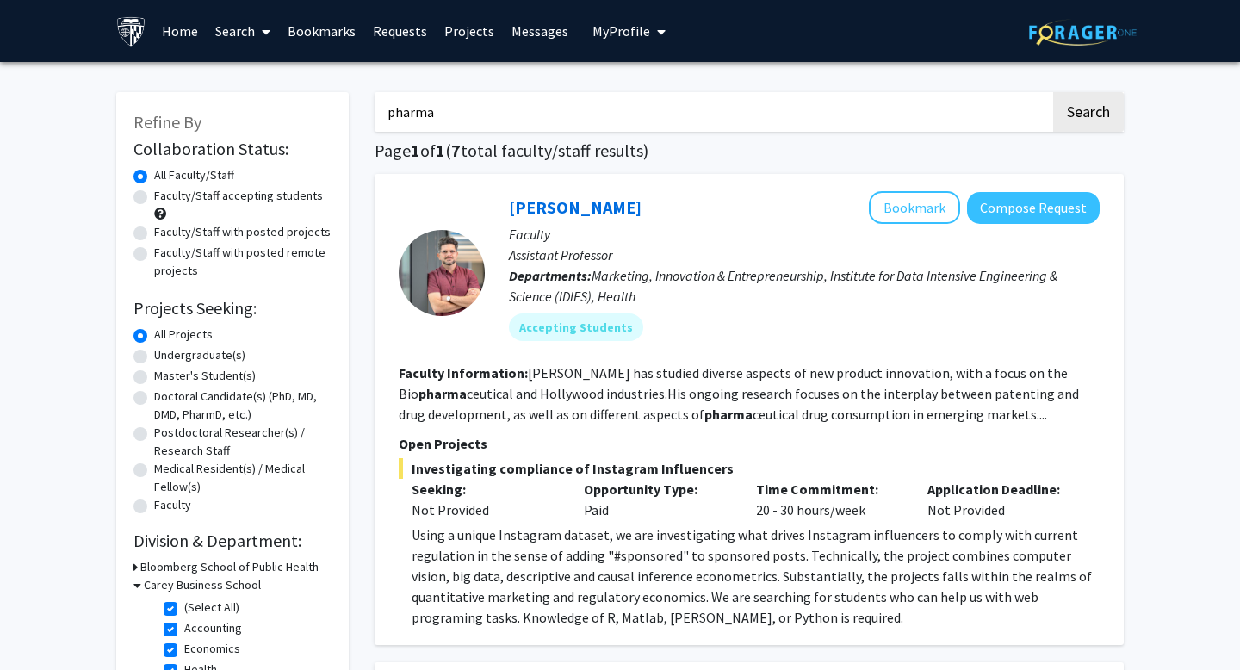
click at [582, 396] on fg-read-more "Hermosilla has studied diverse aspects of new product innovation, with a focus …" at bounding box center [739, 393] width 680 height 59
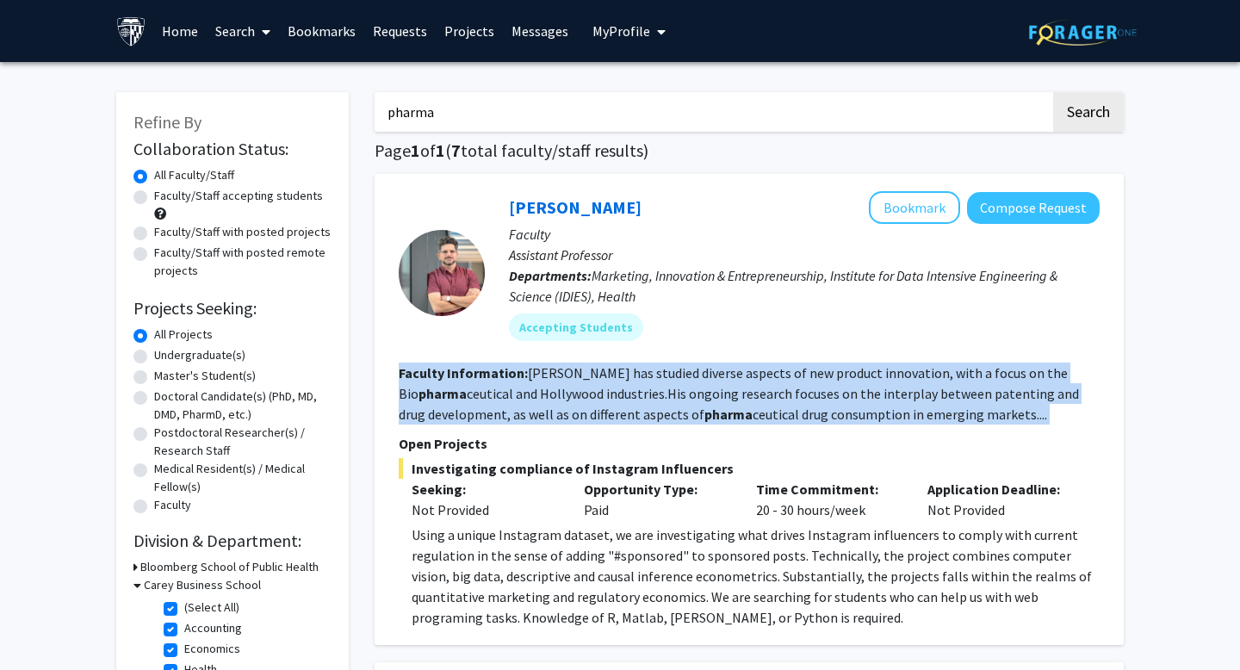
click at [582, 396] on fg-read-more "Hermosilla has studied diverse aspects of new product innovation, with a focus …" at bounding box center [739, 393] width 680 height 59
click at [566, 396] on fg-read-more "Hermosilla has studied diverse aspects of new product innovation, with a focus …" at bounding box center [739, 393] width 680 height 59
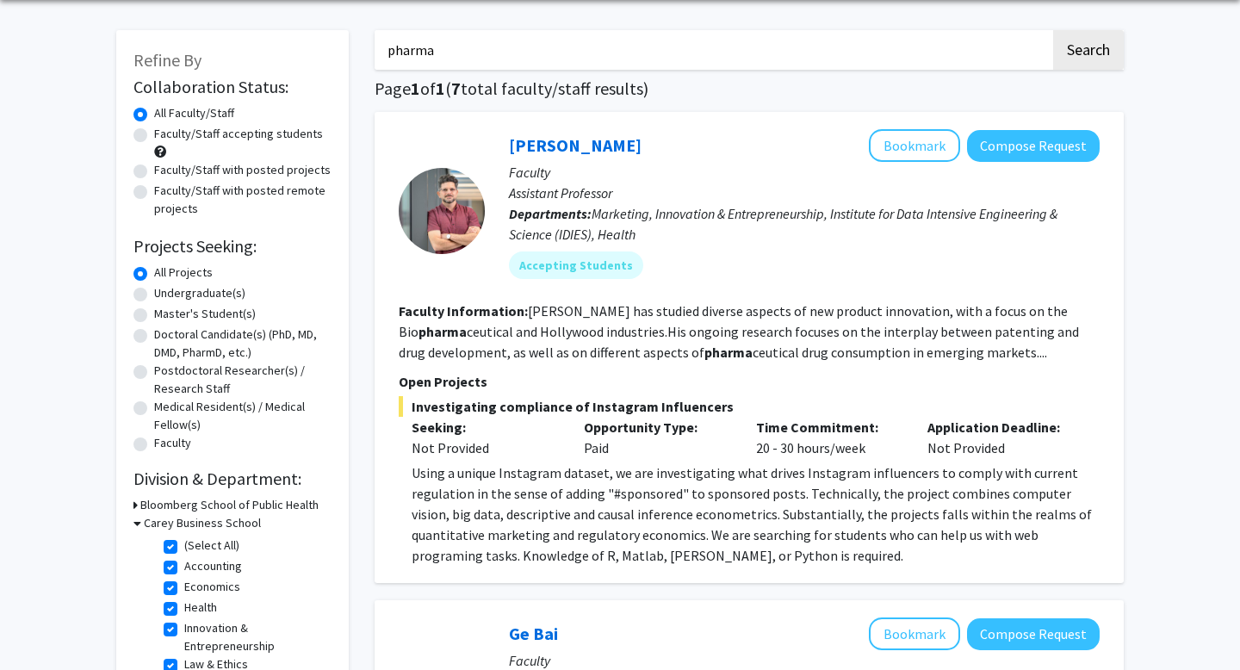
scroll to position [91, 0]
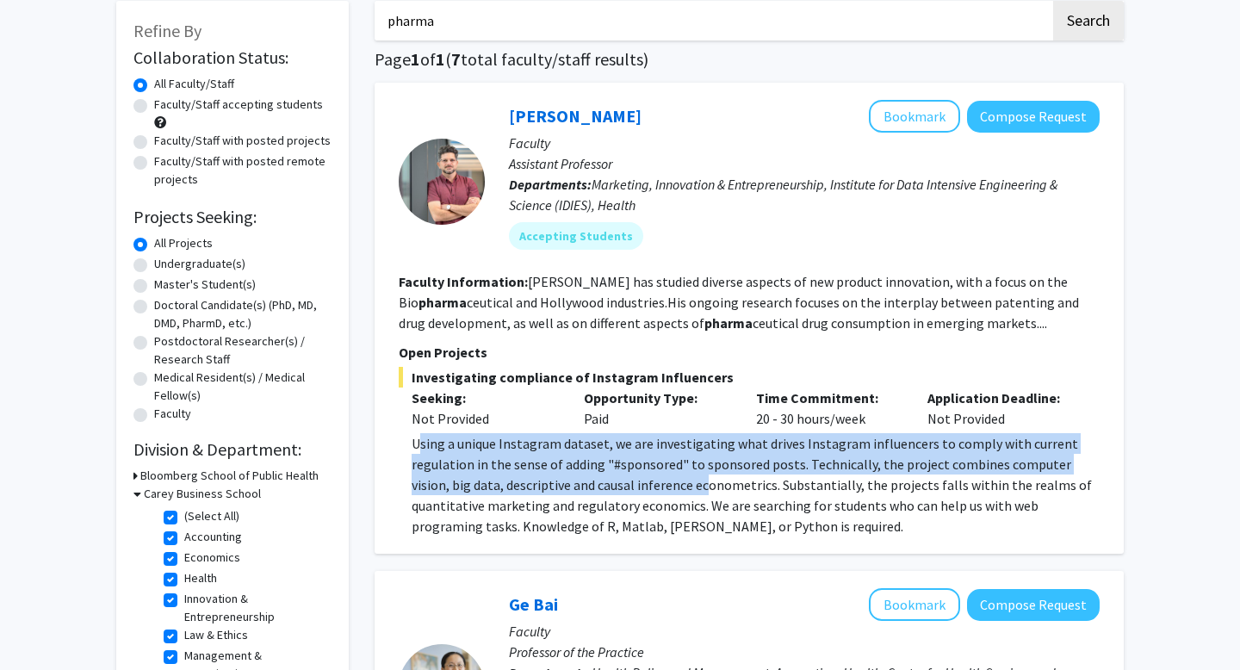
drag, startPoint x: 417, startPoint y: 449, endPoint x: 661, endPoint y: 489, distance: 247.7
click at [662, 489] on div "Using a unique Instagram dataset, we are investigating what drives Instagram in…" at bounding box center [755, 484] width 688 height 103
click at [661, 489] on div "Using a unique Instagram dataset, we are investigating what drives Instagram in…" at bounding box center [755, 484] width 688 height 103
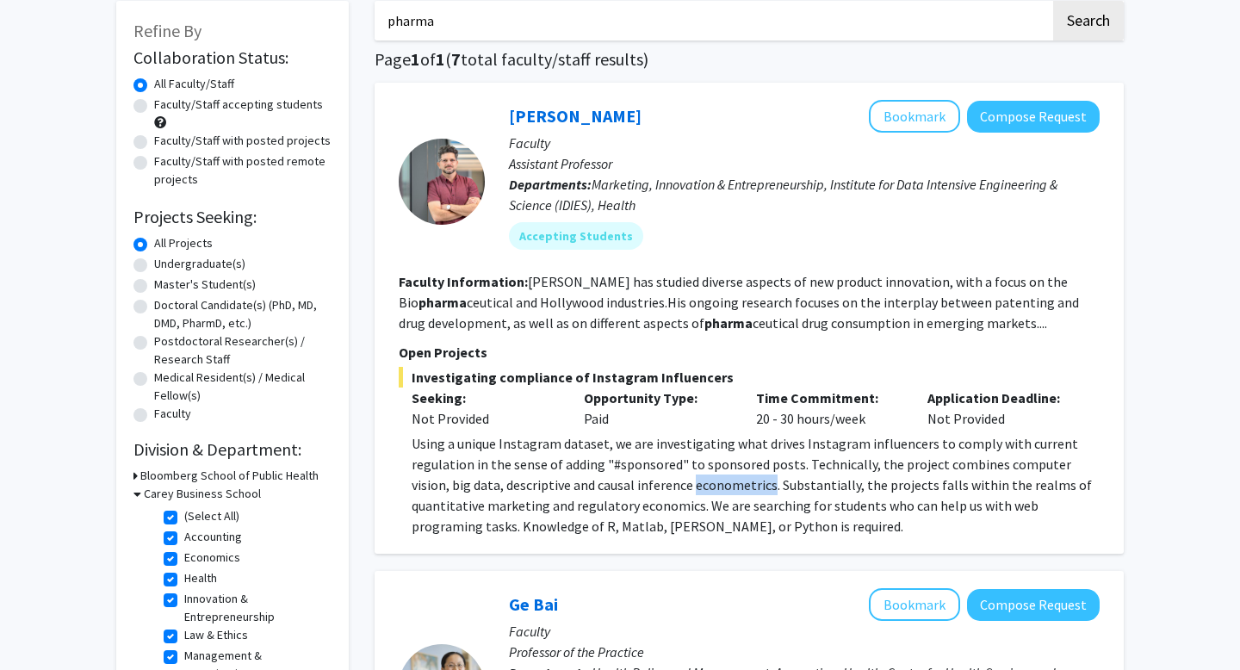
click at [661, 489] on div "Using a unique Instagram dataset, we are investigating what drives Instagram in…" at bounding box center [755, 484] width 688 height 103
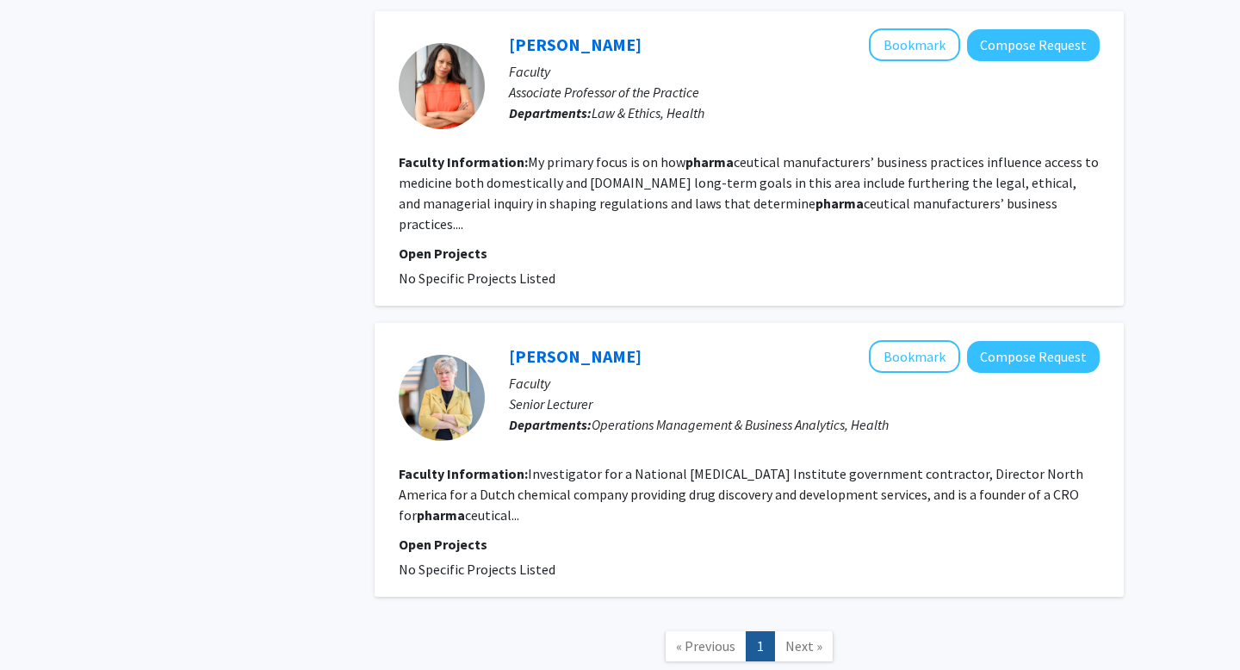
scroll to position [1932, 0]
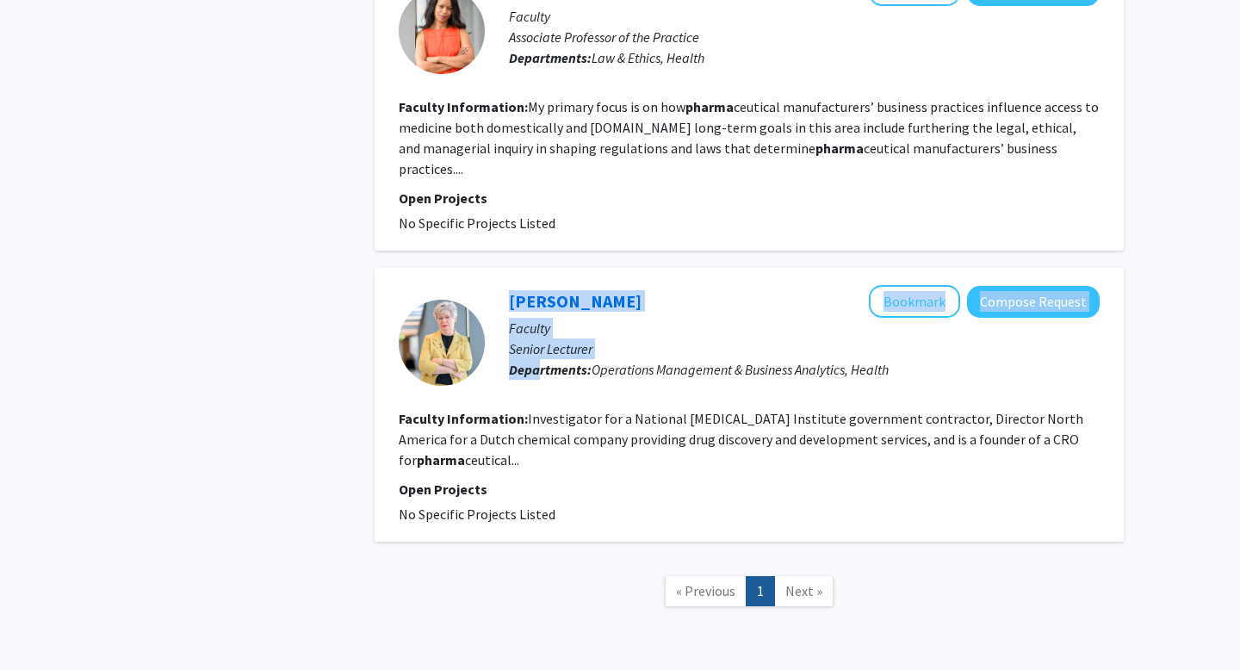
drag, startPoint x: 462, startPoint y: 273, endPoint x: 516, endPoint y: 290, distance: 56.9
click at [516, 290] on section "Bonnie Robeson Bookmark Compose Request Faculty Senior Lecturer Departments: Op…" at bounding box center [749, 342] width 701 height 114
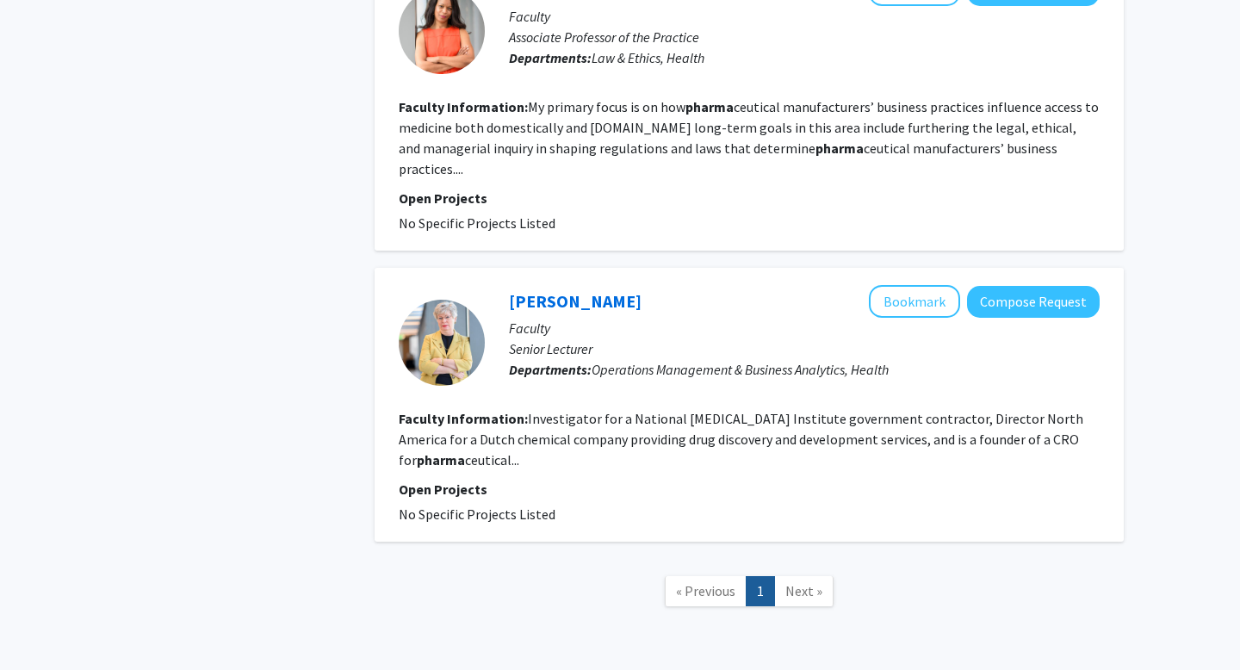
click at [602, 338] on p "Senior Lecturer" at bounding box center [804, 348] width 591 height 21
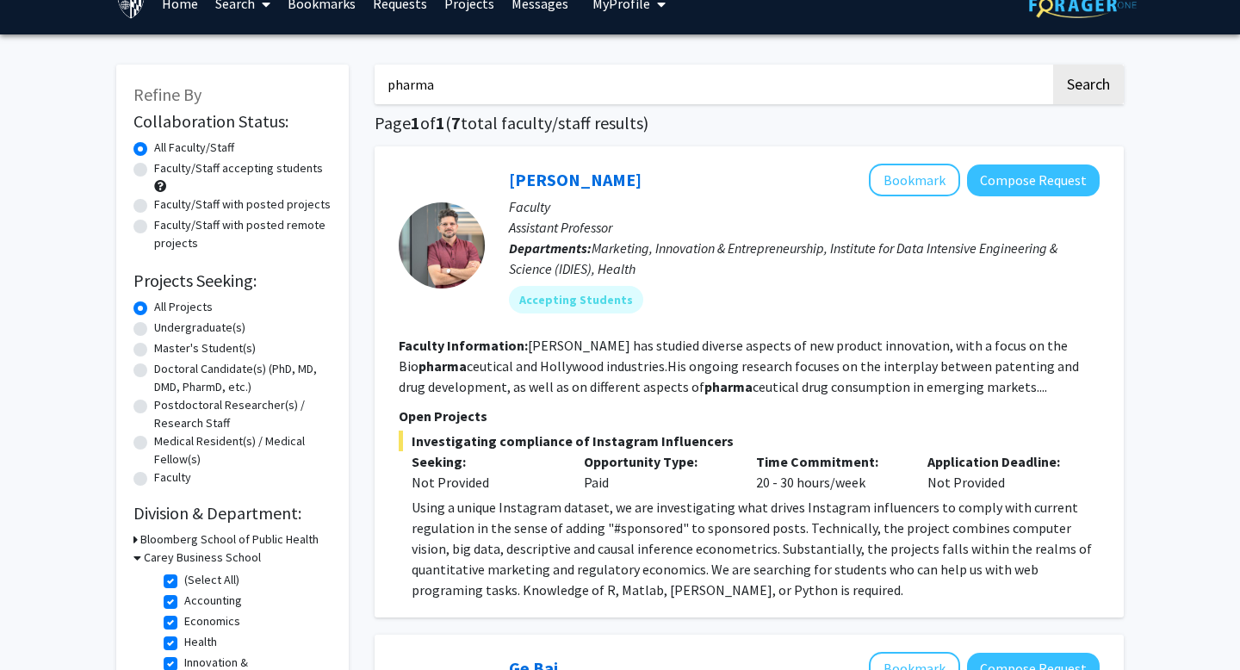
scroll to position [0, 0]
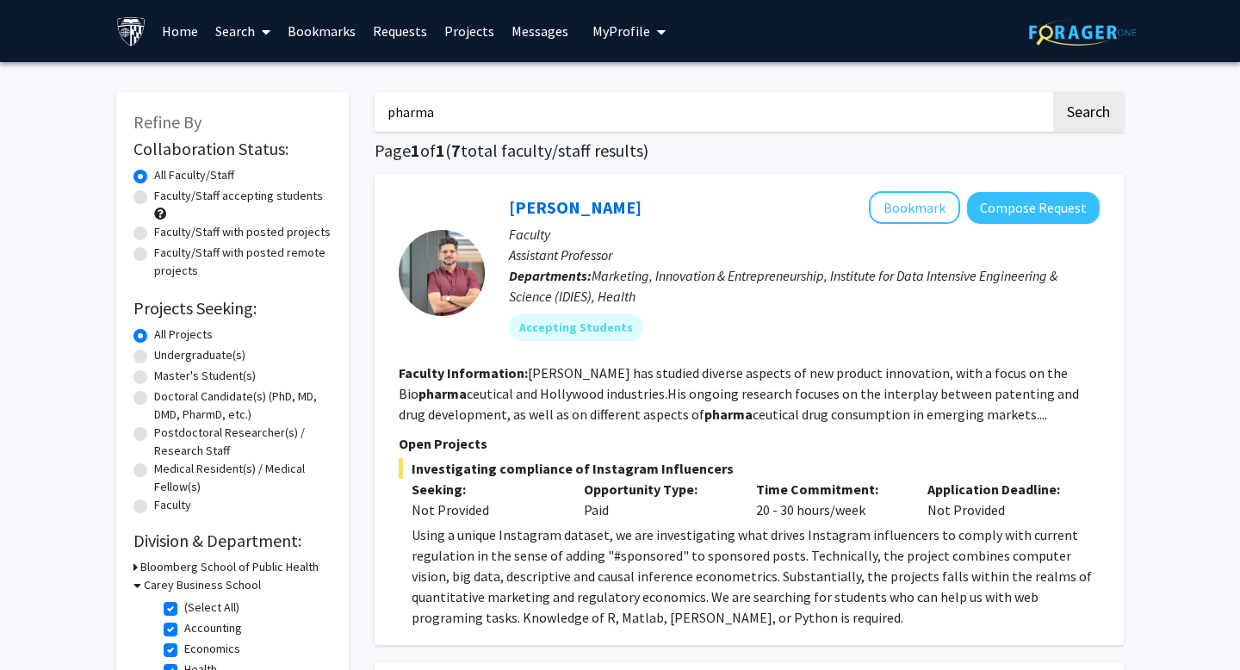
click at [482, 108] on input "pharma" at bounding box center [712, 112] width 676 height 40
type input "drug"
click at [1053, 92] on button "Search" at bounding box center [1088, 112] width 71 height 40
checkbox input "false"
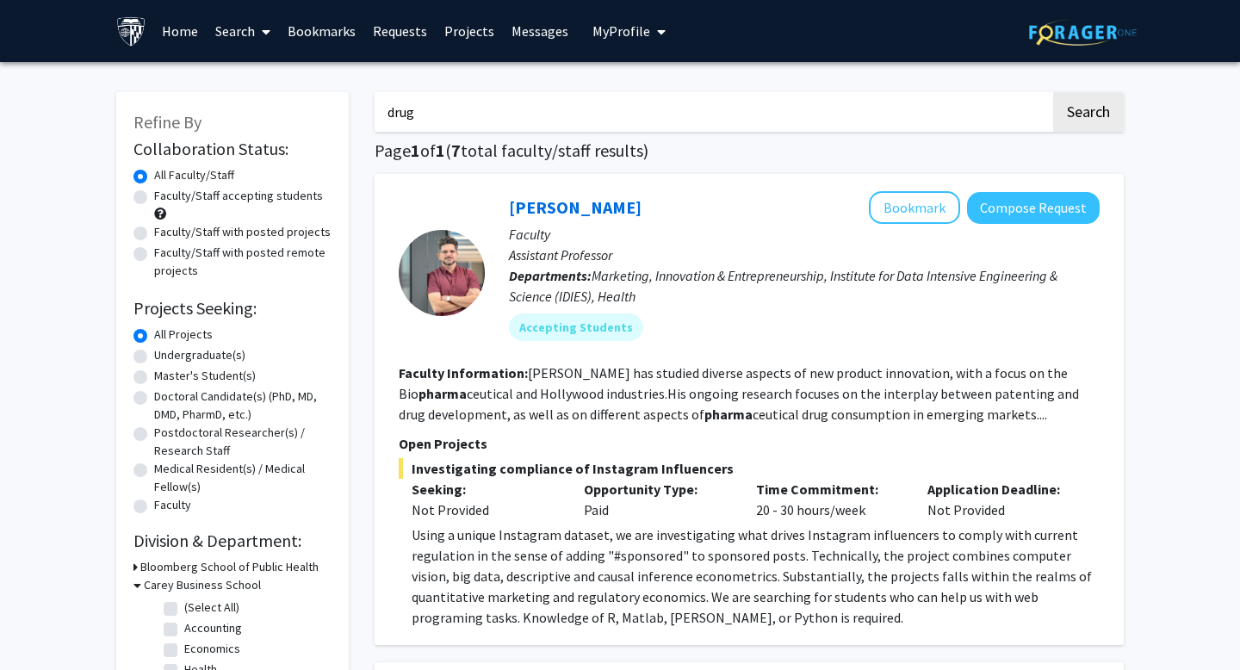
checkbox input "false"
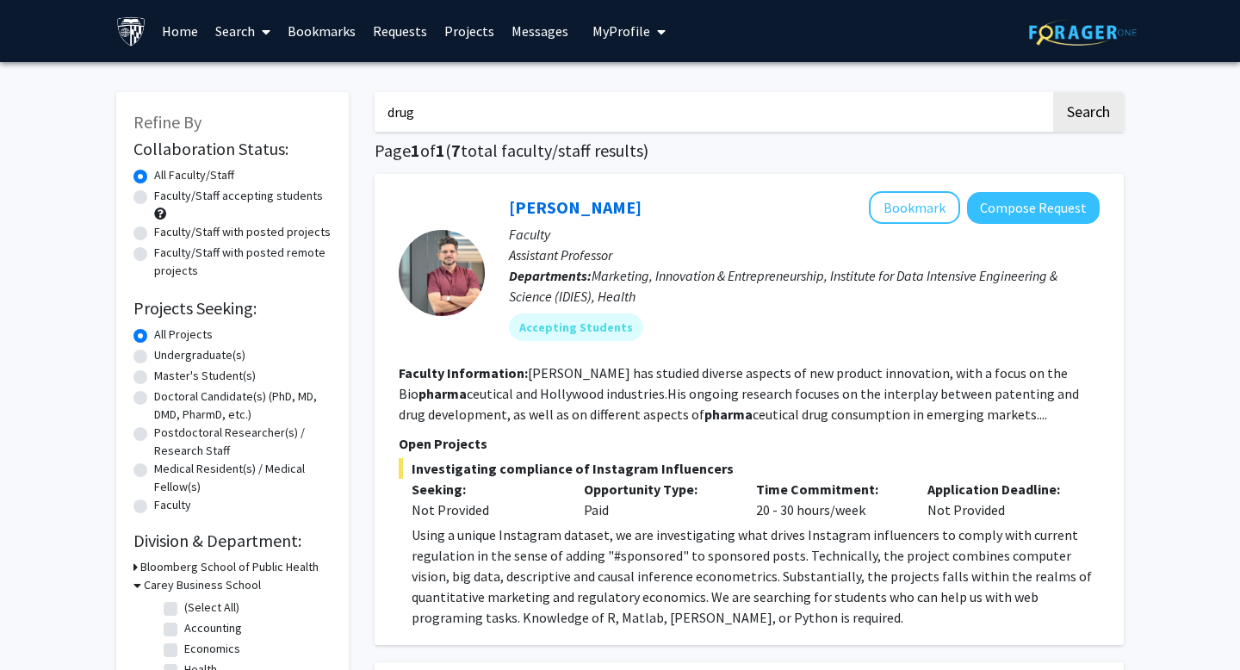
checkbox input "false"
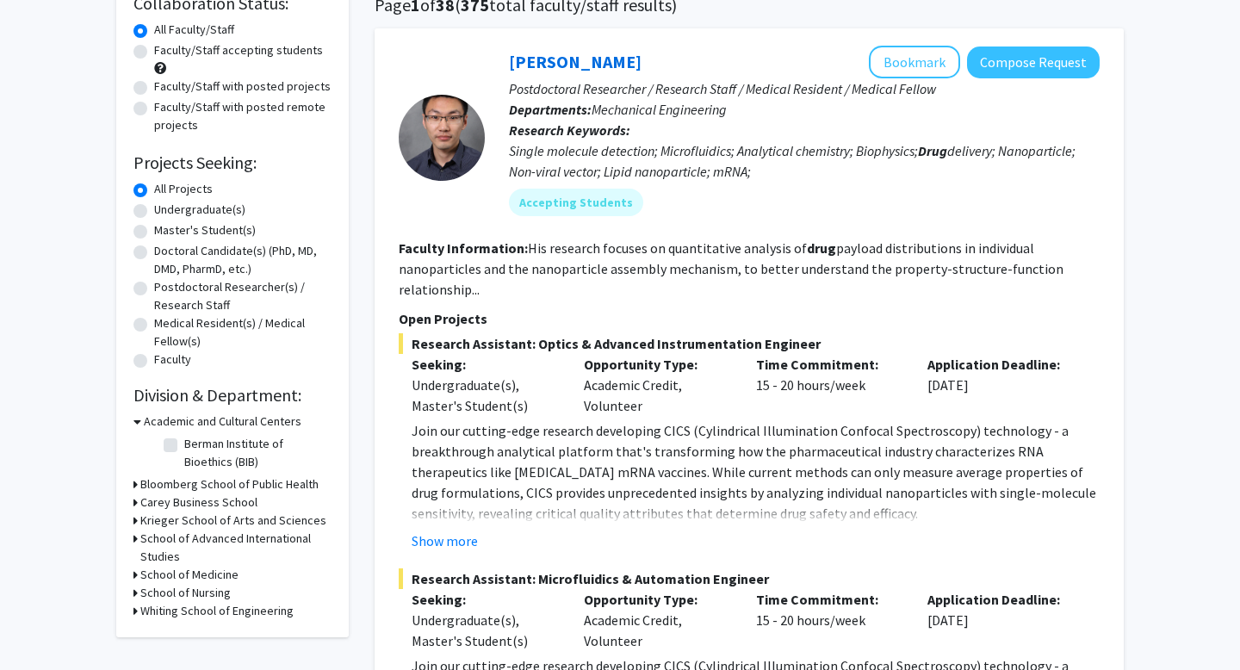
scroll to position [147, 0]
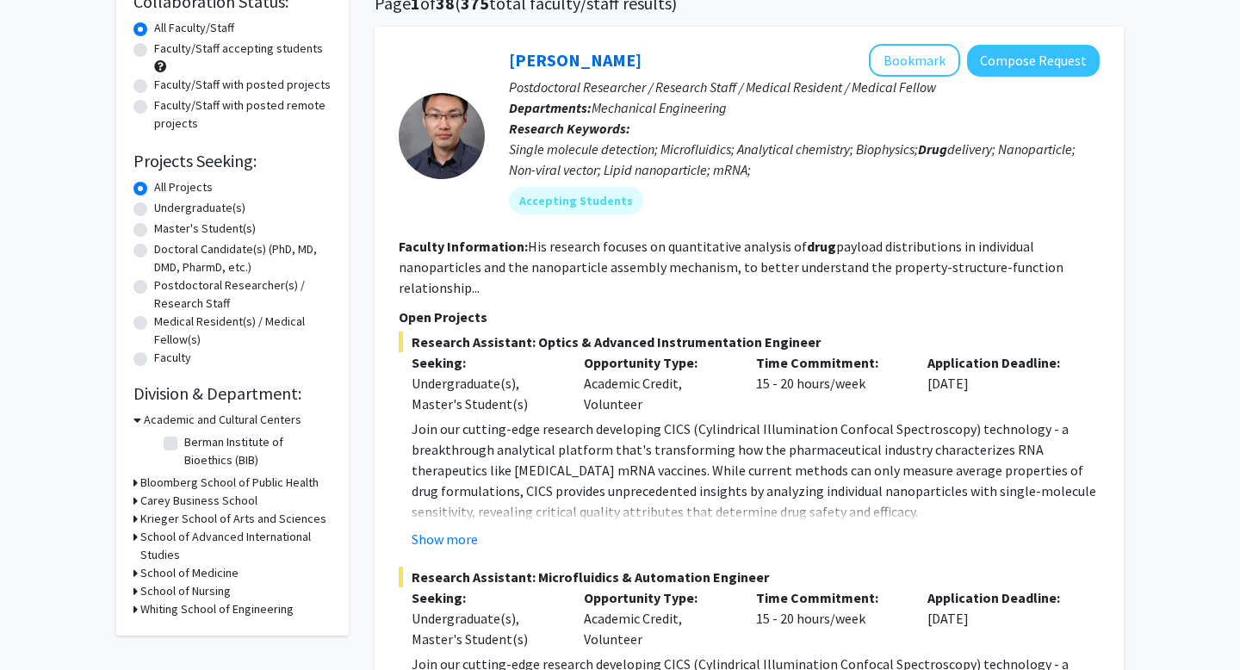
click at [181, 492] on h3 "Carey Business School" at bounding box center [198, 501] width 117 height 18
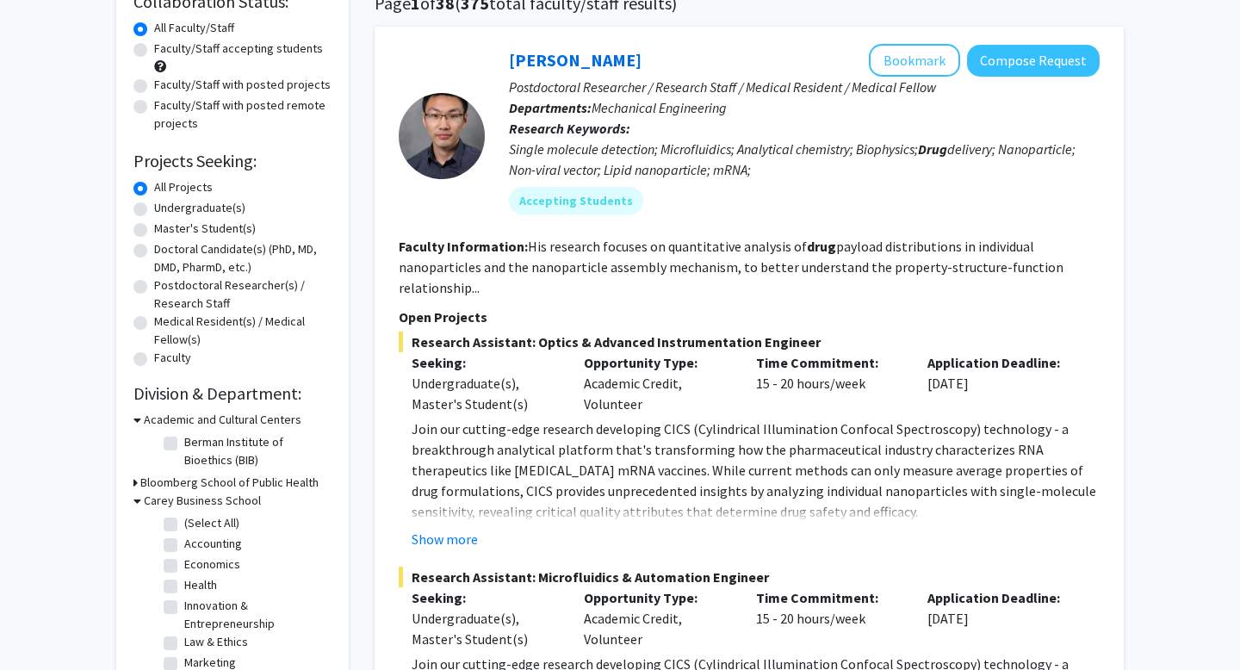
click at [184, 521] on label "(Select All)" at bounding box center [211, 523] width 55 height 18
click at [184, 521] on input "(Select All)" at bounding box center [189, 519] width 11 height 11
checkbox input "true"
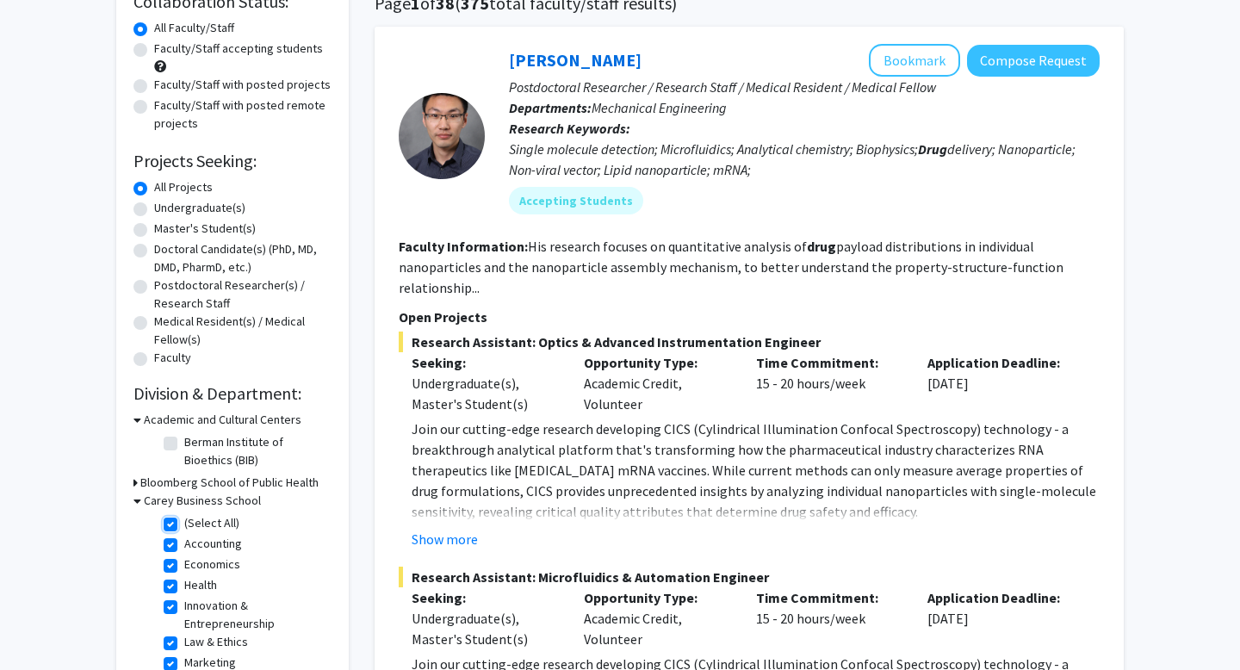
checkbox input "true"
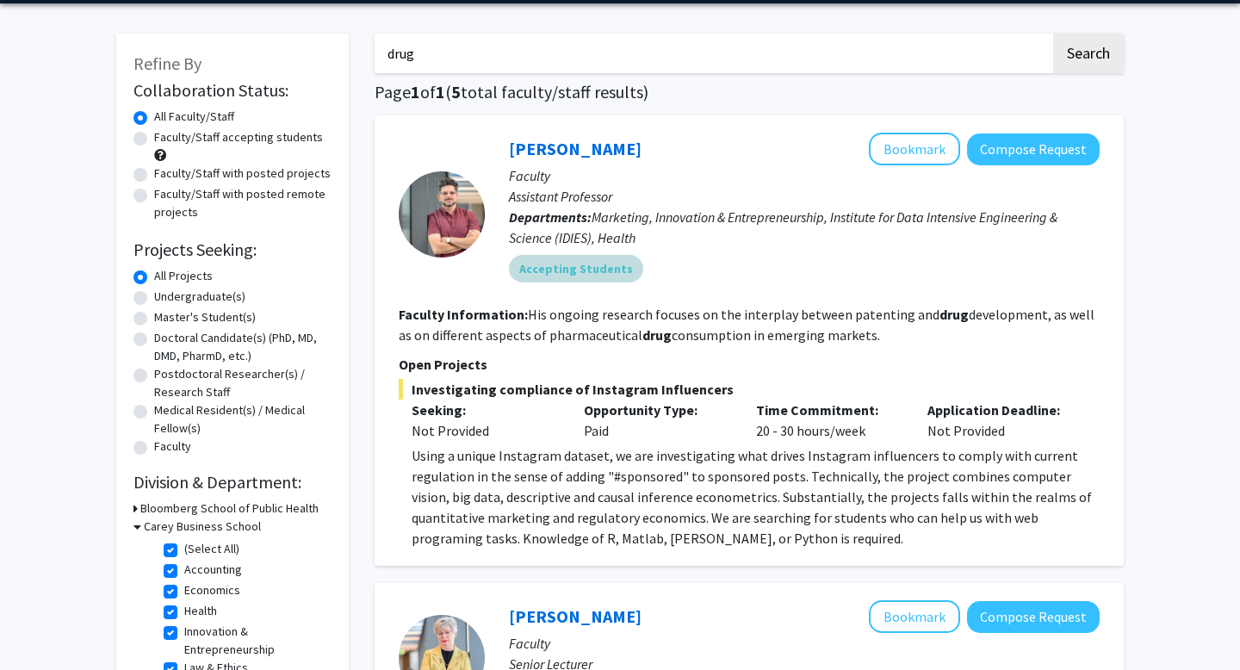
scroll to position [61, 0]
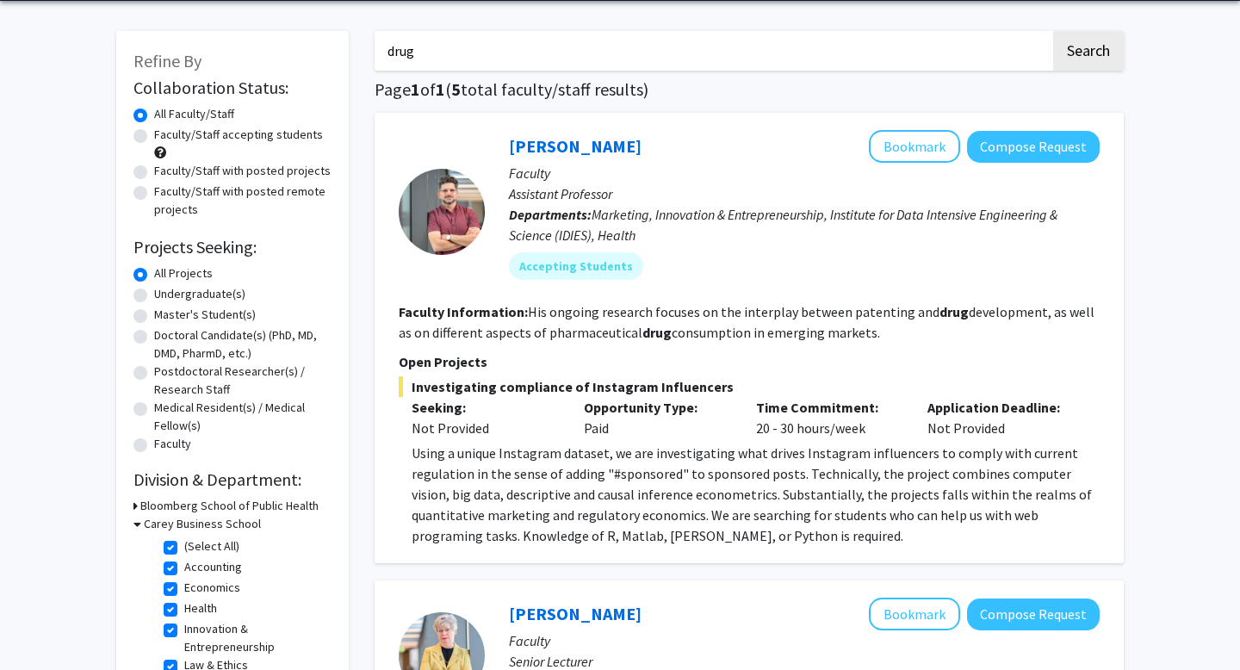
click at [561, 327] on fg-read-more "His ongoing research focuses on the interplay between patenting and drug develo…" at bounding box center [747, 322] width 696 height 38
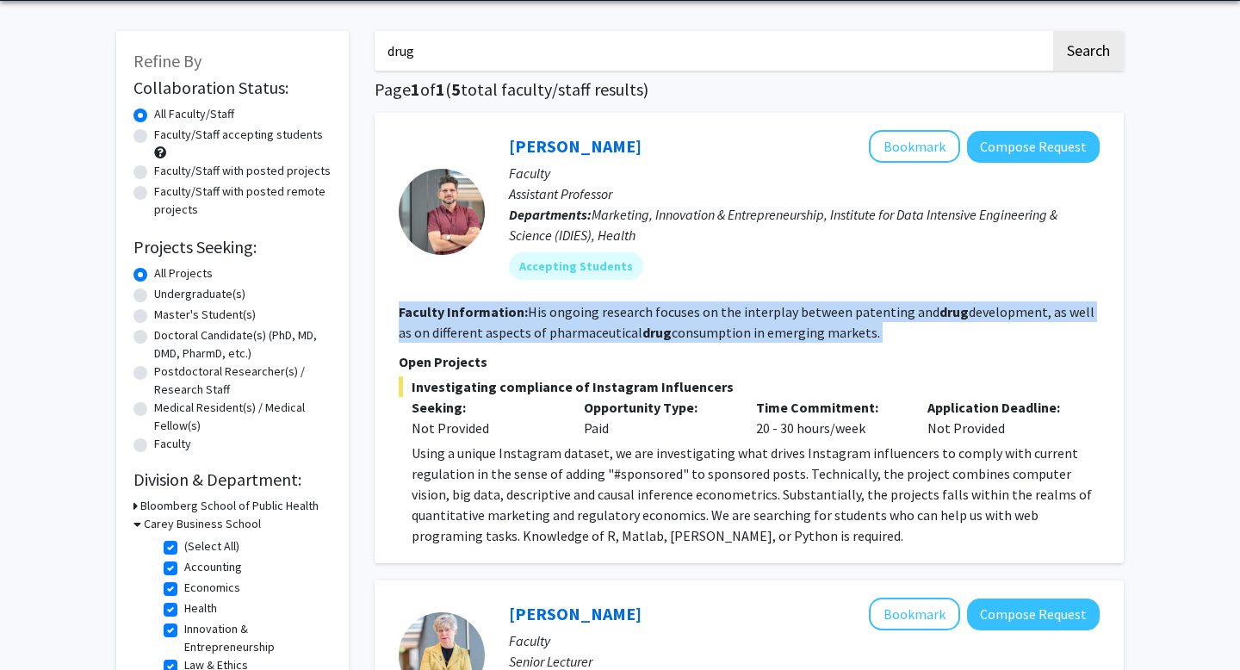
click at [561, 327] on fg-read-more "His ongoing research focuses on the interplay between patenting and drug develo…" at bounding box center [747, 322] width 696 height 38
click at [537, 327] on fg-read-more "His ongoing research focuses on the interplay between patenting and drug develo…" at bounding box center [747, 322] width 696 height 38
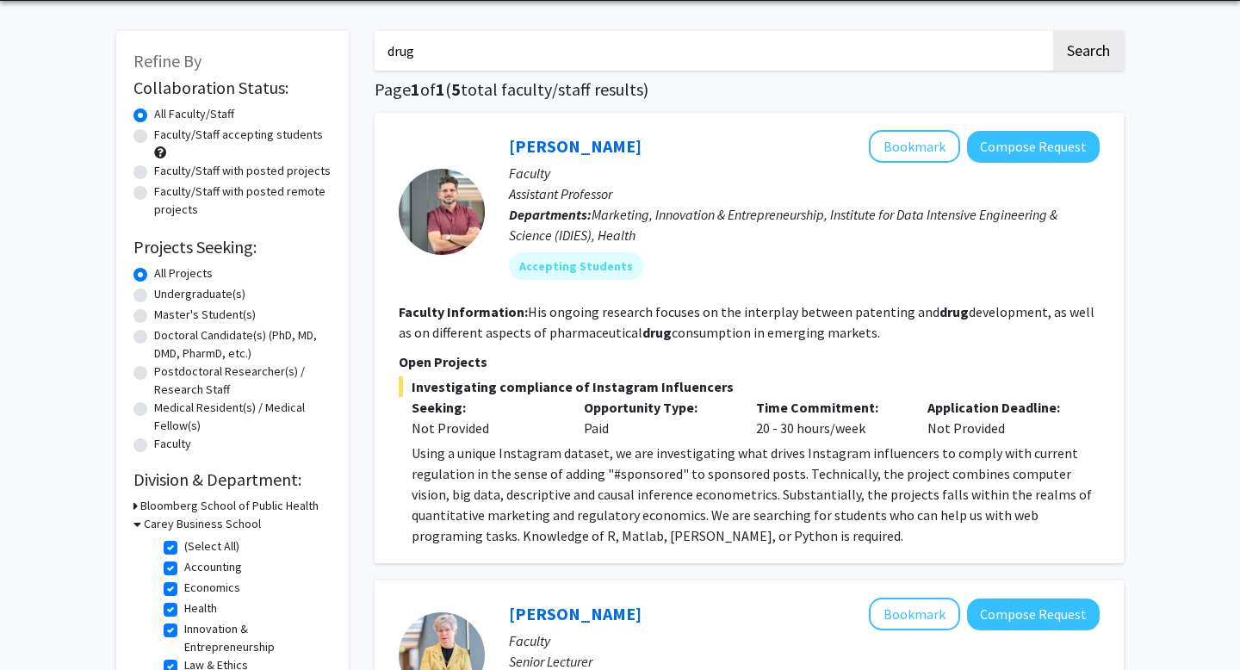
click at [537, 327] on fg-read-more "His ongoing research focuses on the interplay between patenting and drug develo…" at bounding box center [747, 322] width 696 height 38
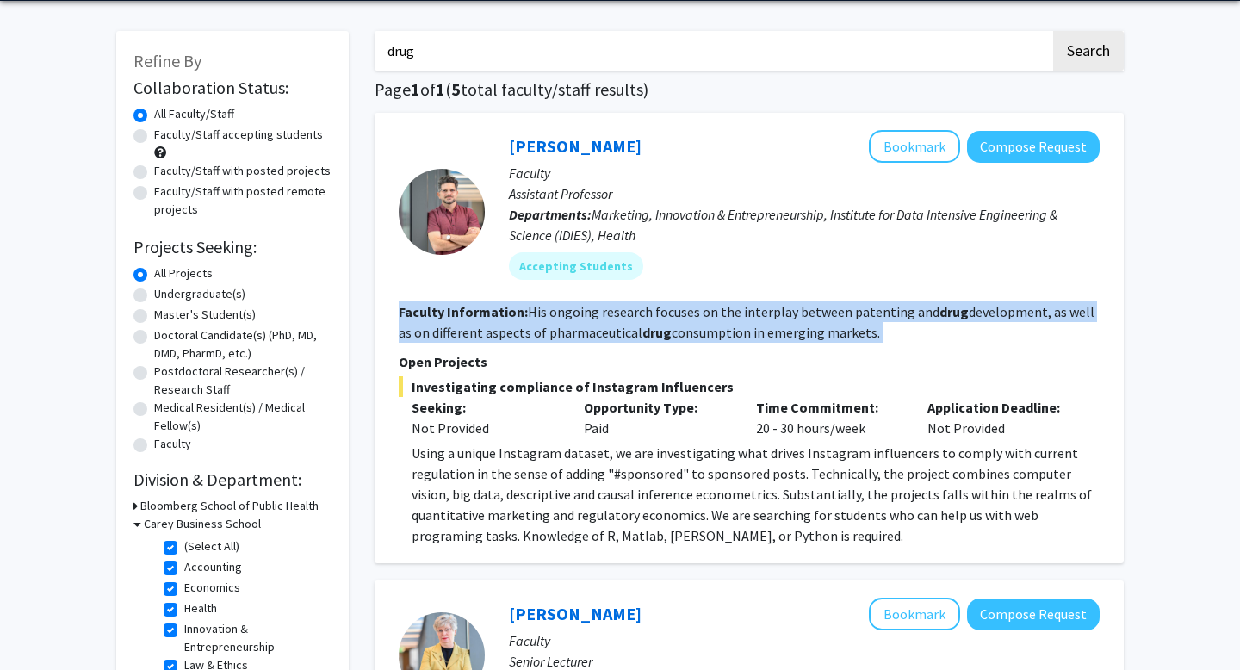
click at [537, 327] on fg-read-more "His ongoing research focuses on the interplay between patenting and drug develo…" at bounding box center [747, 322] width 696 height 38
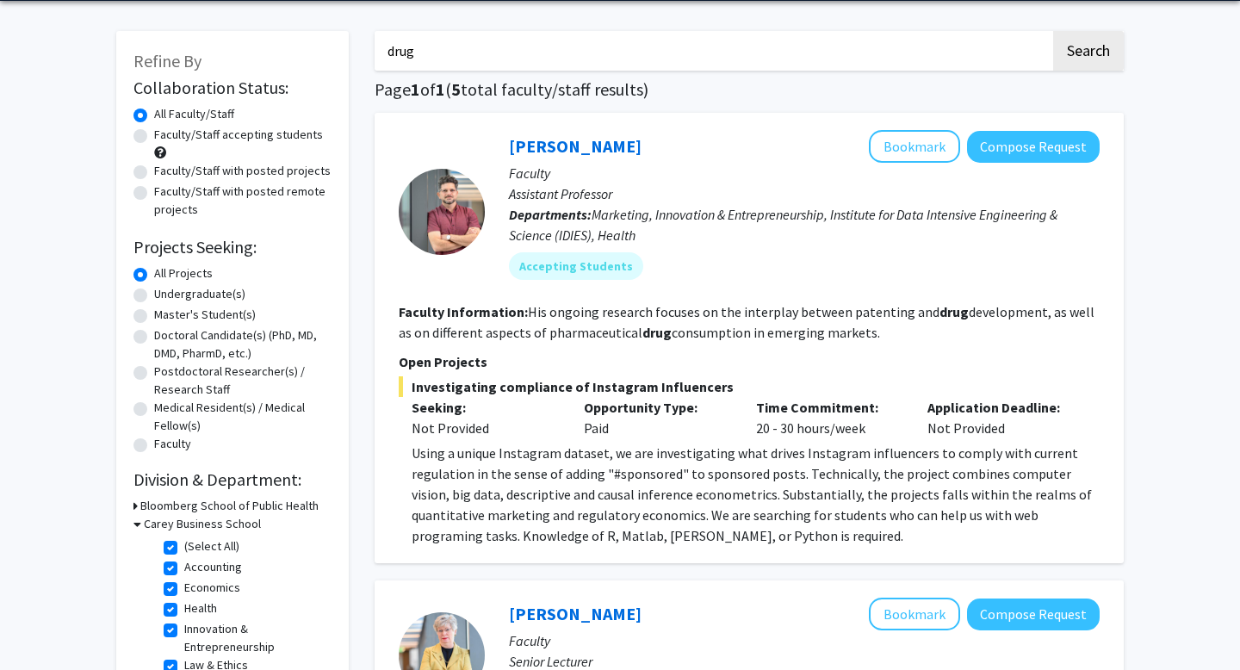
click at [537, 327] on fg-read-more "His ongoing research focuses on the interplay between patenting and drug develo…" at bounding box center [747, 322] width 696 height 38
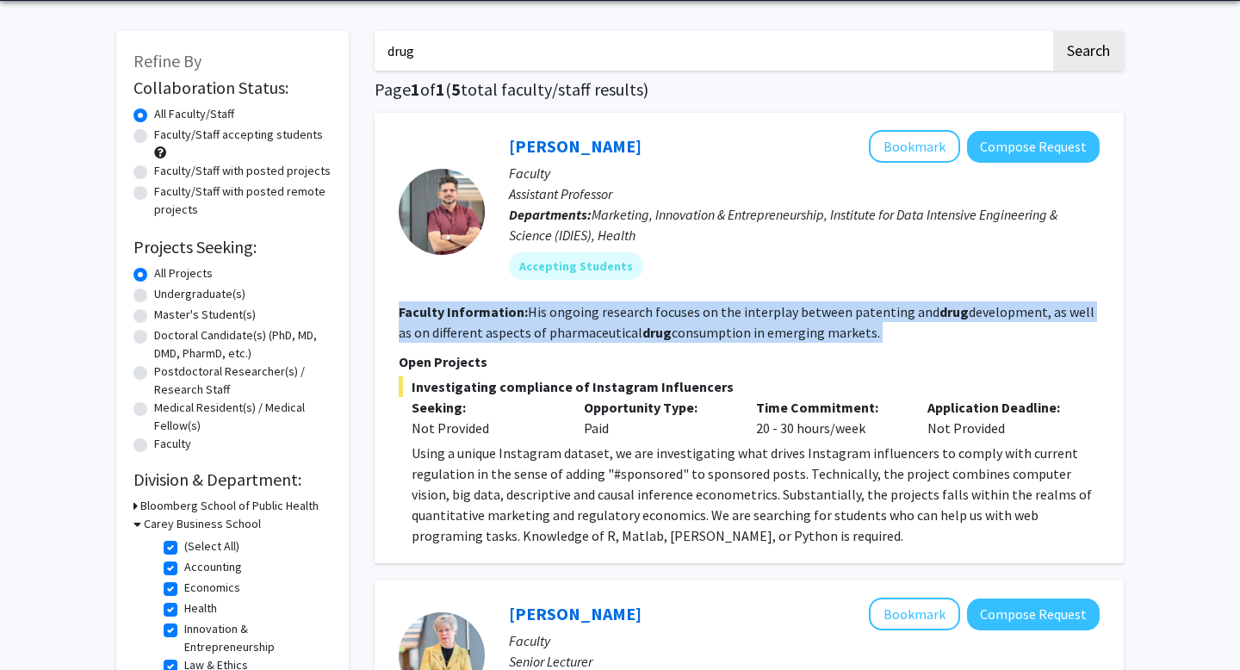
click at [537, 327] on fg-read-more "His ongoing research focuses on the interplay between patenting and drug develo…" at bounding box center [747, 322] width 696 height 38
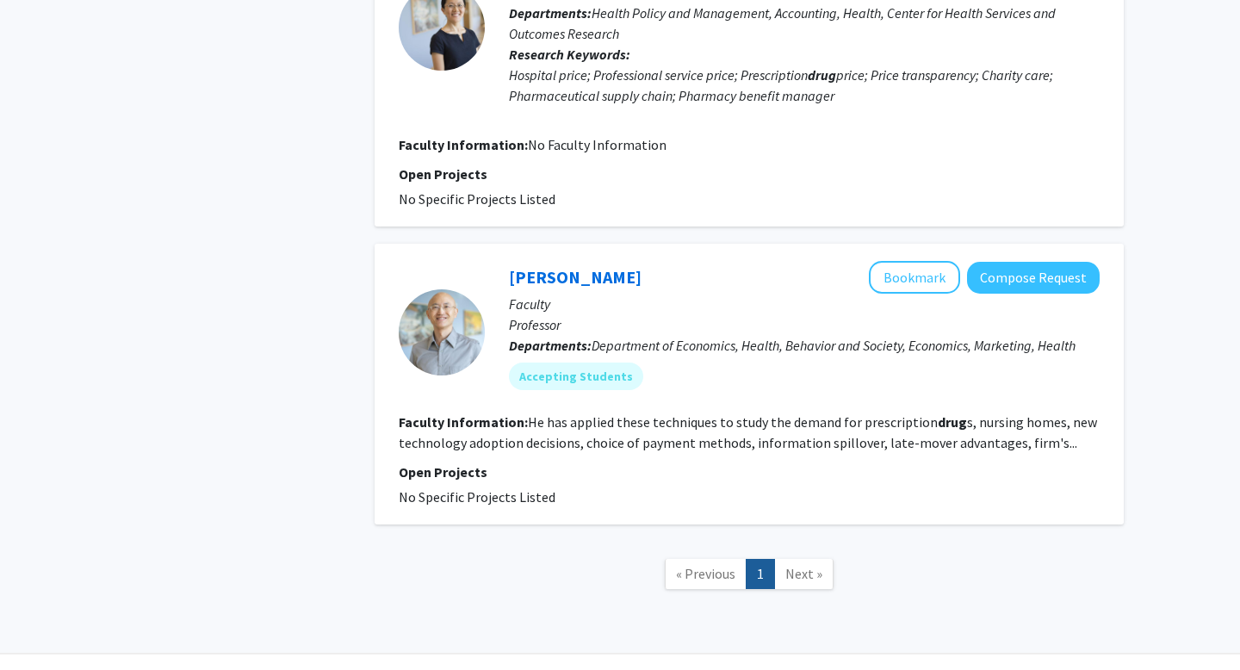
scroll to position [1407, 0]
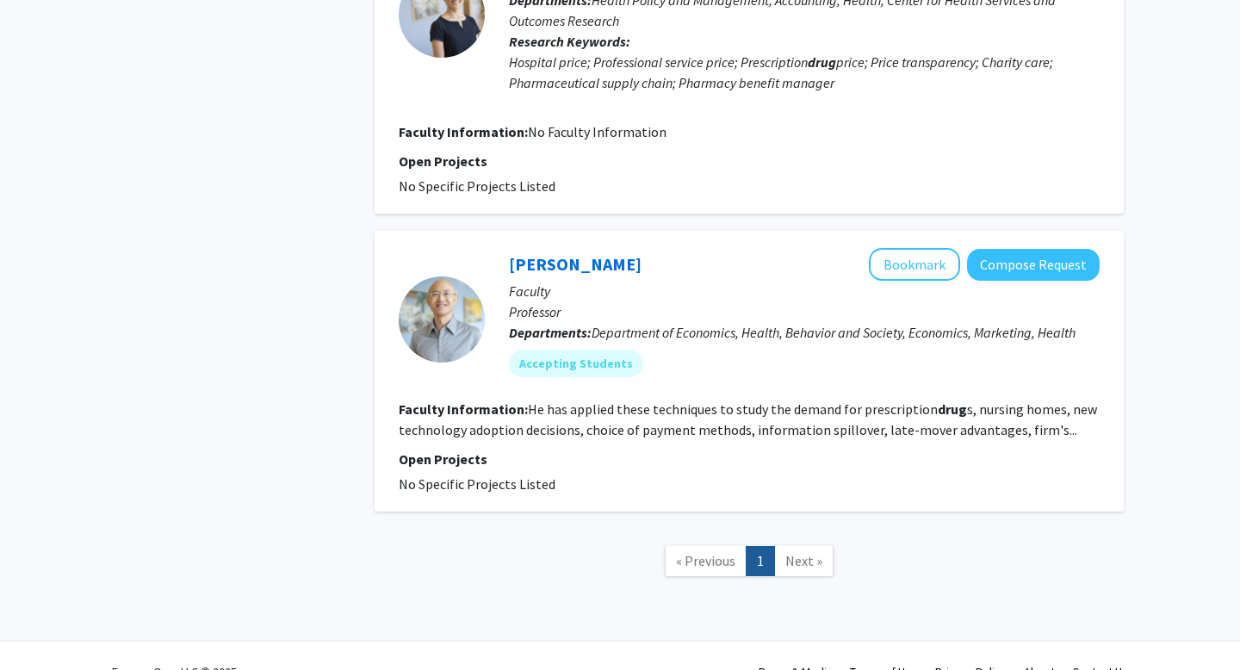
click at [564, 420] on section "Faculty Information: He has applied these techniques to study the demand for pr…" at bounding box center [749, 419] width 701 height 41
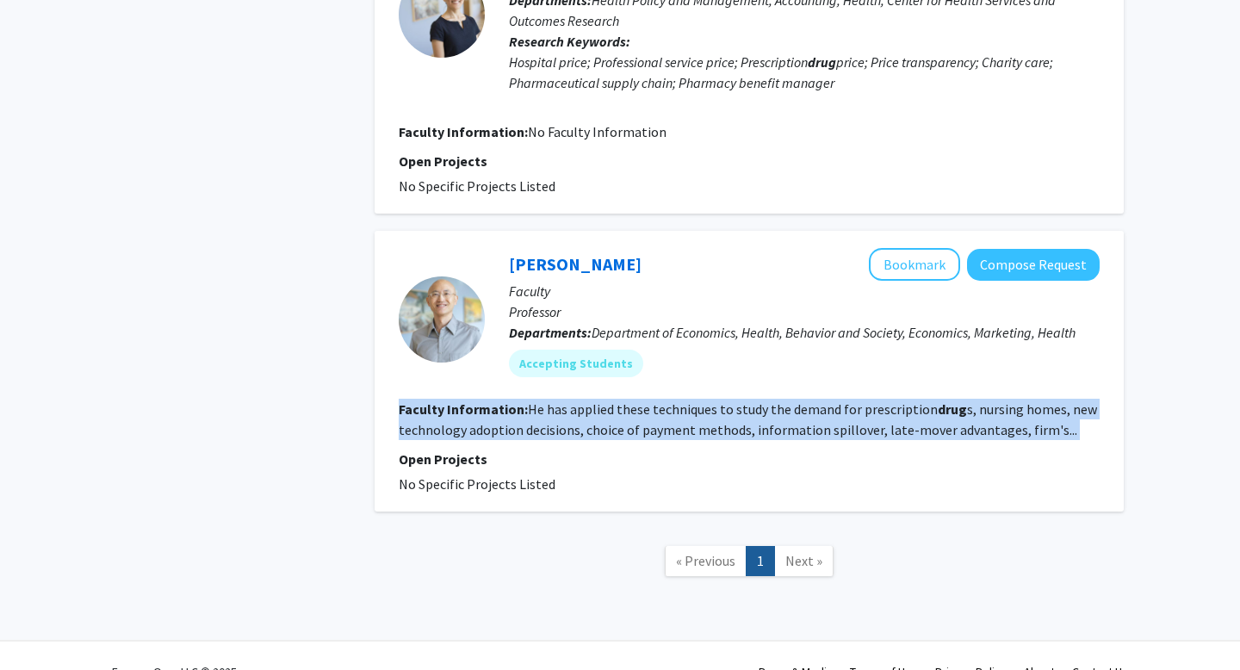
click at [564, 420] on section "Faculty Information: He has applied these techniques to study the demand for pr…" at bounding box center [749, 419] width 701 height 41
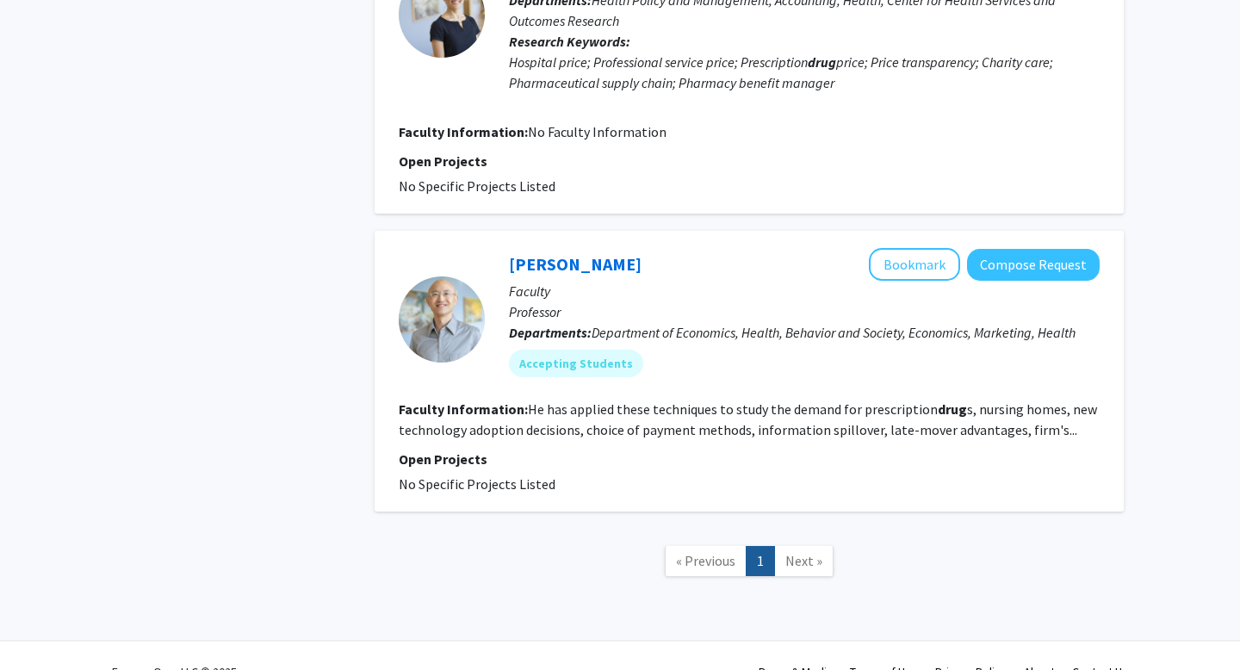
click at [564, 420] on section "Faculty Information: He has applied these techniques to study the demand for pr…" at bounding box center [749, 419] width 701 height 41
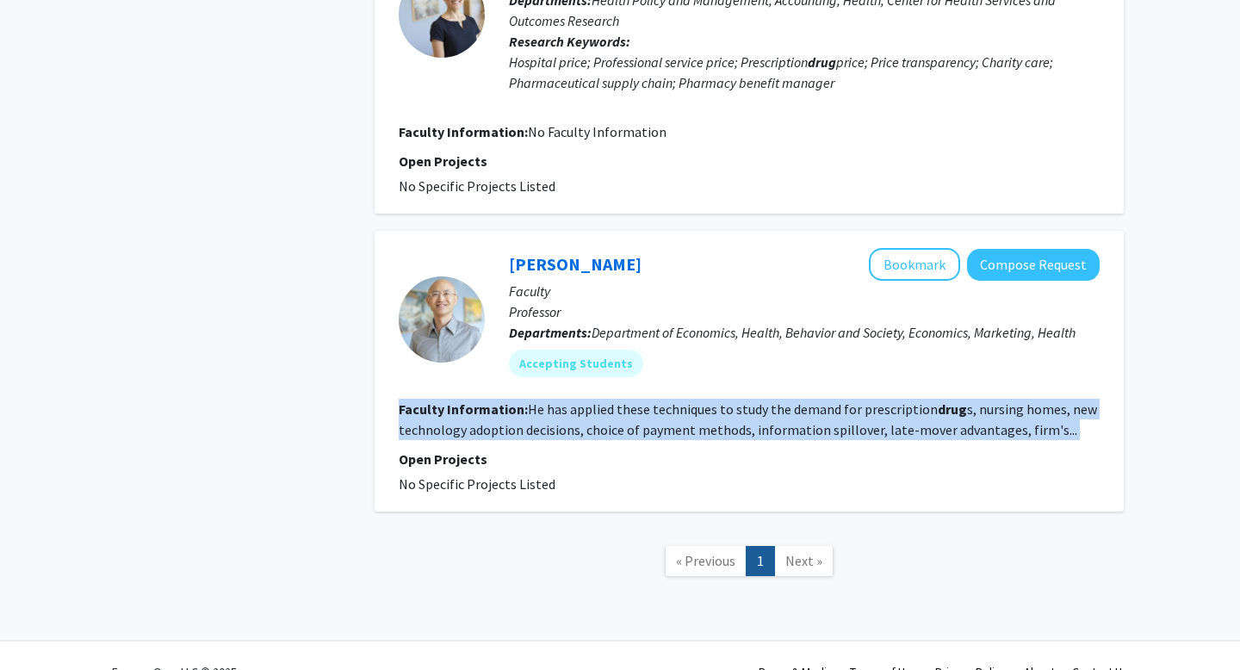
click at [564, 420] on section "Faculty Information: He has applied these techniques to study the demand for pr…" at bounding box center [749, 419] width 701 height 41
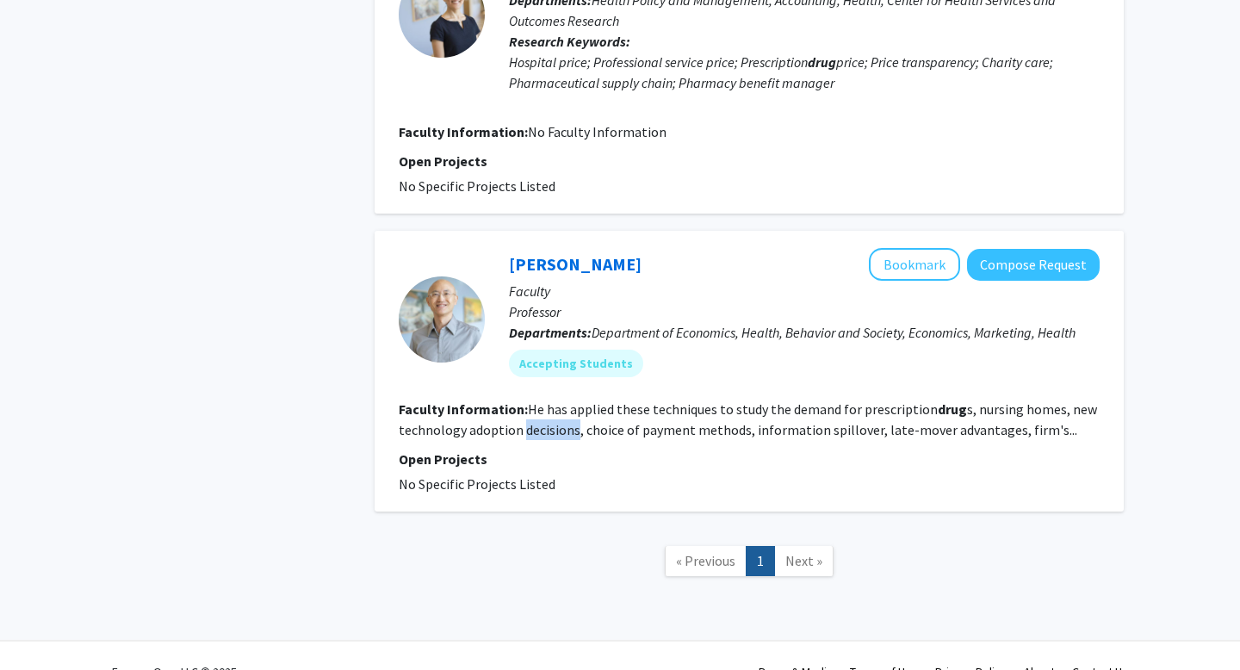
click at [564, 420] on section "Faculty Information: He has applied these techniques to study the demand for pr…" at bounding box center [749, 419] width 701 height 41
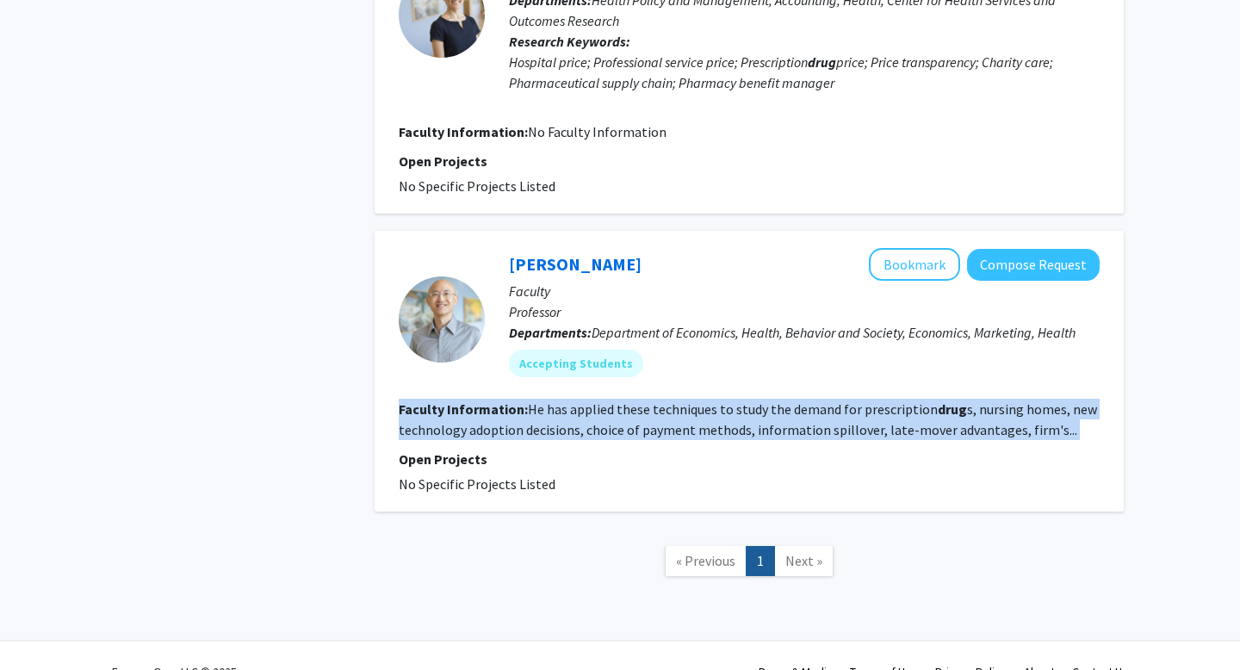
click at [564, 420] on section "Faculty Information: He has applied these techniques to study the demand for pr…" at bounding box center [749, 419] width 701 height 41
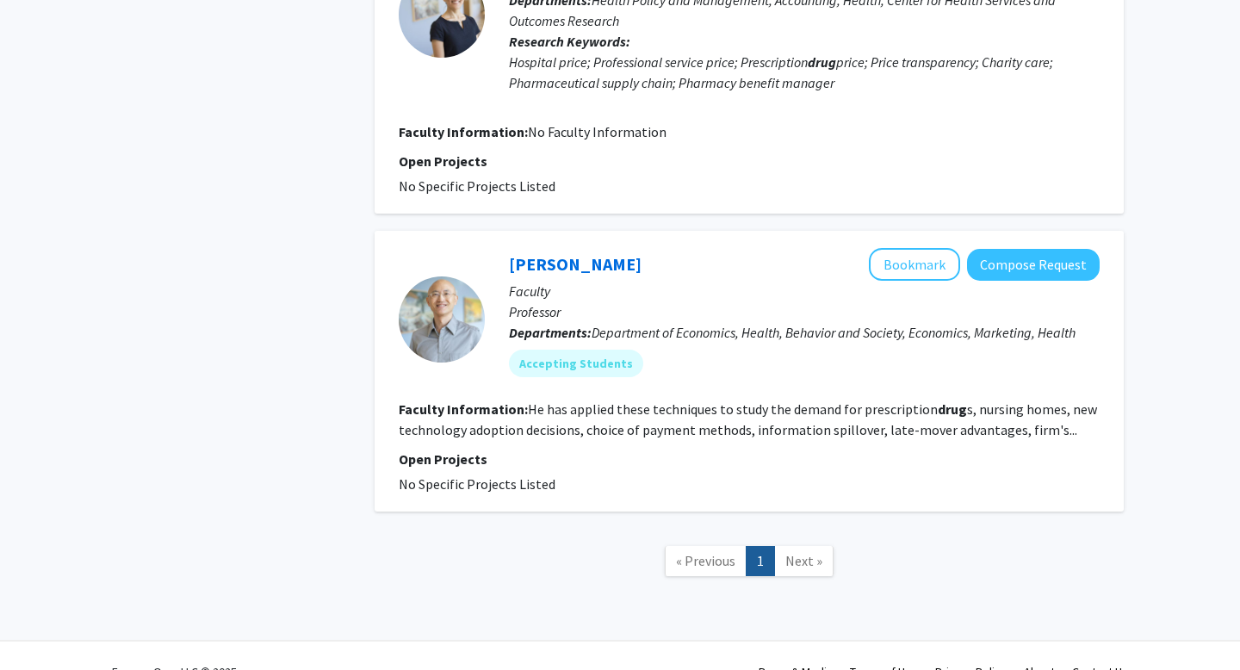
click at [564, 420] on section "Faculty Information: He has applied these techniques to study the demand for pr…" at bounding box center [749, 419] width 701 height 41
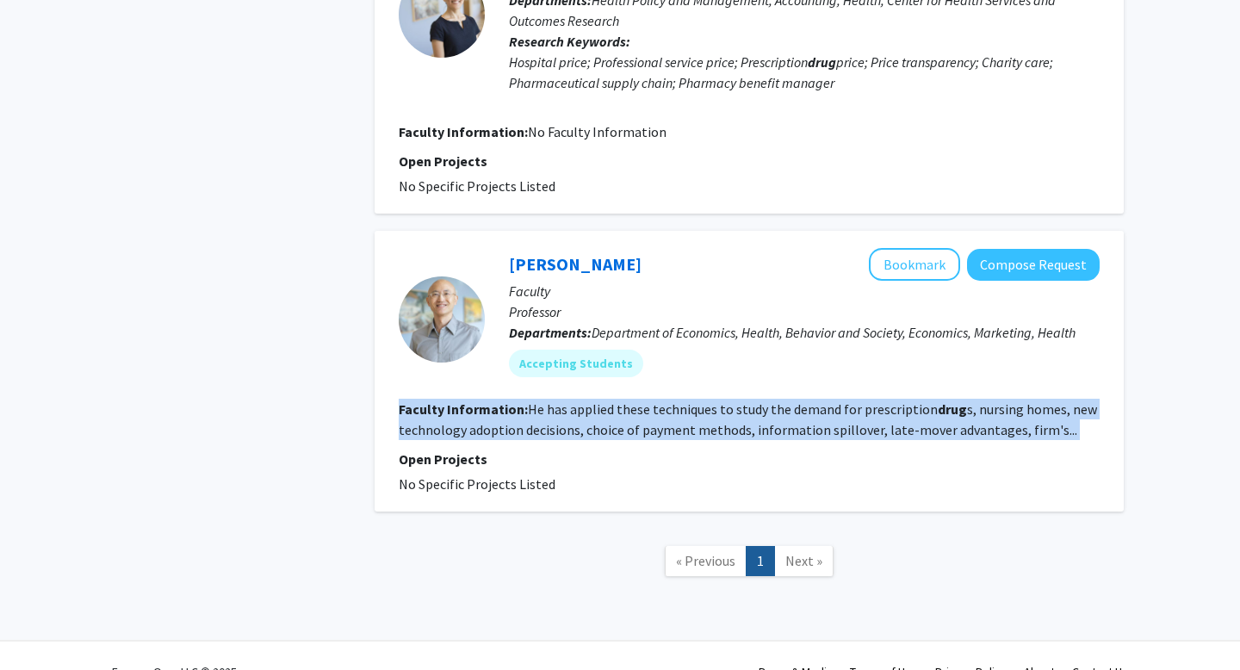
click at [564, 420] on section "Faculty Information: He has applied these techniques to study the demand for pr…" at bounding box center [749, 419] width 701 height 41
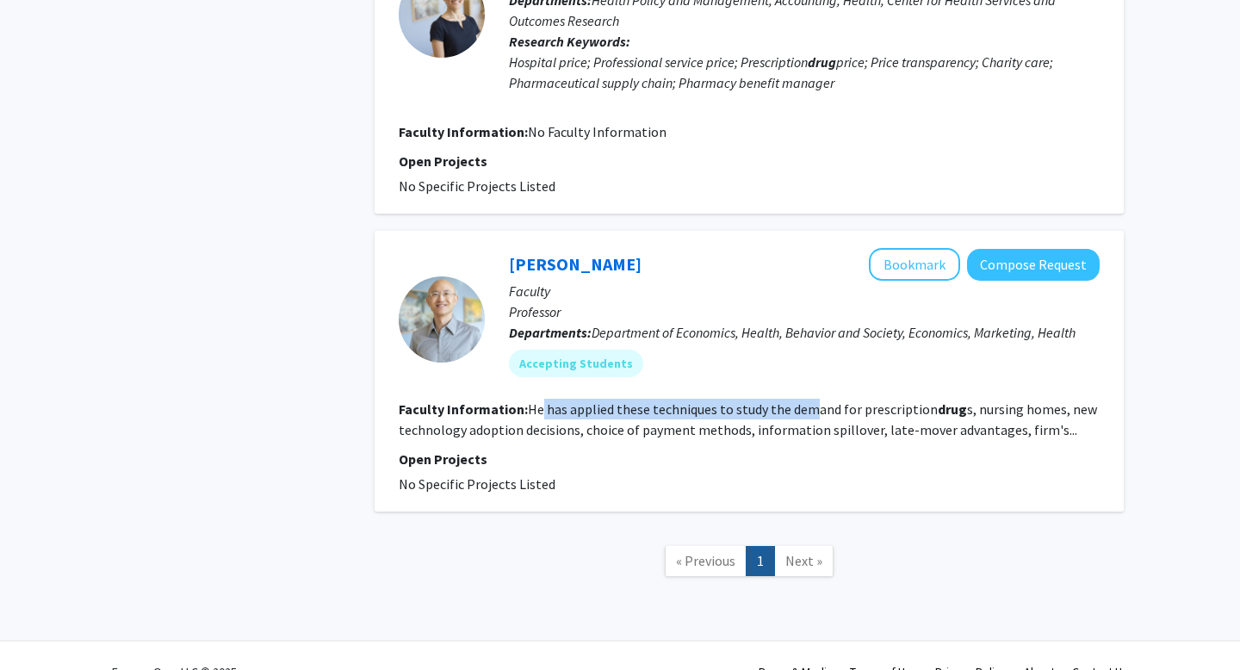
drag, startPoint x: 540, startPoint y: 406, endPoint x: 777, endPoint y: 410, distance: 237.6
click at [786, 409] on fg-read-more "He has applied these techniques to study the demand for prescription drug s, nu…" at bounding box center [748, 419] width 698 height 38
click at [777, 410] on fg-read-more "He has applied these techniques to study the demand for prescription drug s, nu…" at bounding box center [748, 419] width 698 height 38
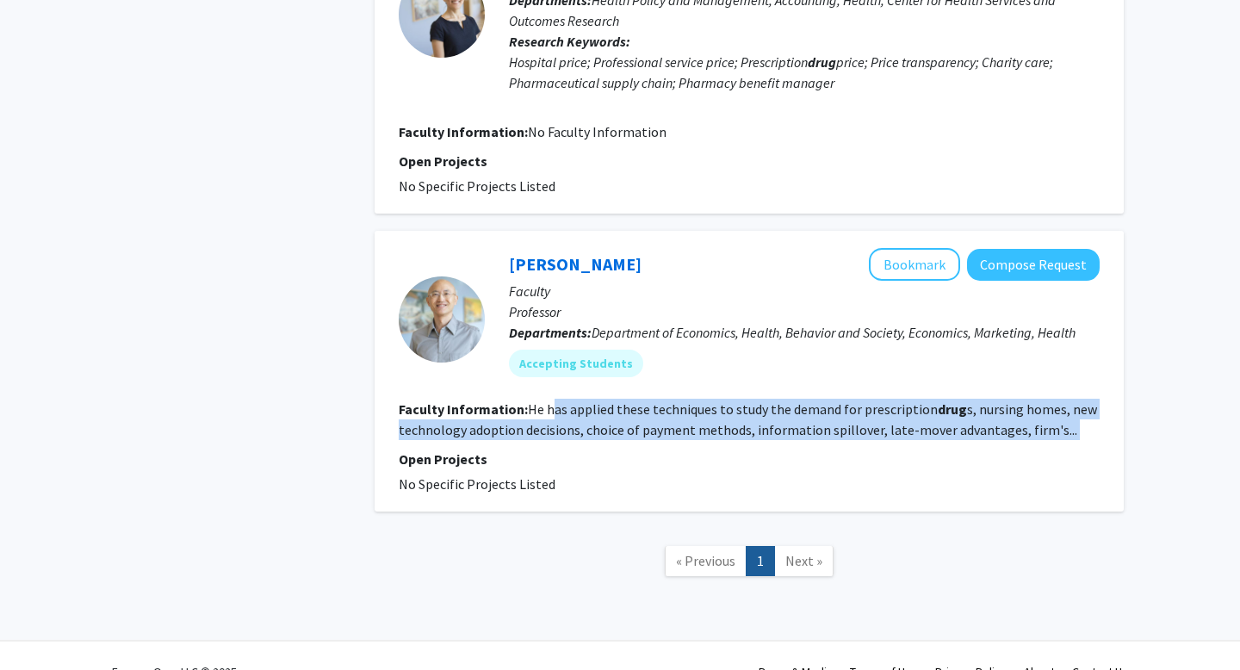
drag, startPoint x: 554, startPoint y: 406, endPoint x: 942, endPoint y: 444, distance: 390.1
click at [942, 444] on fg-search-faculty "Andrew Ching Bookmark Compose Request Faculty Professor Departments: Department…" at bounding box center [749, 371] width 701 height 246
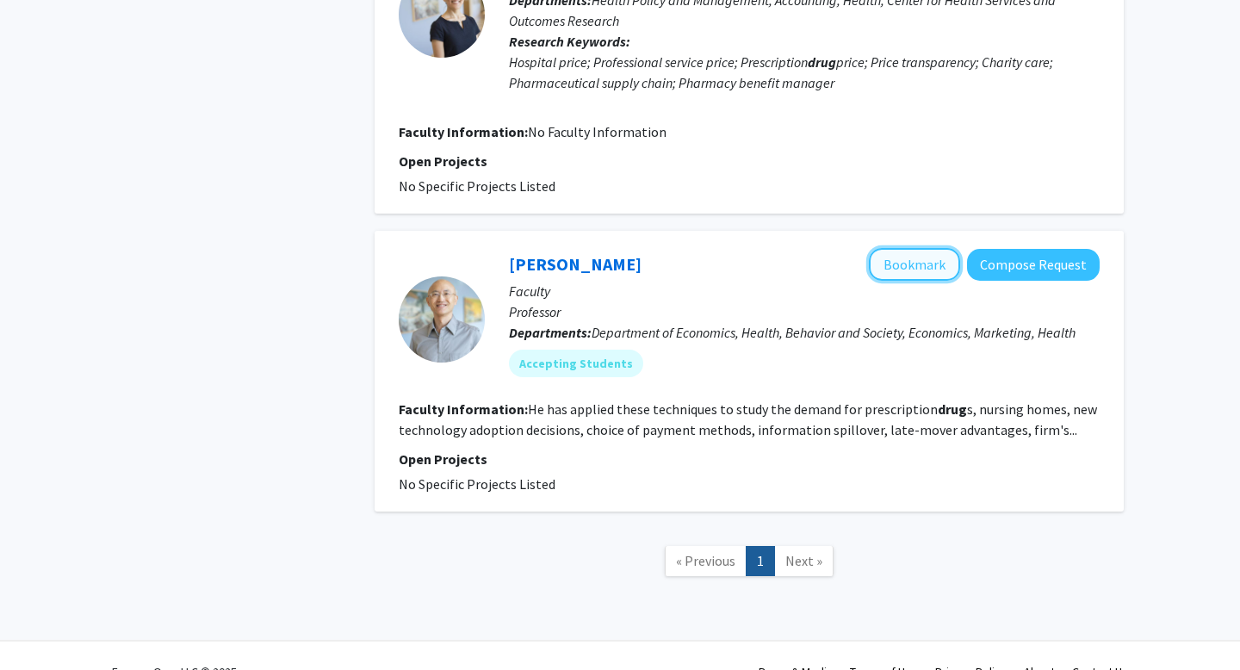
click at [923, 264] on button "Bookmark" at bounding box center [914, 264] width 91 height 33
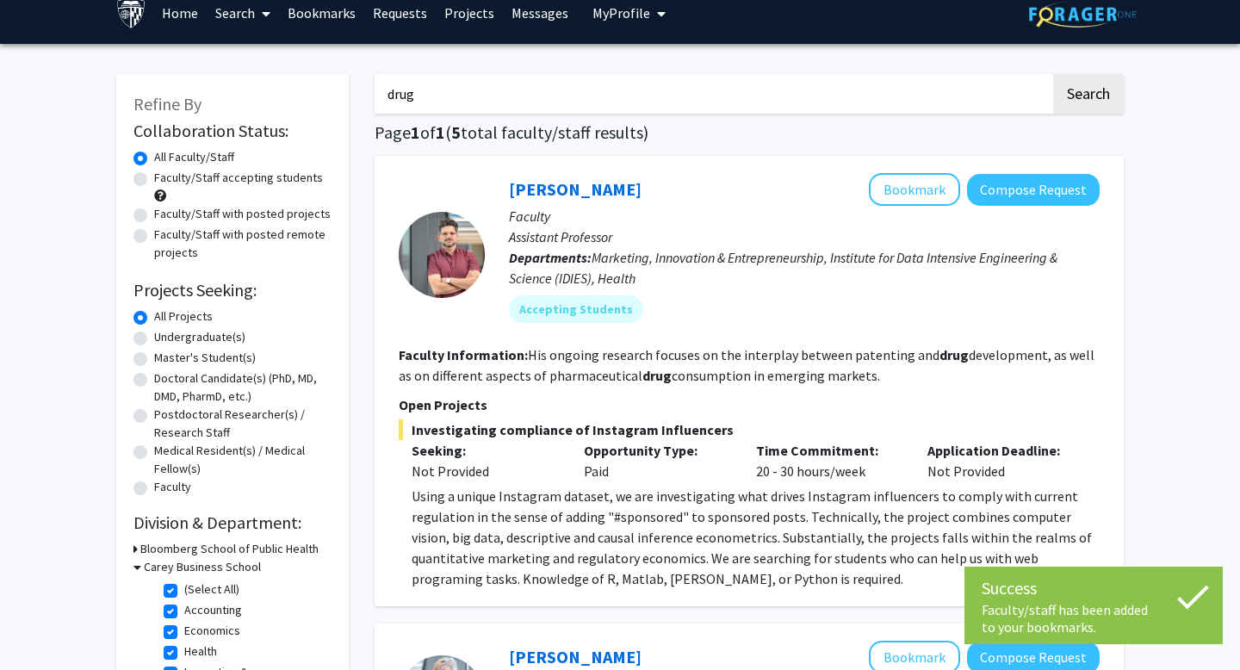
scroll to position [0, 0]
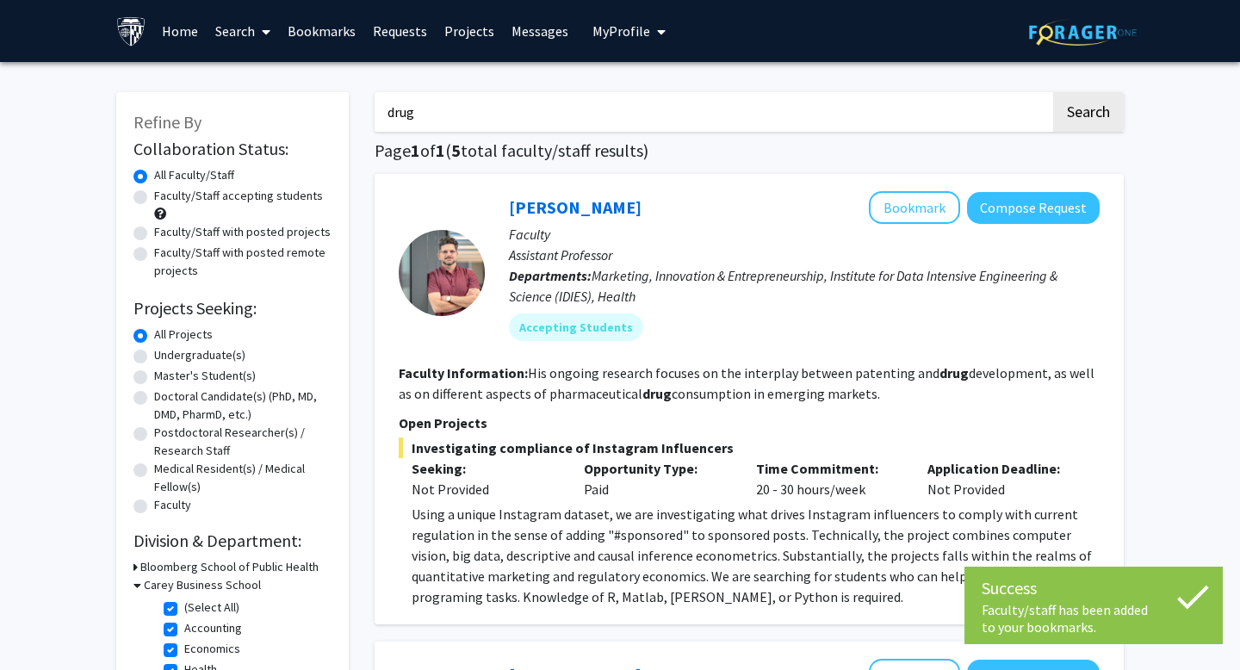
click at [455, 100] on input "drug" at bounding box center [712, 112] width 676 height 40
type input "p"
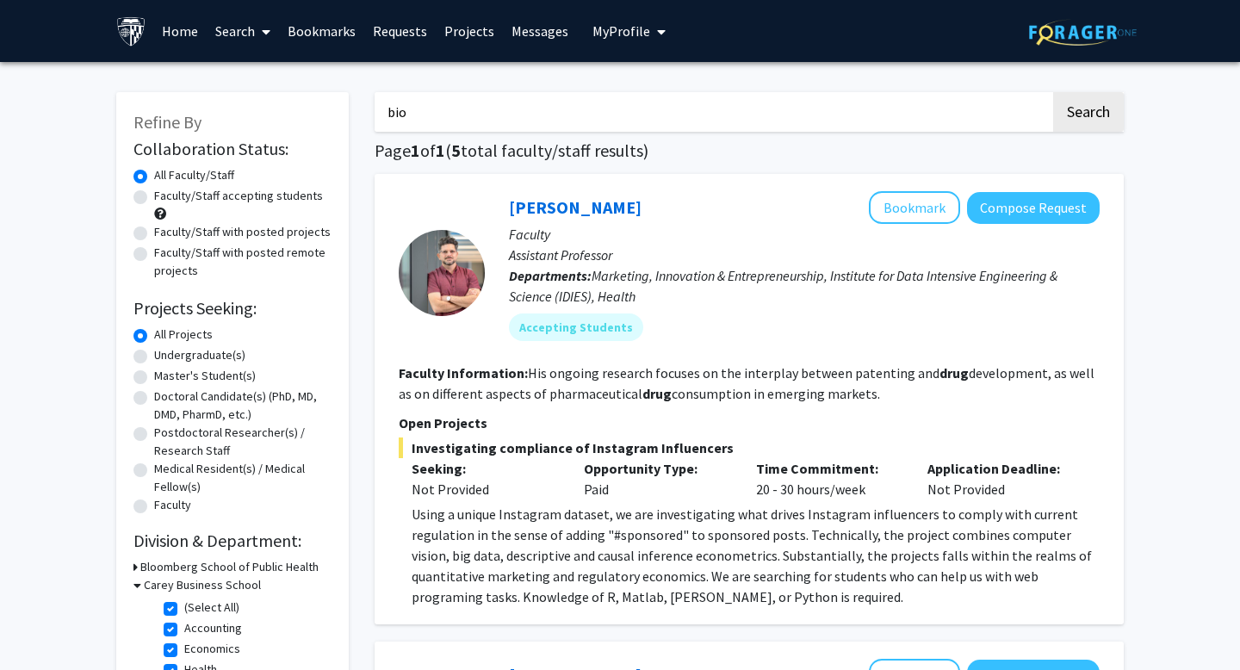
type input "bio"
click at [1053, 92] on button "Search" at bounding box center [1088, 112] width 71 height 40
checkbox input "false"
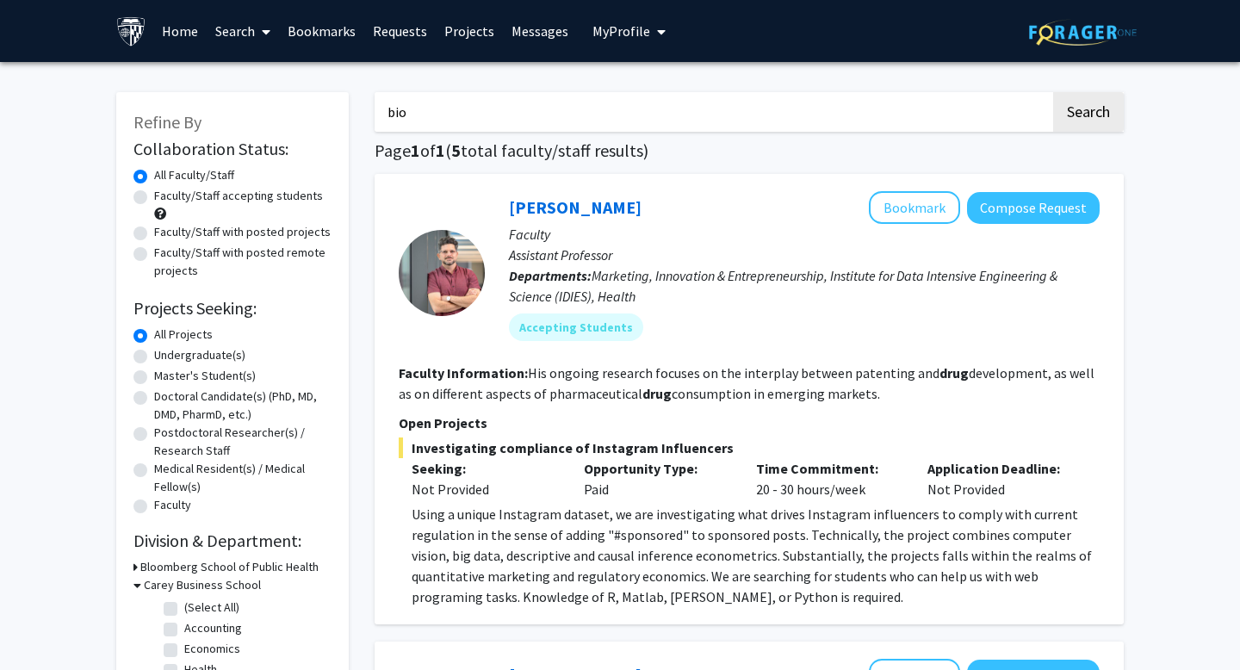
checkbox input "false"
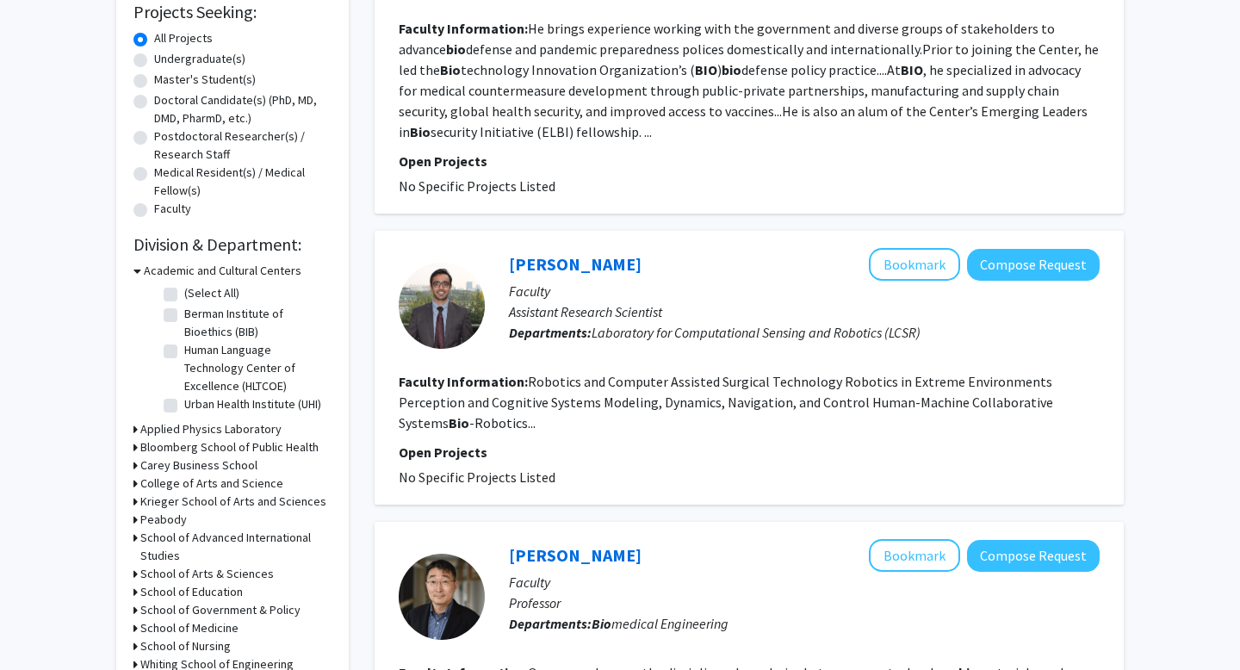
scroll to position [361, 0]
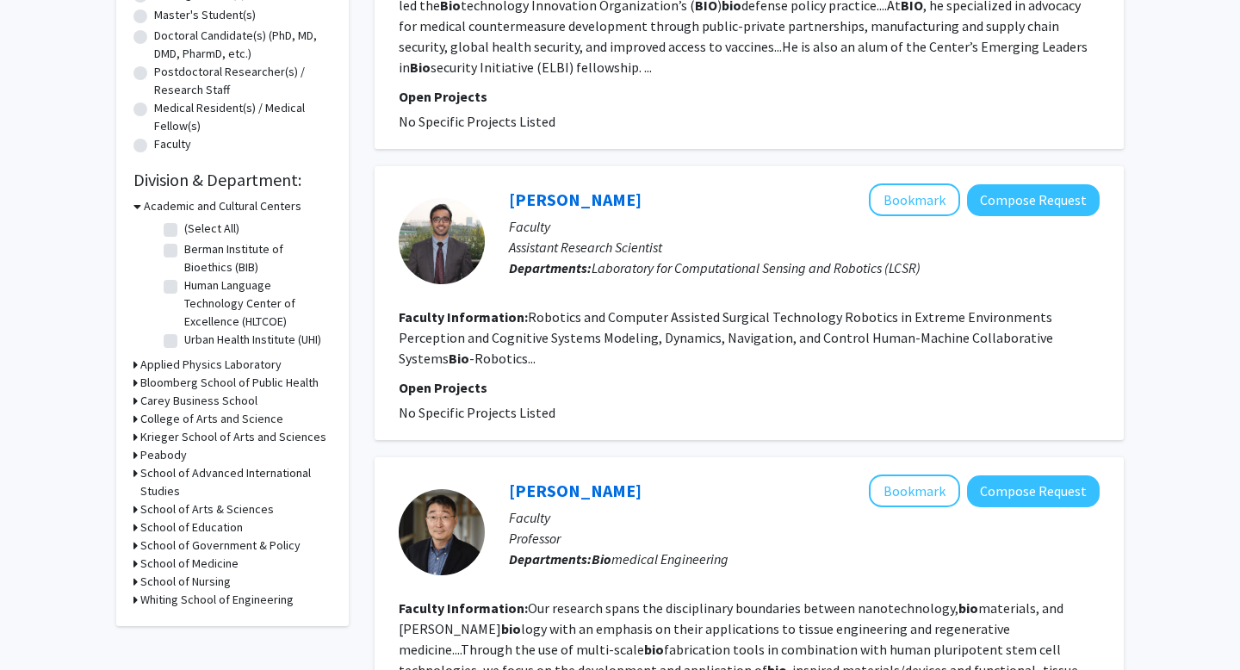
click at [185, 403] on h3 "Carey Business School" at bounding box center [198, 401] width 117 height 18
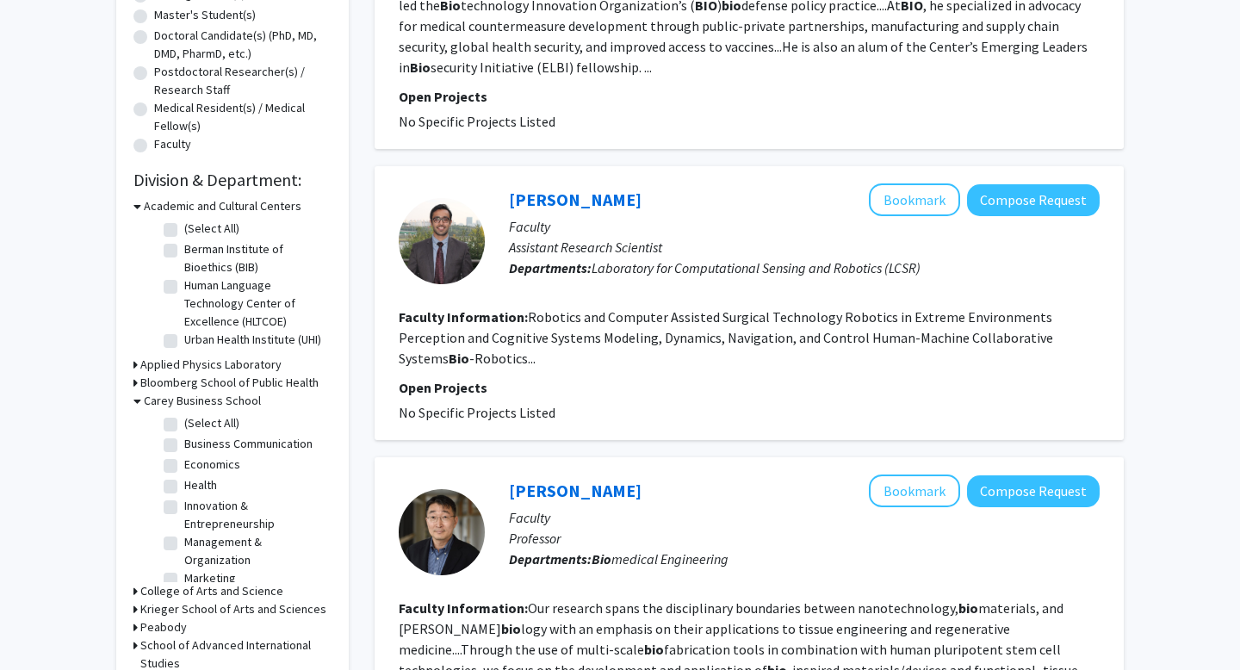
click at [184, 424] on label "(Select All)" at bounding box center [211, 423] width 55 height 18
click at [184, 424] on input "(Select All)" at bounding box center [189, 419] width 11 height 11
checkbox input "true"
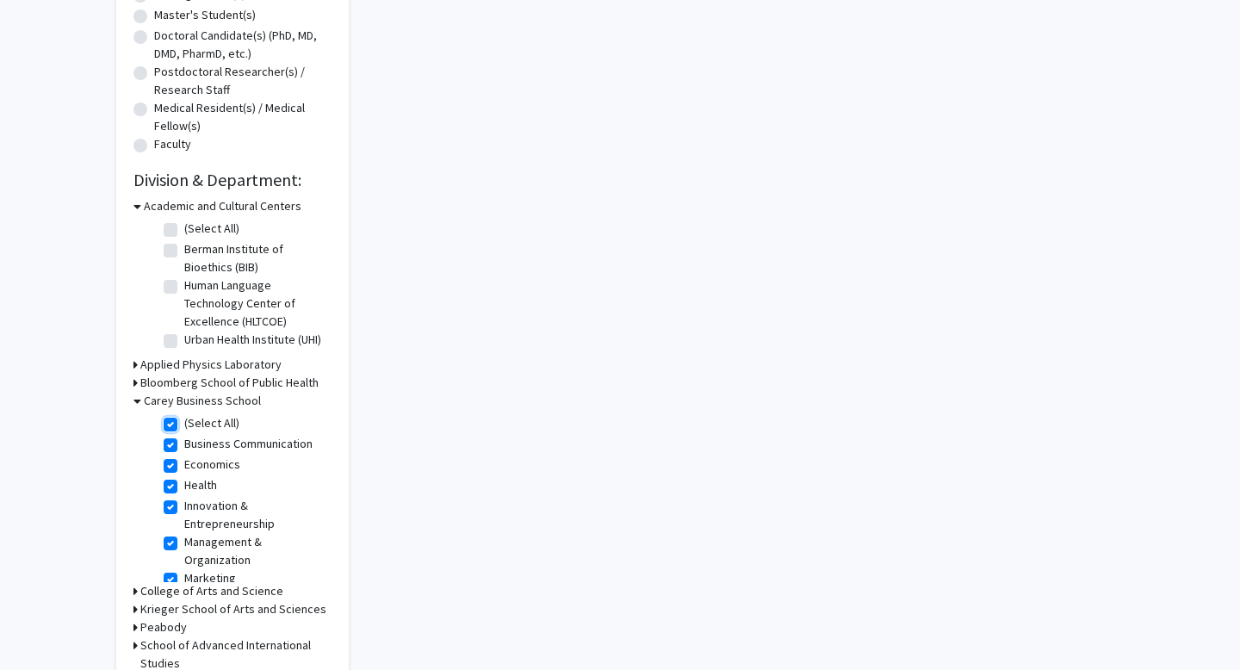
checkbox input "true"
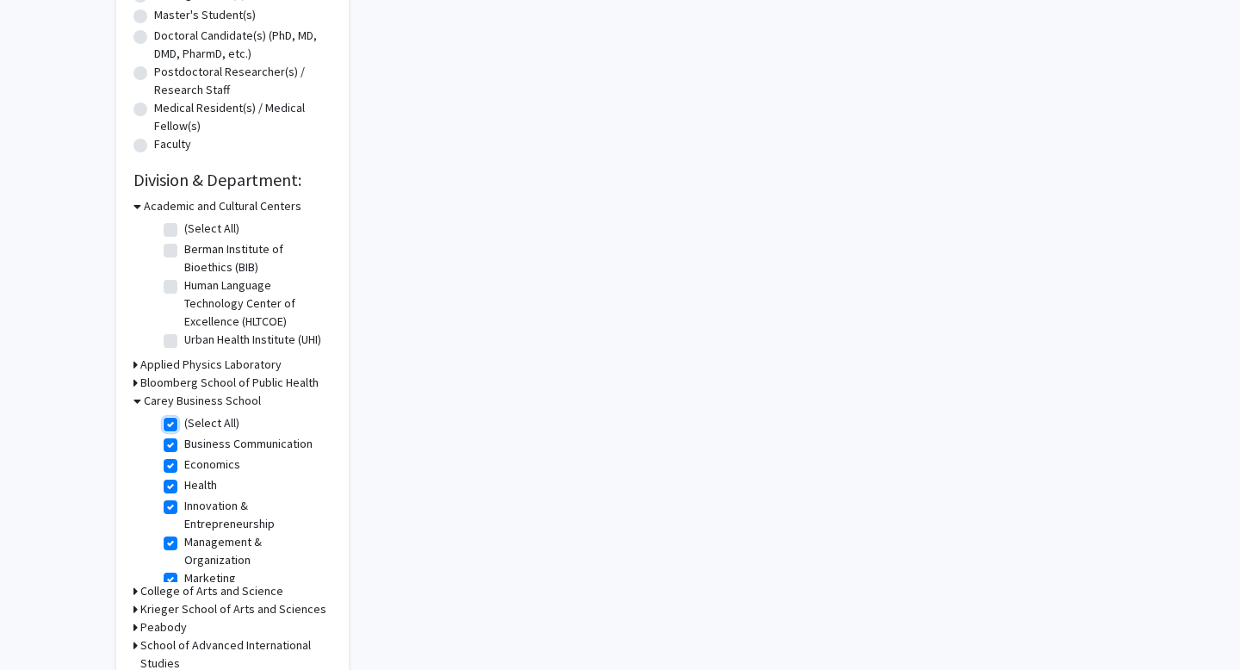
checkbox input "true"
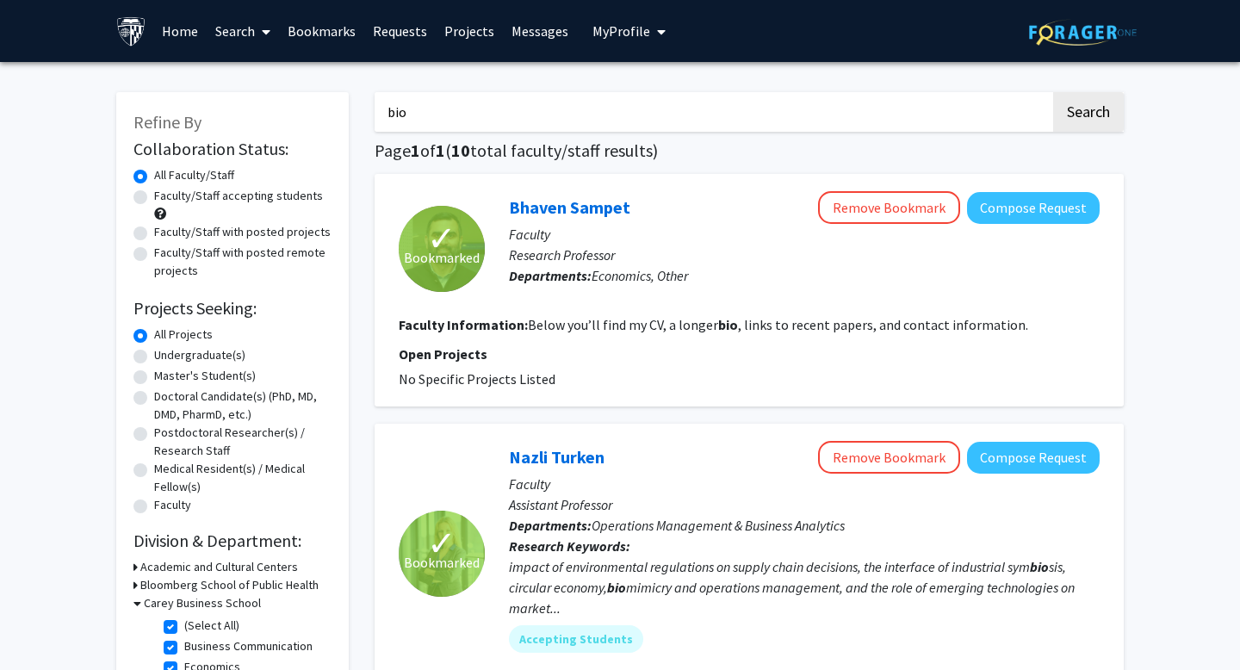
click at [202, 190] on label "Faculty/Staff accepting students" at bounding box center [238, 196] width 169 height 18
click at [165, 190] on input "Faculty/Staff accepting students" at bounding box center [159, 192] width 11 height 11
radio input "true"
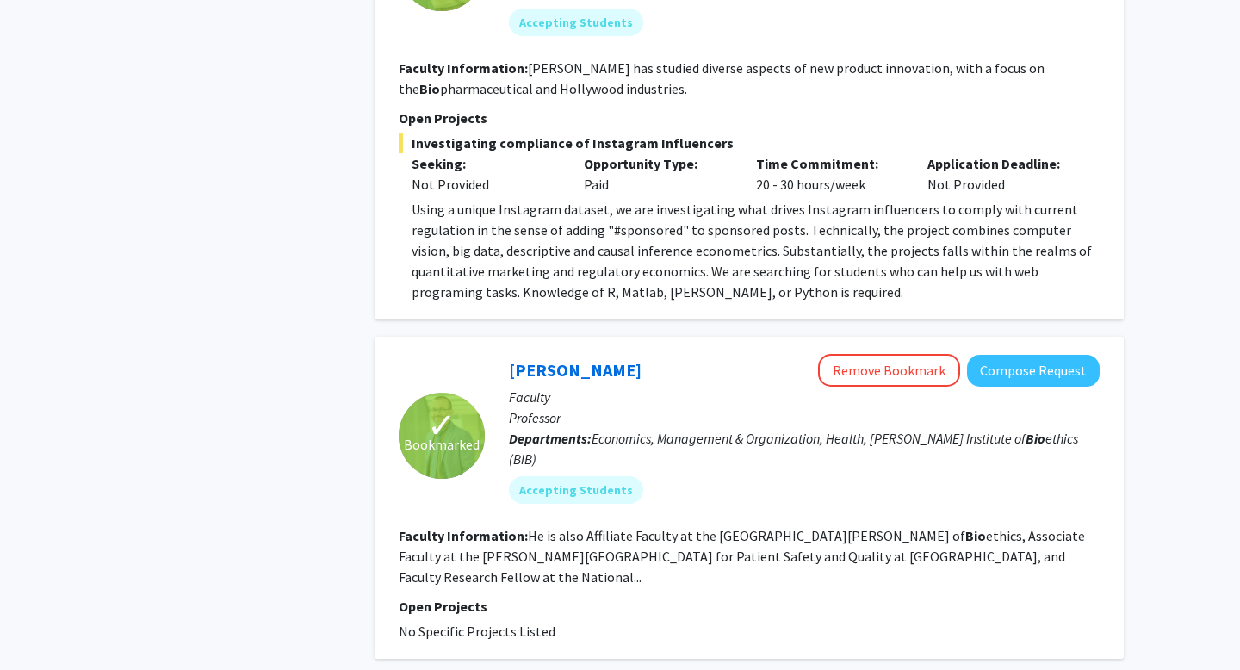
scroll to position [1121, 0]
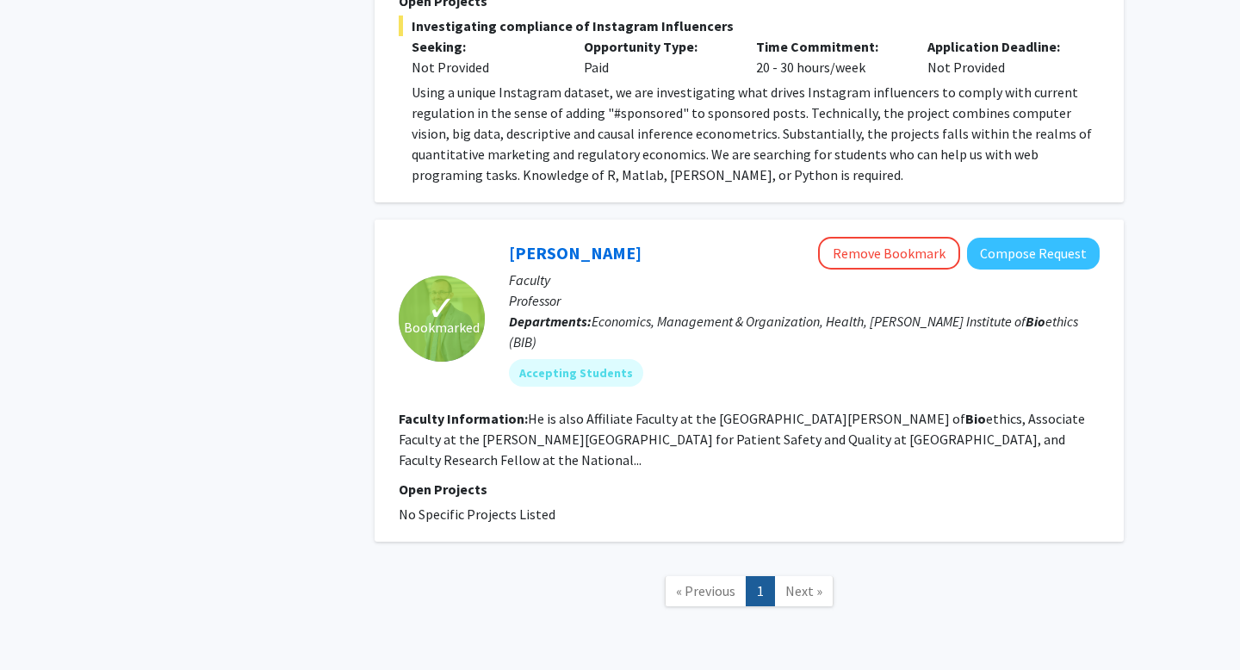
click at [614, 408] on section "Faculty Information: He is also Affiliate Faculty at the JHU Berman Institute o…" at bounding box center [749, 439] width 701 height 62
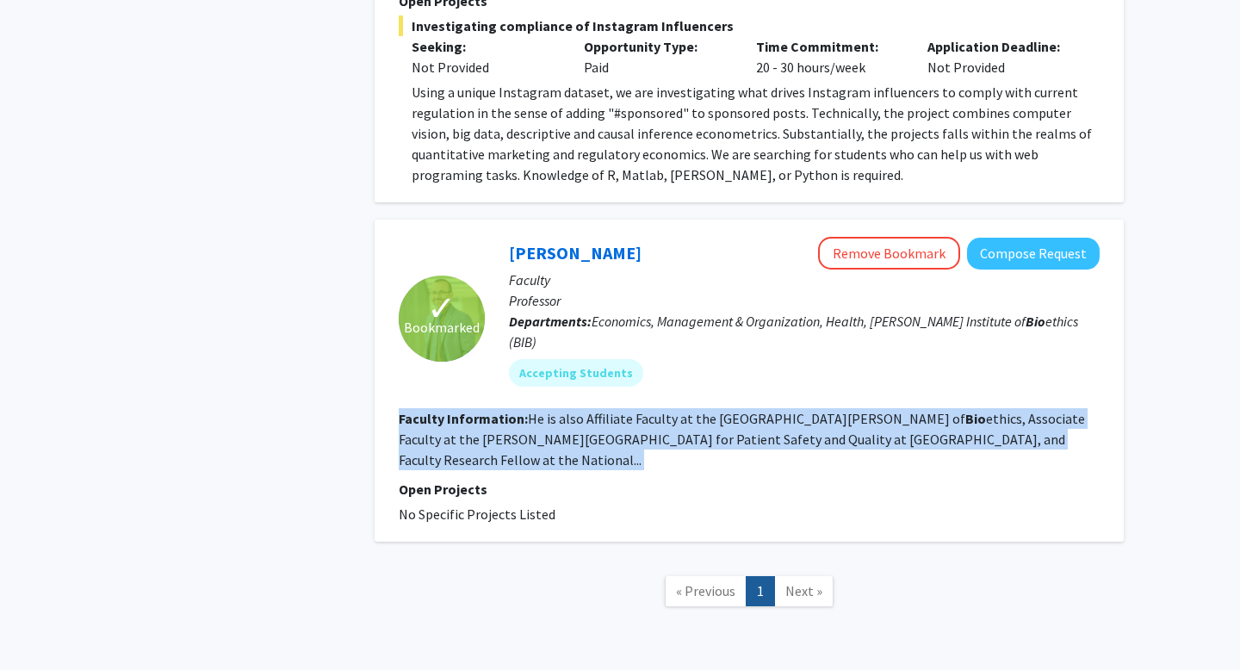
click at [614, 408] on section "Faculty Information: He is also Affiliate Faculty at the JHU Berman Institute o…" at bounding box center [749, 439] width 701 height 62
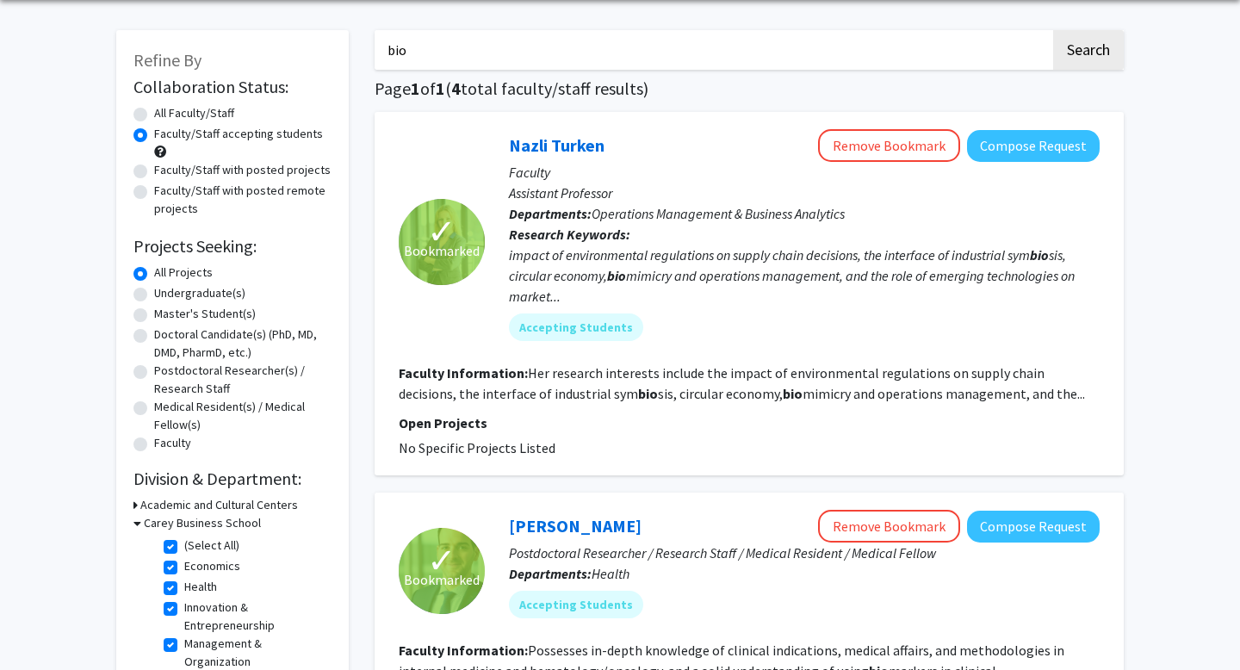
scroll to position [0, 0]
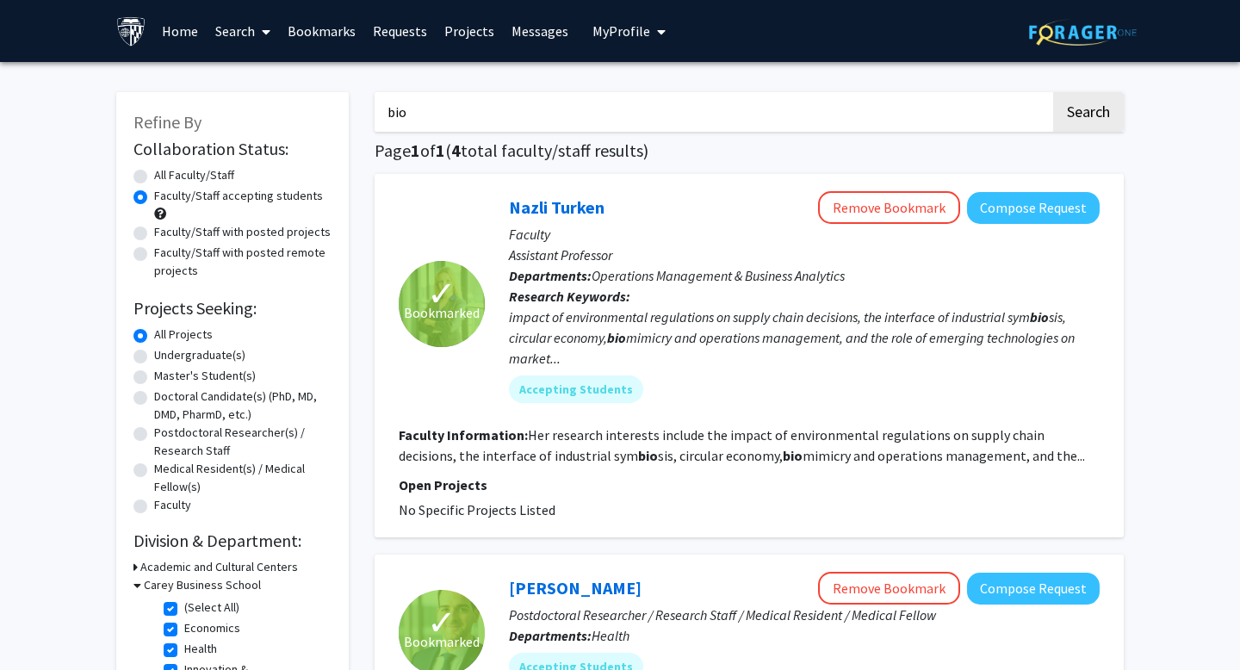
click at [424, 109] on input "bio" at bounding box center [712, 112] width 676 height 40
click at [321, 38] on link "Bookmarks" at bounding box center [321, 31] width 85 height 60
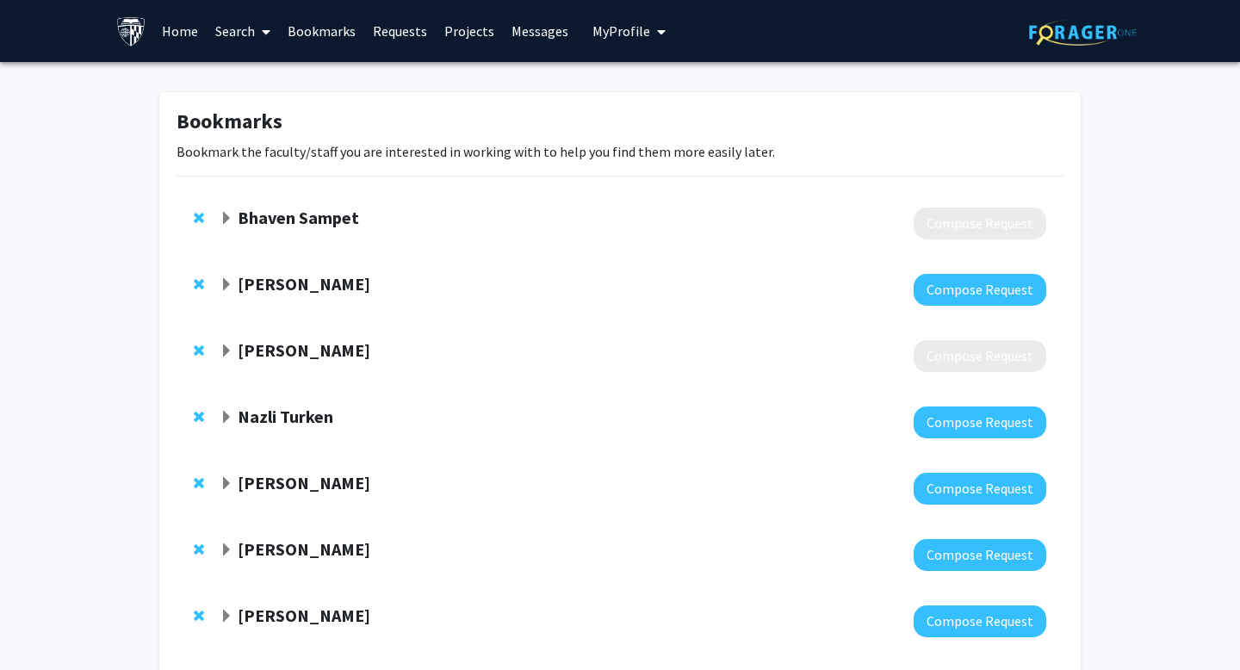
scroll to position [92, 0]
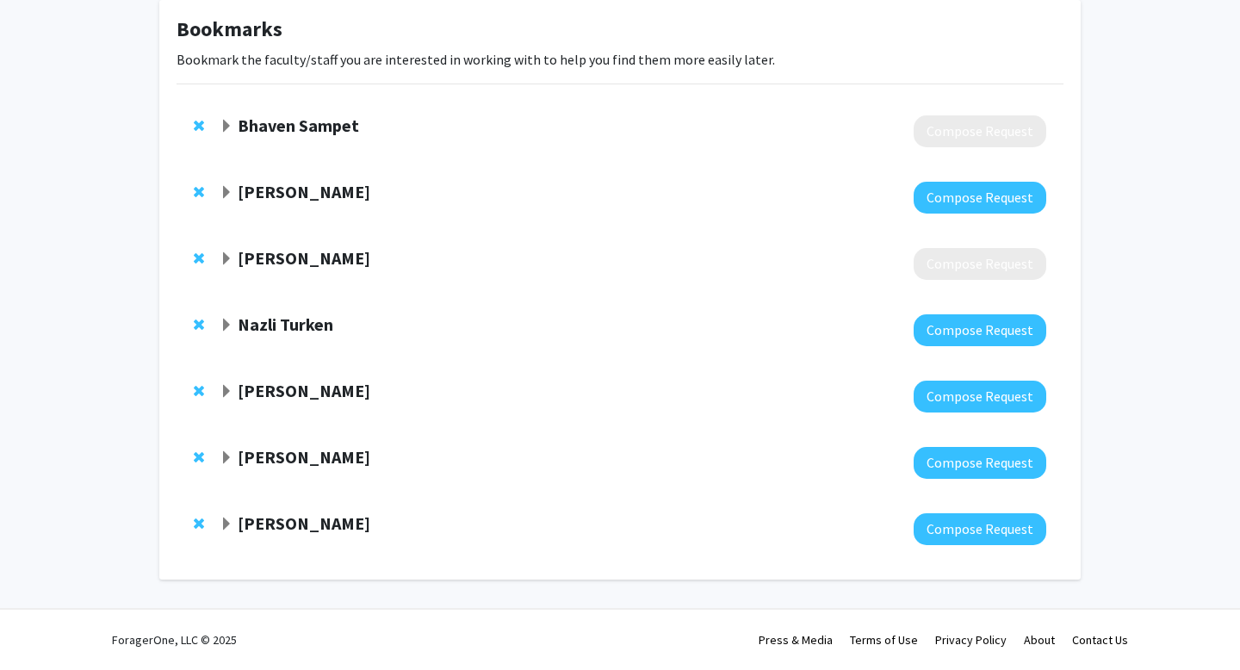
click at [233, 121] on div "Bhaven Sampet" at bounding box center [406, 126] width 372 height 22
click at [227, 121] on span "Expand Bhaven Sampet Bookmark" at bounding box center [227, 127] width 14 height 14
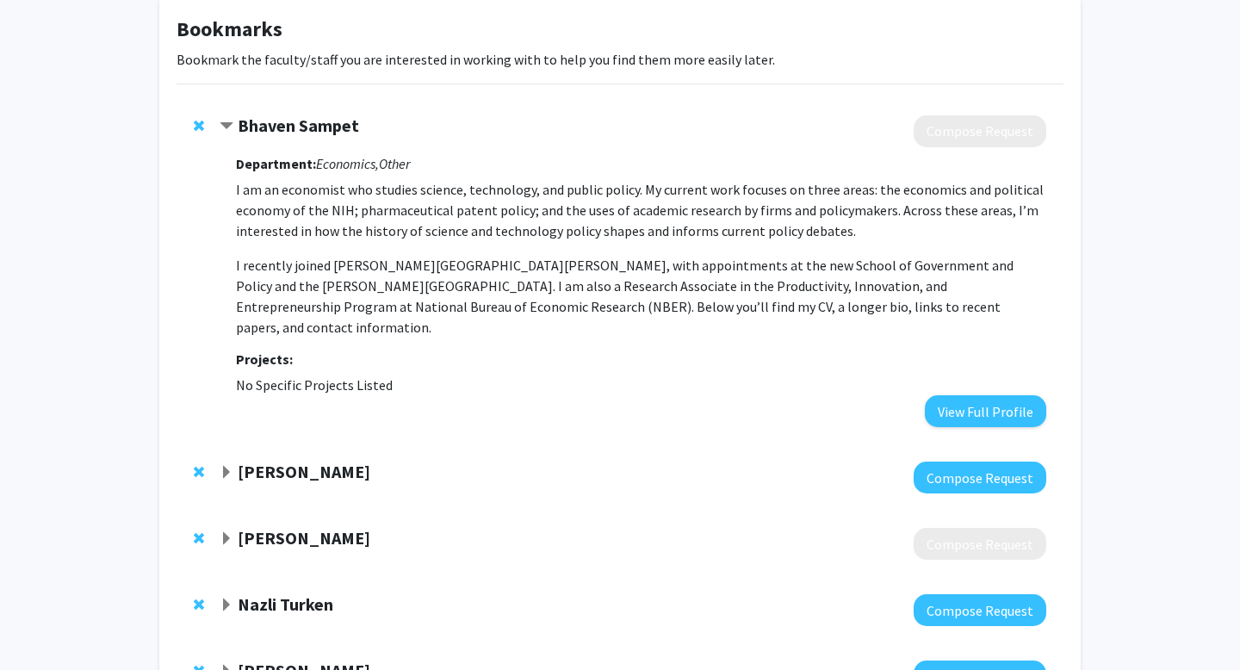
click at [192, 124] on div "Bhaven Sampet Compose Request Department: Economics, Other I am an economist wh…" at bounding box center [619, 271] width 887 height 346
click at [198, 121] on span "Remove Bhaven Sampet from bookmarks" at bounding box center [199, 126] width 10 height 14
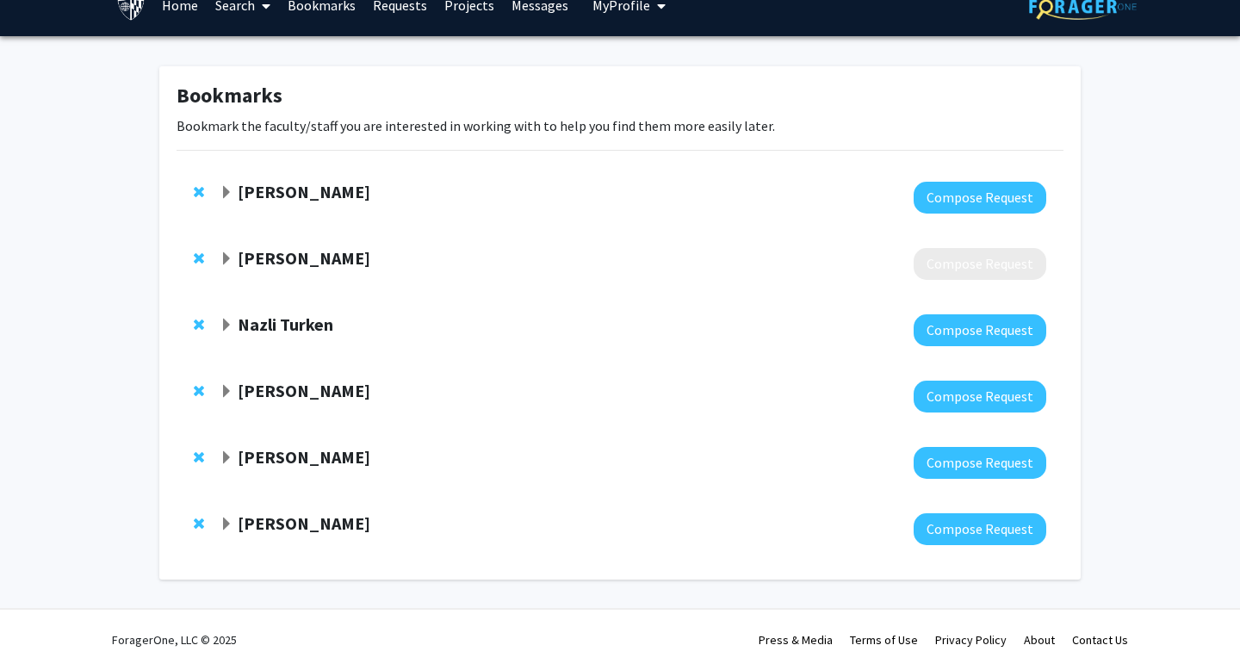
scroll to position [26, 0]
click at [200, 259] on span "Remove Bonnie Robeson from bookmarks" at bounding box center [199, 258] width 10 height 14
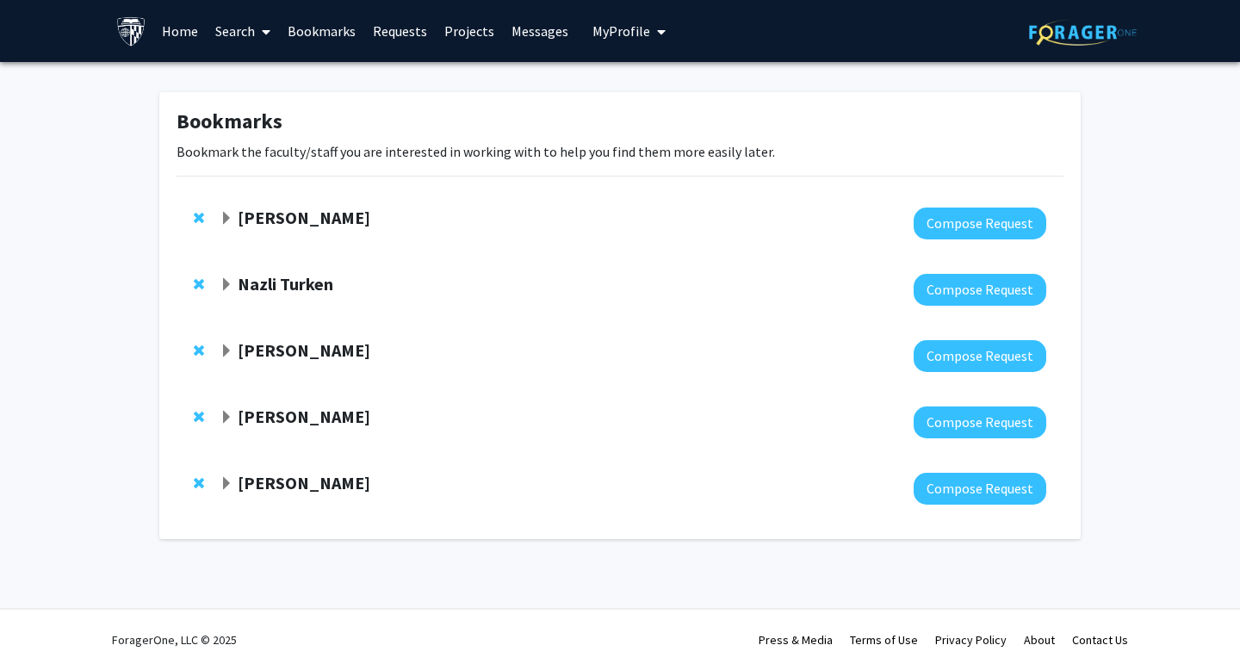
scroll to position [0, 0]
click at [230, 220] on span "Expand George Laliotis Bookmark" at bounding box center [227, 219] width 14 height 14
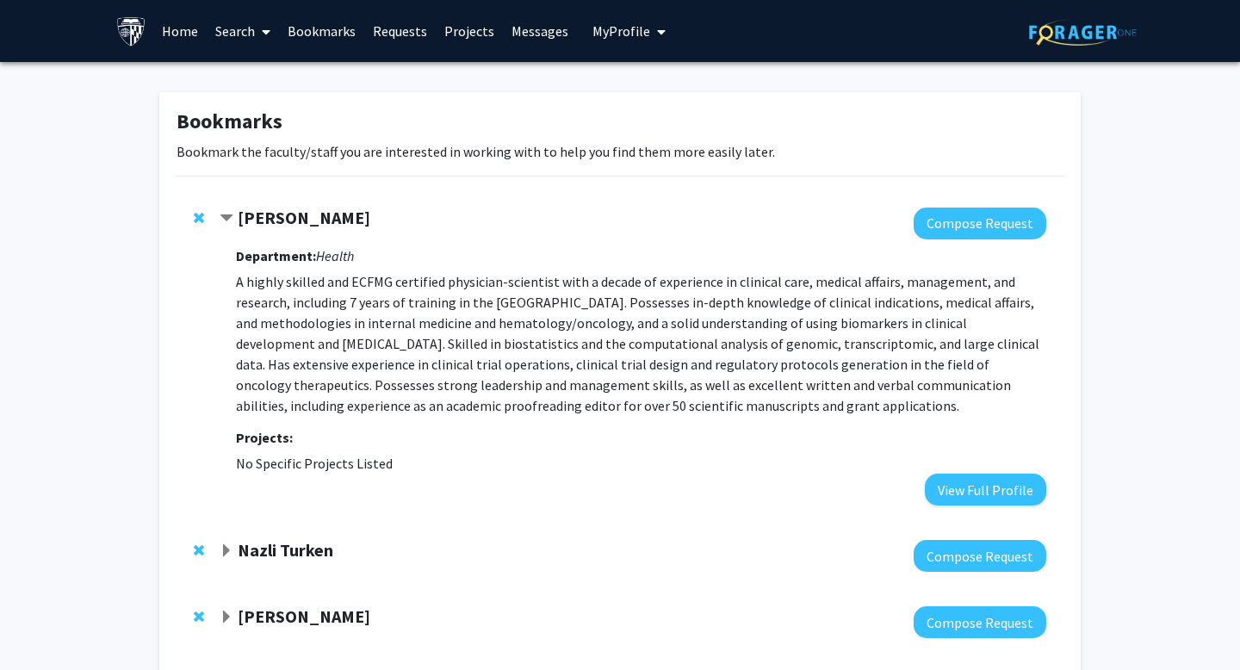
click at [230, 220] on span "Contract George Laliotis Bookmark" at bounding box center [227, 219] width 14 height 14
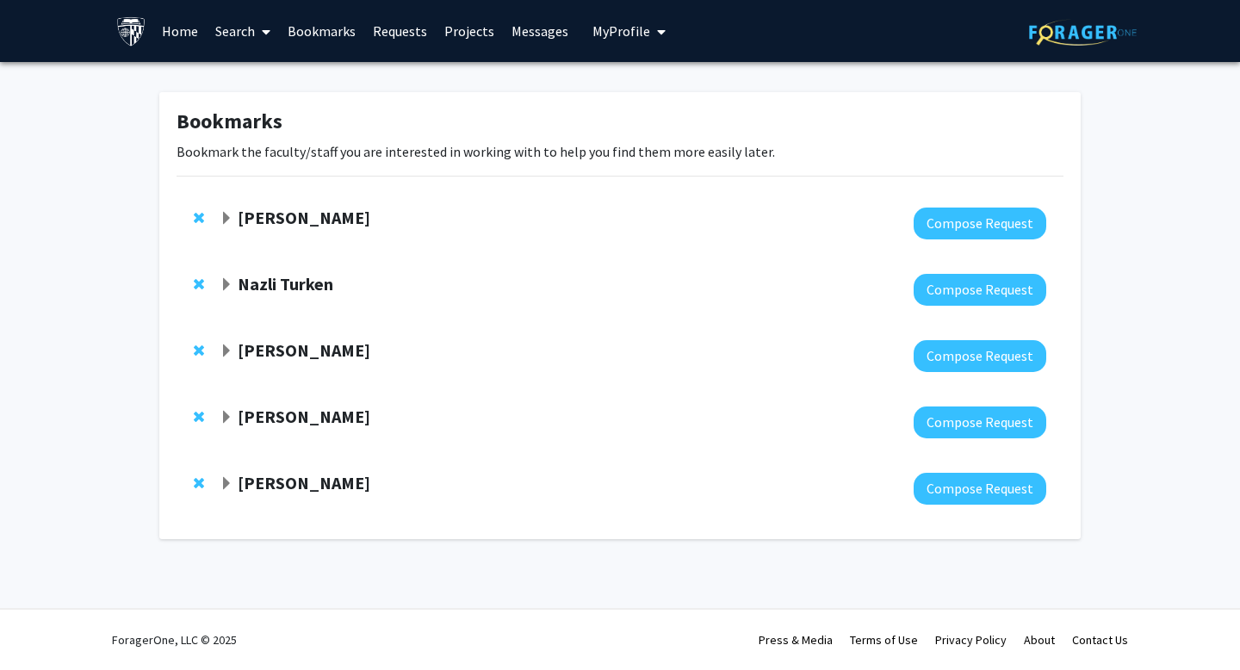
click at [264, 34] on icon at bounding box center [266, 32] width 9 height 14
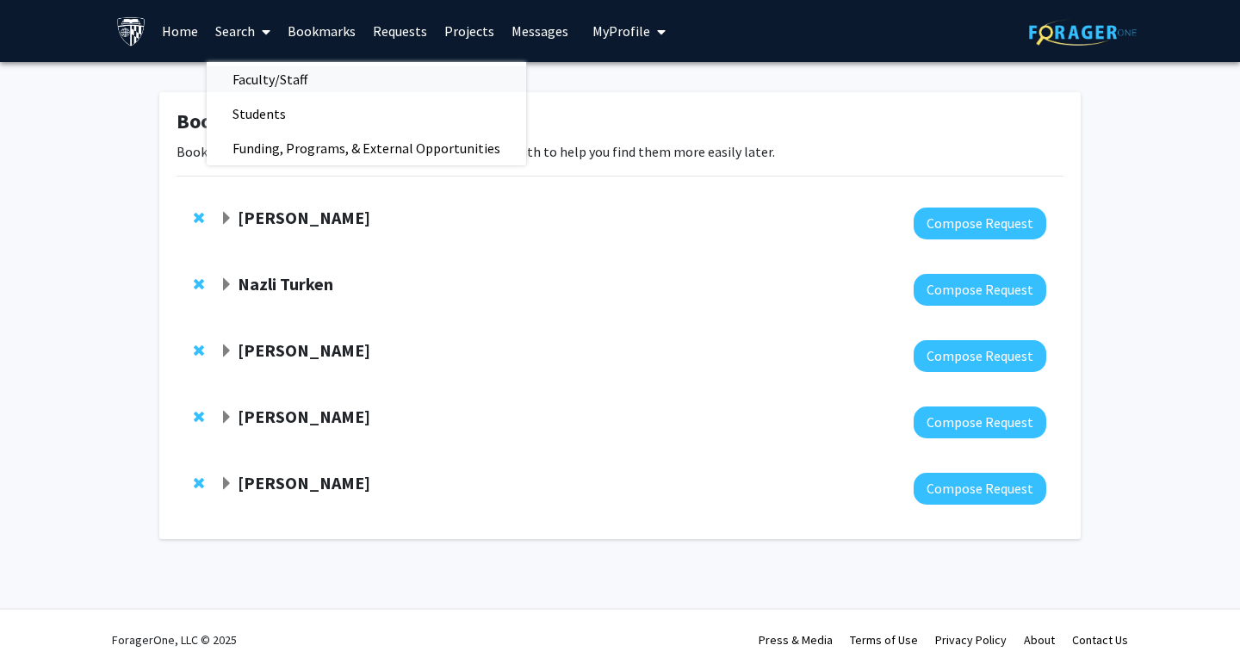
click at [273, 81] on span "Faculty/Staff" at bounding box center [270, 79] width 127 height 34
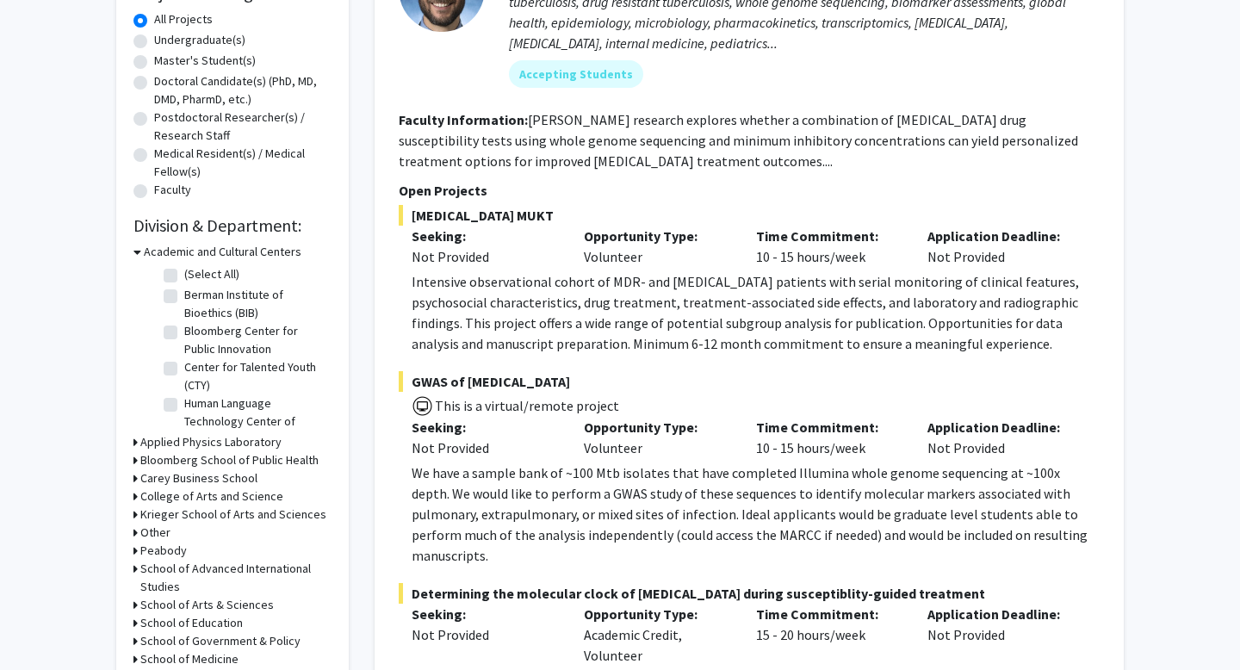
scroll to position [320, 0]
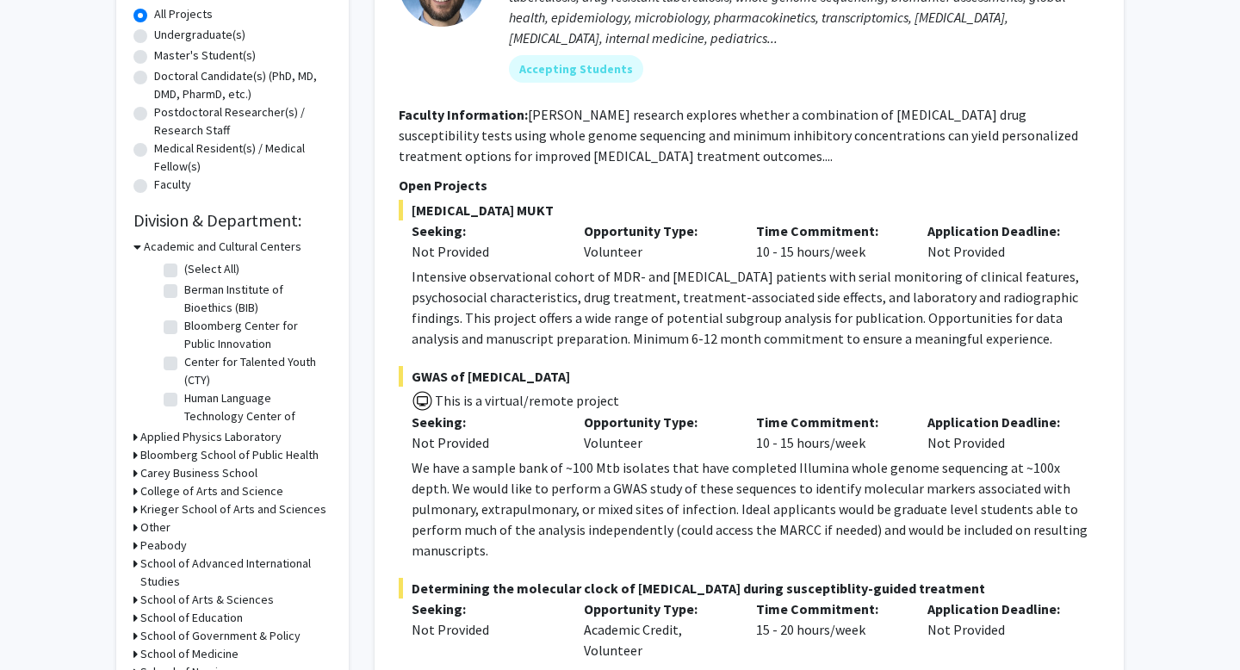
click at [194, 479] on h3 "Carey Business School" at bounding box center [198, 473] width 117 height 18
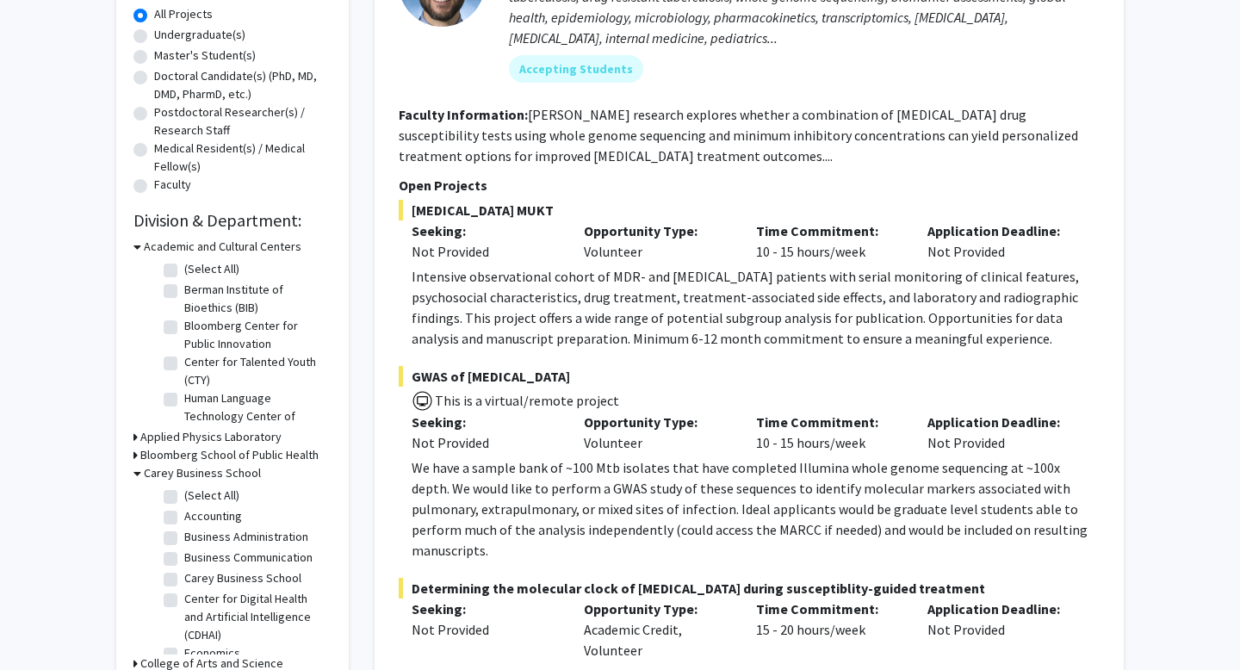
click at [194, 499] on label "(Select All)" at bounding box center [211, 495] width 55 height 18
click at [194, 498] on input "(Select All)" at bounding box center [189, 491] width 11 height 11
checkbox input "true"
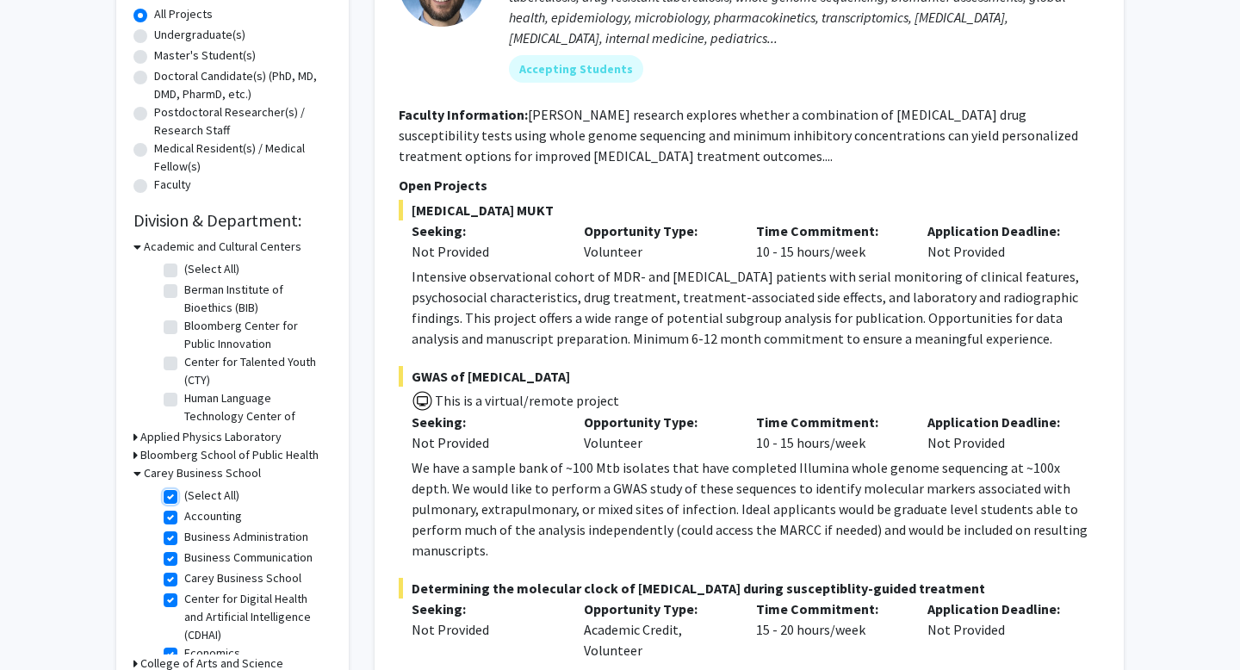
checkbox input "true"
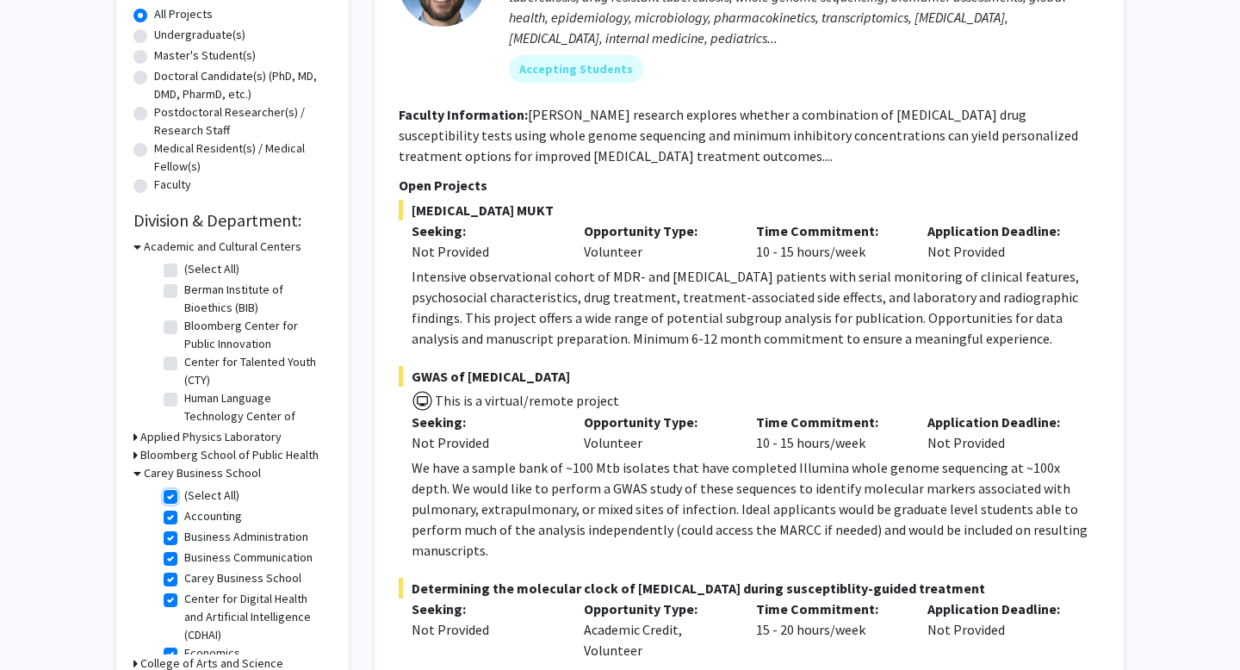
checkbox input "true"
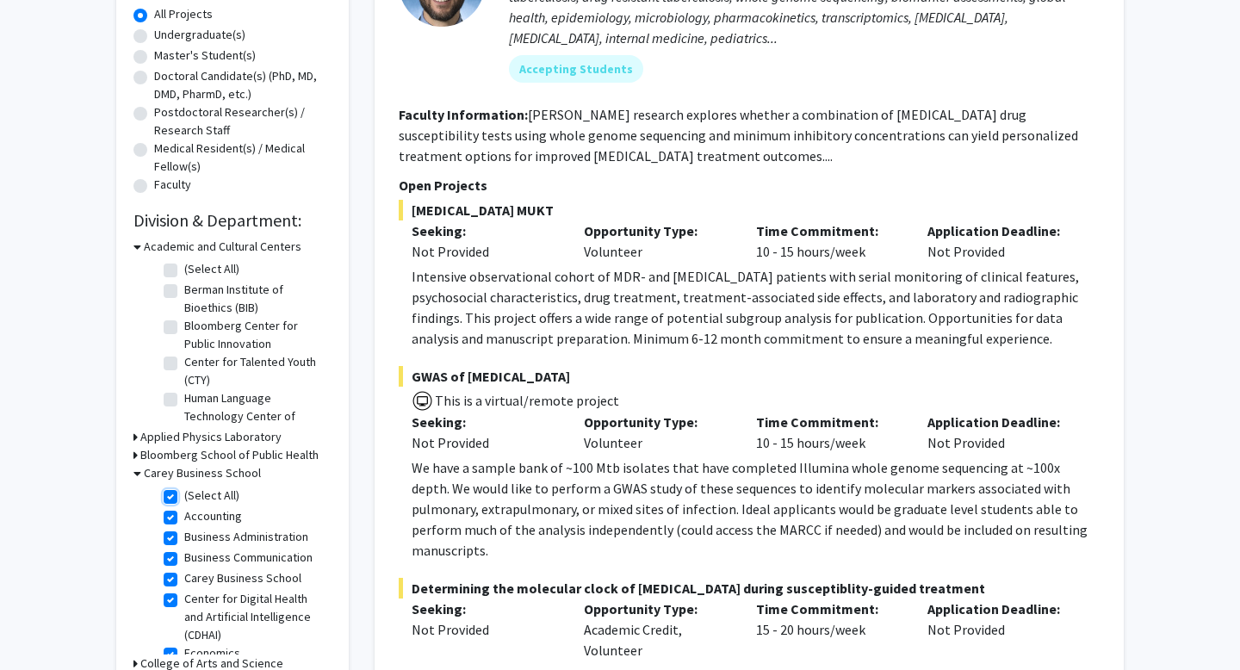
checkbox input "true"
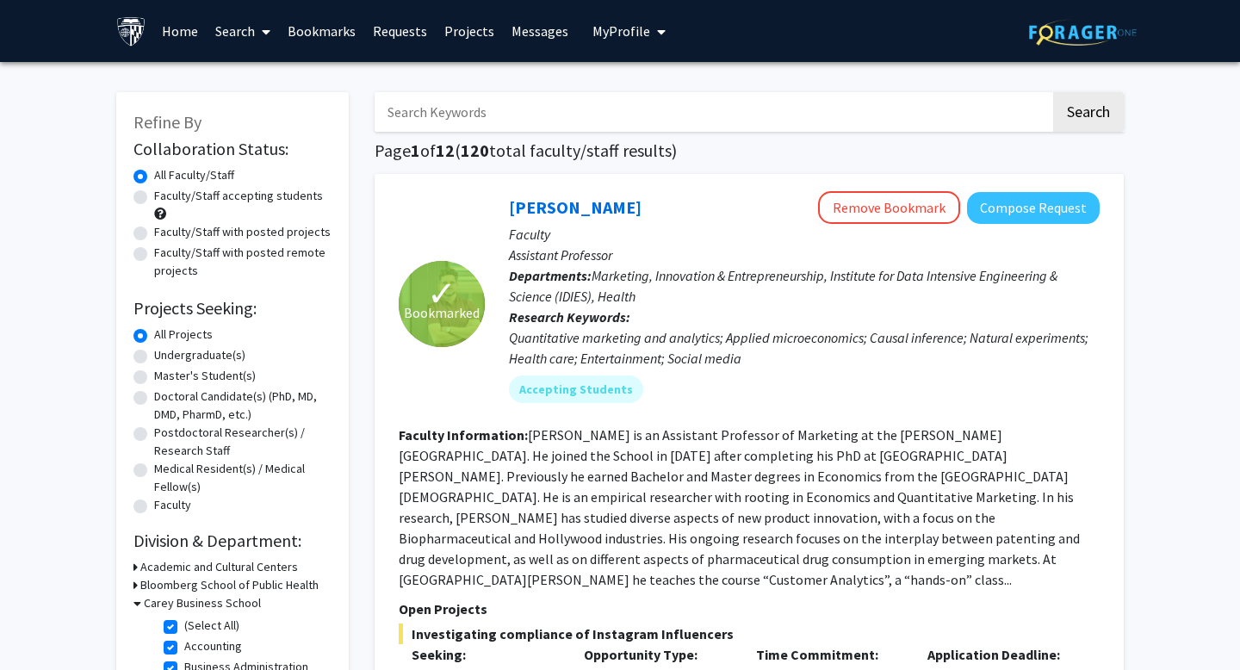
click at [207, 198] on label "Faculty/Staff accepting students" at bounding box center [238, 196] width 169 height 18
click at [165, 198] on input "Faculty/Staff accepting students" at bounding box center [159, 192] width 11 height 11
radio input "true"
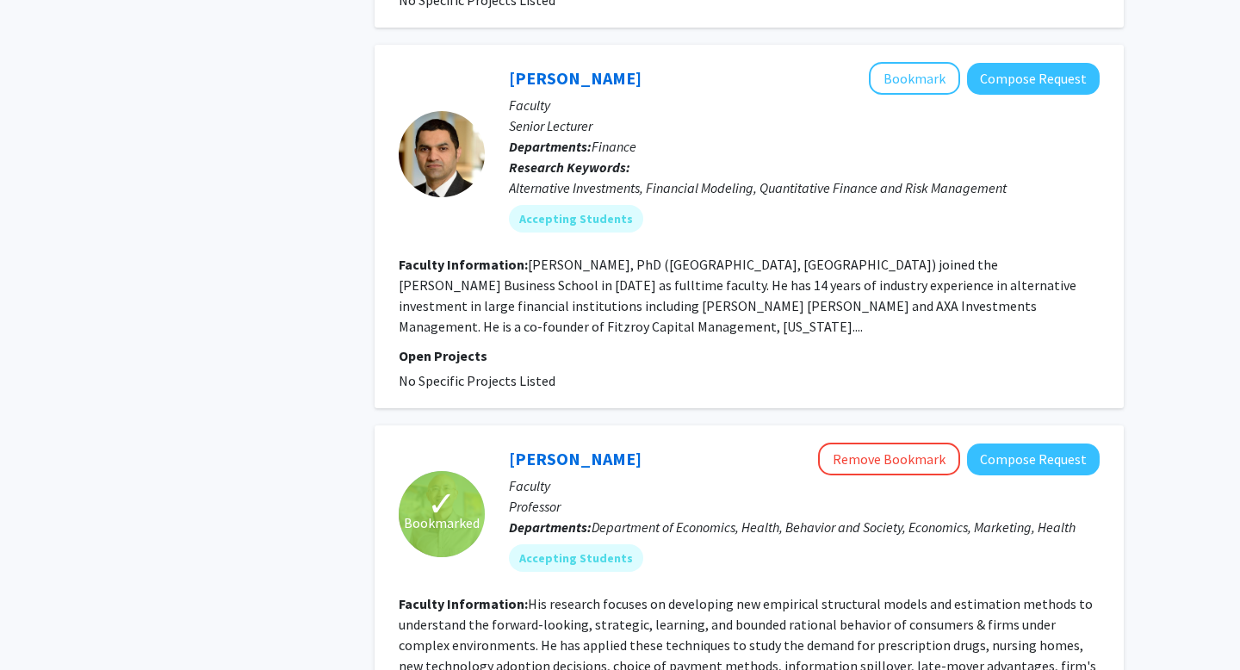
scroll to position [1158, 0]
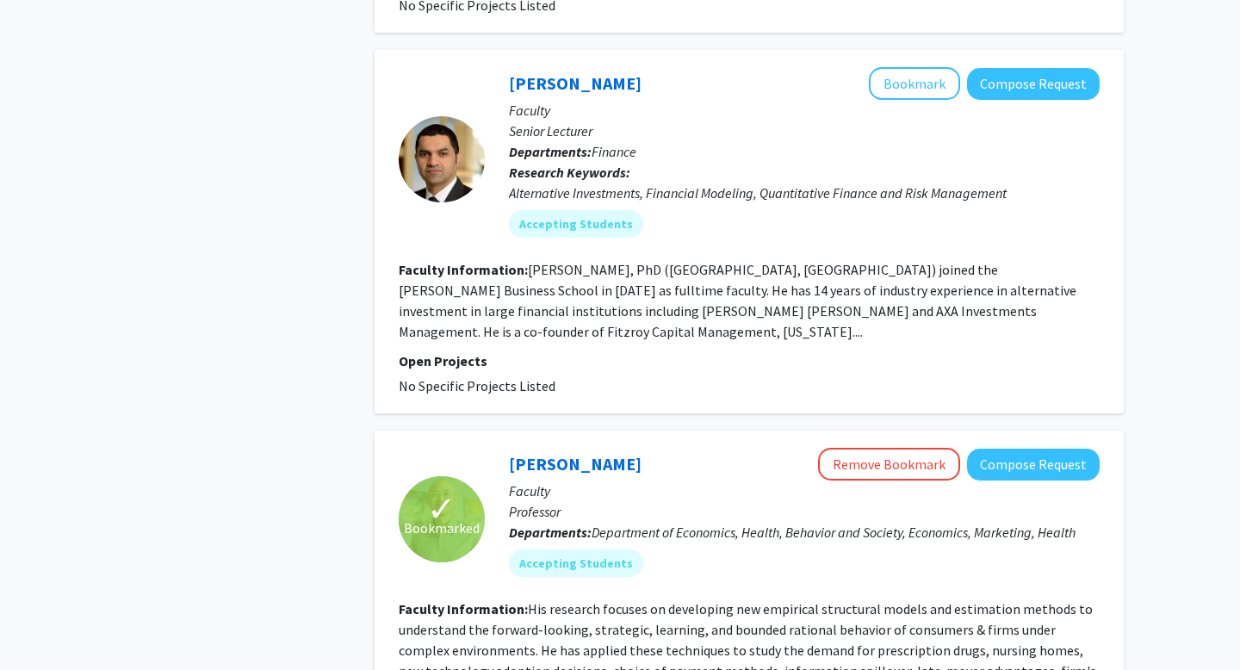
click at [554, 287] on fg-read-more "Ahmad Ajakh, PhD (University of Nantes, France) joined the Johns Hopkins Carey …" at bounding box center [737, 300] width 677 height 79
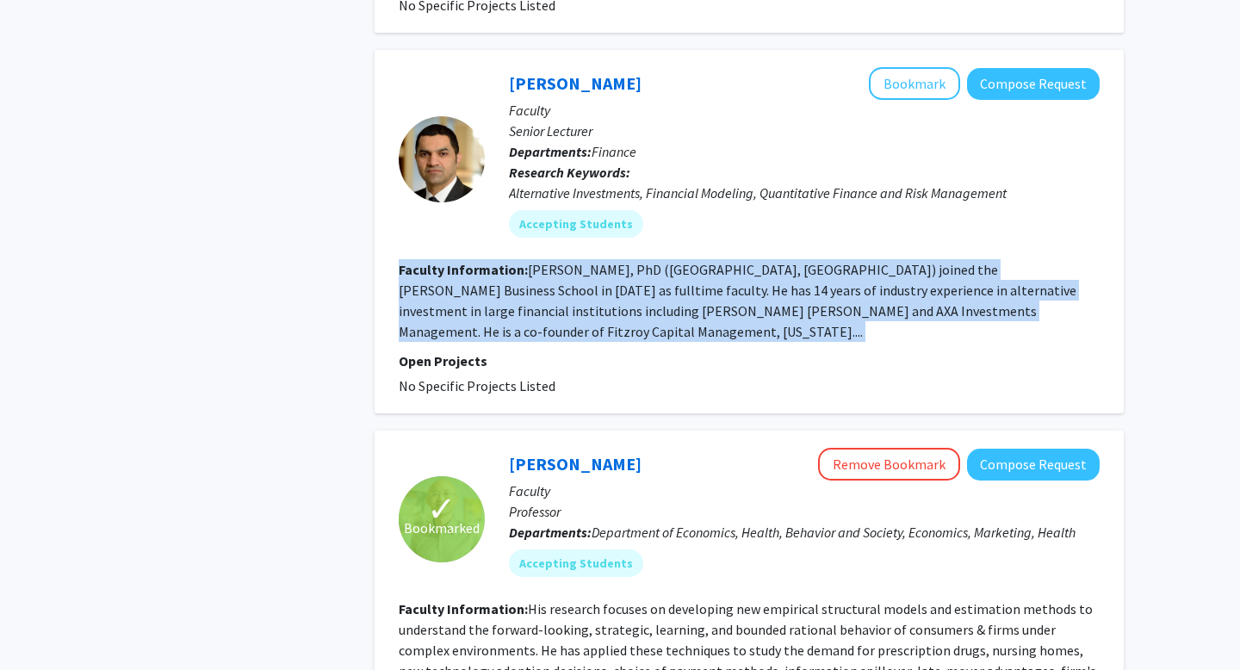
click at [554, 287] on fg-read-more "Ahmad Ajakh, PhD (University of Nantes, France) joined the Johns Hopkins Carey …" at bounding box center [737, 300] width 677 height 79
click at [541, 287] on fg-read-more "Ahmad Ajakh, PhD (University of Nantes, France) joined the Johns Hopkins Carey …" at bounding box center [737, 300] width 677 height 79
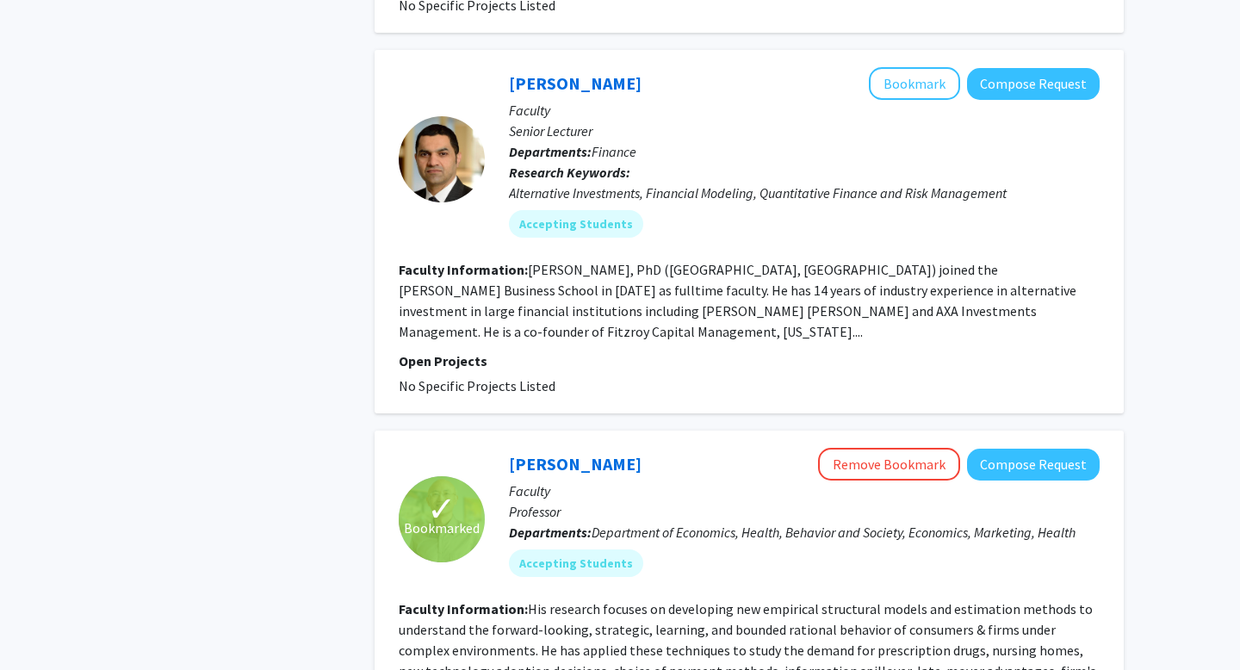
click at [541, 287] on fg-read-more "Ahmad Ajakh, PhD (University of Nantes, France) joined the Johns Hopkins Carey …" at bounding box center [737, 300] width 677 height 79
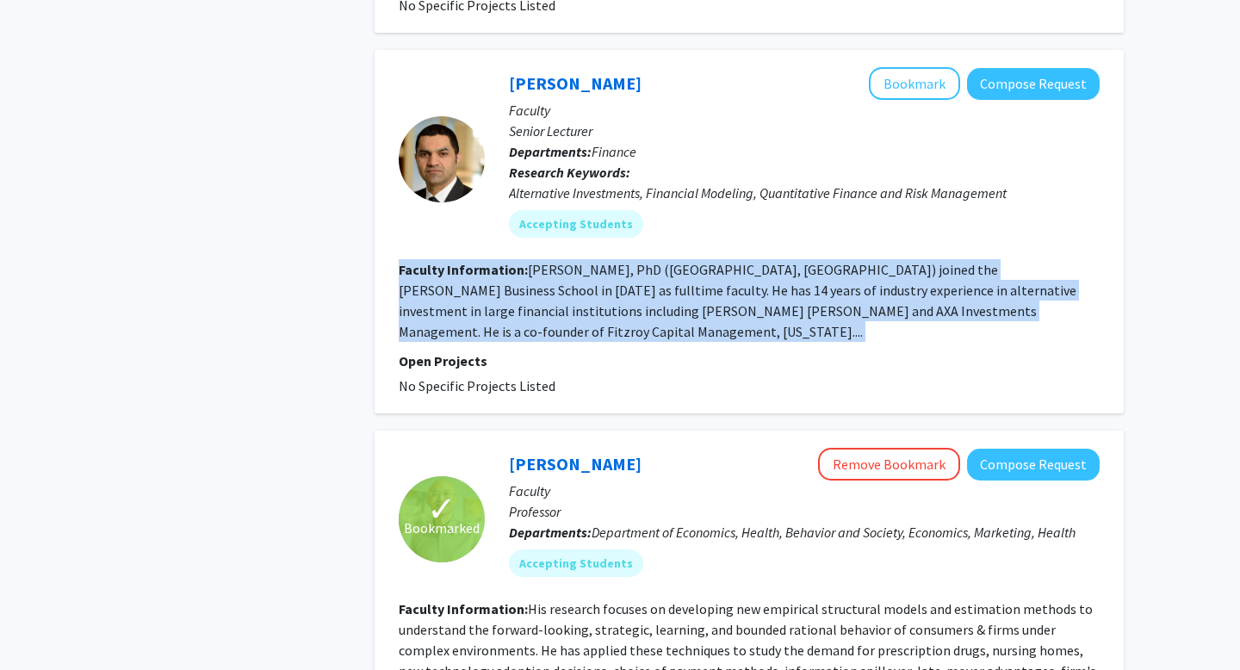
click at [517, 286] on fg-read-more "Ahmad Ajakh, PhD (University of Nantes, France) joined the Johns Hopkins Carey …" at bounding box center [737, 300] width 677 height 79
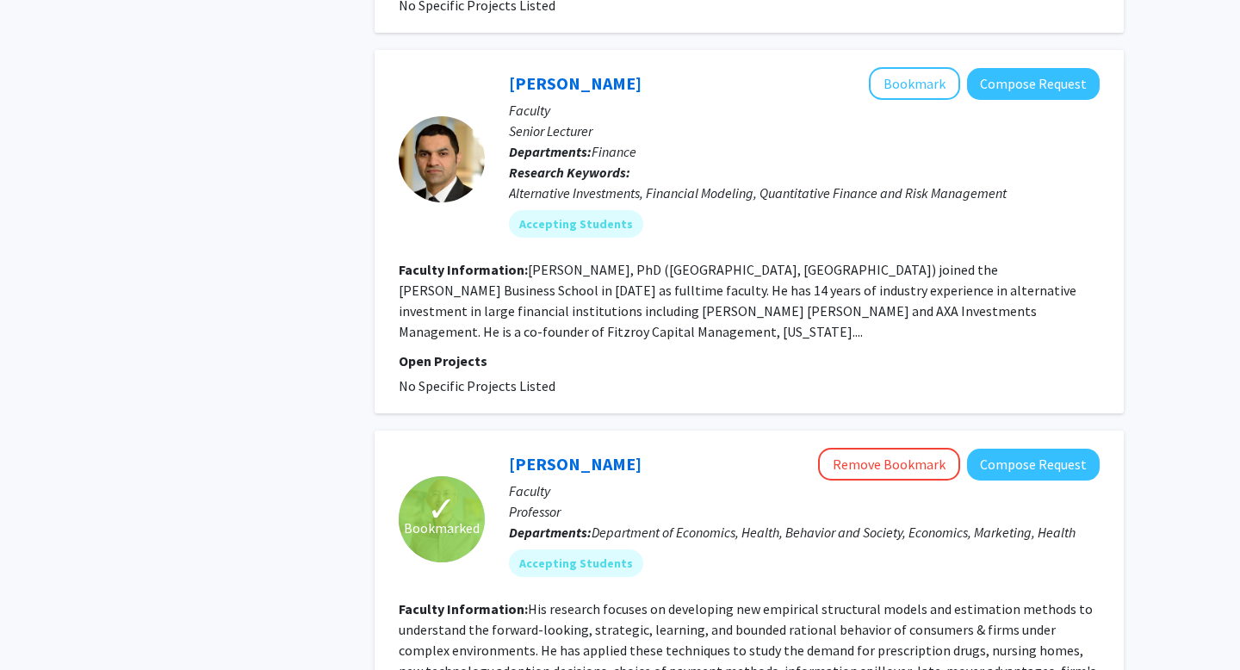
click at [517, 286] on fg-read-more "Ahmad Ajakh, PhD (University of Nantes, France) joined the Johns Hopkins Carey …" at bounding box center [737, 300] width 677 height 79
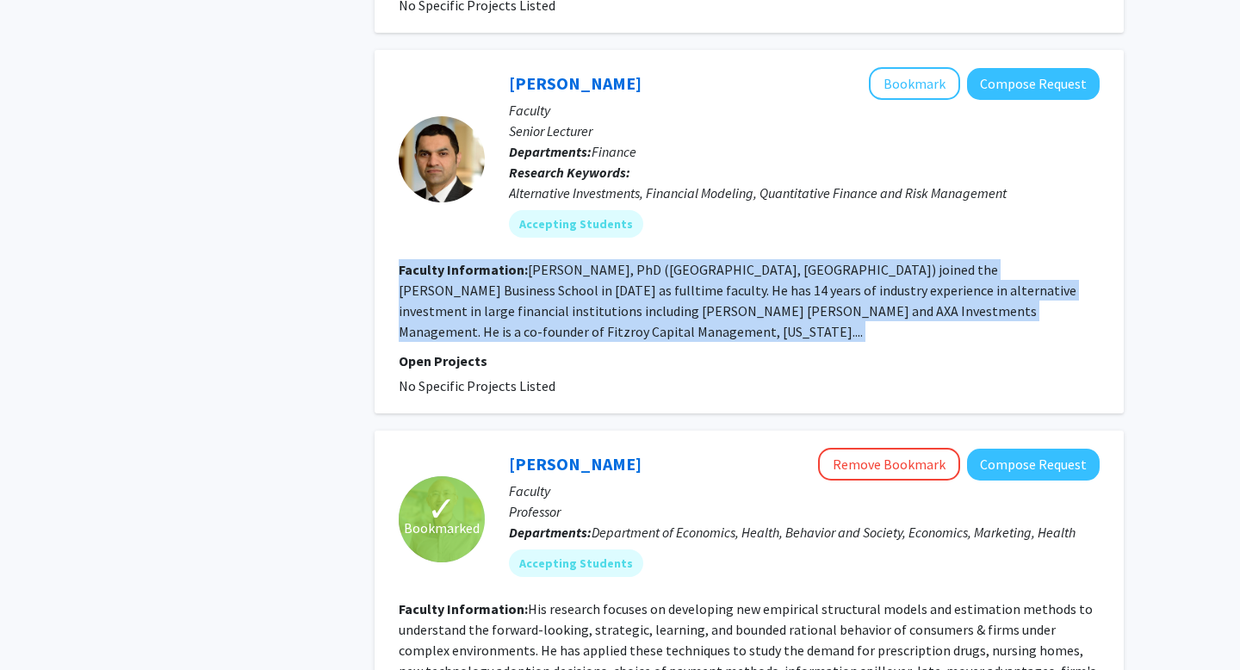
click at [517, 262] on fg-read-more "Ahmad Ajakh, PhD (University of Nantes, France) joined the Johns Hopkins Carey …" at bounding box center [737, 300] width 677 height 79
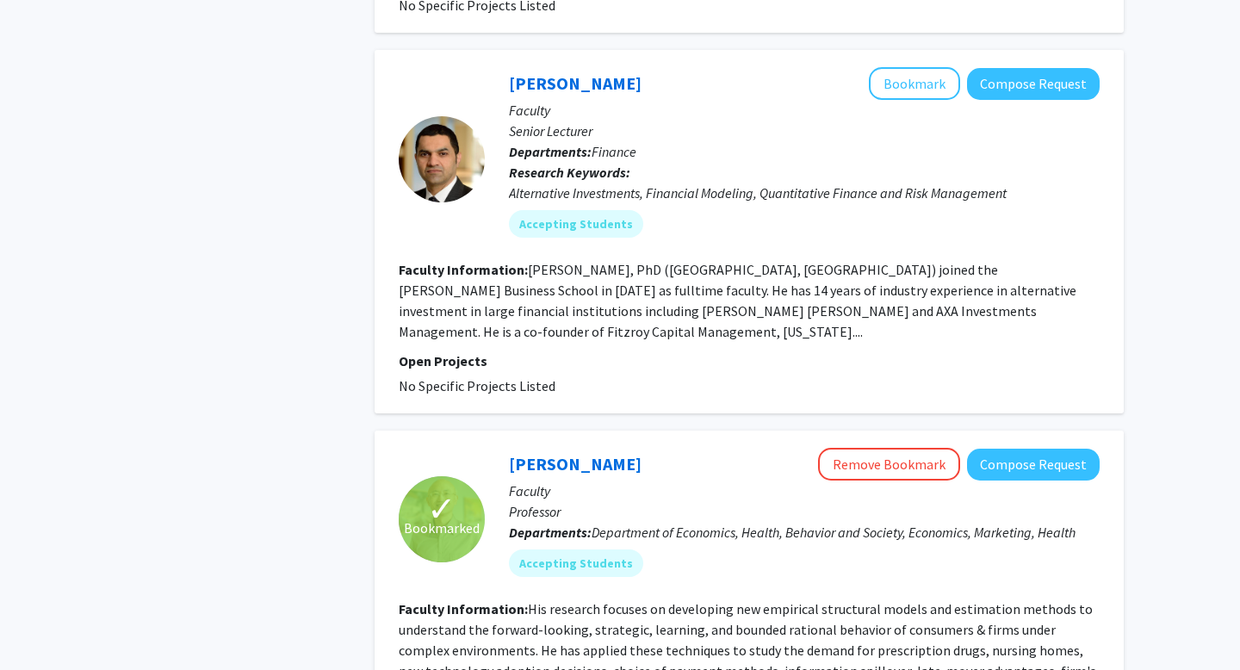
click at [517, 262] on fg-read-more "Ahmad Ajakh, PhD (University of Nantes, France) joined the Johns Hopkins Carey …" at bounding box center [737, 300] width 677 height 79
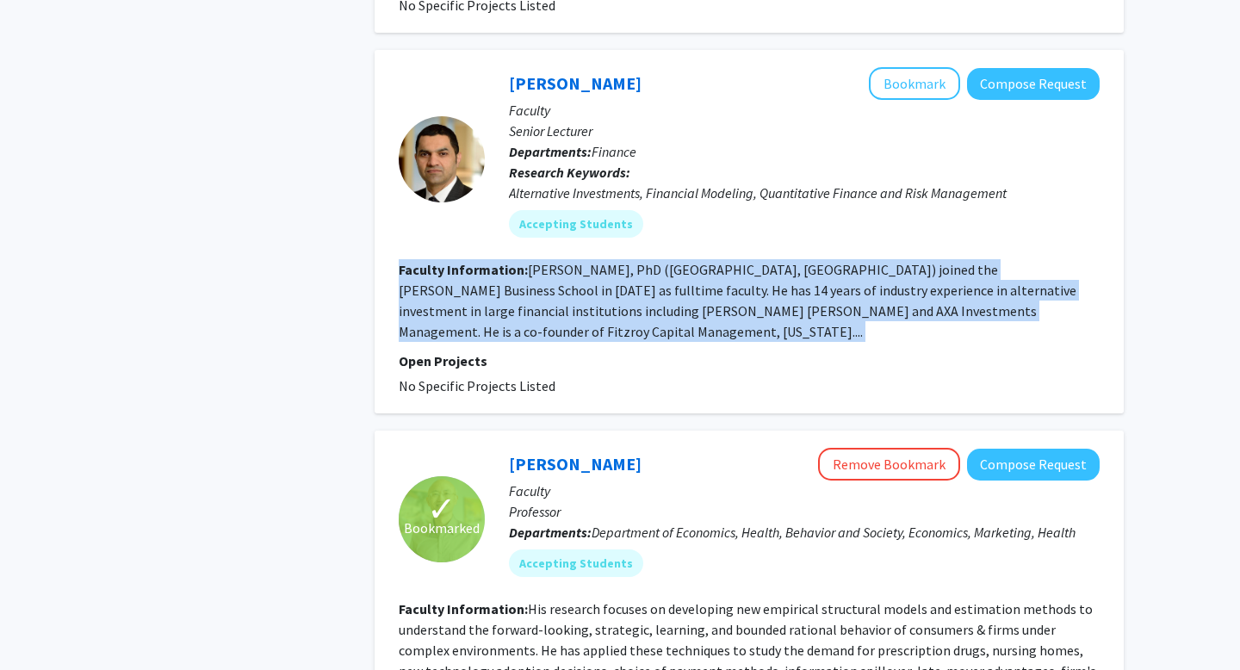
click at [517, 262] on fg-read-more "Ahmad Ajakh, PhD (University of Nantes, France) joined the Johns Hopkins Carey …" at bounding box center [737, 300] width 677 height 79
click at [510, 262] on fg-read-more "Ahmad Ajakh, PhD (University of Nantes, France) joined the Johns Hopkins Carey …" at bounding box center [737, 300] width 677 height 79
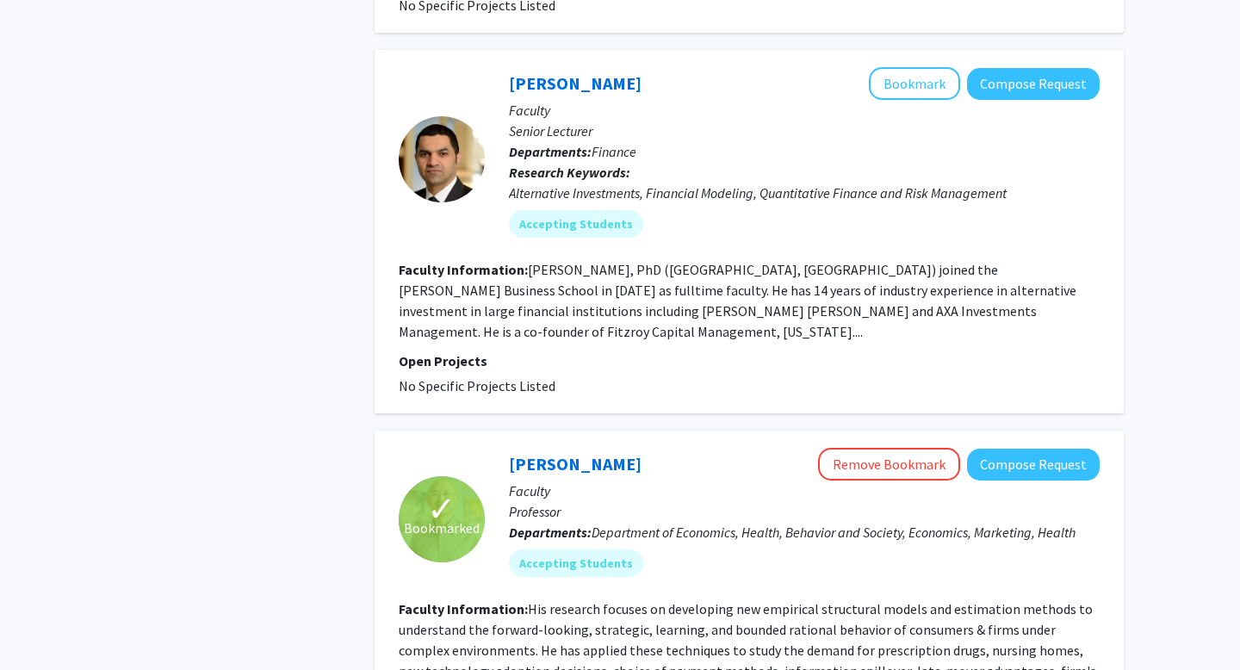
click at [510, 262] on fg-read-more "Ahmad Ajakh, PhD (University of Nantes, France) joined the Johns Hopkins Carey …" at bounding box center [737, 300] width 677 height 79
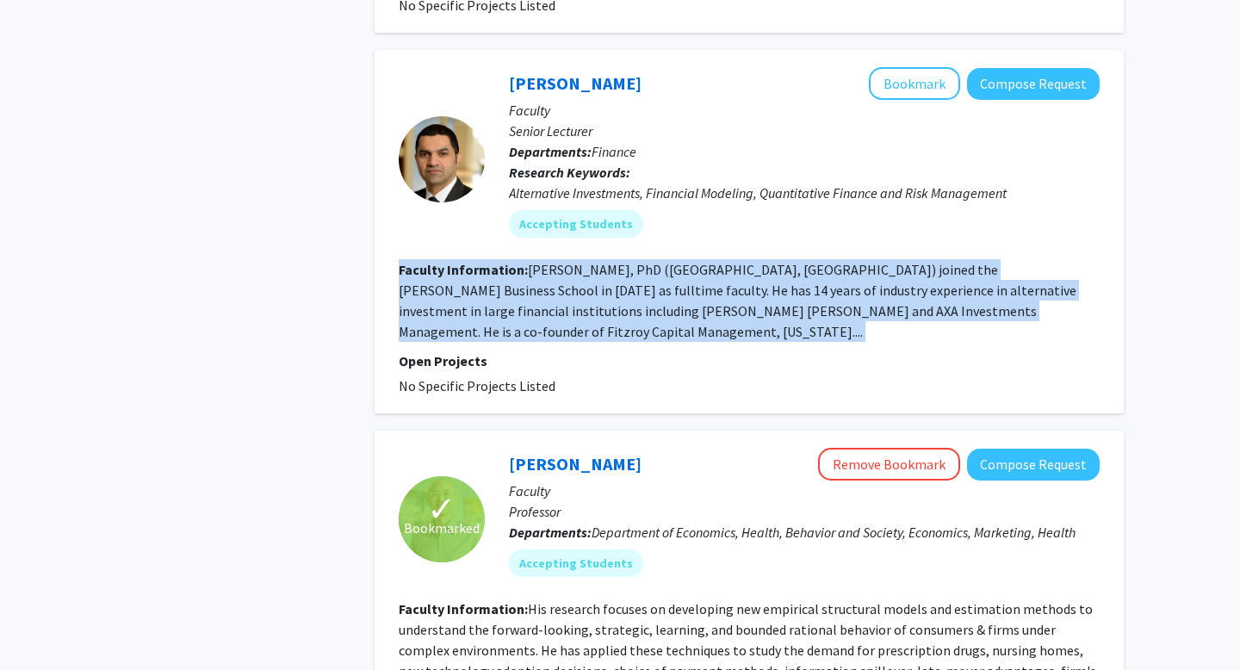
click at [510, 262] on fg-read-more "Ahmad Ajakh, PhD (University of Nantes, France) joined the Johns Hopkins Carey …" at bounding box center [737, 300] width 677 height 79
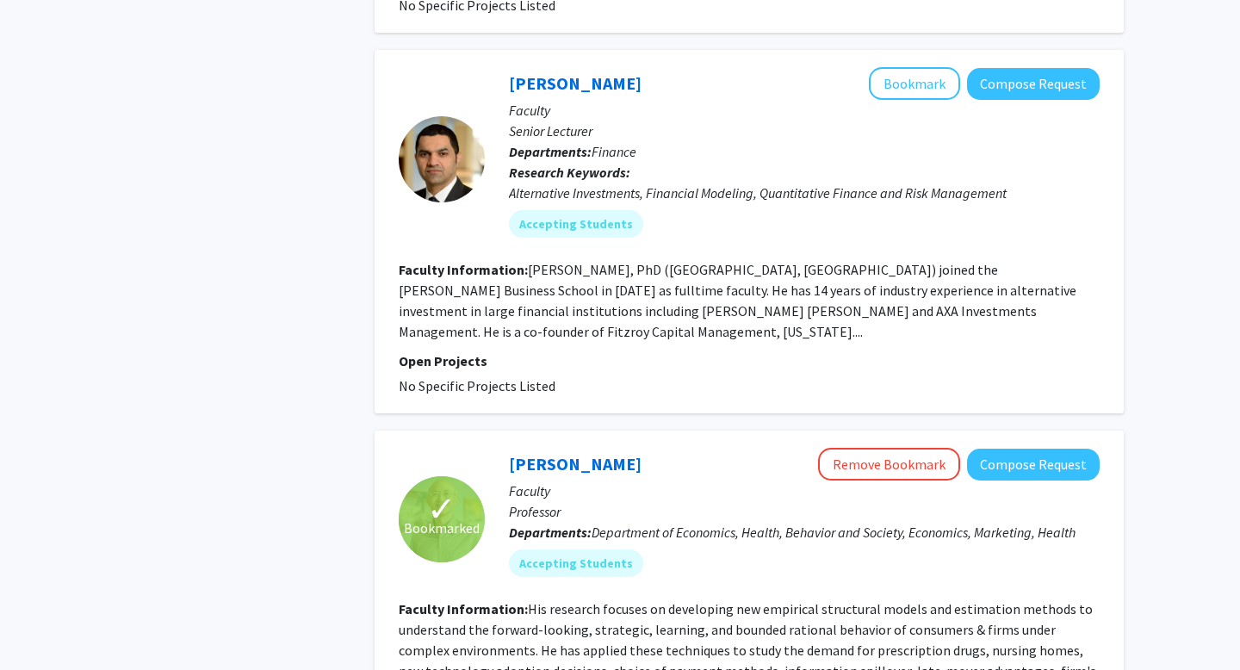
click at [510, 262] on fg-read-more "Ahmad Ajakh, PhD (University of Nantes, France) joined the Johns Hopkins Carey …" at bounding box center [737, 300] width 677 height 79
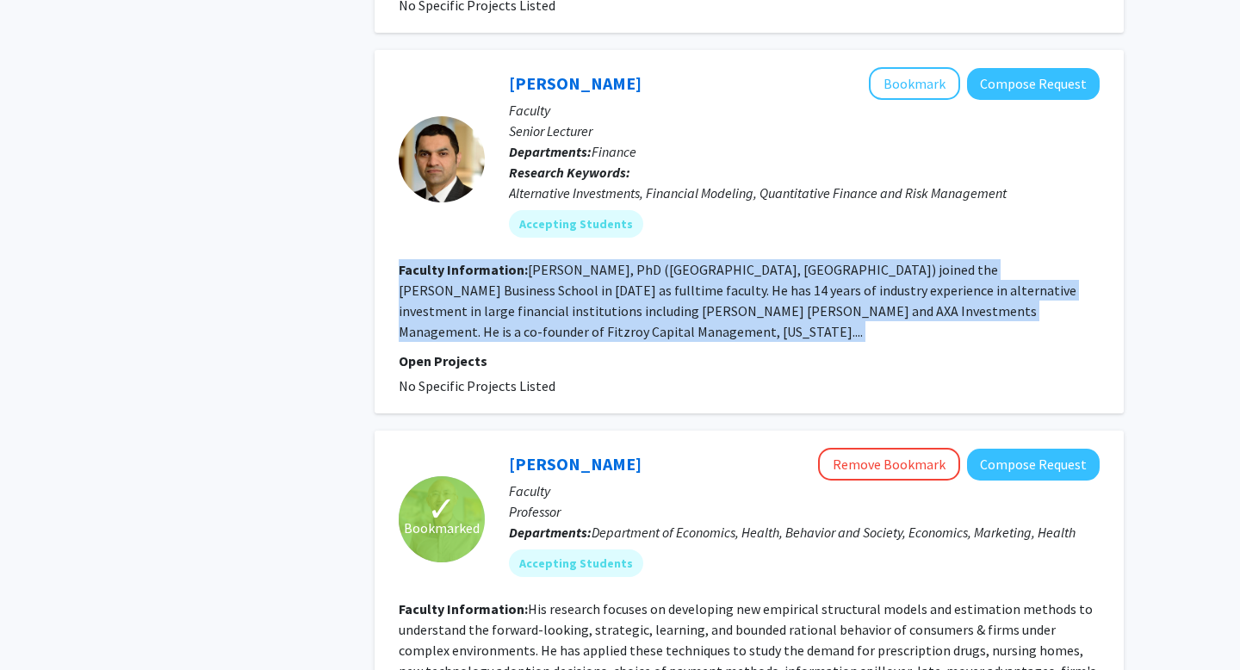
click at [492, 269] on fg-read-more "Ahmad Ajakh, PhD (University of Nantes, France) joined the Johns Hopkins Carey …" at bounding box center [737, 300] width 677 height 79
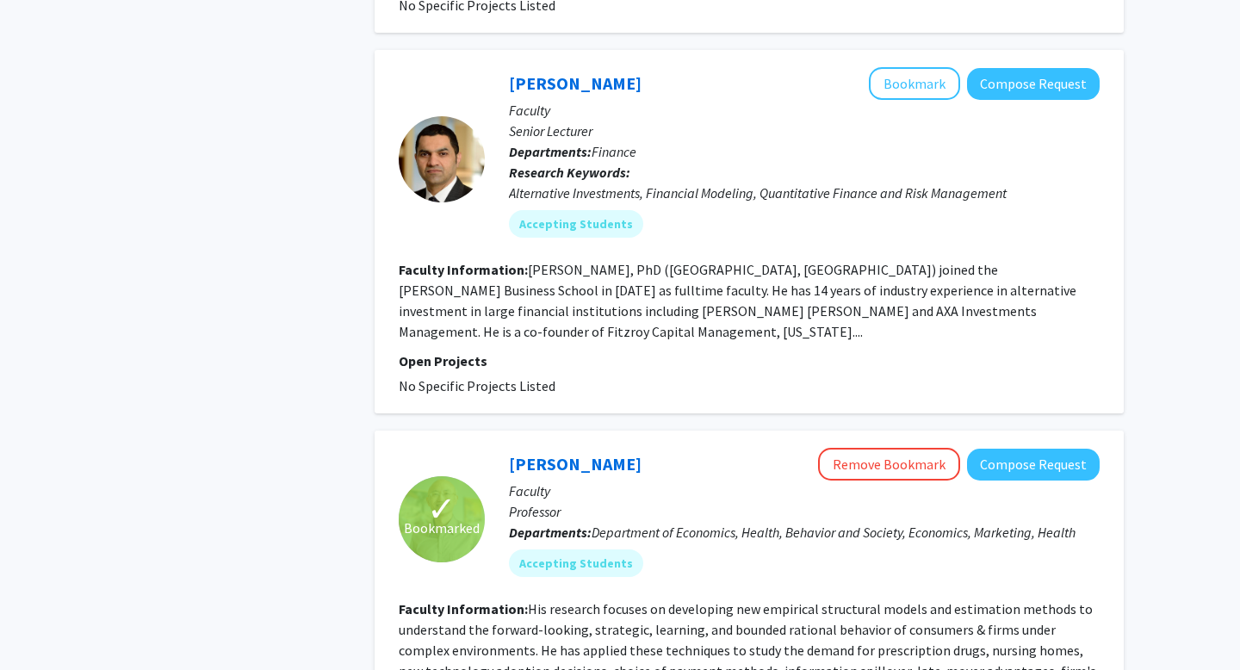
click at [492, 269] on fg-read-more "Ahmad Ajakh, PhD (University of Nantes, France) joined the Johns Hopkins Carey …" at bounding box center [737, 300] width 677 height 79
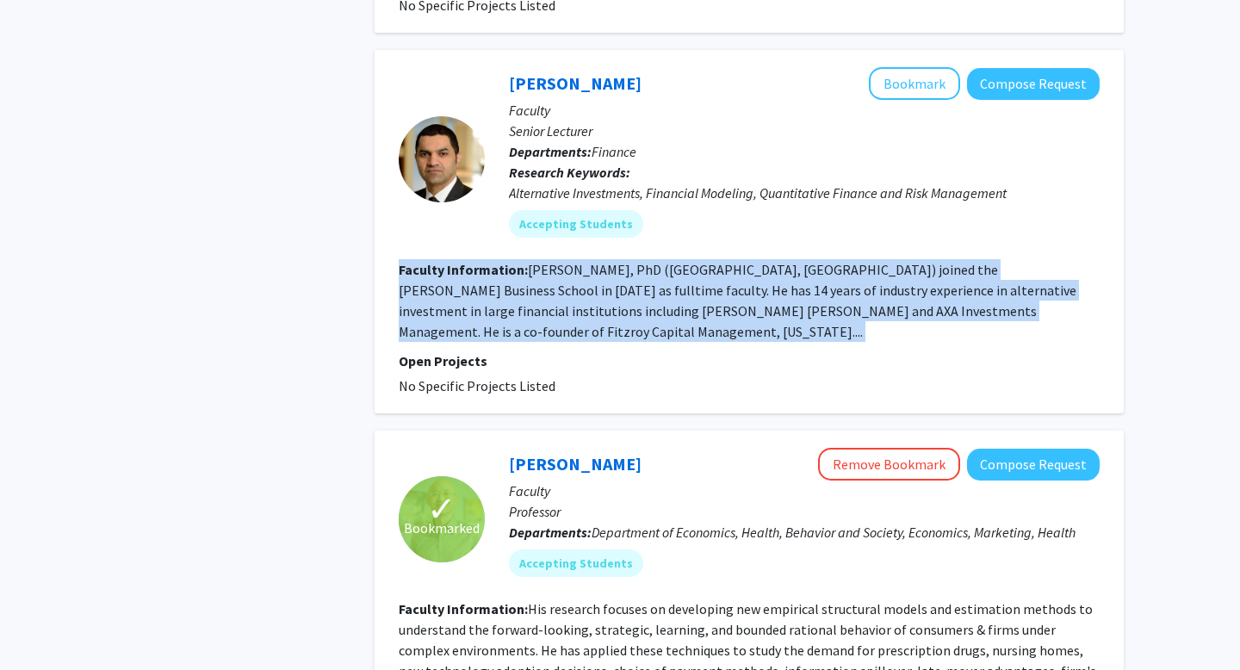
click at [492, 269] on fg-read-more "Ahmad Ajakh, PhD (University of Nantes, France) joined the Johns Hopkins Carey …" at bounding box center [737, 300] width 677 height 79
click at [485, 269] on fg-read-more "Ahmad Ajakh, PhD (University of Nantes, France) joined the Johns Hopkins Carey …" at bounding box center [737, 300] width 677 height 79
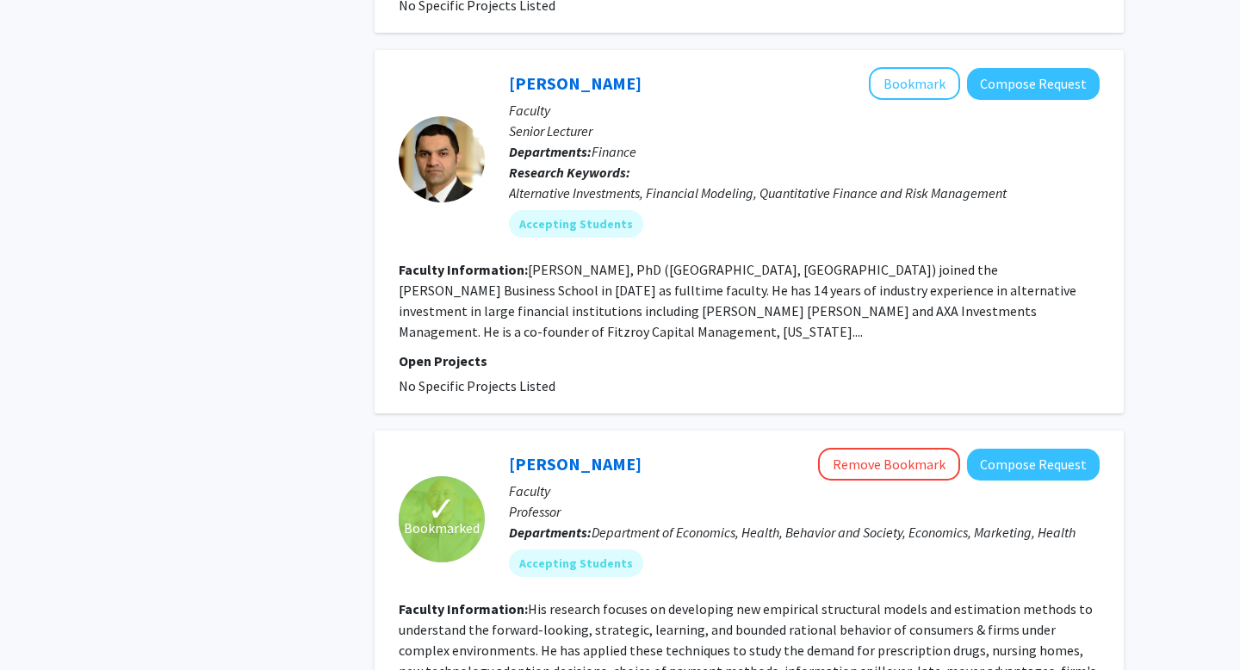
click at [485, 269] on fg-read-more "Ahmad Ajakh, PhD (University of Nantes, France) joined the Johns Hopkins Carey …" at bounding box center [737, 300] width 677 height 79
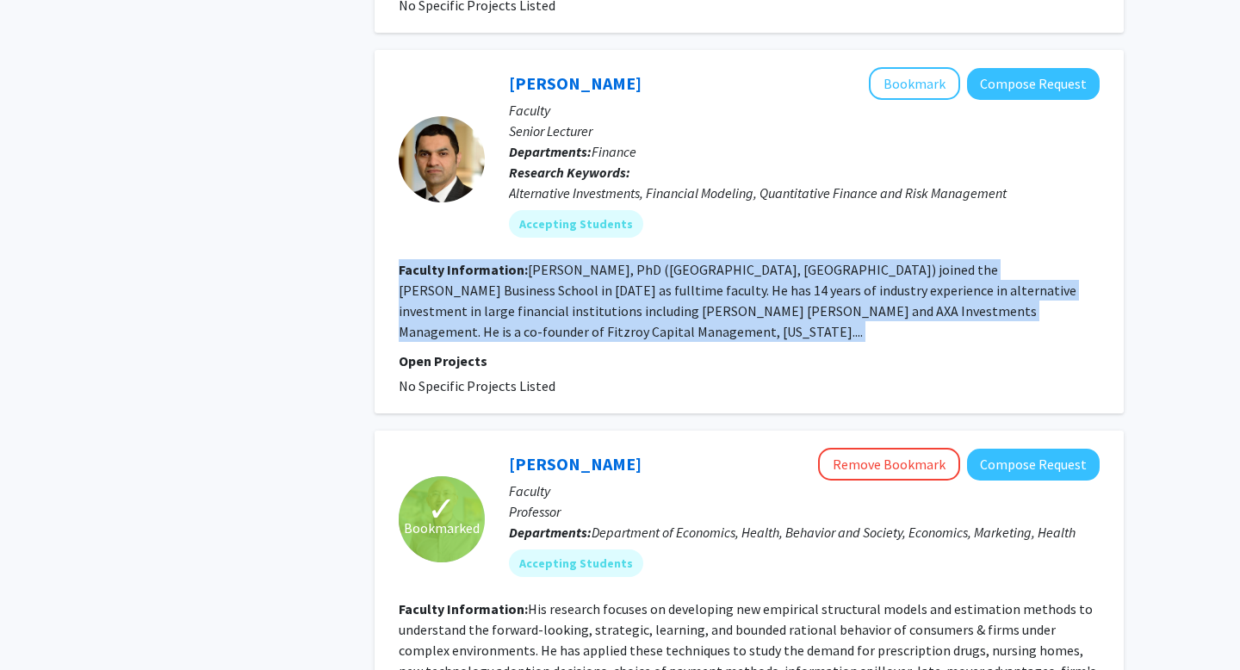
click at [473, 269] on fg-read-more "Ahmad Ajakh, PhD (University of Nantes, France) joined the Johns Hopkins Carey …" at bounding box center [737, 300] width 677 height 79
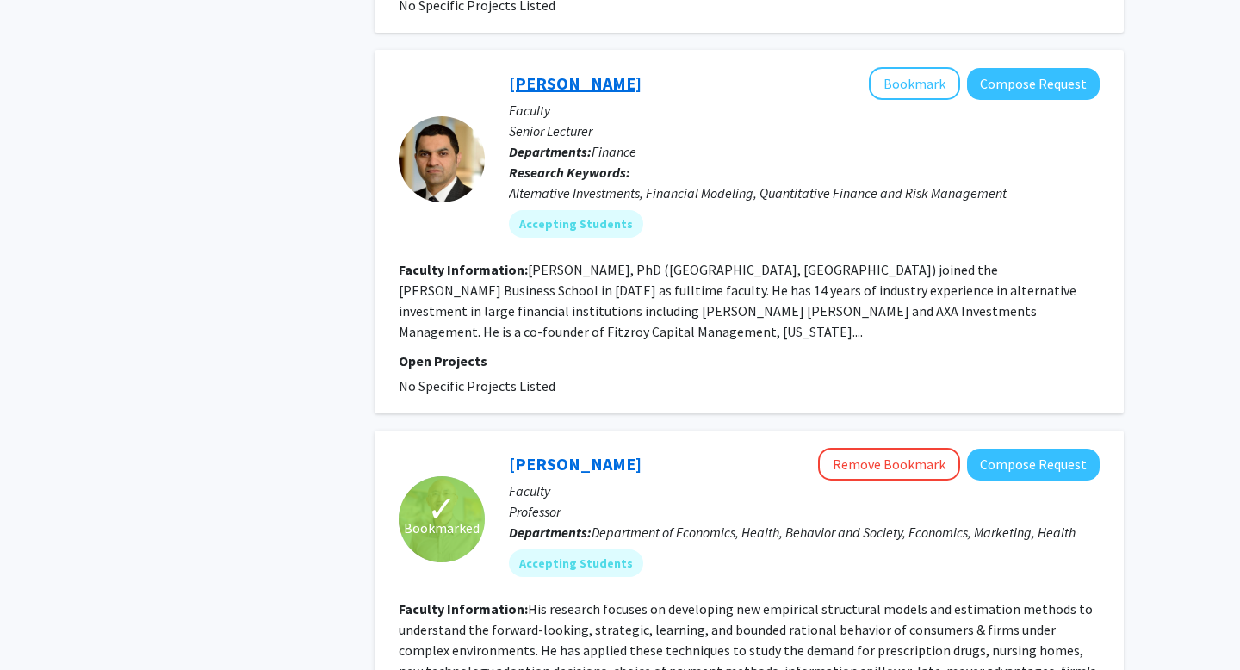
click at [552, 72] on link "Ahmad Ajakh" at bounding box center [575, 83] width 133 height 22
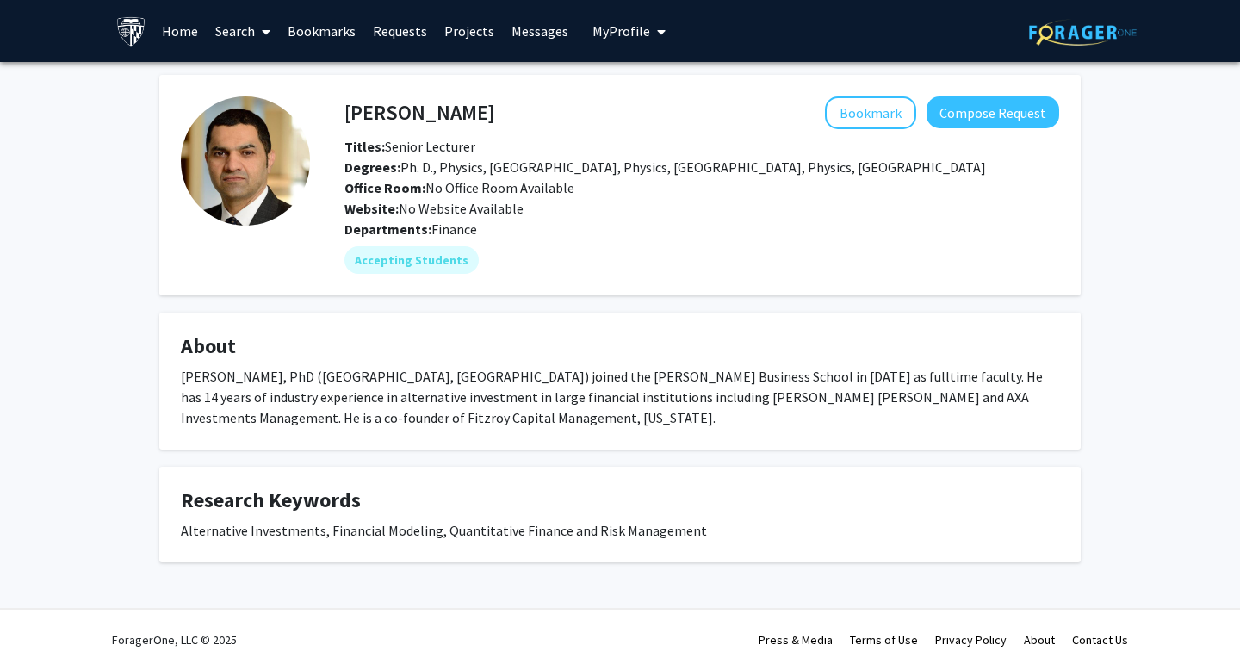
click at [470, 370] on div "Ahmad Ajakh, PhD (University of Nantes, France) joined the Johns Hopkins Carey …" at bounding box center [620, 397] width 878 height 62
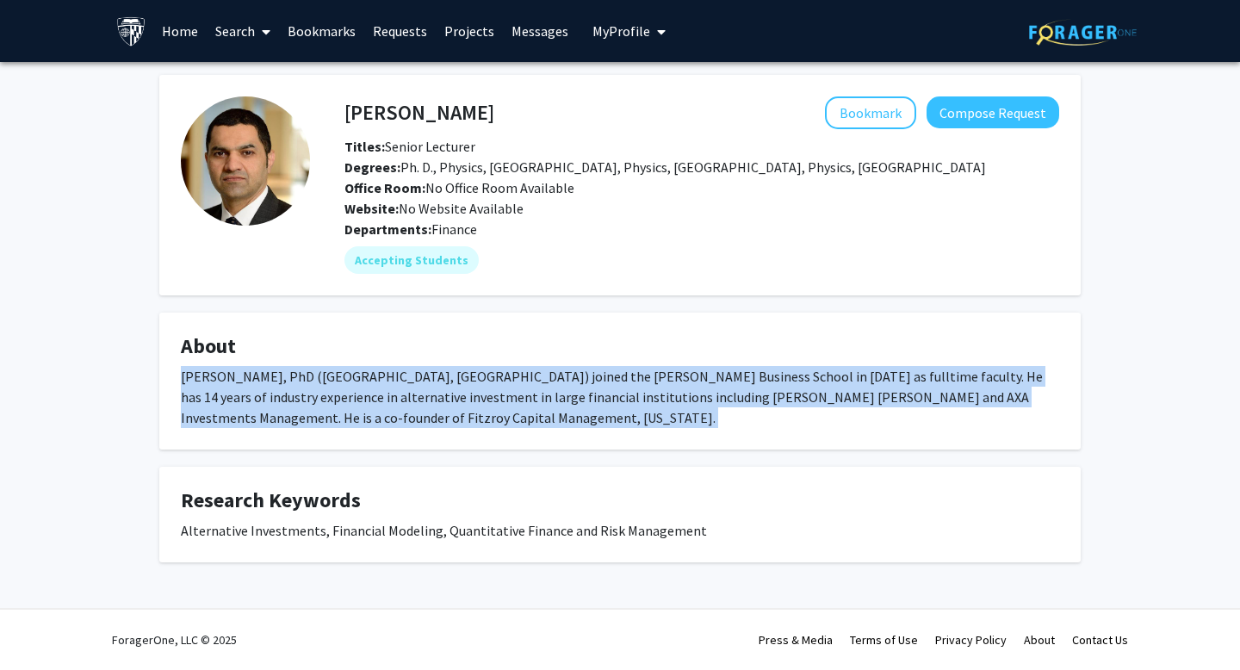
click at [470, 370] on div "Ahmad Ajakh, PhD (University of Nantes, France) joined the Johns Hopkins Carey …" at bounding box center [620, 397] width 878 height 62
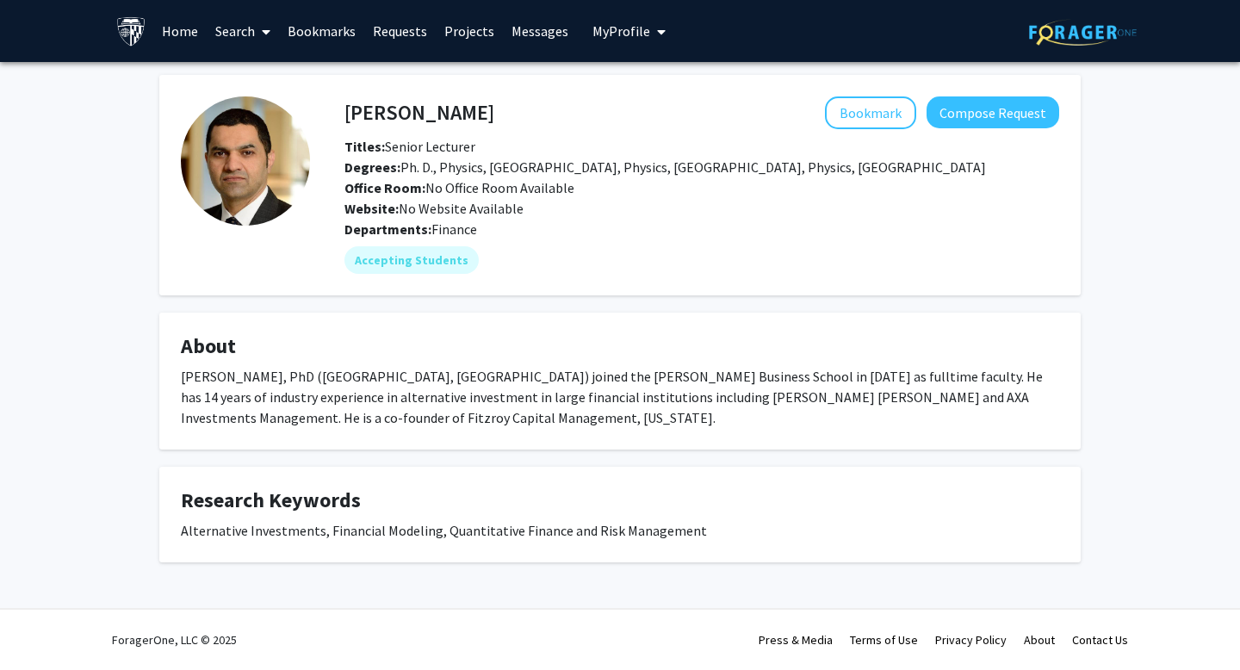
click at [470, 370] on div "Ahmad Ajakh, PhD (University of Nantes, France) joined the Johns Hopkins Carey …" at bounding box center [620, 397] width 878 height 62
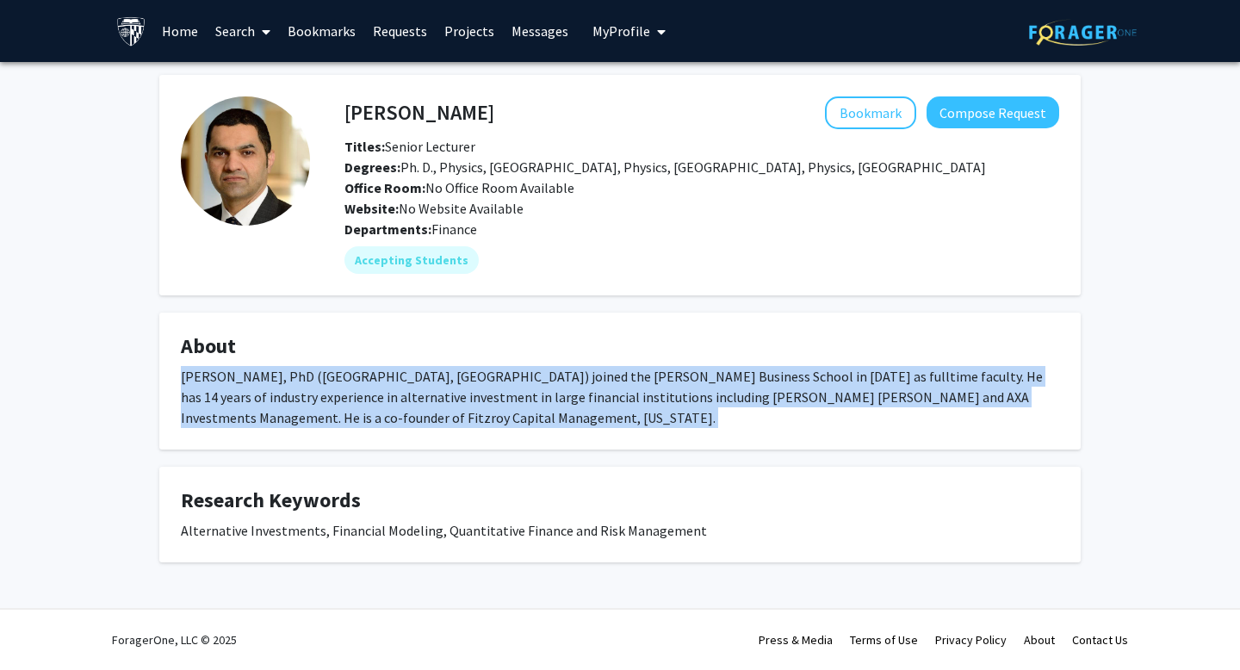
click at [470, 370] on div "Ahmad Ajakh, PhD (University of Nantes, France) joined the Johns Hopkins Carey …" at bounding box center [620, 397] width 878 height 62
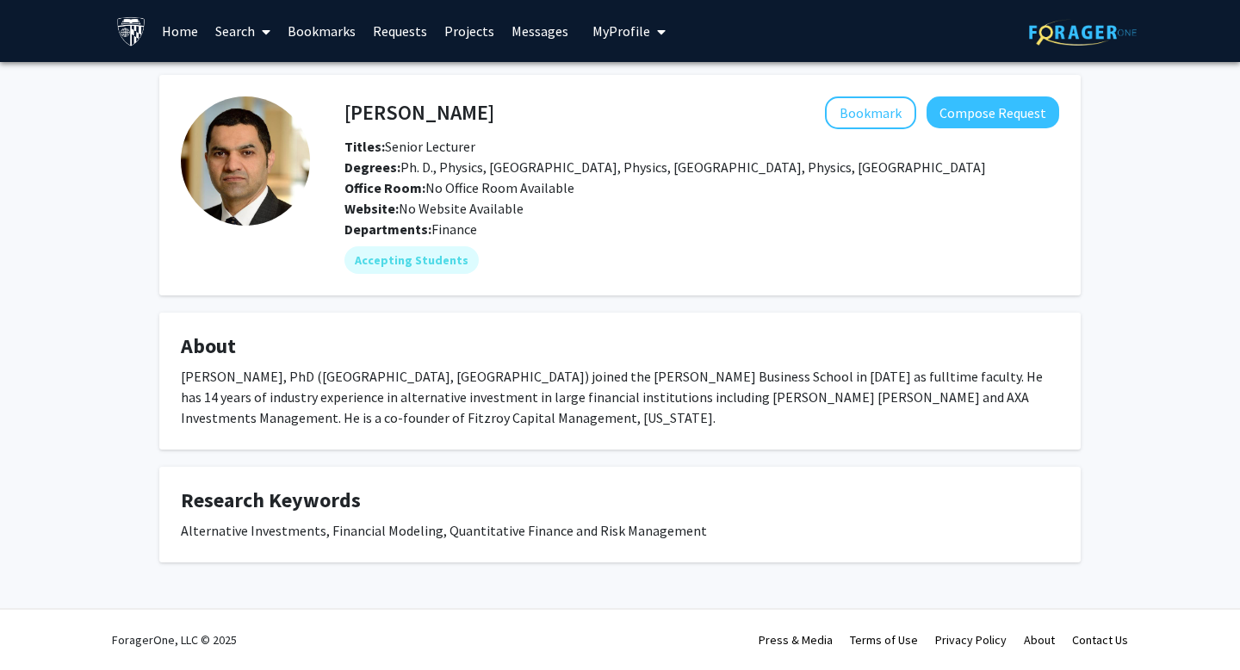
click at [470, 370] on div "Ahmad Ajakh, PhD (University of Nantes, France) joined the Johns Hopkins Carey …" at bounding box center [620, 397] width 878 height 62
drag, startPoint x: 497, startPoint y: 169, endPoint x: 642, endPoint y: 179, distance: 145.8
click at [642, 179] on div "Titles: Senior Lecturer Degrees: Ph. D., Physics, University of Nantes MS, Phys…" at bounding box center [701, 177] width 740 height 83
click at [641, 170] on span "Degrees: Ph. D., Physics, University of Nantes MS, Physics, University of Greno…" at bounding box center [664, 166] width 641 height 17
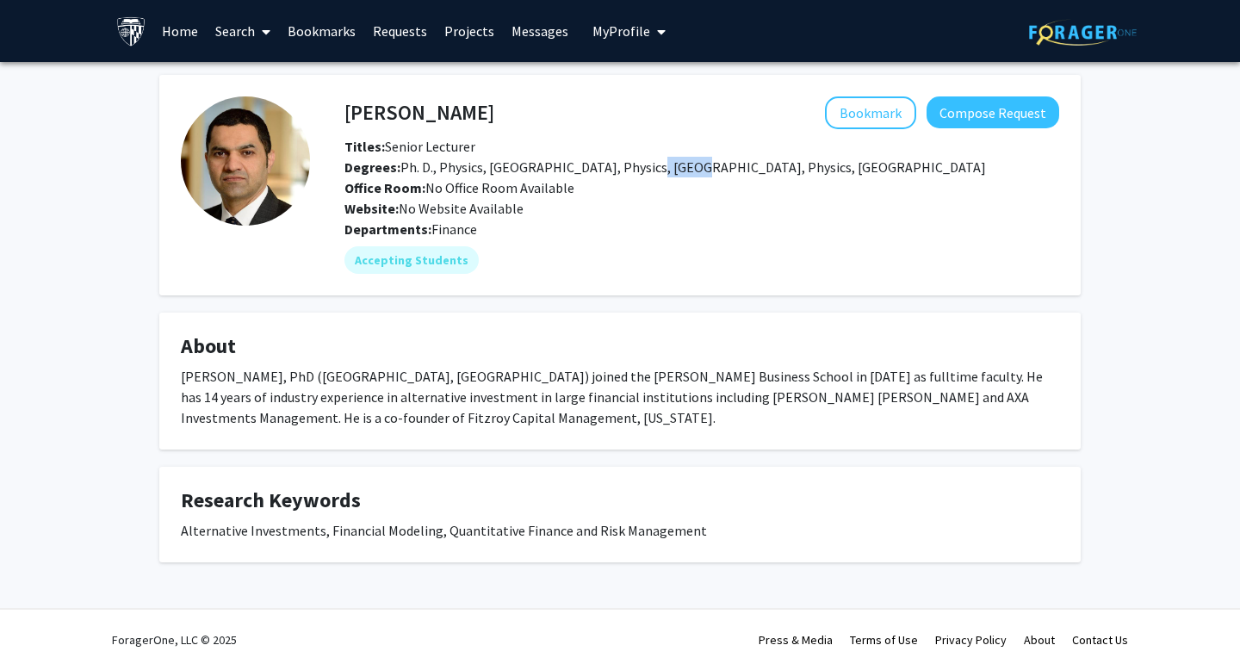
click at [641, 170] on span "Degrees: Ph. D., Physics, University of Nantes MS, Physics, University of Greno…" at bounding box center [664, 166] width 641 height 17
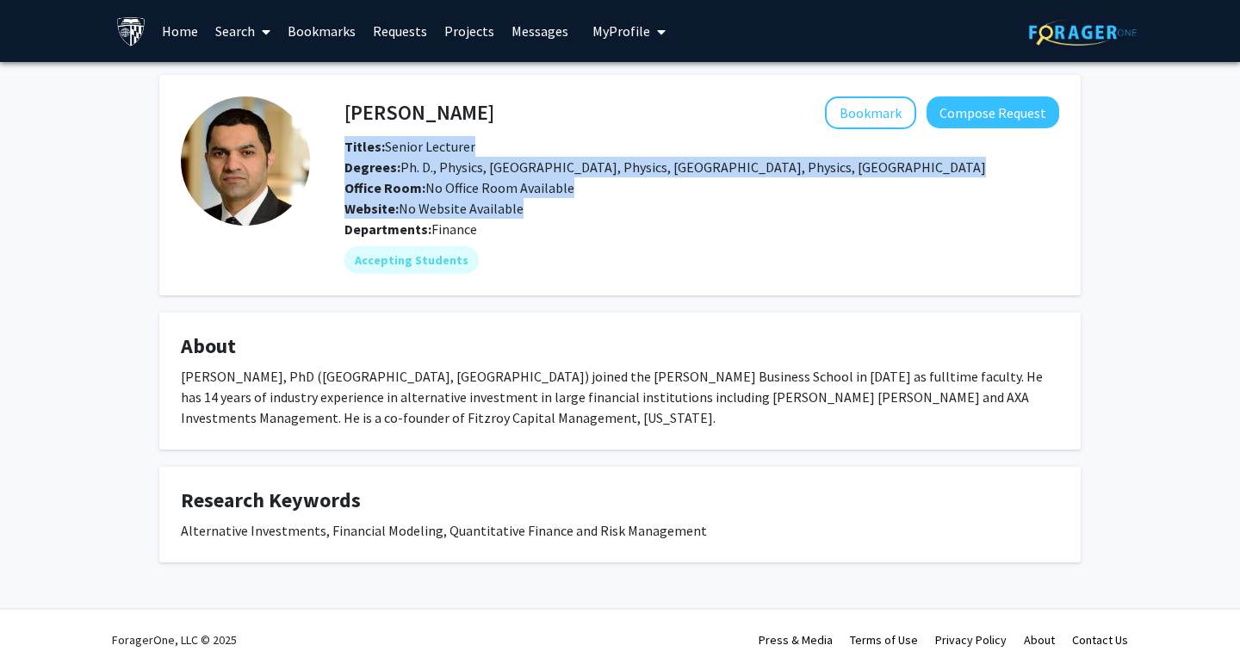
click at [641, 170] on span "Degrees: Ph. D., Physics, University of Nantes MS, Physics, University of Greno…" at bounding box center [664, 166] width 641 height 17
click at [623, 172] on span "Degrees: Ph. D., Physics, University of Nantes MS, Physics, University of Greno…" at bounding box center [664, 166] width 641 height 17
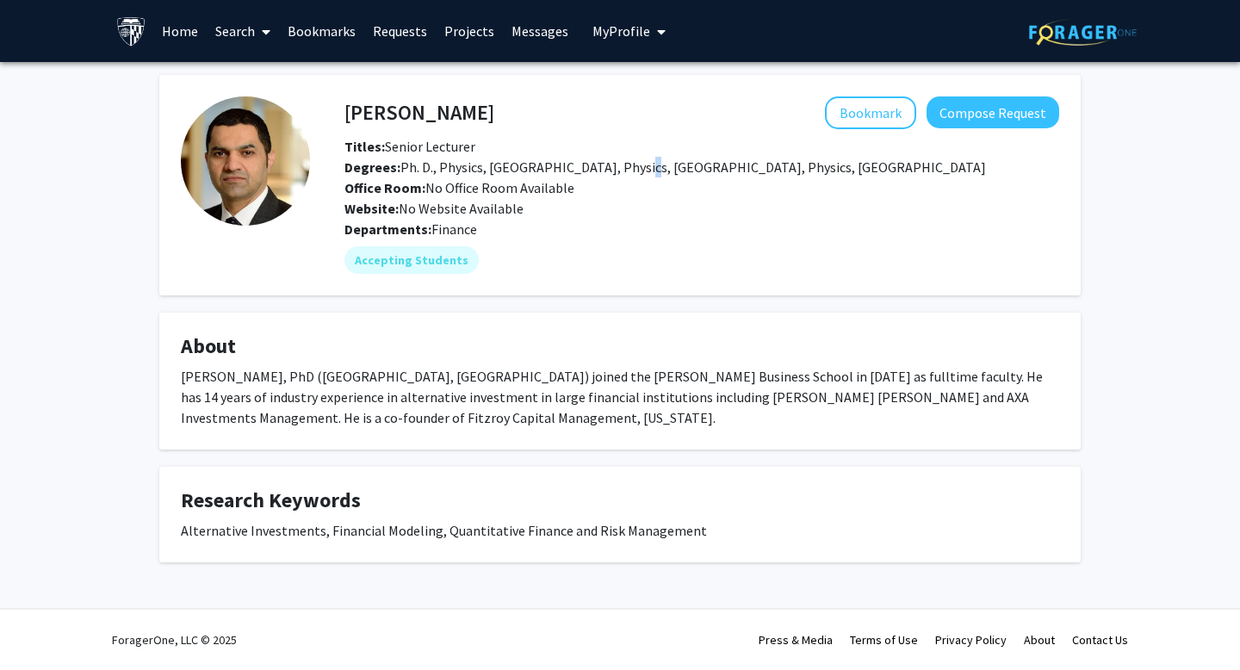
click at [623, 172] on span "Degrees: Ph. D., Physics, University of Nantes MS, Physics, University of Greno…" at bounding box center [664, 166] width 641 height 17
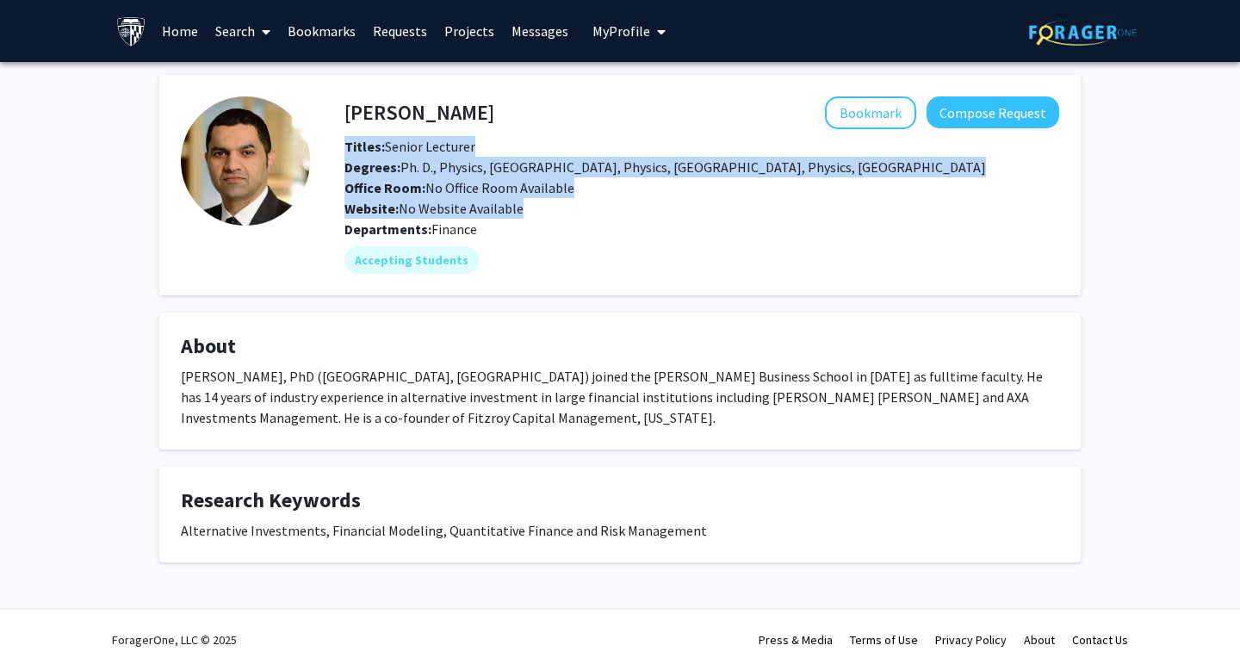
click at [623, 172] on span "Degrees: Ph. D., Physics, University of Nantes MS, Physics, University of Greno…" at bounding box center [664, 166] width 641 height 17
click at [593, 172] on span "Degrees: Ph. D., Physics, University of Nantes MS, Physics, University of Greno…" at bounding box center [664, 166] width 641 height 17
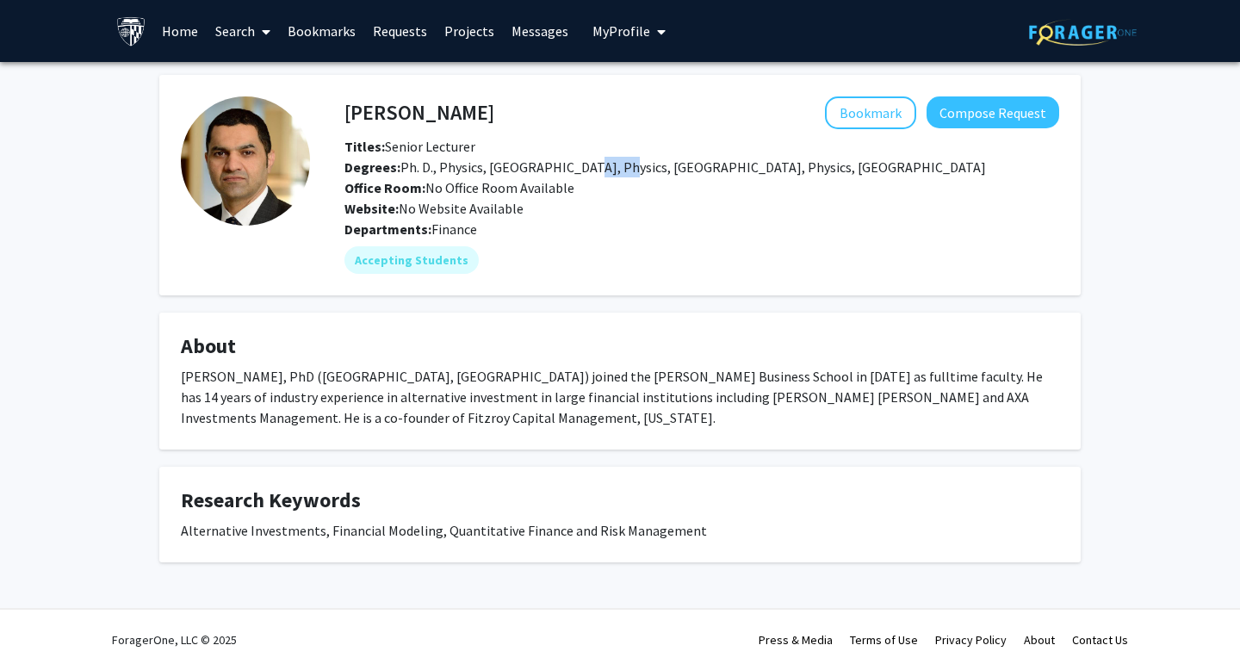
click at [593, 172] on span "Degrees: Ph. D., Physics, University of Nantes MS, Physics, University of Greno…" at bounding box center [664, 166] width 641 height 17
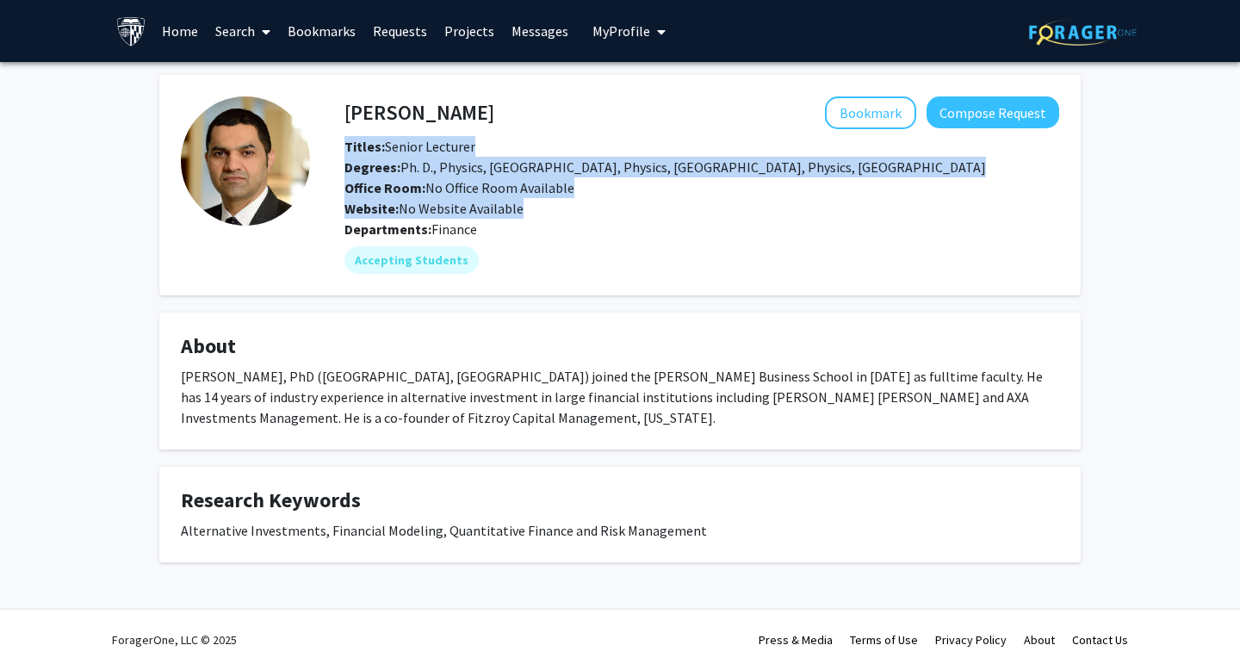
click at [593, 172] on span "Degrees: Ph. D., Physics, University of Nantes MS, Physics, University of Greno…" at bounding box center [664, 166] width 641 height 17
click at [575, 172] on span "Degrees: Ph. D., Physics, University of Nantes MS, Physics, University of Greno…" at bounding box center [664, 166] width 641 height 17
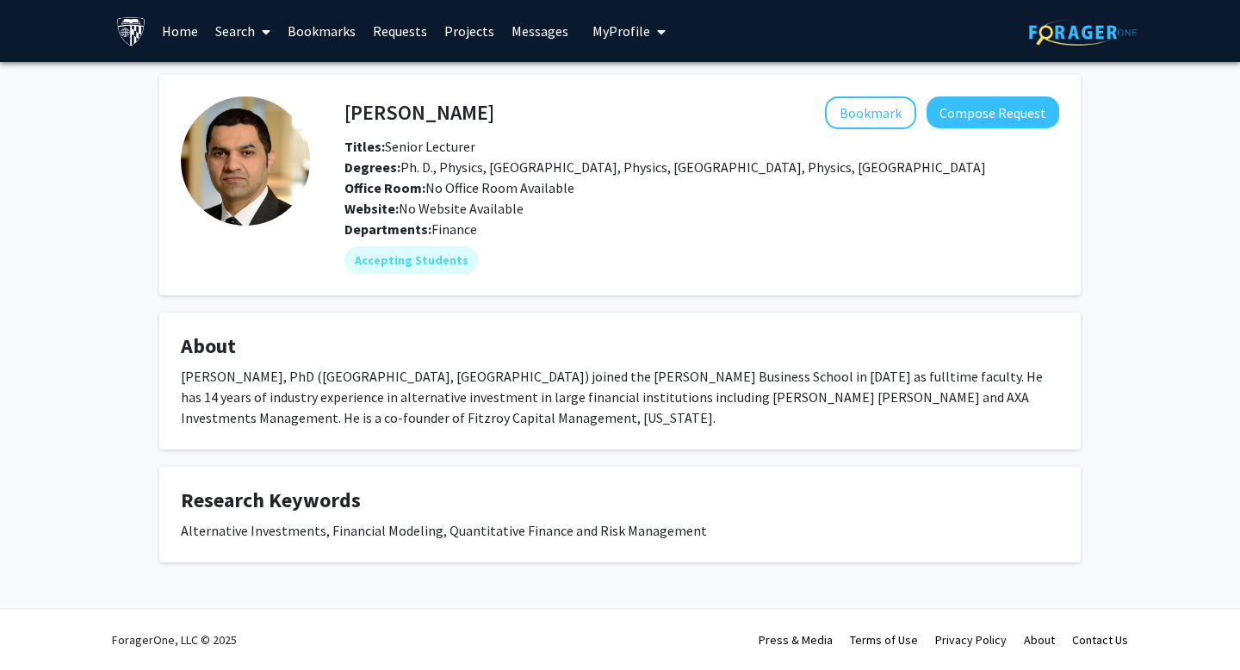
click at [466, 363] on fg-card-title "About" at bounding box center [620, 350] width 878 height 32
click at [448, 389] on div "Ahmad Ajakh, PhD (University of Nantes, France) joined the Johns Hopkins Carey …" at bounding box center [620, 397] width 878 height 62
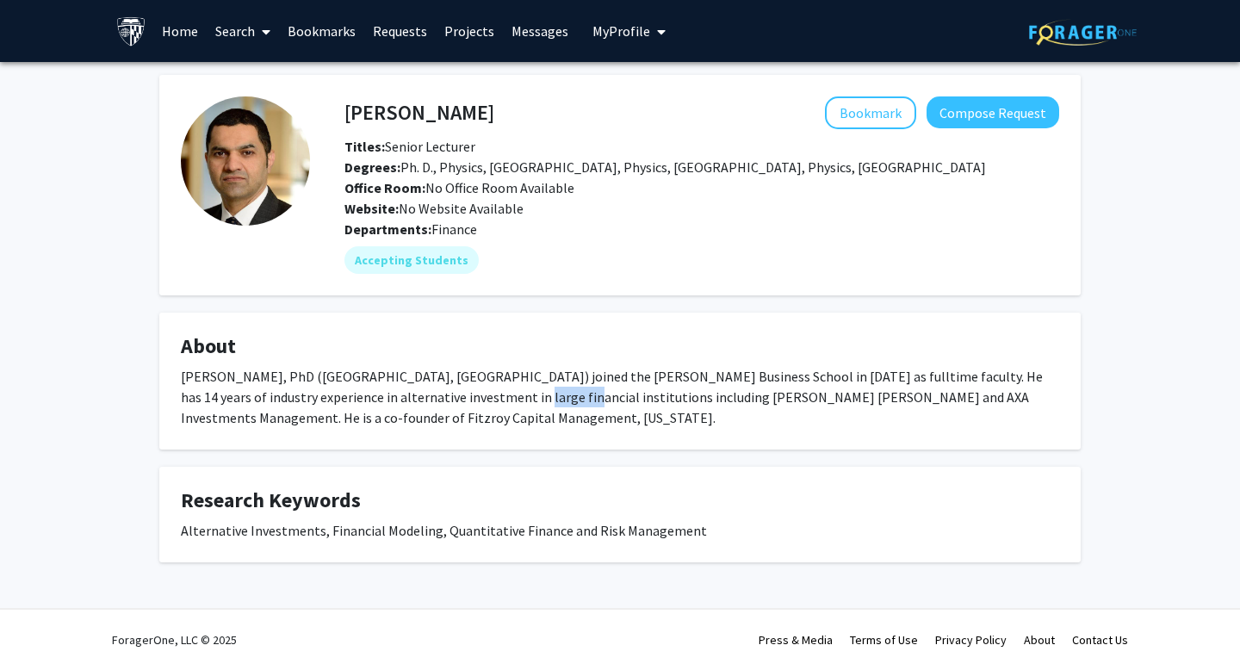
click at [448, 389] on div "Ahmad Ajakh, PhD (University of Nantes, France) joined the Johns Hopkins Carey …" at bounding box center [620, 397] width 878 height 62
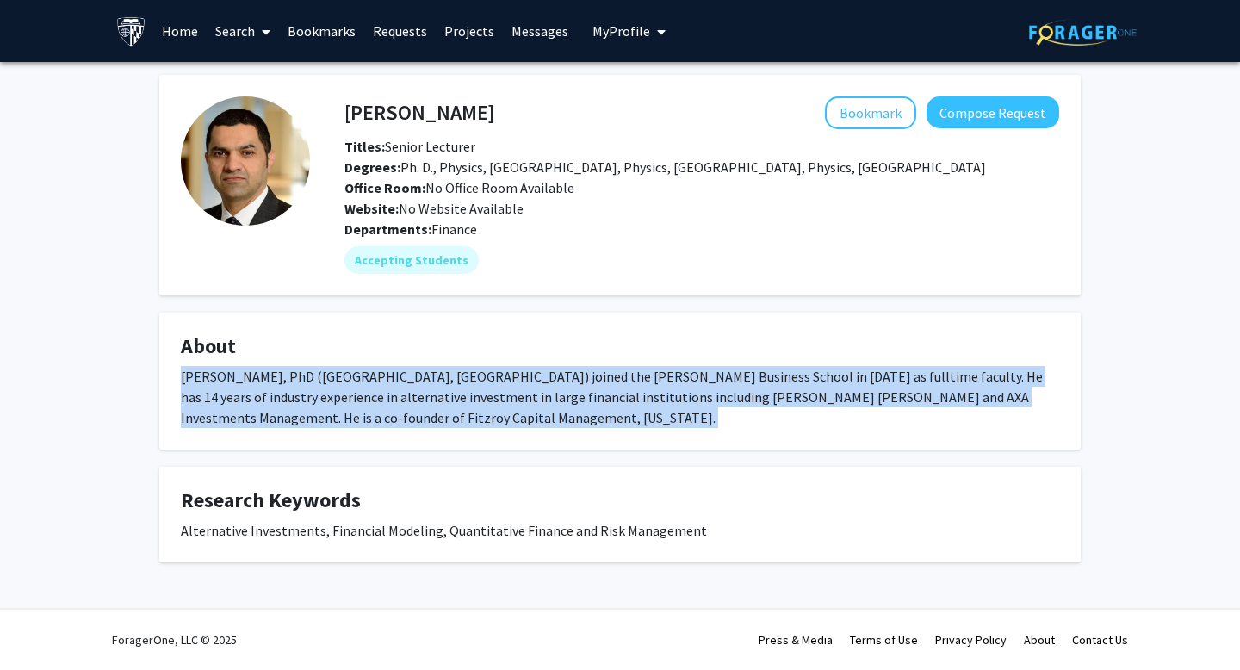
click at [448, 389] on div "Ahmad Ajakh, PhD (University of Nantes, France) joined the Johns Hopkins Carey …" at bounding box center [620, 397] width 878 height 62
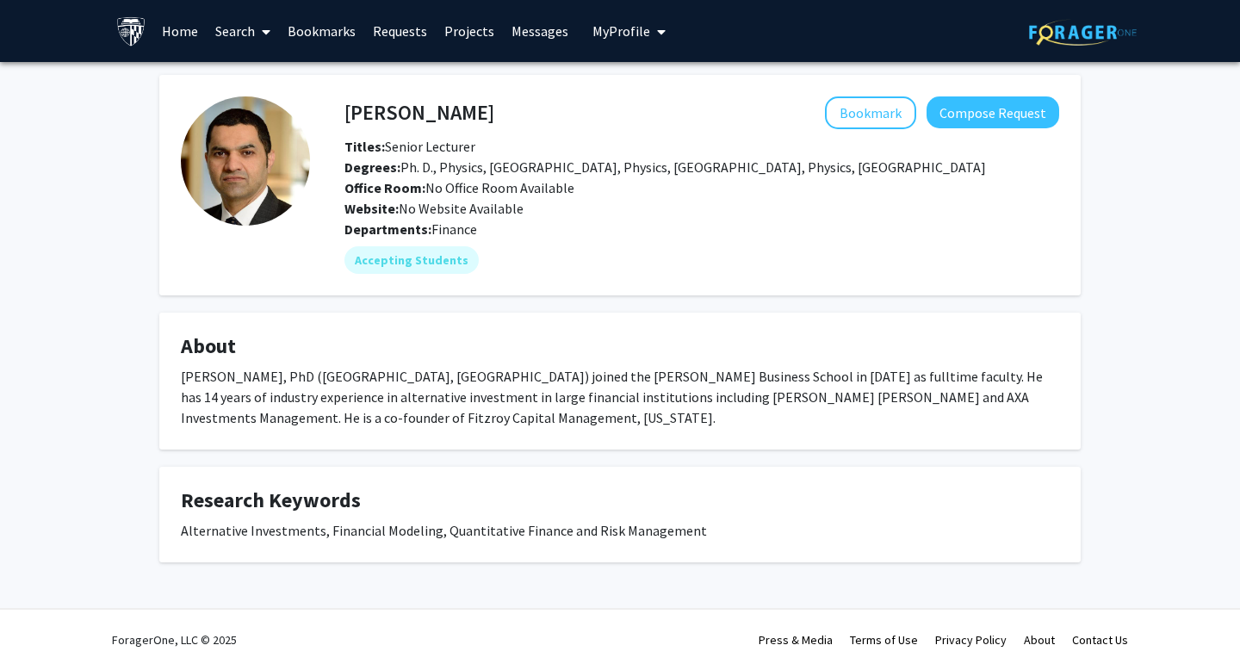
click at [448, 389] on div "Ahmad Ajakh, PhD (University of Nantes, France) joined the Johns Hopkins Carey …" at bounding box center [620, 397] width 878 height 62
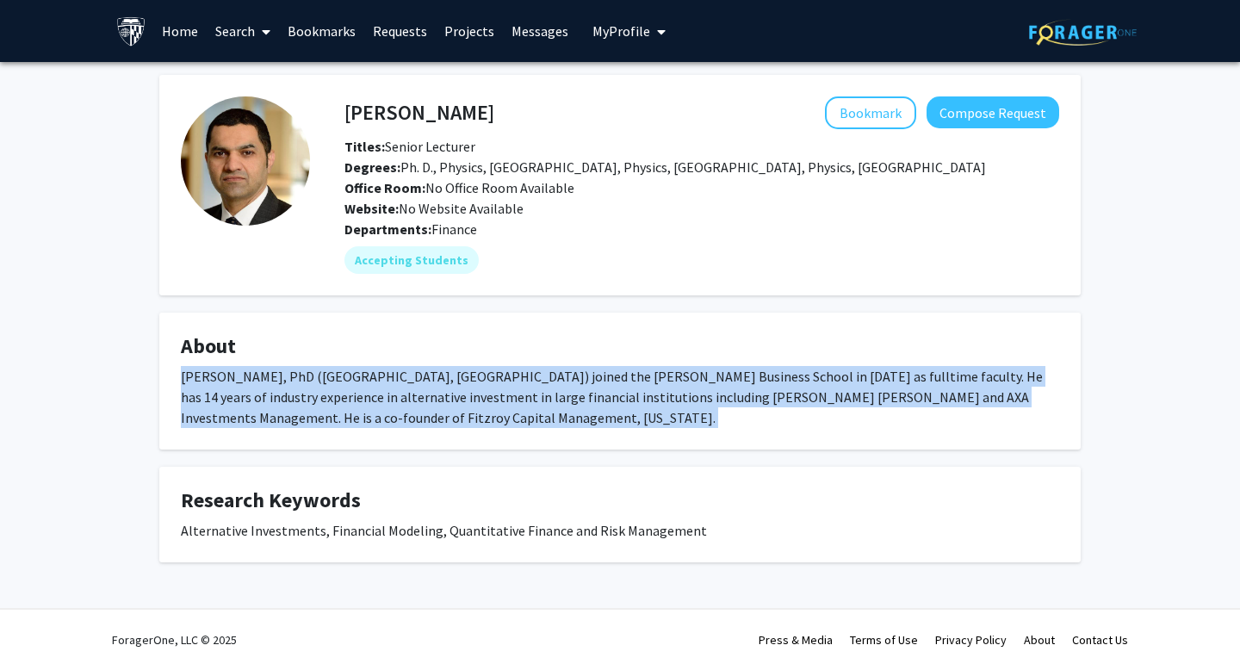
click at [448, 389] on div "Ahmad Ajakh, PhD (University of Nantes, France) joined the Johns Hopkins Carey …" at bounding box center [620, 397] width 878 height 62
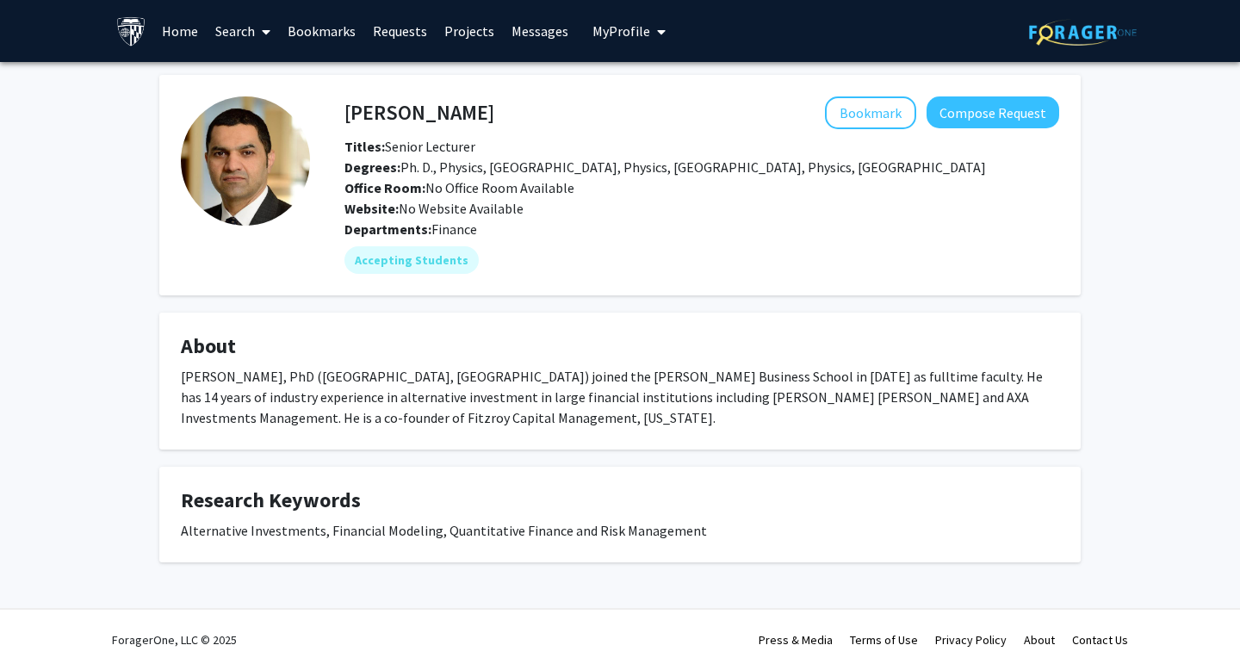
click at [448, 389] on div "Ahmad Ajakh, PhD (University of Nantes, France) joined the Johns Hopkins Carey …" at bounding box center [620, 397] width 878 height 62
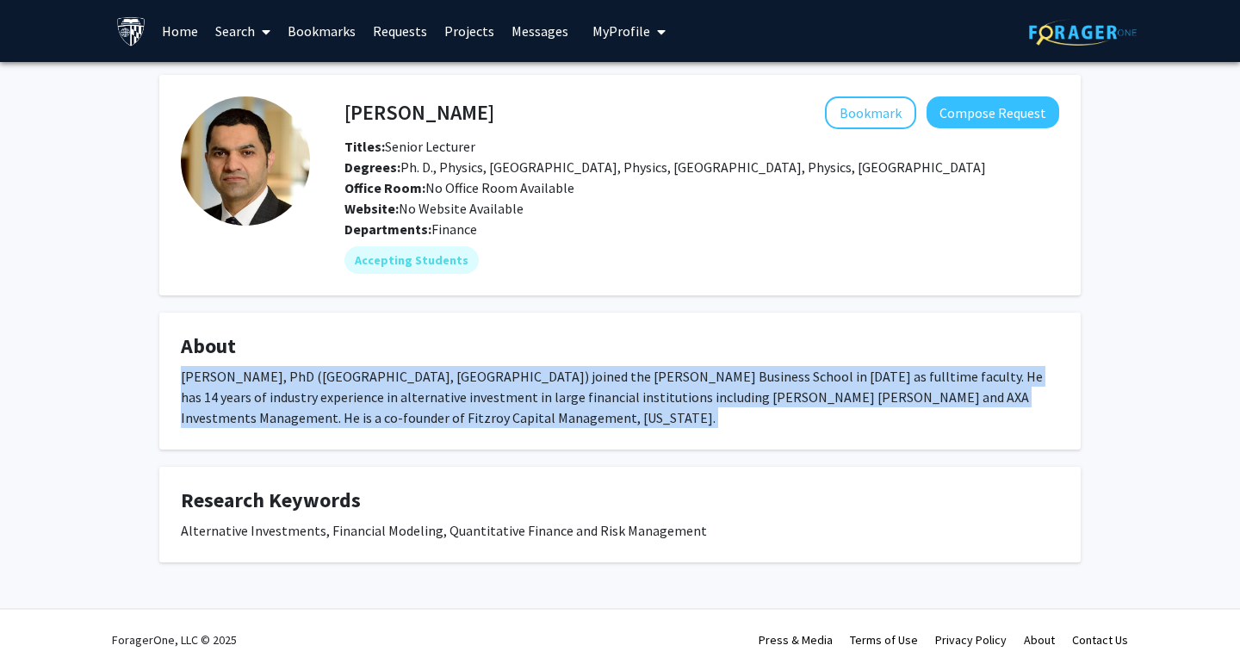
click at [385, 387] on div "Ahmad Ajakh, PhD (University of Nantes, France) joined the Johns Hopkins Carey …" at bounding box center [620, 397] width 878 height 62
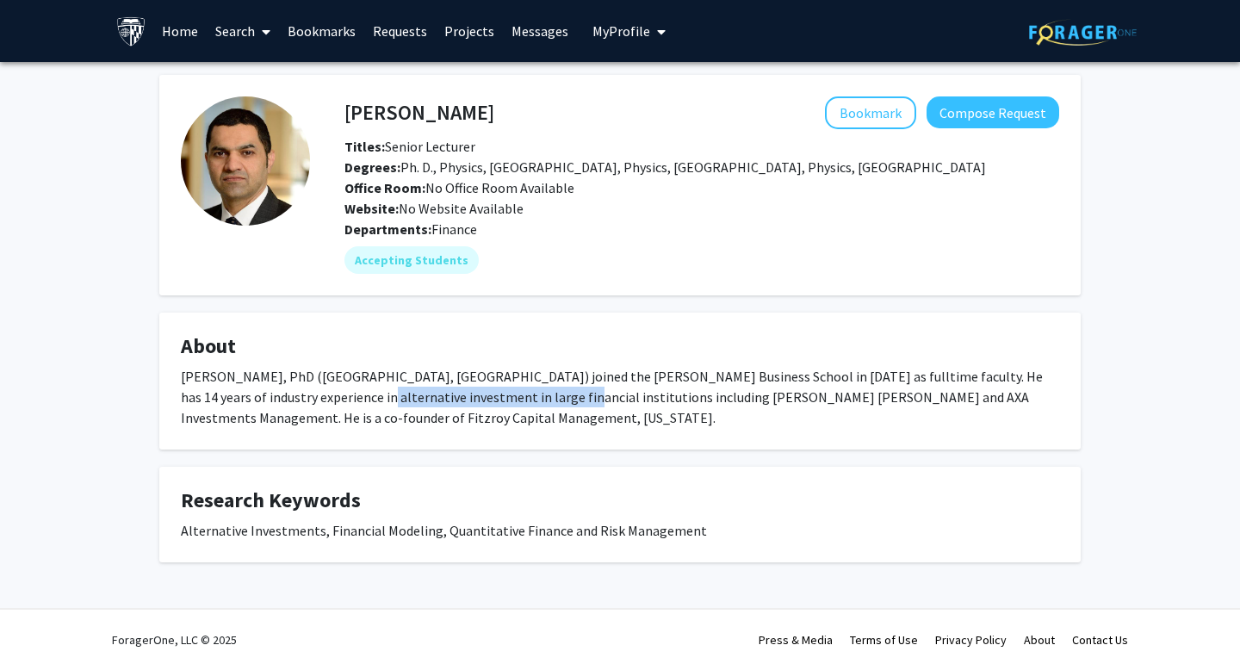
drag, startPoint x: 288, startPoint y: 399, endPoint x: 488, endPoint y: 399, distance: 199.7
click at [488, 399] on div "Ahmad Ajakh, PhD (University of Nantes, France) joined the Johns Hopkins Carey …" at bounding box center [620, 397] width 878 height 62
click at [489, 399] on div "Ahmad Ajakh, PhD (University of Nantes, France) joined the Johns Hopkins Carey …" at bounding box center [620, 397] width 878 height 62
drag, startPoint x: 259, startPoint y: 396, endPoint x: 392, endPoint y: 395, distance: 132.6
click at [392, 395] on div "Ahmad Ajakh, PhD (University of Nantes, France) joined the Johns Hopkins Carey …" at bounding box center [620, 397] width 878 height 62
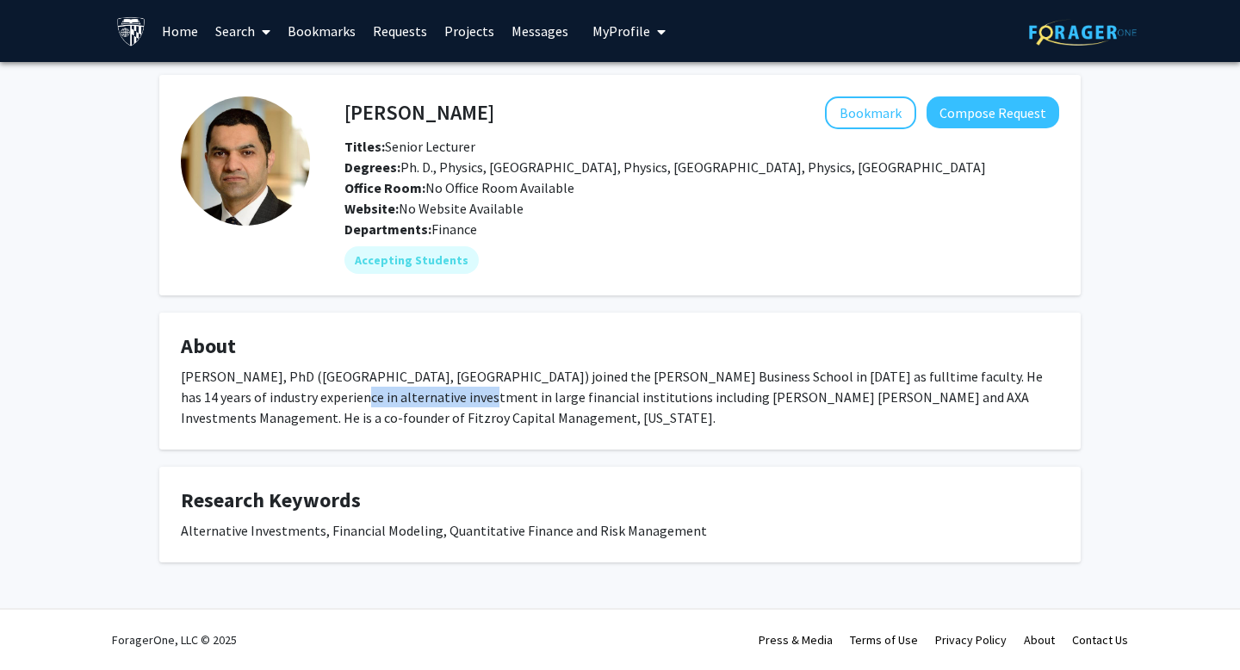
copy div "alternative investment"
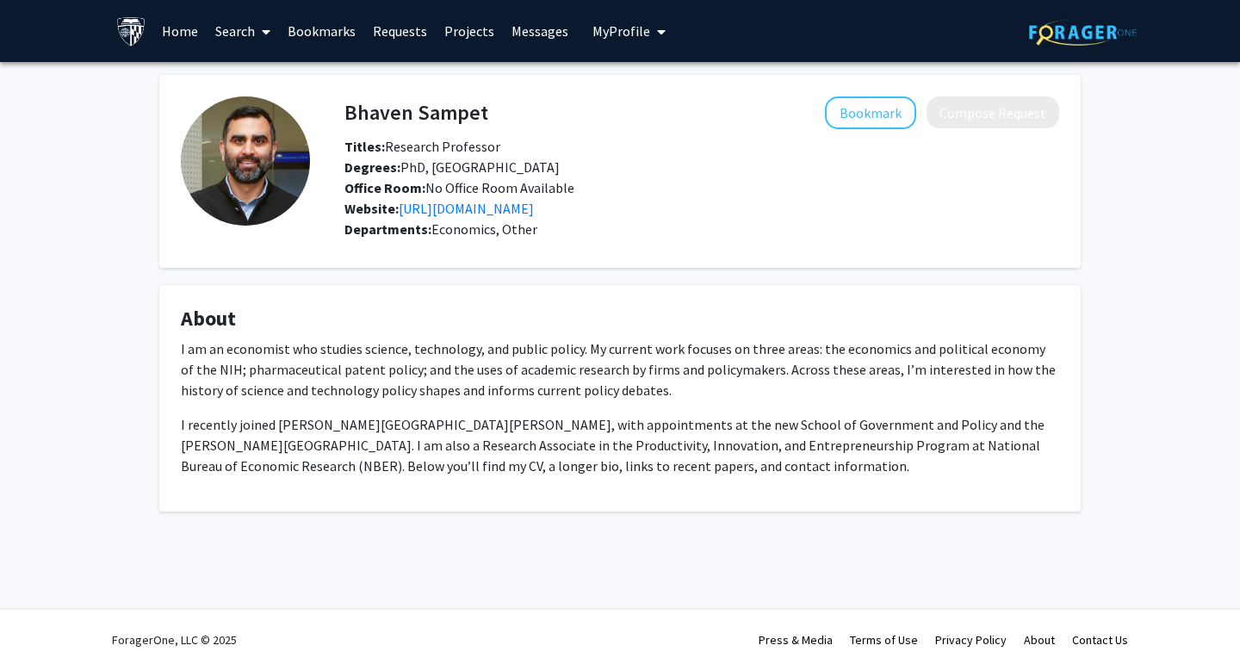
click at [547, 362] on p "I am an economist who studies science, technology, and public policy. My curren…" at bounding box center [620, 369] width 878 height 62
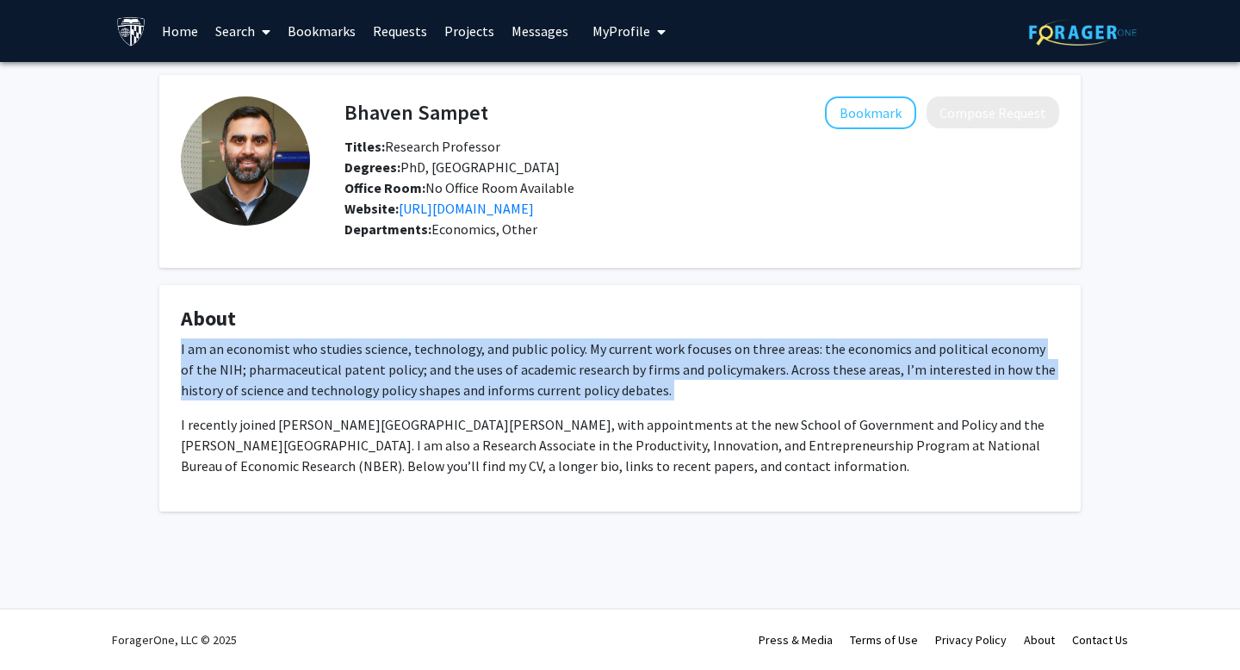
click at [547, 362] on p "I am an economist who studies science, technology, and public policy. My curren…" at bounding box center [620, 369] width 878 height 62
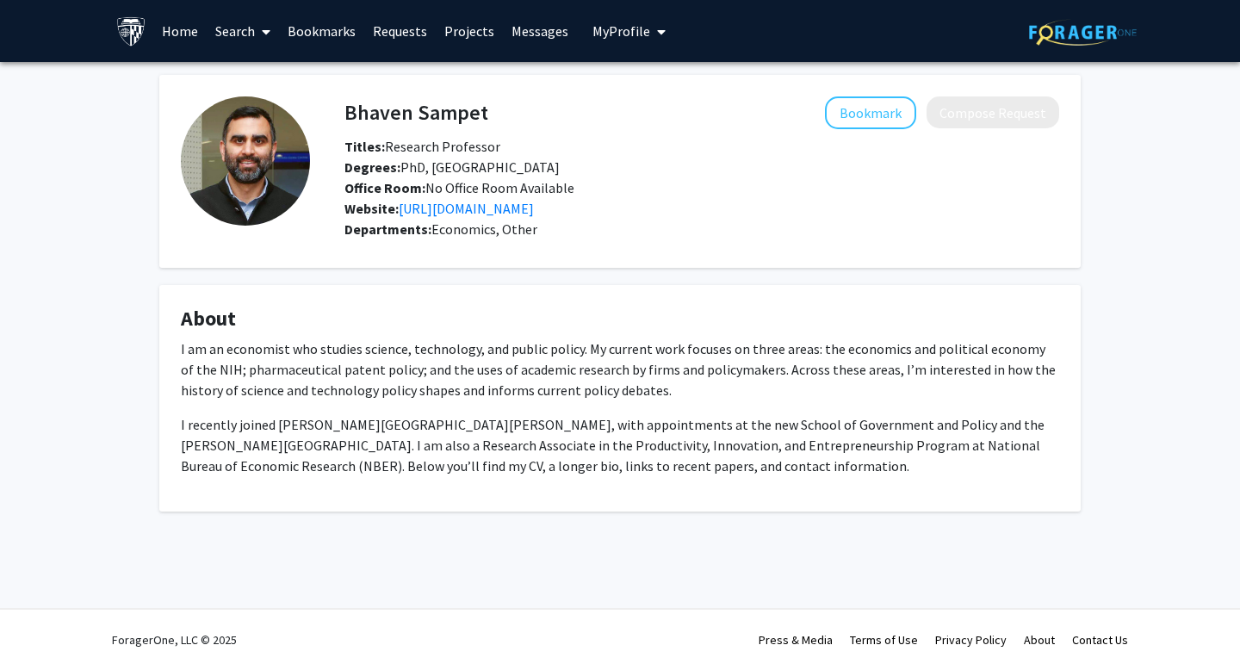
click at [547, 362] on p "I am an economist who studies science, technology, and public policy. My curren…" at bounding box center [620, 369] width 878 height 62
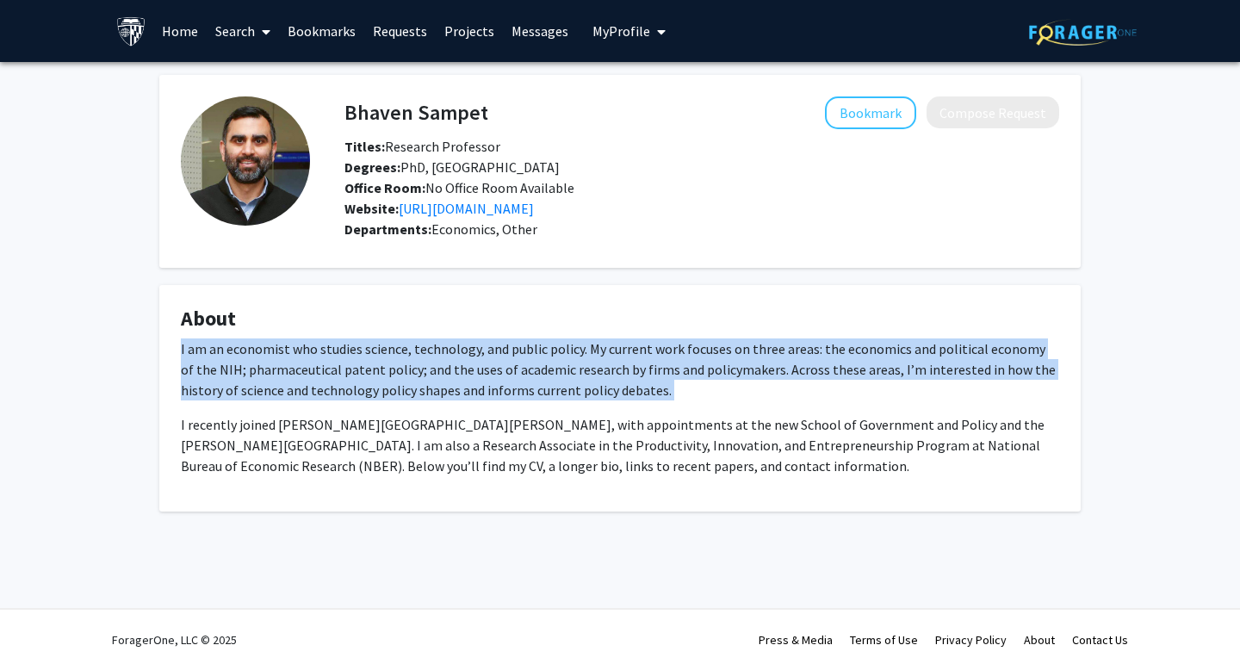
click at [547, 362] on p "I am an economist who studies science, technology, and public policy. My curren…" at bounding box center [620, 369] width 878 height 62
click at [516, 358] on p "I am an economist who studies science, technology, and public policy. My curren…" at bounding box center [620, 369] width 878 height 62
drag, startPoint x: 411, startPoint y: 354, endPoint x: 505, endPoint y: 394, distance: 103.0
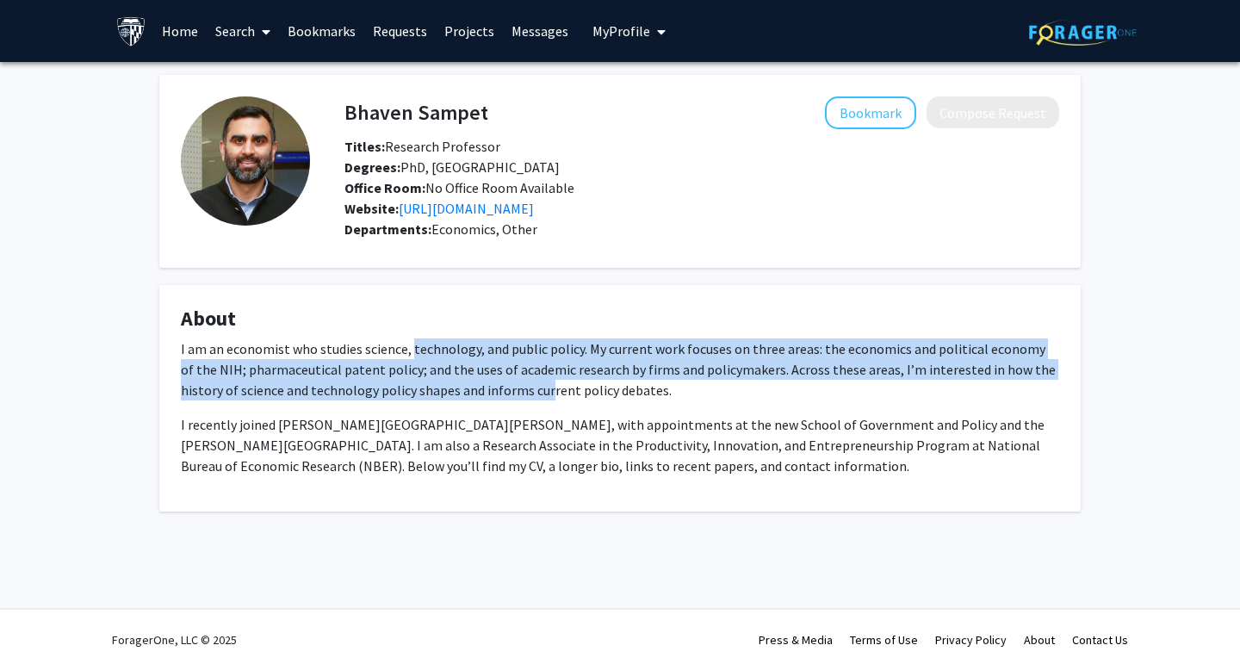
click at [505, 394] on p "I am an economist who studies science, technology, and public policy. My curren…" at bounding box center [620, 369] width 878 height 62
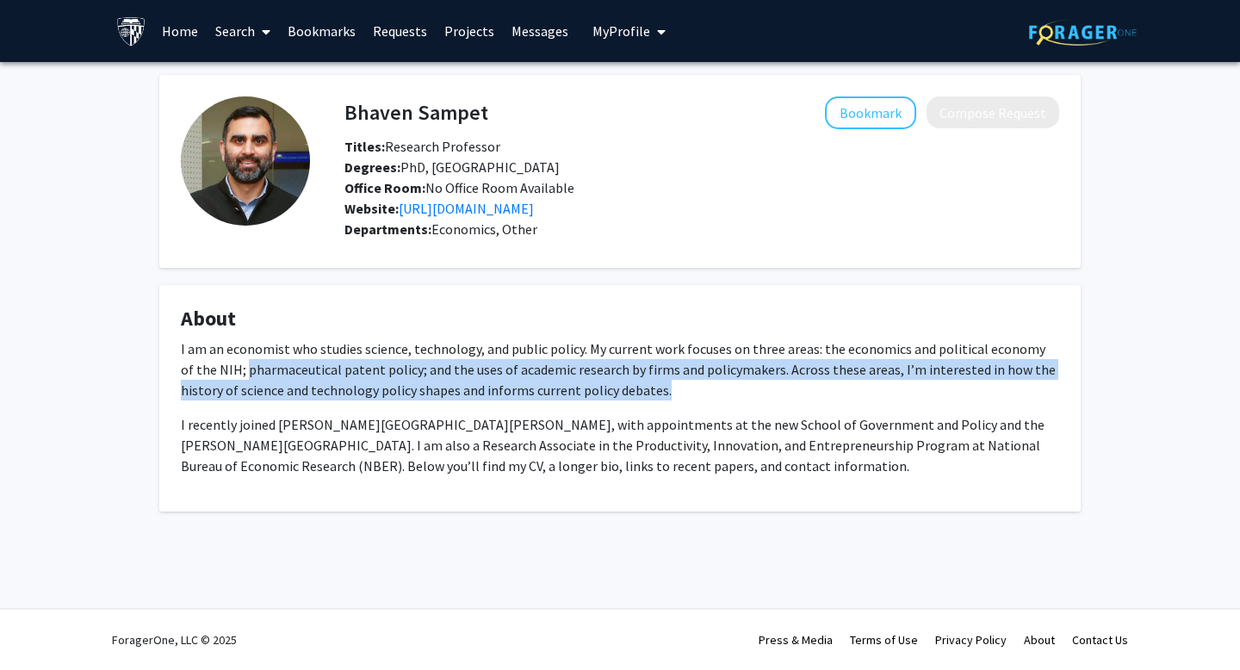
drag, startPoint x: 231, startPoint y: 366, endPoint x: 625, endPoint y: 397, distance: 395.5
click at [625, 397] on p "I am an economist who studies science, technology, and public policy. My curren…" at bounding box center [620, 369] width 878 height 62
drag, startPoint x: 640, startPoint y: 397, endPoint x: 217, endPoint y: 372, distance: 423.4
click at [217, 372] on p "I am an economist who studies science, technology, and public policy. My curren…" at bounding box center [620, 369] width 878 height 62
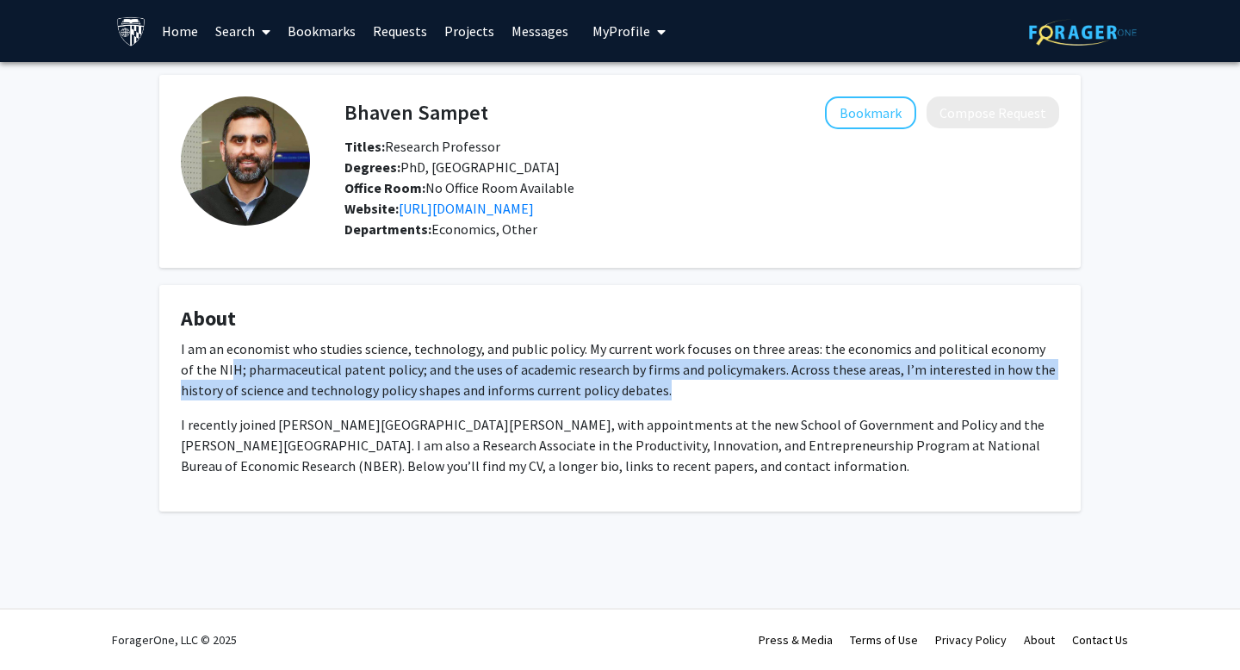
click at [217, 372] on p "I am an economist who studies science, technology, and public policy. My curren…" at bounding box center [620, 369] width 878 height 62
drag, startPoint x: 233, startPoint y: 371, endPoint x: 569, endPoint y: 412, distance: 338.3
click at [569, 412] on div "I am an economist who studies science, technology, and public policy. My curren…" at bounding box center [620, 407] width 878 height 138
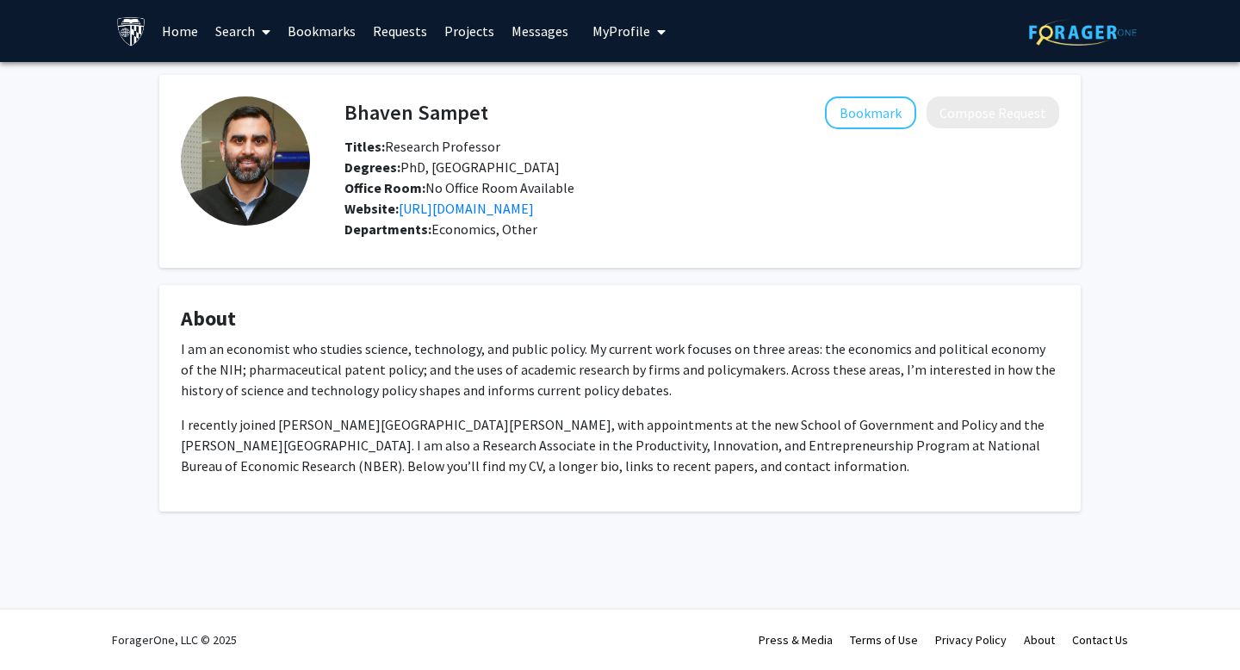
click at [532, 387] on p "I am an economist who studies science, technology, and public policy. My curren…" at bounding box center [620, 369] width 878 height 62
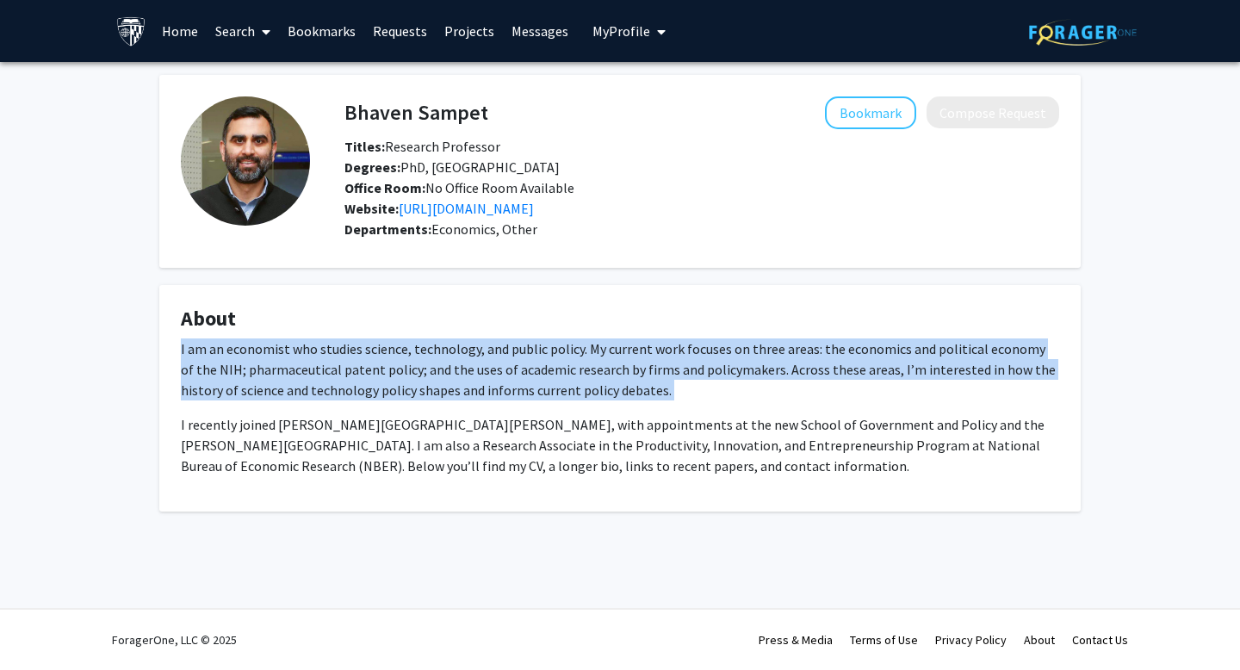
click at [532, 387] on p "I am an economist who studies science, technology, and public policy. My curren…" at bounding box center [620, 369] width 878 height 62
click at [501, 387] on p "I am an economist who studies science, technology, and public policy. My curren…" at bounding box center [620, 369] width 878 height 62
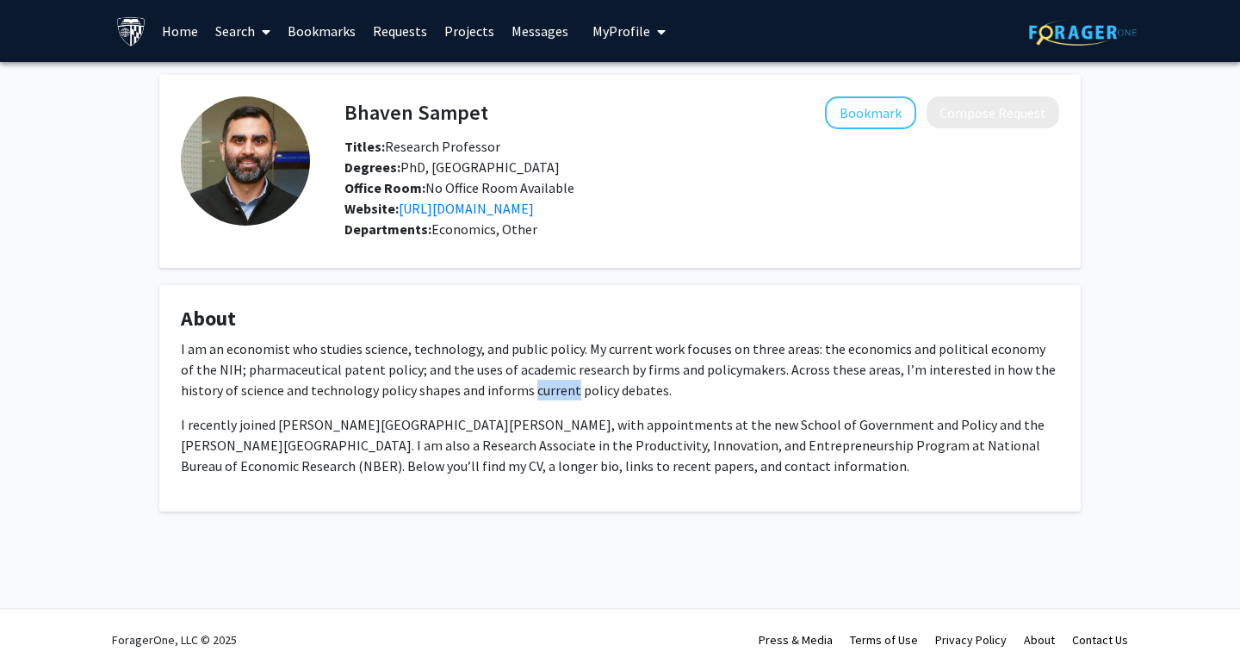
click at [501, 387] on p "I am an economist who studies science, technology, and public policy. My curren…" at bounding box center [620, 369] width 878 height 62
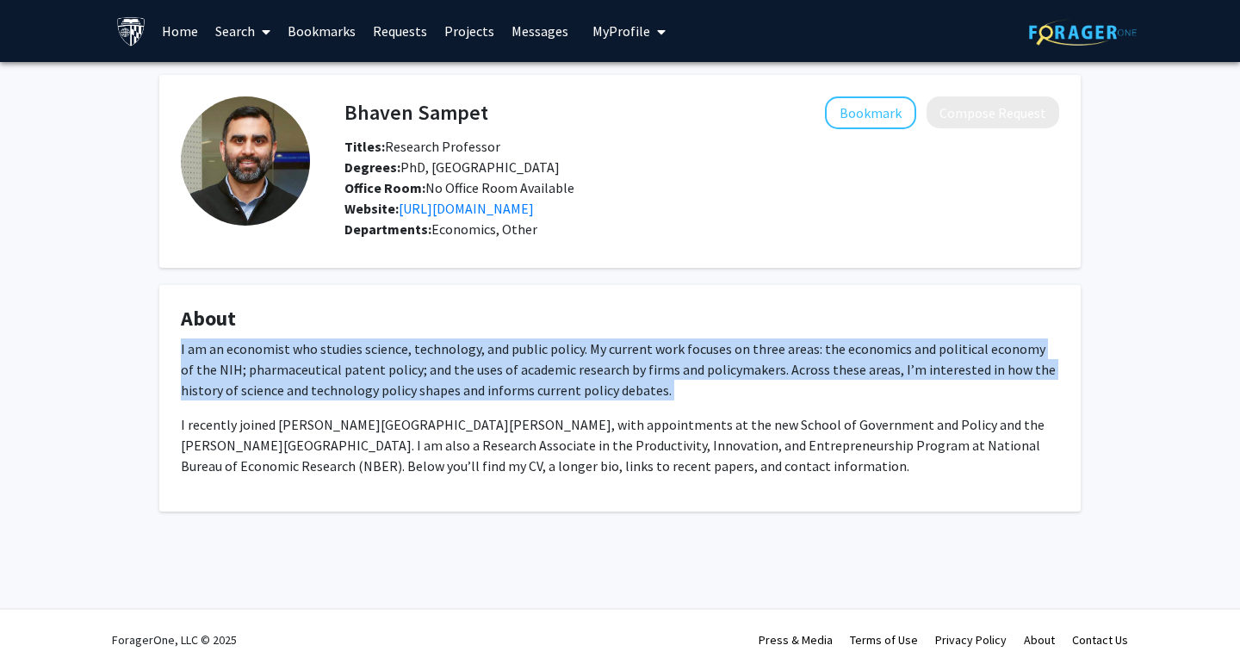
click at [501, 387] on p "I am an economist who studies science, technology, and public policy. My curren…" at bounding box center [620, 369] width 878 height 62
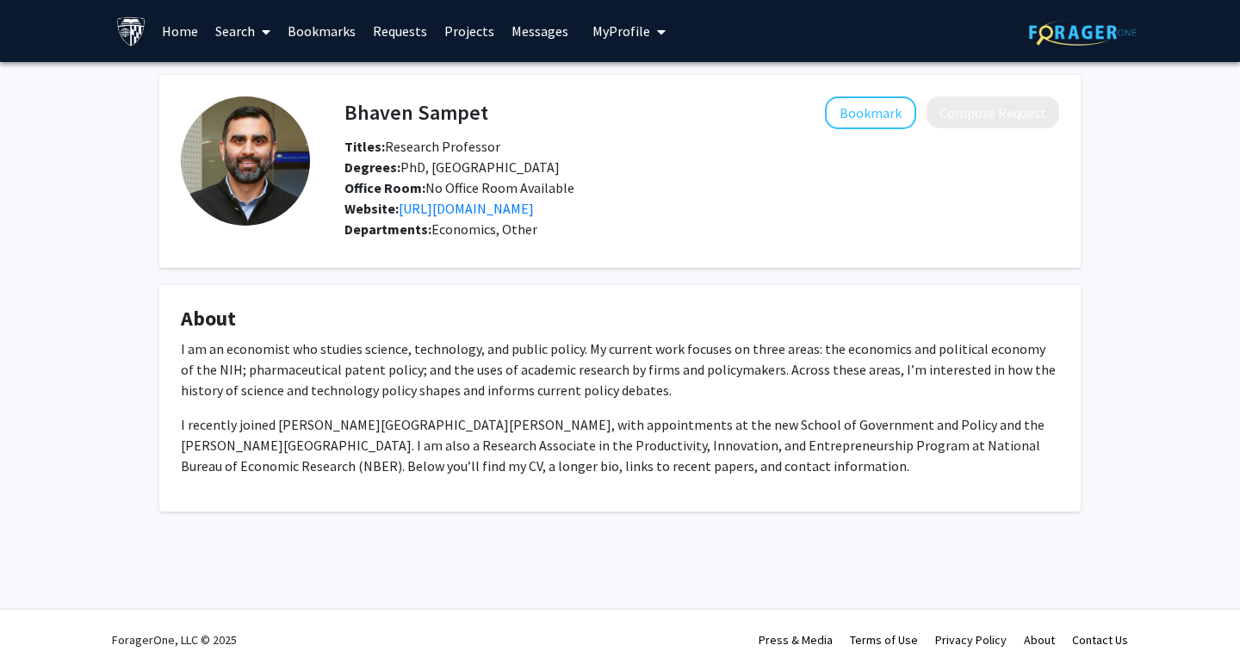
click at [501, 387] on p "I am an economist who studies science, technology, and public policy. My curren…" at bounding box center [620, 369] width 878 height 62
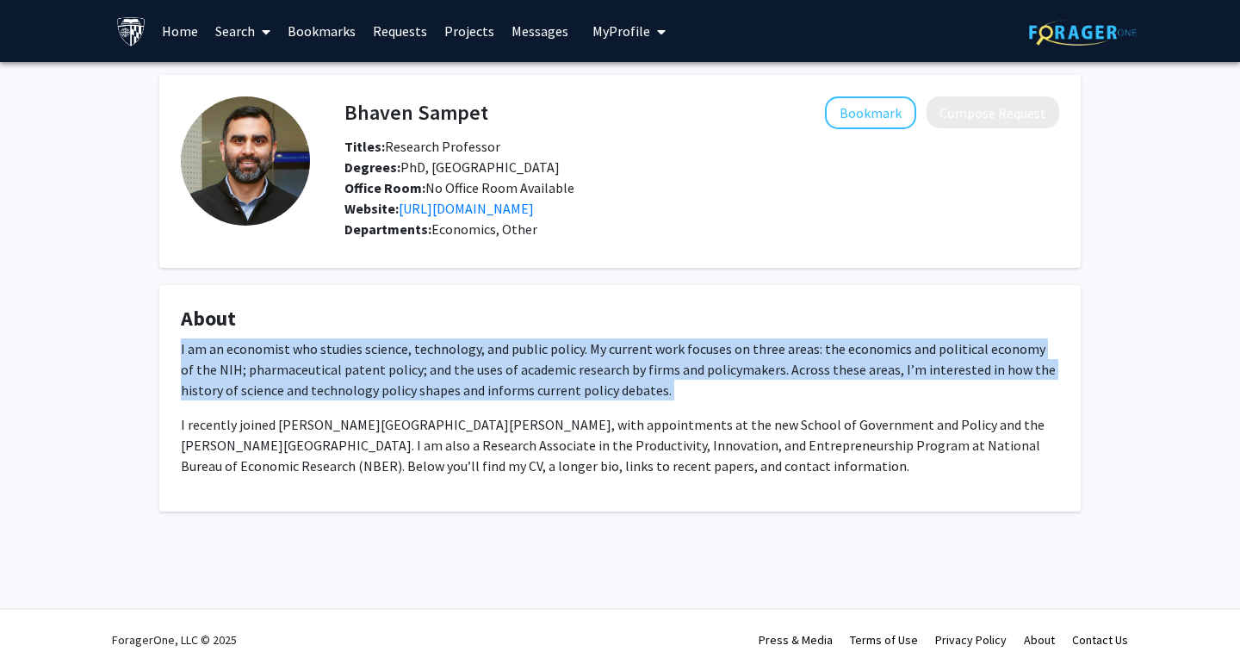
click at [501, 387] on p "I am an economist who studies science, technology, and public policy. My curren…" at bounding box center [620, 369] width 878 height 62
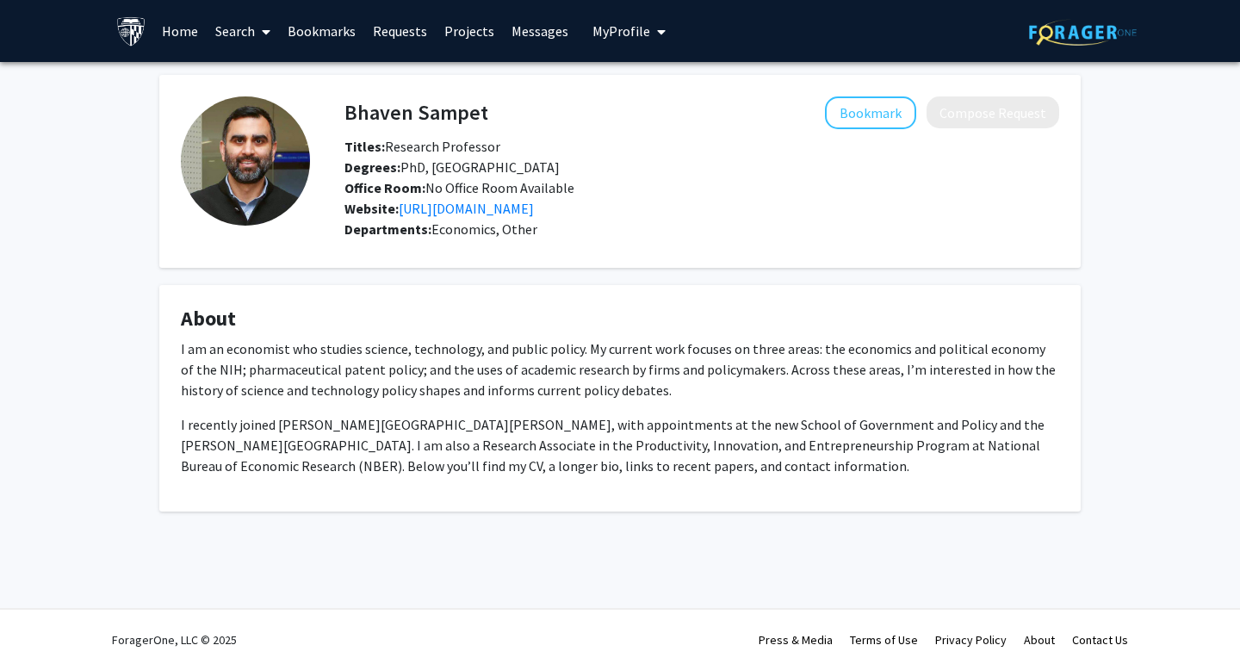
click at [501, 387] on p "I am an economist who studies science, technology, and public policy. My curren…" at bounding box center [620, 369] width 878 height 62
click at [293, 371] on p "I am an economist who studies science, technology, and public policy. My curren…" at bounding box center [620, 369] width 878 height 62
click at [264, 28] on icon at bounding box center [266, 32] width 9 height 14
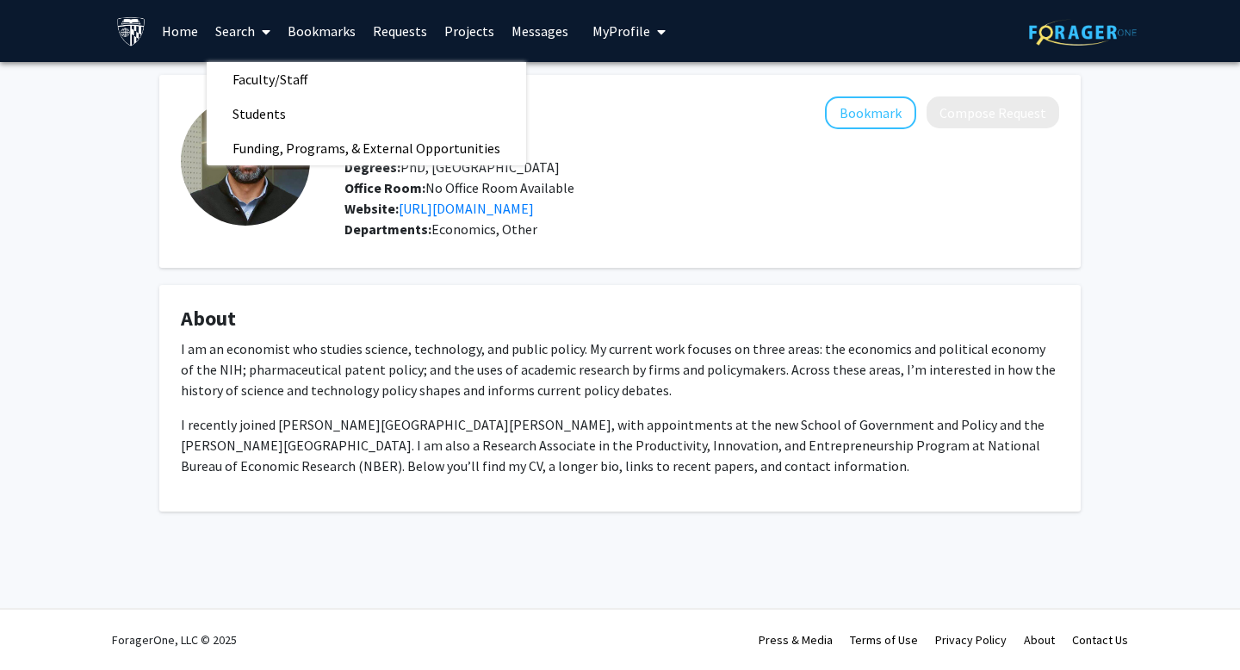
click at [264, 28] on icon at bounding box center [266, 32] width 9 height 14
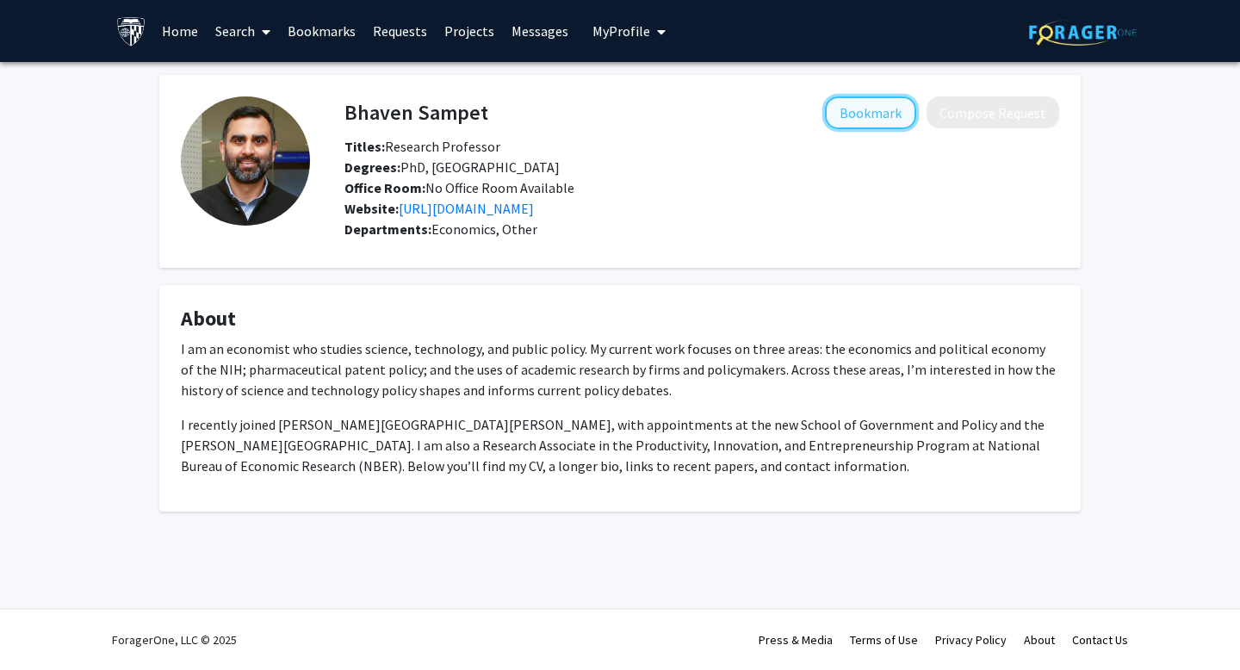
click at [894, 113] on button "Bookmark" at bounding box center [870, 112] width 91 height 33
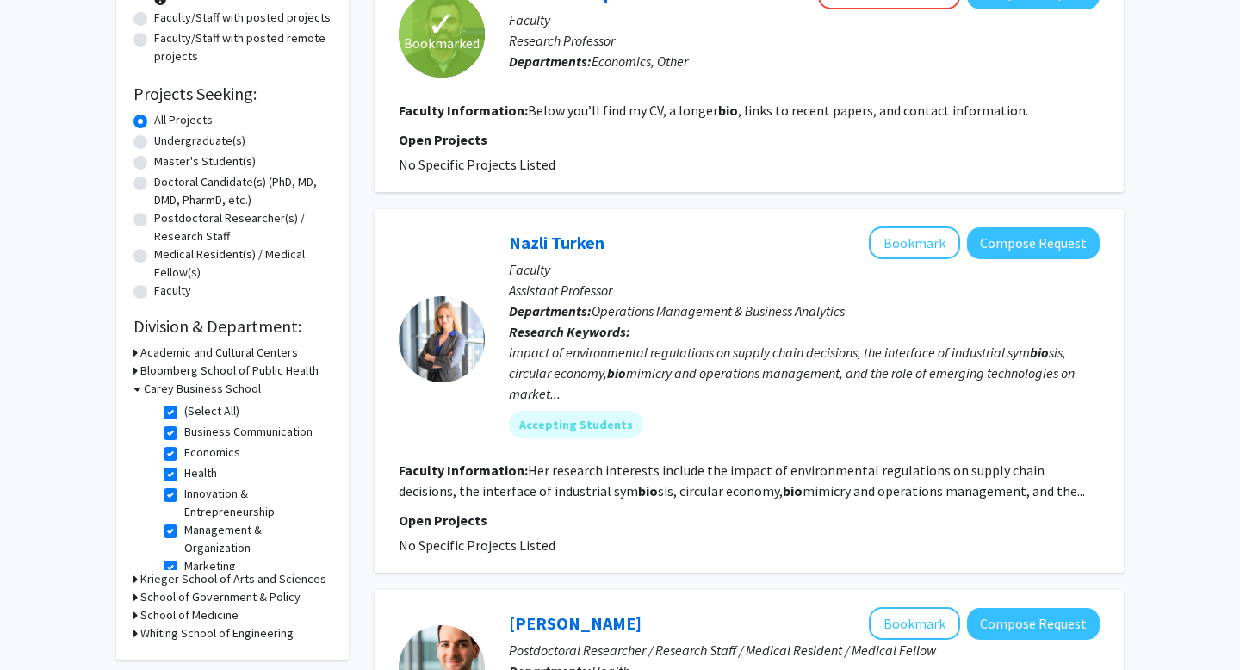
scroll to position [226, 0]
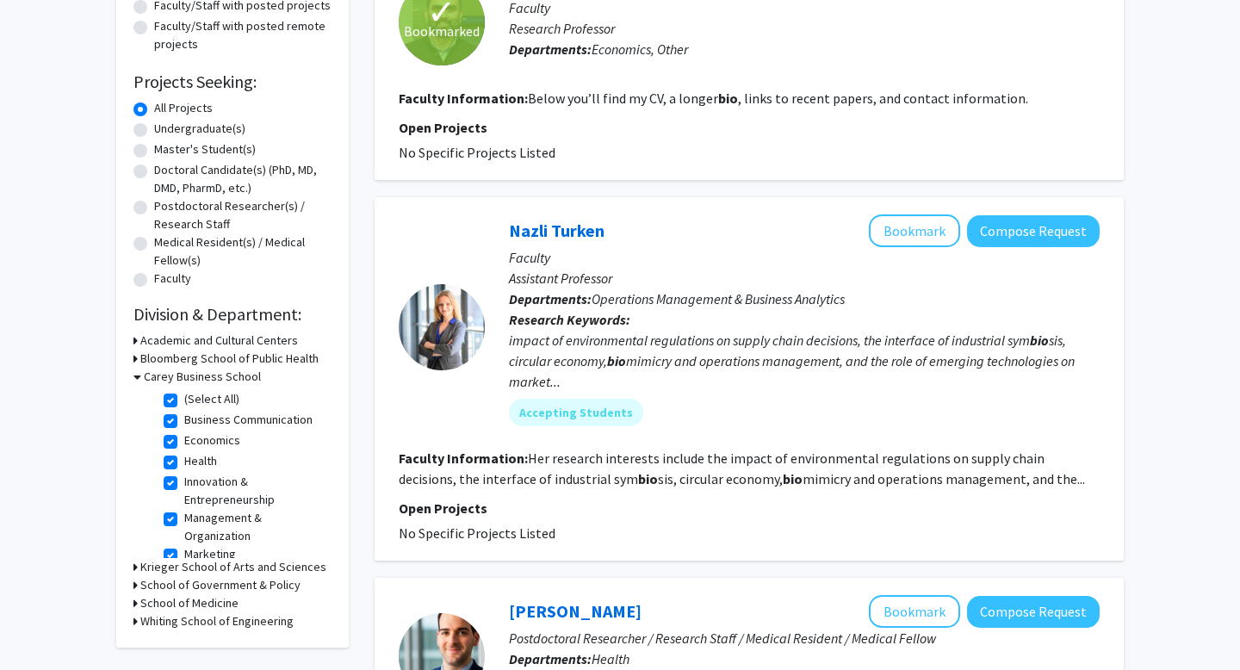
click at [826, 482] on fg-read-more "Her research interests include the impact of environmental regulations on suppl…" at bounding box center [742, 468] width 686 height 38
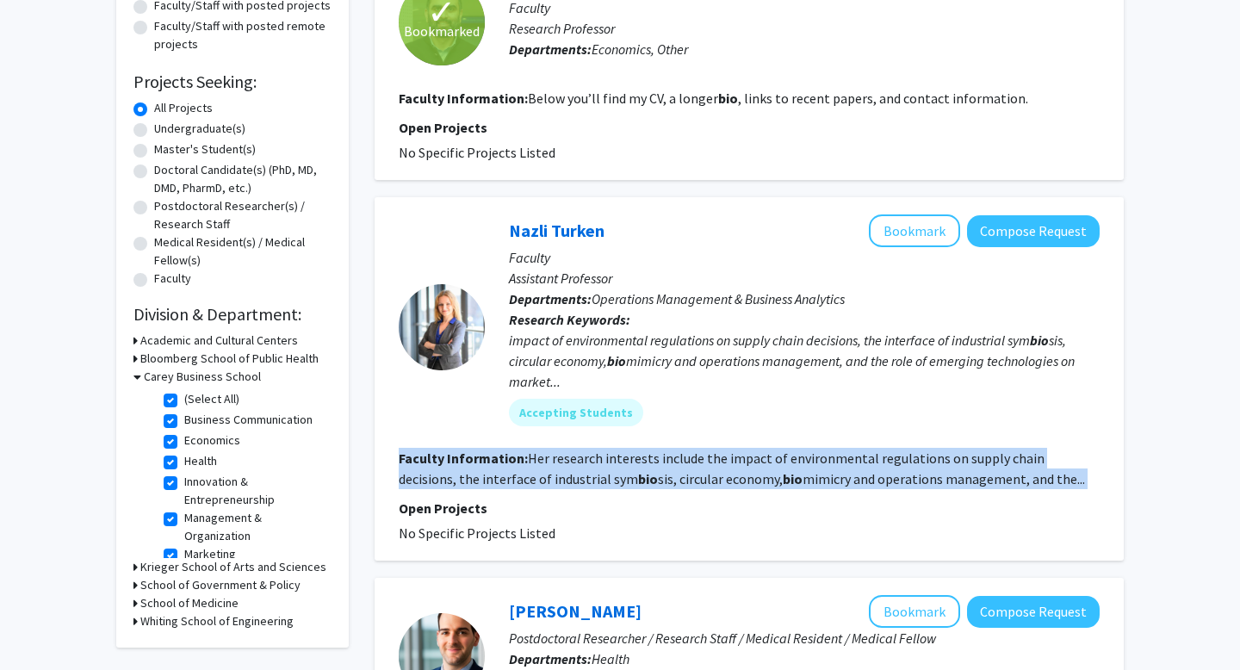
drag, startPoint x: 826, startPoint y: 482, endPoint x: 816, endPoint y: 482, distance: 9.5
click at [826, 482] on fg-read-more "Her research interests include the impact of environmental regulations on suppl…" at bounding box center [742, 468] width 686 height 38
click at [800, 482] on fg-read-more "Her research interests include the impact of environmental regulations on suppl…" at bounding box center [742, 468] width 686 height 38
drag, startPoint x: 550, startPoint y: 453, endPoint x: 1008, endPoint y: 493, distance: 459.7
click at [1008, 493] on fg-search-faculty "[PERSON_NAME] Bookmark Compose Request Faculty Assistant Professor Departments:…" at bounding box center [749, 378] width 701 height 329
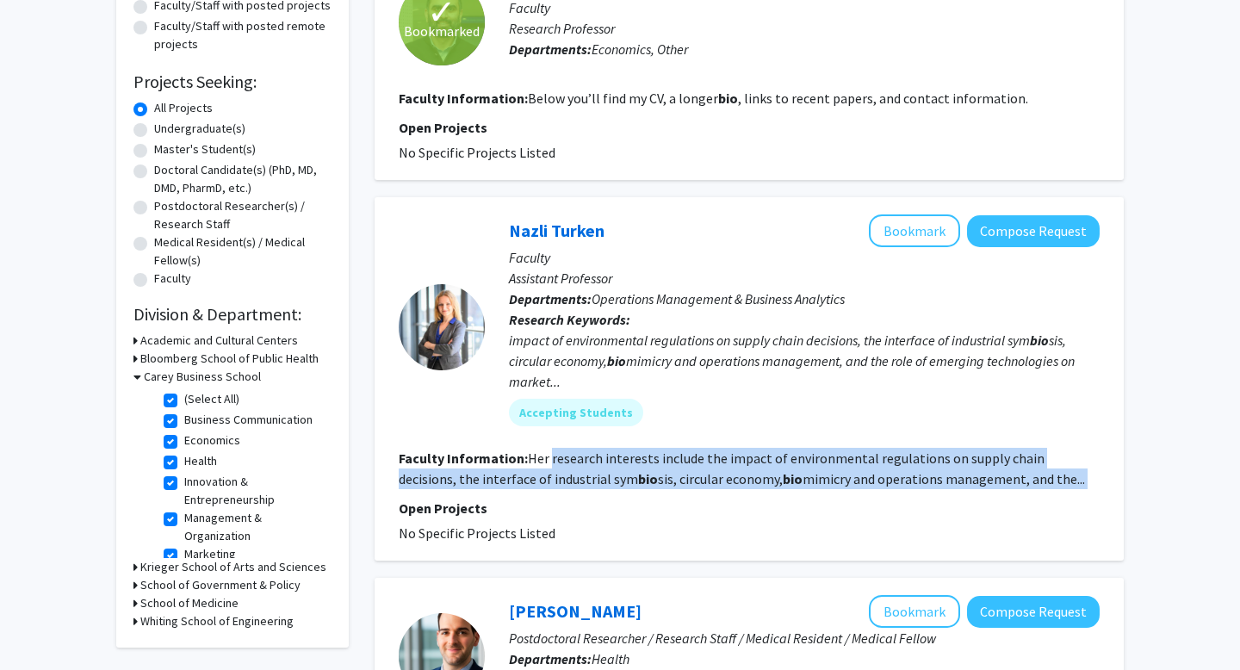
click at [1008, 493] on fg-search-faculty "[PERSON_NAME] Bookmark Compose Request Faculty Assistant Professor Departments:…" at bounding box center [749, 378] width 701 height 329
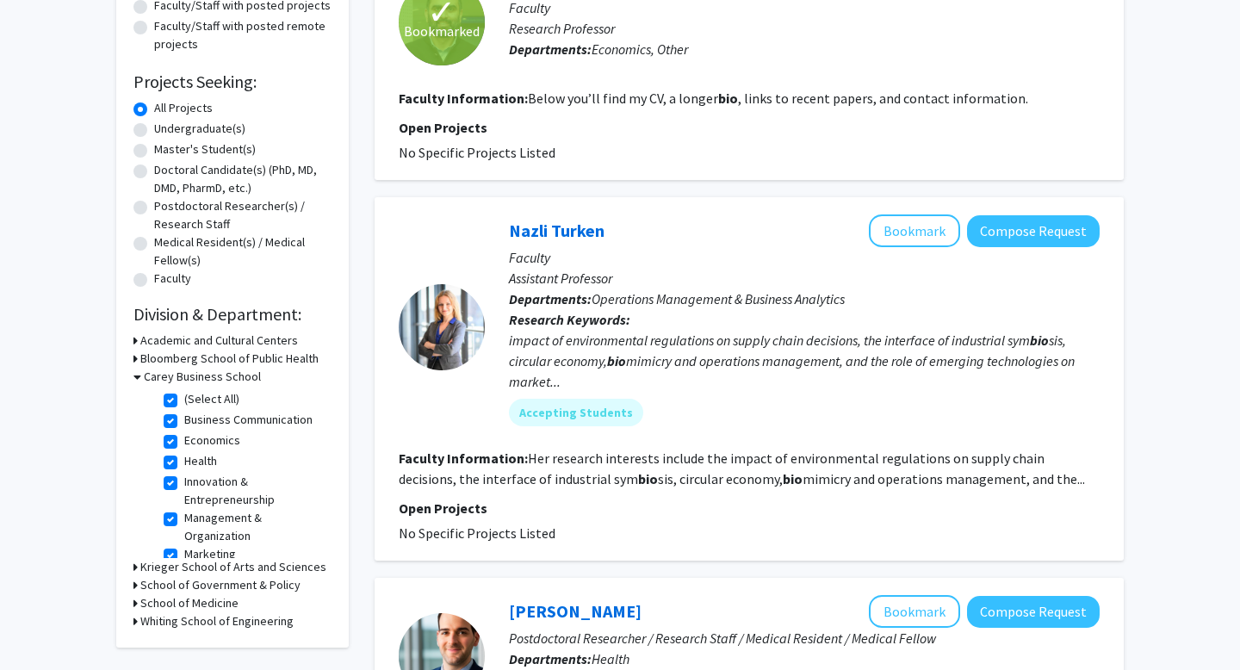
click at [537, 217] on div "[PERSON_NAME] Bookmark Compose Request" at bounding box center [804, 230] width 591 height 33
click at [537, 225] on link "Nazli Turken" at bounding box center [557, 231] width 96 height 22
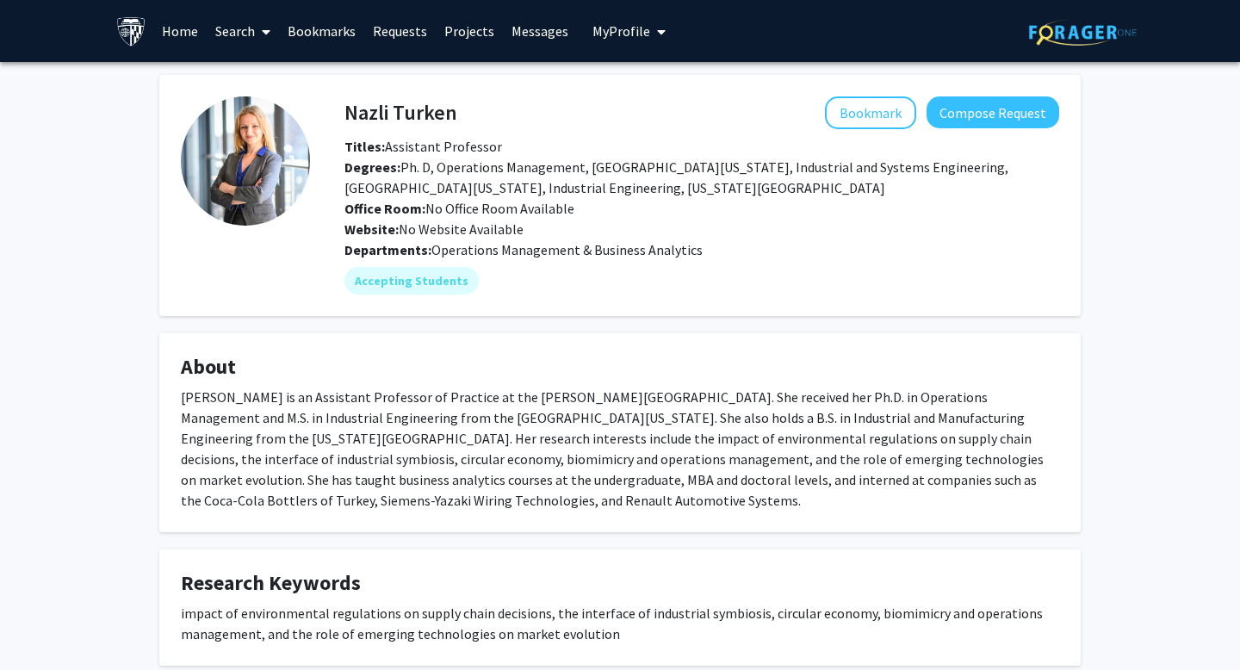
click at [473, 438] on div "[PERSON_NAME] is an Assistant Professor of Practice at the [PERSON_NAME][GEOGRA…" at bounding box center [620, 449] width 878 height 124
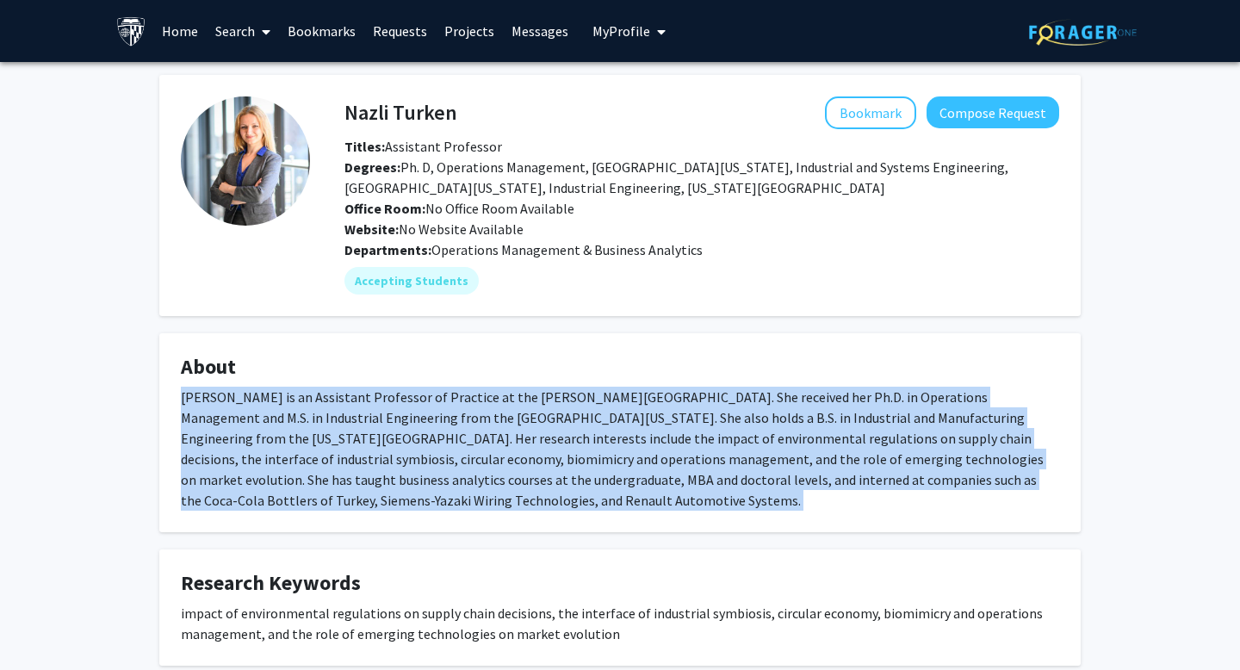
click at [473, 438] on div "[PERSON_NAME] is an Assistant Professor of Practice at the [PERSON_NAME][GEOGRA…" at bounding box center [620, 449] width 878 height 124
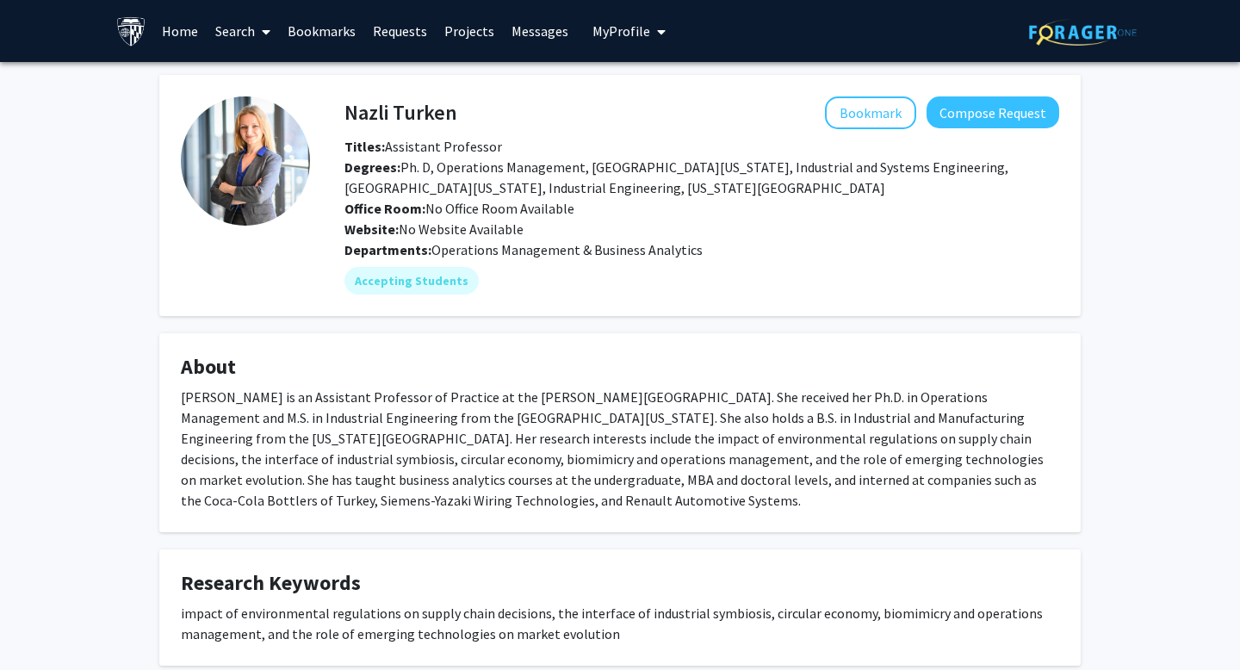
click at [473, 438] on div "[PERSON_NAME] is an Assistant Professor of Practice at the [PERSON_NAME][GEOGRA…" at bounding box center [620, 449] width 878 height 124
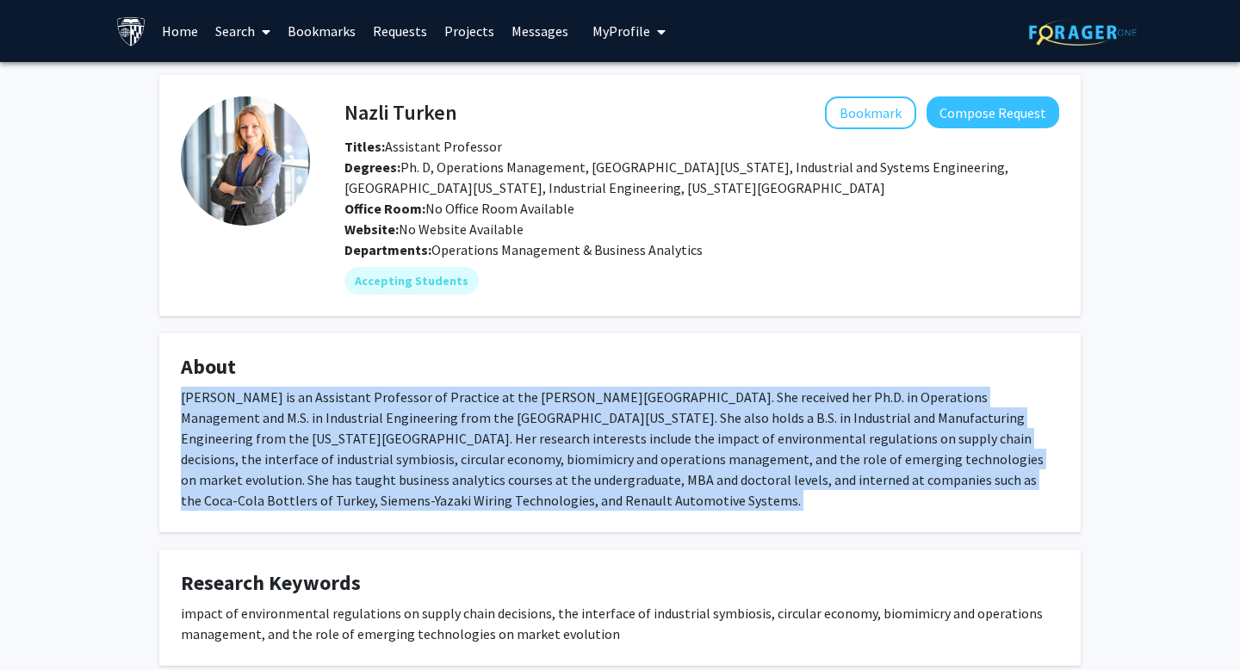
click at [473, 438] on div "[PERSON_NAME] is an Assistant Professor of Practice at the [PERSON_NAME][GEOGRA…" at bounding box center [620, 449] width 878 height 124
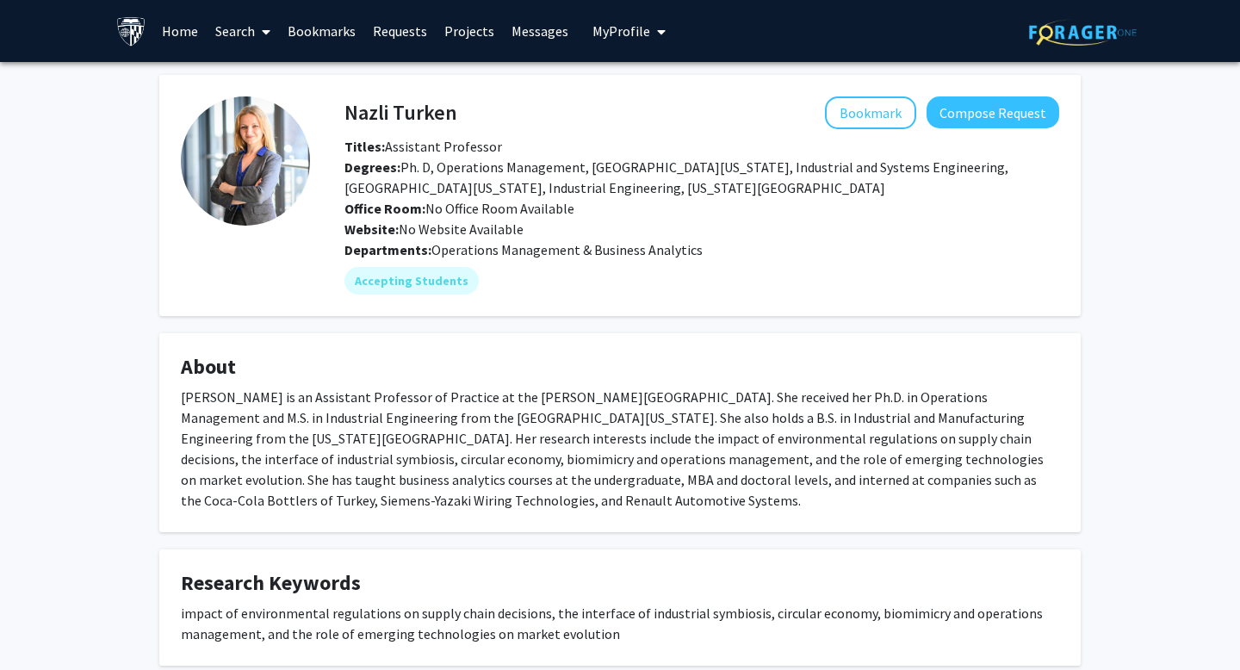
click at [473, 438] on div "[PERSON_NAME] is an Assistant Professor of Practice at the [PERSON_NAME][GEOGRA…" at bounding box center [620, 449] width 878 height 124
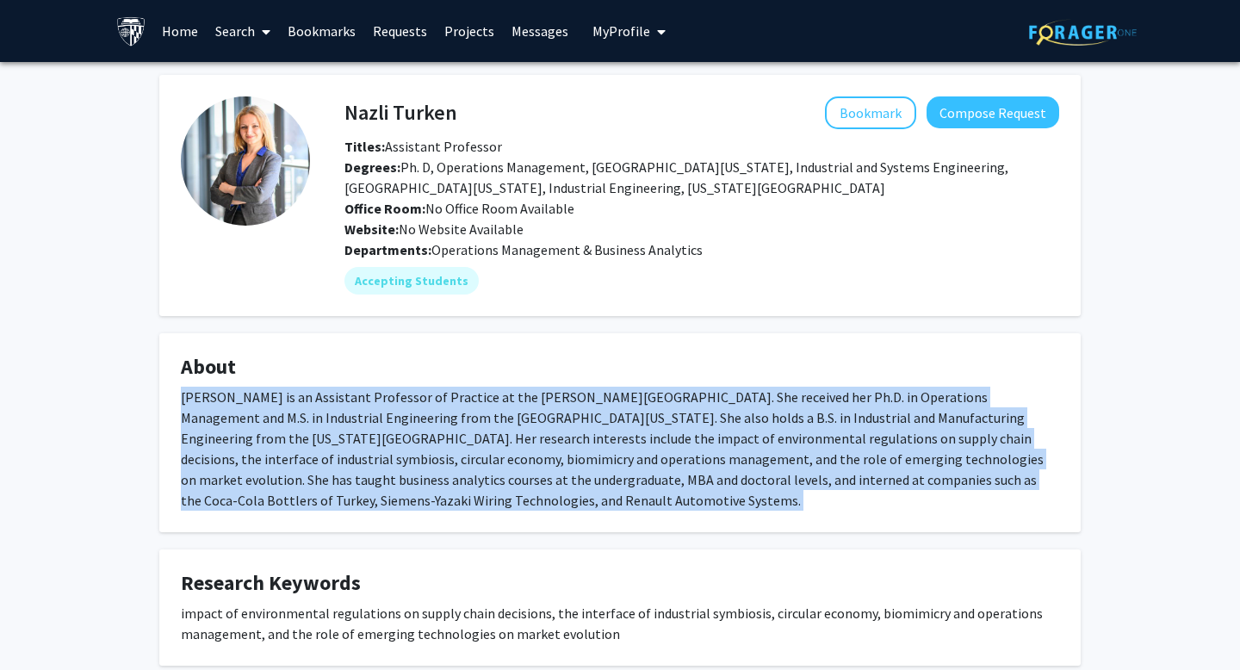
click at [473, 438] on div "[PERSON_NAME] is an Assistant Professor of Practice at the [PERSON_NAME][GEOGRA…" at bounding box center [620, 449] width 878 height 124
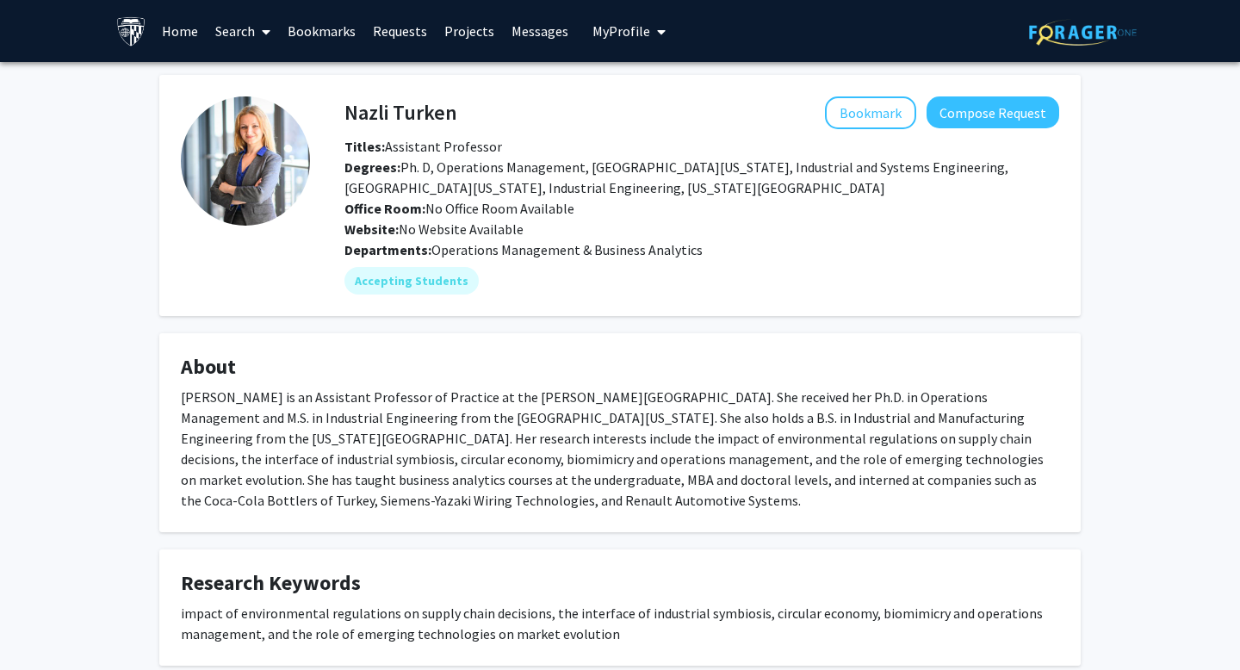
click at [372, 437] on div "[PERSON_NAME] is an Assistant Professor of Practice at the [PERSON_NAME][GEOGRA…" at bounding box center [620, 449] width 878 height 124
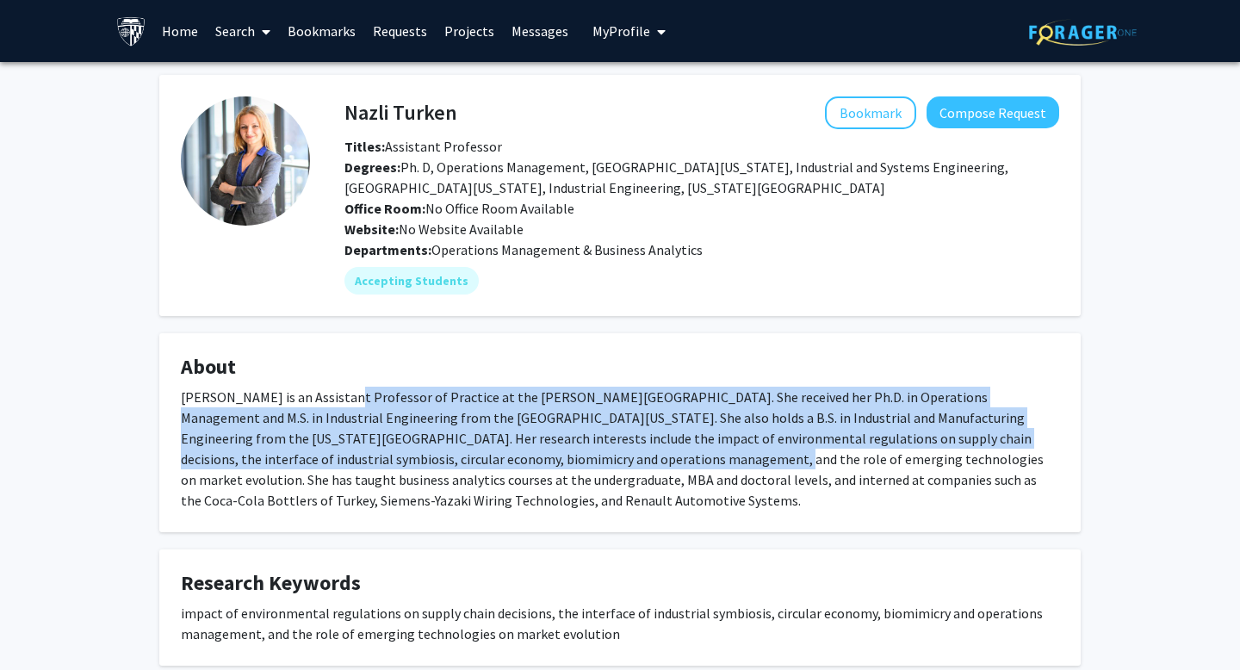
drag, startPoint x: 334, startPoint y: 394, endPoint x: 481, endPoint y: 459, distance: 160.7
click at [481, 459] on div "[PERSON_NAME] is an Assistant Professor of Practice at the [PERSON_NAME][GEOGRA…" at bounding box center [620, 449] width 878 height 124
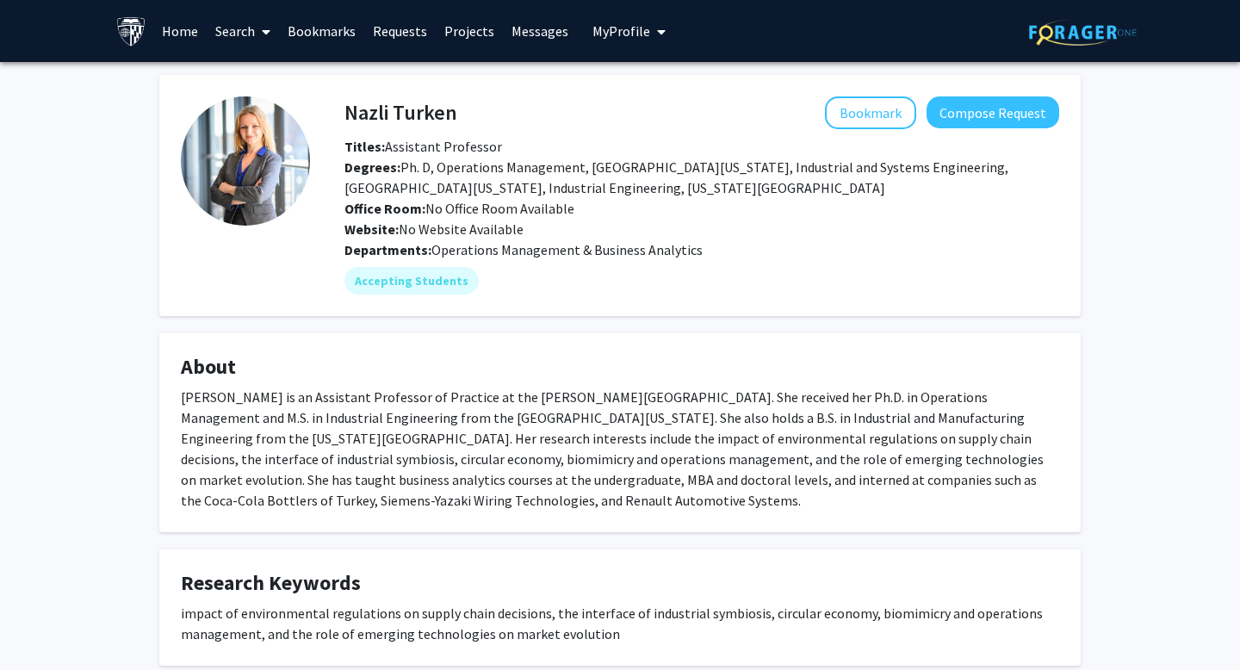
click at [420, 459] on div "[PERSON_NAME] is an Assistant Professor of Practice at the [PERSON_NAME][GEOGRA…" at bounding box center [620, 449] width 878 height 124
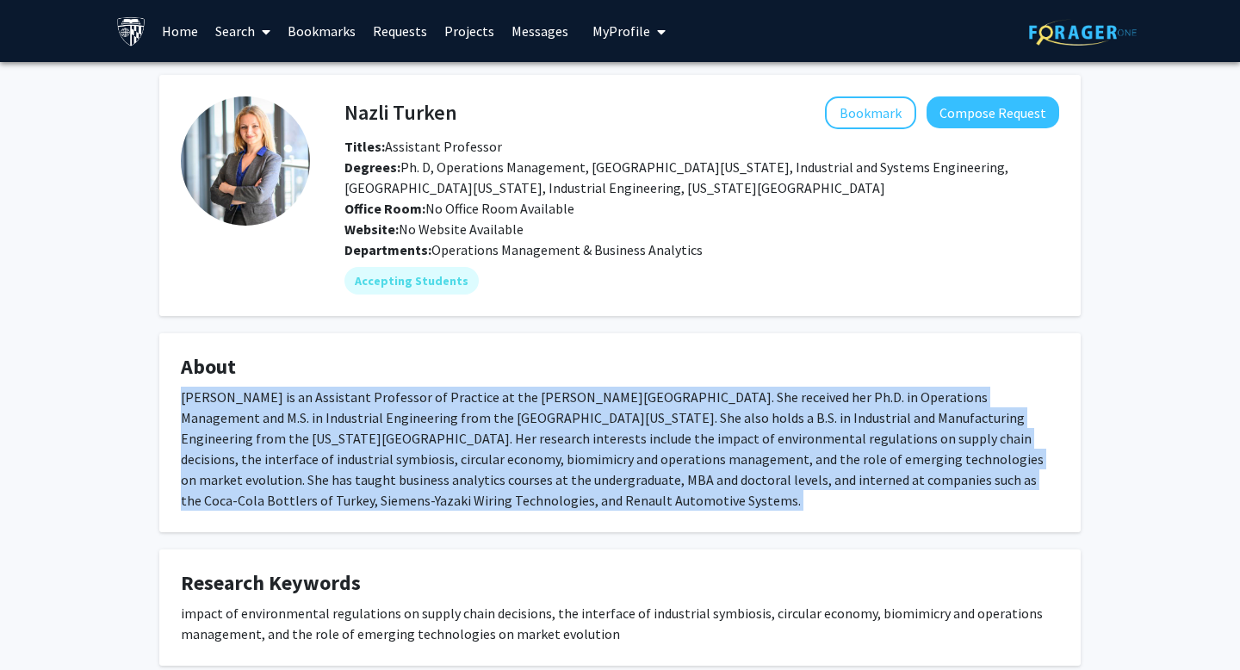
click at [420, 459] on div "[PERSON_NAME] is an Assistant Professor of Practice at the [PERSON_NAME][GEOGRA…" at bounding box center [620, 449] width 878 height 124
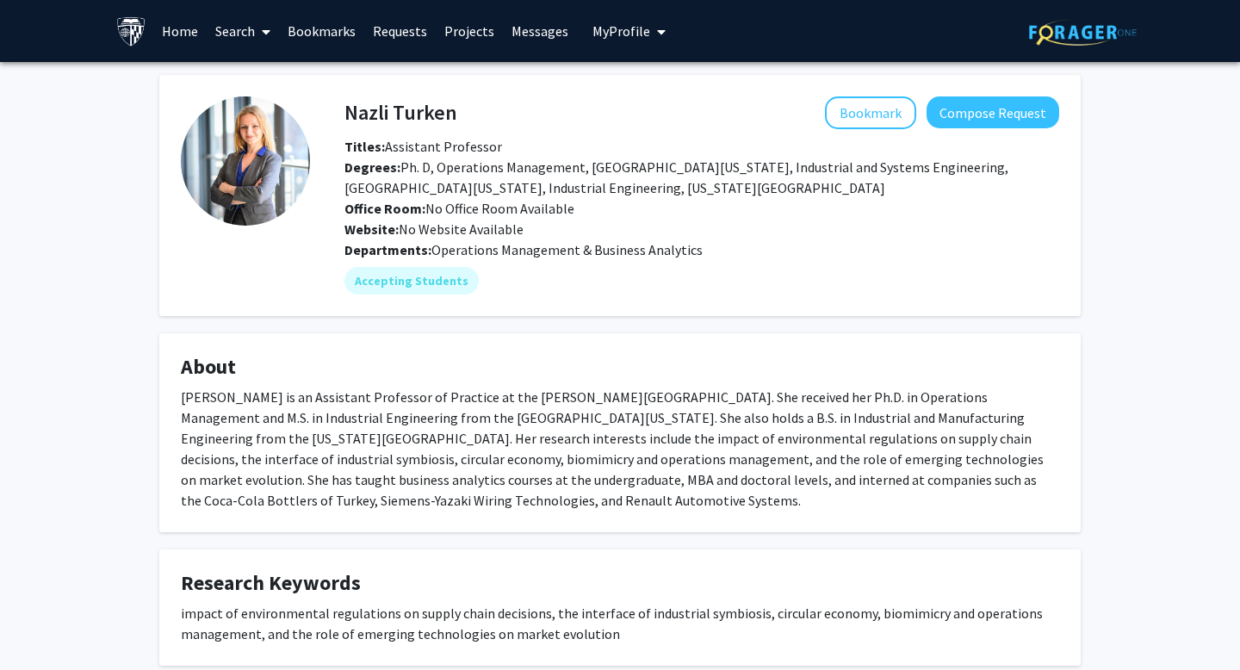
click at [420, 459] on div "[PERSON_NAME] is an Assistant Professor of Practice at the [PERSON_NAME][GEOGRA…" at bounding box center [620, 449] width 878 height 124
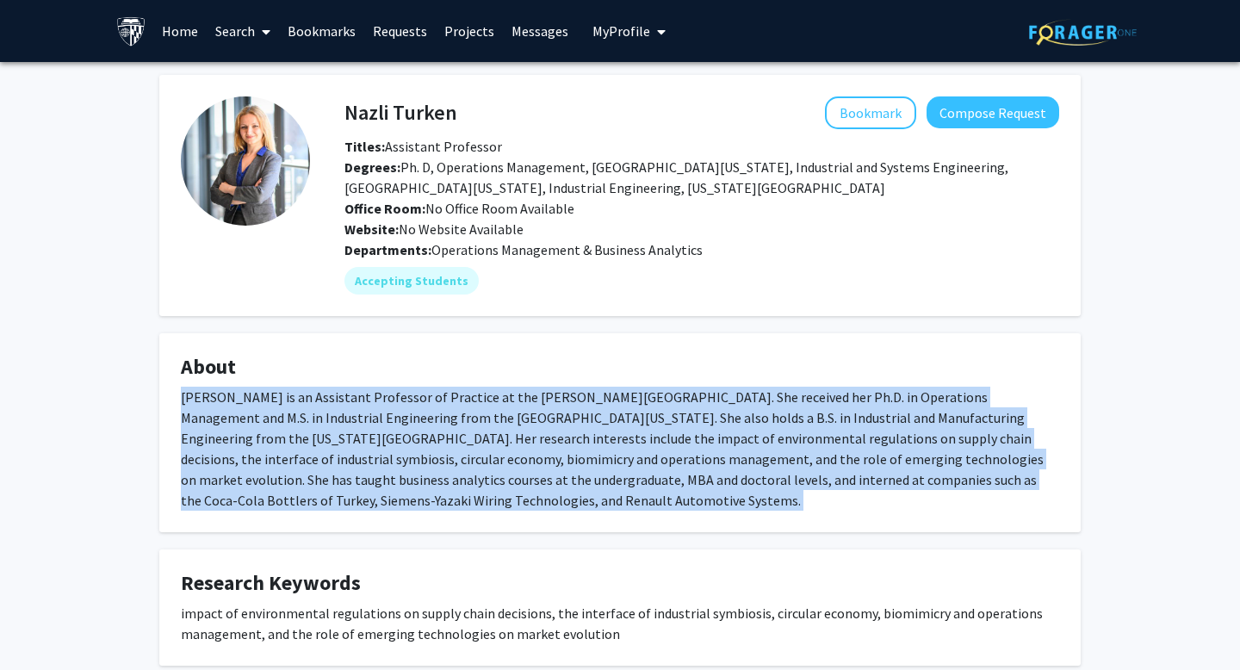
click at [420, 459] on div "[PERSON_NAME] is an Assistant Professor of Practice at the [PERSON_NAME][GEOGRA…" at bounding box center [620, 449] width 878 height 124
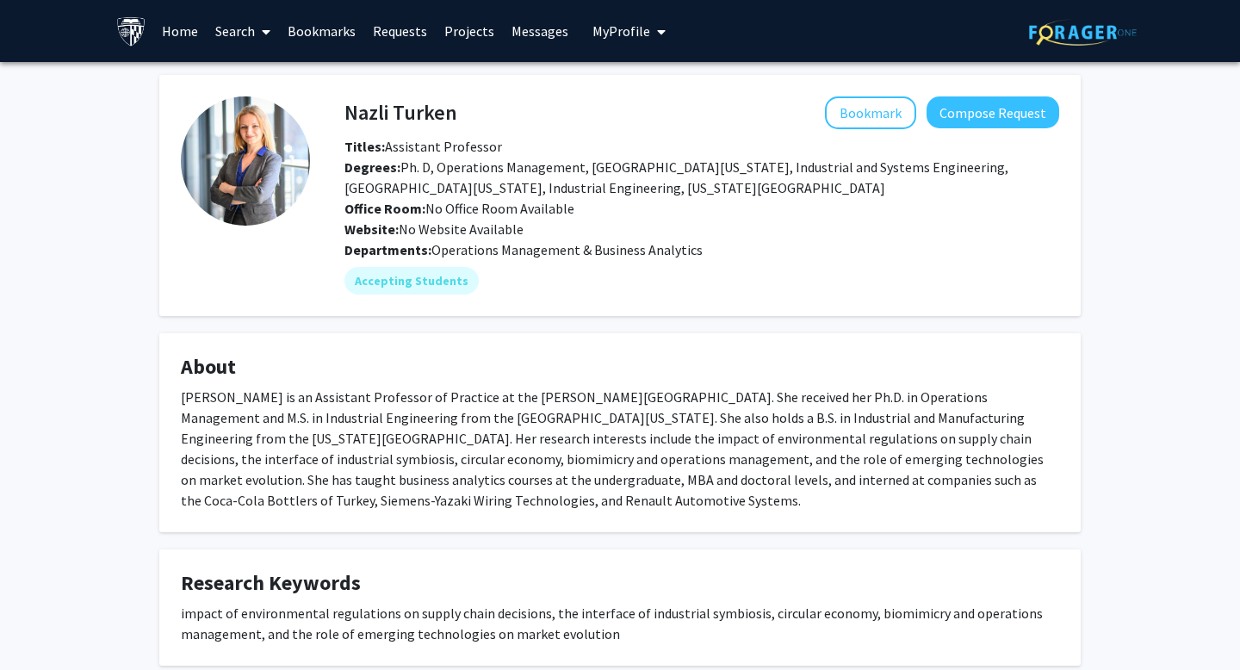
click at [420, 459] on div "[PERSON_NAME] is an Assistant Professor of Practice at the [PERSON_NAME][GEOGRA…" at bounding box center [620, 449] width 878 height 124
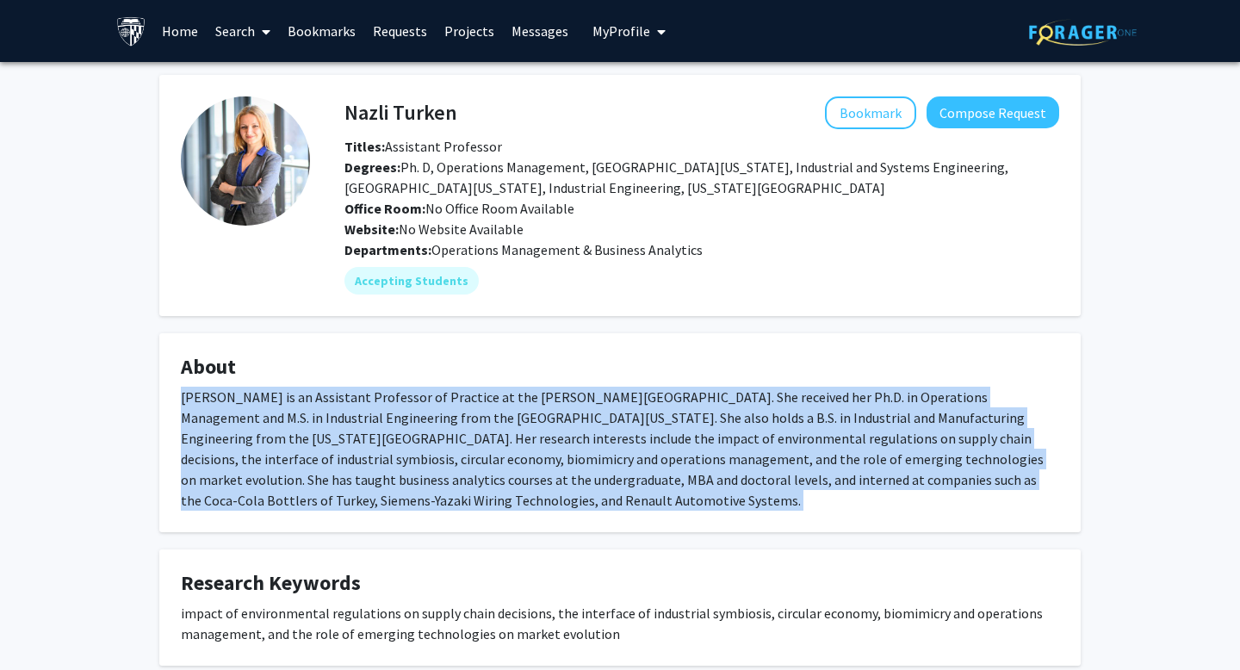
click at [420, 459] on div "[PERSON_NAME] is an Assistant Professor of Practice at the [PERSON_NAME][GEOGRA…" at bounding box center [620, 449] width 878 height 124
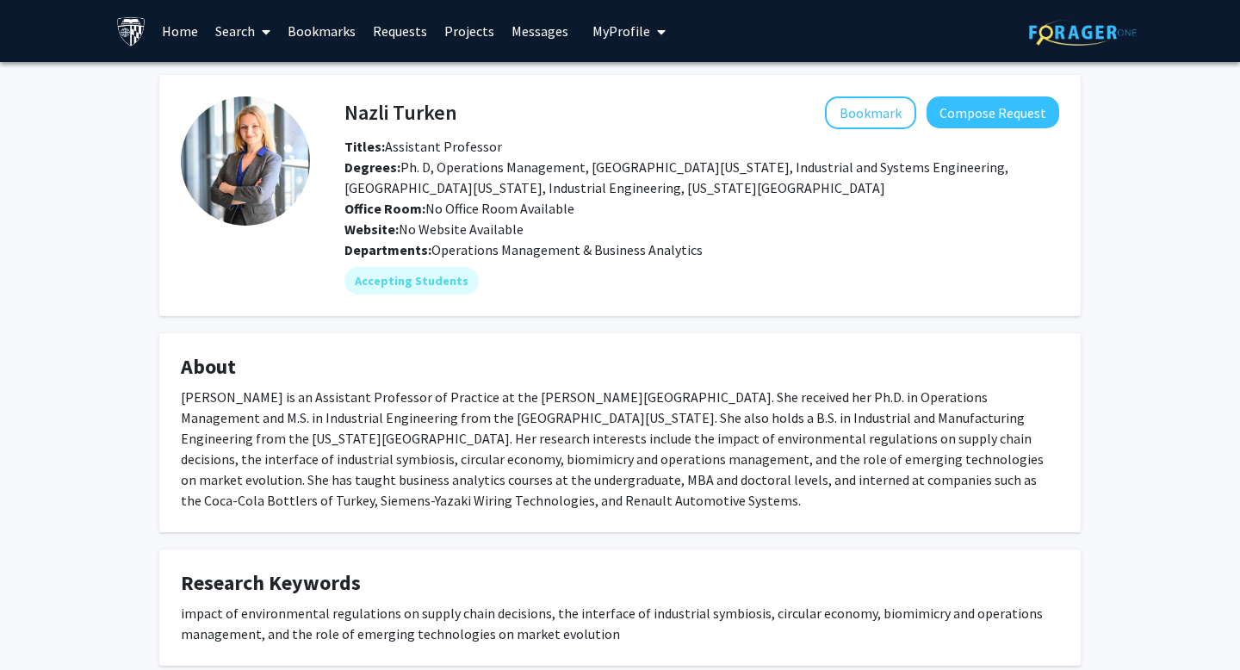
click at [420, 459] on div "[PERSON_NAME] is an Assistant Professor of Practice at the [PERSON_NAME][GEOGRA…" at bounding box center [620, 449] width 878 height 124
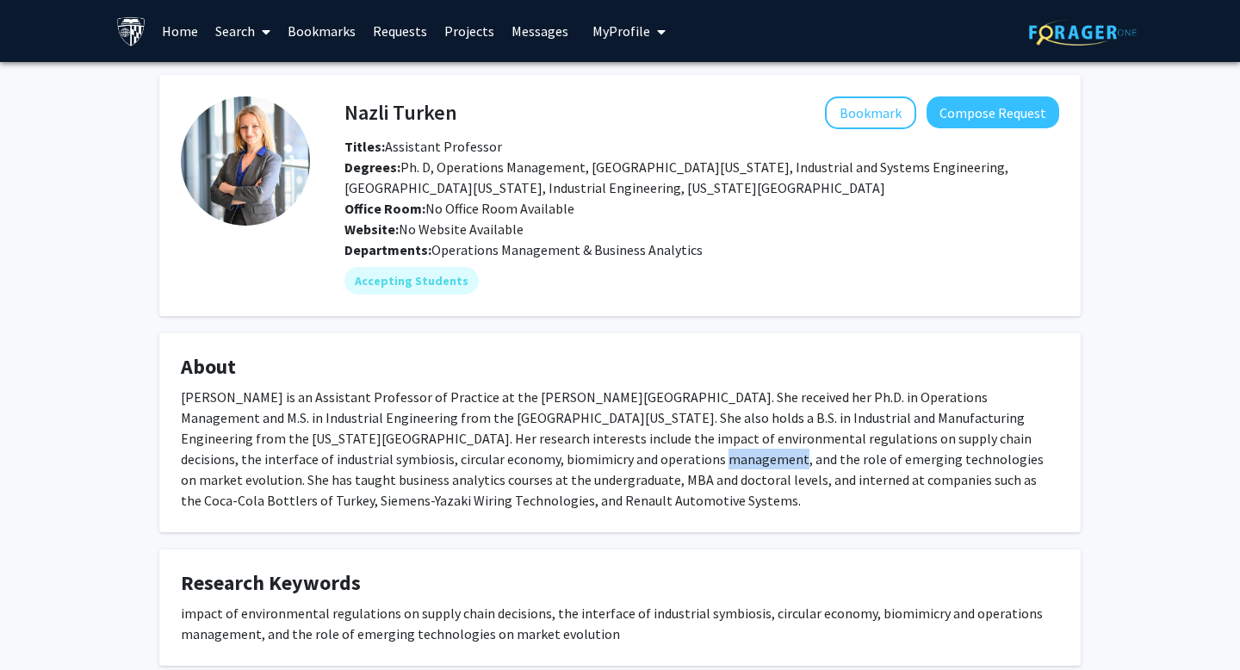
click at [420, 459] on div "[PERSON_NAME] is an Assistant Professor of Practice at the [PERSON_NAME][GEOGRA…" at bounding box center [620, 449] width 878 height 124
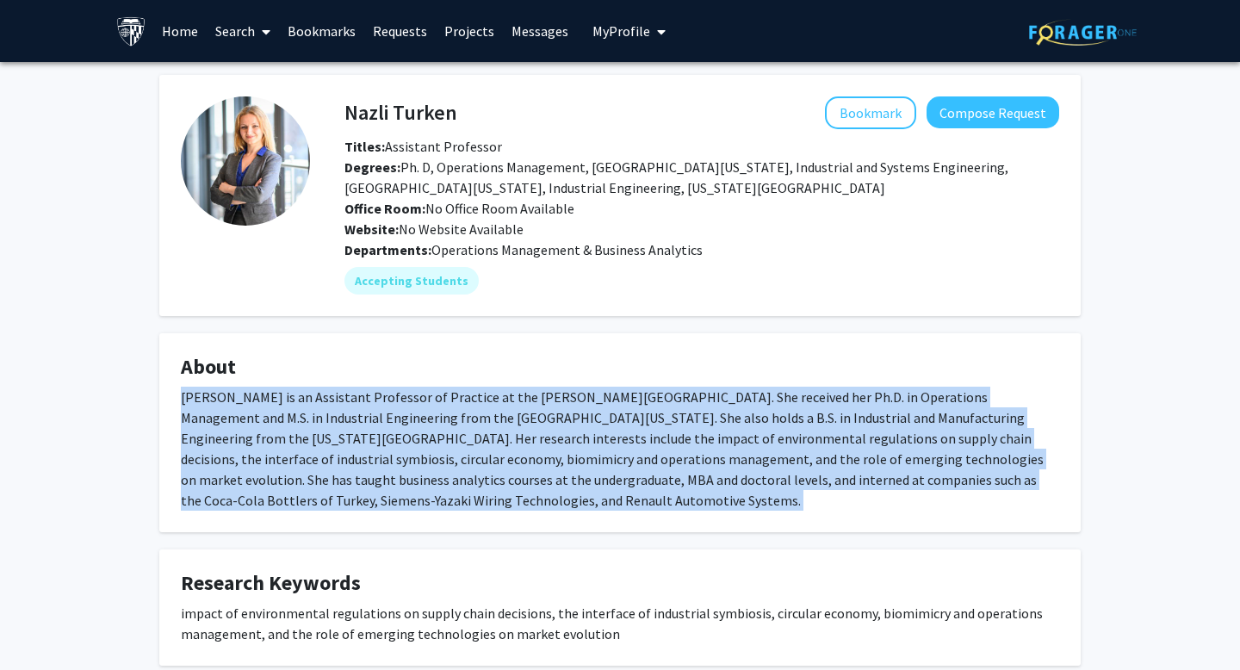
click at [420, 459] on div "[PERSON_NAME] is an Assistant Professor of Practice at the [PERSON_NAME][GEOGRA…" at bounding box center [620, 449] width 878 height 124
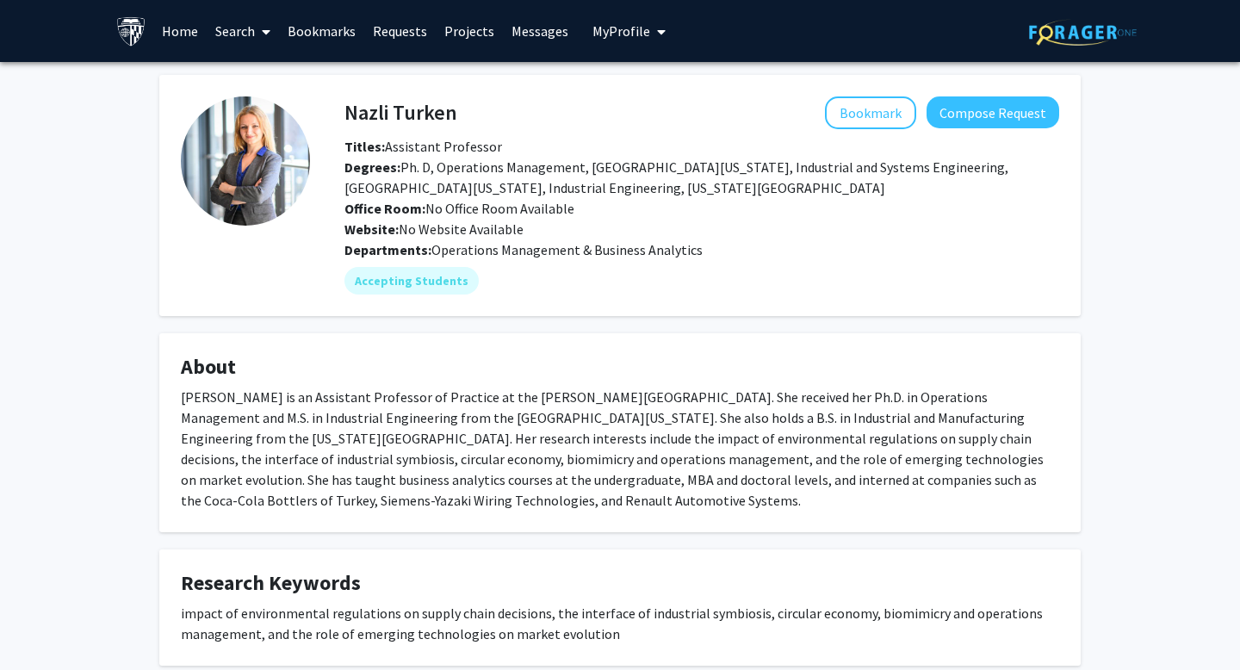
click at [420, 459] on div "[PERSON_NAME] is an Assistant Professor of Practice at the [PERSON_NAME][GEOGRA…" at bounding box center [620, 449] width 878 height 124
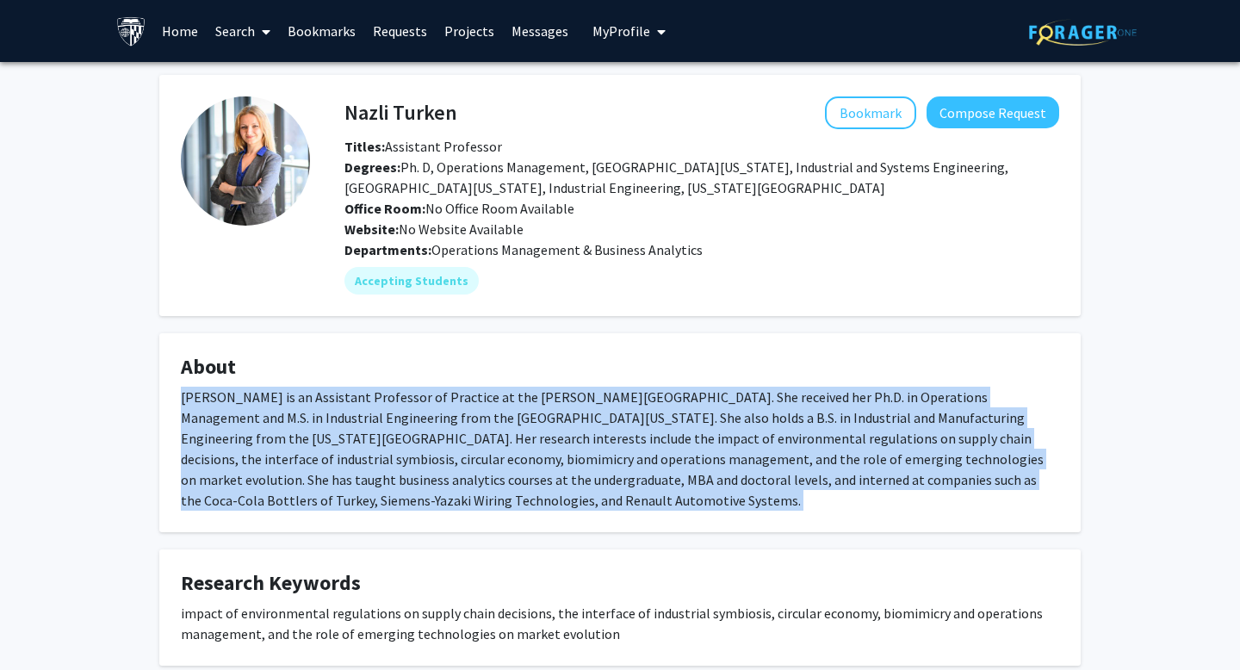
click at [420, 459] on div "[PERSON_NAME] is an Assistant Professor of Practice at the [PERSON_NAME][GEOGRA…" at bounding box center [620, 449] width 878 height 124
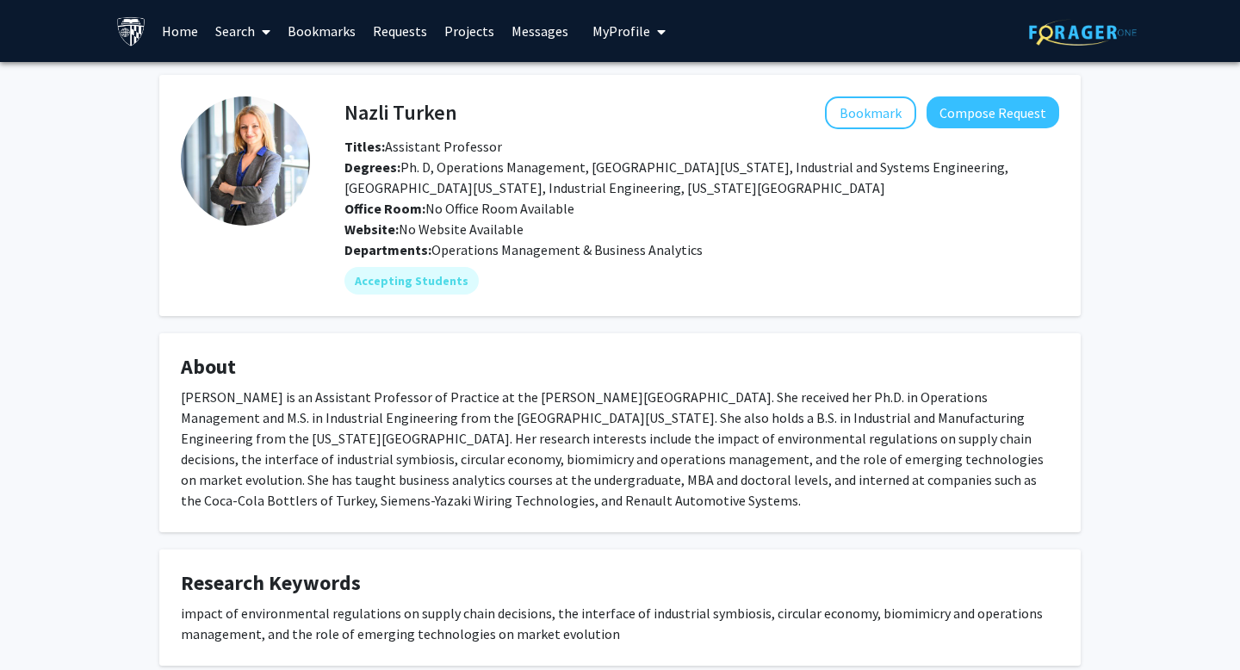
click at [420, 459] on div "[PERSON_NAME] is an Assistant Professor of Practice at the [PERSON_NAME][GEOGRA…" at bounding box center [620, 449] width 878 height 124
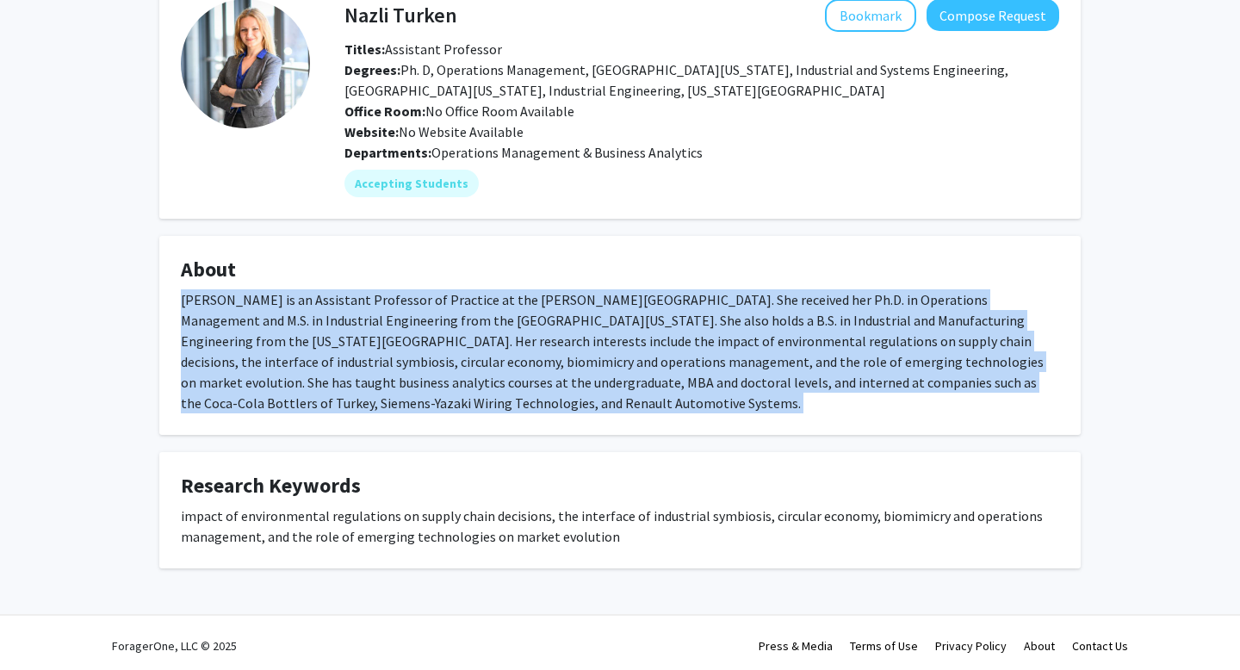
scroll to position [102, 0]
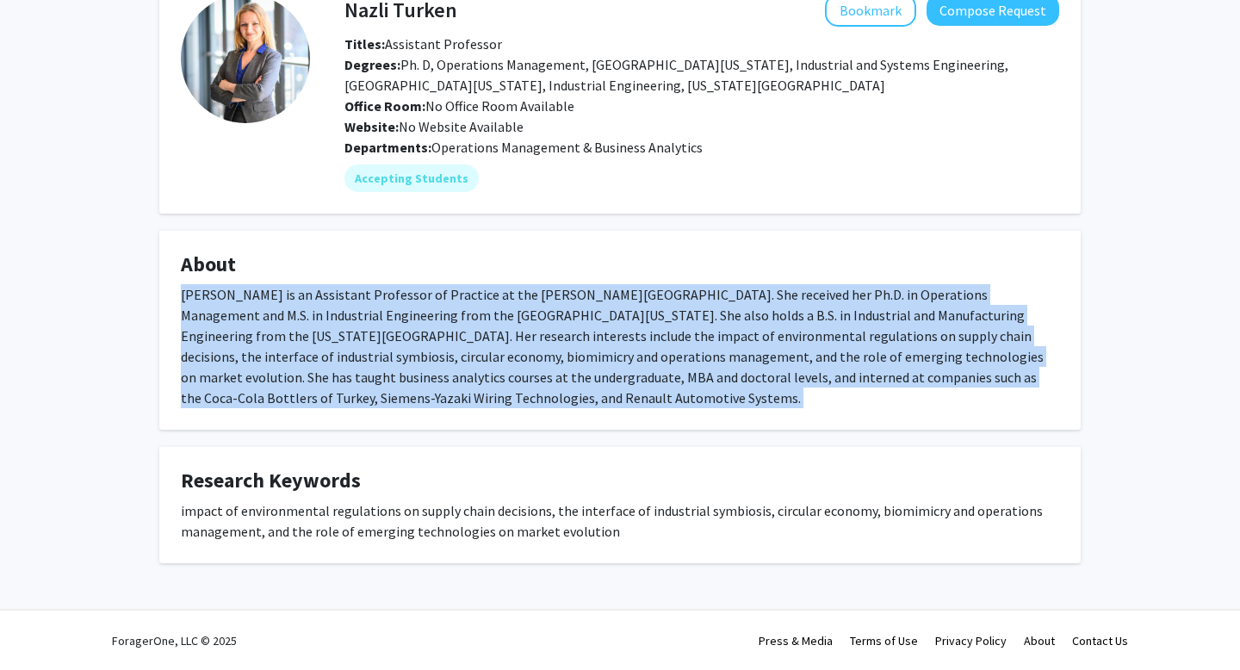
click at [410, 519] on div "impact of environmental regulations on supply chain decisions, the interface of…" at bounding box center [620, 520] width 878 height 41
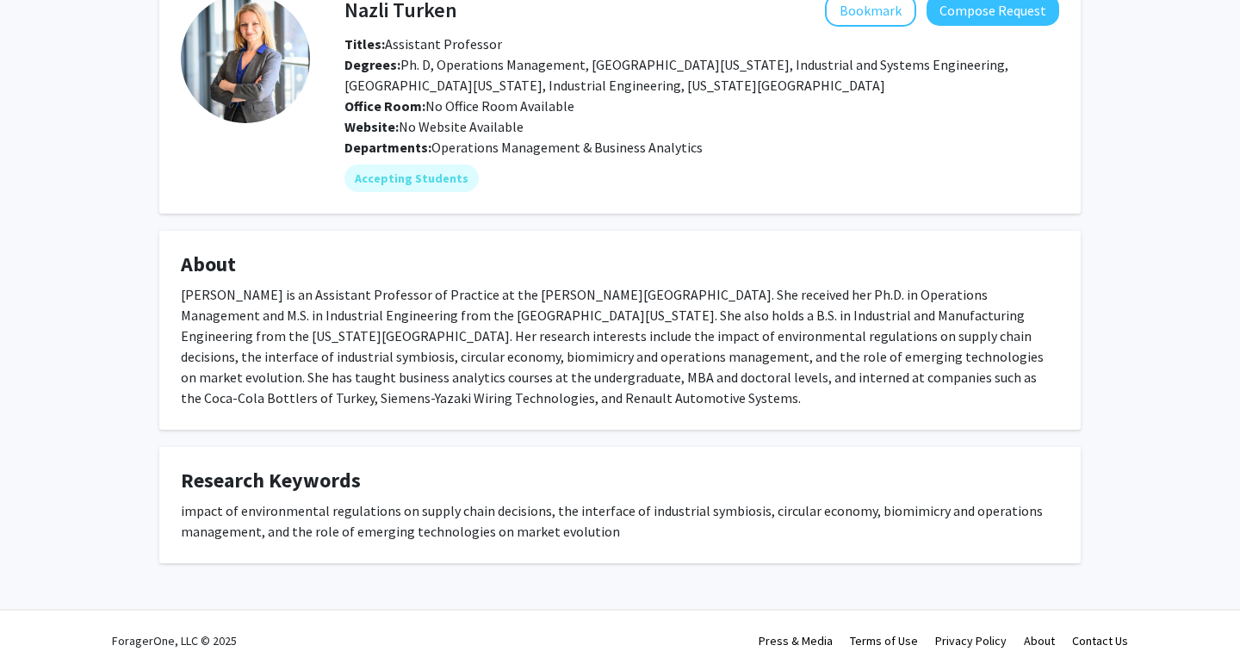
click at [410, 519] on div "impact of environmental regulations on supply chain decisions, the interface of…" at bounding box center [620, 520] width 878 height 41
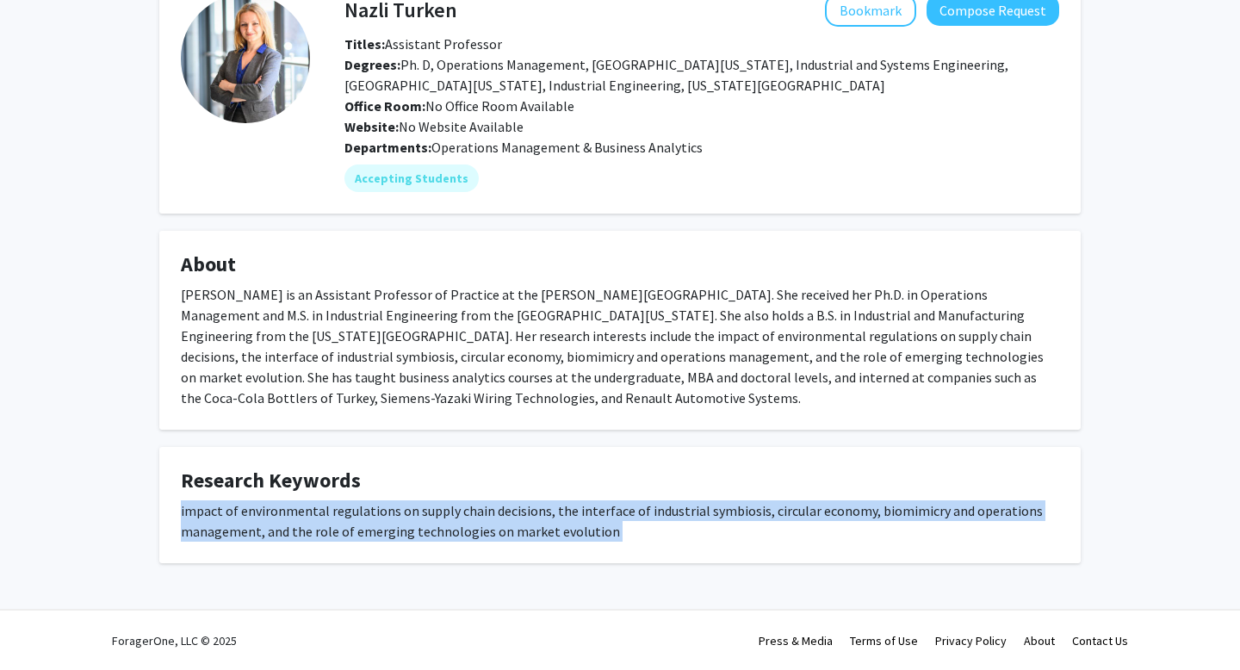
click at [388, 504] on div "impact of environmental regulations on supply chain decisions, the interface of…" at bounding box center [620, 520] width 878 height 41
drag, startPoint x: 265, startPoint y: 508, endPoint x: 719, endPoint y: 544, distance: 455.1
click at [719, 544] on fg-card "Research Keywords impact of environmental regulations on supply chain decisions…" at bounding box center [619, 505] width 921 height 116
click at [715, 517] on div "impact of environmental regulations on supply chain decisions, the interface of…" at bounding box center [620, 520] width 878 height 41
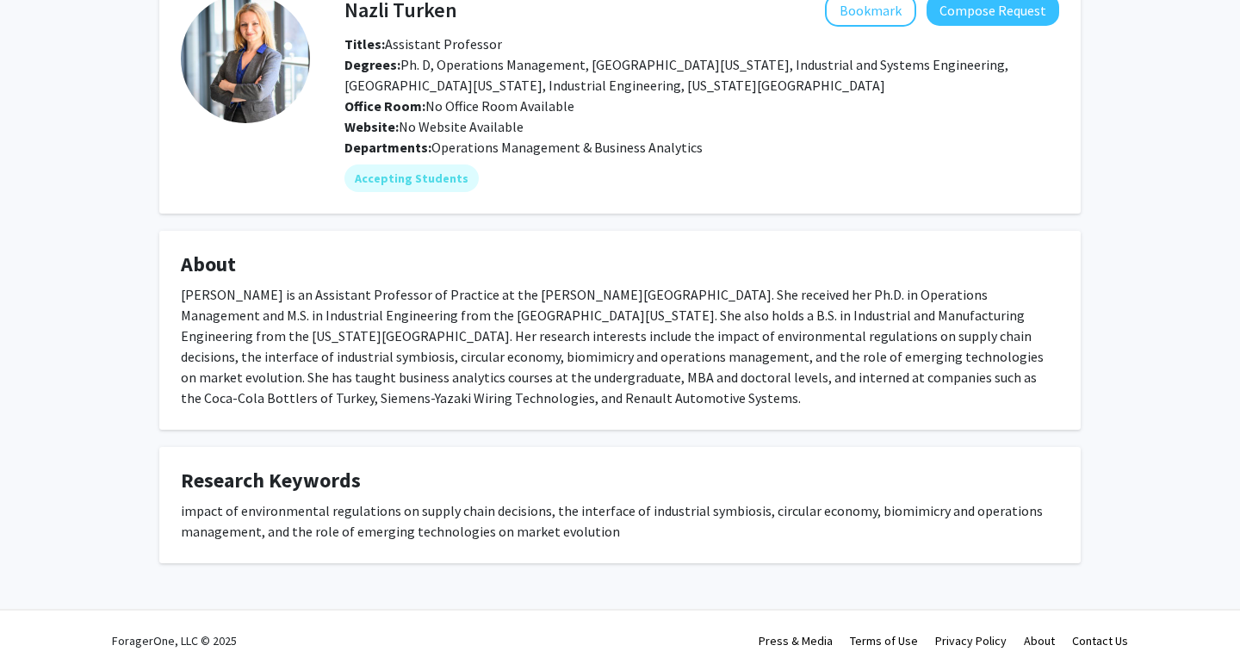
click at [702, 512] on div "impact of environmental regulations on supply chain decisions, the interface of…" at bounding box center [620, 520] width 878 height 41
click at [659, 512] on div "impact of environmental regulations on supply chain decisions, the interface of…" at bounding box center [620, 520] width 878 height 41
drag, startPoint x: 503, startPoint y: 530, endPoint x: 628, endPoint y: 535, distance: 125.8
click at [629, 535] on div "impact of environmental regulations on supply chain decisions, the interface of…" at bounding box center [620, 520] width 878 height 41
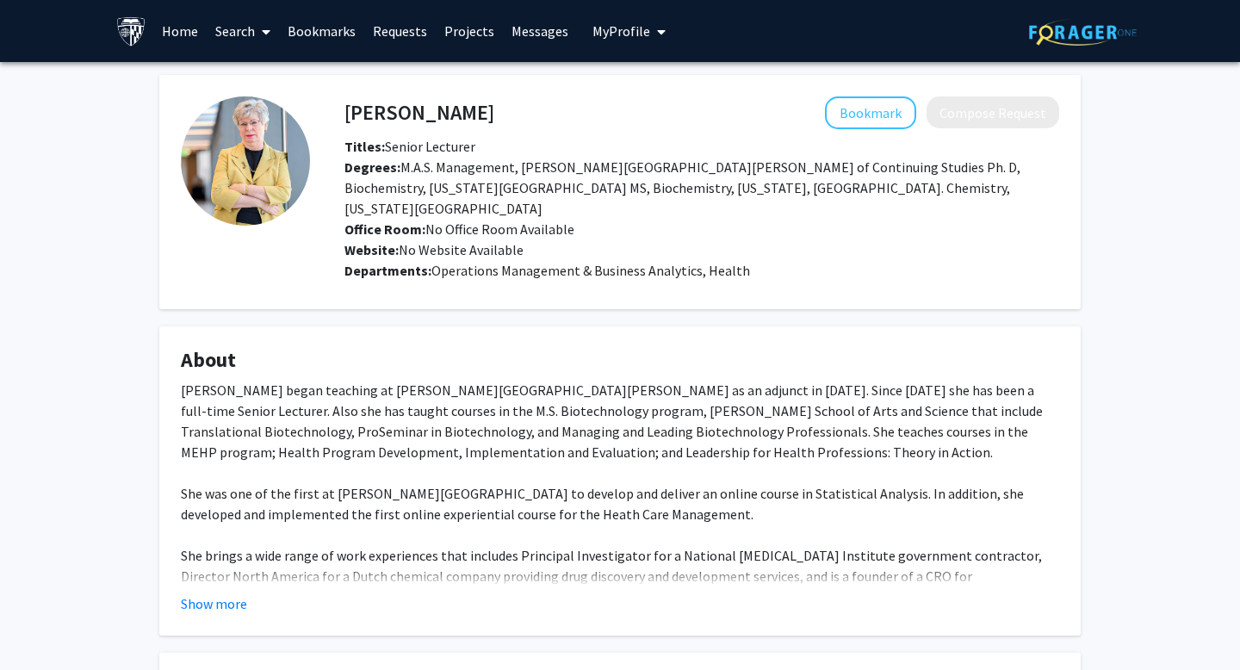
scroll to position [28, 0]
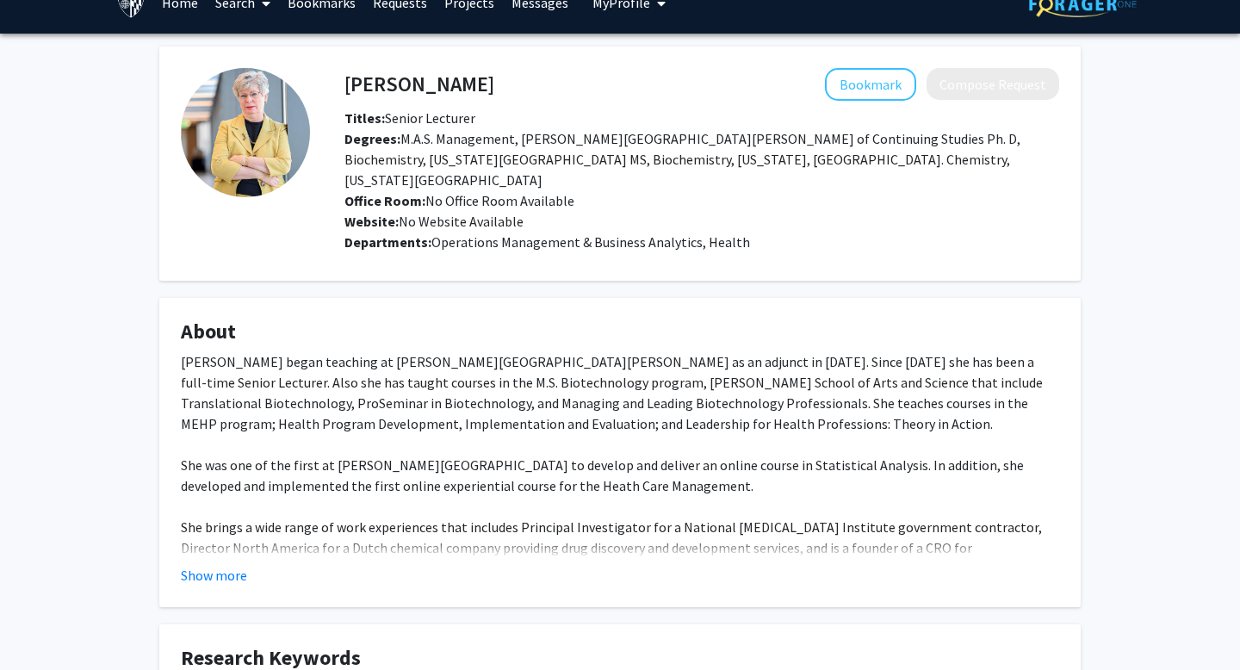
click at [246, 565] on div "Show more" at bounding box center [620, 575] width 878 height 21
click at [228, 565] on button "Show more" at bounding box center [214, 575] width 66 height 21
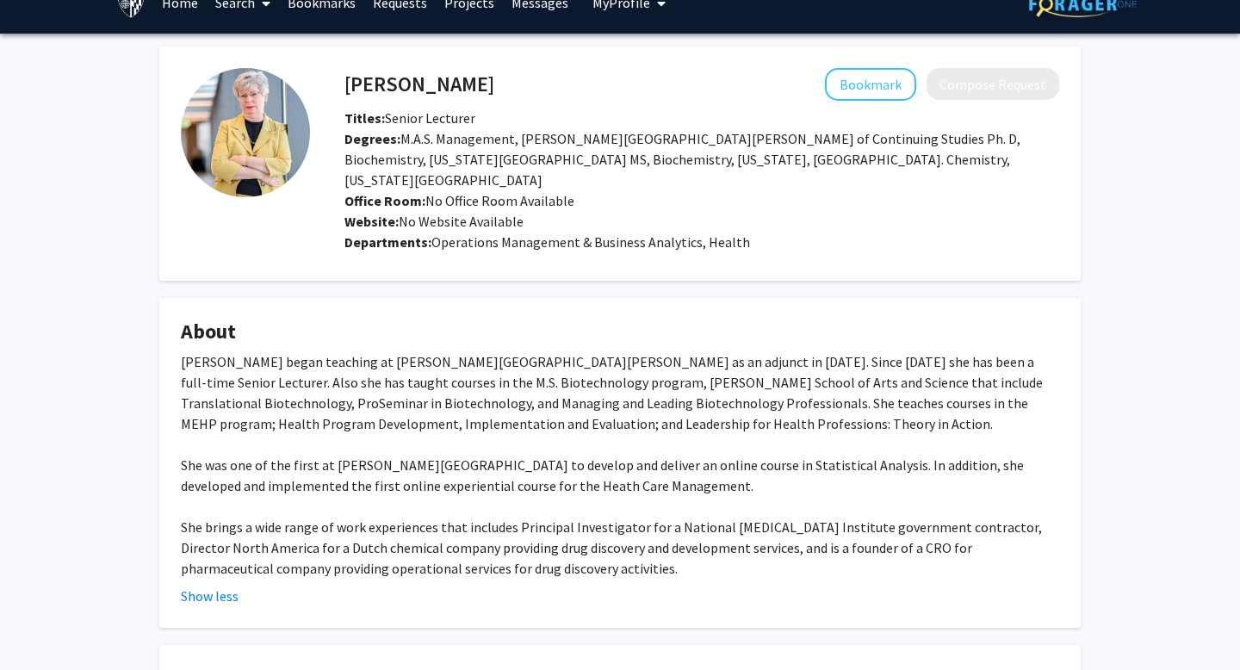
click at [339, 447] on div "Dr. Robeson began teaching at Johns Hopkins University as an adjunct in 1989. S…" at bounding box center [620, 464] width 878 height 227
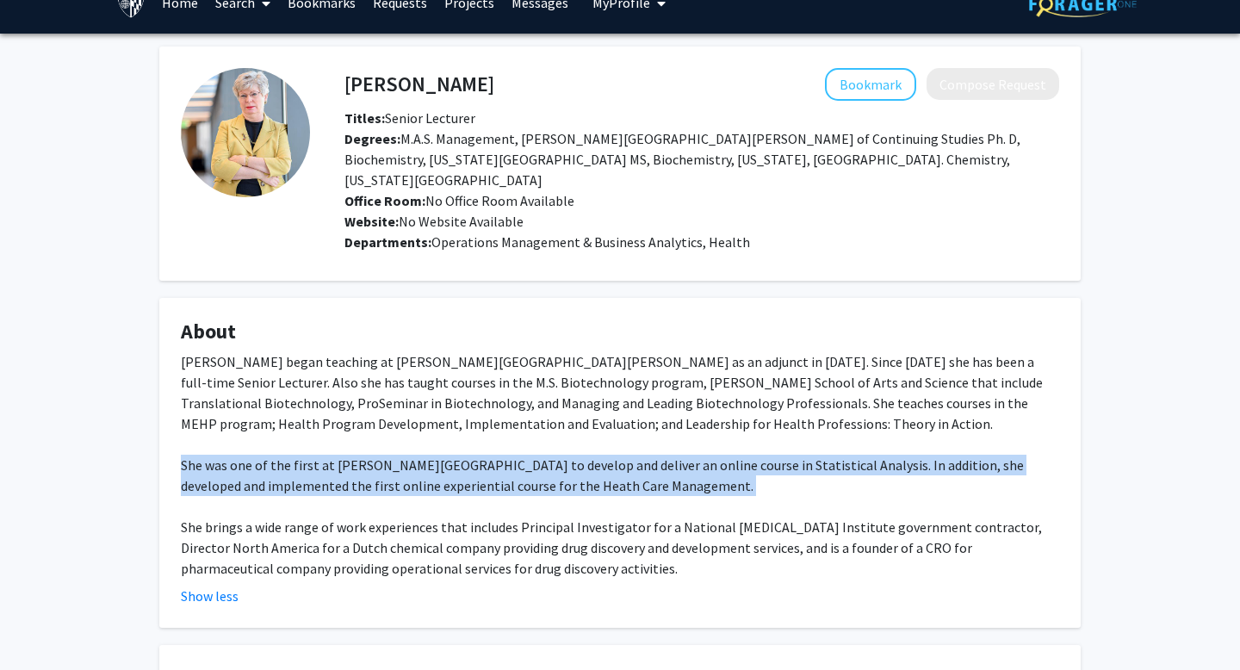
click at [339, 447] on div "Dr. Robeson began teaching at Johns Hopkins University as an adjunct in 1989. S…" at bounding box center [620, 464] width 878 height 227
click at [371, 432] on div "Dr. Robeson began teaching at Johns Hopkins University as an adjunct in 1989. S…" at bounding box center [620, 464] width 878 height 227
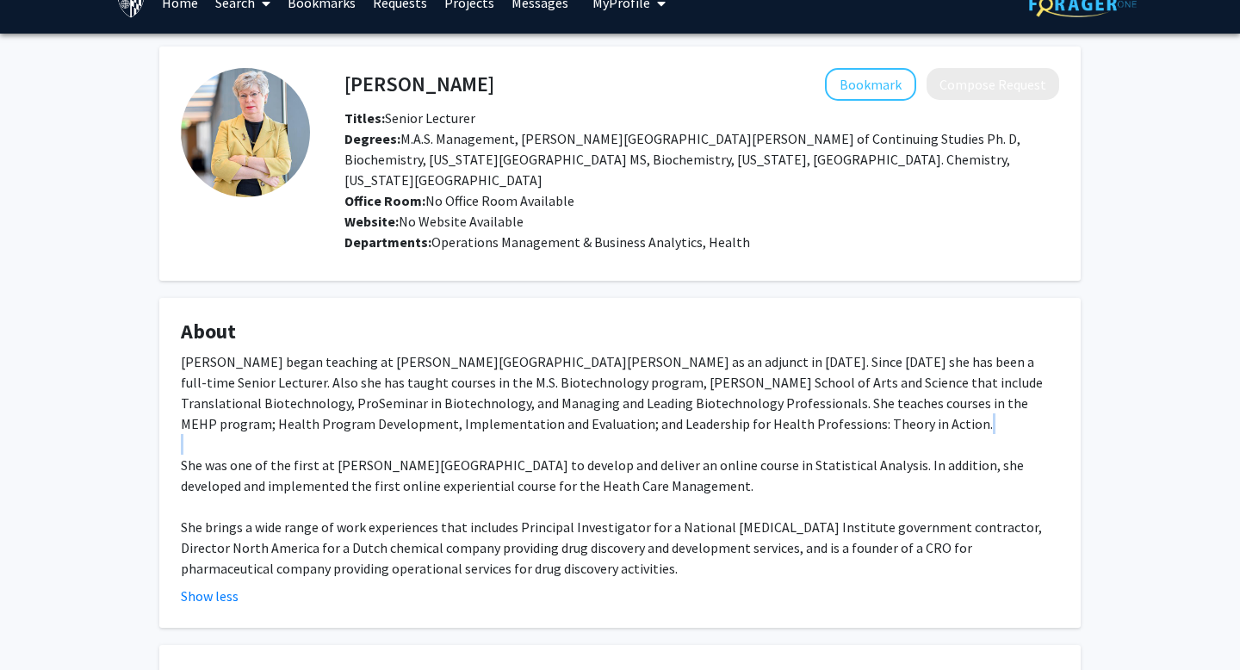
click at [371, 432] on div "Dr. Robeson began teaching at Johns Hopkins University as an adjunct in 1989. S…" at bounding box center [620, 464] width 878 height 227
click at [366, 446] on div "Dr. Robeson began teaching at Johns Hopkins University as an adjunct in 1989. S…" at bounding box center [620, 464] width 878 height 227
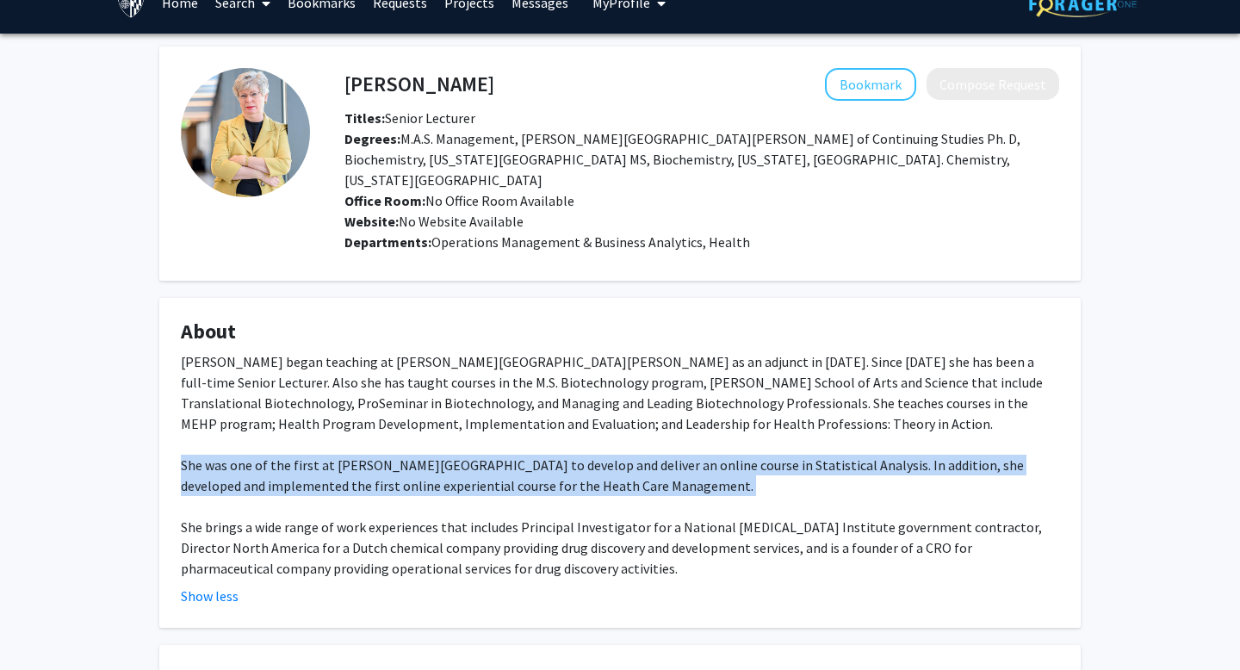
click at [366, 446] on div "Dr. Robeson began teaching at Johns Hopkins University as an adjunct in 1989. S…" at bounding box center [620, 464] width 878 height 227
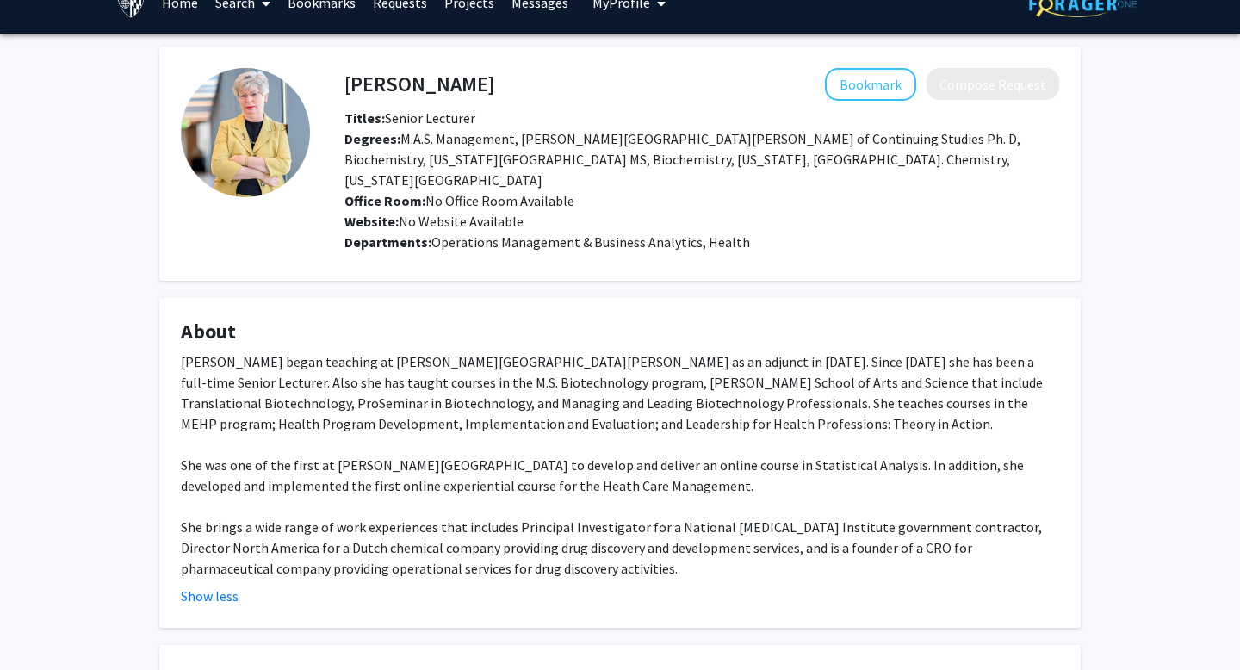
click at [429, 462] on div "Dr. Robeson began teaching at Johns Hopkins University as an adjunct in 1989. S…" at bounding box center [620, 464] width 878 height 227
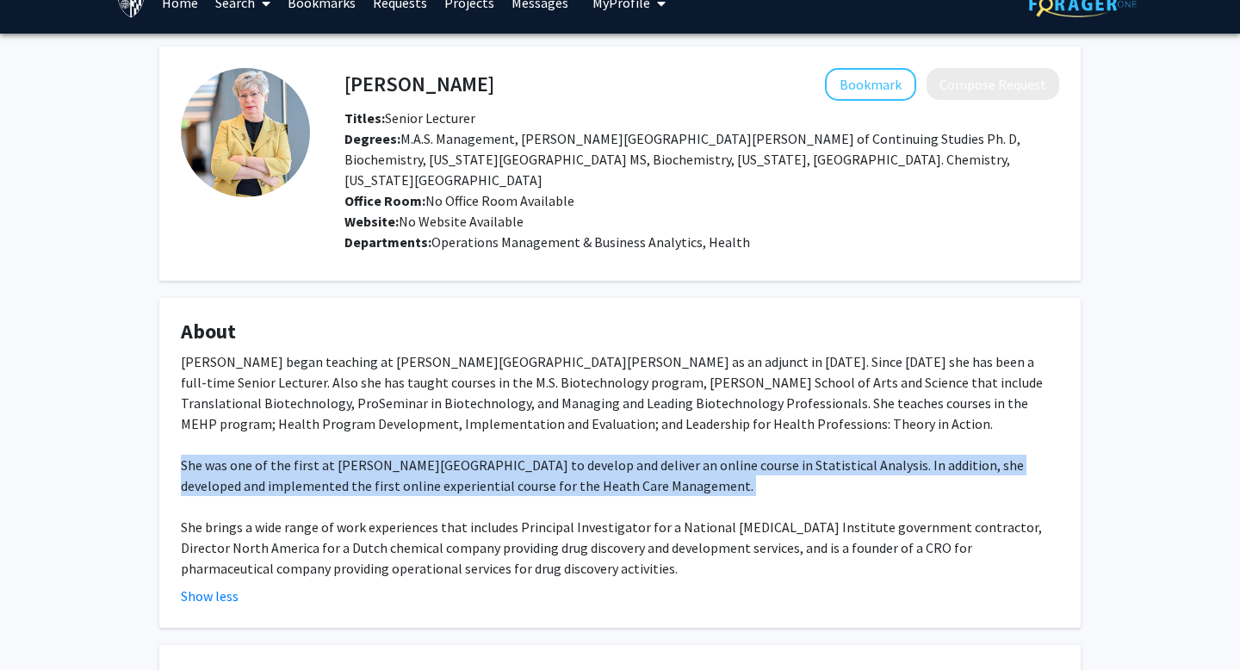
click at [429, 462] on div "Dr. Robeson began teaching at Johns Hopkins University as an adjunct in 1989. S…" at bounding box center [620, 464] width 878 height 227
click at [421, 462] on div "Dr. Robeson began teaching at Johns Hopkins University as an adjunct in 1989. S…" at bounding box center [620, 464] width 878 height 227
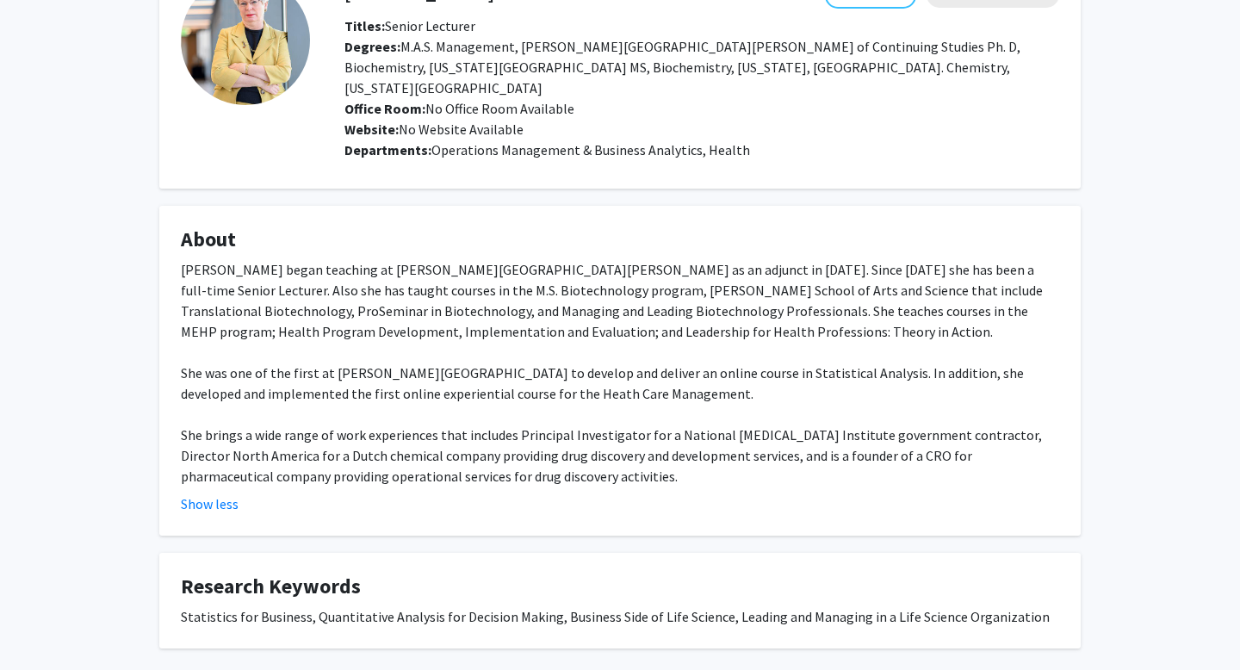
scroll to position [127, 0]
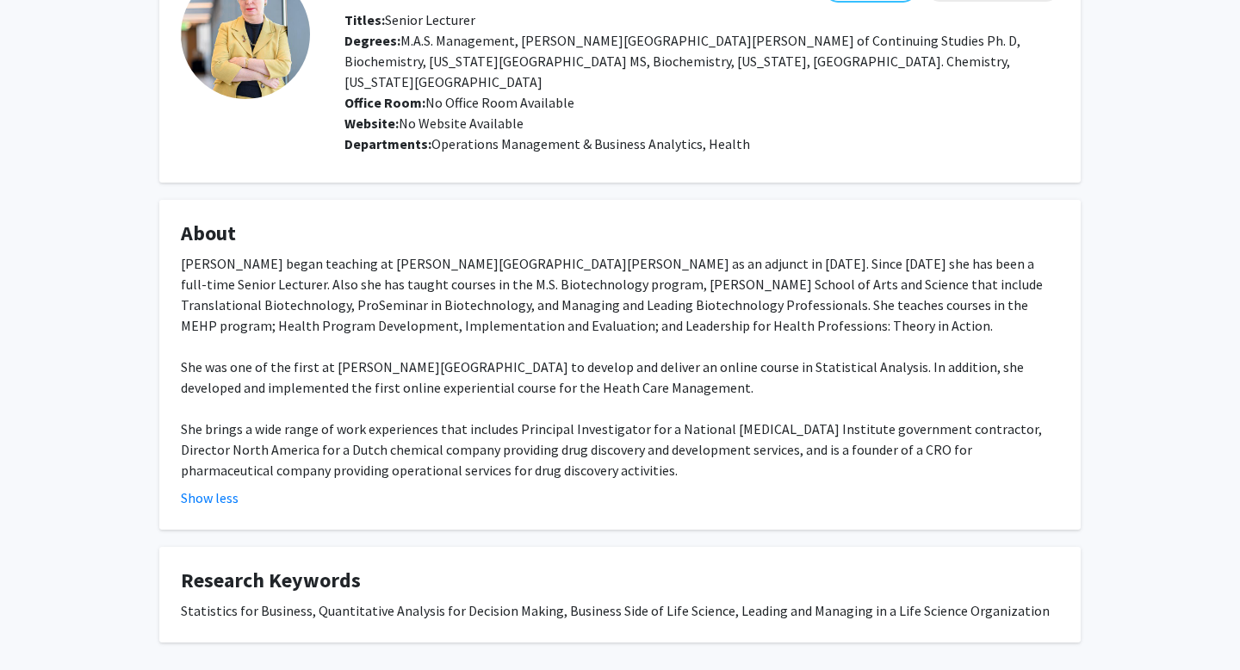
click at [427, 578] on fg-card-title "Research Keywords" at bounding box center [620, 584] width 878 height 32
click at [393, 600] on div "Statistics for Business, Quantitative Analysis for Decision Making, Business Si…" at bounding box center [620, 610] width 878 height 21
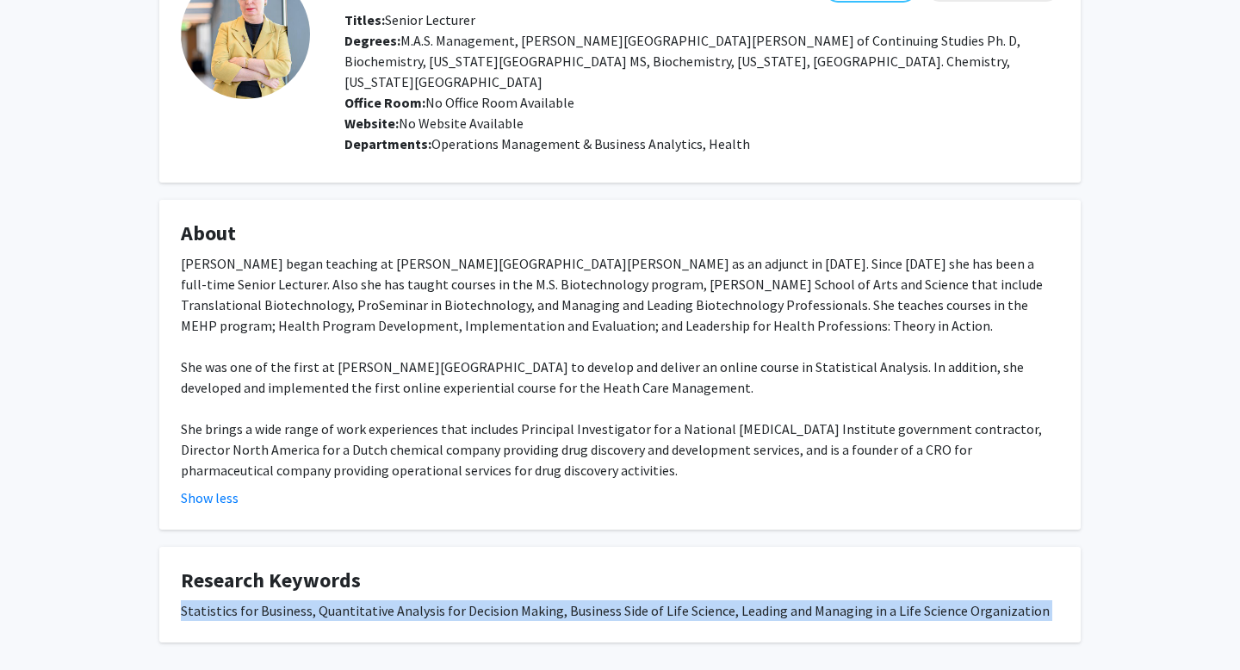
click at [393, 600] on div "Statistics for Business, Quantitative Analysis for Decision Making, Business Si…" at bounding box center [620, 610] width 878 height 21
click at [405, 600] on div "Statistics for Business, Quantitative Analysis for Decision Making, Business Si…" at bounding box center [620, 610] width 878 height 21
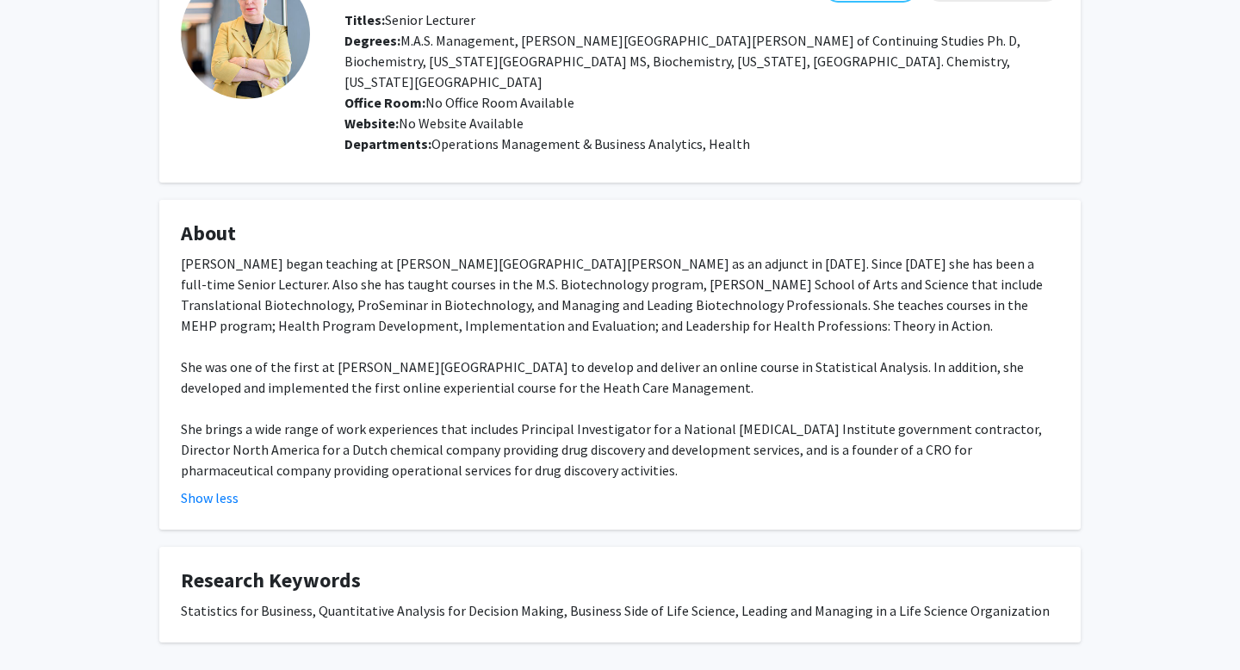
click at [405, 600] on div "Statistics for Business, Quantitative Analysis for Decision Making, Business Si…" at bounding box center [620, 610] width 878 height 21
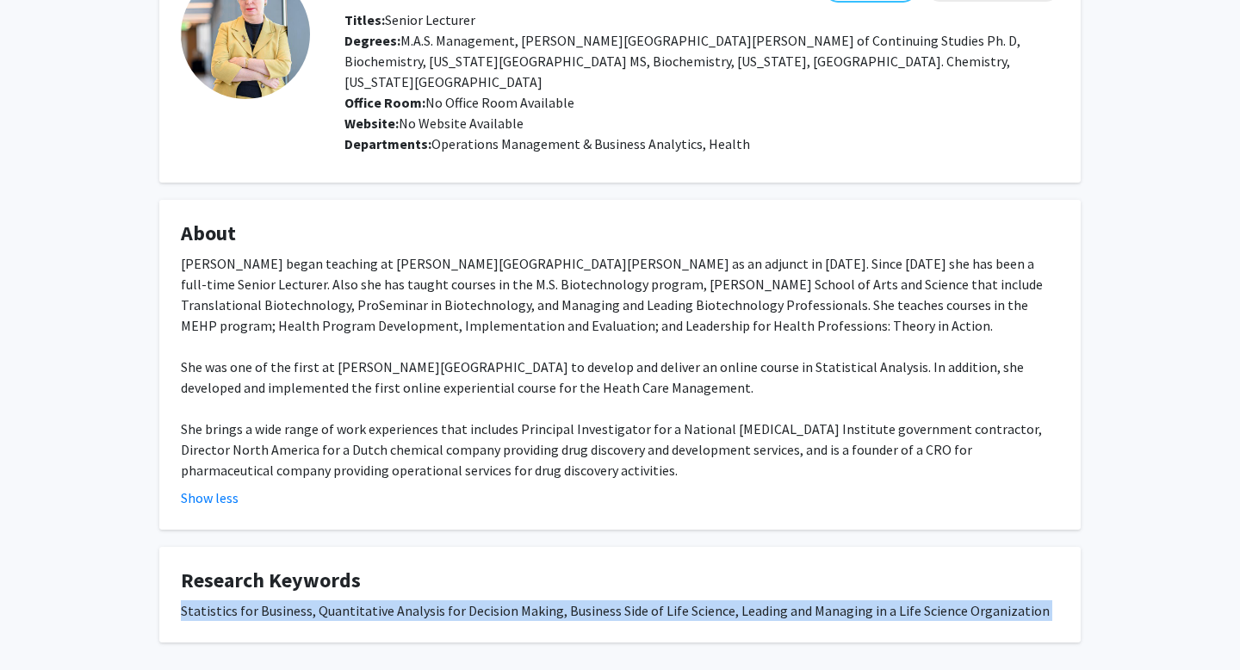
click at [405, 600] on div "Statistics for Business, Quantitative Analysis for Decision Making, Business Si…" at bounding box center [620, 610] width 878 height 21
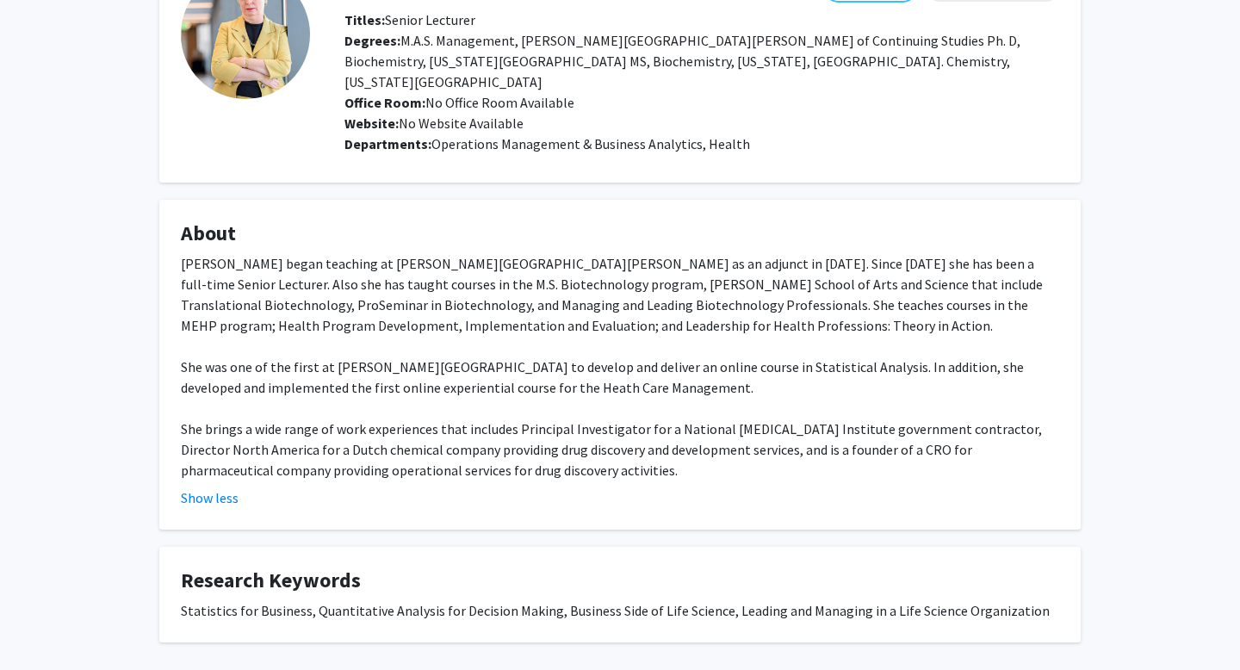
click at [405, 600] on div "Statistics for Business, Quantitative Analysis for Decision Making, Business Si…" at bounding box center [620, 610] width 878 height 21
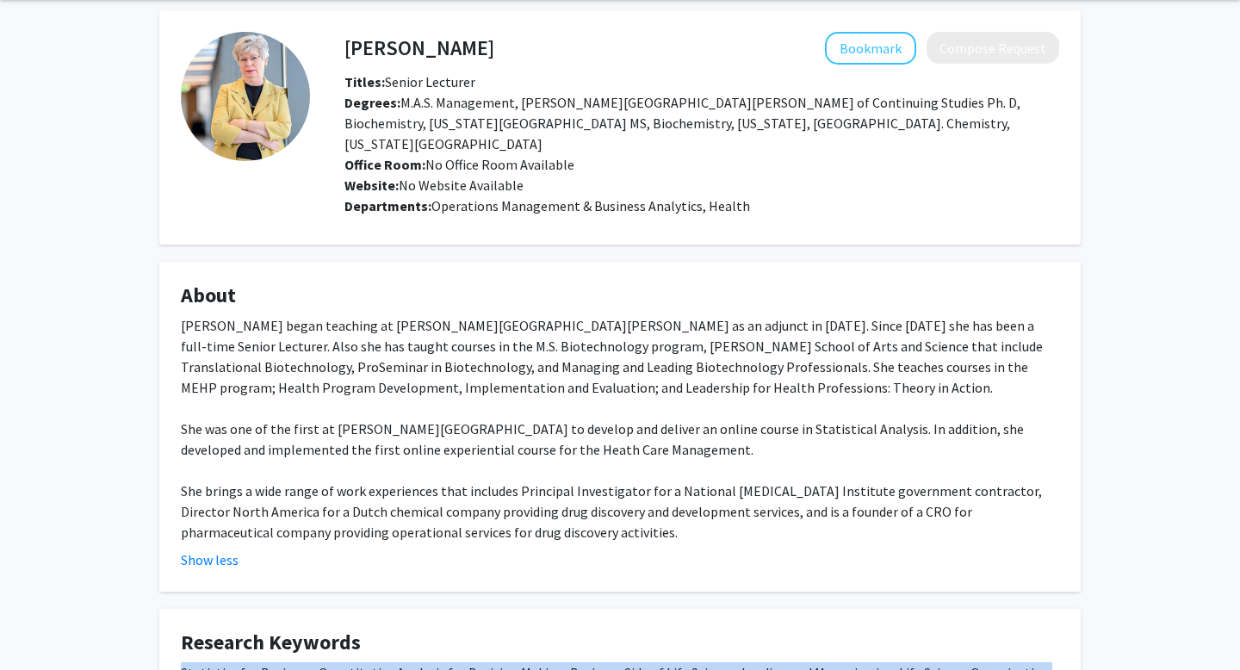
scroll to position [0, 0]
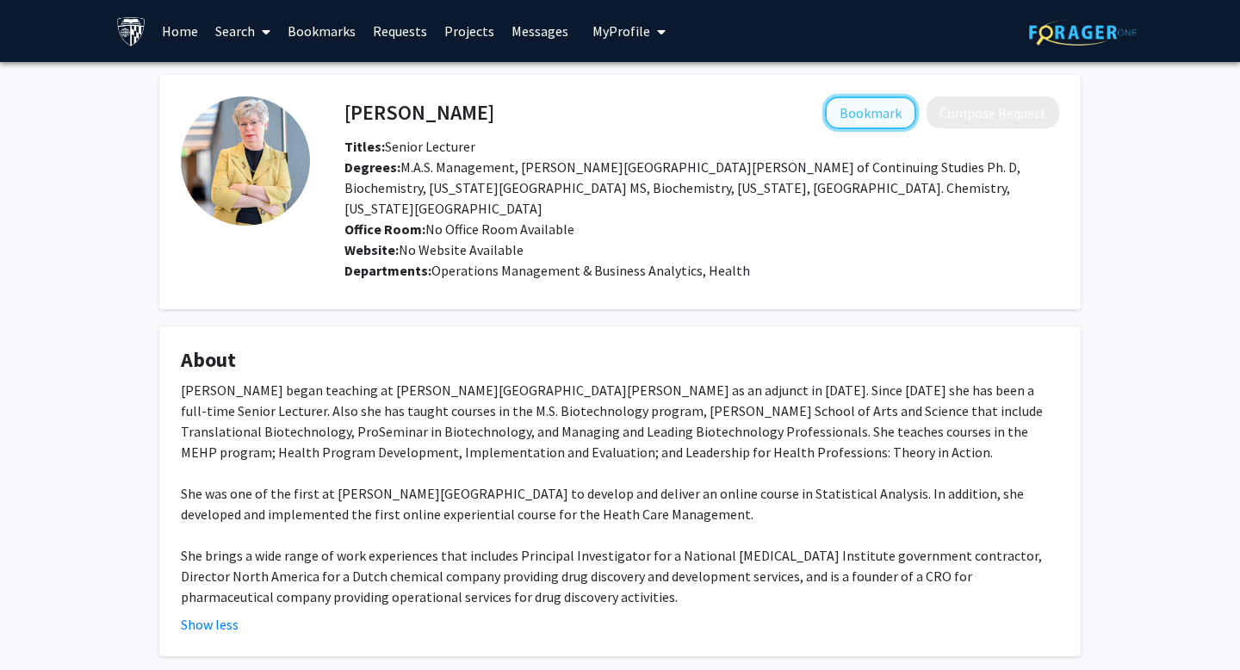
click at [851, 118] on button "Bookmark" at bounding box center [870, 112] width 91 height 33
click at [677, 191] on span "Degrees: M.A.S. Management, Johns Hopkins School of Continuing Studies Ph. D, B…" at bounding box center [682, 187] width 676 height 59
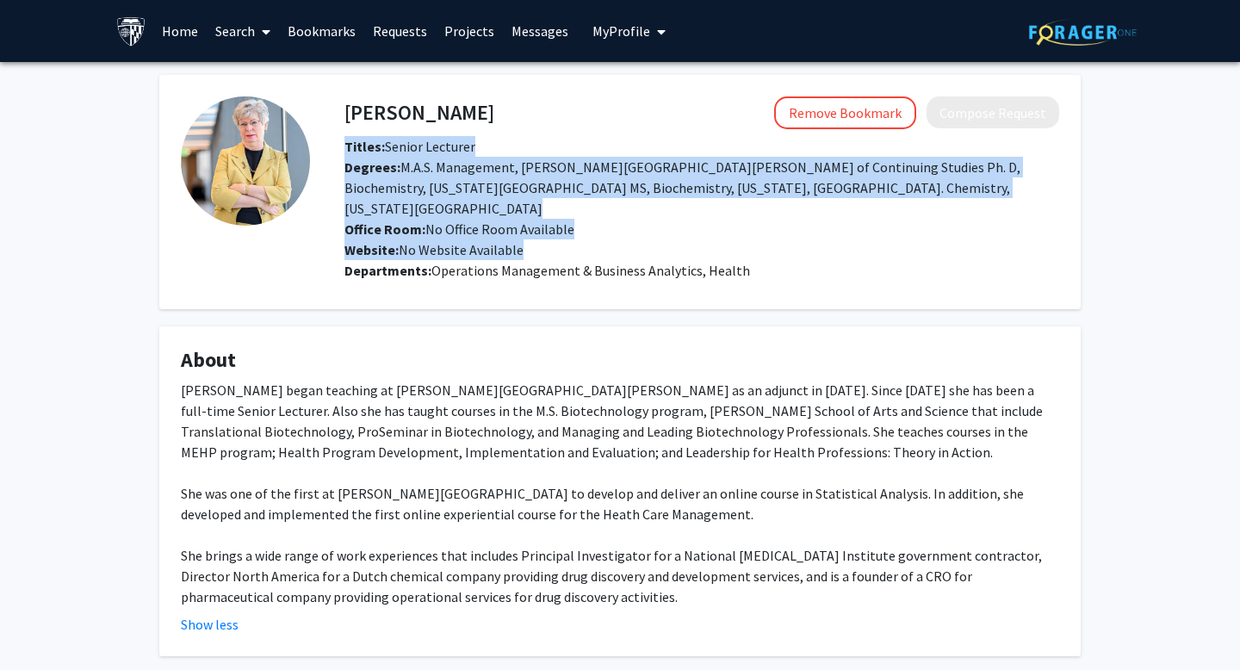
click at [646, 190] on span "Degrees: M.A.S. Management, Johns Hopkins School of Continuing Studies Ph. D, B…" at bounding box center [682, 187] width 676 height 59
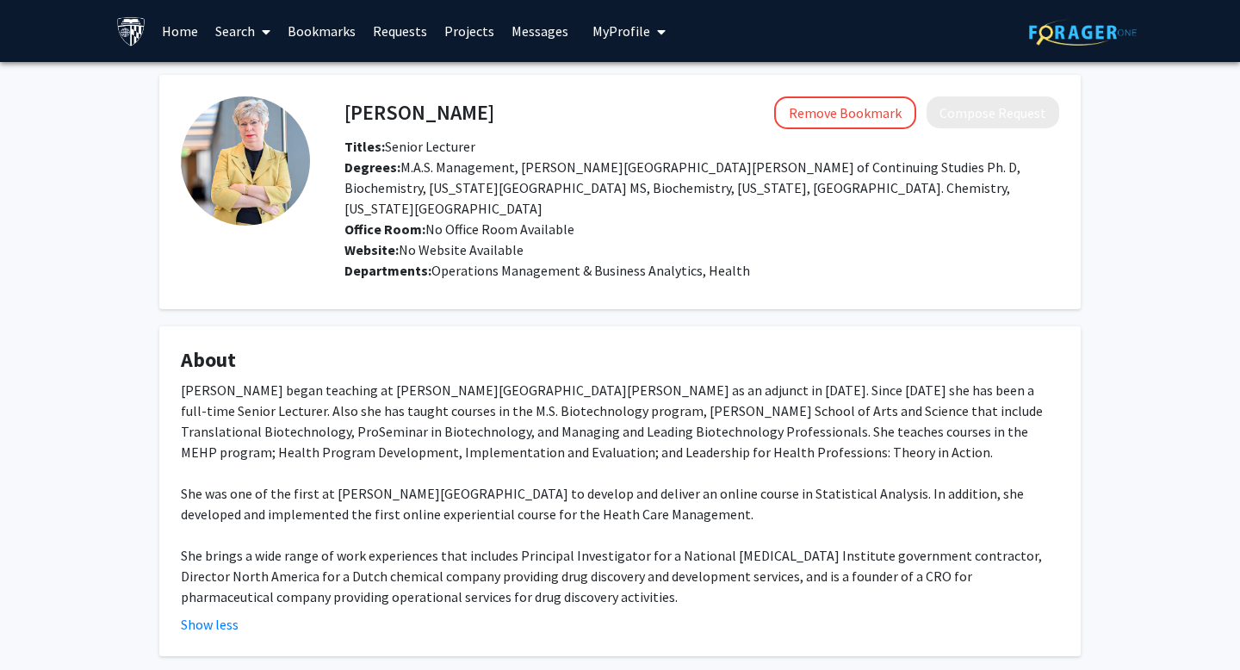
click at [646, 190] on span "Degrees: M.A.S. Management, Johns Hopkins School of Continuing Studies Ph. D, B…" at bounding box center [682, 187] width 676 height 59
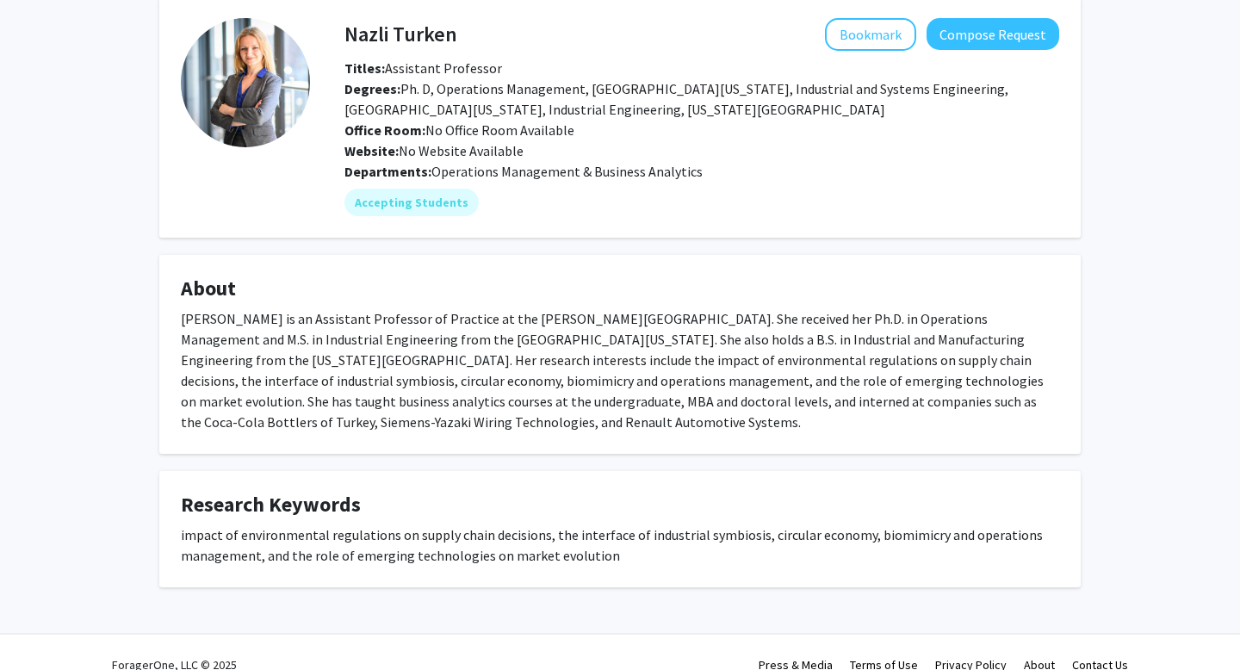
scroll to position [102, 0]
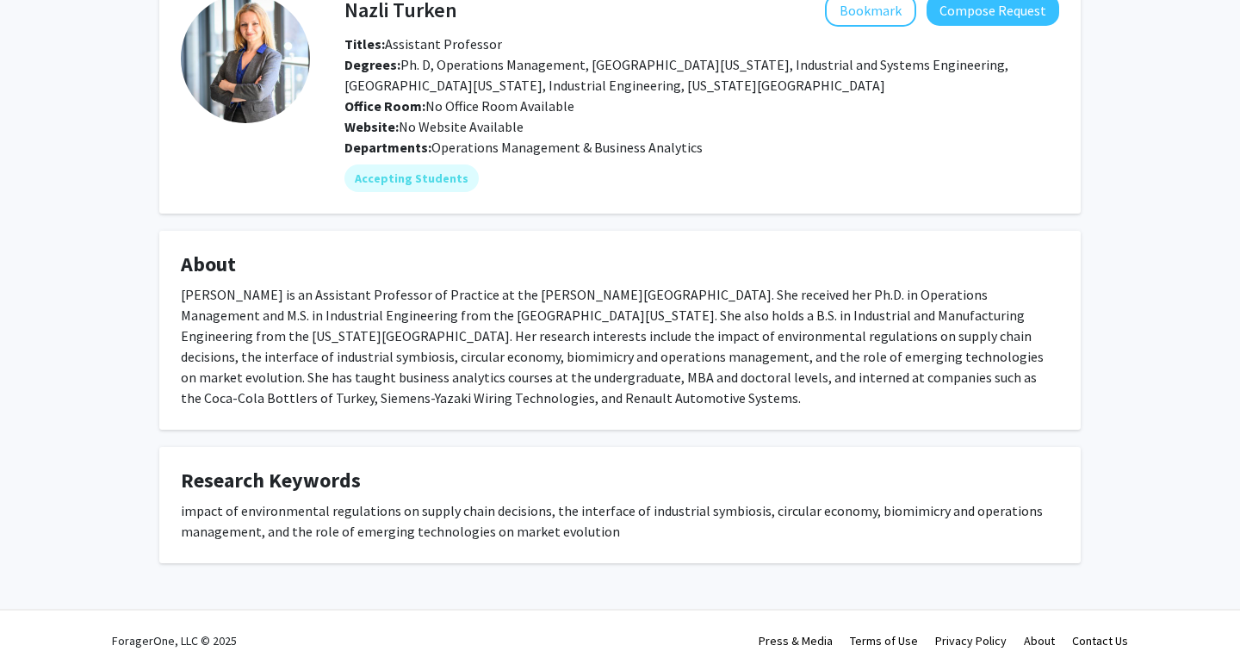
click at [808, 266] on h4 "About" at bounding box center [620, 264] width 878 height 25
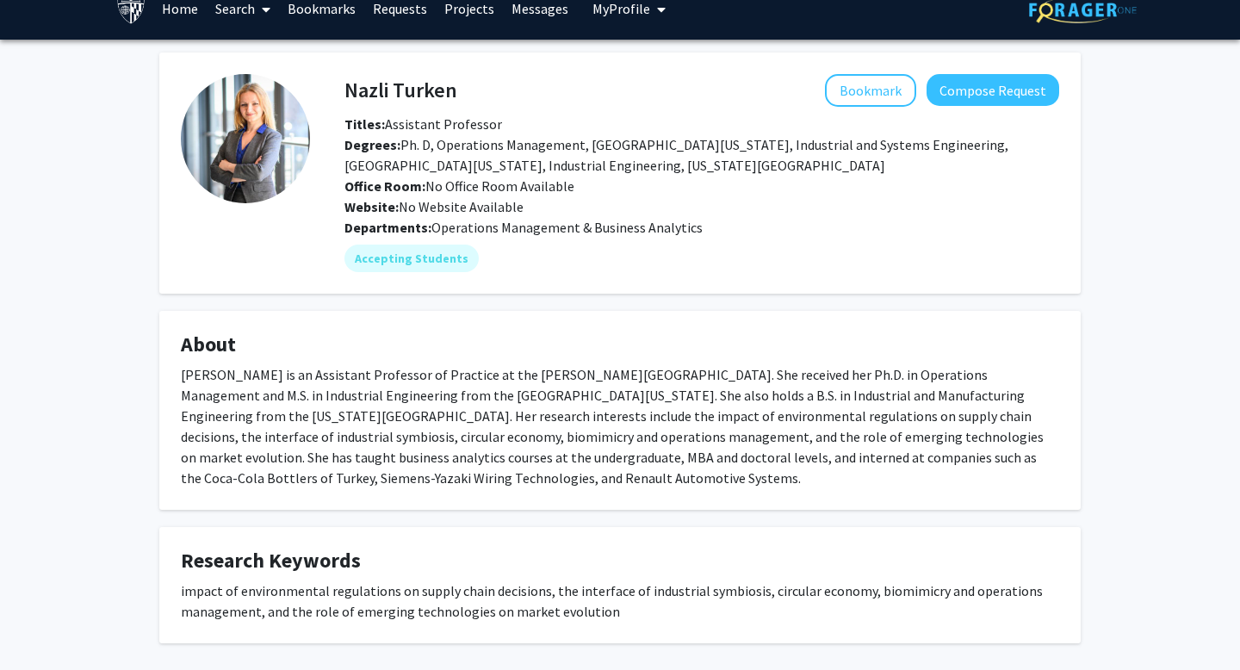
scroll to position [0, 0]
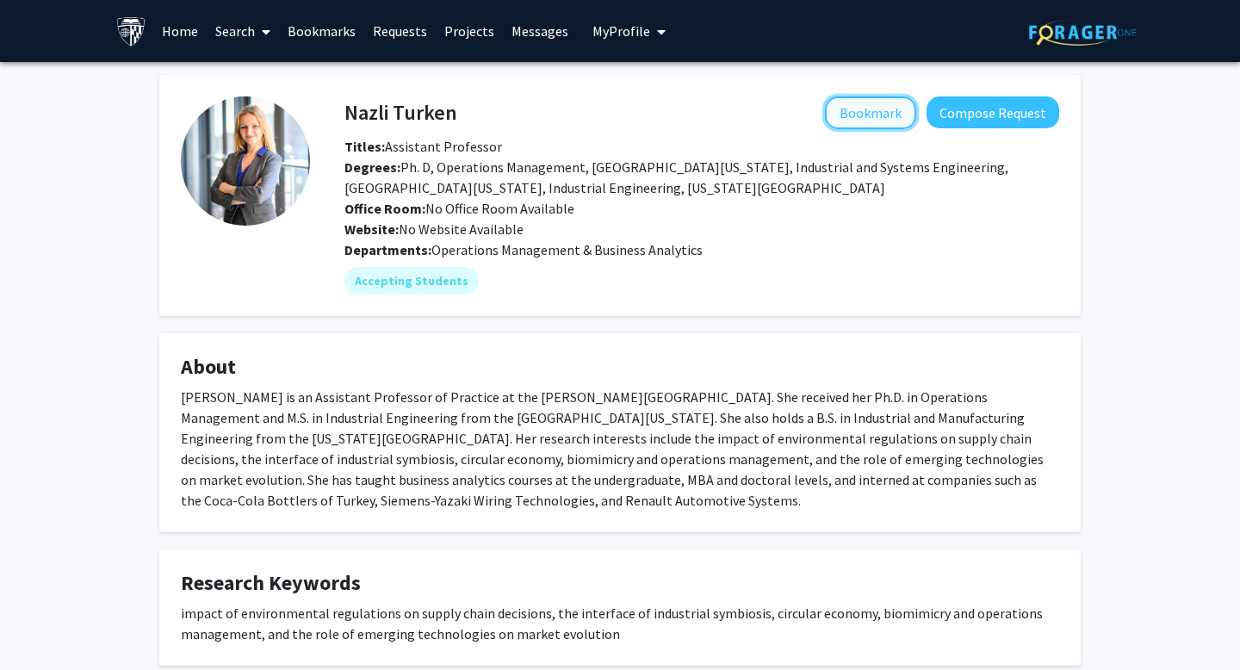
click at [857, 120] on button "Bookmark" at bounding box center [870, 112] width 91 height 33
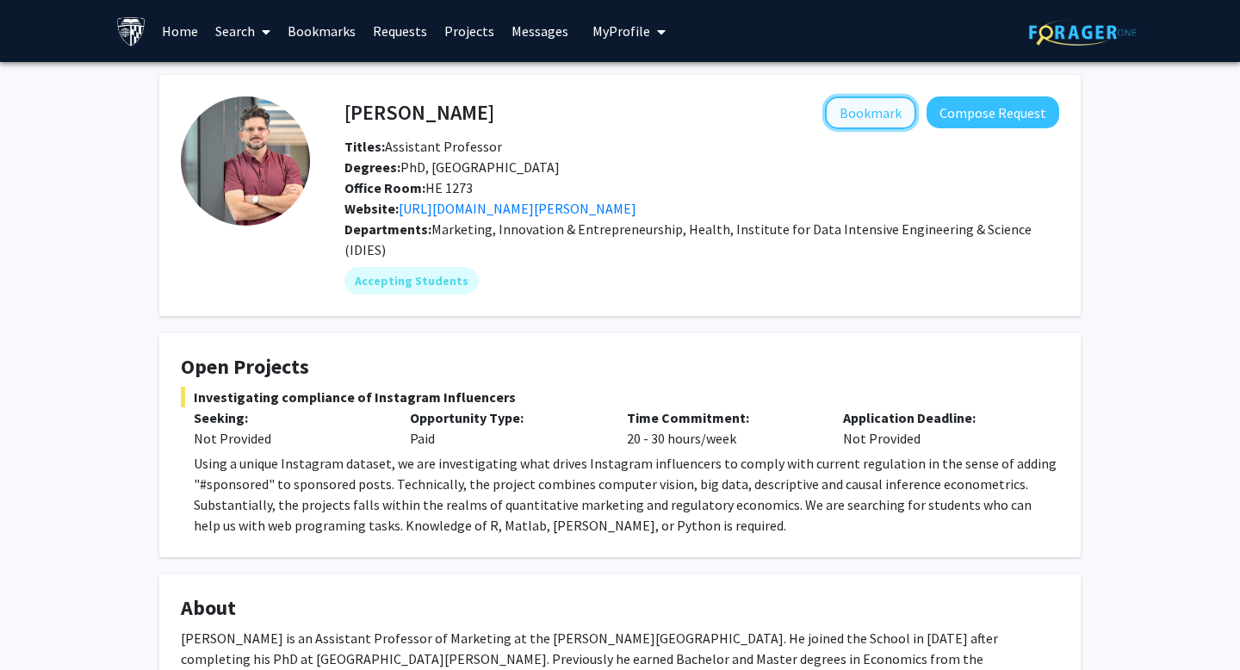
click at [894, 110] on button "Bookmark" at bounding box center [870, 112] width 91 height 33
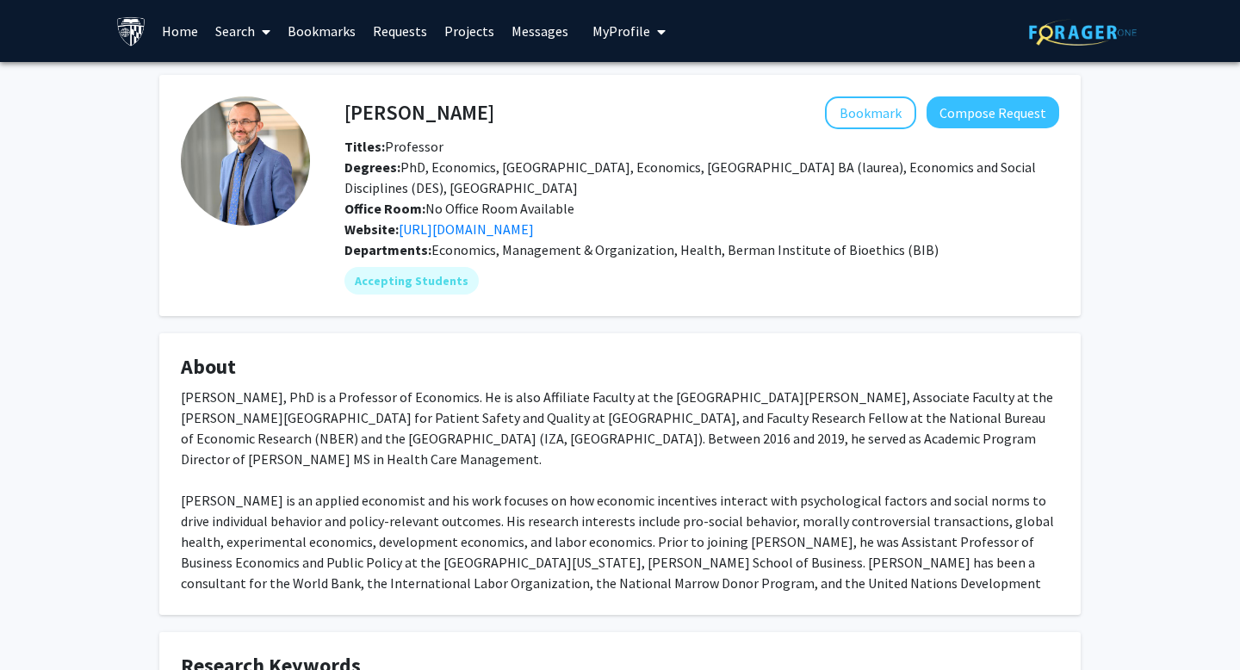
click at [526, 431] on div "[PERSON_NAME], PhD is a Professor of Economics. He is also Affiliate Faculty at…" at bounding box center [620, 500] width 878 height 227
click at [526, 431] on div "Mario Macis, PhD is a Professor of Economics. He is also Affiliate Faculty at t…" at bounding box center [620, 500] width 878 height 227
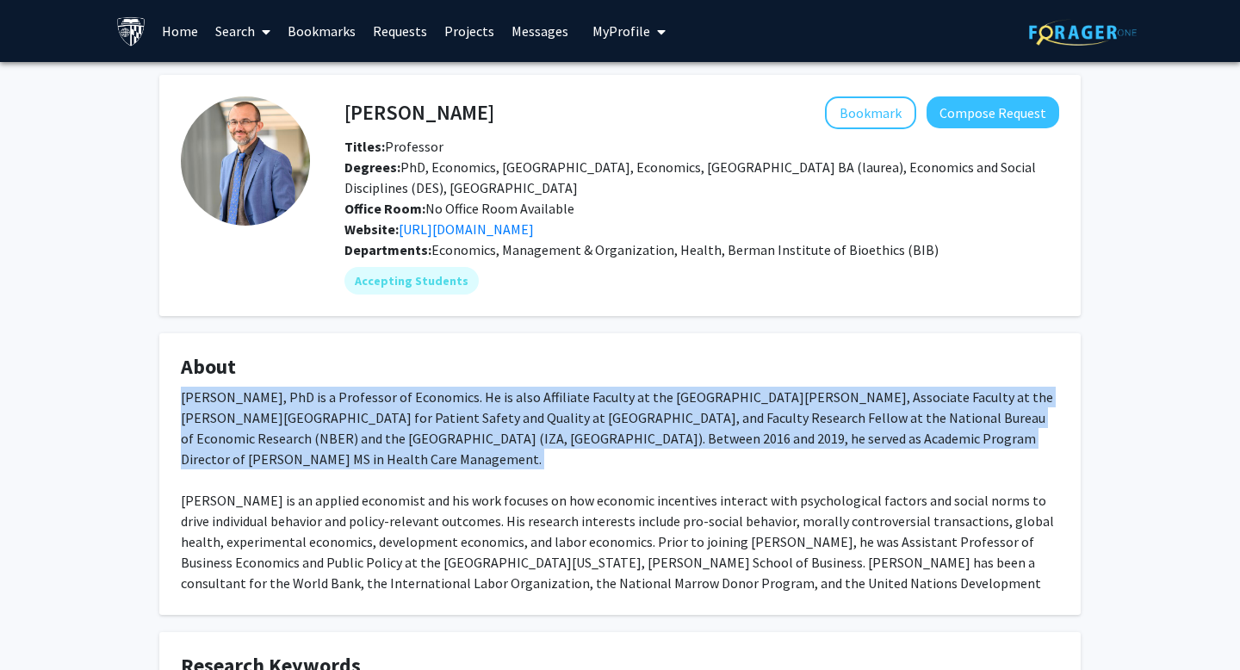
click at [526, 431] on div "Mario Macis, PhD is a Professor of Economics. He is also Affiliate Faculty at t…" at bounding box center [620, 500] width 878 height 227
click at [498, 417] on div "Mario Macis, PhD is a Professor of Economics. He is also Affiliate Faculty at t…" at bounding box center [620, 500] width 878 height 227
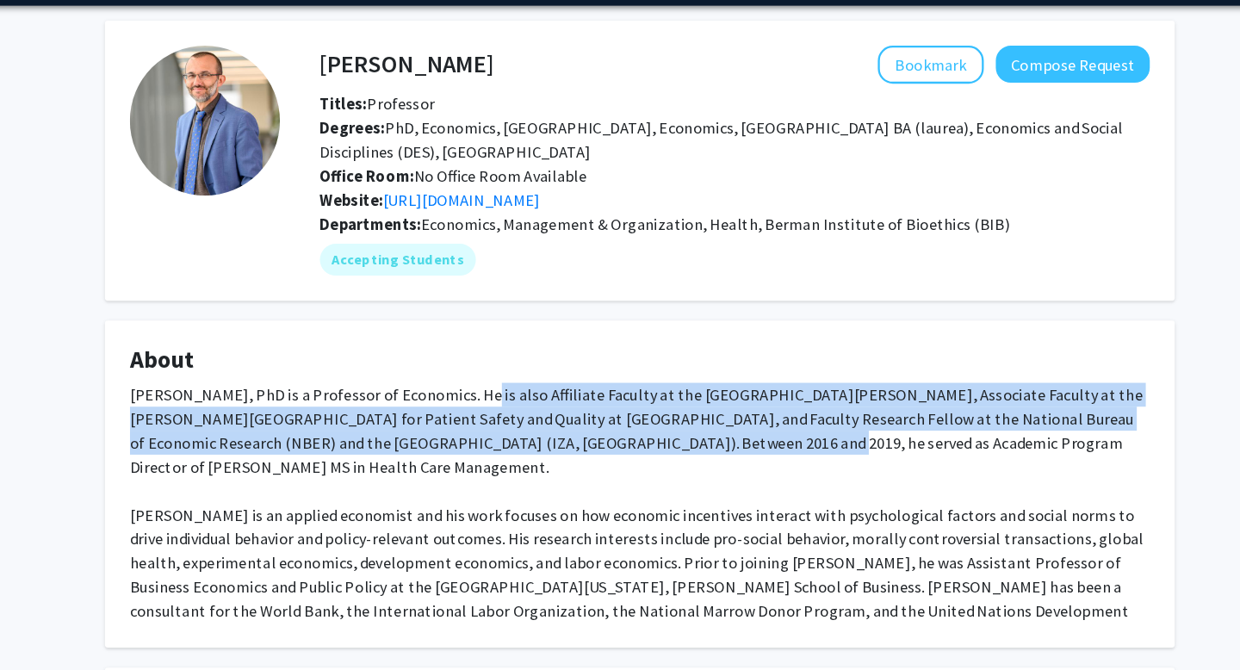
drag, startPoint x: 466, startPoint y: 400, endPoint x: 623, endPoint y: 442, distance: 163.1
click at [626, 442] on div "Mario Macis, PhD is a Professor of Economics. He is also Affiliate Faculty at t…" at bounding box center [620, 500] width 878 height 227
click at [623, 442] on div "Mario Macis, PhD is a Professor of Economics. He is also Affiliate Faculty at t…" at bounding box center [620, 500] width 878 height 227
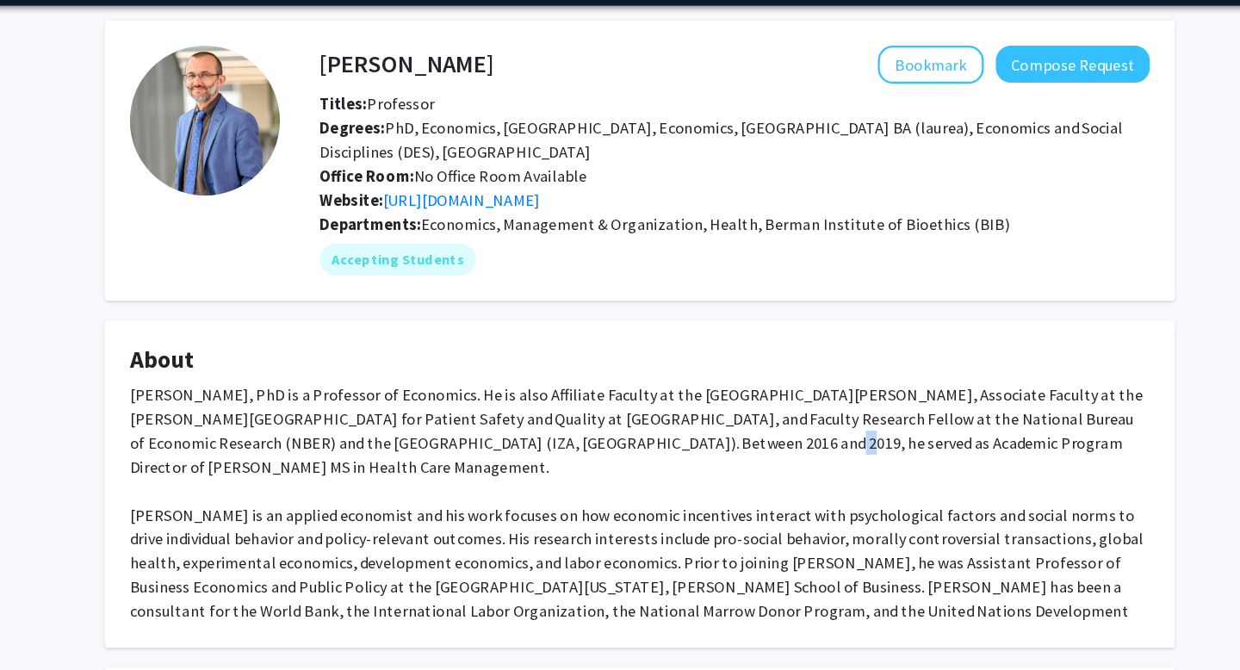
click at [623, 442] on div "Mario Macis, PhD is a Professor of Economics. He is also Affiliate Faculty at t…" at bounding box center [620, 500] width 878 height 227
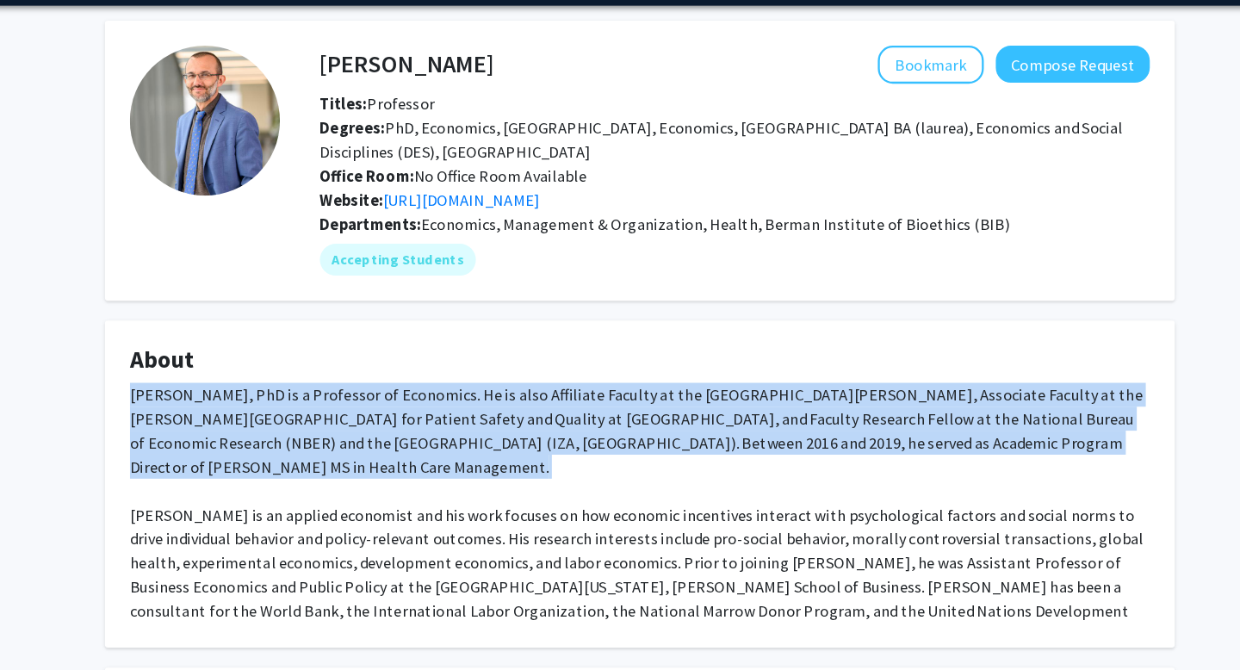
click at [623, 442] on div "Mario Macis, PhD is a Professor of Economics. He is also Affiliate Faculty at t…" at bounding box center [620, 500] width 878 height 227
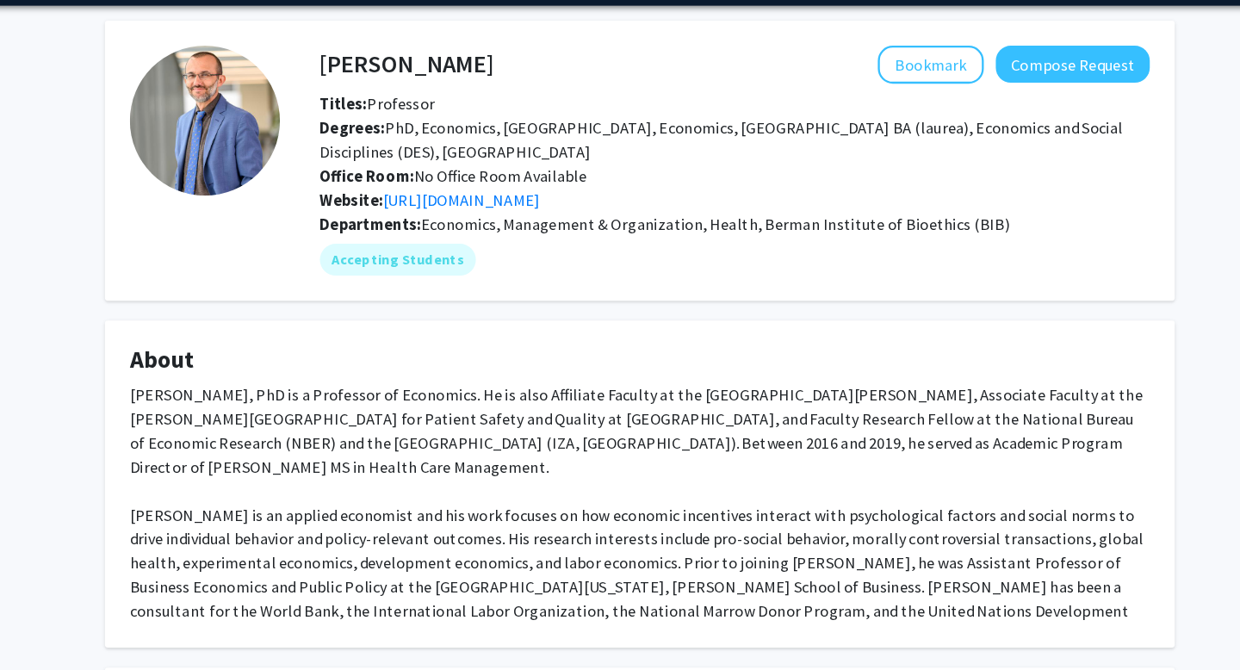
click at [619, 486] on div "Mario Macis, PhD is a Professor of Economics. He is also Affiliate Faculty at t…" at bounding box center [620, 500] width 878 height 227
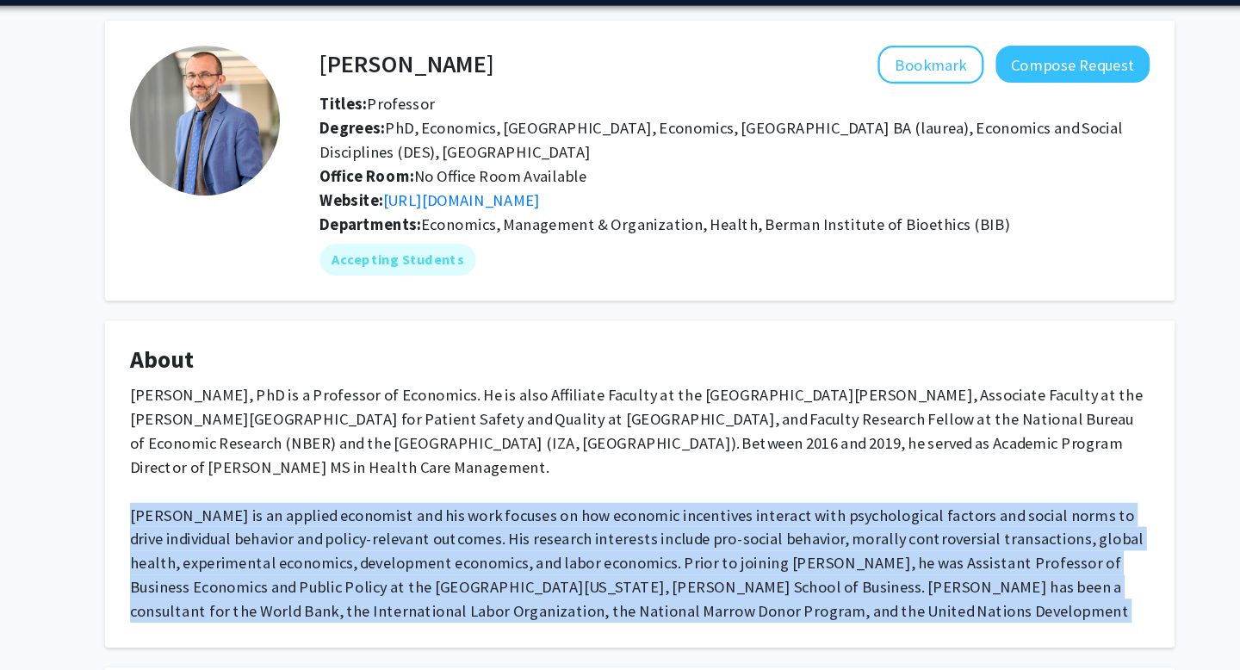
click at [619, 486] on div "Mario Macis, PhD is a Professor of Economics. He is also Affiliate Faculty at t…" at bounding box center [620, 500] width 878 height 227
click at [609, 486] on div "Mario Macis, PhD is a Professor of Economics. He is also Affiliate Faculty at t…" at bounding box center [620, 500] width 878 height 227
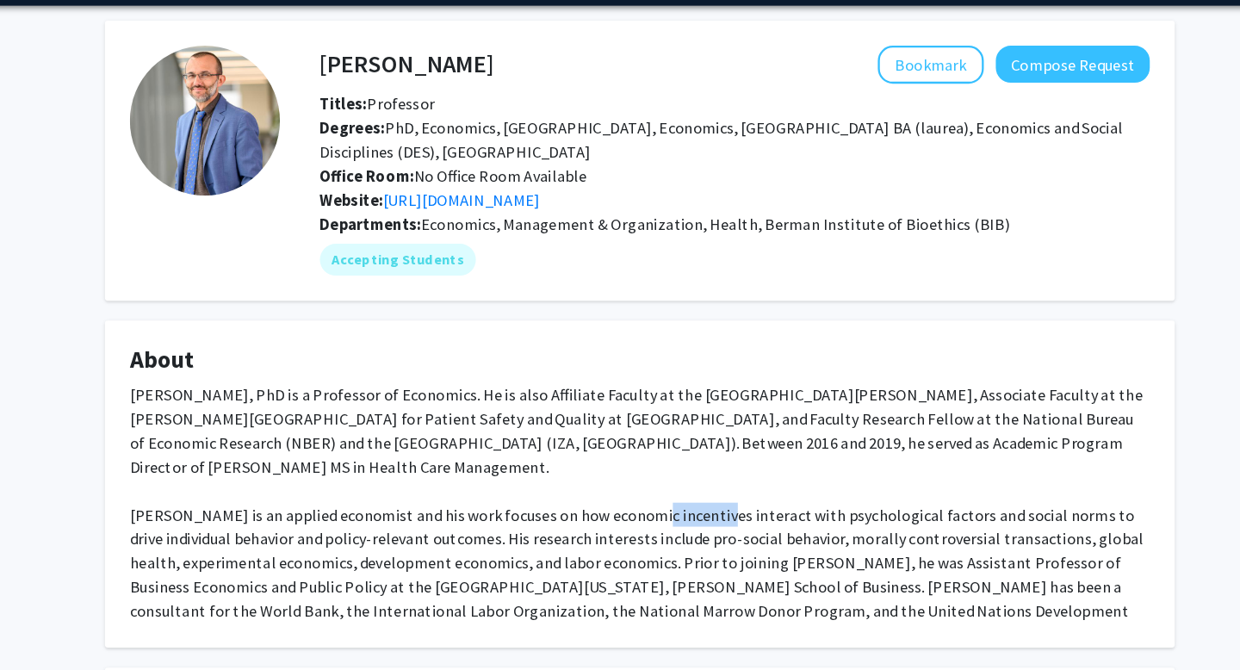
click at [609, 486] on div "Mario Macis, PhD is a Professor of Economics. He is also Affiliate Faculty at t…" at bounding box center [620, 500] width 878 height 227
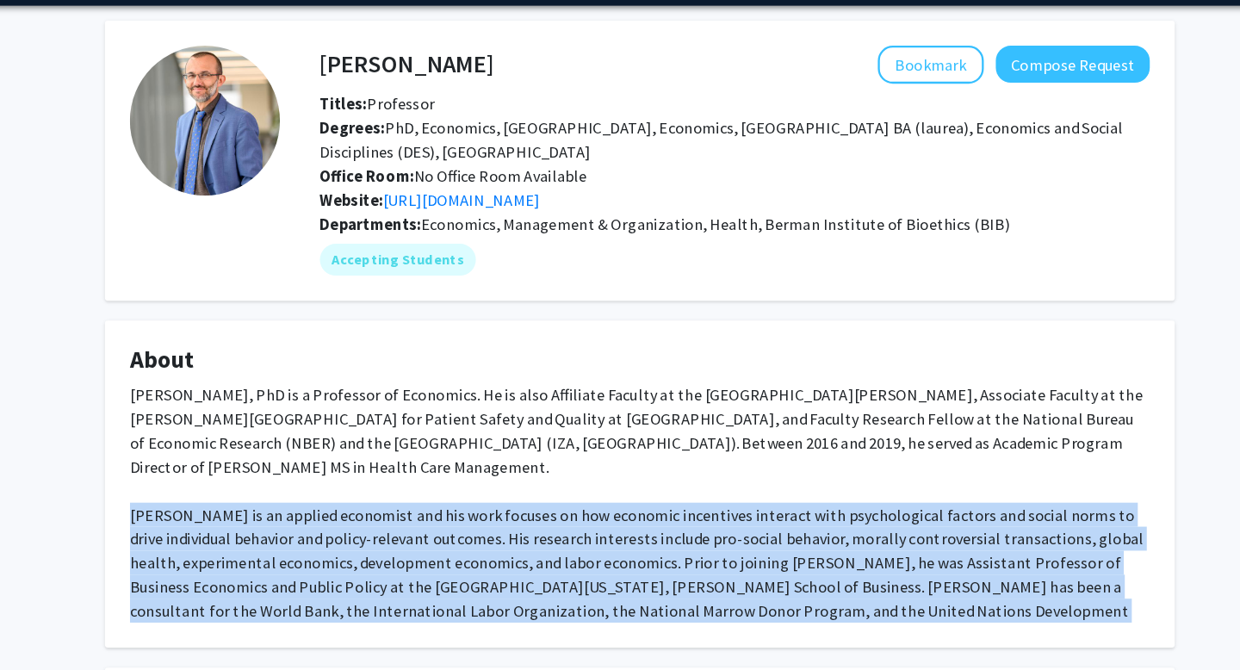
click at [609, 486] on div "Mario Macis, PhD is a Professor of Economics. He is also Affiliate Faculty at t…" at bounding box center [620, 500] width 878 height 227
click at [875, 97] on button "Bookmark" at bounding box center [870, 112] width 91 height 33
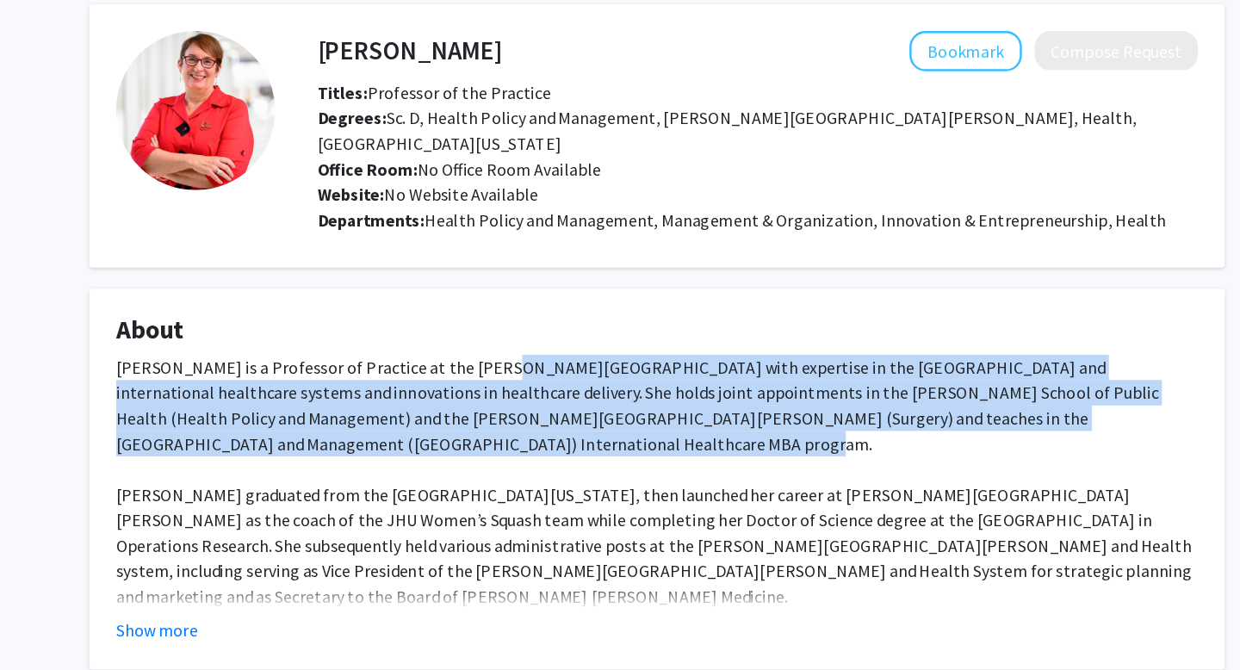
drag, startPoint x: 480, startPoint y: 348, endPoint x: 541, endPoint y: 408, distance: 85.8
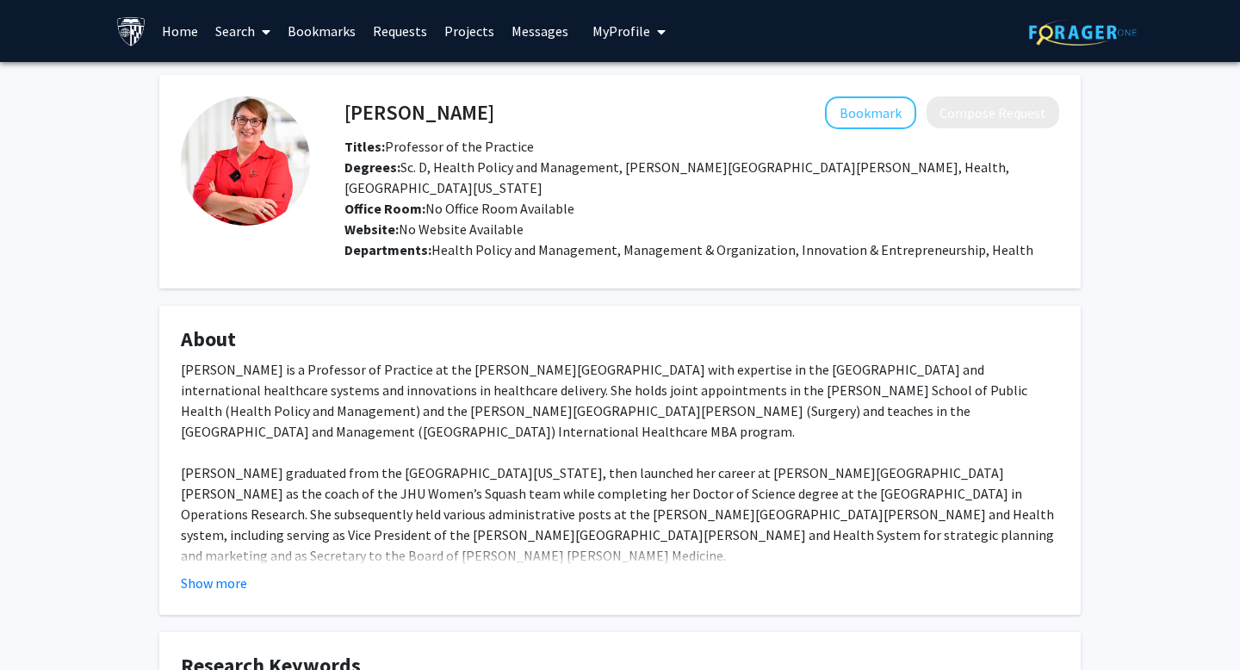
click at [541, 167] on span "Degrees: Sc. D, Health Policy and Management, [PERSON_NAME][GEOGRAPHIC_DATA][PE…" at bounding box center [676, 177] width 665 height 38
click at [541, 167] on span "Degrees: Sc. D, Health Policy and Management, Johns Hopkins University BS, Heal…" at bounding box center [676, 177] width 665 height 38
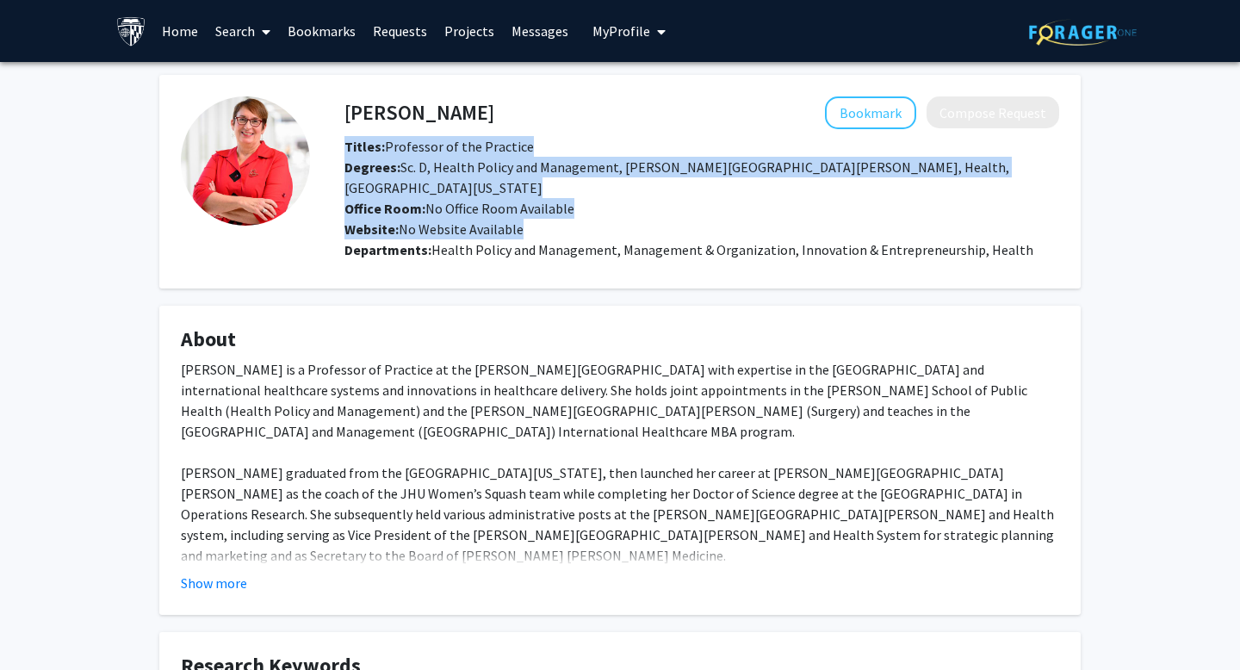
drag, startPoint x: 541, startPoint y: 167, endPoint x: 516, endPoint y: 171, distance: 25.3
click at [541, 167] on span "Degrees: Sc. D, Health Policy and Management, Johns Hopkins University BS, Heal…" at bounding box center [676, 177] width 665 height 38
click at [553, 172] on span "Degrees: Sc. D, Health Policy and Management, Johns Hopkins University BS, Heal…" at bounding box center [676, 177] width 665 height 38
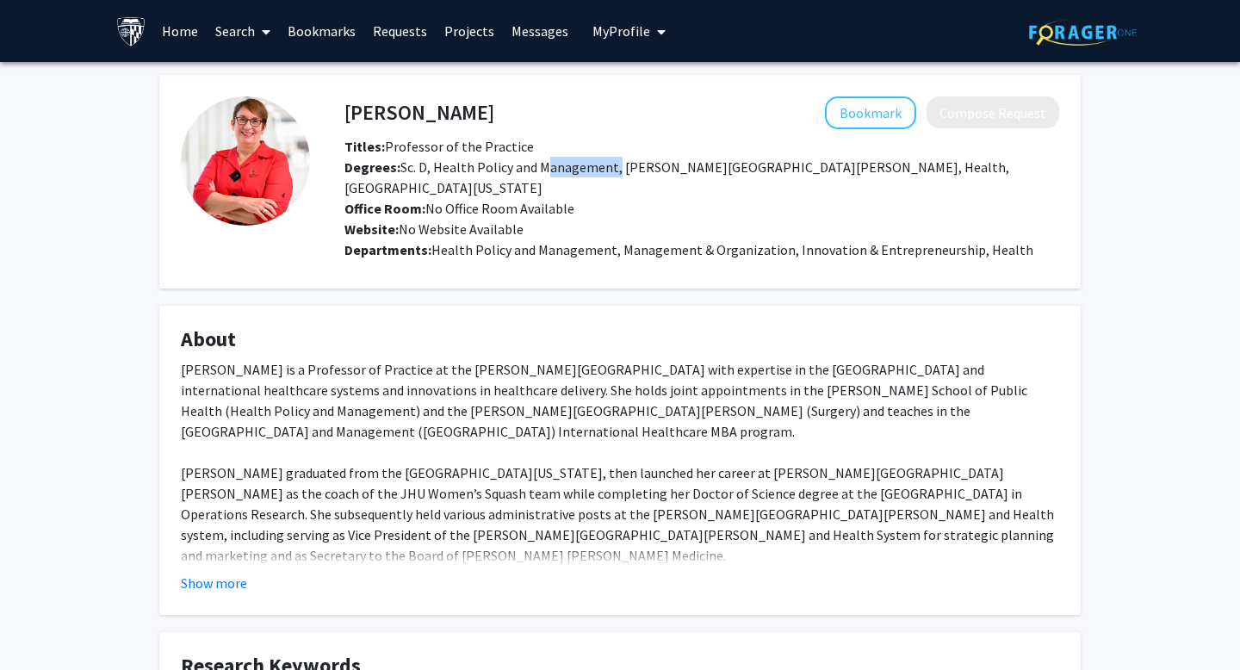
click at [553, 172] on span "Degrees: Sc. D, Health Policy and Management, Johns Hopkins University BS, Heal…" at bounding box center [676, 177] width 665 height 38
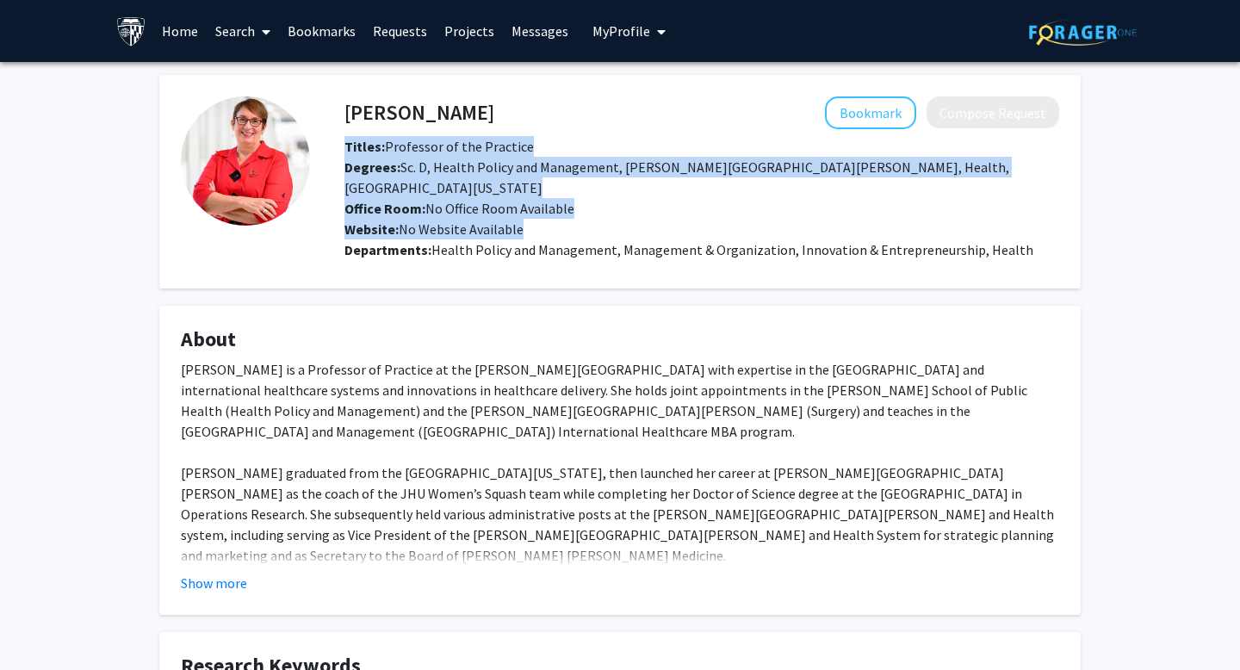
click at [553, 172] on span "Degrees: Sc. D, Health Policy and Management, Johns Hopkins University BS, Heal…" at bounding box center [676, 177] width 665 height 38
click at [538, 170] on span "Degrees: Sc. D, Health Policy and Management, Johns Hopkins University BS, Heal…" at bounding box center [676, 177] width 665 height 38
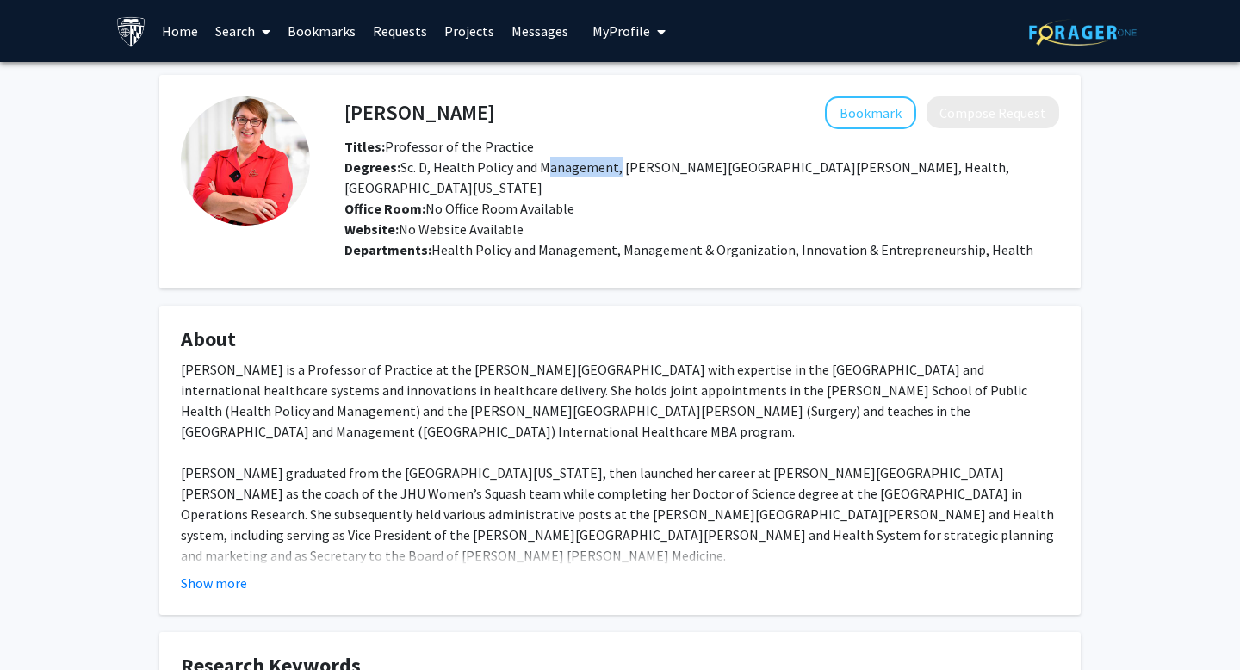
click at [538, 170] on span "Degrees: Sc. D, Health Policy and Management, Johns Hopkins University BS, Heal…" at bounding box center [676, 177] width 665 height 38
click at [640, 170] on span "Degrees: Sc. D, Health Policy and Management, Johns Hopkins University BS, Heal…" at bounding box center [676, 177] width 665 height 38
click at [745, 170] on span "Degrees: Sc. D, Health Policy and Management, Johns Hopkins University BS, Heal…" at bounding box center [676, 177] width 665 height 38
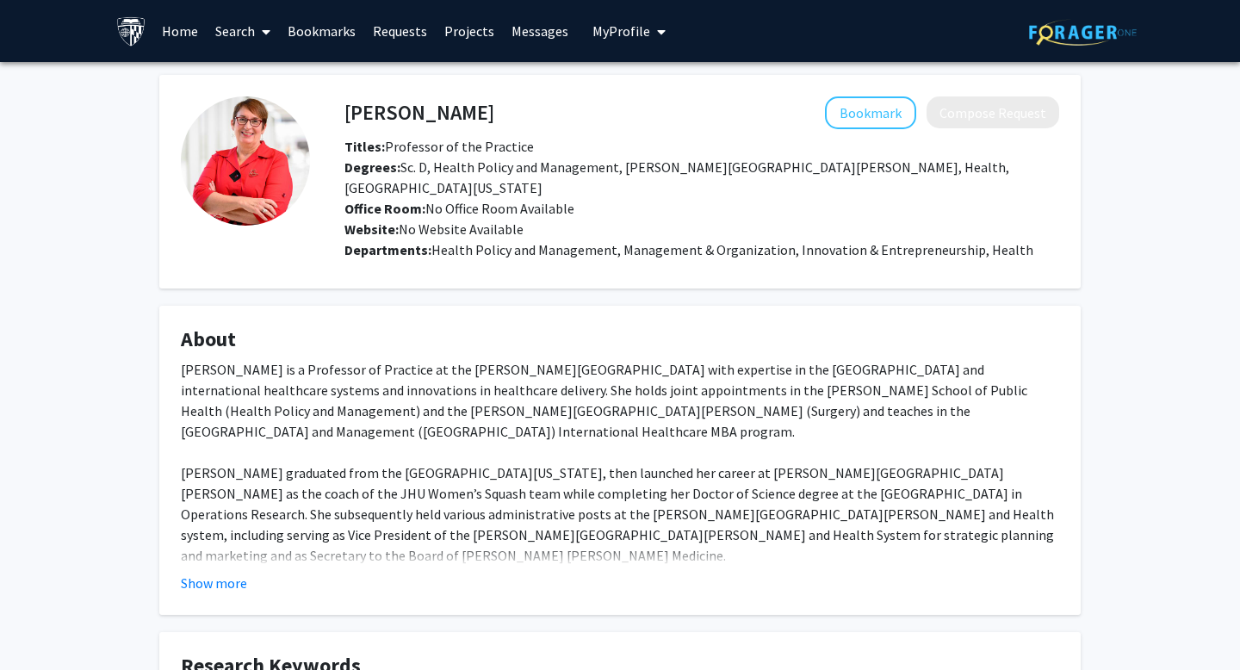
click at [772, 167] on span "Degrees: Sc. D, Health Policy and Management, Johns Hopkins University BS, Heal…" at bounding box center [676, 177] width 665 height 38
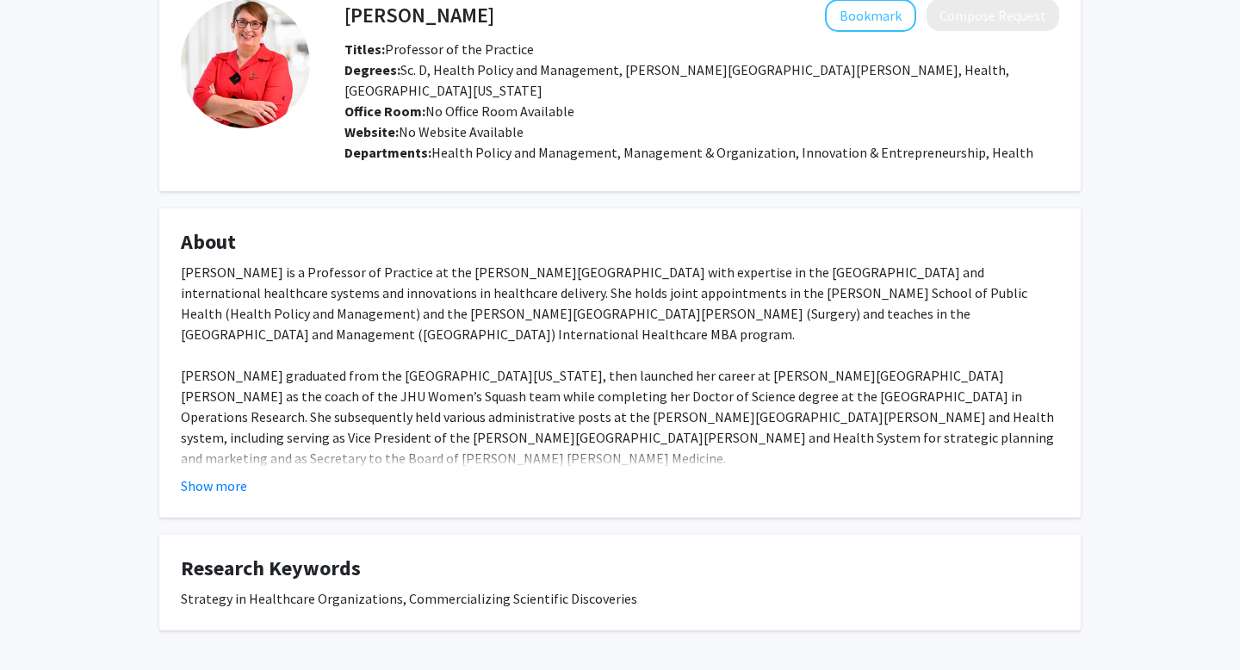
scroll to position [144, 0]
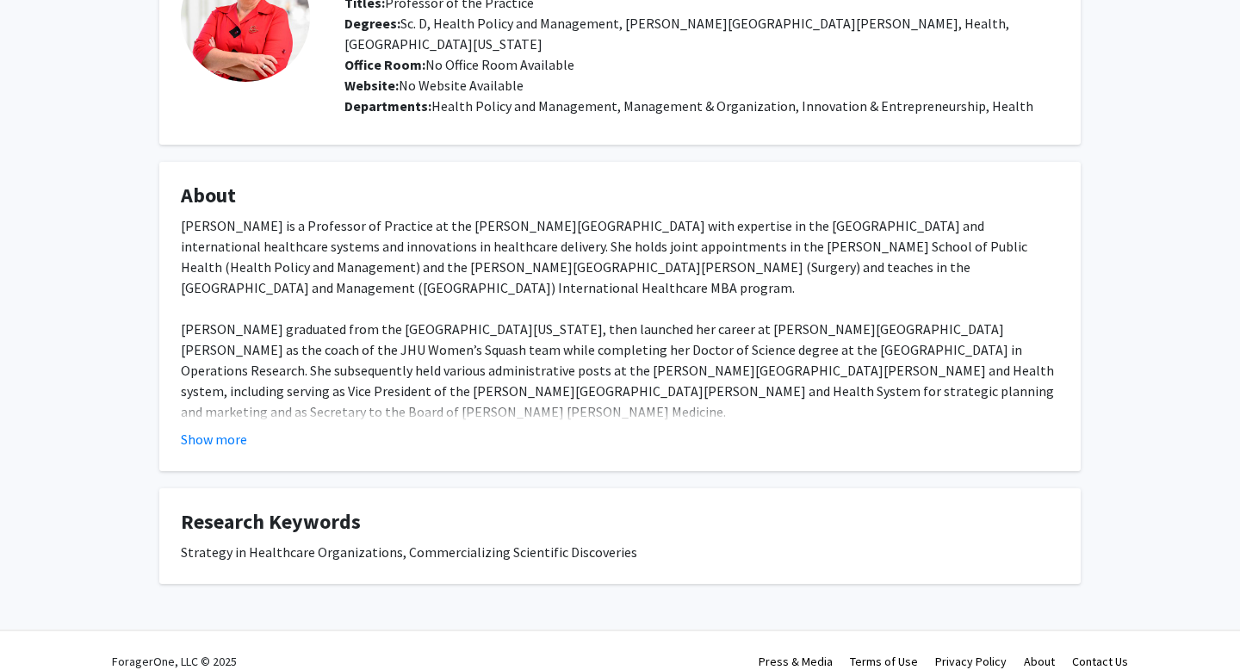
click at [338, 541] on div "Strategy in Healthcare Organizations, Commercializing Scientific Discoveries" at bounding box center [620, 551] width 878 height 21
click at [293, 541] on div "Strategy in Healthcare Organizations, Commercializing Scientific Discoveries" at bounding box center [620, 551] width 878 height 21
drag, startPoint x: 329, startPoint y: 535, endPoint x: 297, endPoint y: 535, distance: 31.9
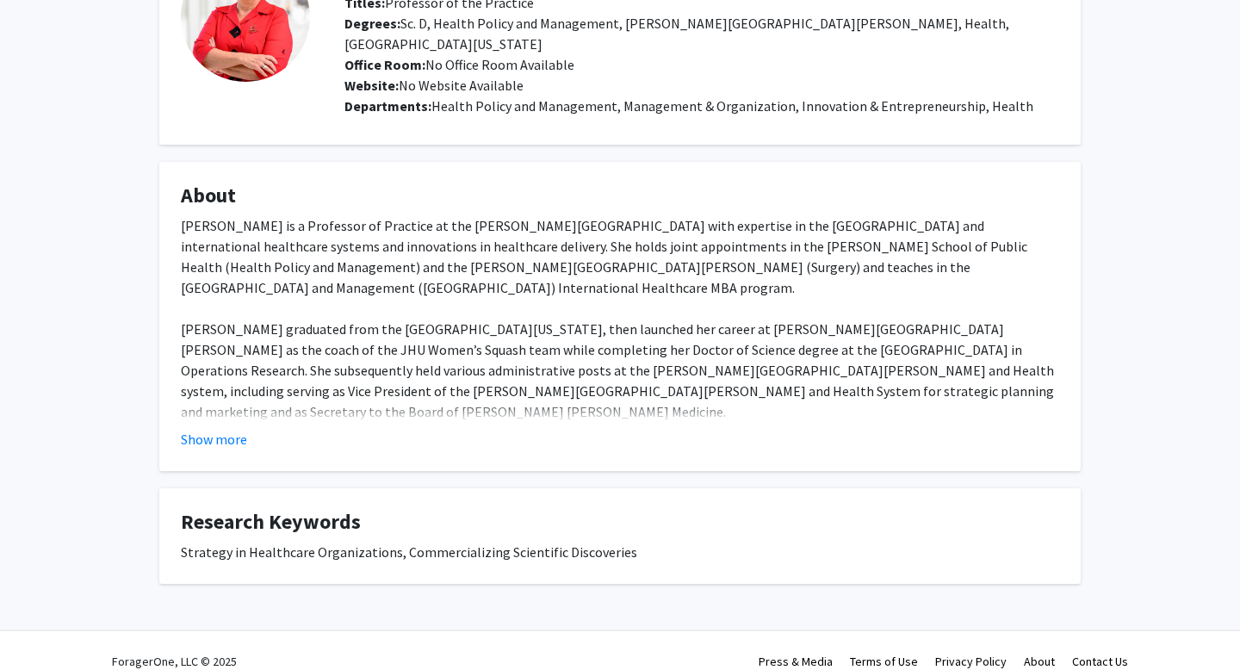
click at [327, 541] on div "Strategy in Healthcare Organizations, Commercializing Scientific Discoveries" at bounding box center [620, 551] width 878 height 21
click at [296, 541] on div "Strategy in Healthcare Organizations, Commercializing Scientific Discoveries" at bounding box center [620, 551] width 878 height 21
click at [558, 541] on div "Strategy in Healthcare Organizations, Commercializing Scientific Discoveries" at bounding box center [620, 551] width 878 height 21
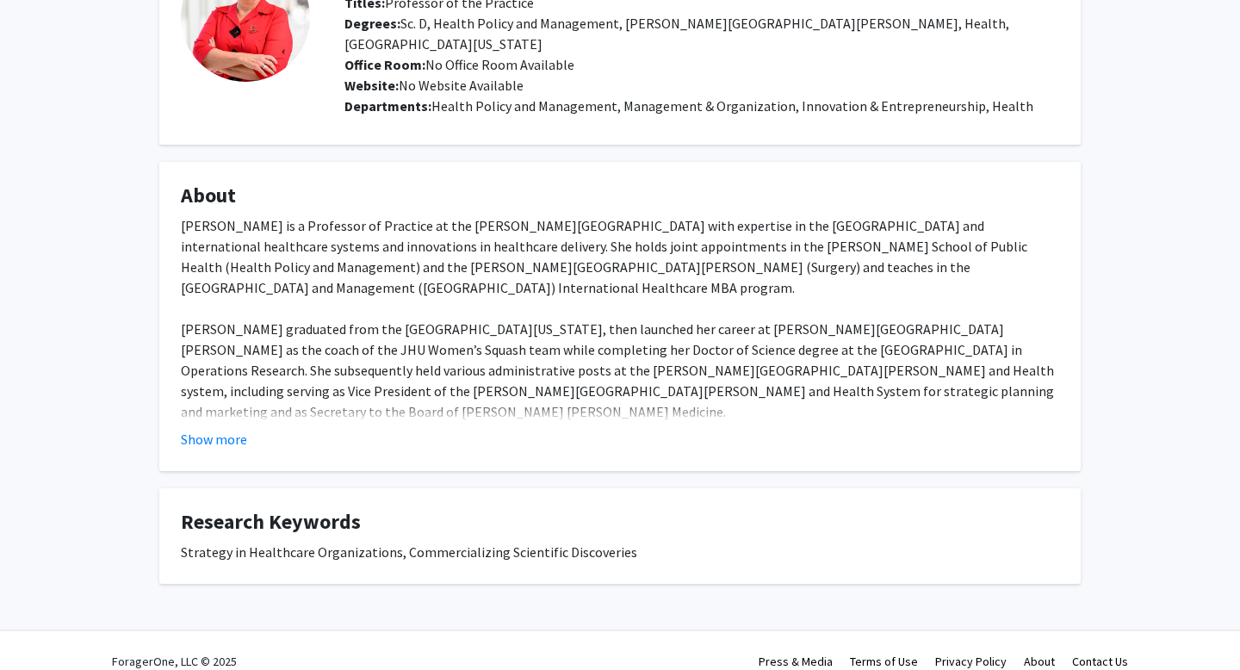
click at [477, 541] on div "Strategy in Healthcare Organizations, Commercializing Scientific Discoveries" at bounding box center [620, 551] width 878 height 21
click at [442, 541] on div "Strategy in Healthcare Organizations, Commercializing Scientific Discoveries" at bounding box center [620, 551] width 878 height 21
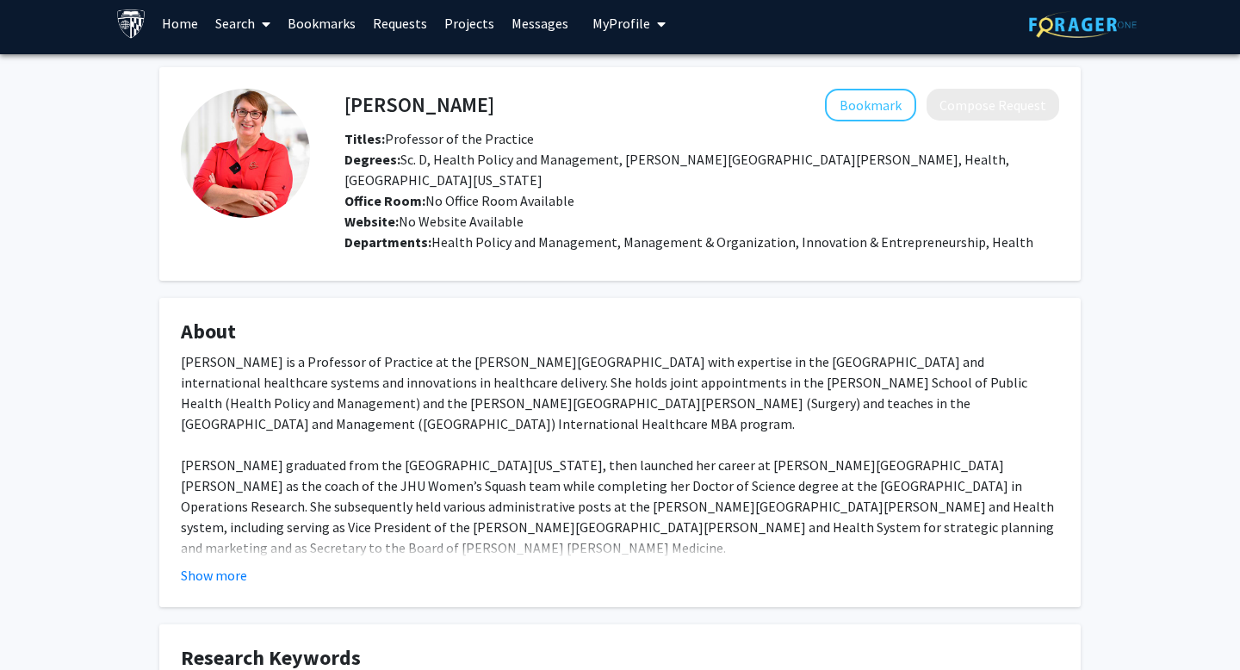
scroll to position [0, 0]
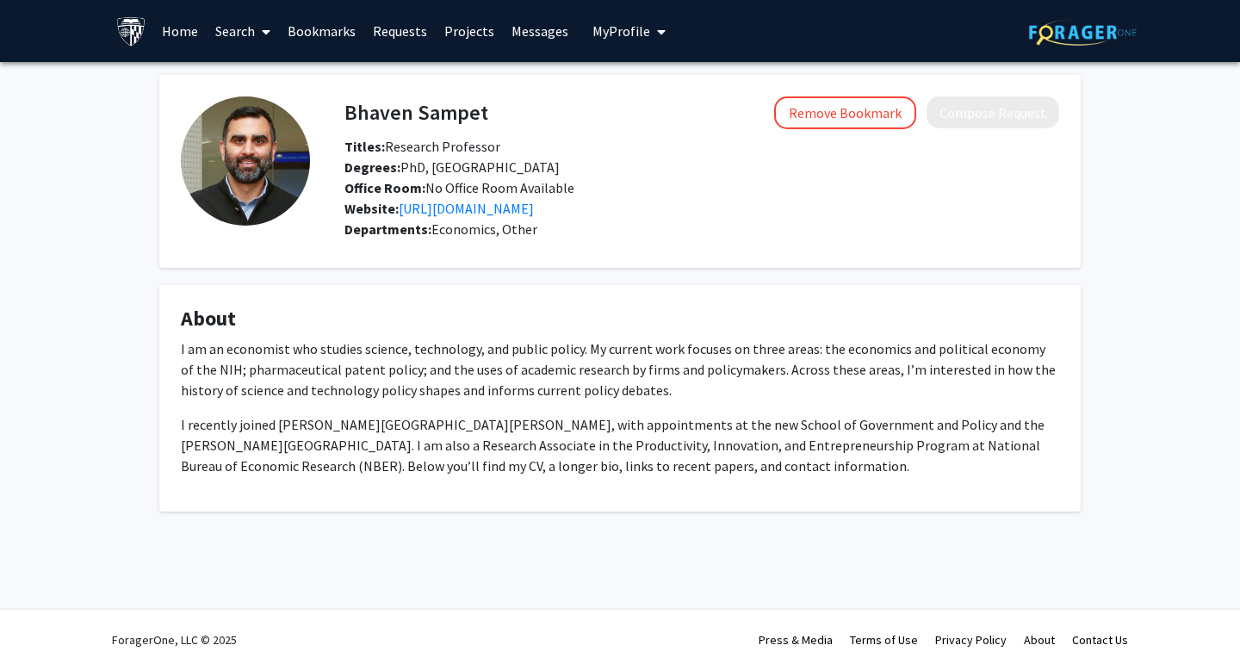
click at [430, 148] on span "Titles: Research Professor" at bounding box center [422, 146] width 156 height 17
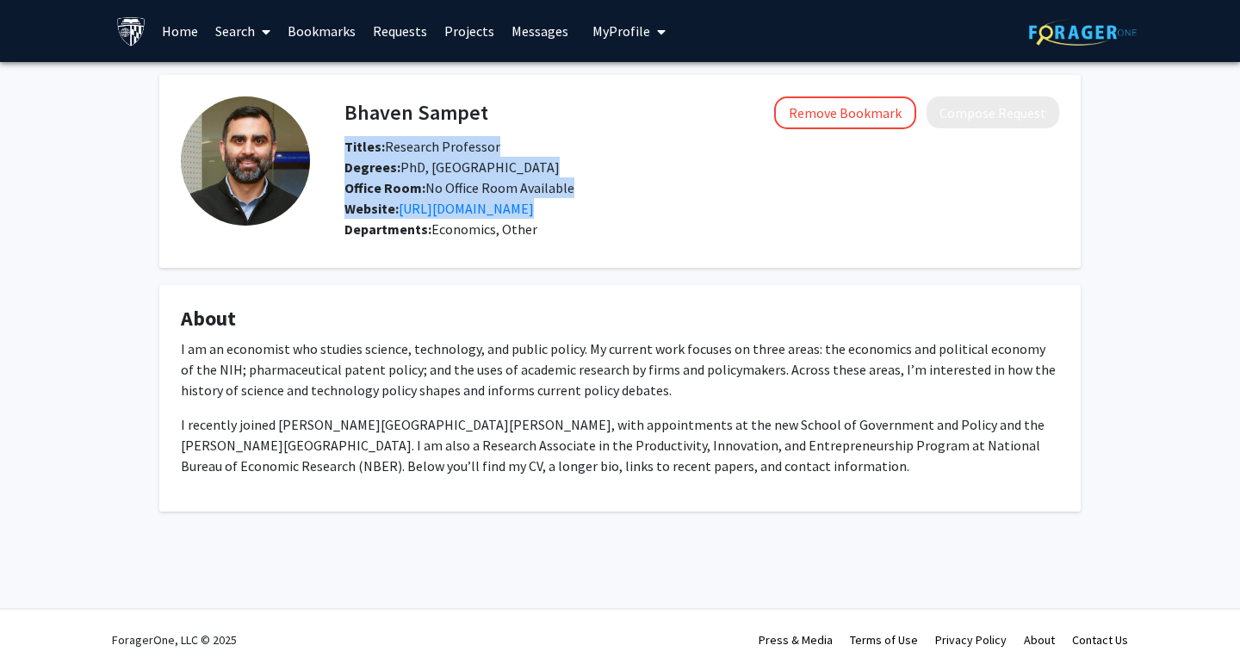
click at [430, 148] on span "Titles: Research Professor" at bounding box center [422, 146] width 156 height 17
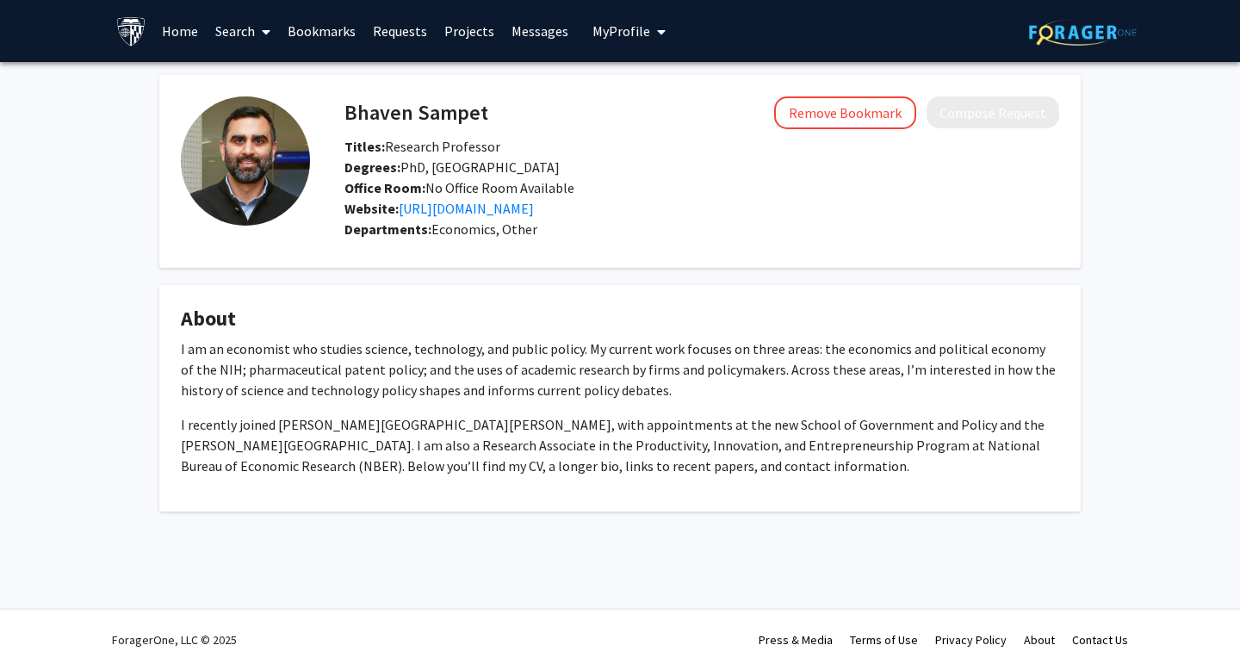
click at [492, 354] on p "I am an economist who studies science, technology, and public policy. My curren…" at bounding box center [620, 369] width 878 height 62
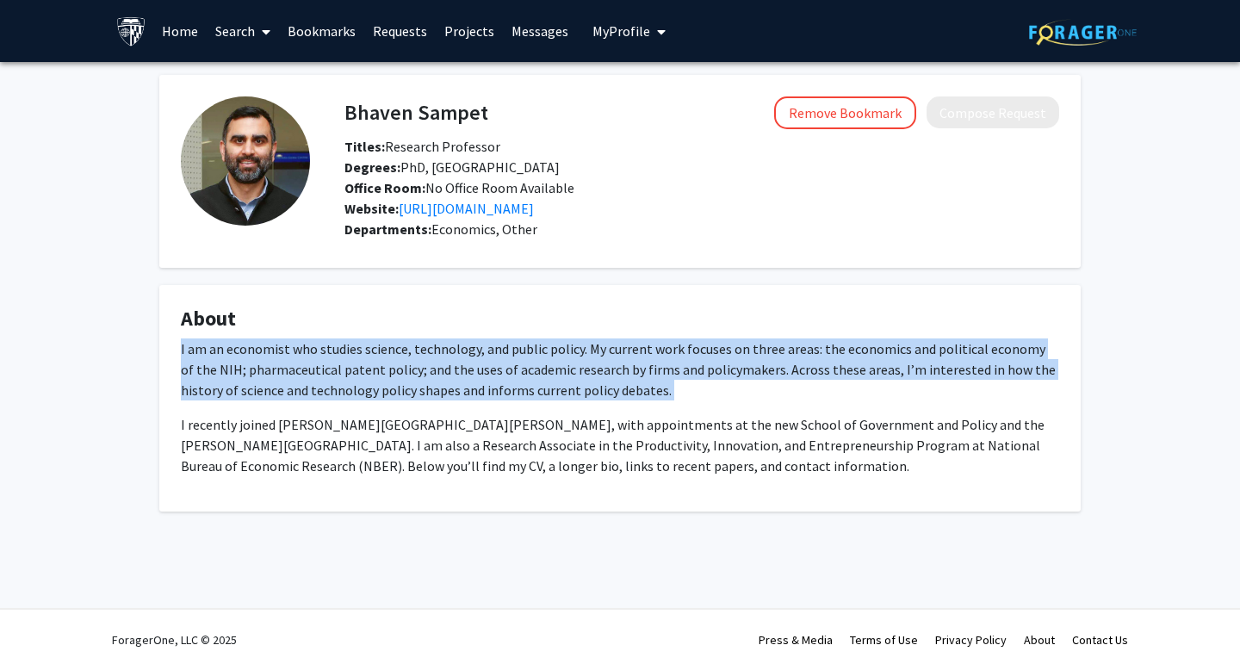
click at [492, 354] on p "I am an economist who studies science, technology, and public policy. My curren…" at bounding box center [620, 369] width 878 height 62
click at [569, 349] on p "I am an economist who studies science, technology, and public policy. My curren…" at bounding box center [620, 369] width 878 height 62
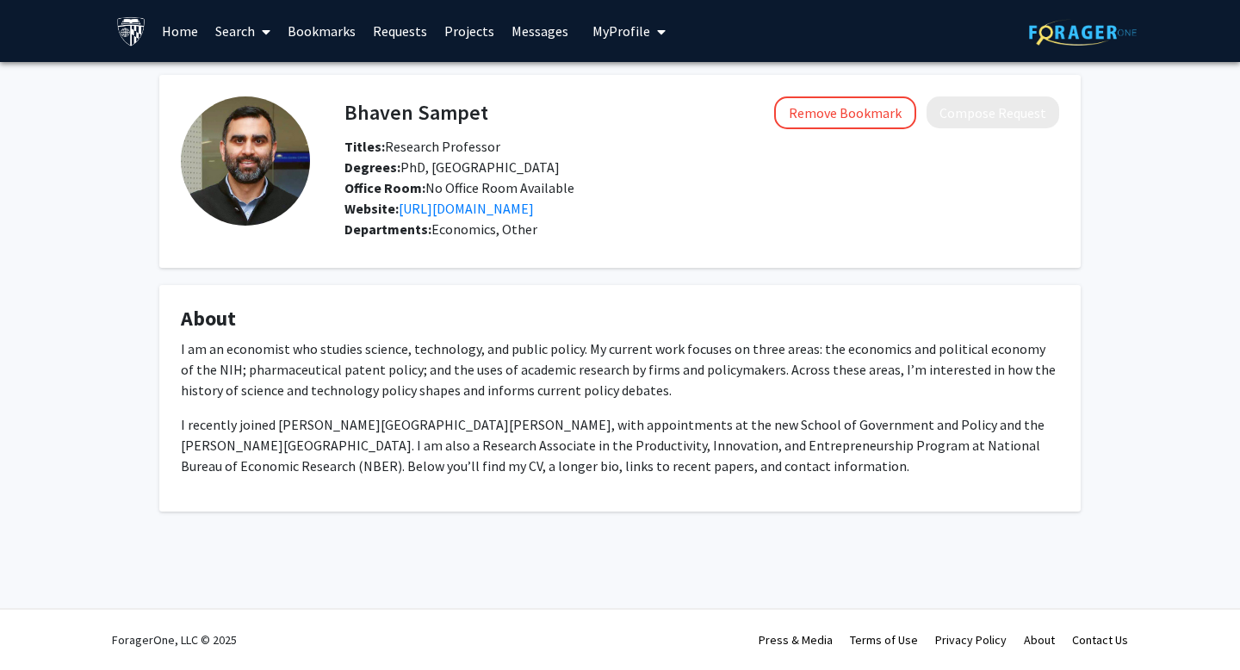
click at [567, 350] on p "I am an economist who studies science, technology, and public policy. My curren…" at bounding box center [620, 369] width 878 height 62
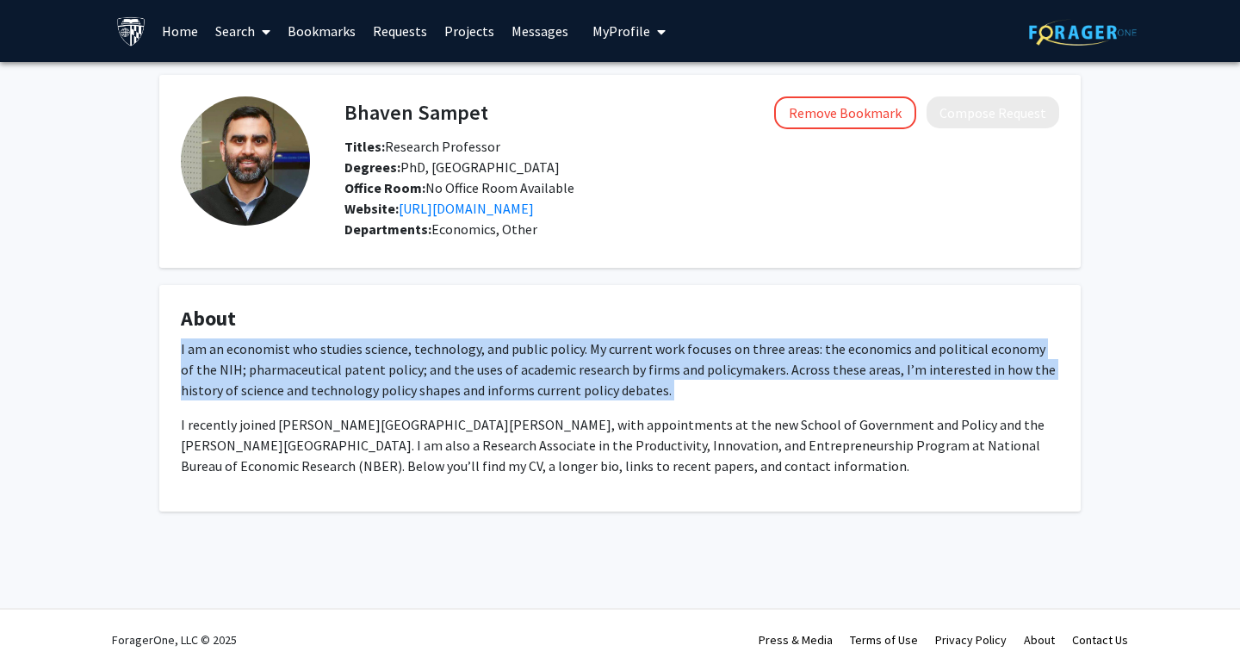
click at [567, 350] on p "I am an economist who studies science, technology, and public policy. My curren…" at bounding box center [620, 369] width 878 height 62
click at [679, 371] on p "I am an economist who studies science, technology, and public policy. My curren…" at bounding box center [620, 369] width 878 height 62
drag, startPoint x: 560, startPoint y: 341, endPoint x: 761, endPoint y: 403, distance: 210.8
click at [761, 403] on div "I am an economist who studies science, technology, and public policy. My curren…" at bounding box center [620, 407] width 878 height 138
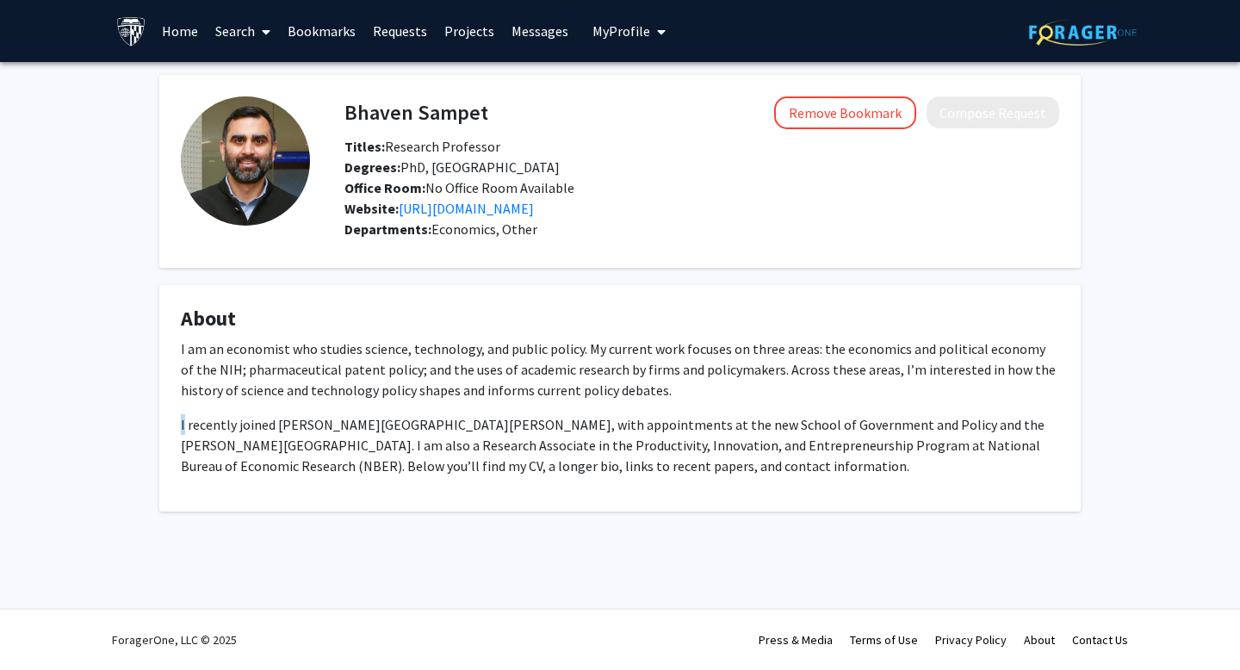
click at [761, 403] on div "I am an economist who studies science, technology, and public policy. My curren…" at bounding box center [620, 407] width 878 height 138
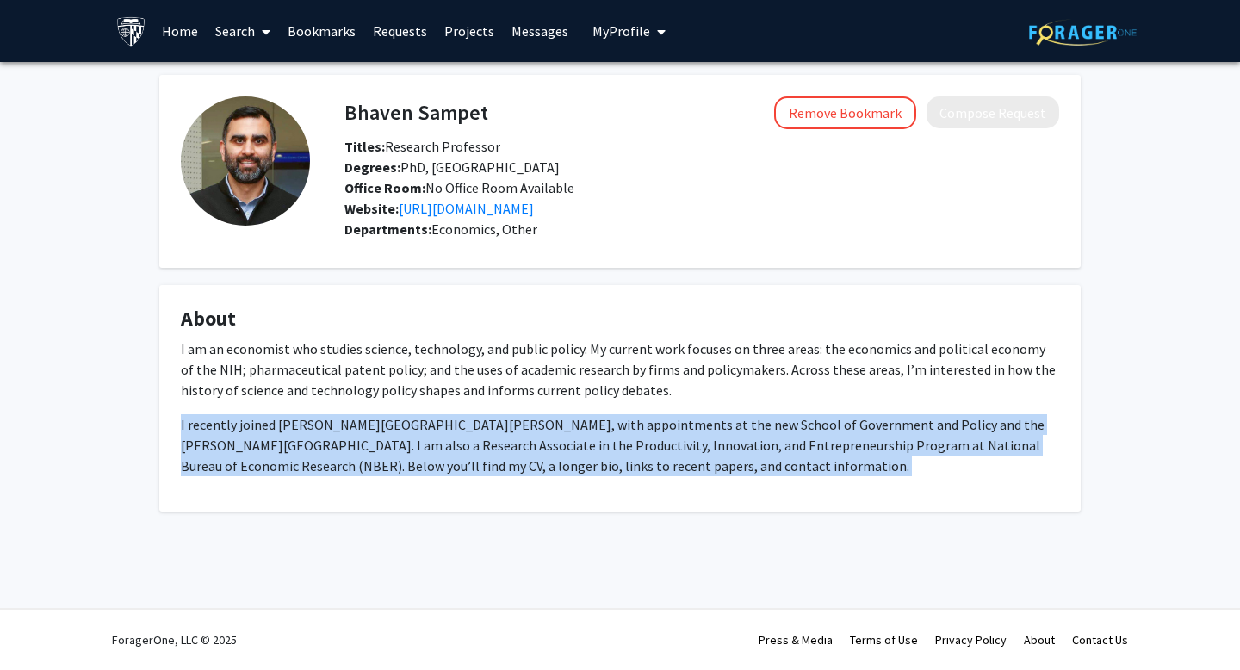
click at [761, 403] on div "I am an economist who studies science, technology, and public policy. My curren…" at bounding box center [620, 407] width 878 height 138
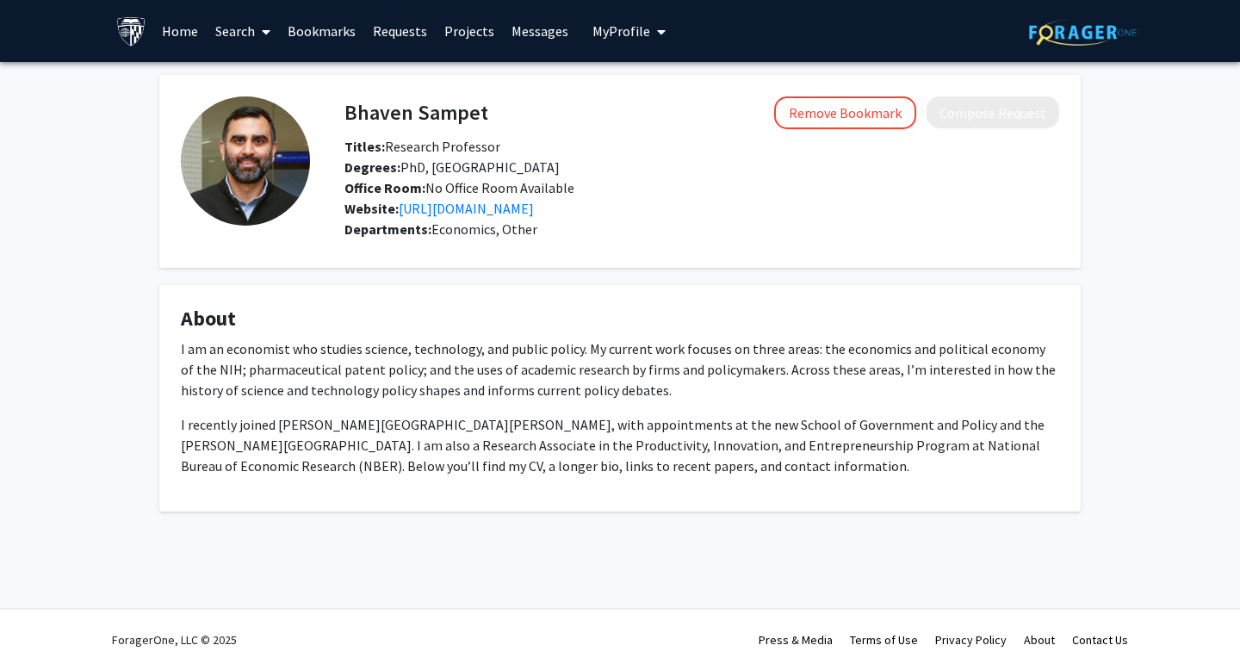
click at [654, 370] on p "I am an economist who studies science, technology, and public policy. My curren…" at bounding box center [620, 369] width 878 height 62
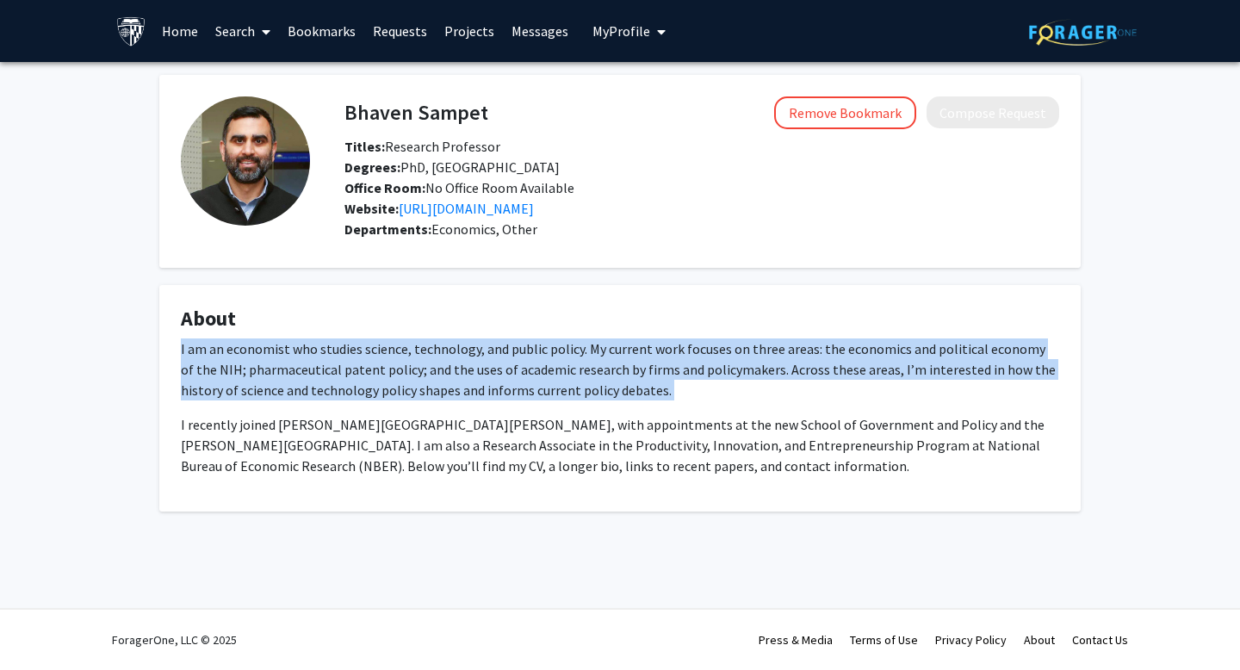
click at [654, 370] on p "I am an economist who studies science, technology, and public policy. My curren…" at bounding box center [620, 369] width 878 height 62
click at [581, 350] on p "I am an economist who studies science, technology, and public policy. My curren…" at bounding box center [620, 369] width 878 height 62
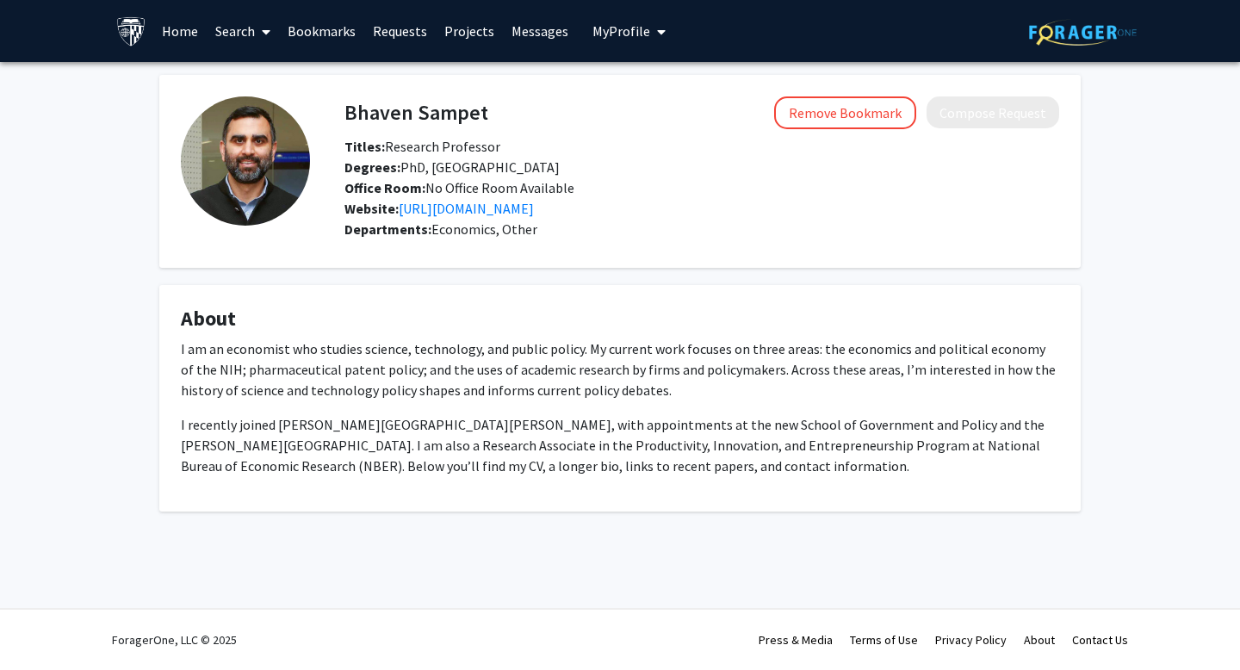
click at [581, 350] on p "I am an economist who studies science, technology, and public policy. My curren…" at bounding box center [620, 369] width 878 height 62
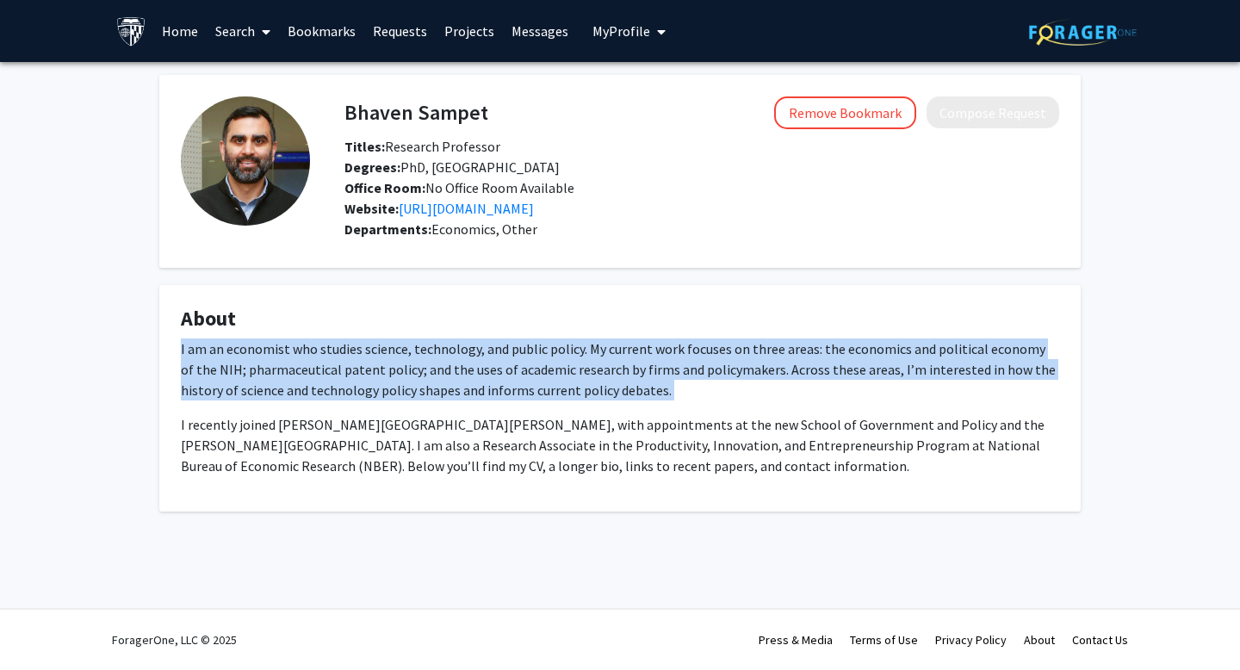
click at [475, 345] on p "I am an economist who studies science, technology, and public policy. My curren…" at bounding box center [620, 369] width 878 height 62
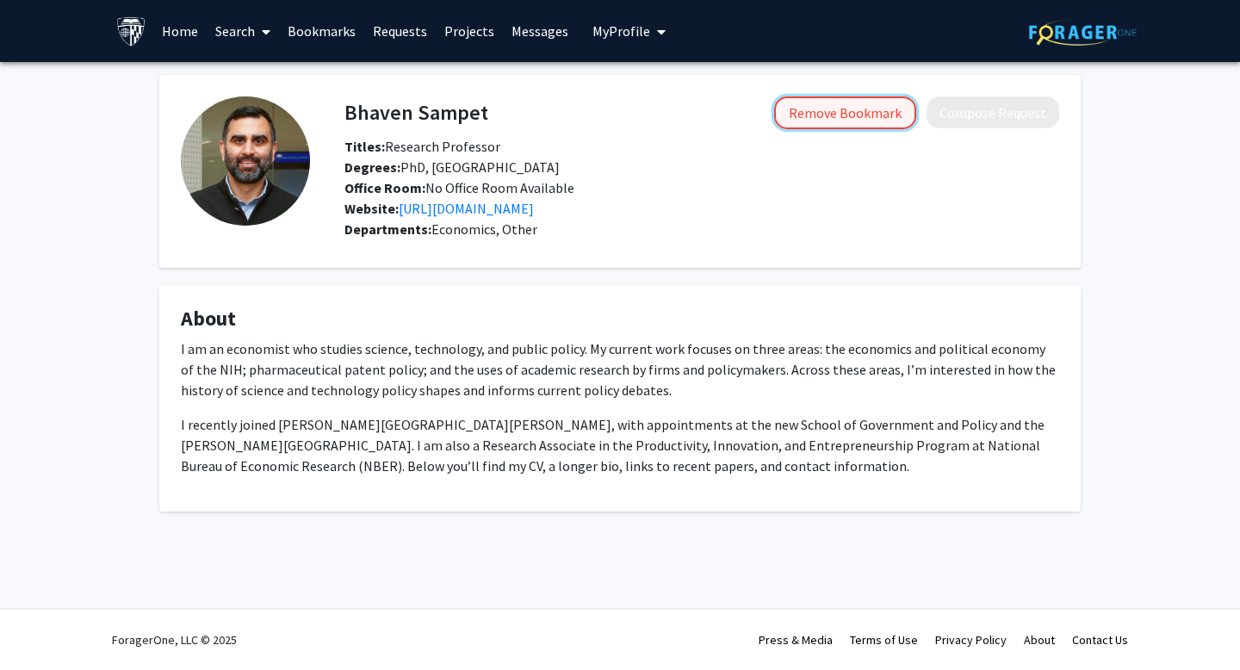
click at [880, 114] on button "Remove Bookmark" at bounding box center [845, 112] width 142 height 33
click at [853, 126] on button "Bookmark" at bounding box center [870, 112] width 91 height 33
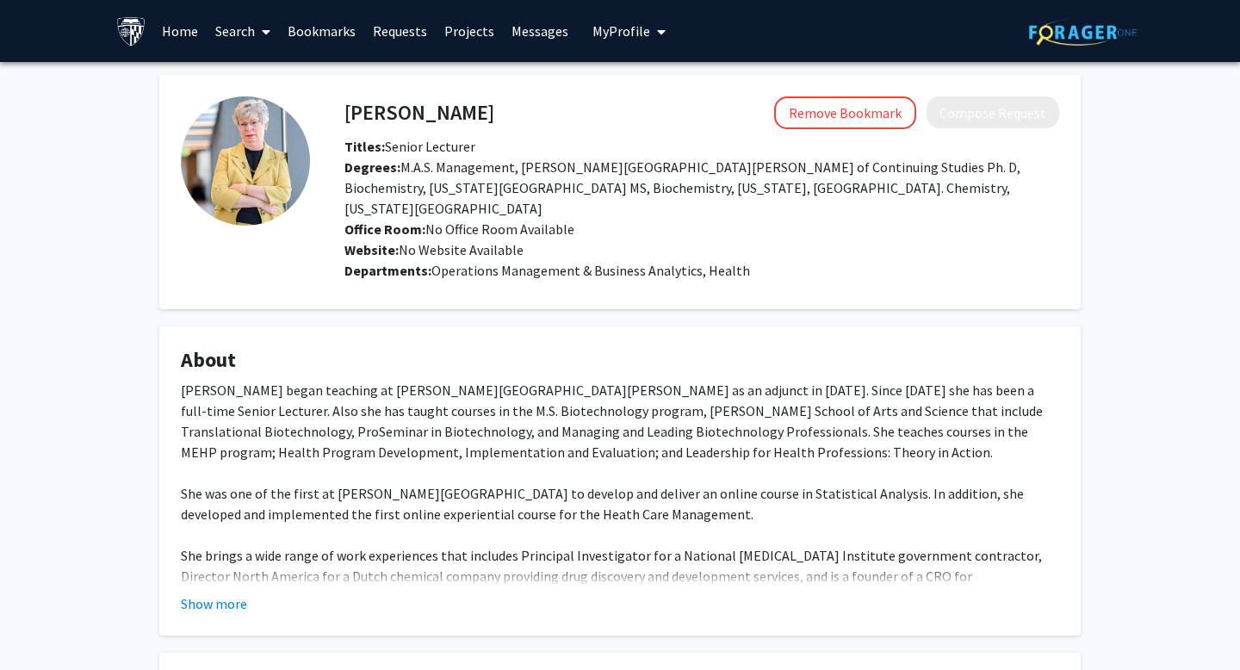
click at [246, 593] on div "Show more" at bounding box center [620, 603] width 878 height 21
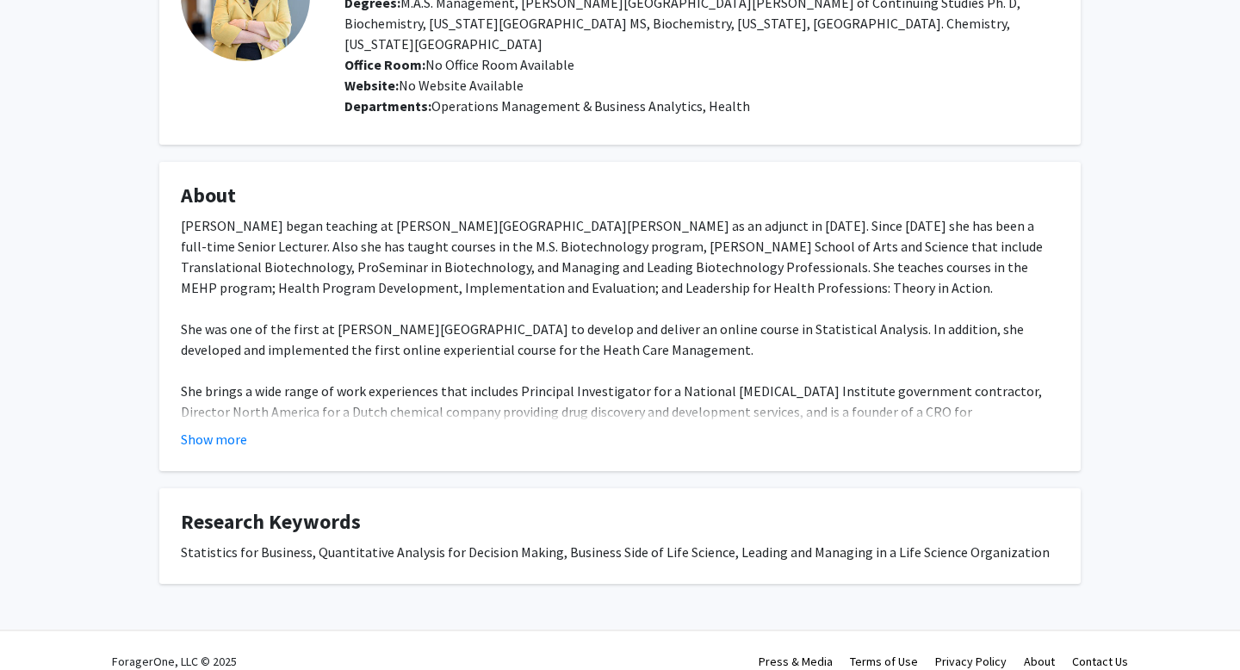
click at [285, 541] on div "Statistics for Business, Quantitative Analysis for Decision Making, Business Si…" at bounding box center [620, 551] width 878 height 21
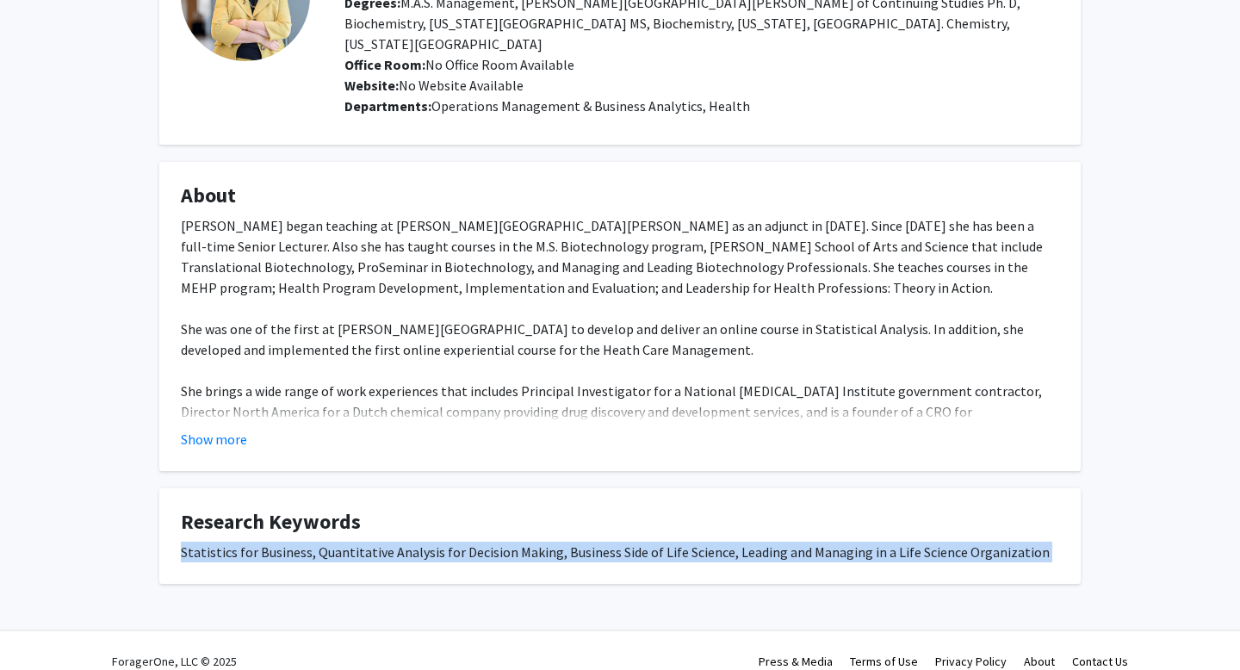
click at [285, 541] on div "Statistics for Business, Quantitative Analysis for Decision Making, Business Si…" at bounding box center [620, 551] width 878 height 21
click at [280, 541] on div "Statistics for Business, Quantitative Analysis for Decision Making, Business Si…" at bounding box center [620, 551] width 878 height 21
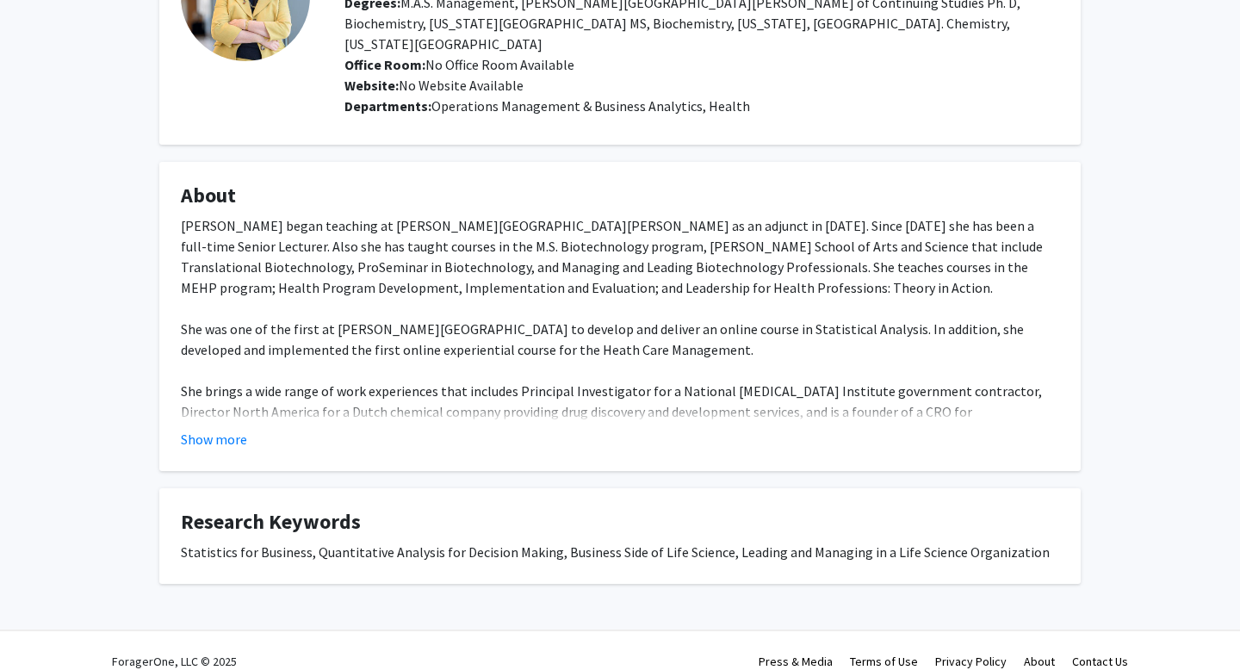
scroll to position [0, 0]
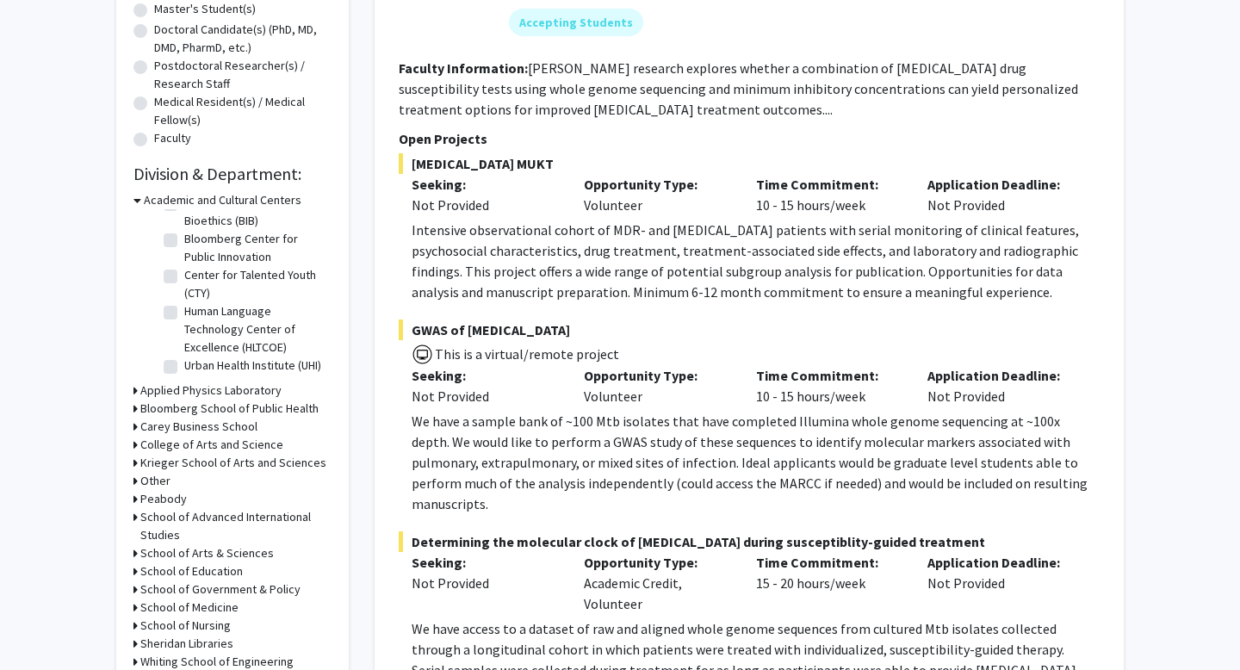
scroll to position [393, 0]
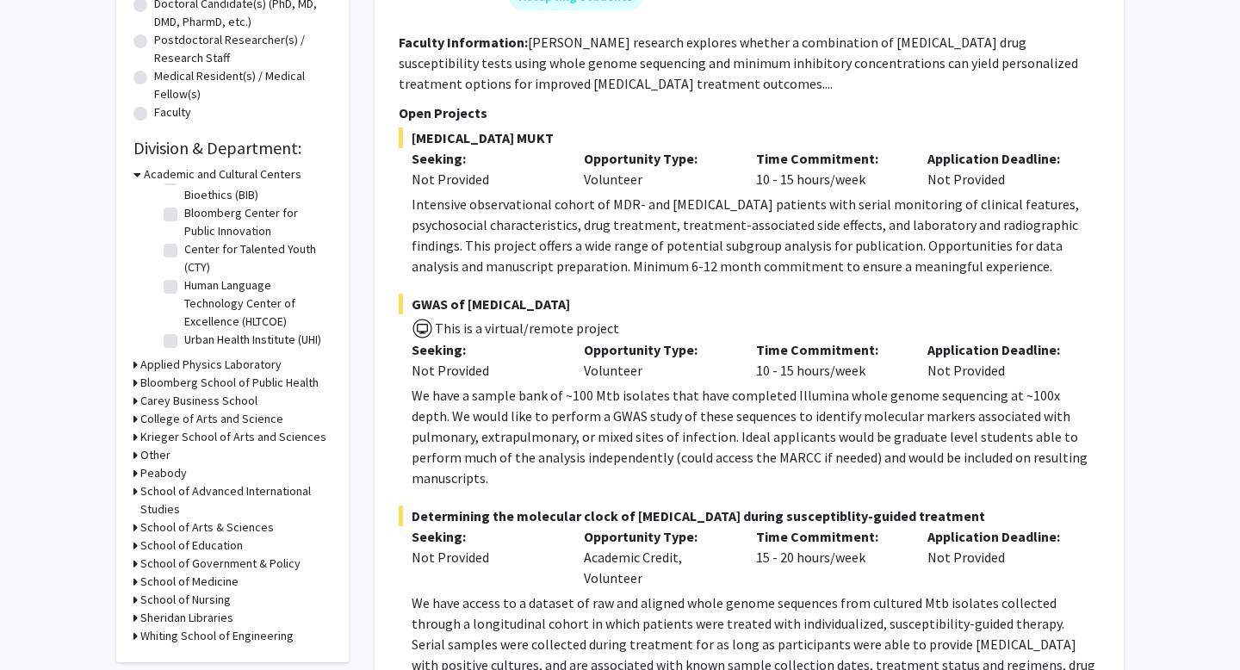
click at [219, 397] on h3 "Carey Business School" at bounding box center [198, 401] width 117 height 18
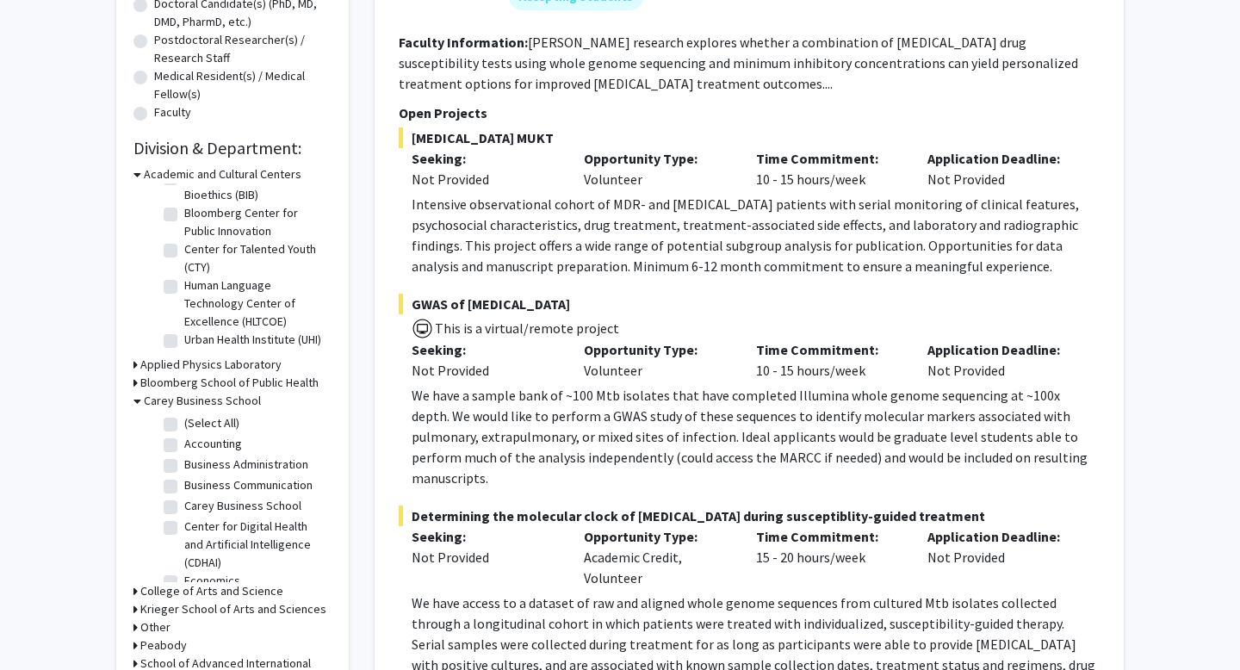
click at [179, 422] on fg-checkbox "(Select All) (Select All)" at bounding box center [246, 424] width 164 height 21
click at [184, 422] on label "(Select All)" at bounding box center [211, 423] width 55 height 18
click at [184, 422] on input "(Select All)" at bounding box center [189, 419] width 11 height 11
checkbox input "true"
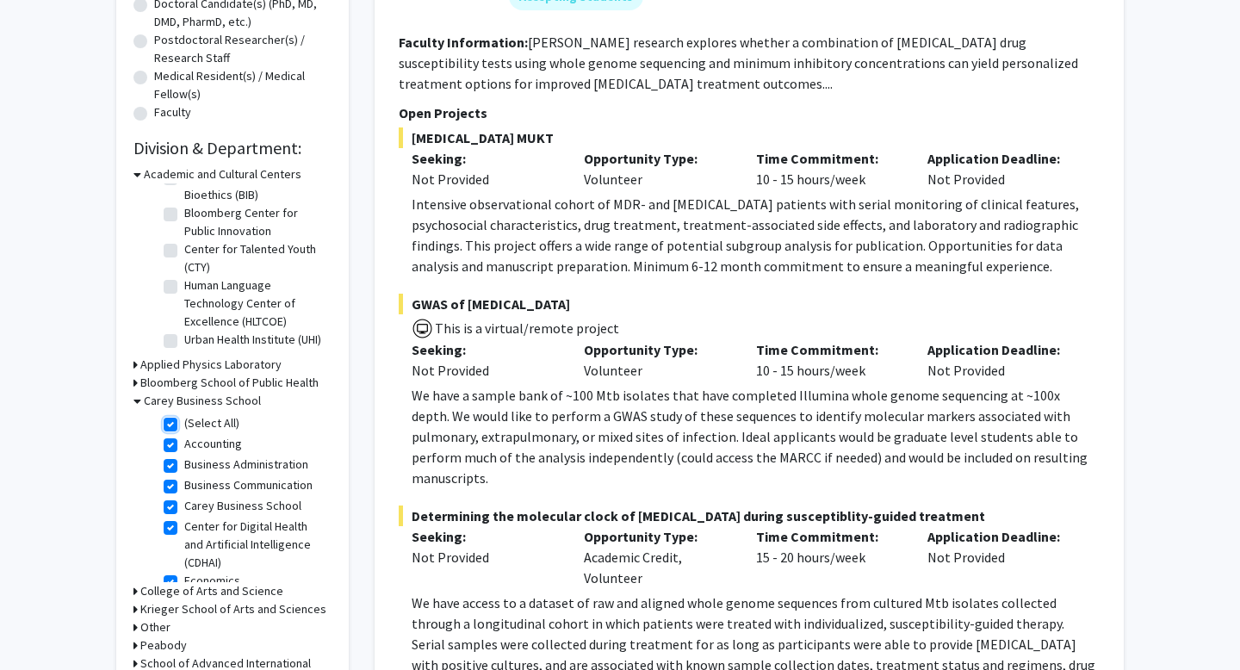
checkbox input "true"
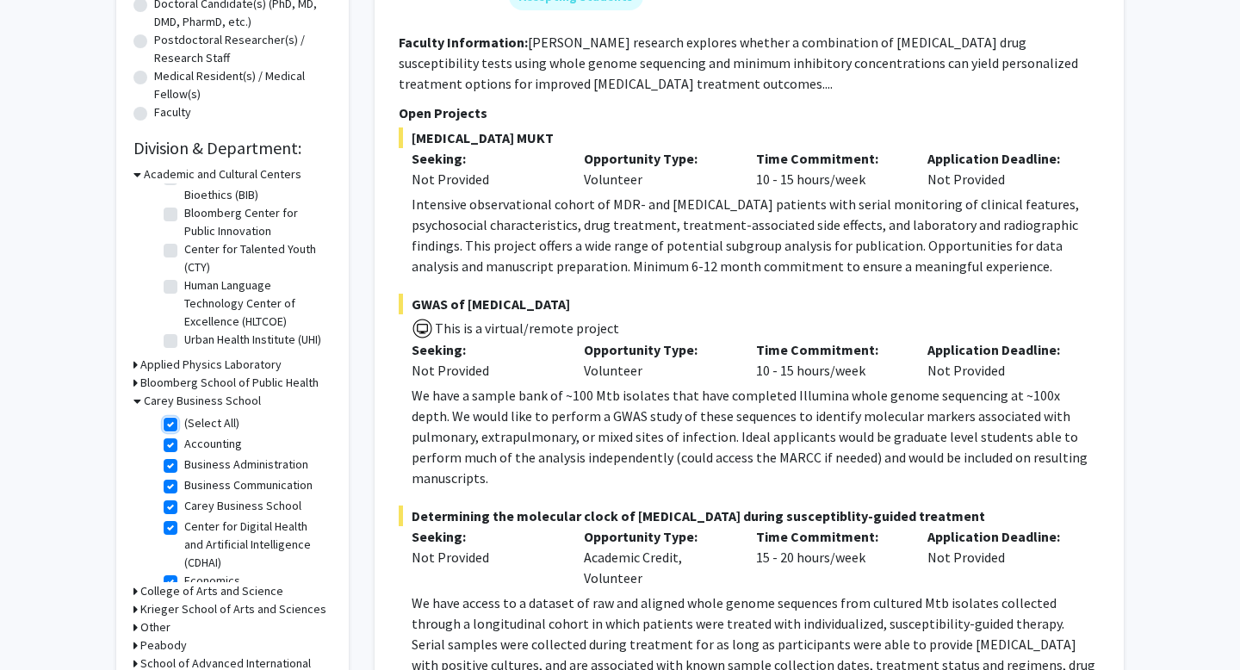
checkbox input "true"
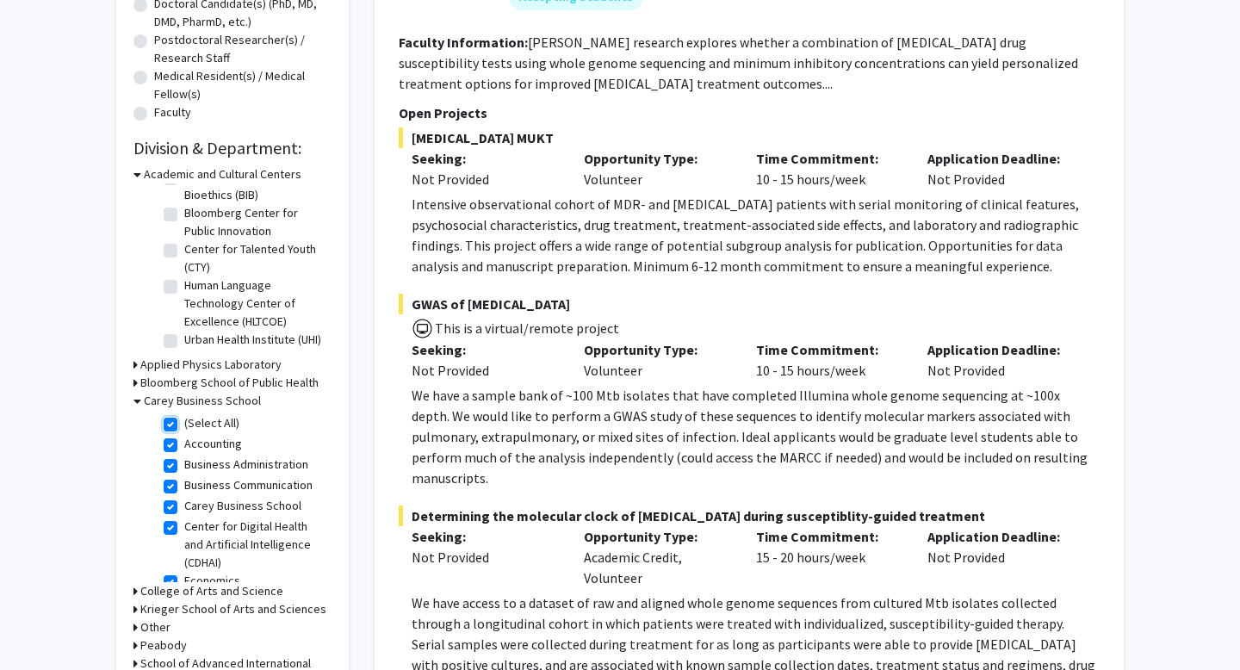
checkbox input "true"
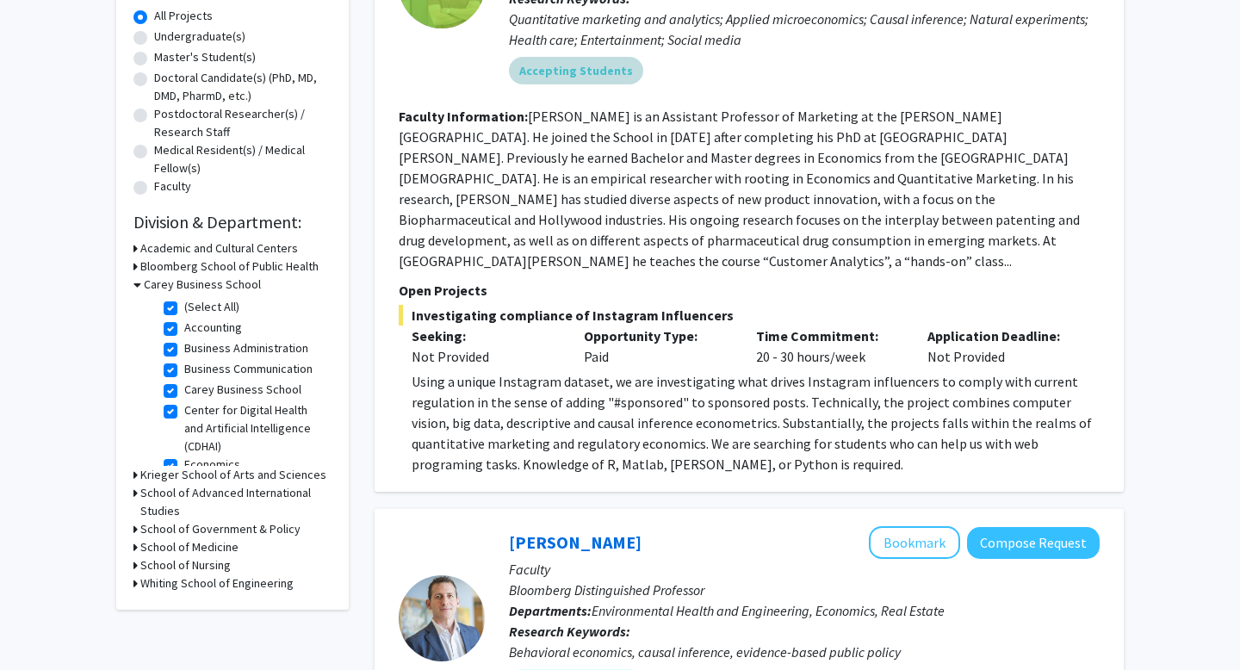
scroll to position [48, 0]
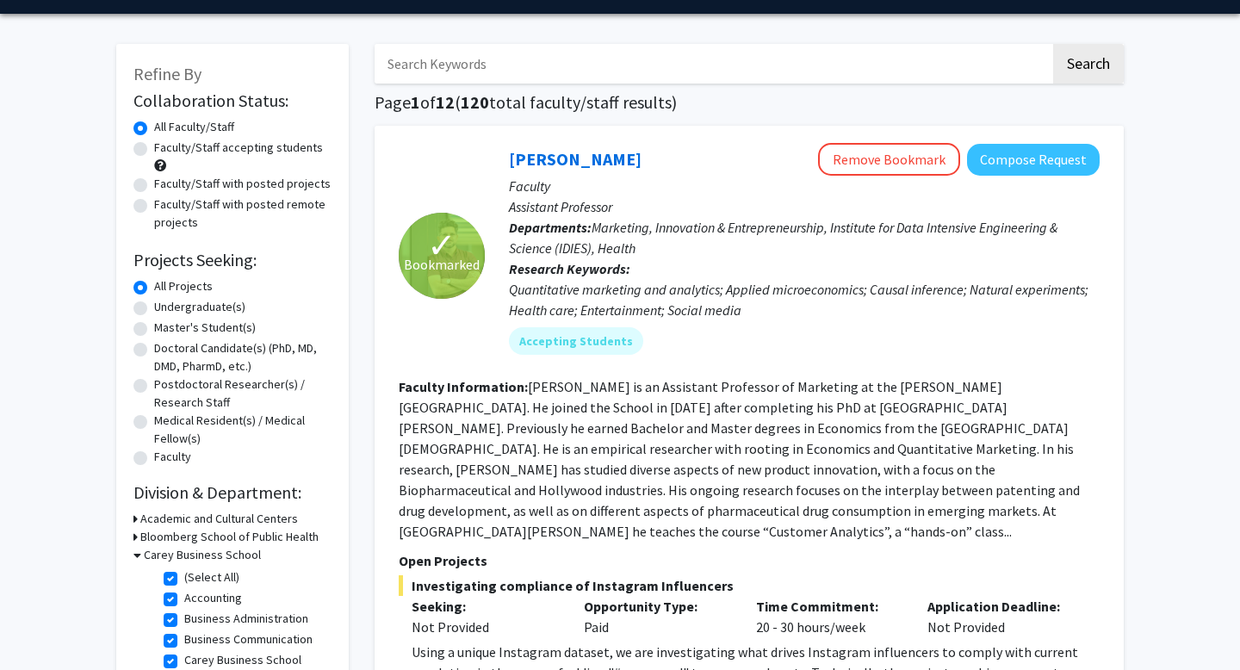
click at [232, 154] on label "Faculty/Staff accepting students" at bounding box center [238, 148] width 169 height 18
click at [165, 150] on input "Faculty/Staff accepting students" at bounding box center [159, 144] width 11 height 11
radio input "true"
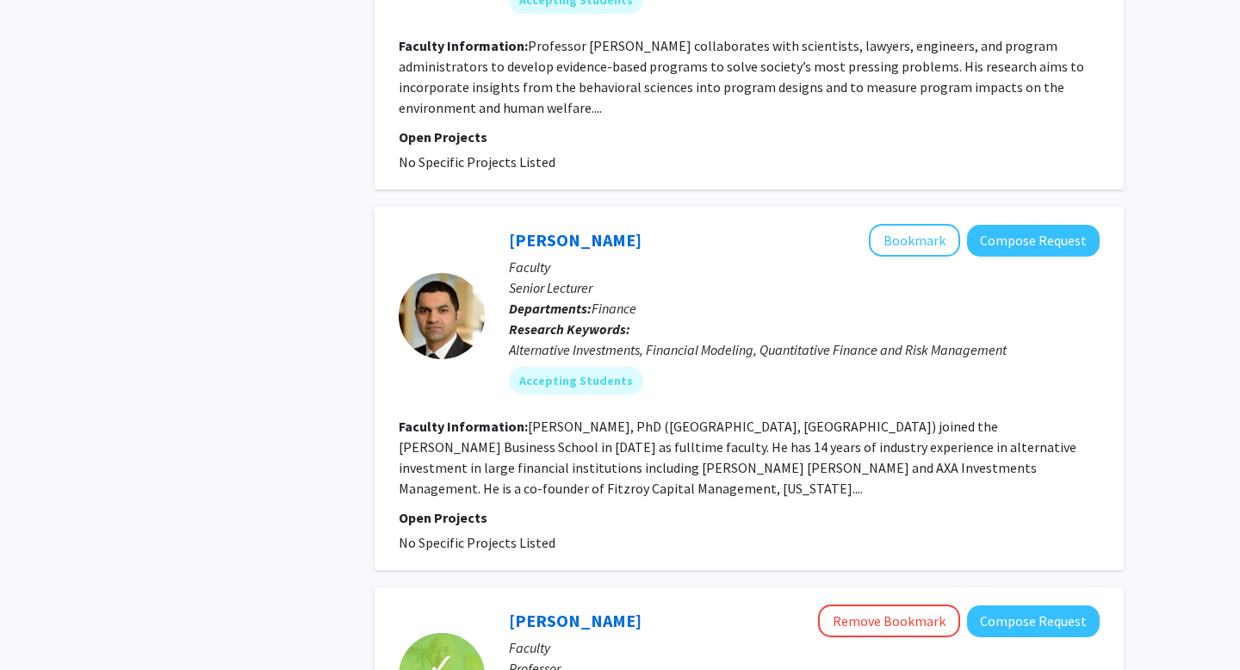
scroll to position [1002, 0]
click at [637, 429] on fg-read-more "Ahmad Ajakh, PhD (University of Nantes, France) joined the Johns Hopkins Carey …" at bounding box center [737, 456] width 677 height 79
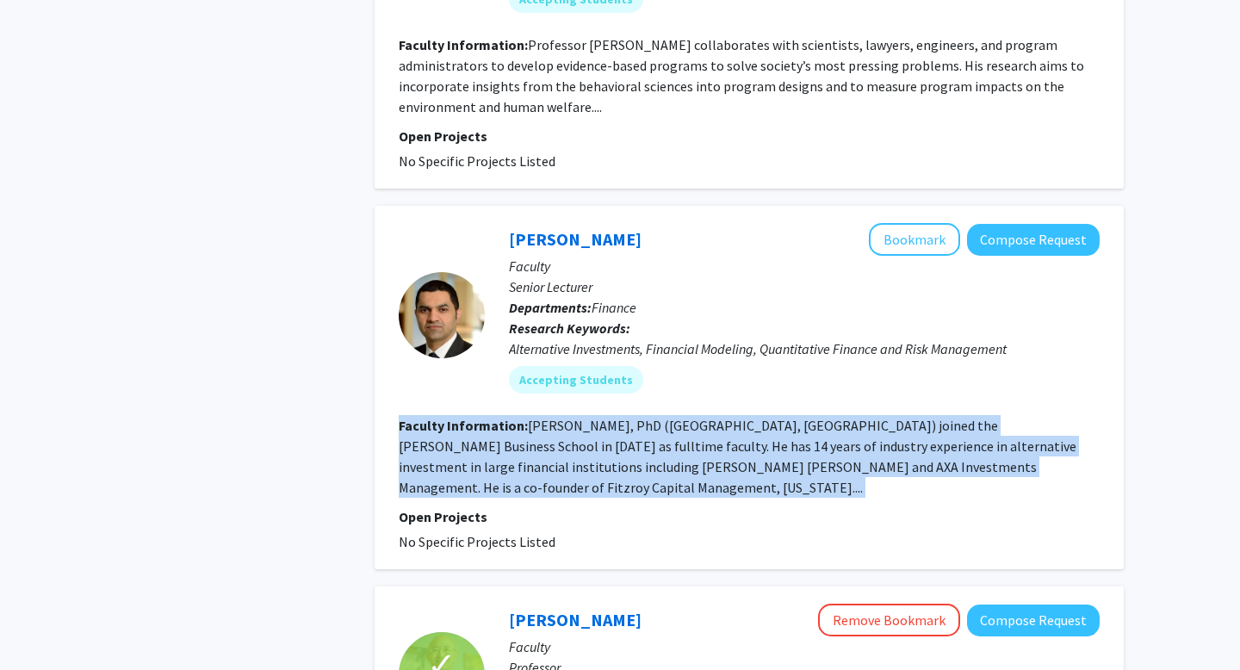
click at [637, 429] on fg-read-more "Ahmad Ajakh, PhD (University of Nantes, France) joined the Johns Hopkins Carey …" at bounding box center [737, 456] width 677 height 79
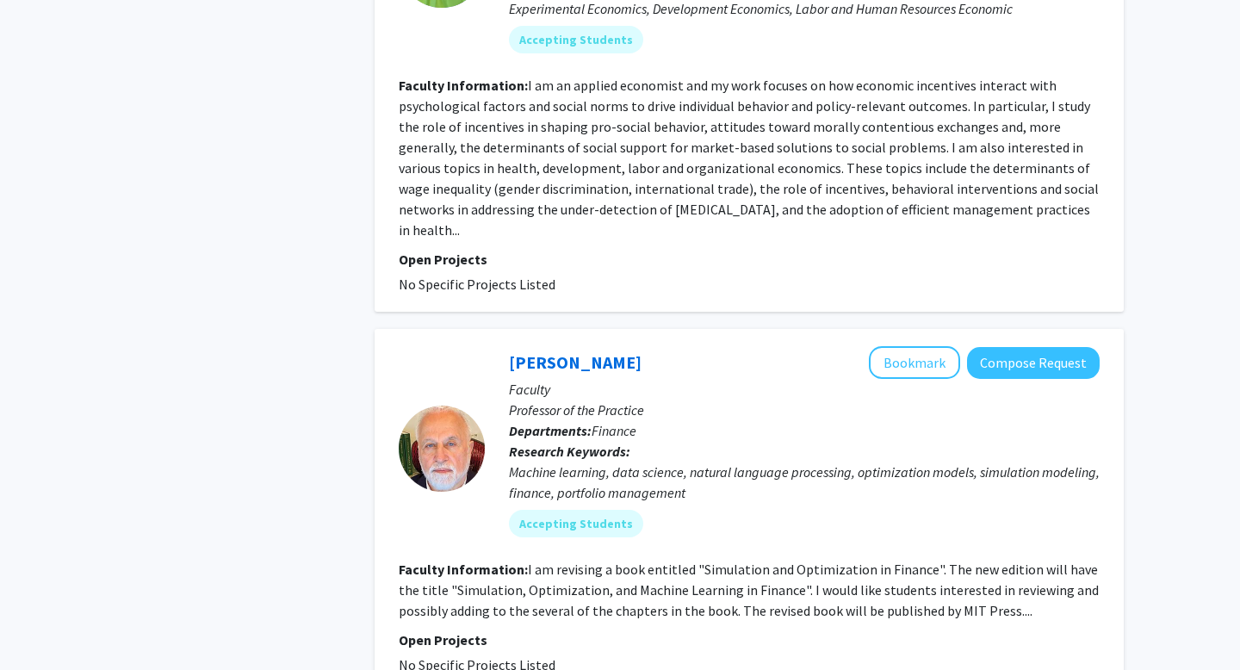
scroll to position [2175, 0]
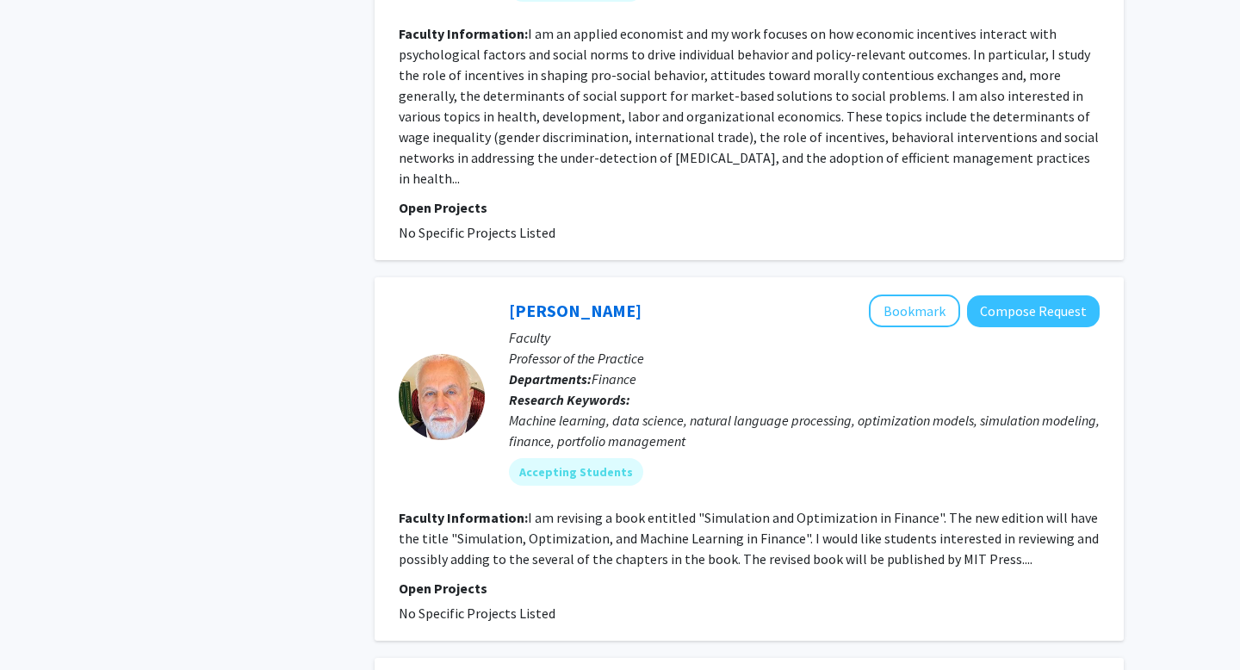
click at [605, 410] on div "Machine learning, data science, natural language processing, optimization model…" at bounding box center [804, 430] width 591 height 41
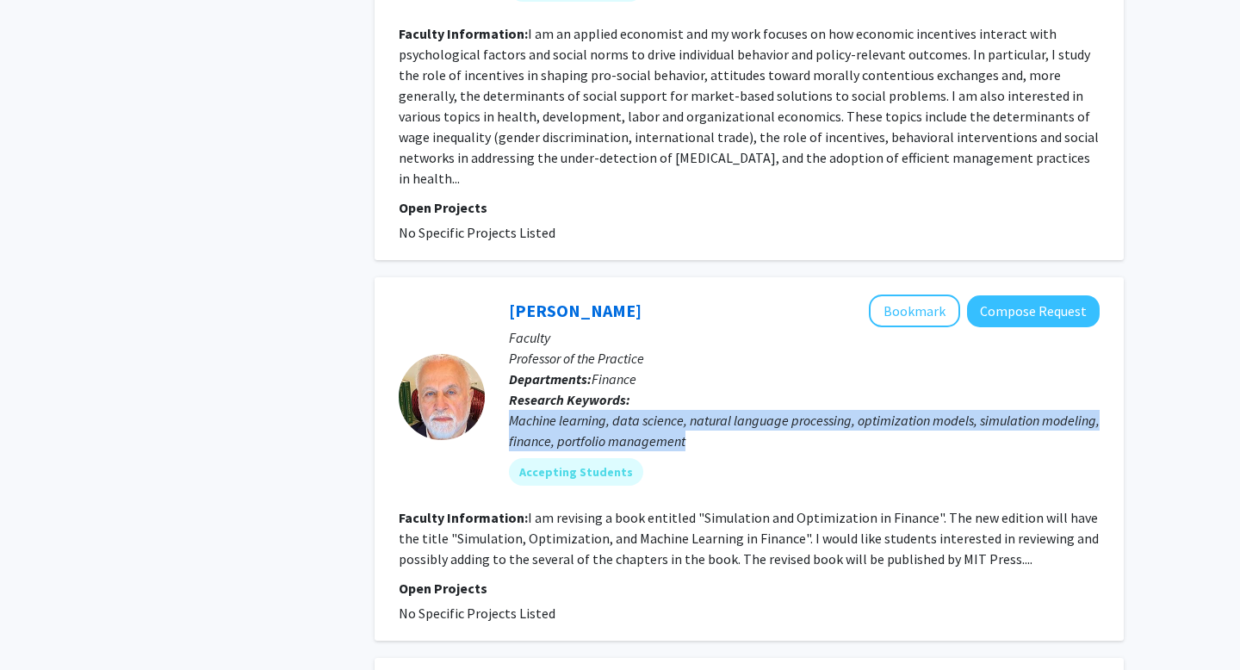
click at [605, 410] on div "Machine learning, data science, natural language processing, optimization model…" at bounding box center [804, 430] width 591 height 41
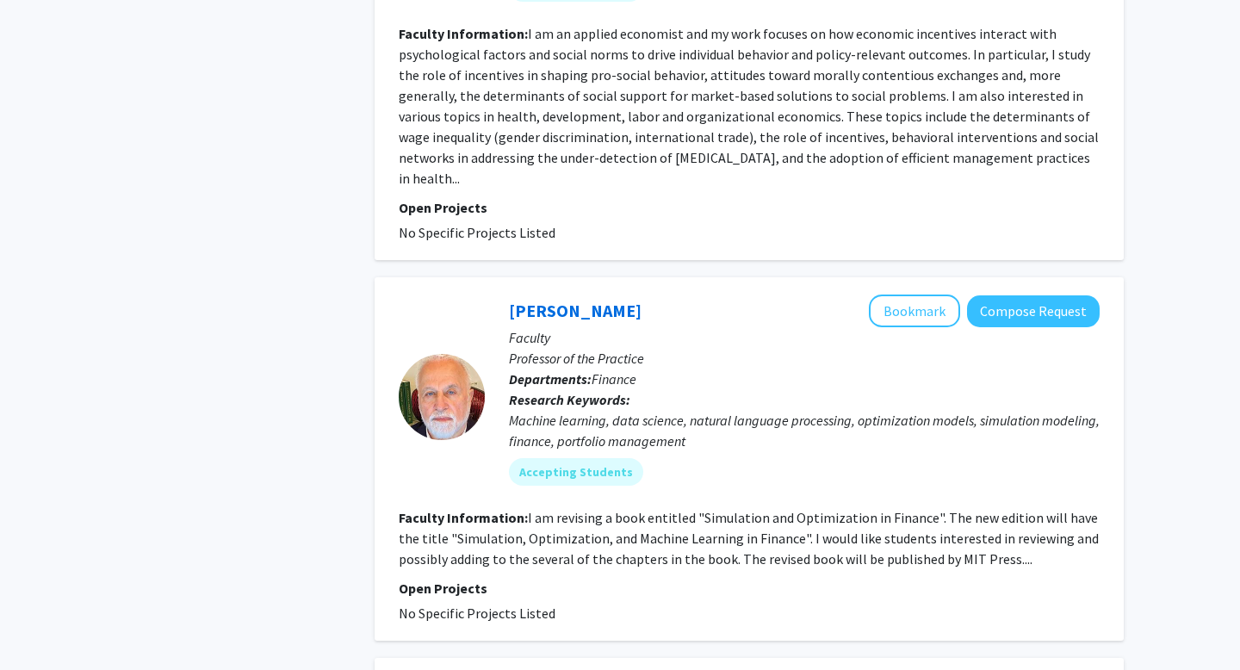
click at [763, 516] on fg-read-more "I am revising a book entitled "Simulation and Optimization in Finance". The new…" at bounding box center [749, 538] width 700 height 59
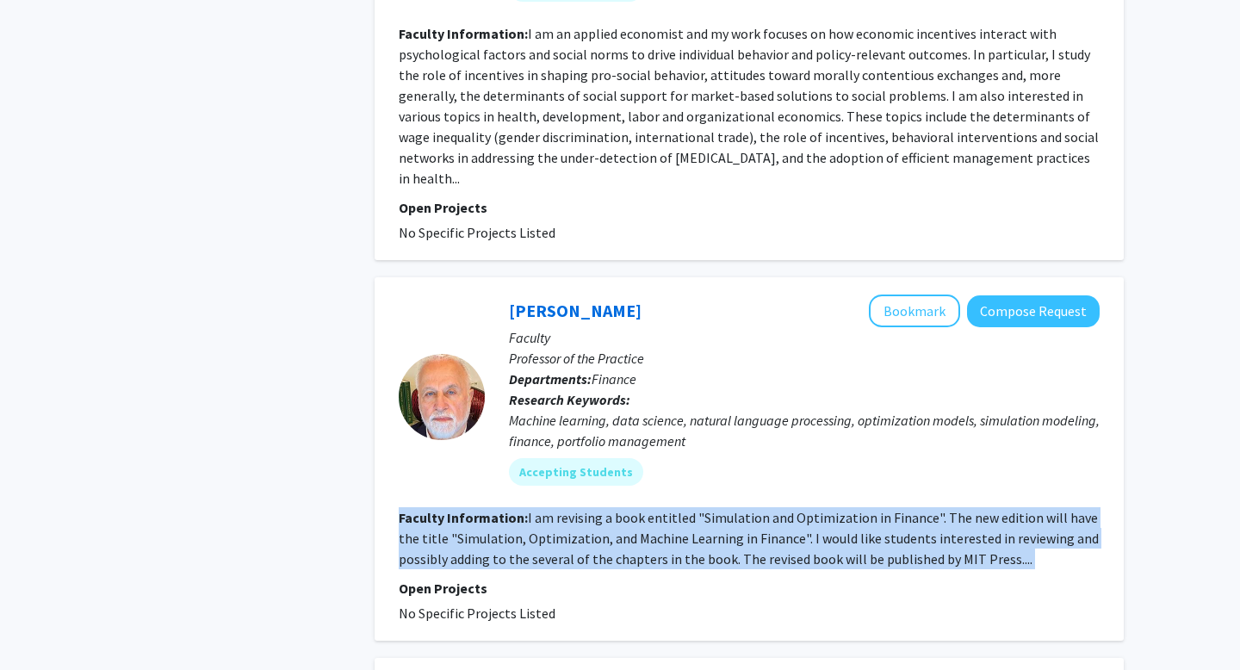
click at [763, 516] on fg-read-more "I am revising a book entitled "Simulation and Optimization in Finance". The new…" at bounding box center [749, 538] width 700 height 59
click at [729, 513] on fg-read-more "I am revising a book entitled "Simulation and Optimization in Finance". The new…" at bounding box center [749, 538] width 700 height 59
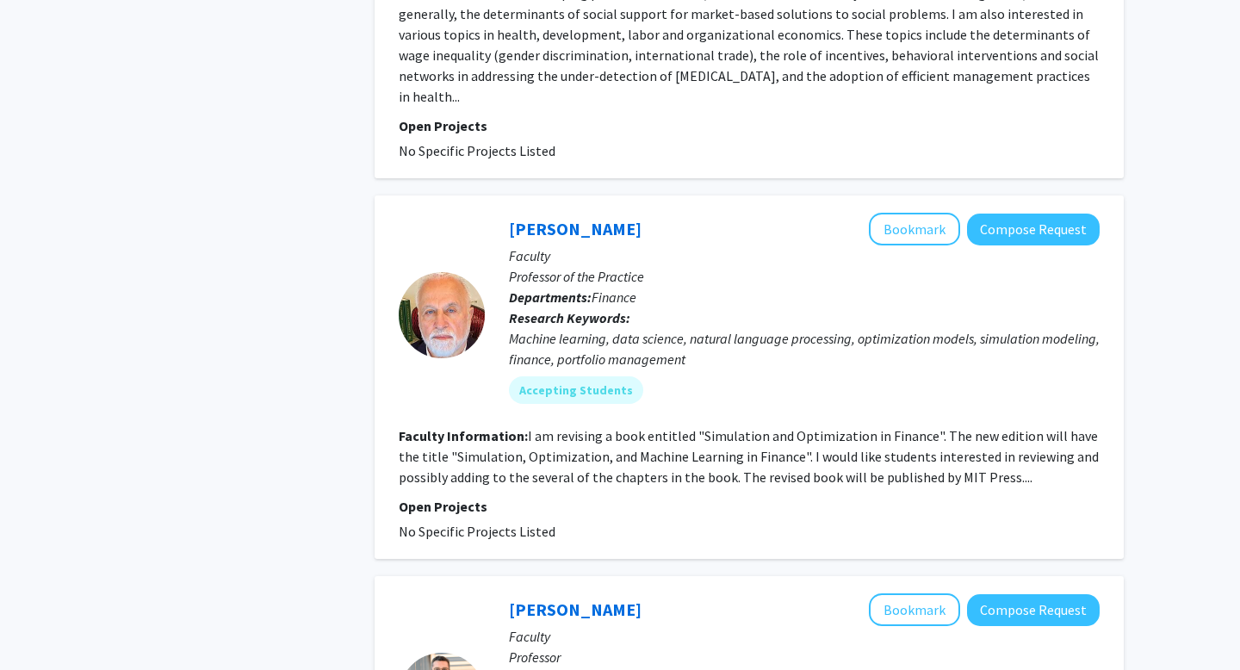
scroll to position [2259, 0]
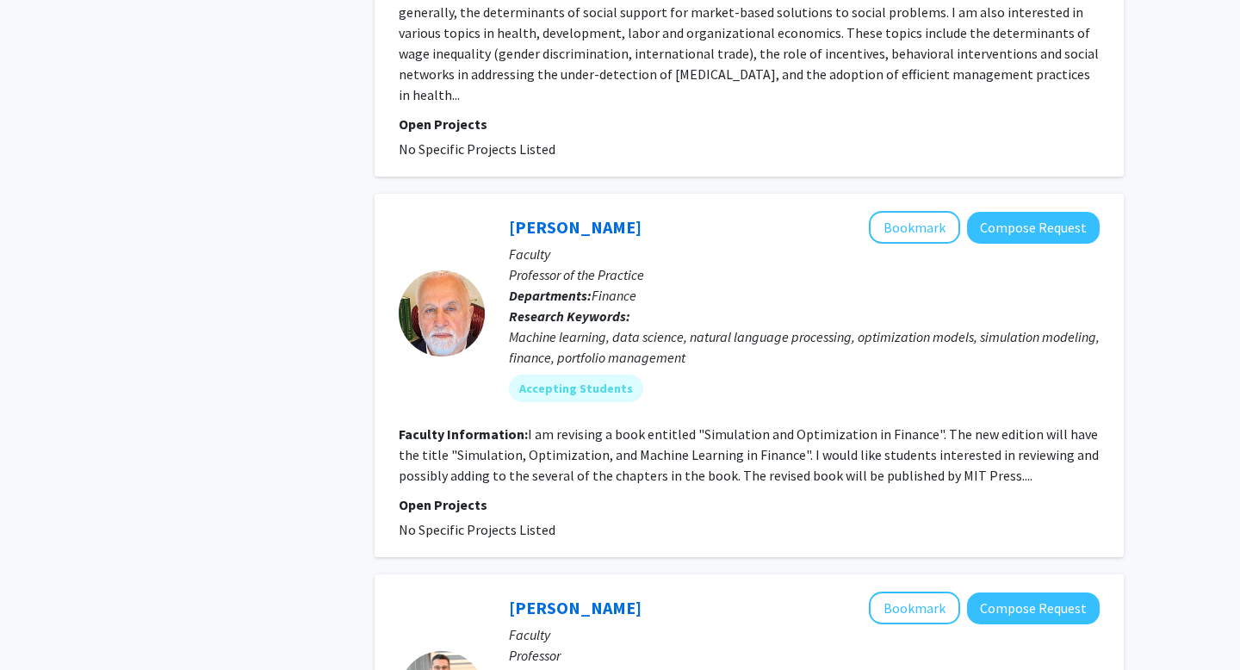
click at [609, 425] on fg-read-more "I am revising a book entitled "Simulation and Optimization in Finance". The new…" at bounding box center [749, 454] width 700 height 59
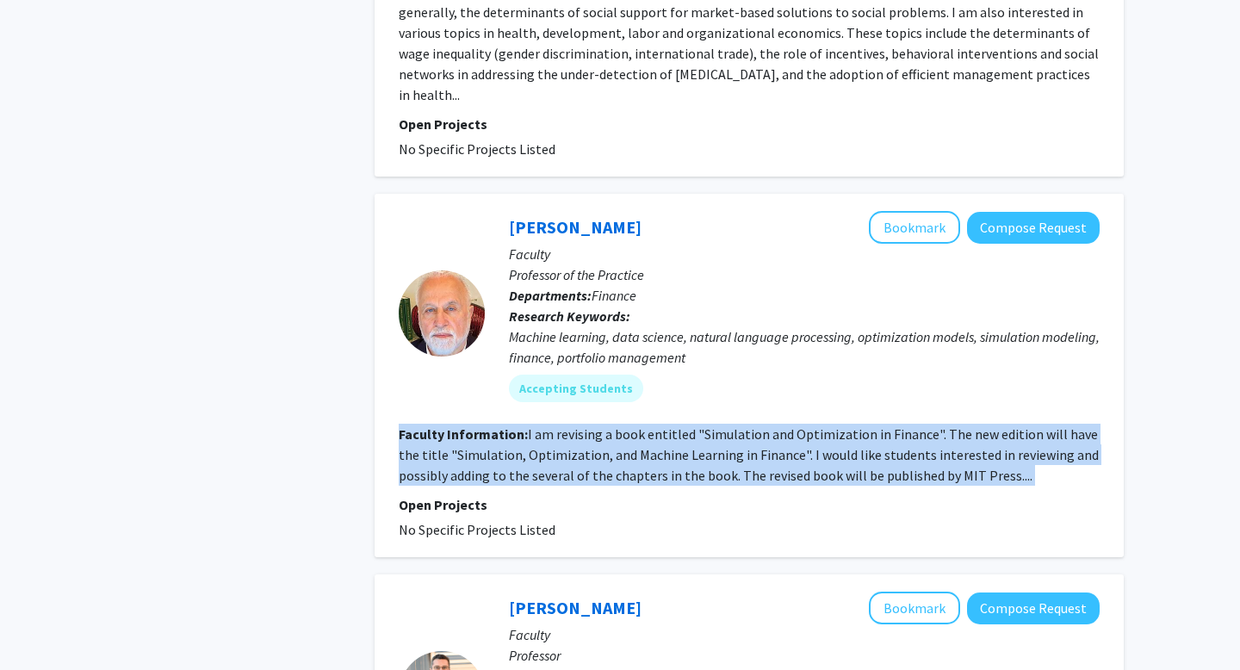
click at [609, 425] on fg-read-more "I am revising a book entitled "Simulation and Optimization in Finance". The new…" at bounding box center [749, 454] width 700 height 59
click at [603, 425] on fg-read-more "I am revising a book entitled "Simulation and Optimization in Finance". The new…" at bounding box center [749, 454] width 700 height 59
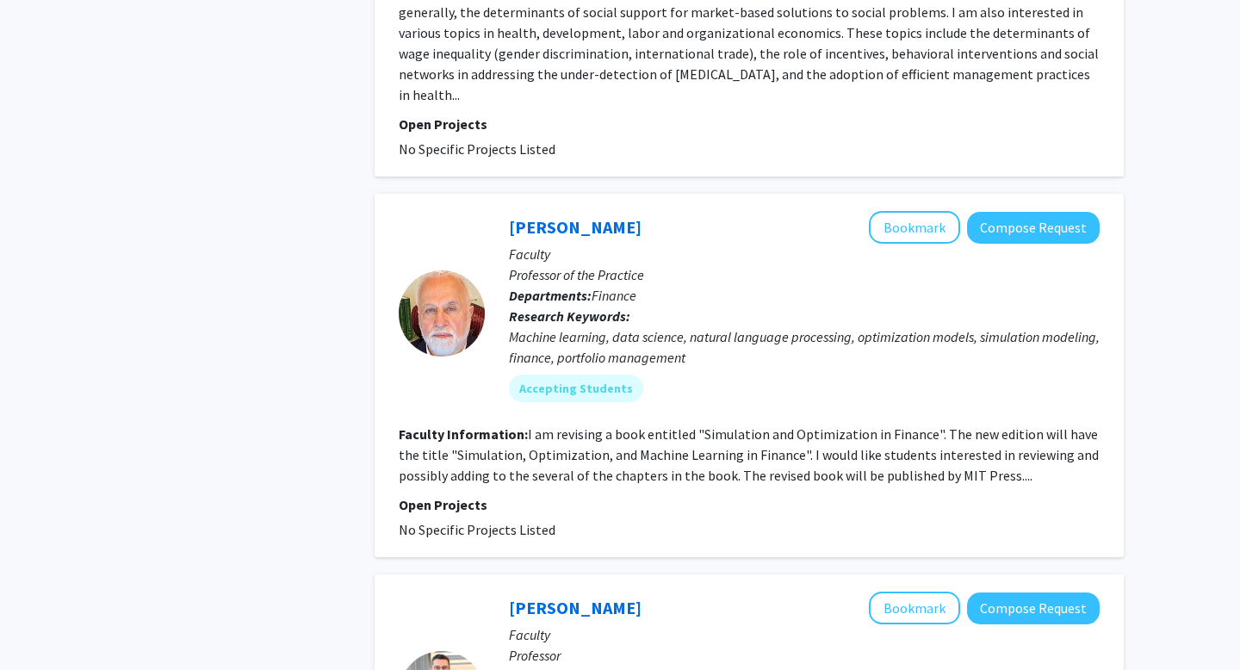
click at [572, 425] on fg-read-more "I am revising a book entitled "Simulation and Optimization in Finance". The new…" at bounding box center [749, 454] width 700 height 59
click at [560, 425] on fg-read-more "I am revising a book entitled "Simulation and Optimization in Finance". The new…" at bounding box center [749, 454] width 700 height 59
click at [584, 425] on fg-read-more "I am revising a book entitled "Simulation and Optimization in Finance". The new…" at bounding box center [749, 454] width 700 height 59
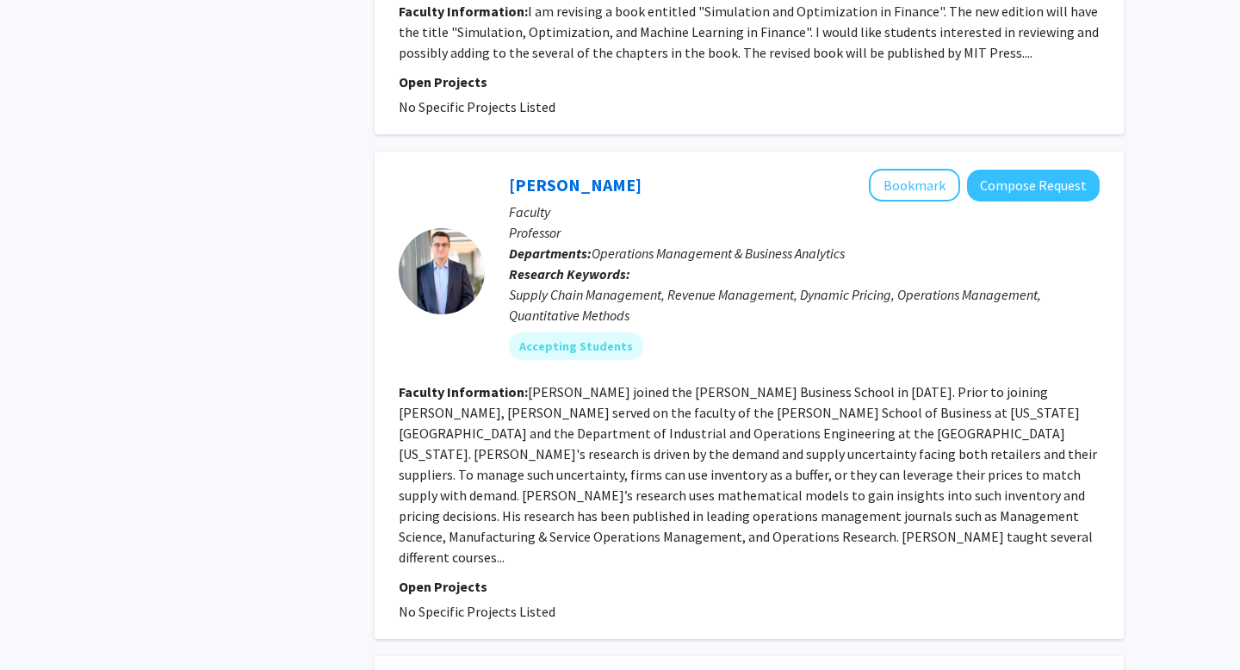
scroll to position [2687, 0]
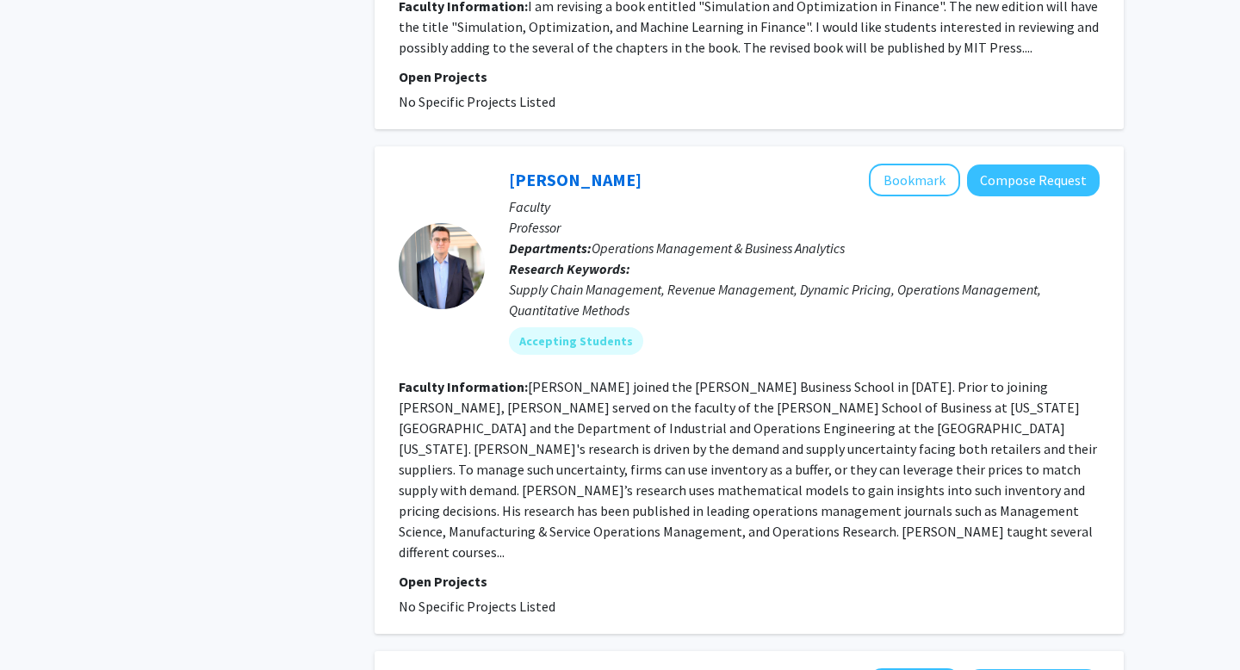
click at [584, 423] on fg-read-more "Goker Aydin joined the Carey Business School in 2017. Prior to joining Carey, G…" at bounding box center [748, 469] width 698 height 182
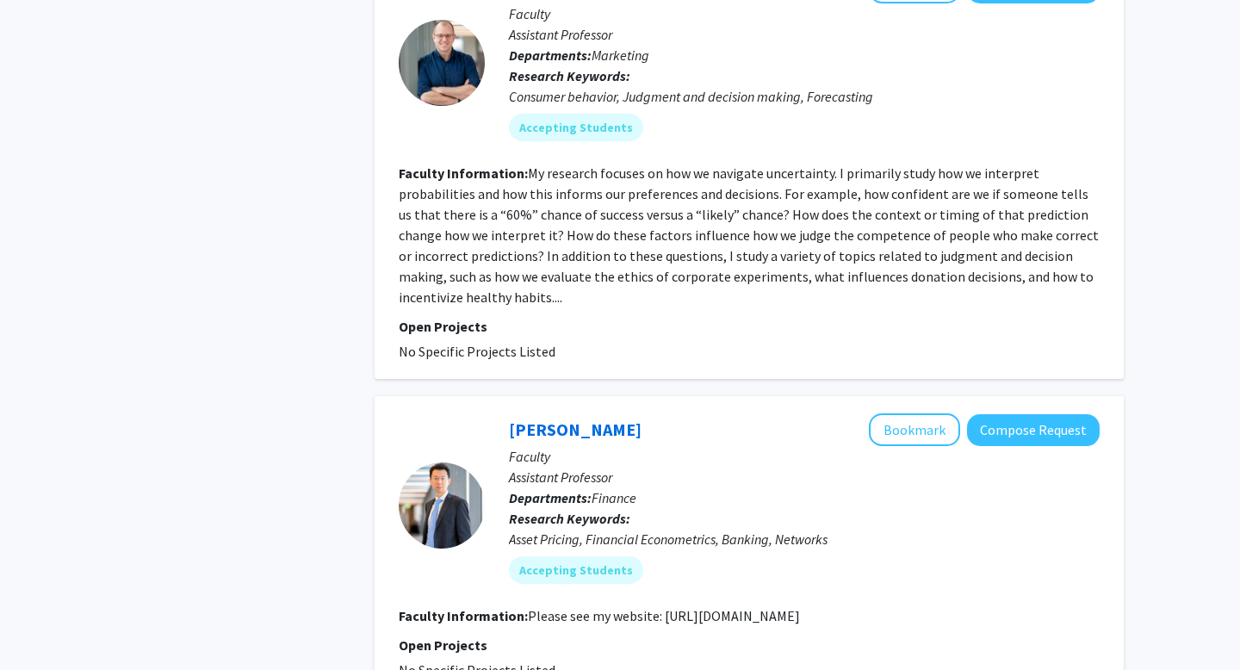
scroll to position [3879, 0]
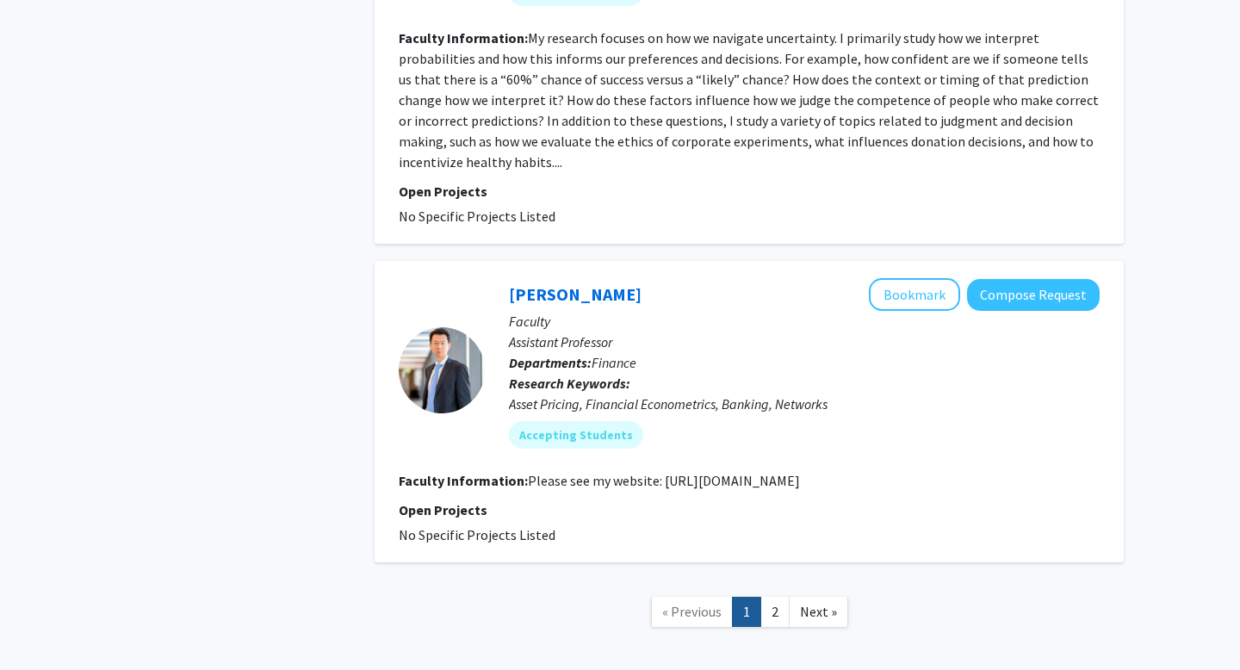
drag, startPoint x: 660, startPoint y: 399, endPoint x: 819, endPoint y: 404, distance: 158.4
click at [818, 470] on section "Faculty Information: Please see my website: https://www.suyinan.com/" at bounding box center [749, 480] width 701 height 21
copy fg-read-more "https://www.suyinan.com/"
click at [768, 597] on link "2" at bounding box center [774, 612] width 29 height 30
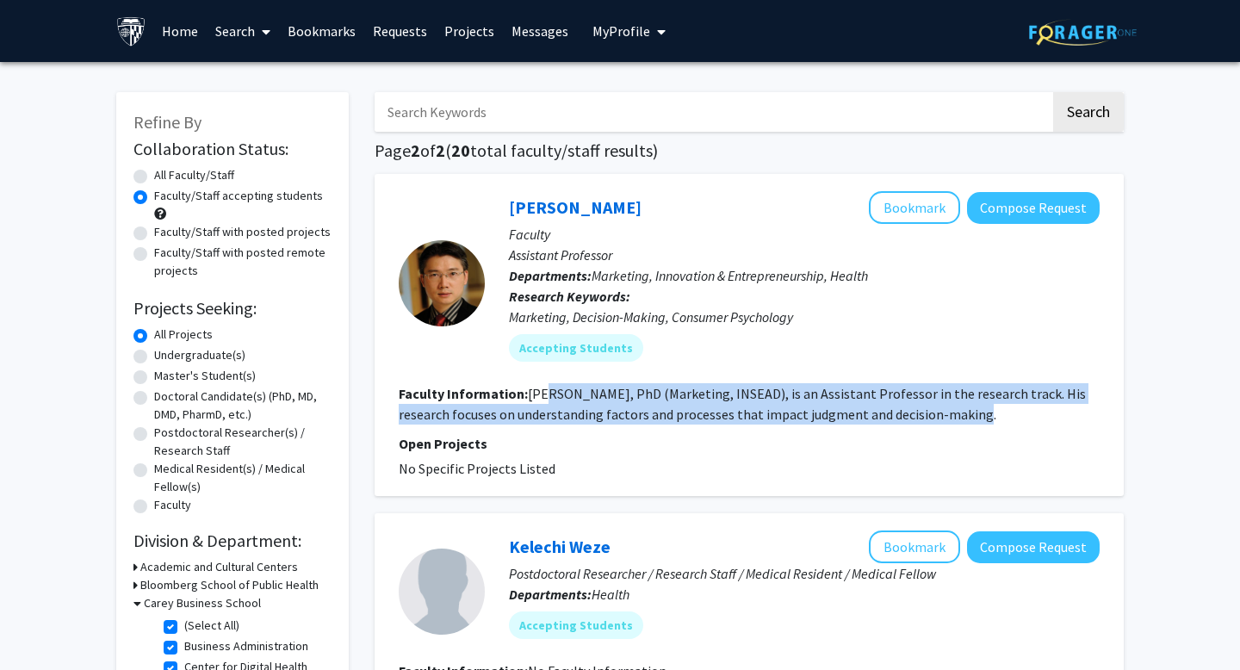
drag, startPoint x: 543, startPoint y: 386, endPoint x: 961, endPoint y: 413, distance: 418.4
click at [962, 414] on section "Faculty Information: Haiyang Yang, PhD (Marketing, INSEAD), is an Assistant Pro…" at bounding box center [749, 403] width 701 height 41
click at [961, 413] on section "Faculty Information: Haiyang Yang, PhD (Marketing, INSEAD), is an Assistant Pro…" at bounding box center [749, 403] width 701 height 41
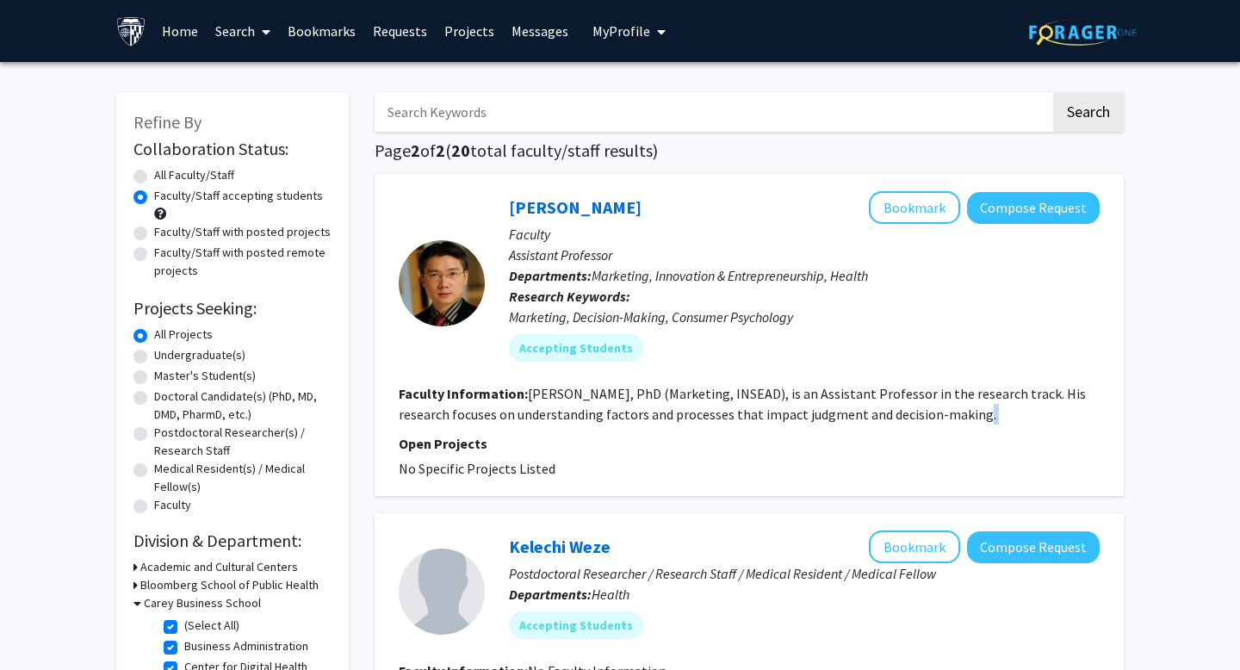
click at [961, 413] on section "Faculty Information: Haiyang Yang, PhD (Marketing, INSEAD), is an Assistant Pro…" at bounding box center [749, 403] width 701 height 41
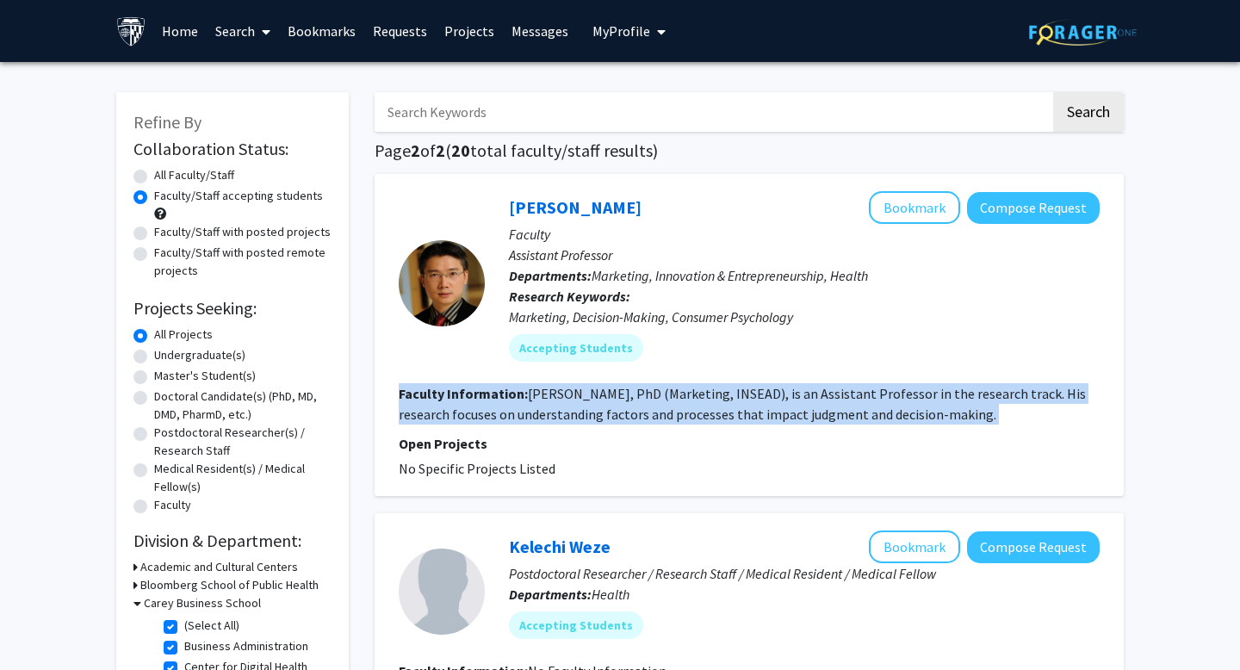
click at [961, 413] on section "Faculty Information: Haiyang Yang, PhD (Marketing, INSEAD), is an Assistant Pro…" at bounding box center [749, 403] width 701 height 41
click at [886, 410] on fg-read-more "Haiyang Yang, PhD (Marketing, INSEAD), is an Assistant Professor in the researc…" at bounding box center [742, 404] width 687 height 38
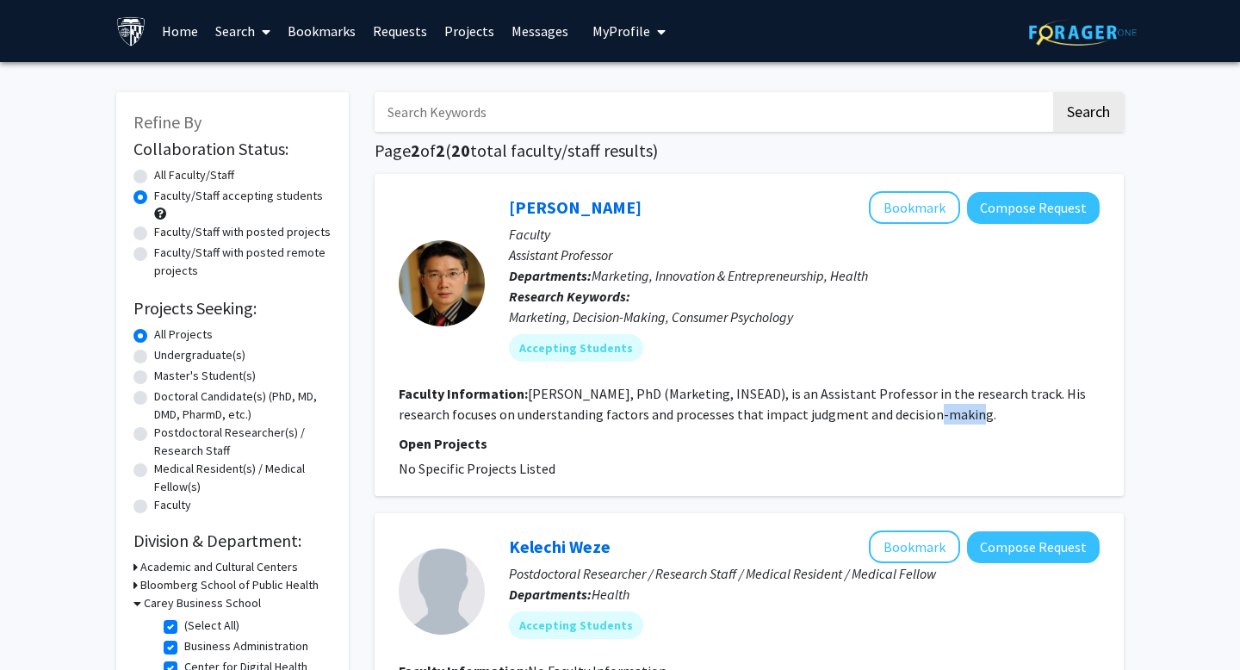
click at [886, 410] on fg-read-more "Haiyang Yang, PhD (Marketing, INSEAD), is an Assistant Professor in the researc…" at bounding box center [742, 404] width 687 height 38
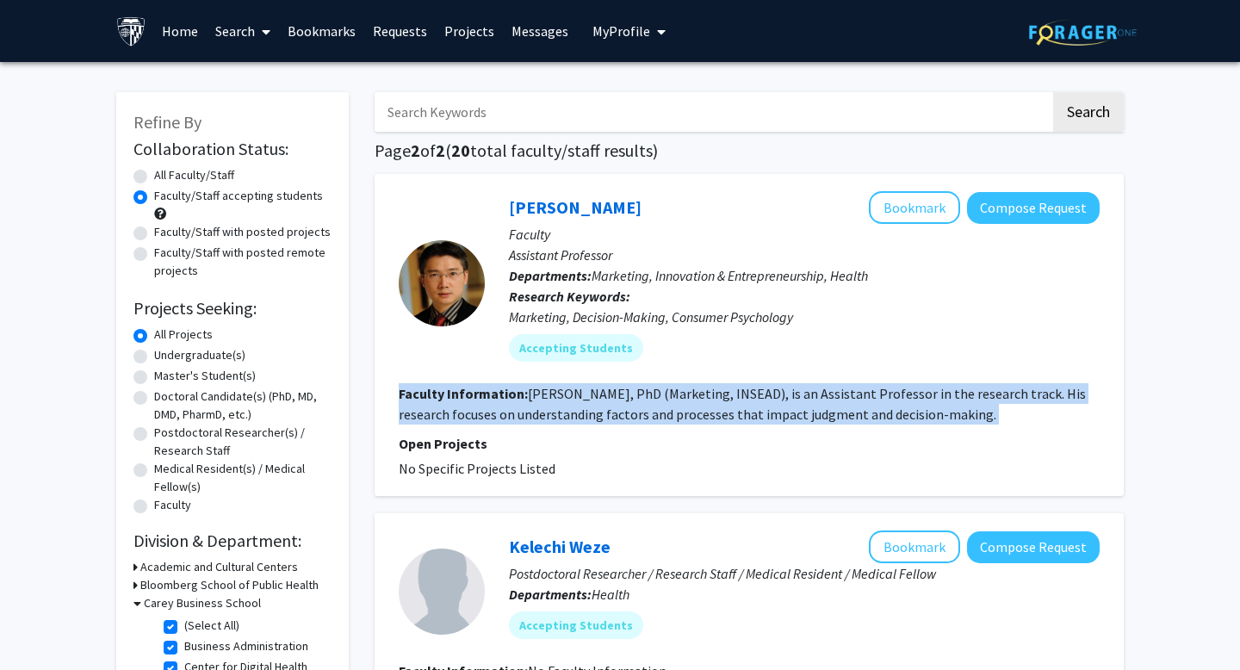
click at [886, 410] on fg-read-more "Haiyang Yang, PhD (Marketing, INSEAD), is an Assistant Professor in the researc…" at bounding box center [742, 404] width 687 height 38
click at [870, 409] on fg-read-more "Haiyang Yang, PhD (Marketing, INSEAD), is an Assistant Professor in the researc…" at bounding box center [742, 404] width 687 height 38
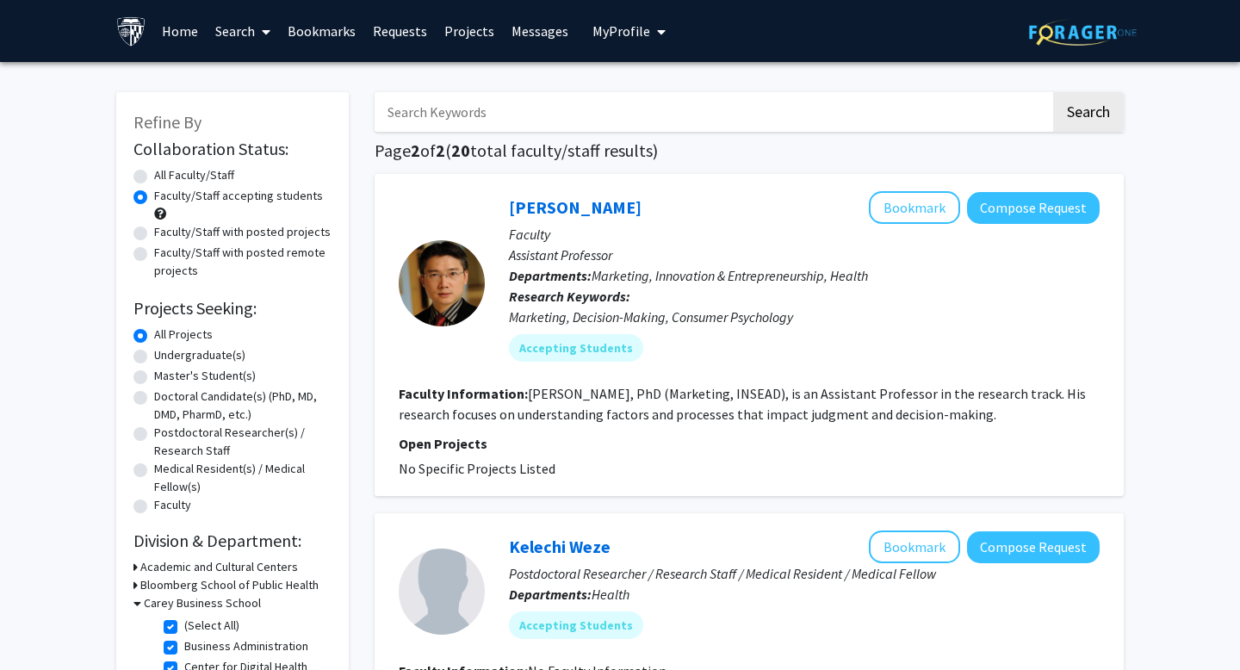
click at [776, 420] on fg-read-more "Haiyang Yang, PhD (Marketing, INSEAD), is an Assistant Professor in the researc…" at bounding box center [742, 404] width 687 height 38
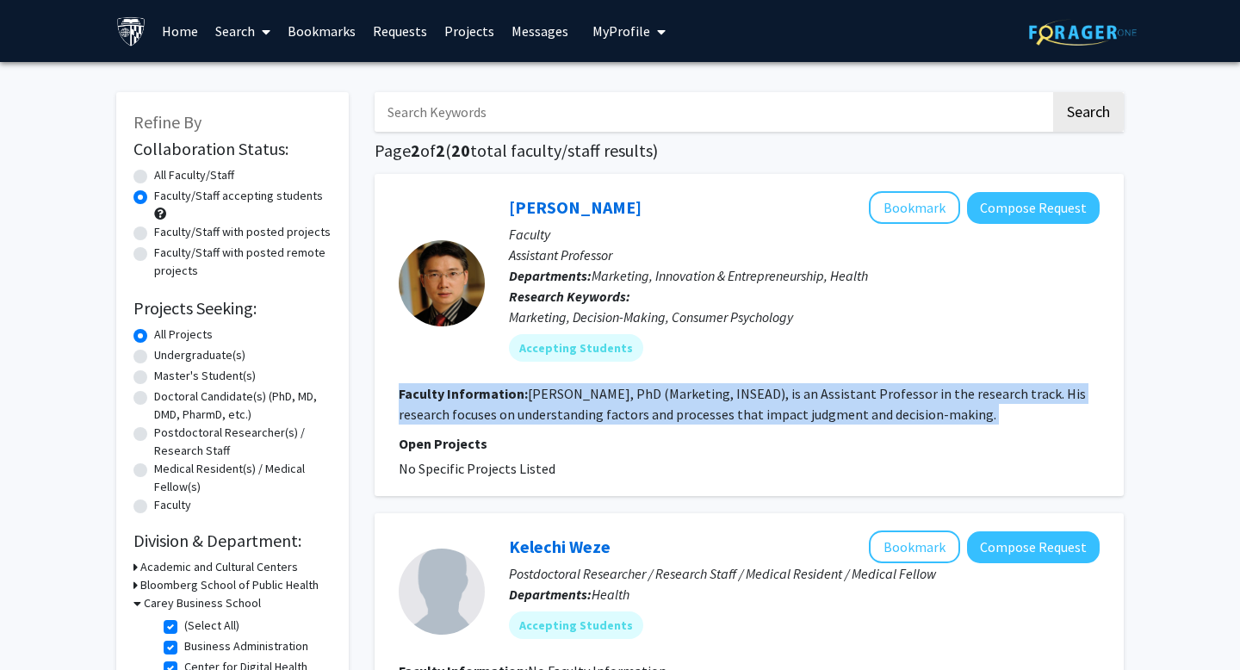
click at [776, 420] on fg-read-more "Haiyang Yang, PhD (Marketing, INSEAD), is an Assistant Professor in the researc…" at bounding box center [742, 404] width 687 height 38
click at [766, 416] on fg-read-more "Haiyang Yang, PhD (Marketing, INSEAD), is an Assistant Professor in the researc…" at bounding box center [742, 404] width 687 height 38
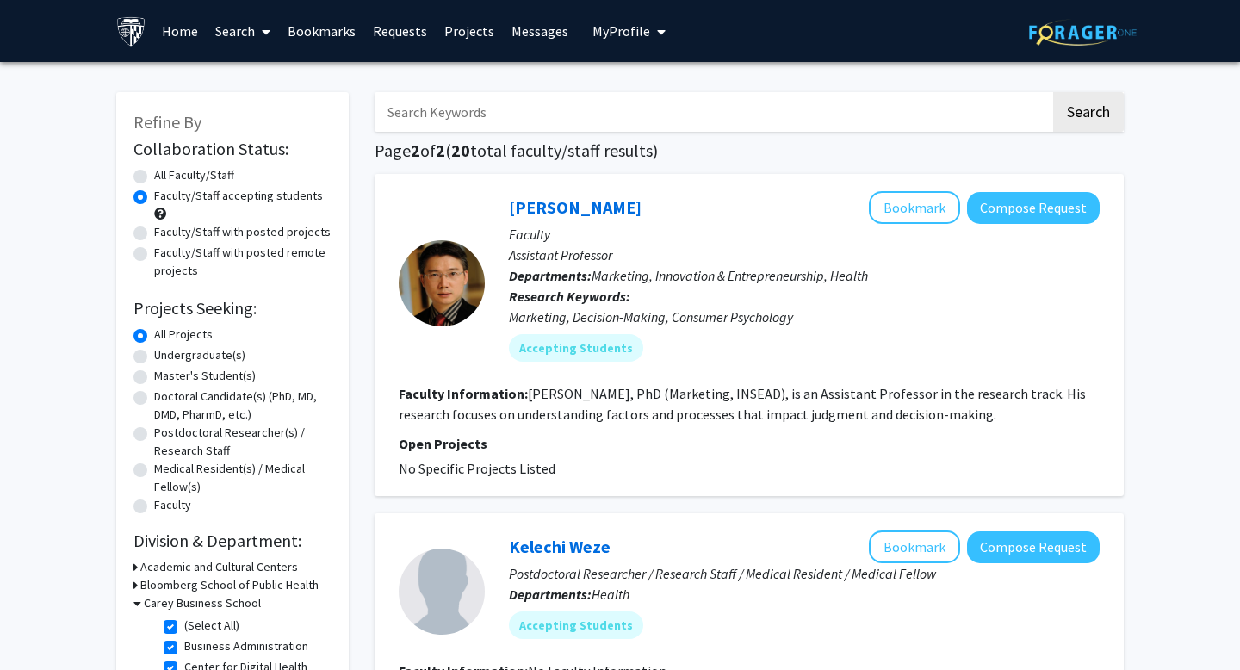
click at [766, 416] on fg-read-more "Haiyang Yang, PhD (Marketing, INSEAD), is an Assistant Professor in the researc…" at bounding box center [742, 404] width 687 height 38
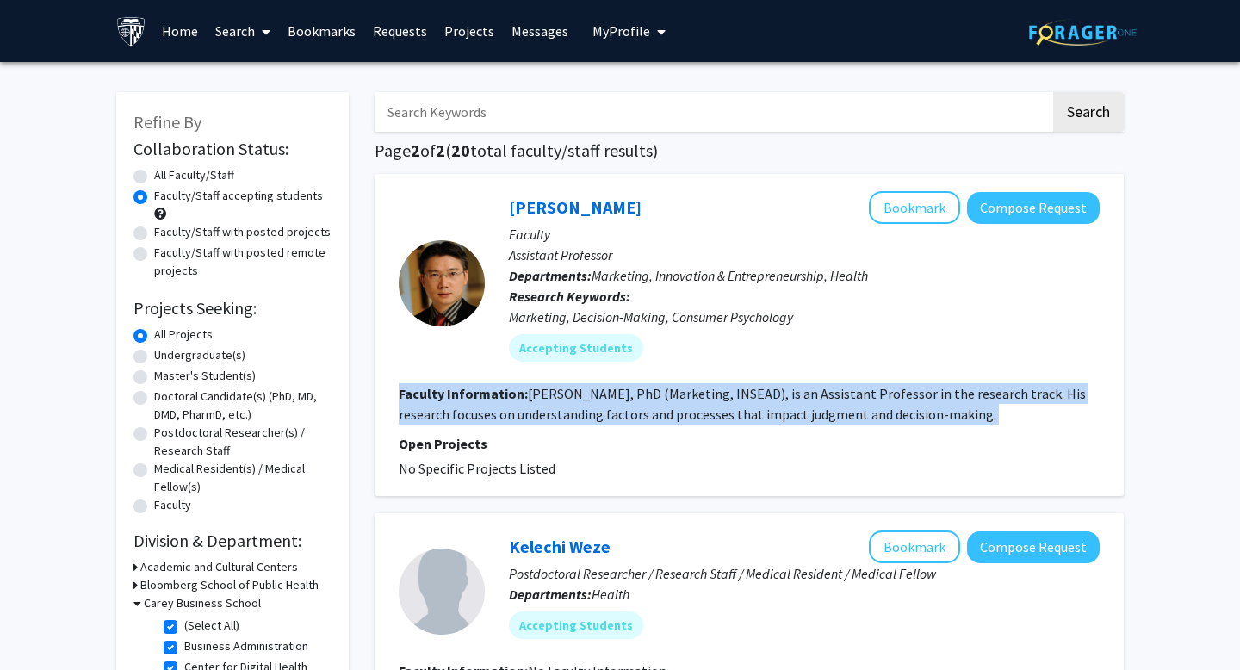
click at [735, 414] on fg-read-more "Haiyang Yang, PhD (Marketing, INSEAD), is an Assistant Professor in the researc…" at bounding box center [742, 404] width 687 height 38
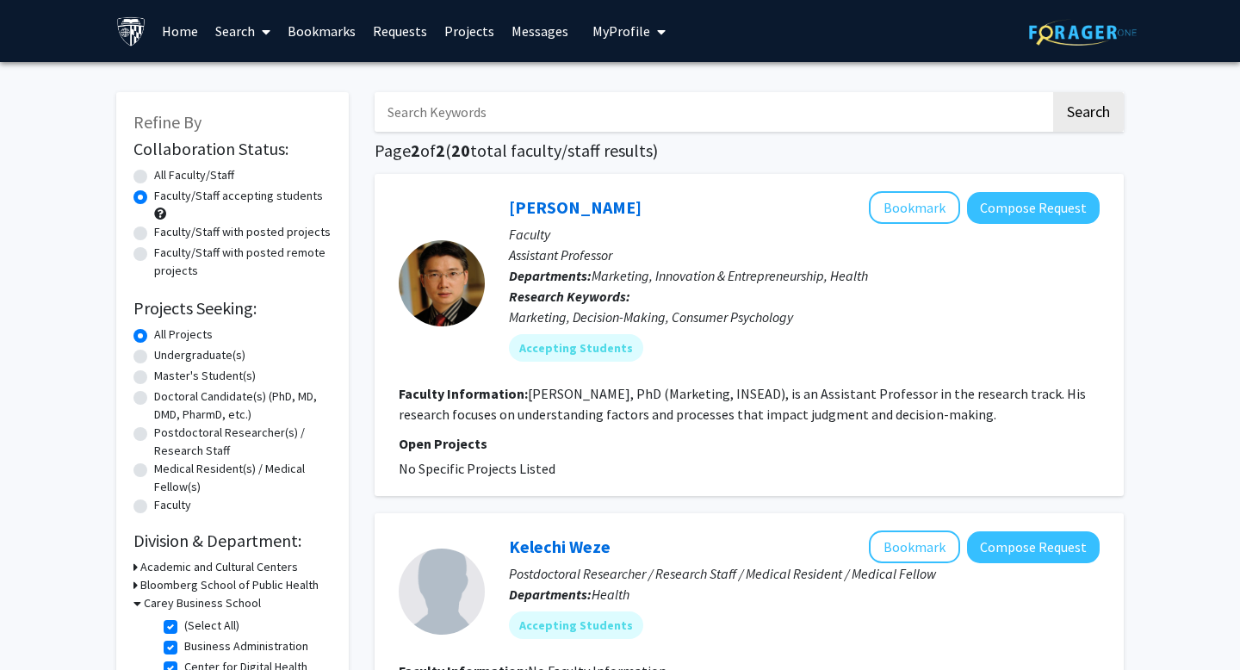
click at [735, 414] on fg-read-more "Haiyang Yang, PhD (Marketing, INSEAD), is an Assistant Professor in the researc…" at bounding box center [742, 404] width 687 height 38
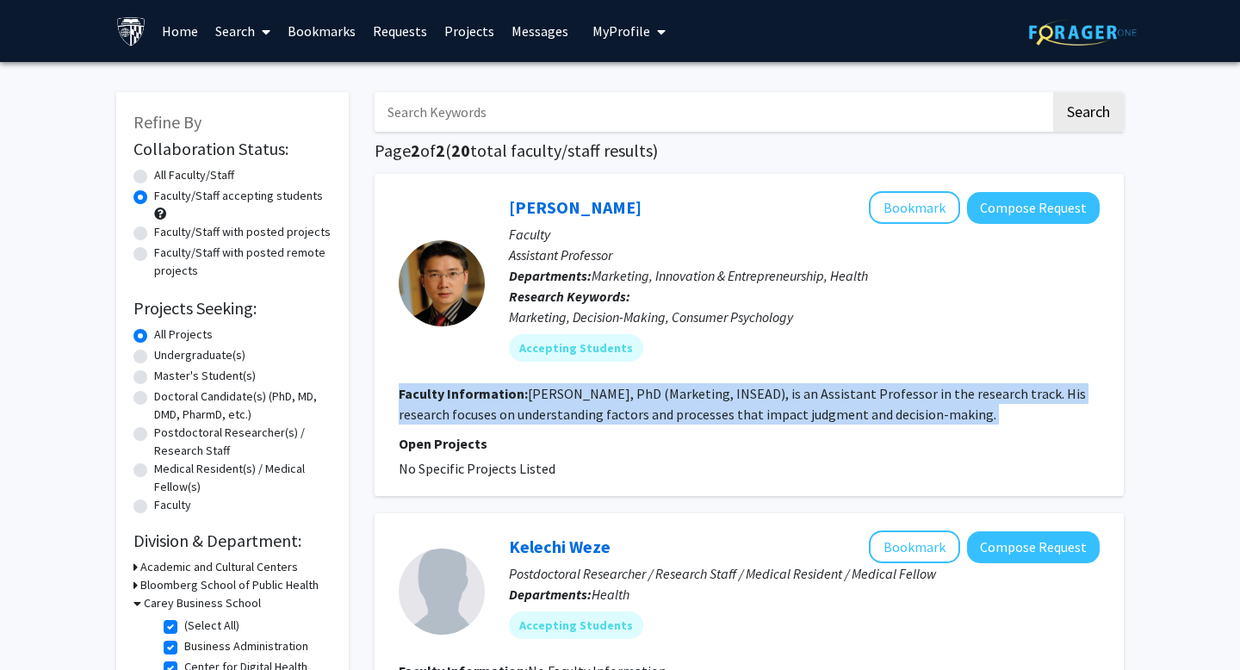
click at [735, 414] on fg-read-more "Haiyang Yang, PhD (Marketing, INSEAD), is an Assistant Professor in the researc…" at bounding box center [742, 404] width 687 height 38
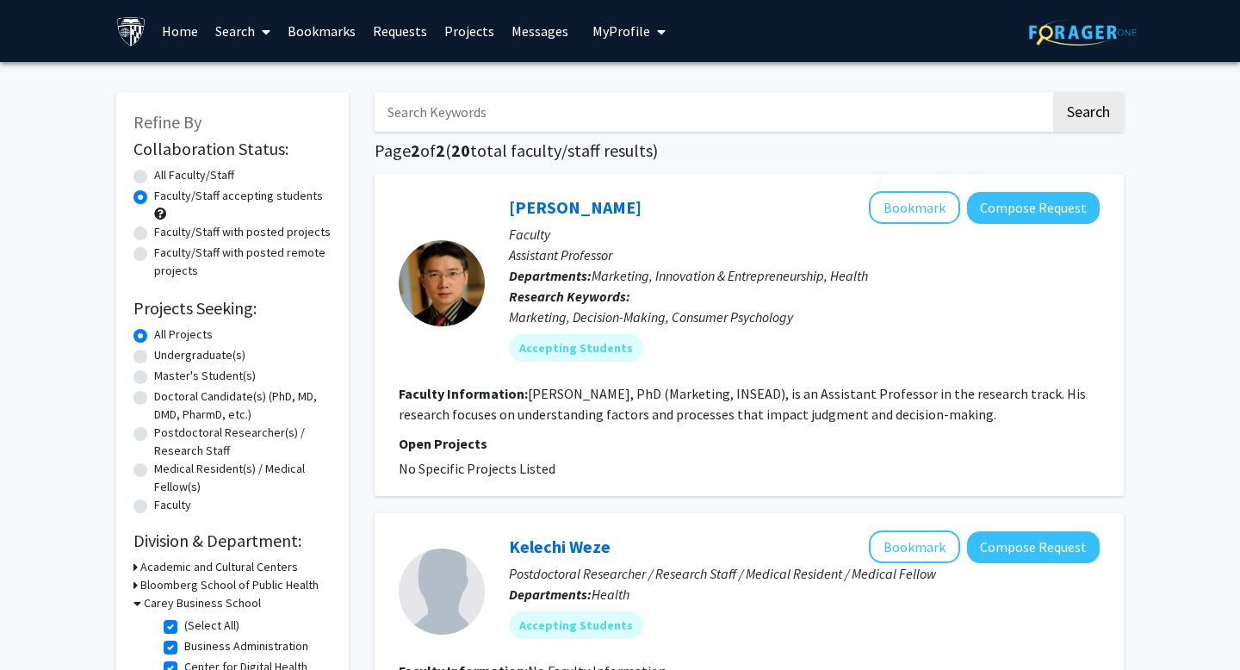
click at [735, 414] on fg-read-more "Haiyang Yang, PhD (Marketing, INSEAD), is an Assistant Professor in the researc…" at bounding box center [742, 404] width 687 height 38
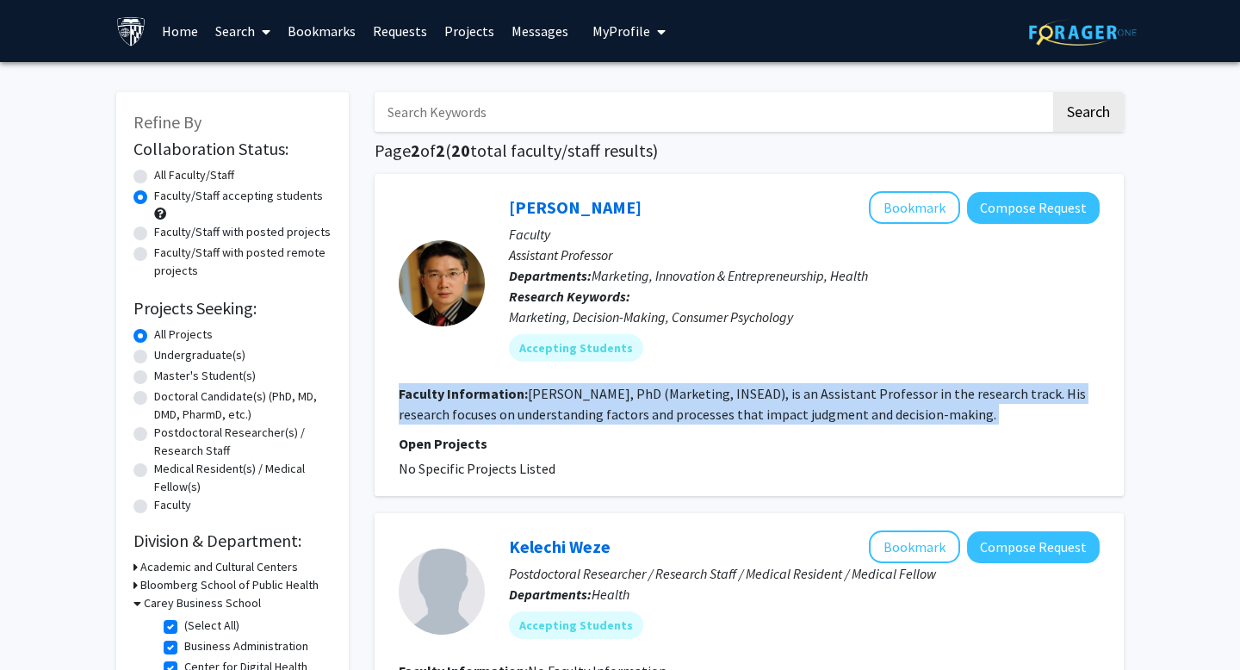
click at [735, 414] on fg-read-more "Haiyang Yang, PhD (Marketing, INSEAD), is an Assistant Professor in the researc…" at bounding box center [742, 404] width 687 height 38
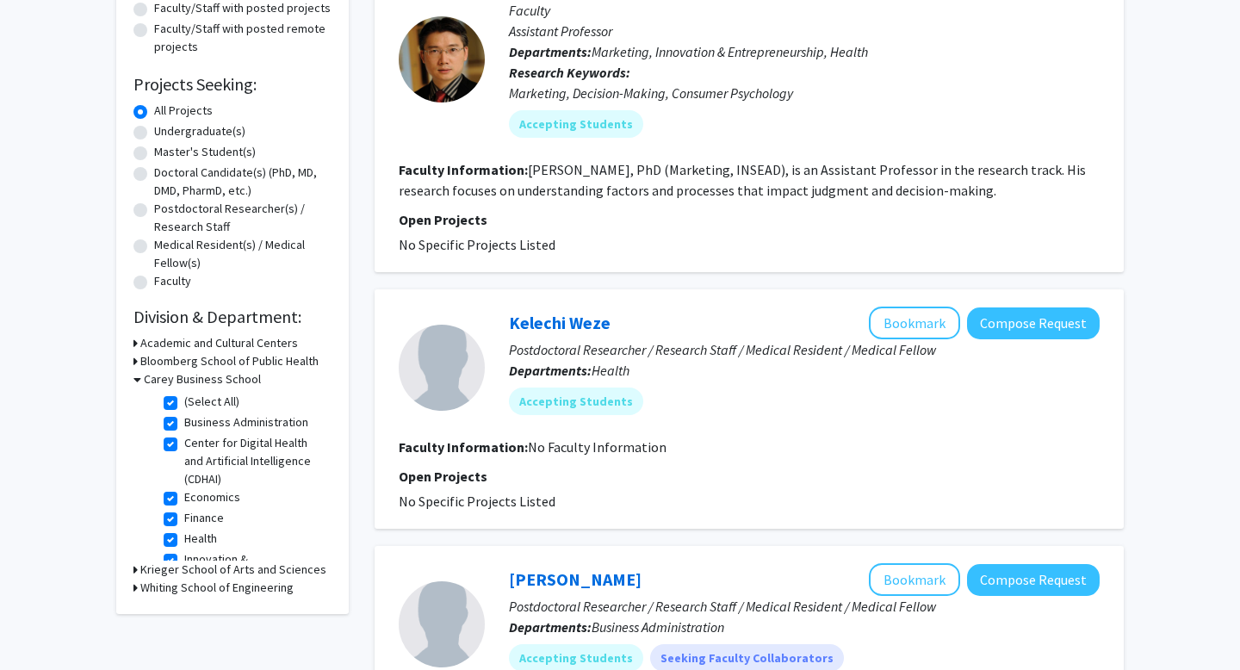
scroll to position [226, 0]
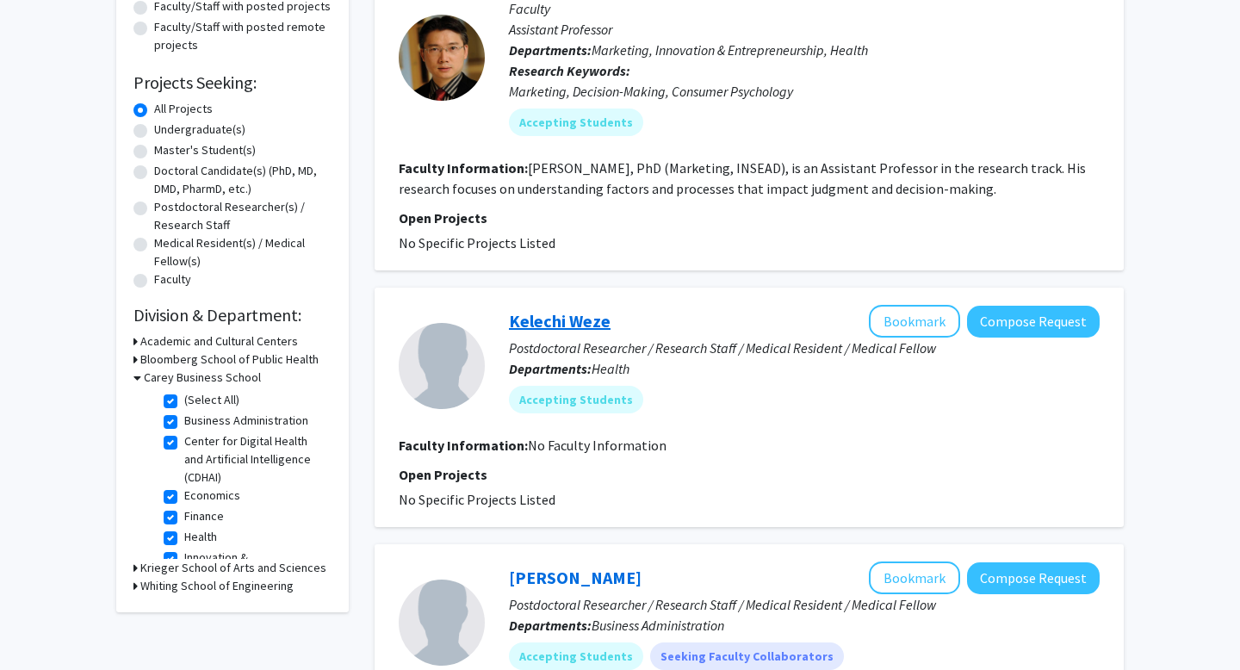
click at [577, 319] on link "Kelechi Weze" at bounding box center [560, 321] width 102 height 22
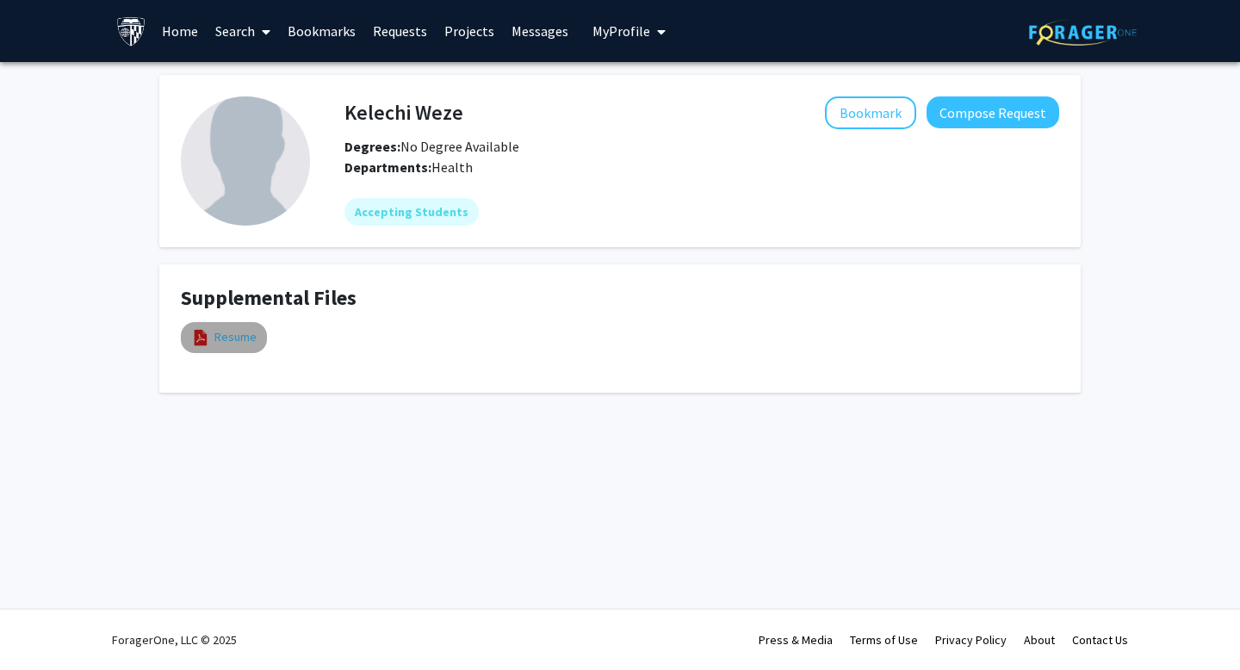
click at [235, 337] on link "Resume" at bounding box center [235, 337] width 42 height 18
select select "custom"
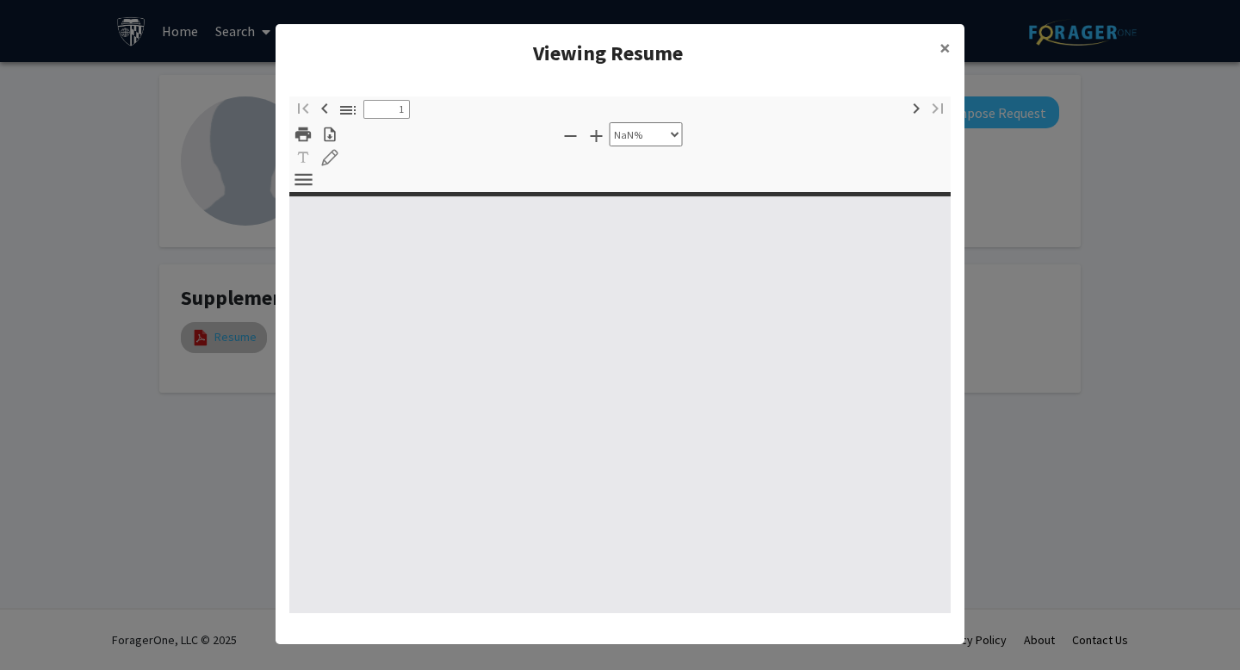
type input "0"
select select "custom"
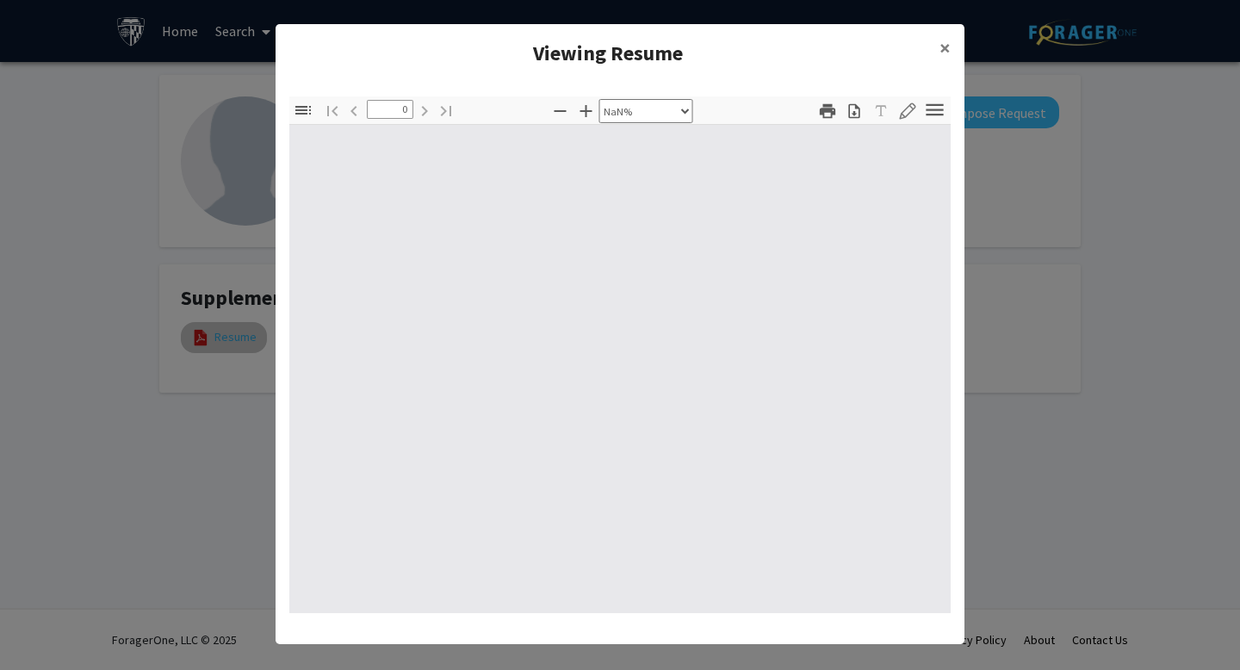
type input "1"
select select "auto"
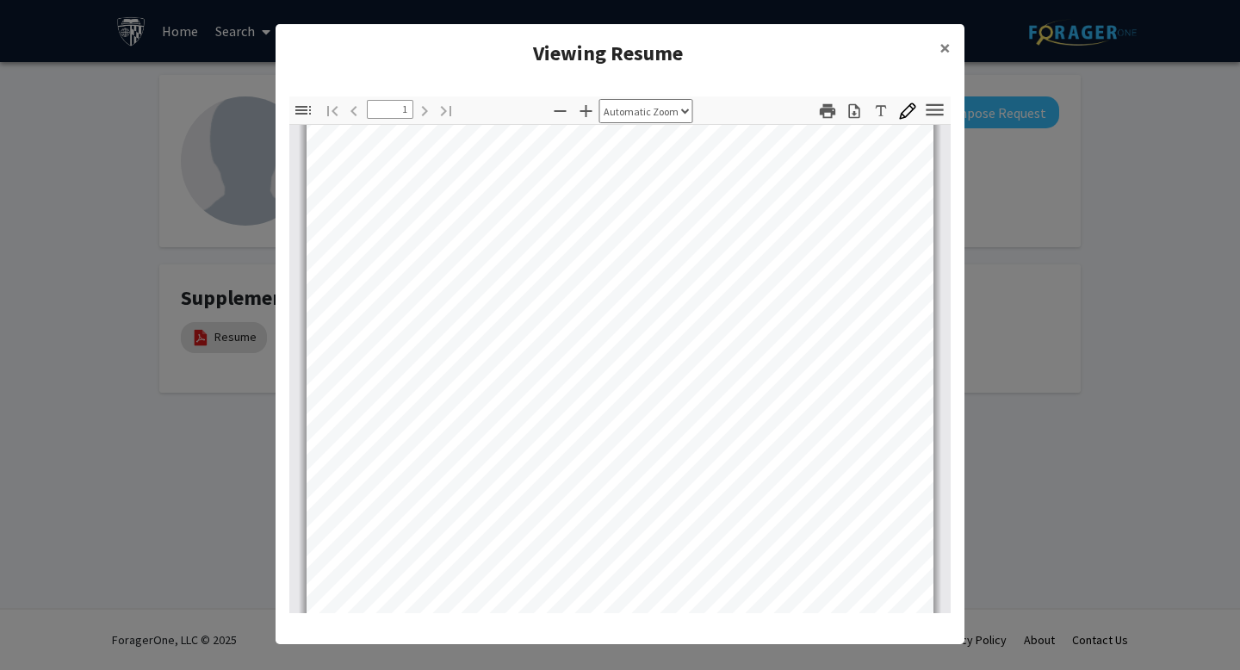
scroll to position [339, 0]
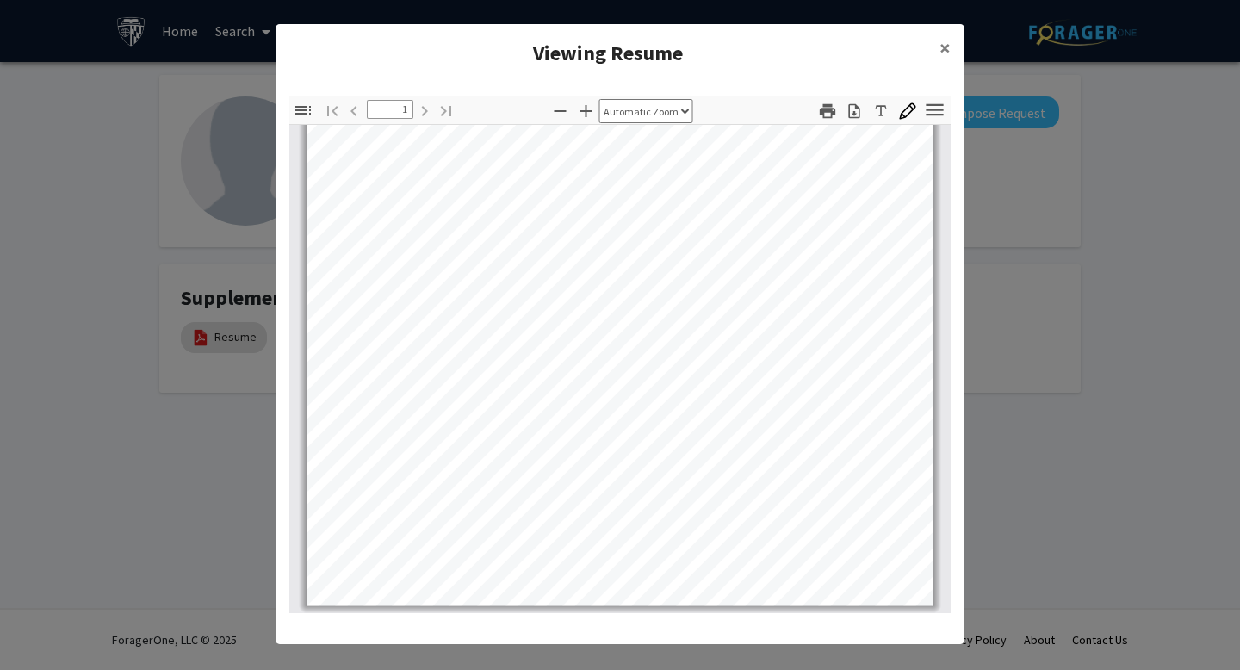
click at [258, 450] on modal-container "Viewing Resume × Thumbnails Document Outline Attachments Layers Current Outline…" at bounding box center [620, 335] width 1240 height 670
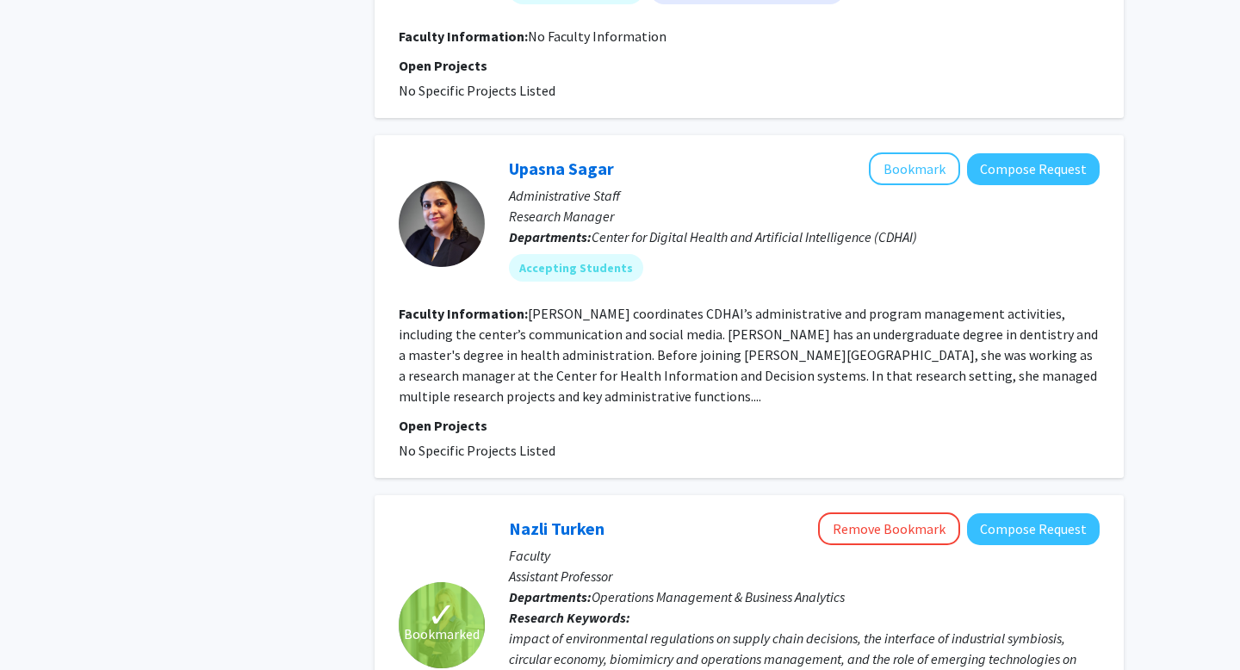
scroll to position [894, 0]
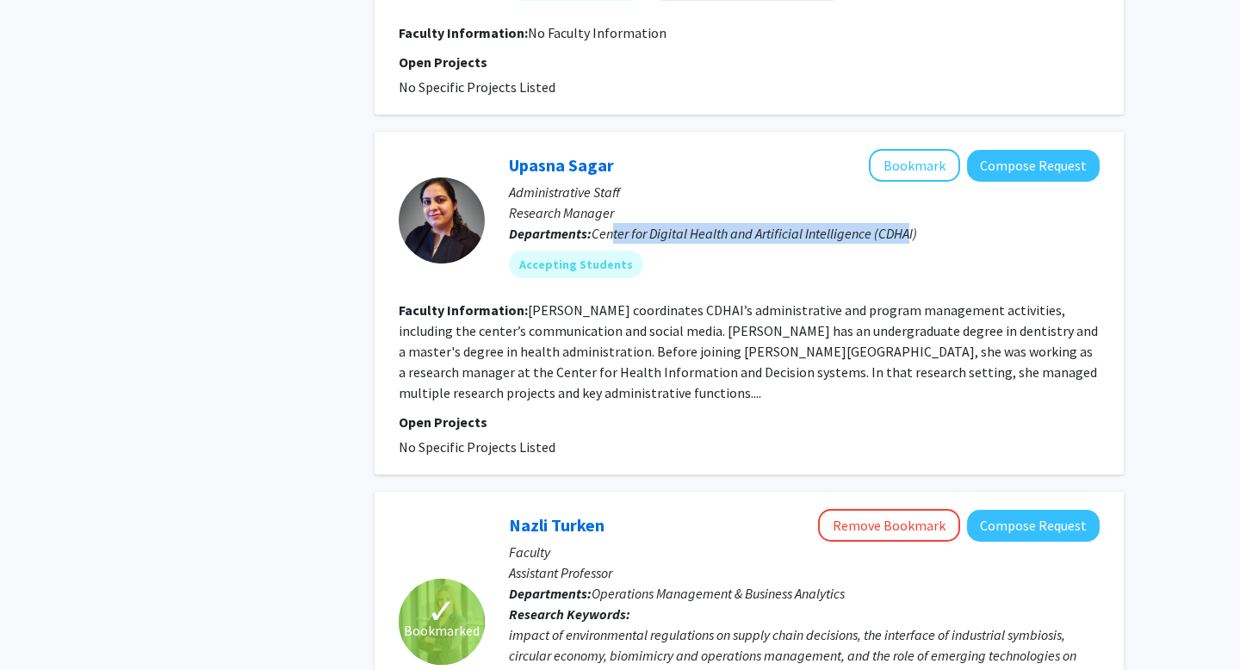
drag, startPoint x: 611, startPoint y: 231, endPoint x: 919, endPoint y: 231, distance: 308.2
click at [927, 231] on p "Departments: Center for Digital Health and Artificial Intelligence (CDHAI)" at bounding box center [804, 233] width 591 height 21
click at [708, 226] on span "Center for Digital Health and Artificial Intelligence (CDHAI)" at bounding box center [753, 233] width 325 height 17
click at [631, 362] on section "Faculty Information: Upasna Sagar coordinates CDHAI’s administrative and progra…" at bounding box center [749, 351] width 701 height 103
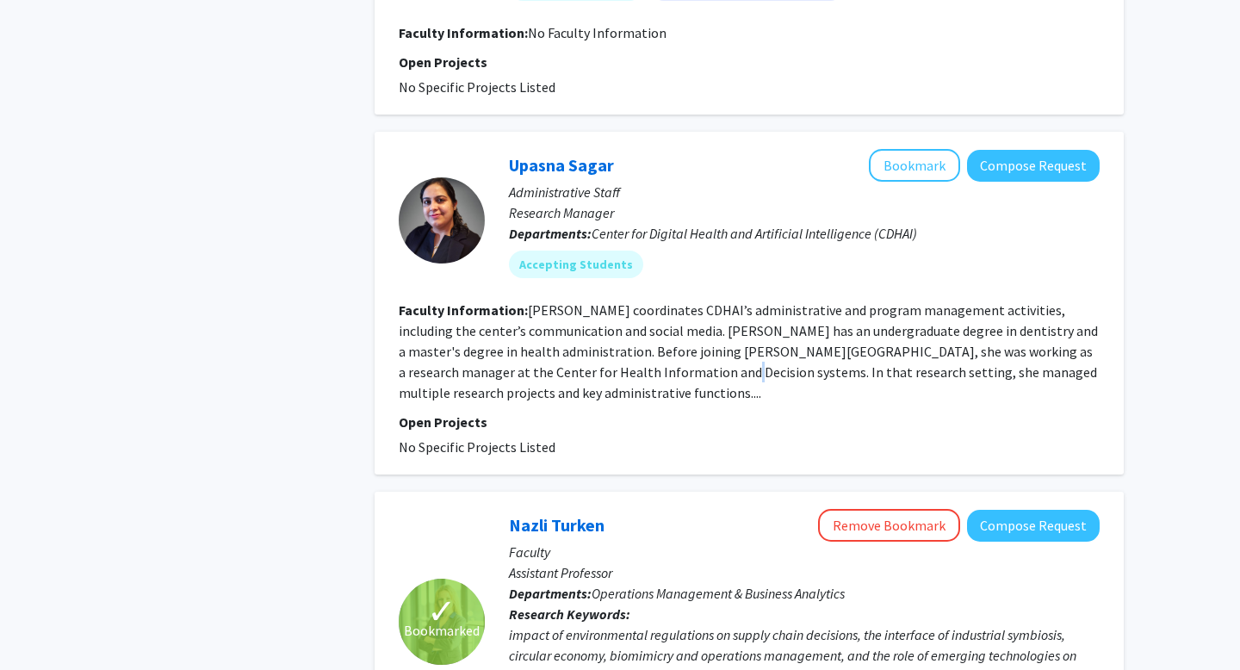
click at [631, 362] on section "Faculty Information: Upasna Sagar coordinates CDHAI’s administrative and progra…" at bounding box center [749, 351] width 701 height 103
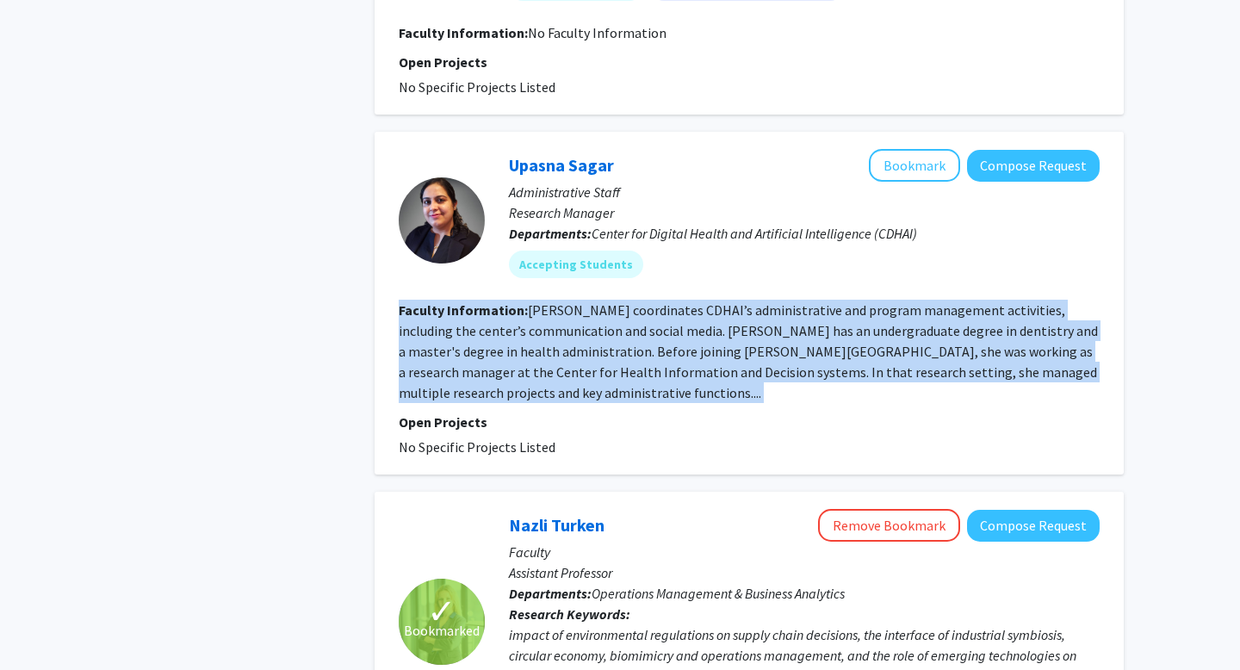
click at [616, 359] on fg-read-more "Upasna Sagar coordinates CDHAI’s administrative and program management activiti…" at bounding box center [748, 351] width 699 height 100
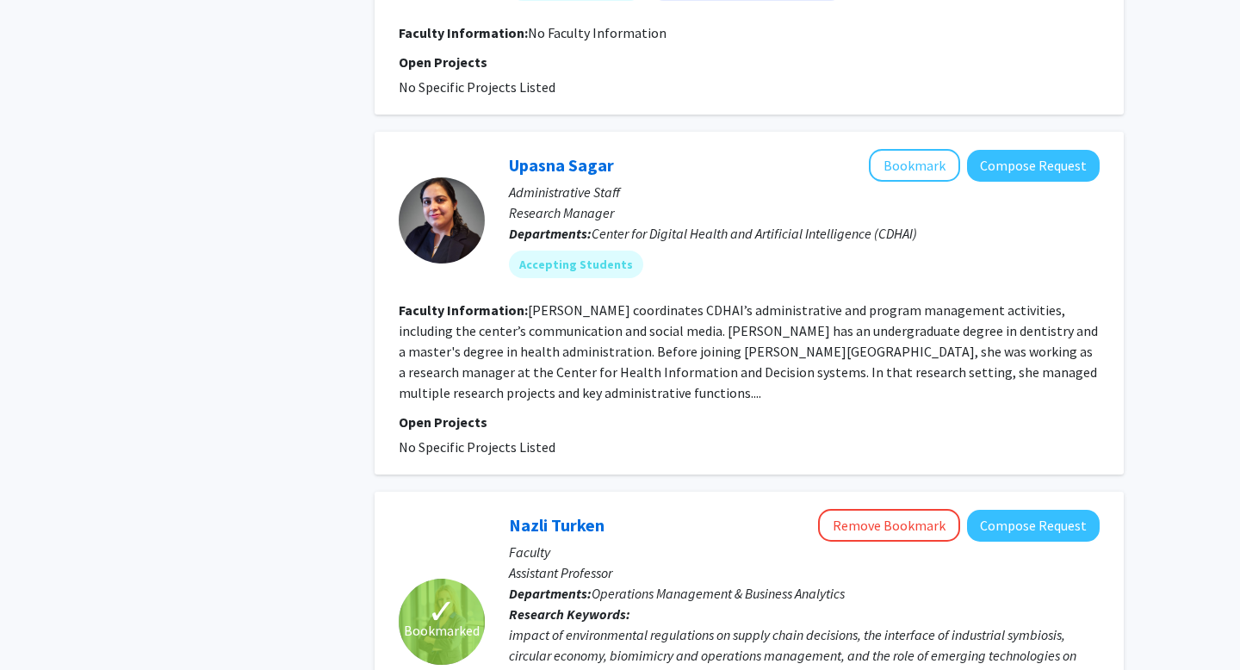
click at [616, 359] on fg-read-more "Upasna Sagar coordinates CDHAI’s administrative and program management activiti…" at bounding box center [748, 351] width 699 height 100
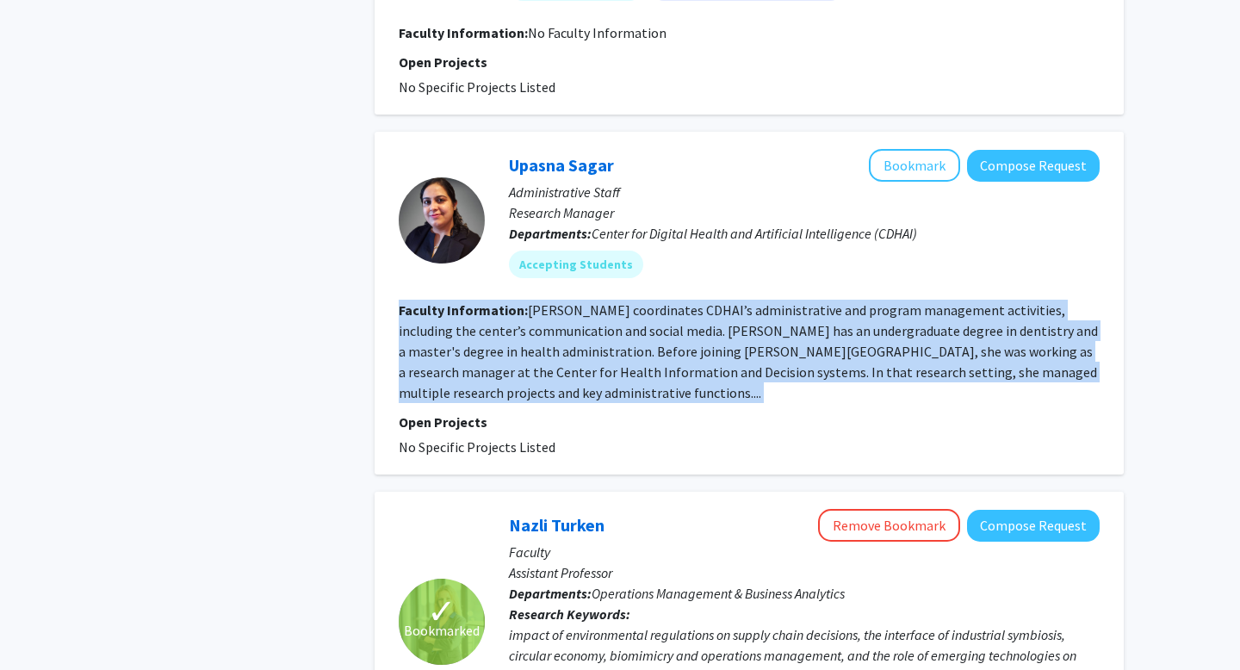
click at [616, 359] on fg-read-more "Upasna Sagar coordinates CDHAI’s administrative and program management activiti…" at bounding box center [748, 351] width 699 height 100
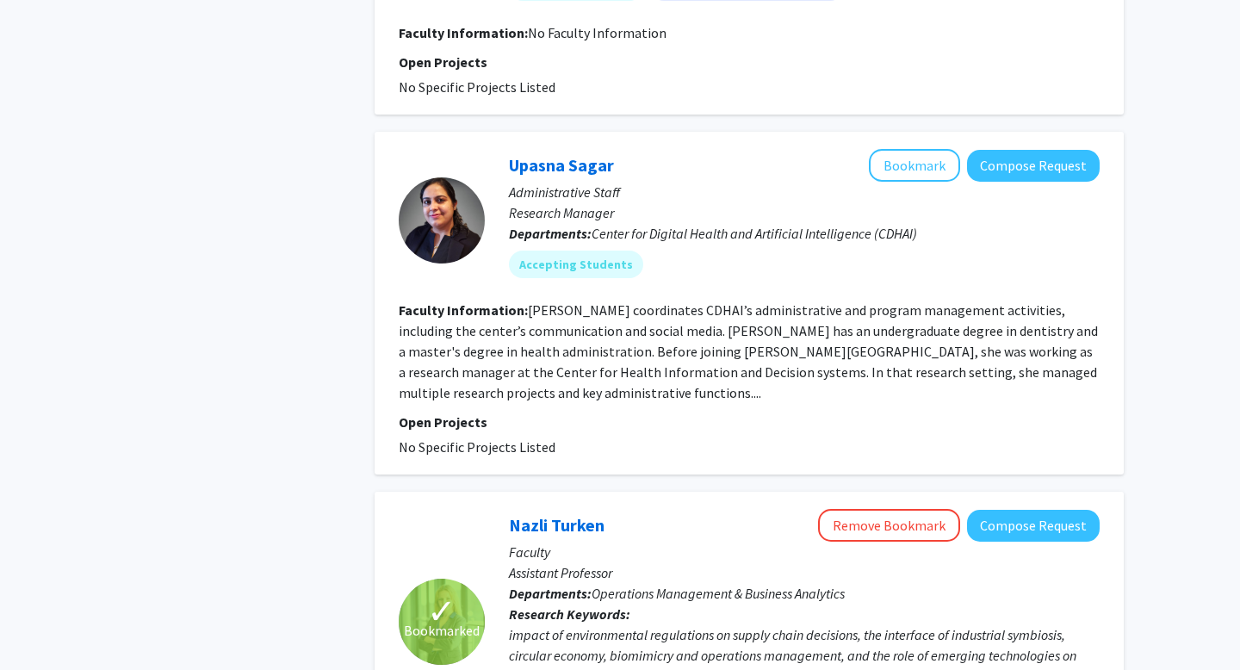
click at [616, 359] on fg-read-more "Upasna Sagar coordinates CDHAI’s administrative and program management activiti…" at bounding box center [748, 351] width 699 height 100
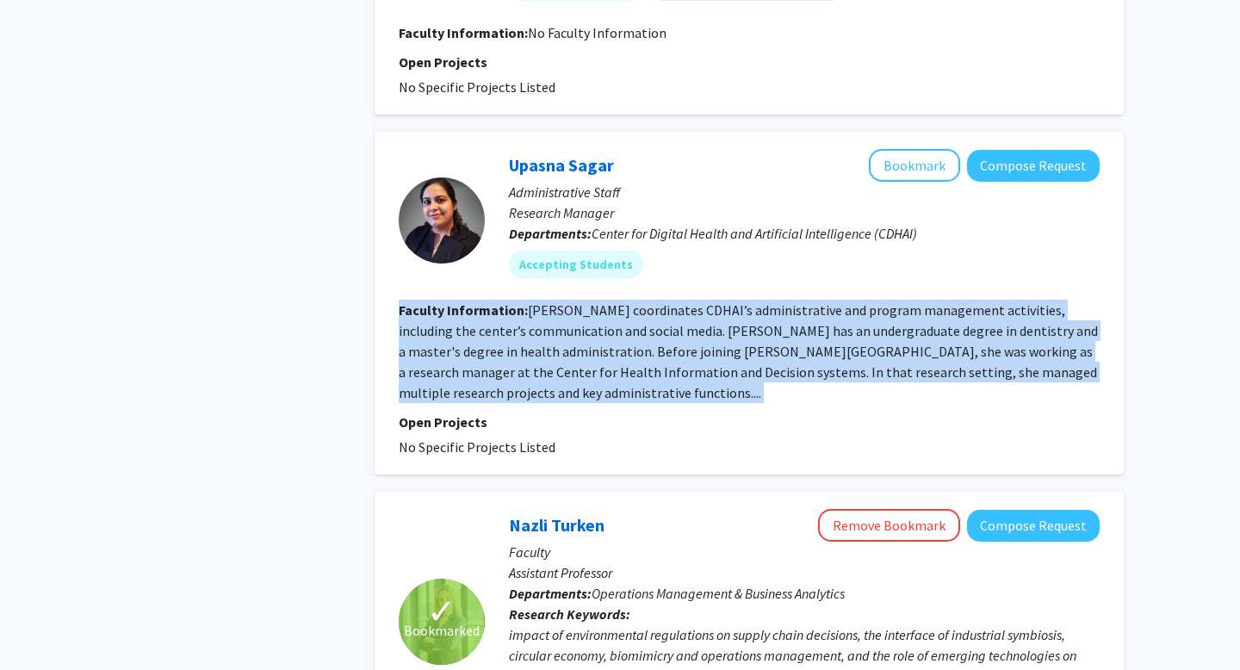
click at [602, 365] on fg-read-more "Upasna Sagar coordinates CDHAI’s administrative and program management activiti…" at bounding box center [748, 351] width 699 height 100
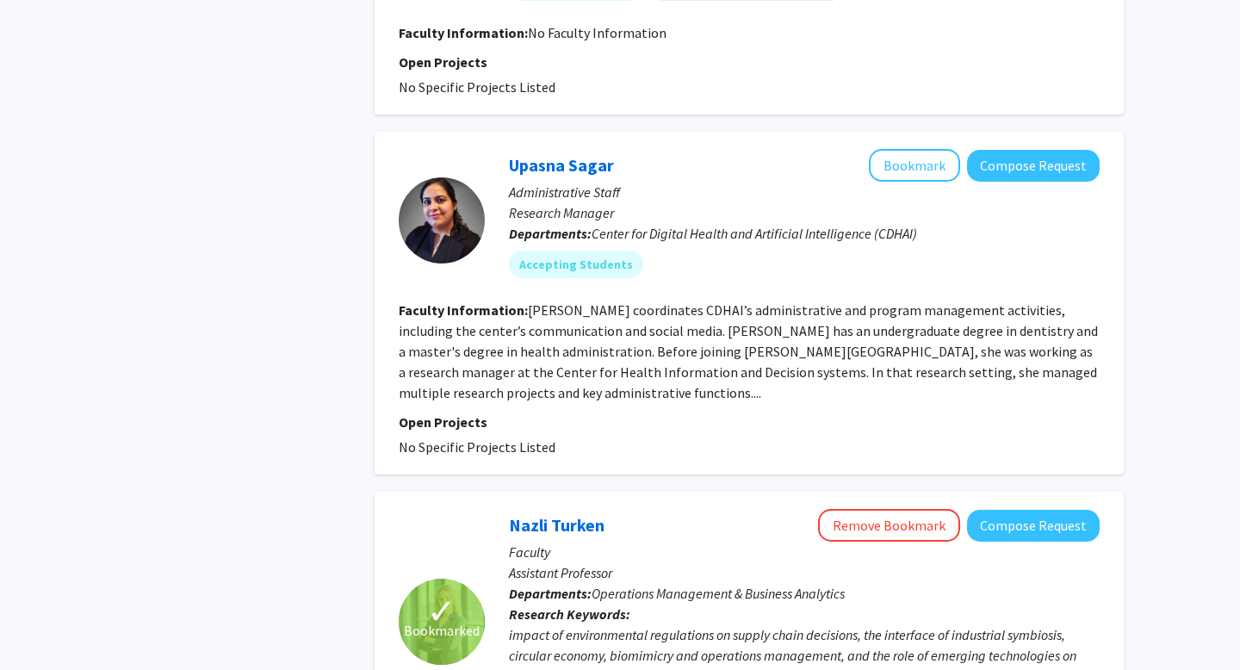
click at [602, 365] on fg-read-more "Upasna Sagar coordinates CDHAI’s administrative and program management activiti…" at bounding box center [748, 351] width 699 height 100
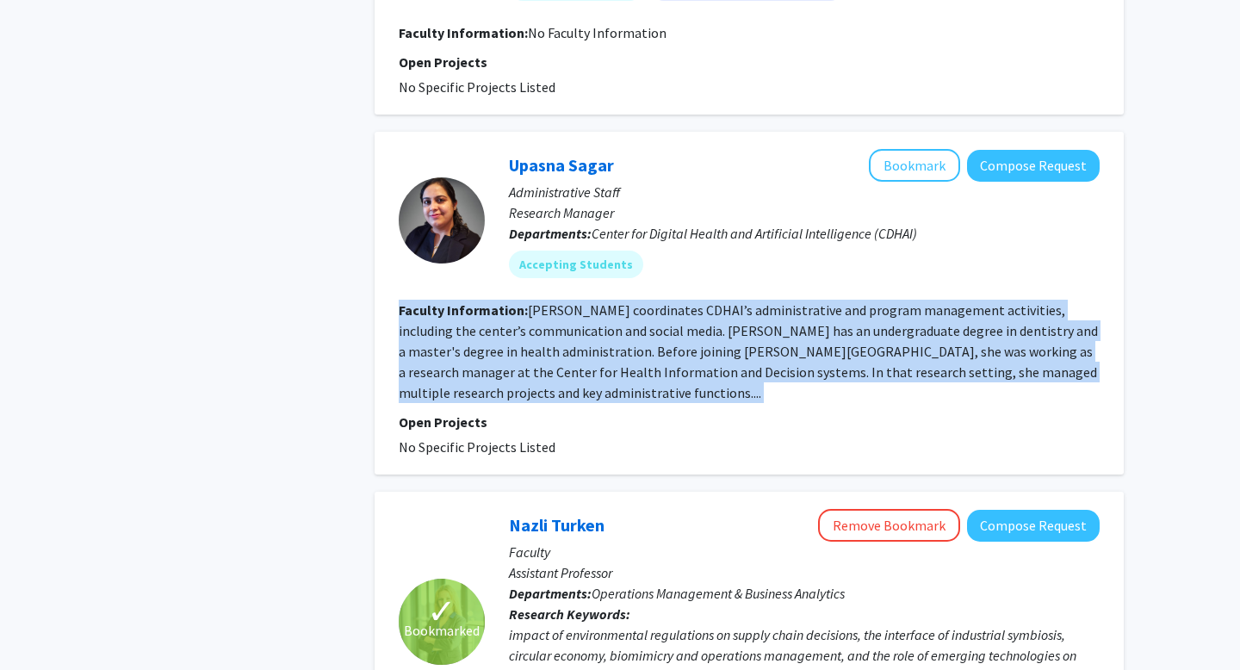
click at [602, 365] on fg-read-more "Upasna Sagar coordinates CDHAI’s administrative and program management activiti…" at bounding box center [748, 351] width 699 height 100
click at [597, 364] on fg-read-more "Upasna Sagar coordinates CDHAI’s administrative and program management activiti…" at bounding box center [748, 351] width 699 height 100
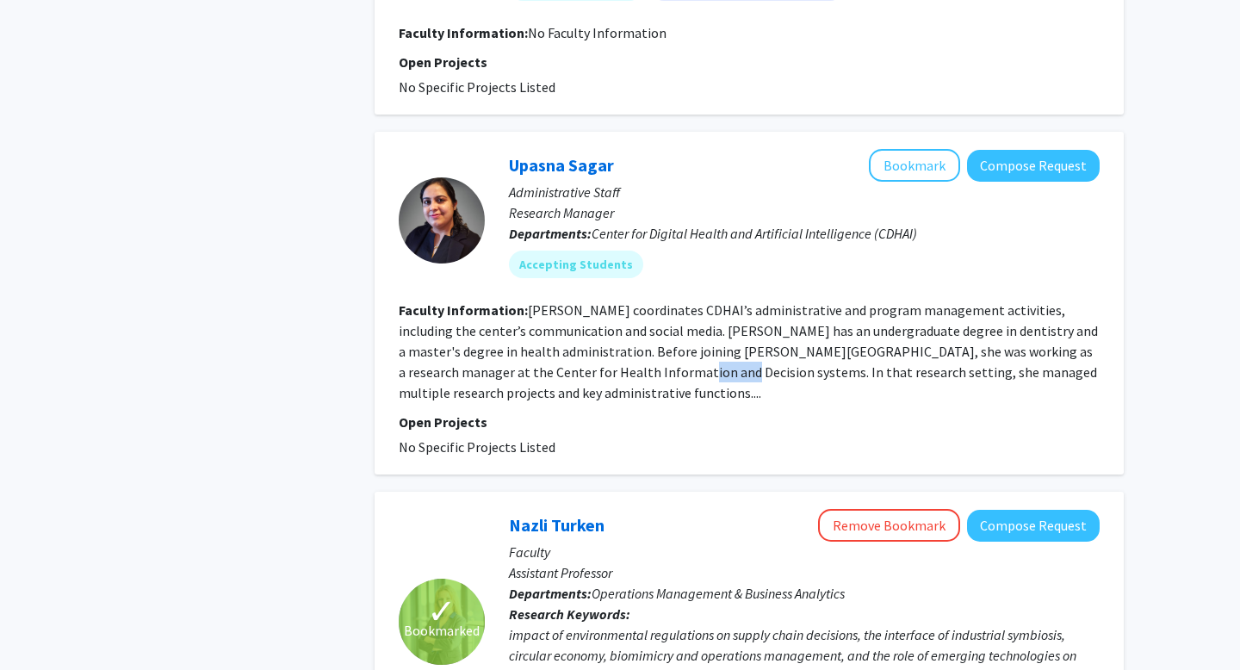
click at [597, 364] on fg-read-more "Upasna Sagar coordinates CDHAI’s administrative and program management activiti…" at bounding box center [748, 351] width 699 height 100
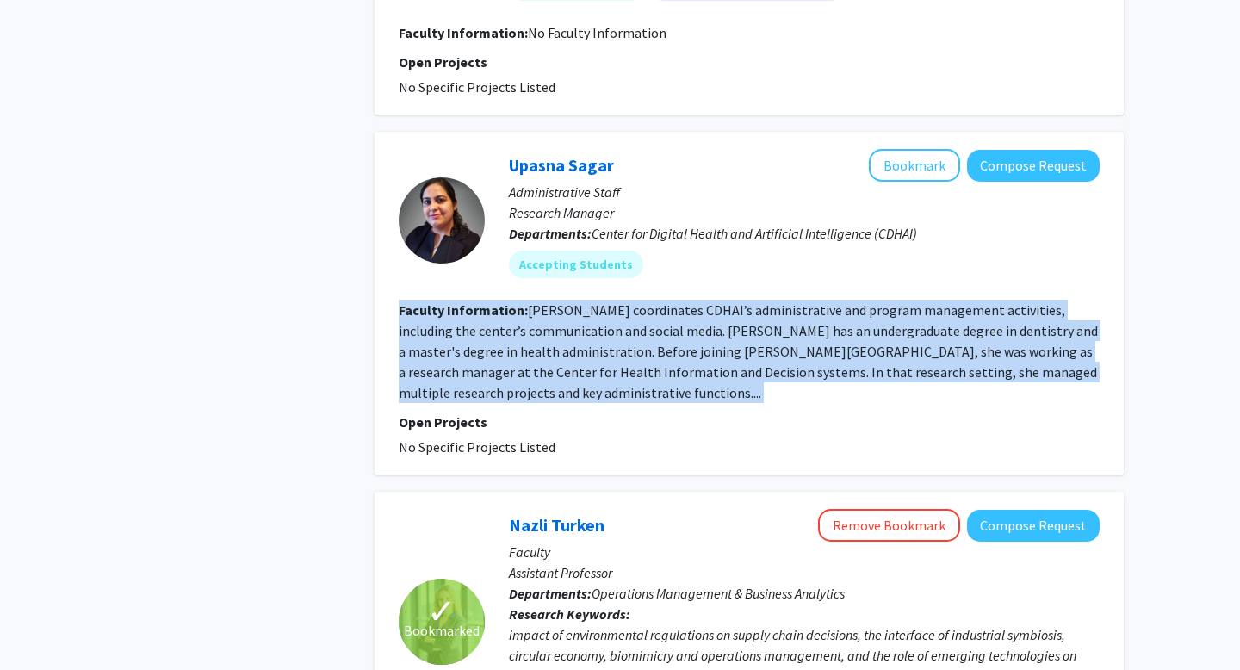
click at [597, 364] on fg-read-more "Upasna Sagar coordinates CDHAI’s administrative and program management activiti…" at bounding box center [748, 351] width 699 height 100
click at [584, 364] on fg-read-more "Upasna Sagar coordinates CDHAI’s administrative and program management activiti…" at bounding box center [748, 351] width 699 height 100
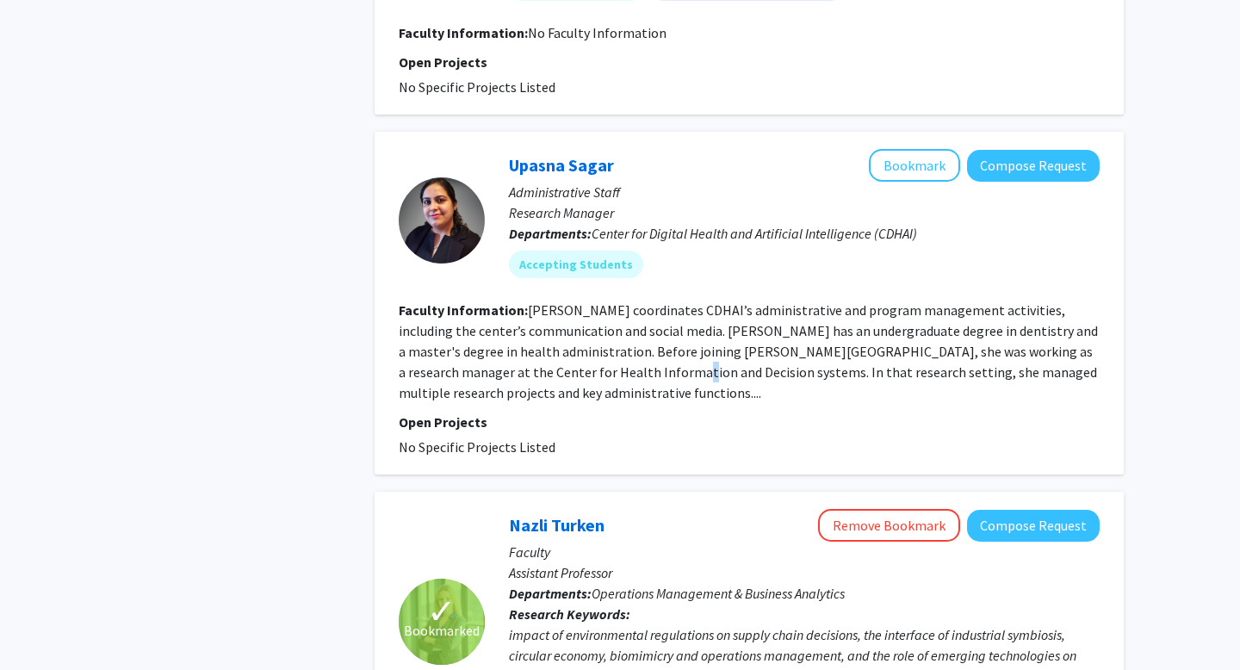
click at [584, 364] on fg-read-more "Upasna Sagar coordinates CDHAI’s administrative and program management activiti…" at bounding box center [748, 351] width 699 height 100
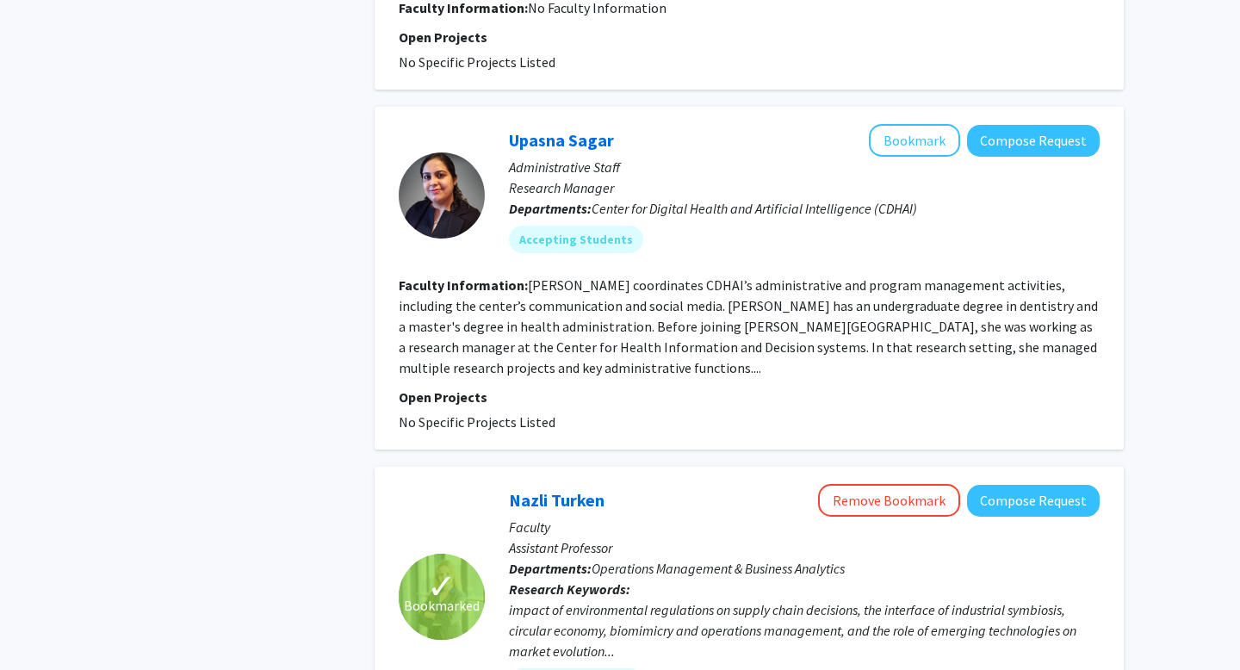
click at [577, 341] on fg-read-more "Upasna Sagar coordinates CDHAI’s administrative and program management activiti…" at bounding box center [748, 326] width 699 height 100
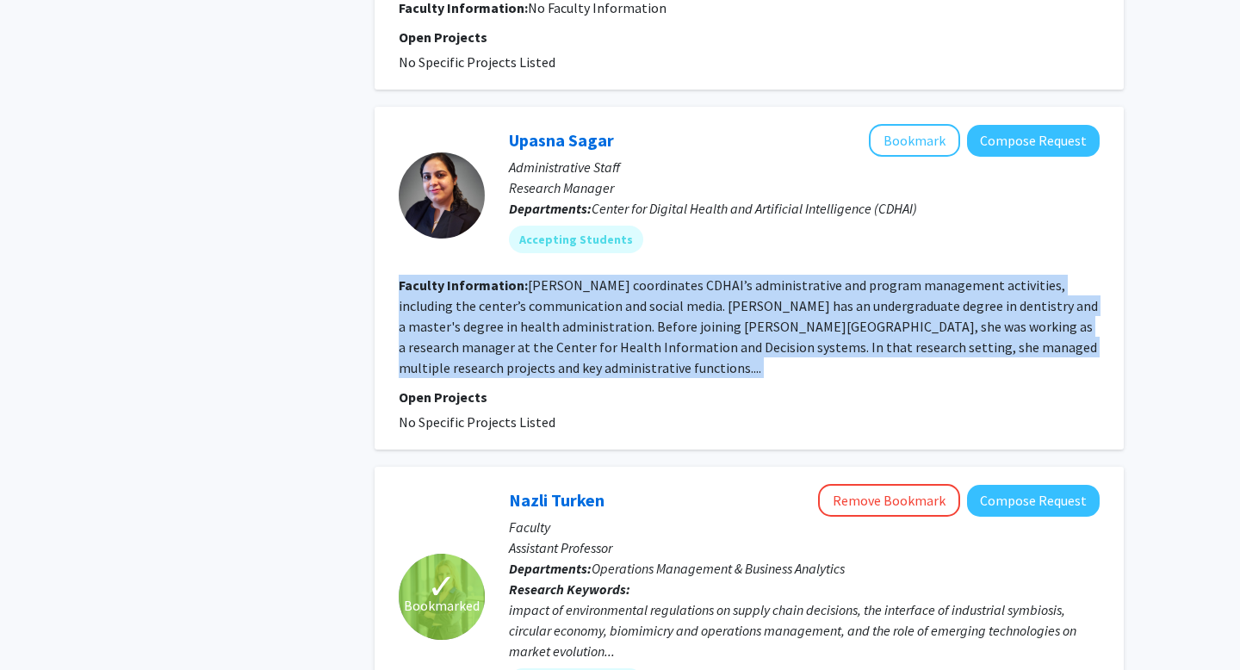
click at [577, 341] on fg-read-more "Upasna Sagar coordinates CDHAI’s administrative and program management activiti…" at bounding box center [748, 326] width 699 height 100
click at [576, 341] on fg-read-more "Upasna Sagar coordinates CDHAI’s administrative and program management activiti…" at bounding box center [748, 326] width 699 height 100
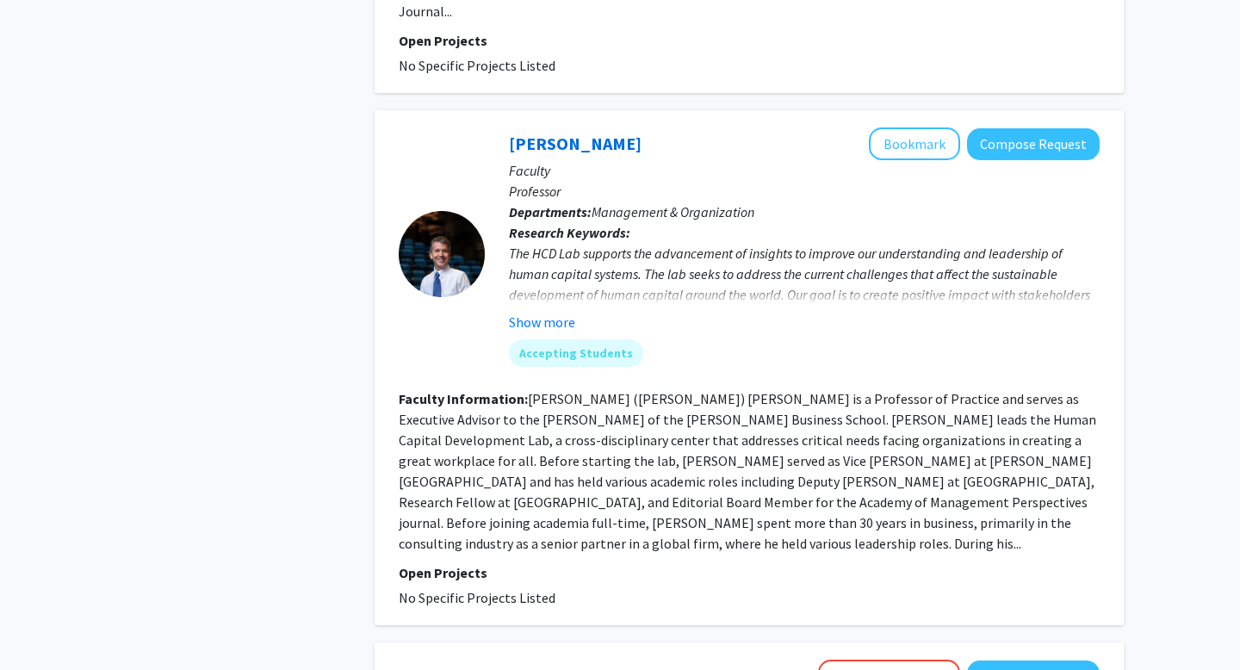
scroll to position [3489, 0]
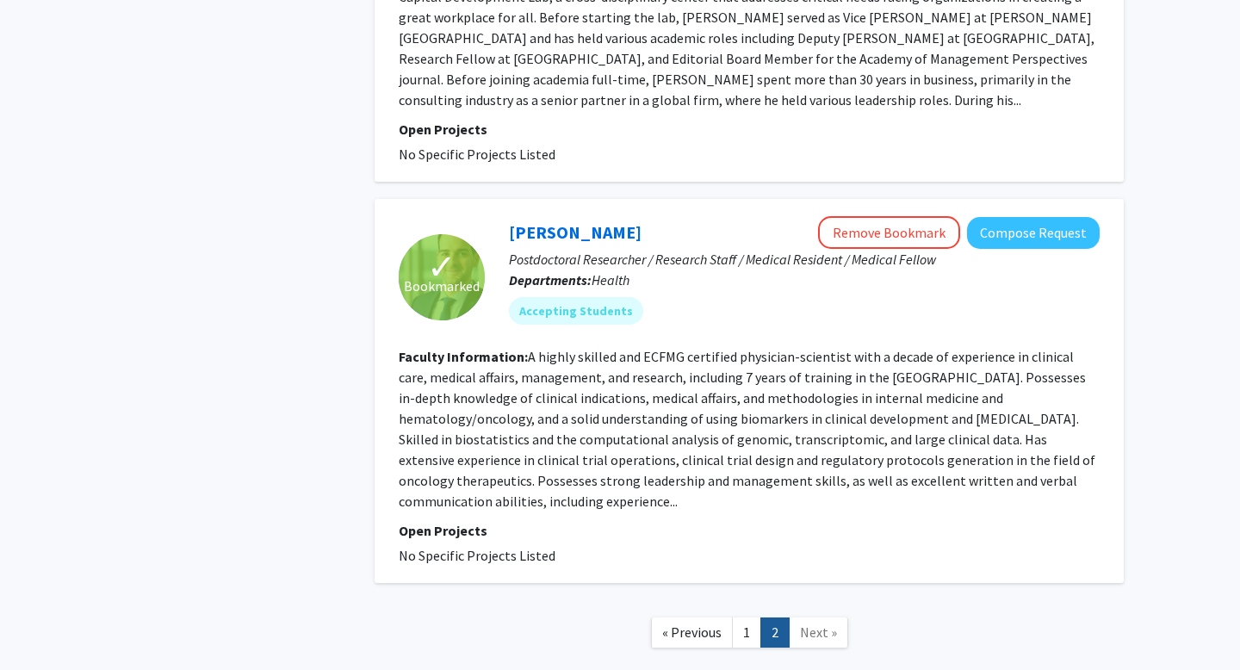
click at [584, 371] on fg-read-more "A highly skilled and ECFMG certified physician-scientist with a decade of exper…" at bounding box center [747, 429] width 696 height 162
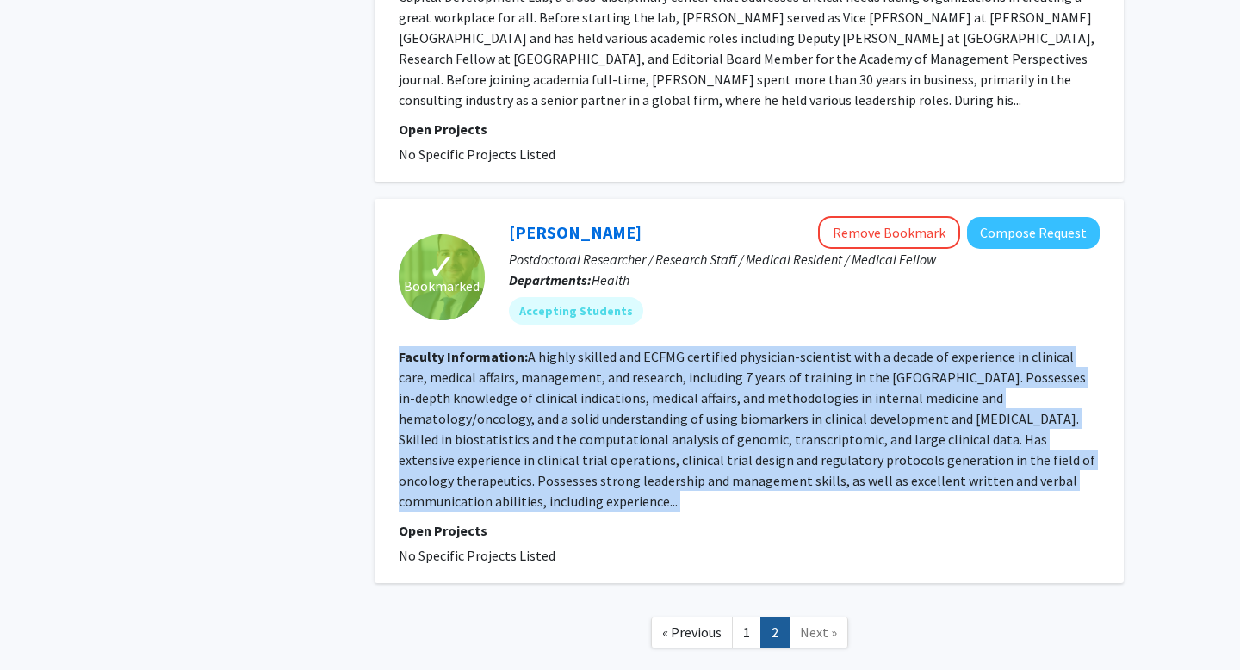
click at [566, 348] on fg-read-more "A highly skilled and ECFMG certified physician-scientist with a decade of exper…" at bounding box center [747, 429] width 696 height 162
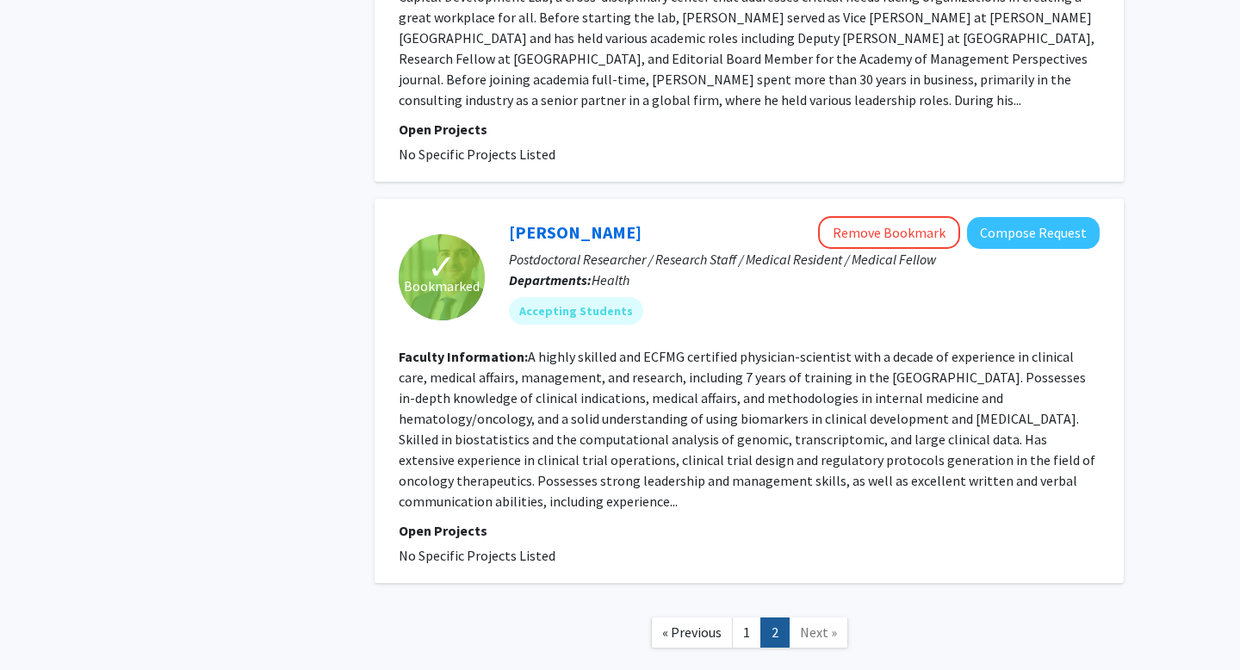
click at [566, 348] on fg-read-more "A highly skilled and ECFMG certified physician-scientist with a decade of exper…" at bounding box center [747, 429] width 696 height 162
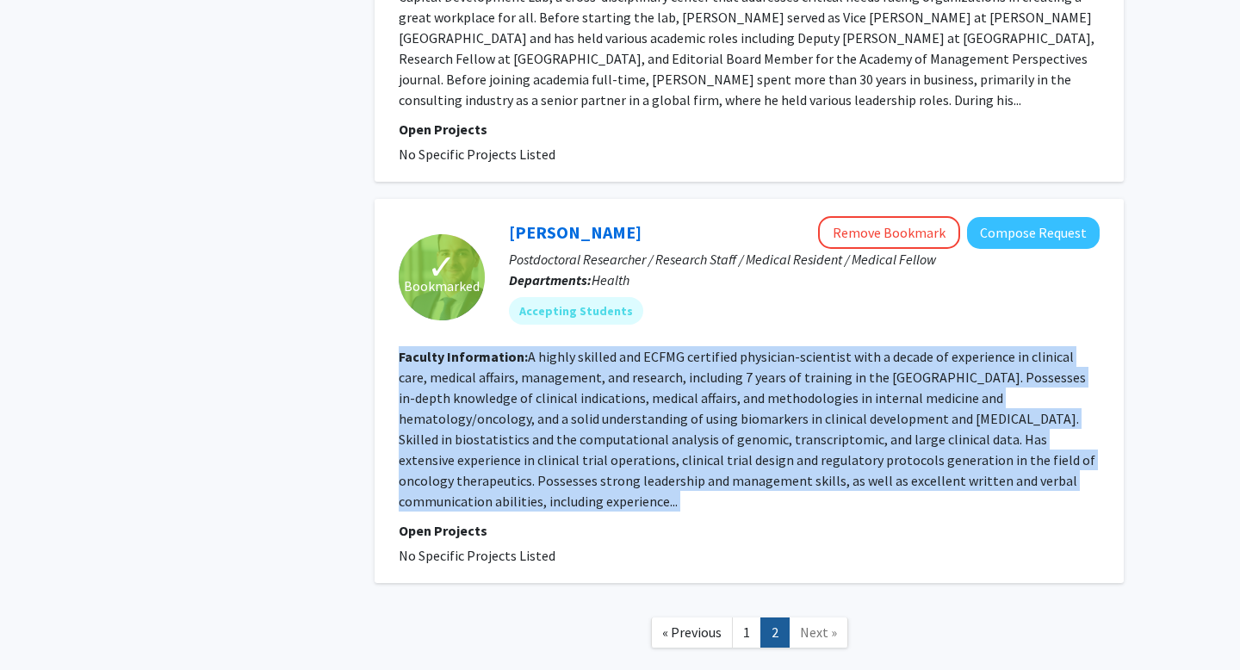
click at [552, 348] on fg-read-more "A highly skilled and ECFMG certified physician-scientist with a decade of exper…" at bounding box center [747, 429] width 696 height 162
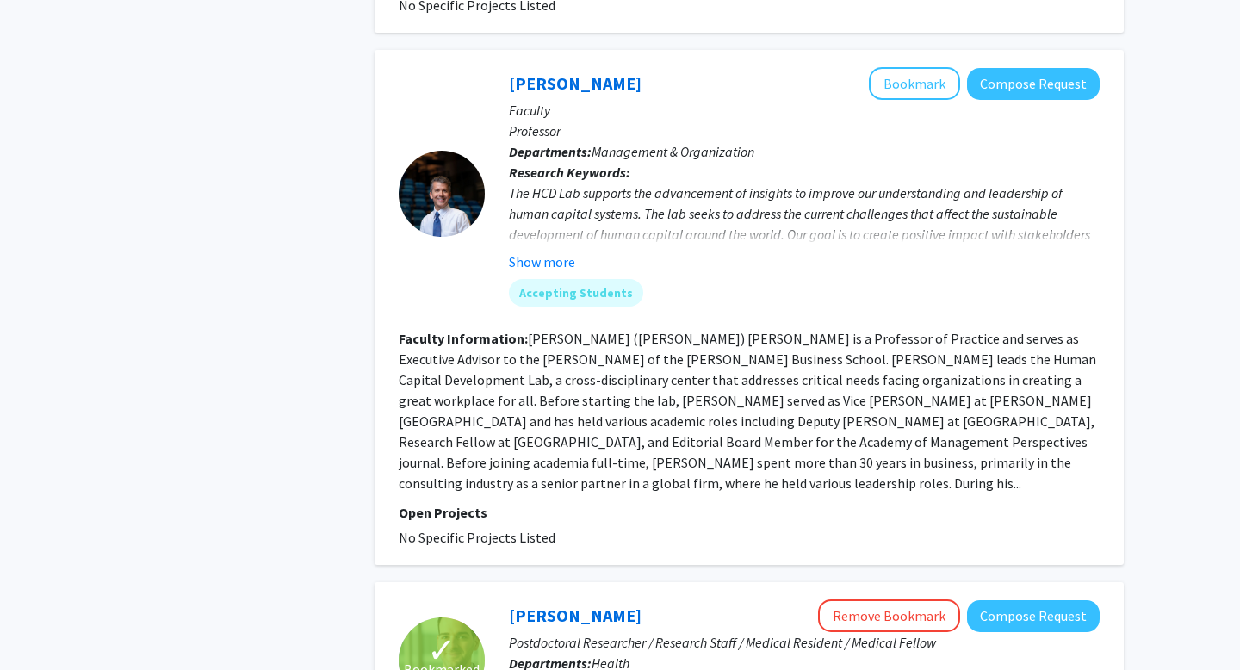
scroll to position [3099, 0]
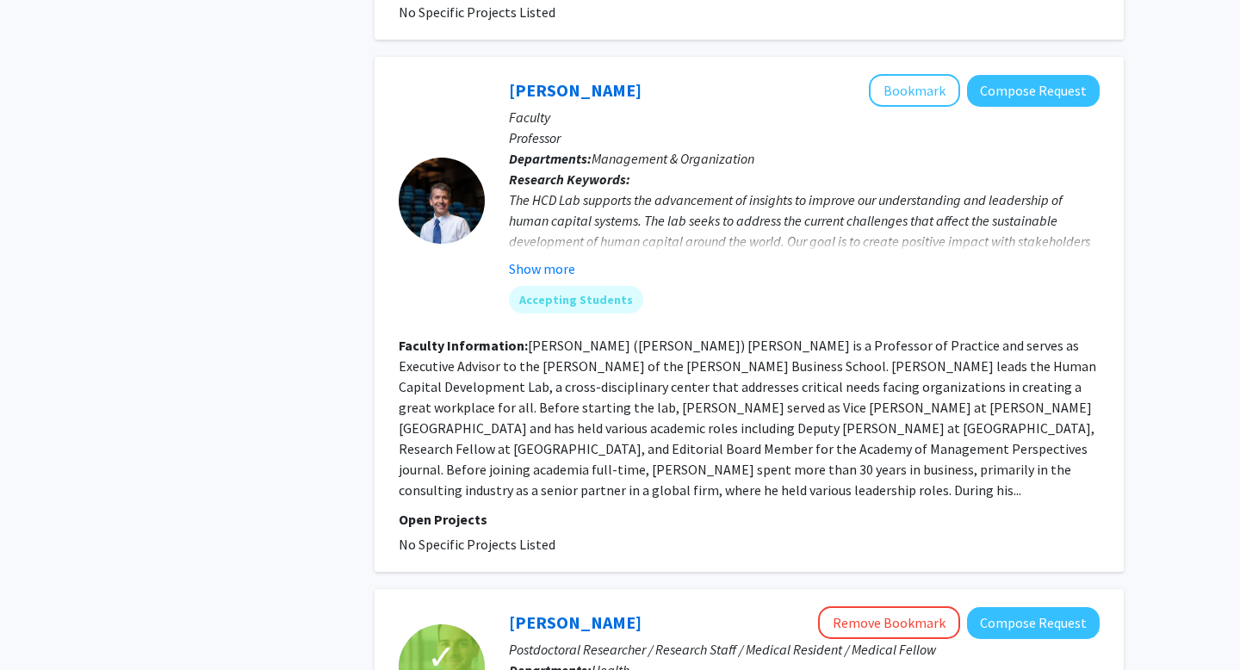
click at [552, 342] on fg-read-more "Richard (Rick) Smith is a Professor of Practice and serves as Executive Advisor…" at bounding box center [747, 418] width 697 height 162
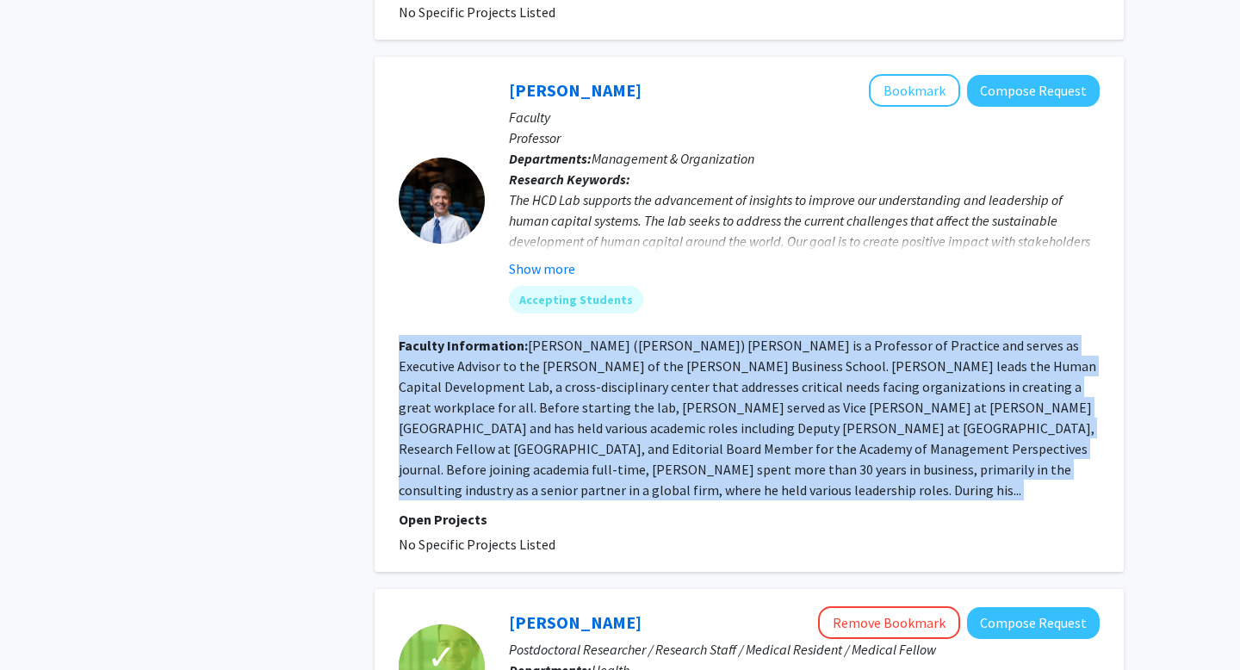
click at [552, 342] on fg-read-more "Richard (Rick) Smith is a Professor of Practice and serves as Executive Advisor…" at bounding box center [747, 418] width 697 height 162
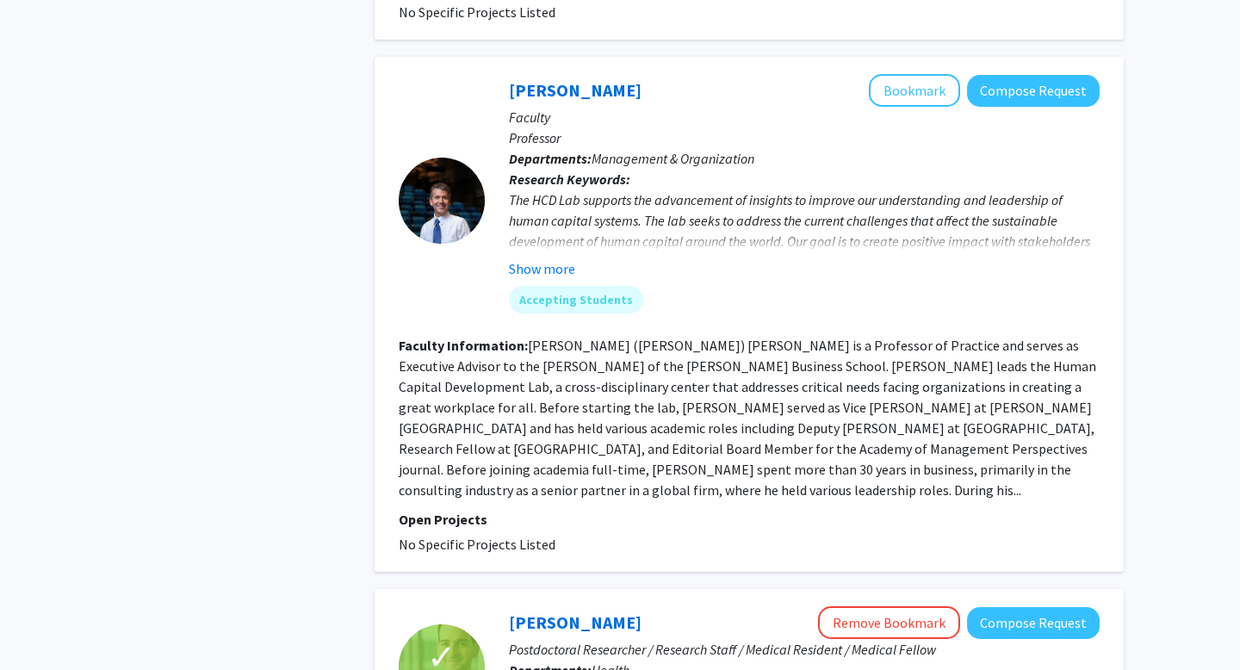
click at [551, 337] on fg-read-more "Richard (Rick) Smith is a Professor of Practice and serves as Executive Advisor…" at bounding box center [747, 418] width 697 height 162
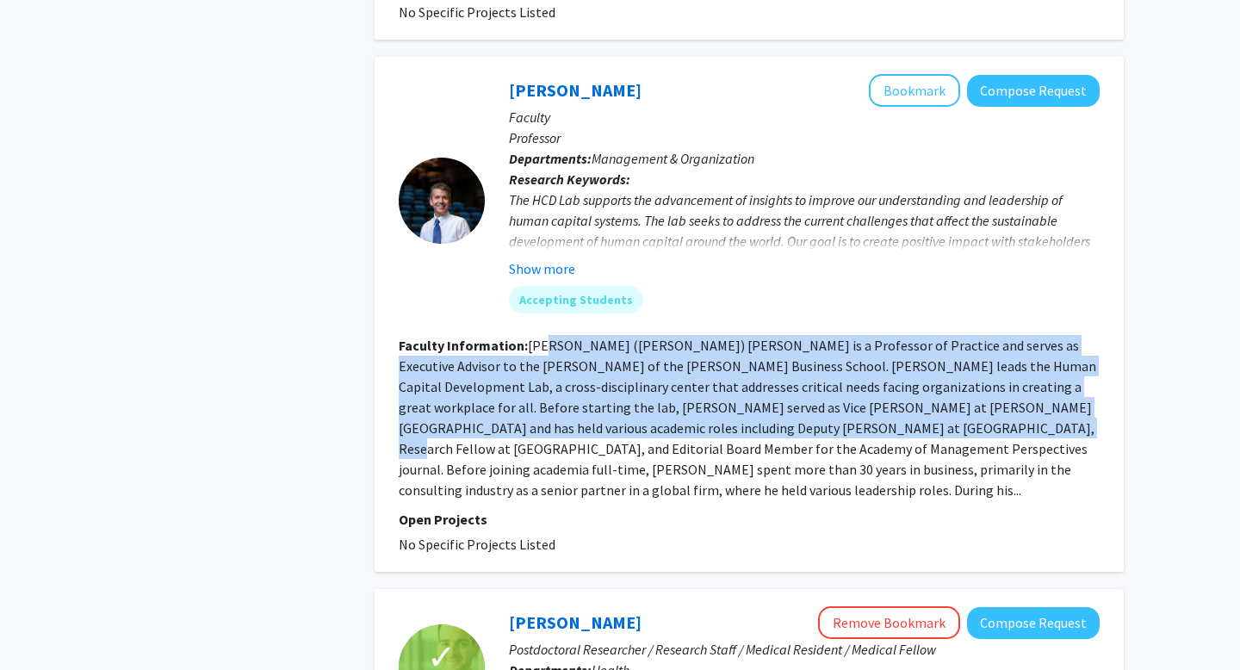
drag, startPoint x: 542, startPoint y: 291, endPoint x: 808, endPoint y: 361, distance: 275.0
click at [808, 361] on section "Faculty Information: Richard (Rick) Smith is a Professor of Practice and serves…" at bounding box center [749, 417] width 701 height 165
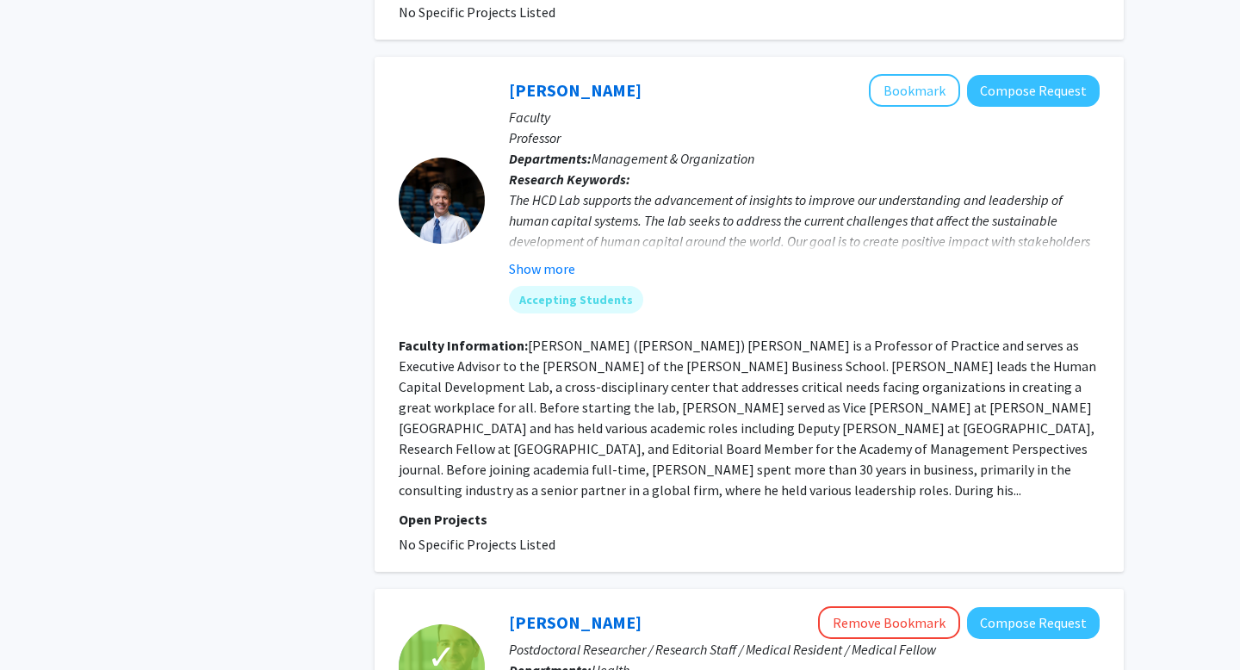
click at [699, 189] on div "The HCD Lab supports the advancement of insights to improve our understanding a…" at bounding box center [804, 261] width 591 height 145
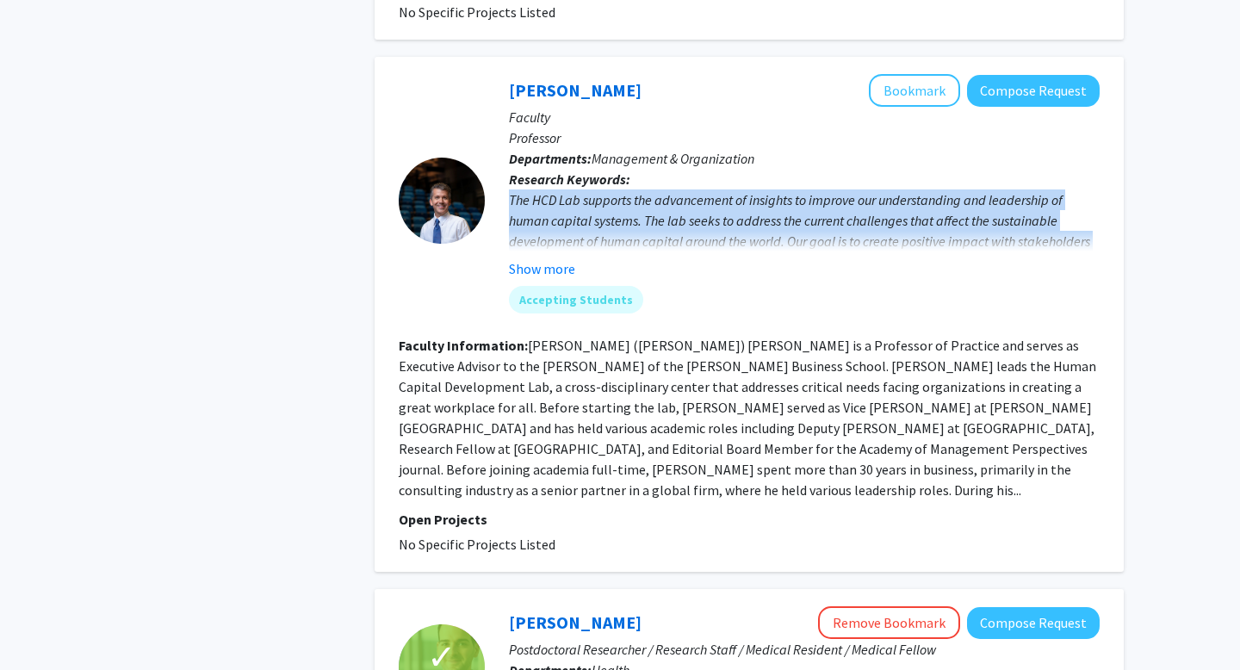
click at [699, 189] on div "The HCD Lab supports the advancement of insights to improve our understanding a…" at bounding box center [804, 261] width 591 height 145
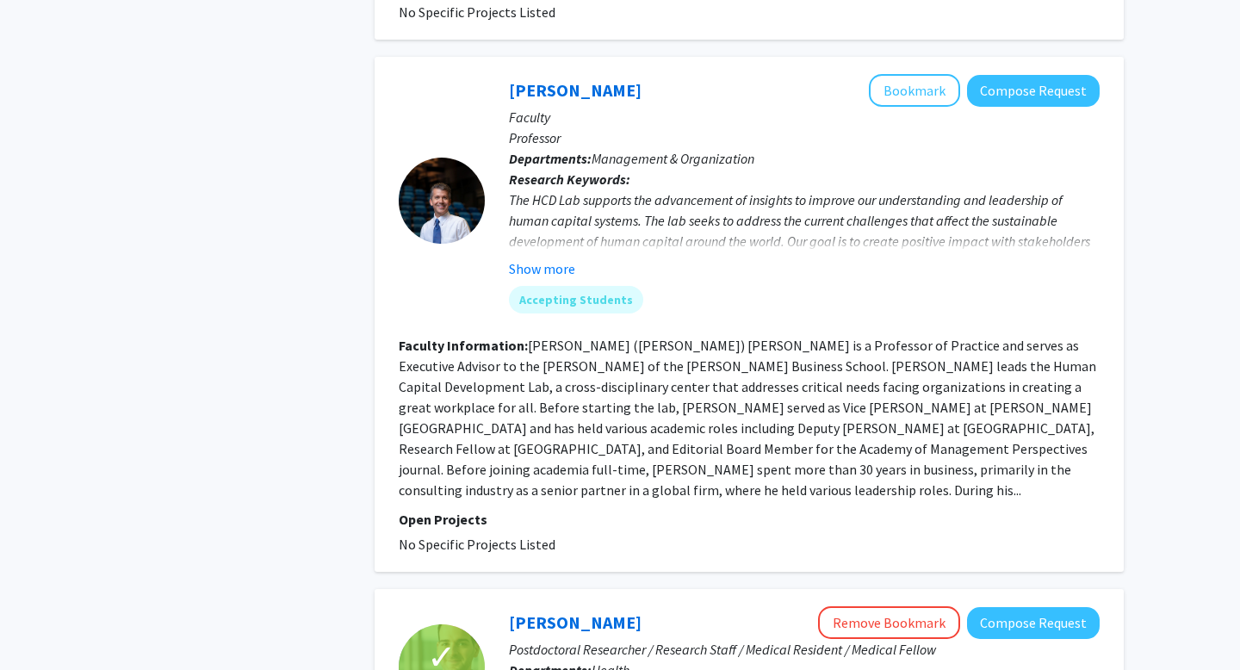
click at [694, 189] on div "The HCD Lab supports the advancement of insights to improve our understanding a…" at bounding box center [804, 261] width 591 height 145
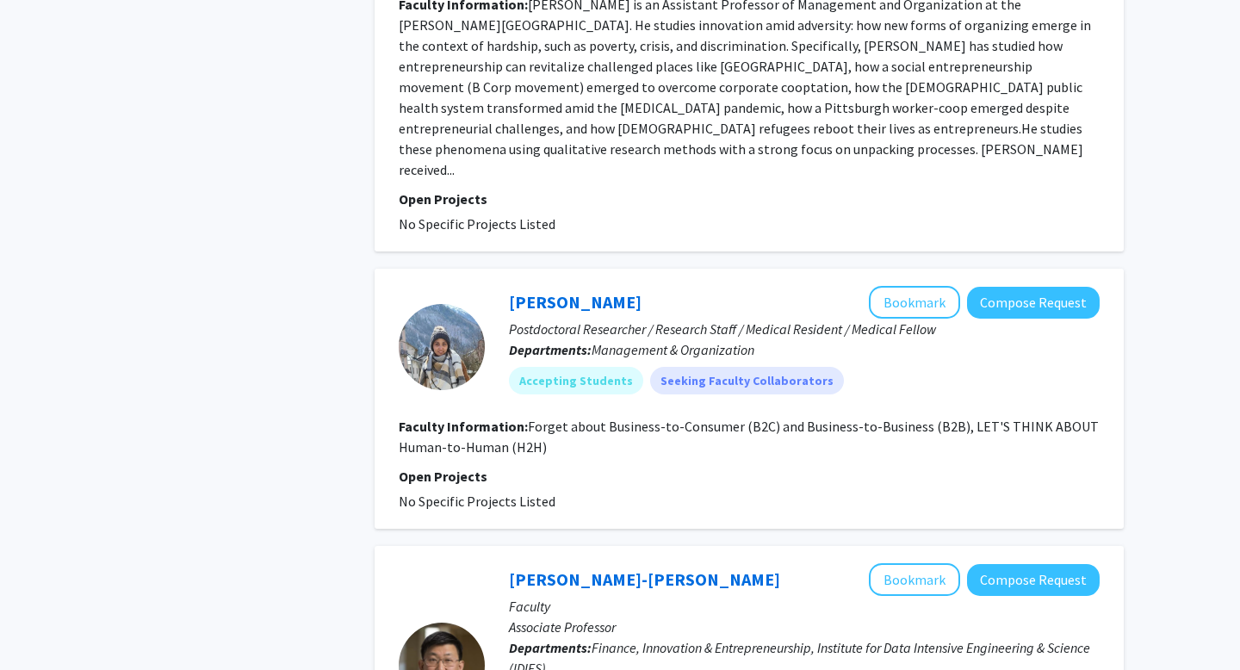
scroll to position [2070, 0]
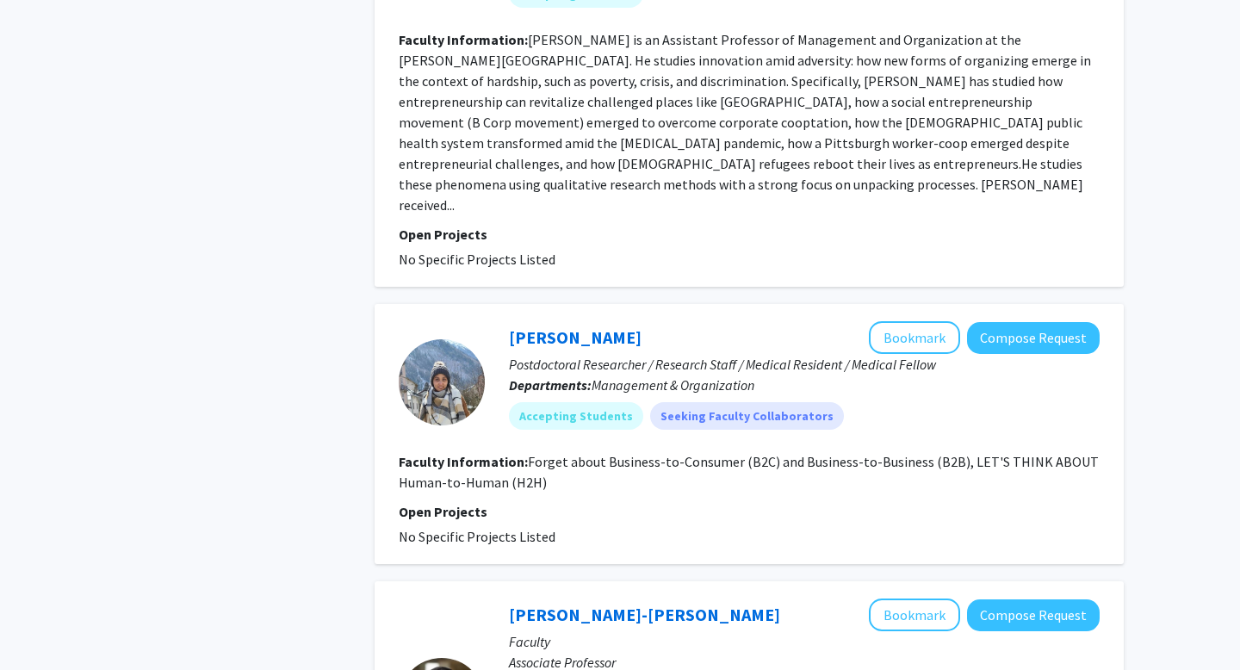
click at [691, 453] on fg-read-more "Forget about Business-to-Consumer (B2C) and Business-to-Business (B2B), LET'S T…" at bounding box center [749, 472] width 700 height 38
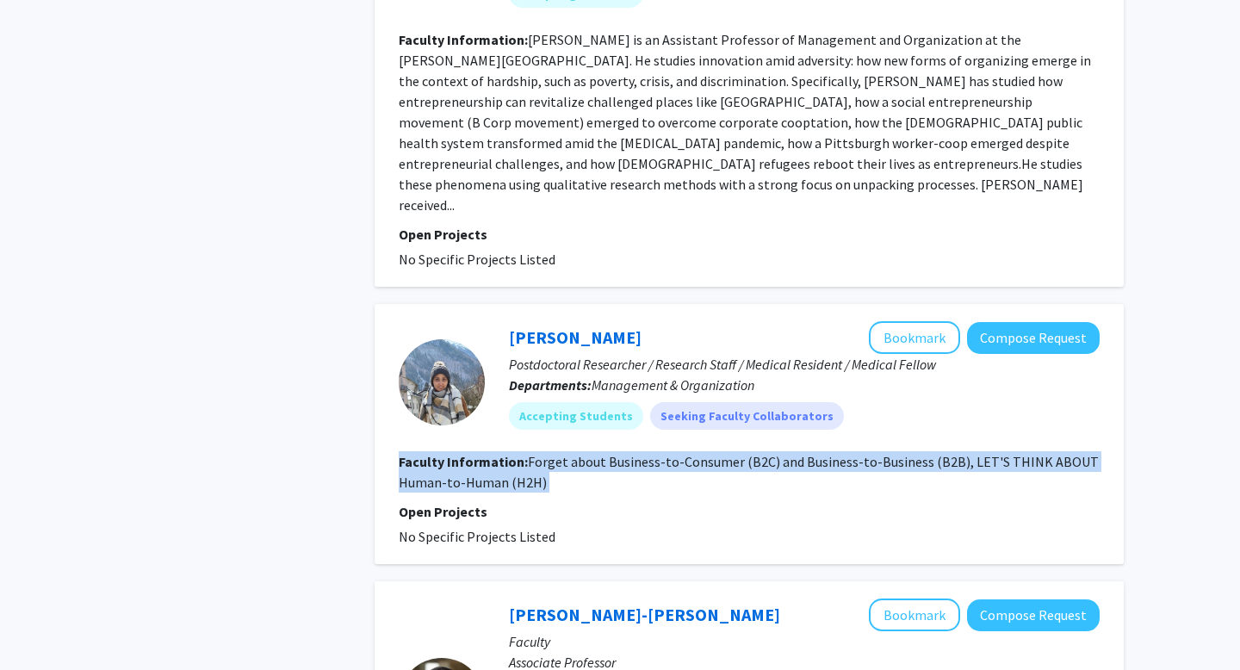
click at [691, 453] on fg-read-more "Forget about Business-to-Consumer (B2C) and Business-to-Business (B2B), LET'S T…" at bounding box center [749, 472] width 700 height 38
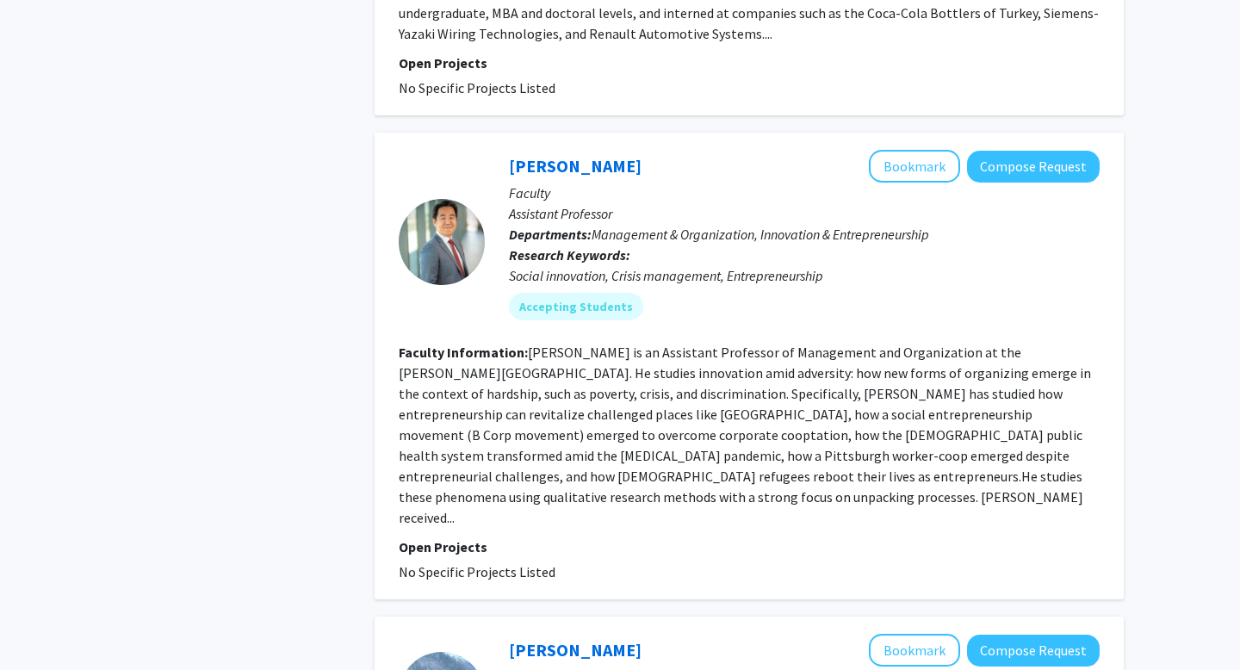
scroll to position [1759, 0]
click at [813, 387] on fg-read-more "Suntae Kim is an Assistant Professor of Management and Organization at the John…" at bounding box center [745, 434] width 692 height 182
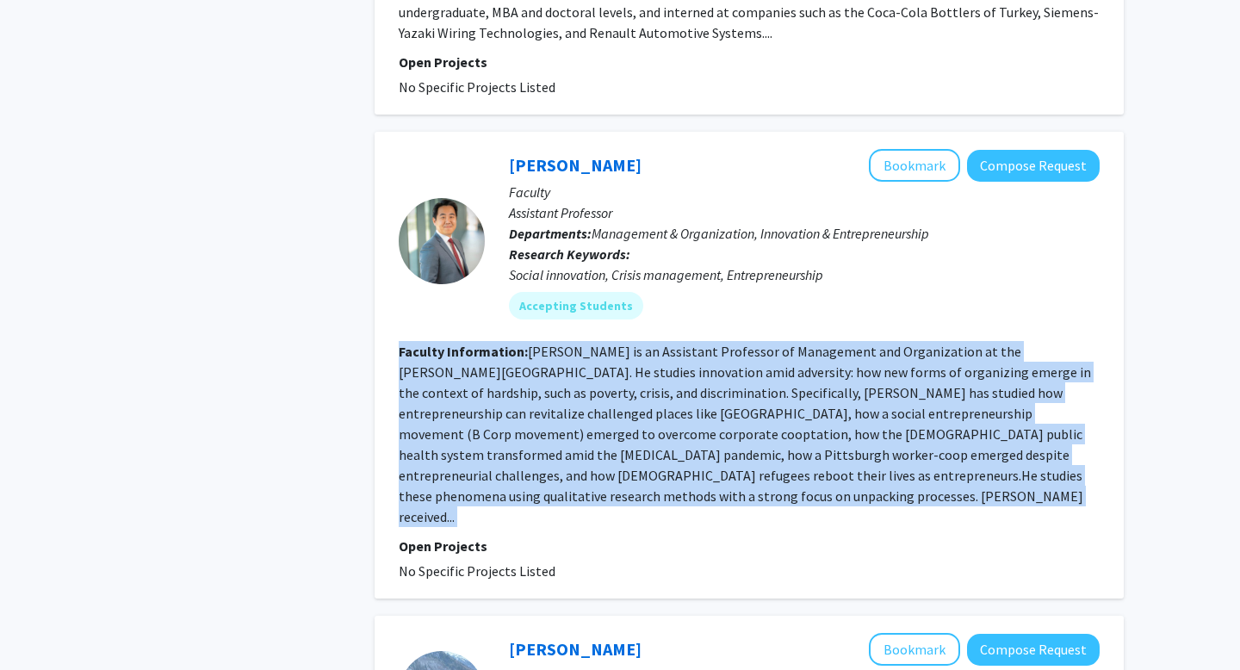
click at [813, 387] on fg-read-more "Suntae Kim is an Assistant Professor of Management and Organization at the John…" at bounding box center [745, 434] width 692 height 182
click at [812, 387] on fg-read-more "Suntae Kim is an Assistant Professor of Management and Organization at the John…" at bounding box center [745, 434] width 692 height 182
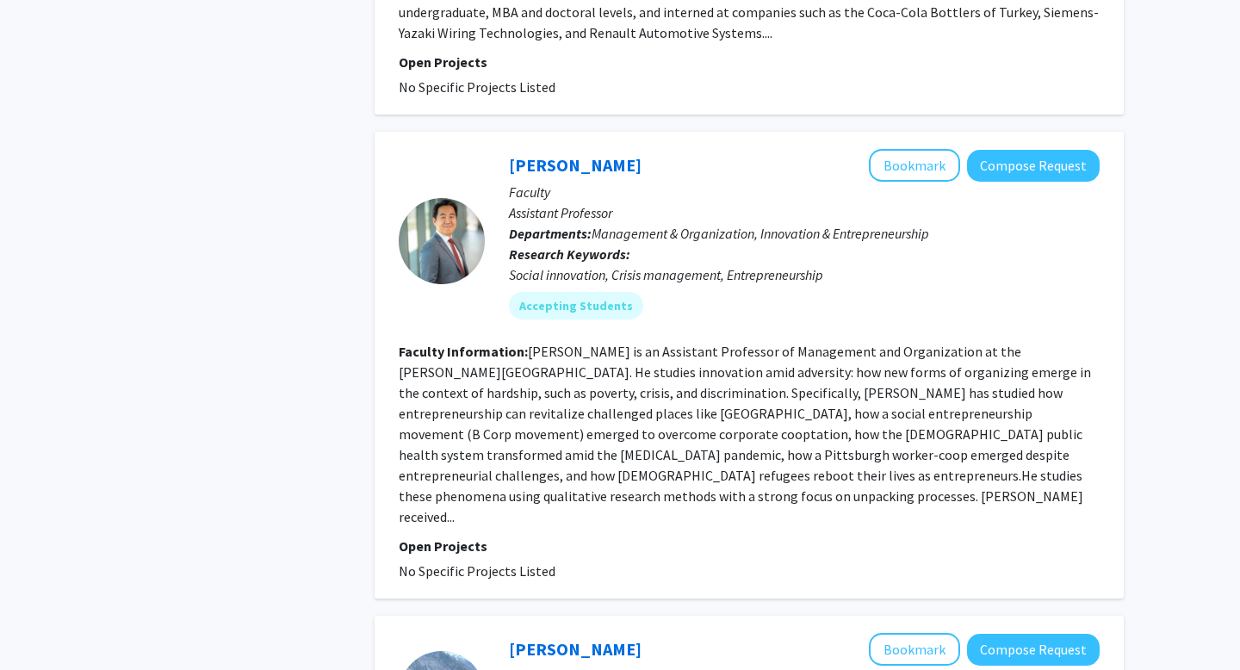
click at [812, 387] on fg-read-more "Suntae Kim is an Assistant Professor of Management and Organization at the John…" at bounding box center [745, 434] width 692 height 182
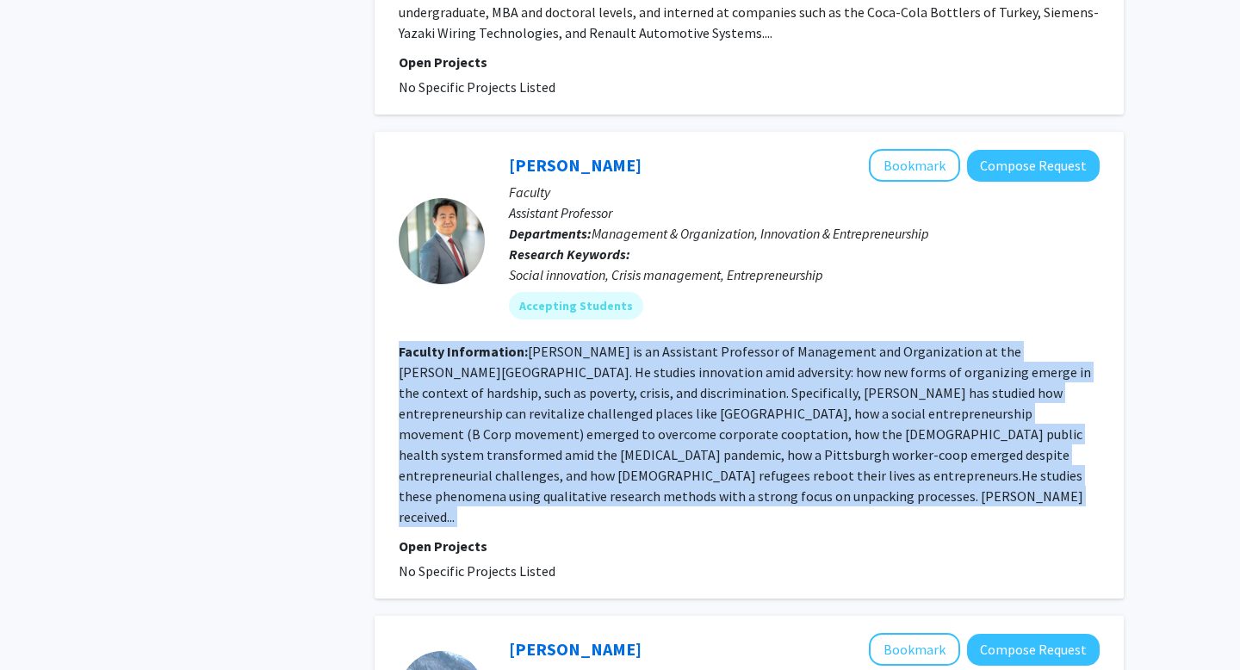
click at [812, 387] on fg-read-more "Suntae Kim is an Assistant Professor of Management and Organization at the John…" at bounding box center [745, 434] width 692 height 182
click at [751, 374] on fg-read-more "Suntae Kim is an Assistant Professor of Management and Organization at the John…" at bounding box center [745, 434] width 692 height 182
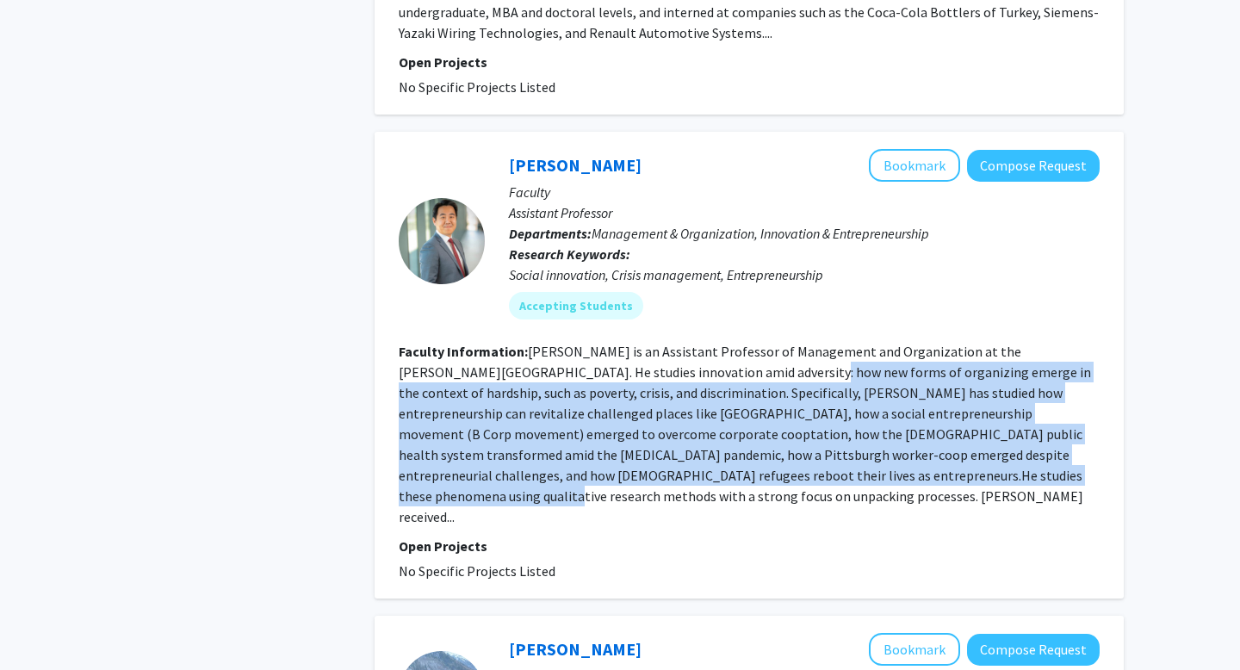
drag, startPoint x: 699, startPoint y: 344, endPoint x: 918, endPoint y: 461, distance: 248.0
click at [918, 461] on fg-read-more "Suntae Kim is an Assistant Professor of Management and Organization at the John…" at bounding box center [745, 434] width 692 height 182
click at [917, 461] on fg-read-more "Suntae Kim is an Assistant Professor of Management and Organization at the John…" at bounding box center [745, 434] width 692 height 182
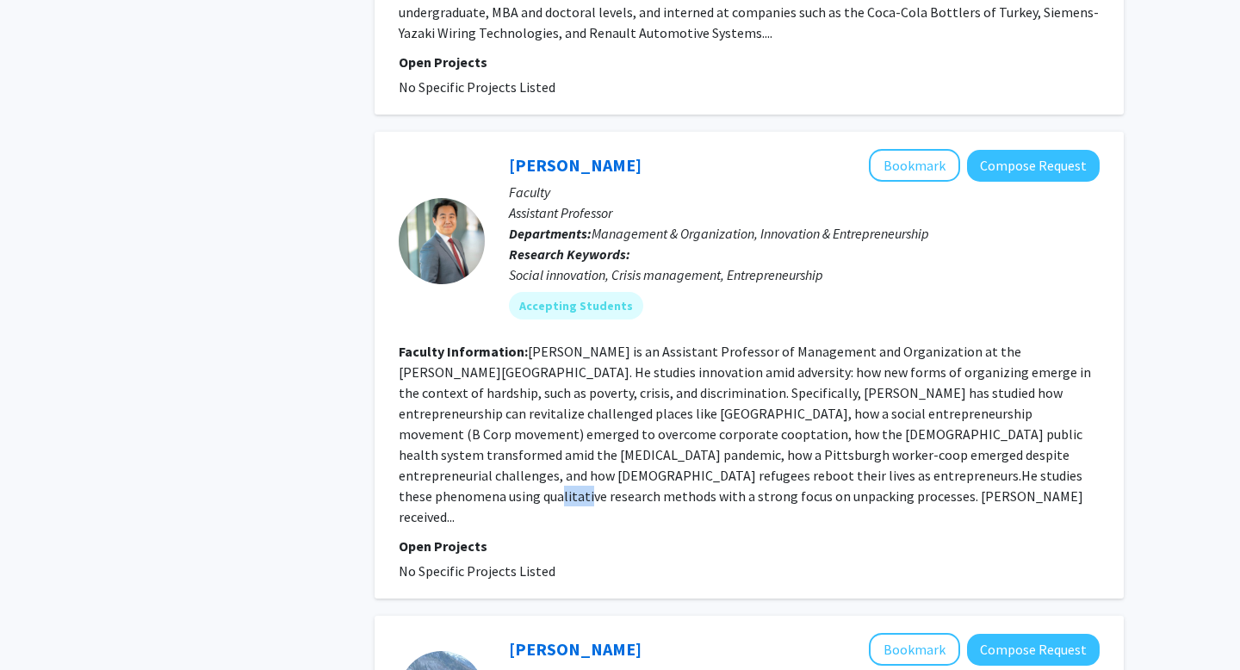
click at [917, 461] on fg-read-more "Suntae Kim is an Assistant Professor of Management and Organization at the John…" at bounding box center [745, 434] width 692 height 182
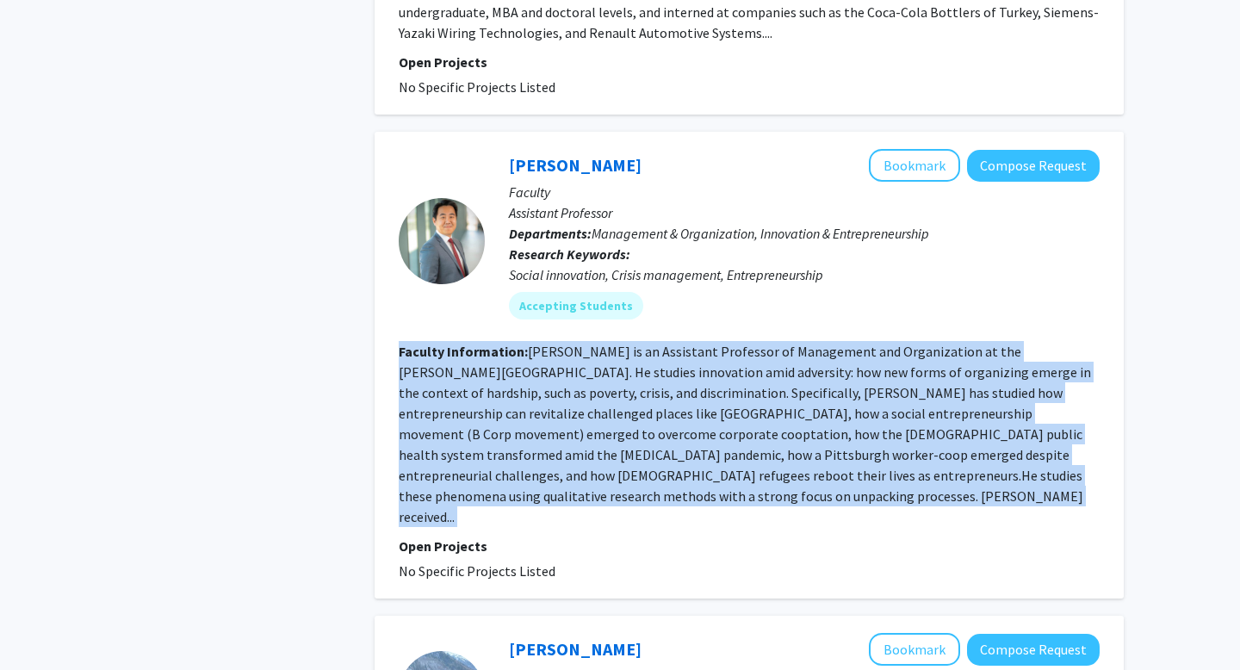
click at [917, 461] on fg-read-more "Suntae Kim is an Assistant Professor of Management and Organization at the John…" at bounding box center [745, 434] width 692 height 182
click at [844, 430] on fg-read-more "Suntae Kim is an Assistant Professor of Management and Organization at the John…" at bounding box center [745, 434] width 692 height 182
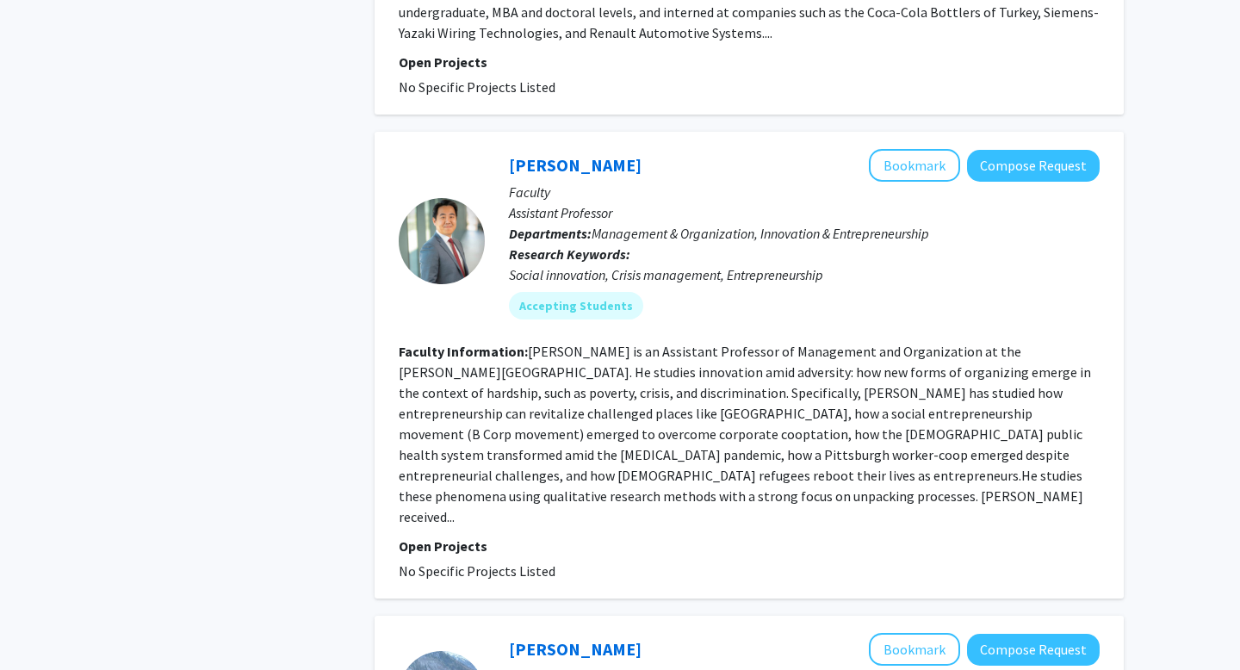
click at [844, 430] on fg-read-more "Suntae Kim is an Assistant Professor of Management and Organization at the John…" at bounding box center [745, 434] width 692 height 182
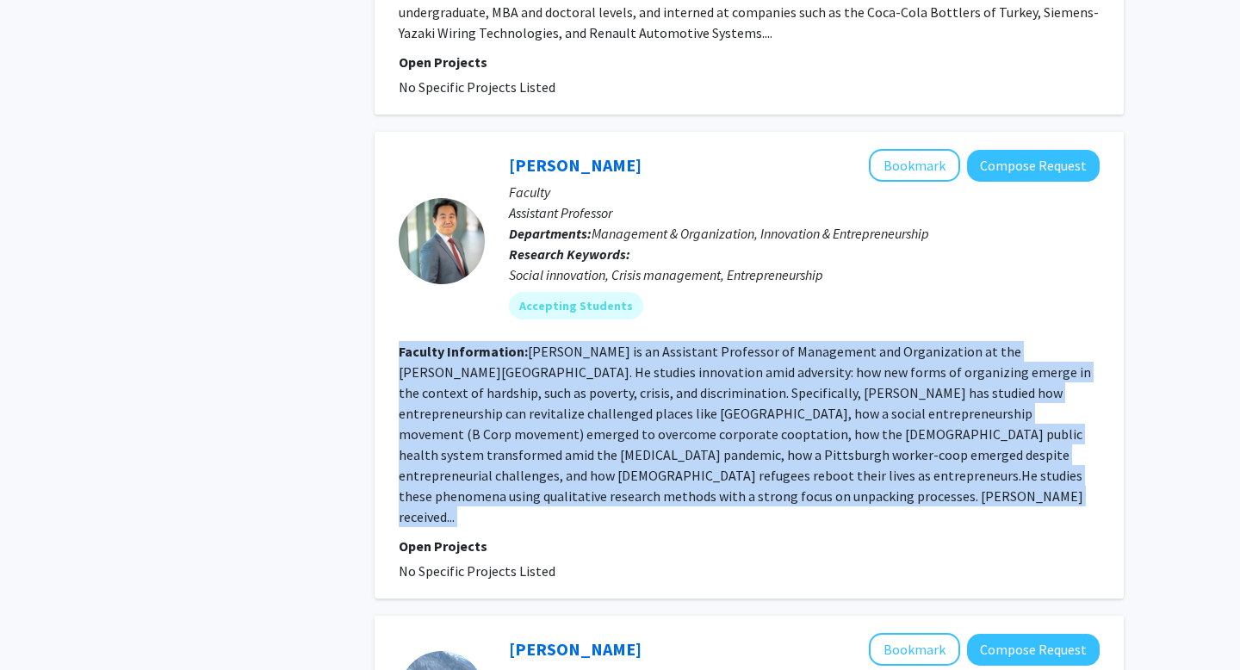
click at [844, 430] on fg-read-more "Suntae Kim is an Assistant Professor of Management and Organization at the John…" at bounding box center [745, 434] width 692 height 182
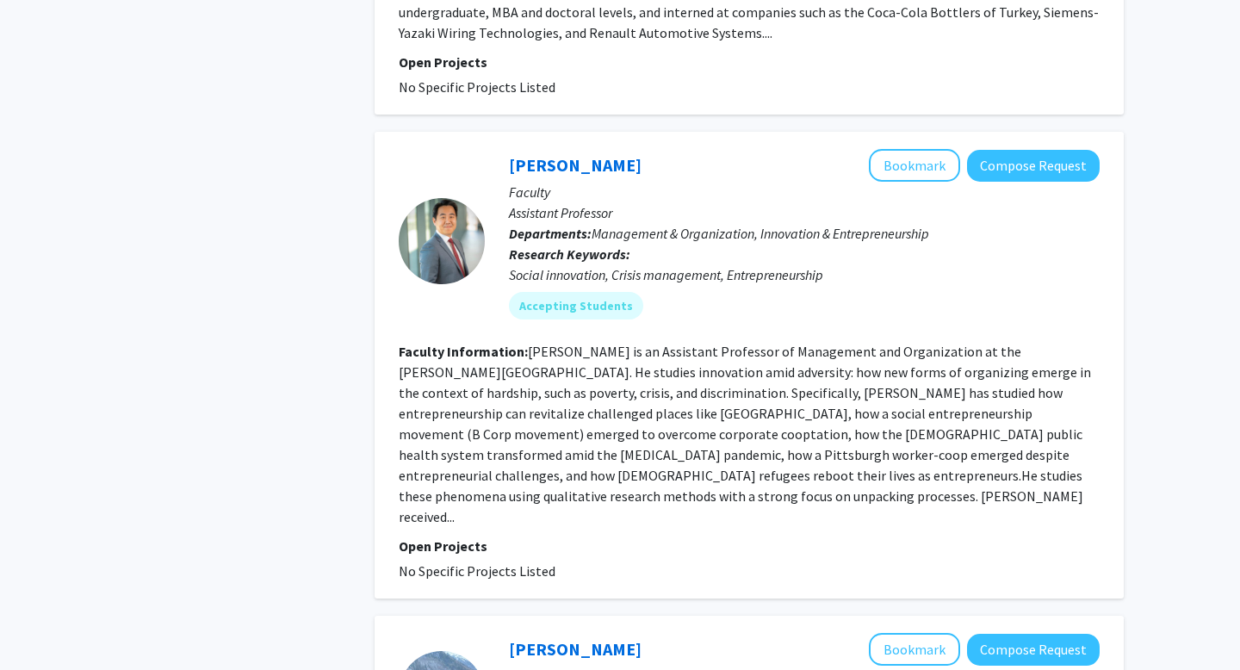
click at [844, 430] on fg-read-more "Suntae Kim is an Assistant Professor of Management and Organization at the John…" at bounding box center [745, 434] width 692 height 182
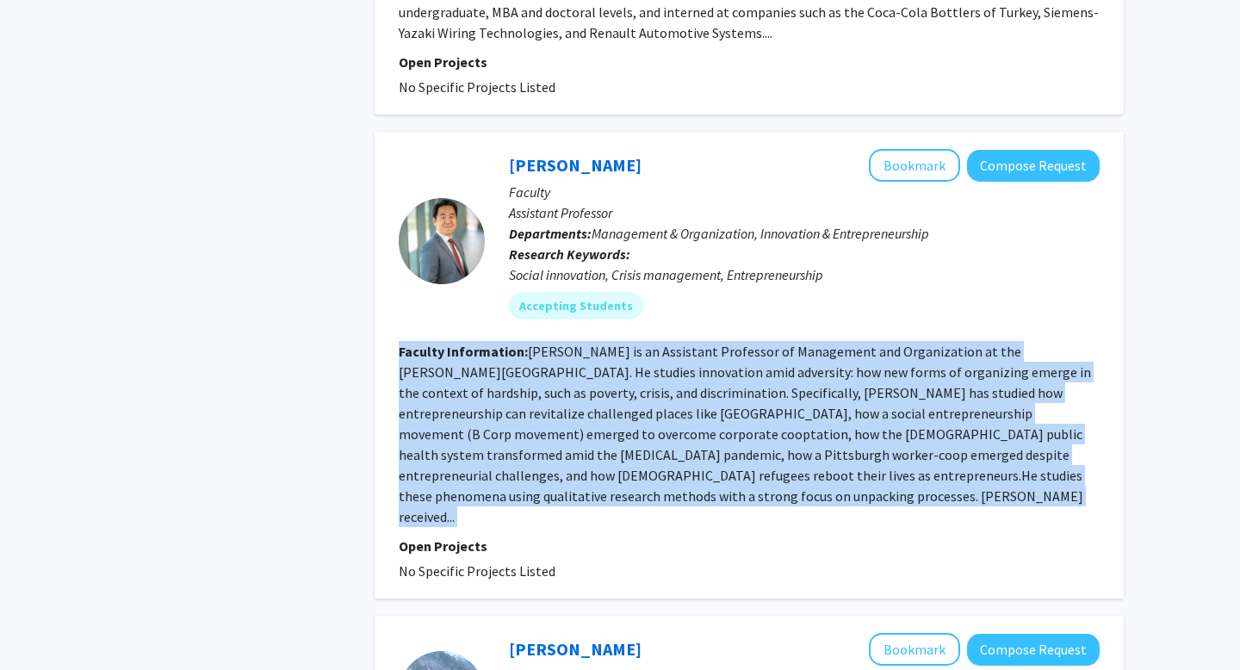
click at [844, 430] on fg-read-more "Suntae Kim is an Assistant Professor of Management and Organization at the John…" at bounding box center [745, 434] width 692 height 182
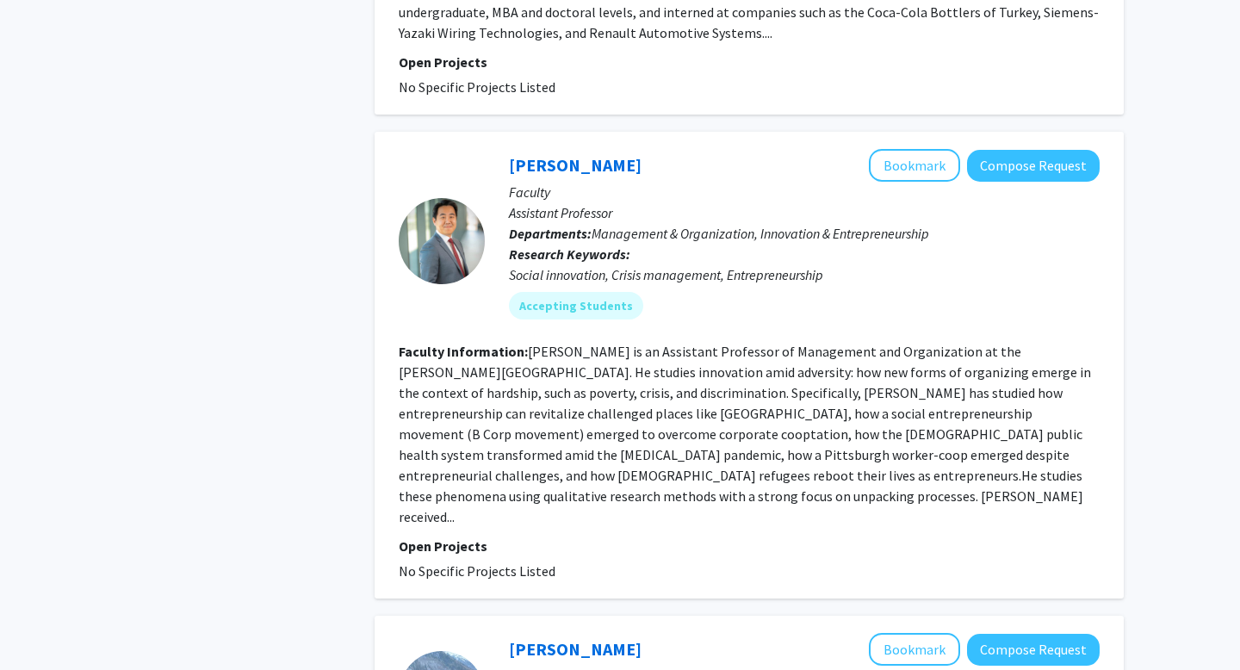
click at [844, 430] on fg-read-more "Suntae Kim is an Assistant Professor of Management and Organization at the John…" at bounding box center [745, 434] width 692 height 182
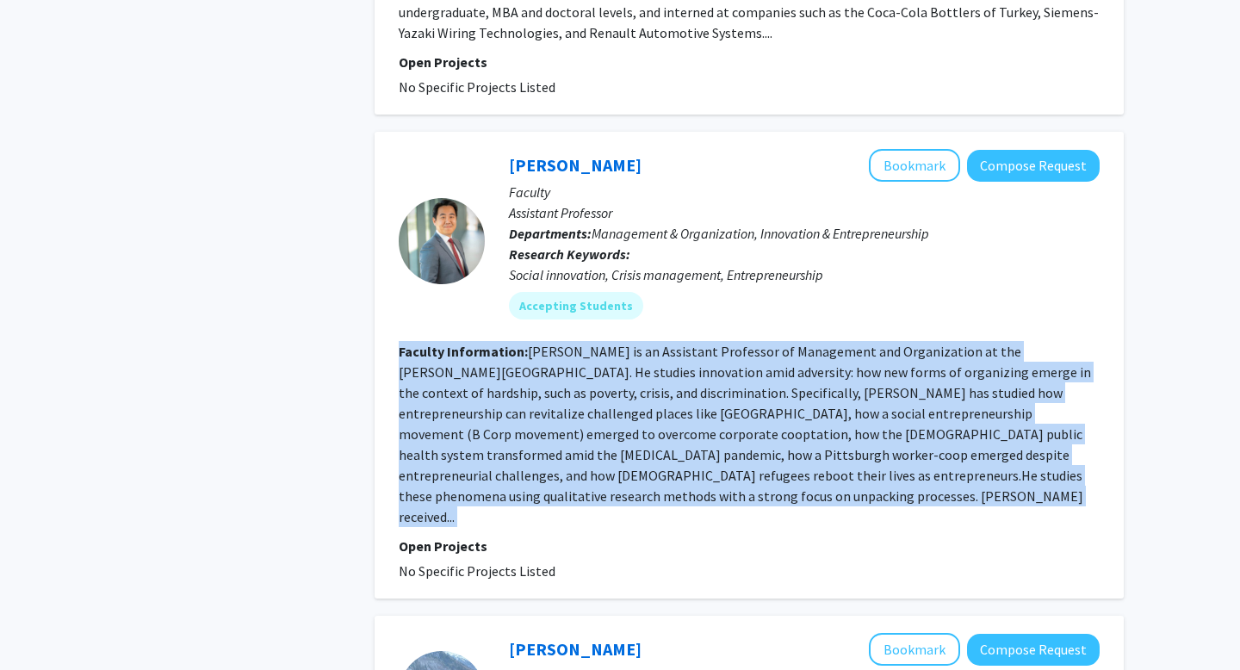
click at [844, 430] on fg-read-more "Suntae Kim is an Assistant Professor of Management and Organization at the John…" at bounding box center [745, 434] width 692 height 182
click at [805, 420] on fg-read-more "Suntae Kim is an Assistant Professor of Management and Organization at the John…" at bounding box center [745, 434] width 692 height 182
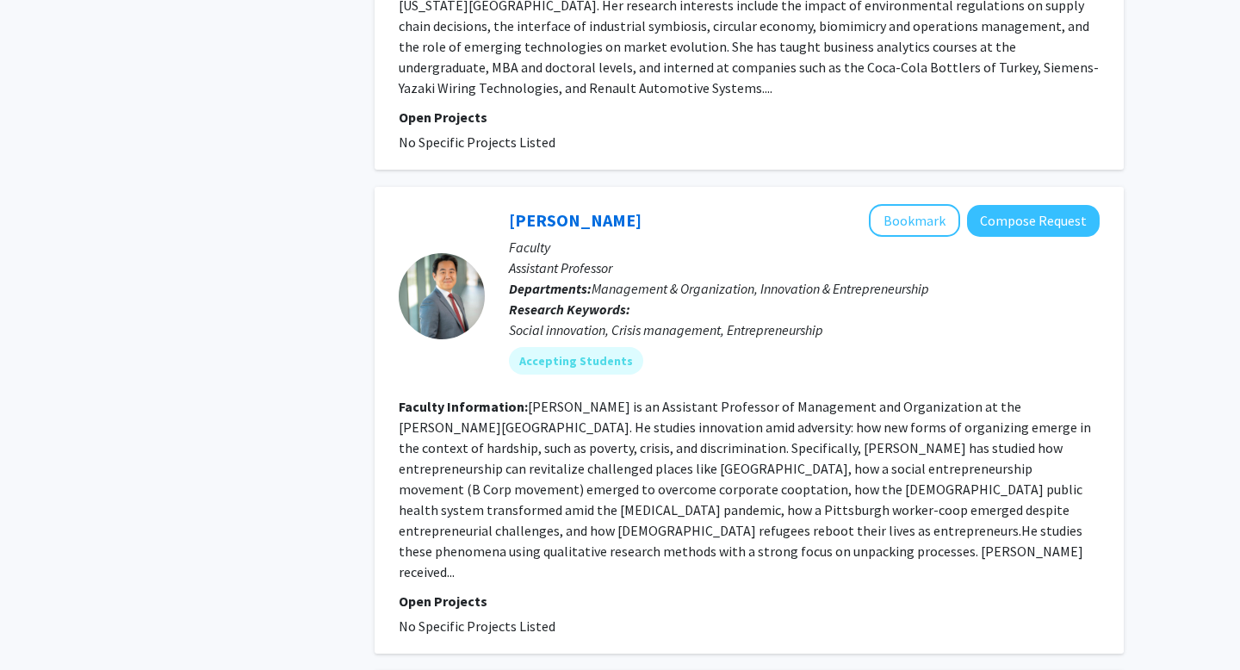
scroll to position [1700, 0]
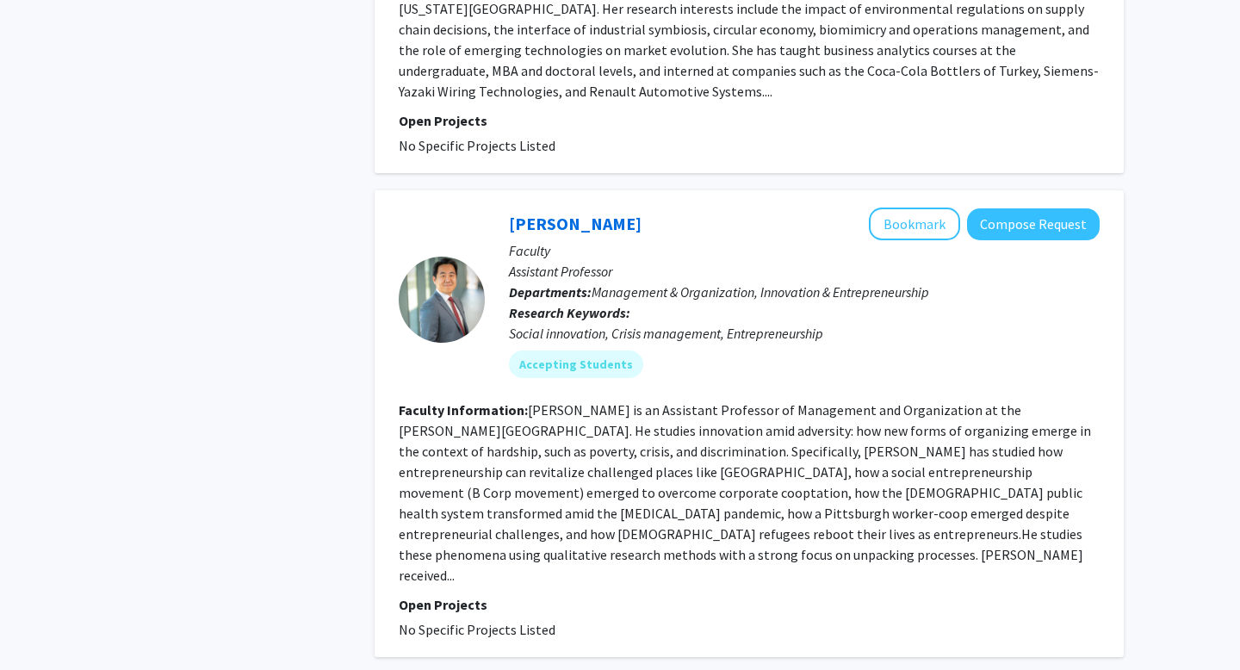
drag, startPoint x: 646, startPoint y: 312, endPoint x: 876, endPoint y: 312, distance: 229.8
click at [882, 323] on div "Social innovation, Crisis management, Entrepreneurship" at bounding box center [804, 333] width 591 height 21
click at [876, 323] on div "Social innovation, Crisis management, Entrepreneurship" at bounding box center [804, 333] width 591 height 21
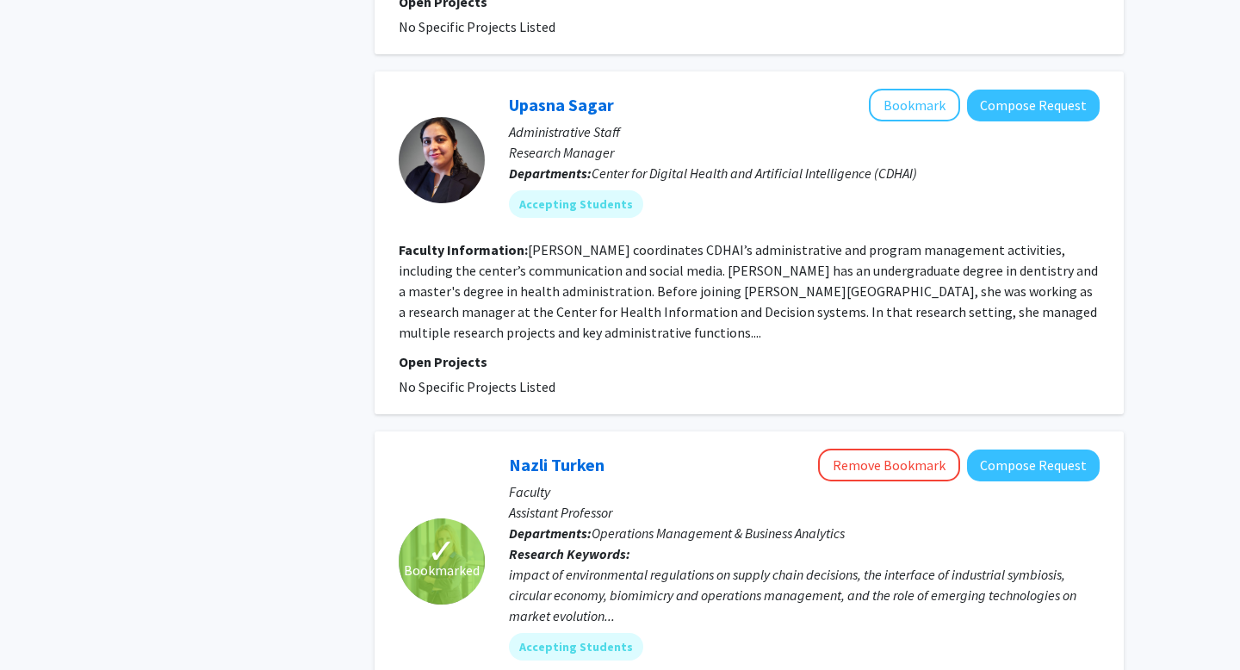
scroll to position [960, 0]
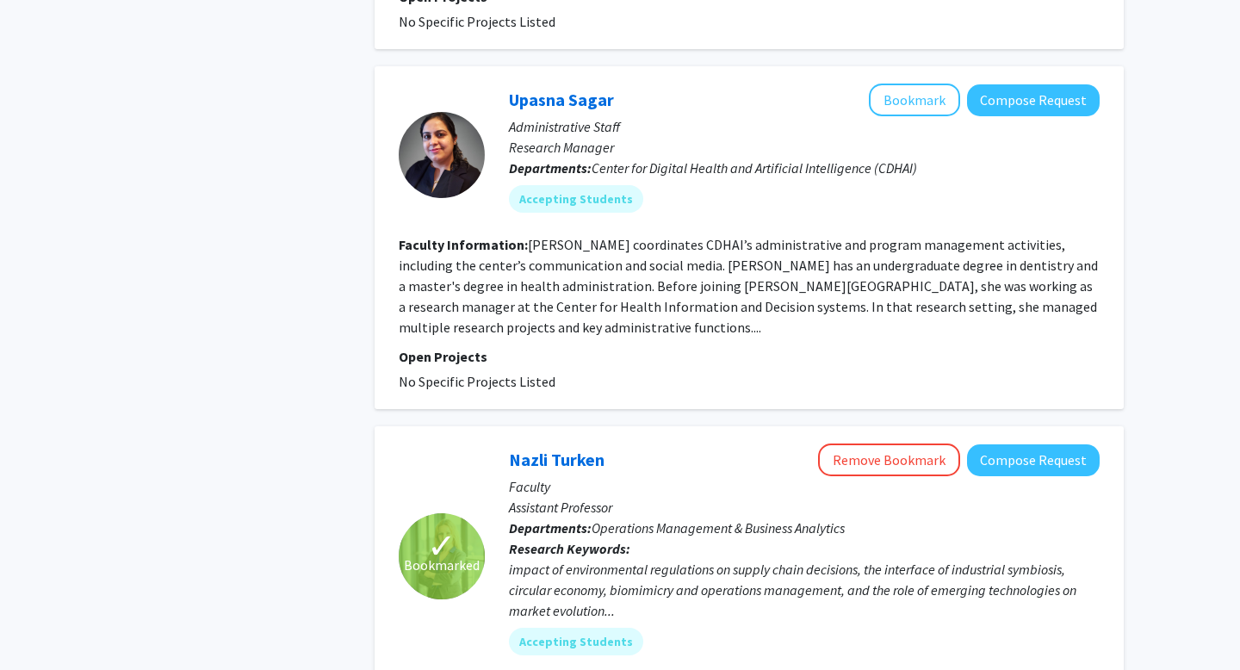
click at [866, 294] on section "Faculty Information: Upasna Sagar coordinates CDHAI’s administrative and progra…" at bounding box center [749, 285] width 701 height 103
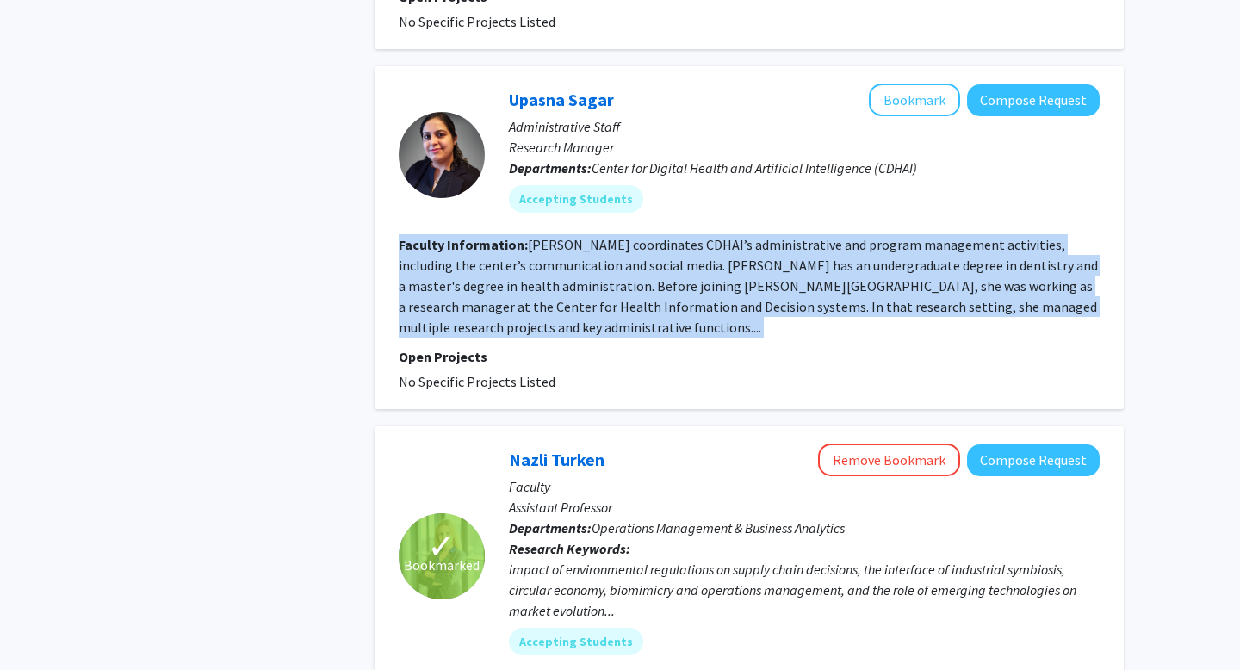
click at [845, 281] on fg-read-more "Upasna Sagar coordinates CDHAI’s administrative and program management activiti…" at bounding box center [748, 286] width 699 height 100
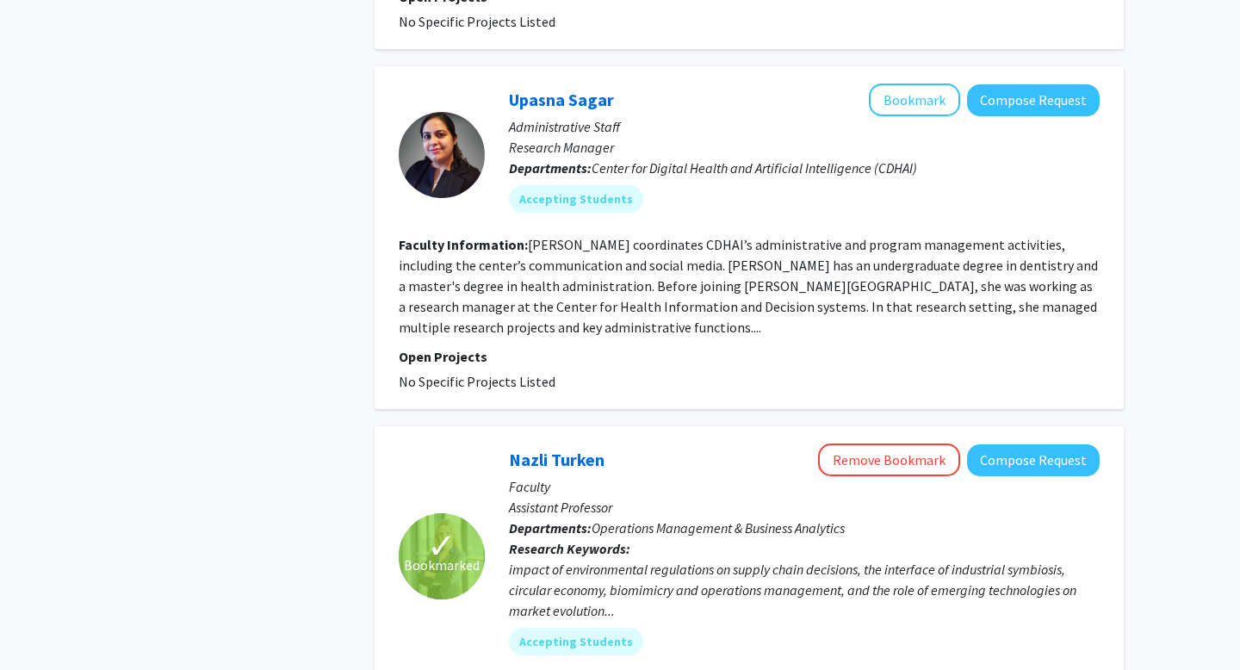
click at [845, 281] on fg-read-more "Upasna Sagar coordinates CDHAI’s administrative and program management activiti…" at bounding box center [748, 286] width 699 height 100
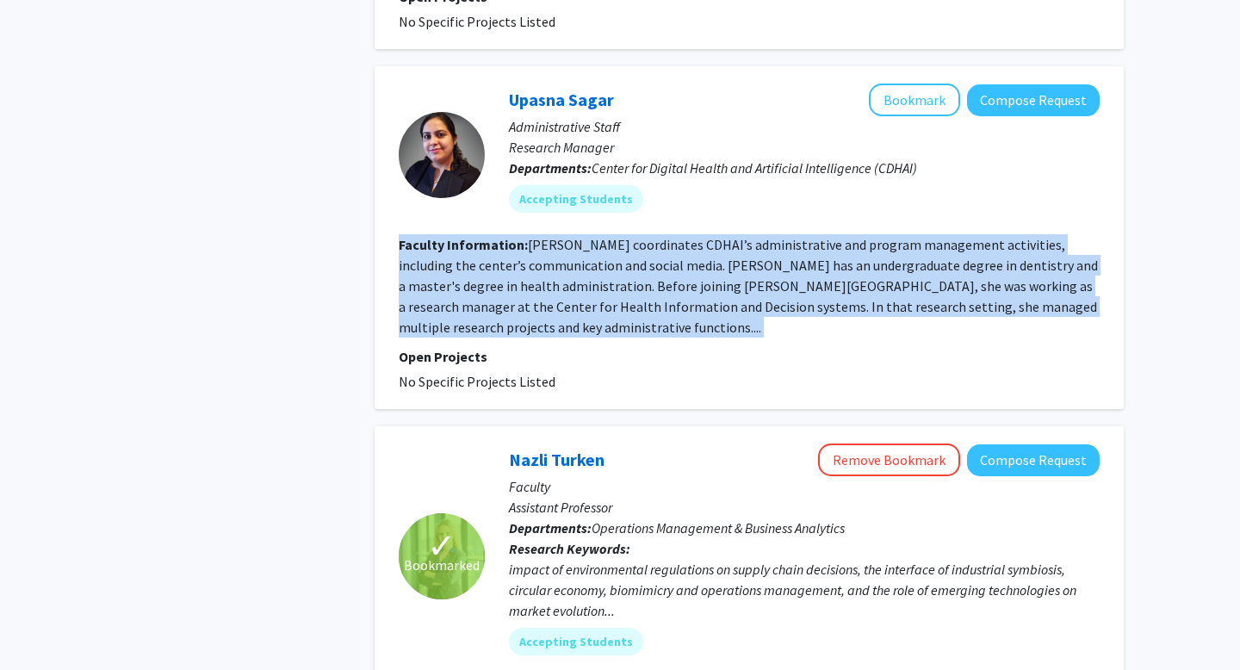
click at [794, 272] on fg-read-more "Upasna Sagar coordinates CDHAI’s administrative and program management activiti…" at bounding box center [748, 286] width 699 height 100
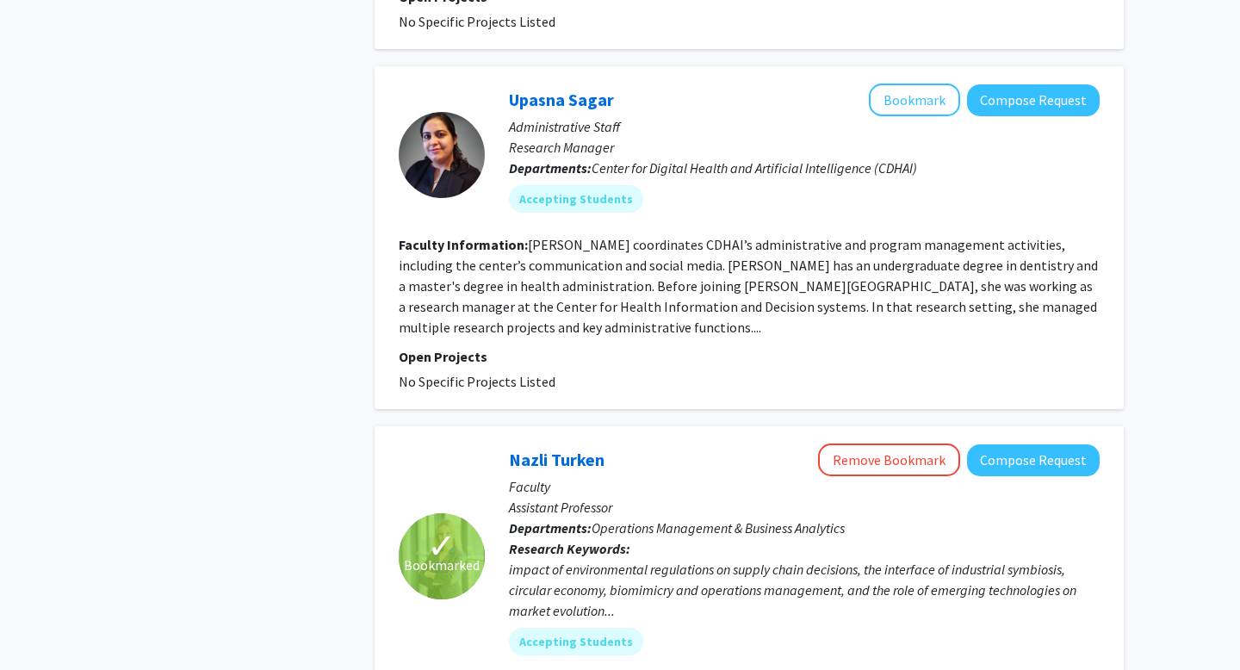
click at [794, 272] on fg-read-more "Upasna Sagar coordinates CDHAI’s administrative and program management activiti…" at bounding box center [748, 286] width 699 height 100
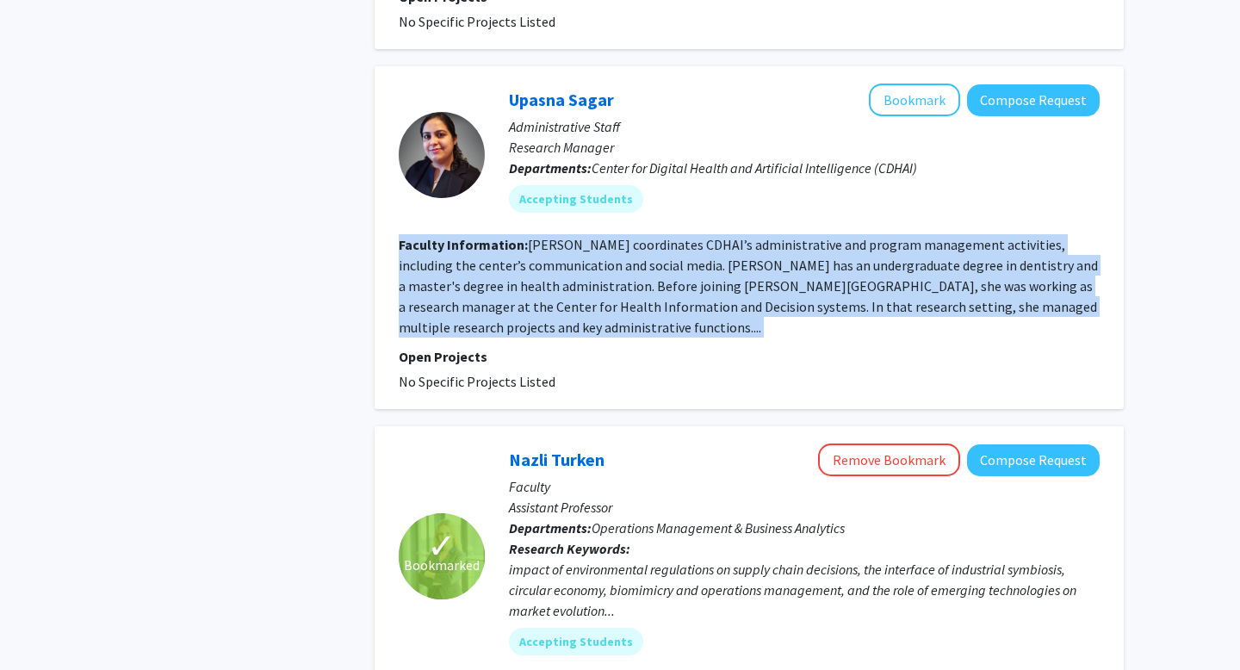
click at [794, 272] on fg-read-more "Upasna Sagar coordinates CDHAI’s administrative and program management activiti…" at bounding box center [748, 286] width 699 height 100
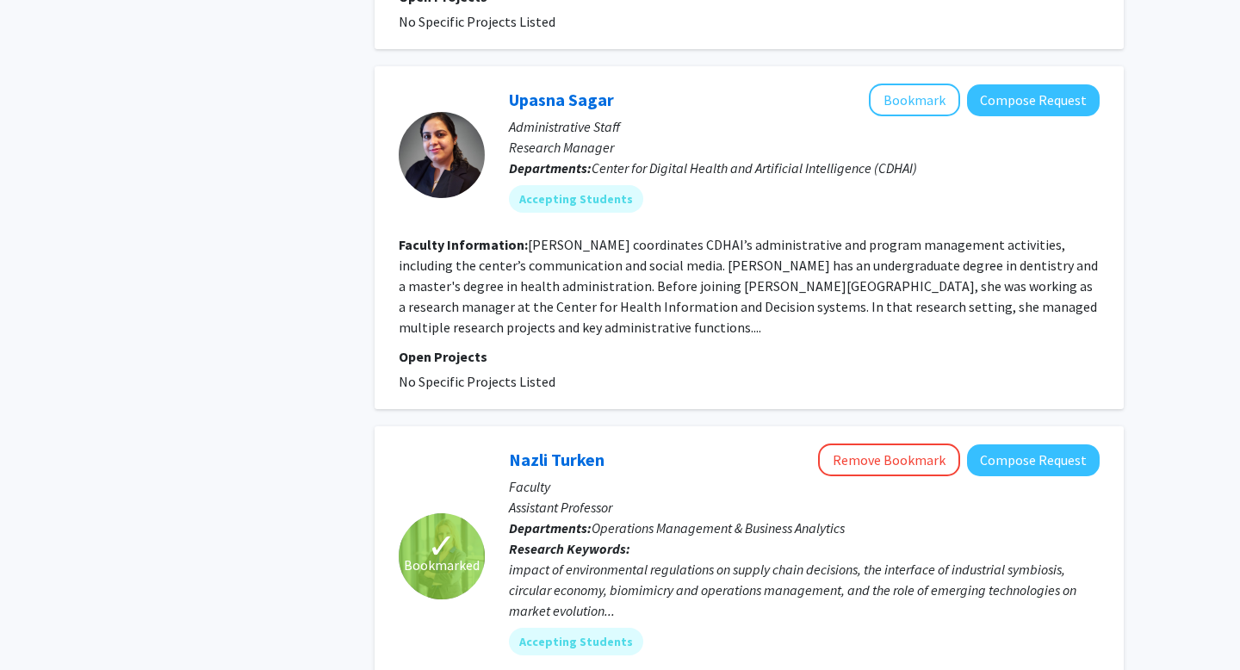
click at [794, 272] on fg-read-more "Upasna Sagar coordinates CDHAI’s administrative and program management activiti…" at bounding box center [748, 286] width 699 height 100
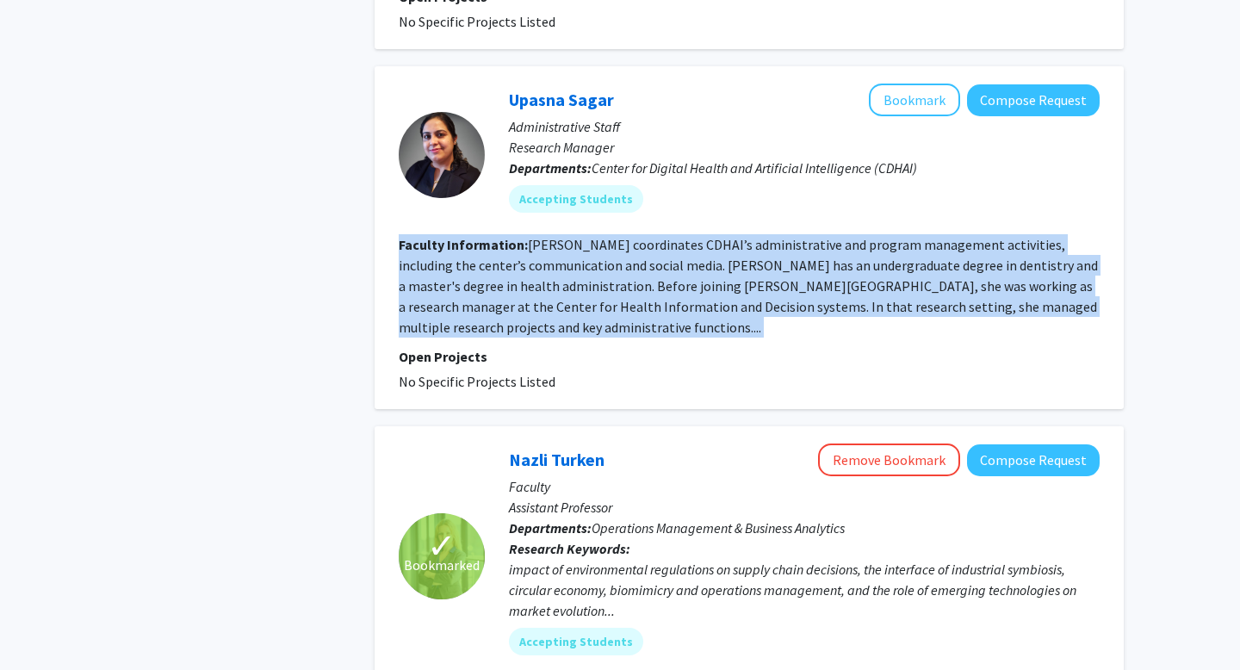
click at [794, 272] on fg-read-more "Upasna Sagar coordinates CDHAI’s administrative and program management activiti…" at bounding box center [748, 286] width 699 height 100
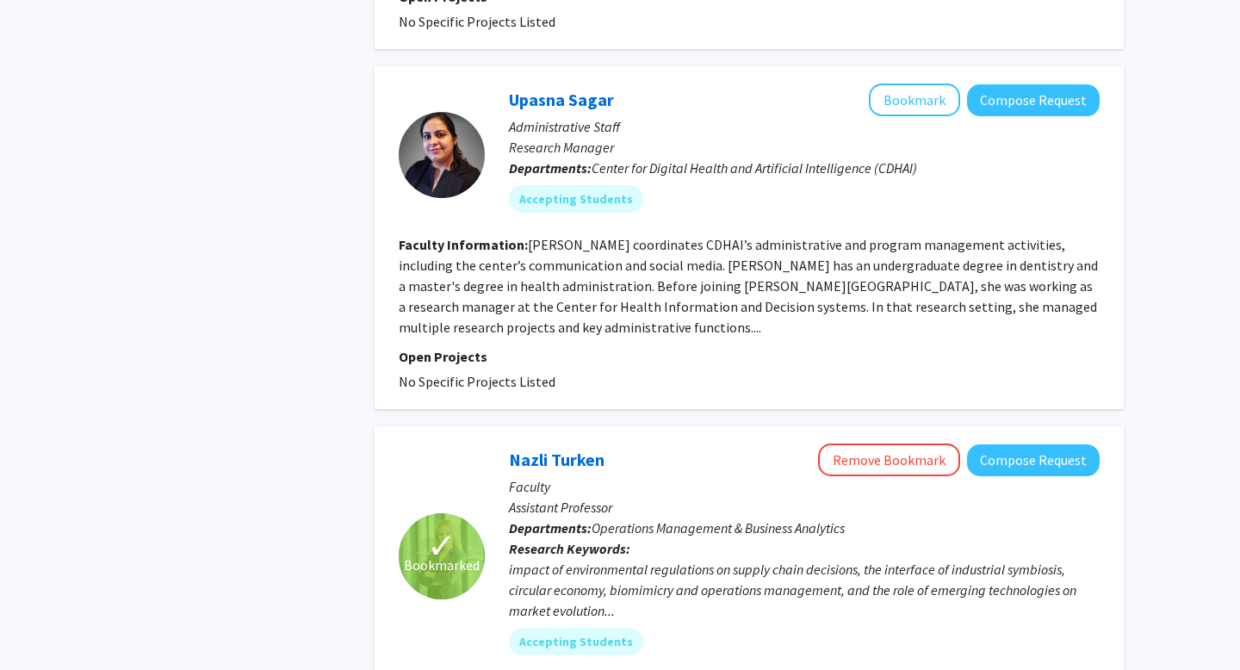
click at [794, 272] on fg-read-more "Upasna Sagar coordinates CDHAI’s administrative and program management activiti…" at bounding box center [748, 286] width 699 height 100
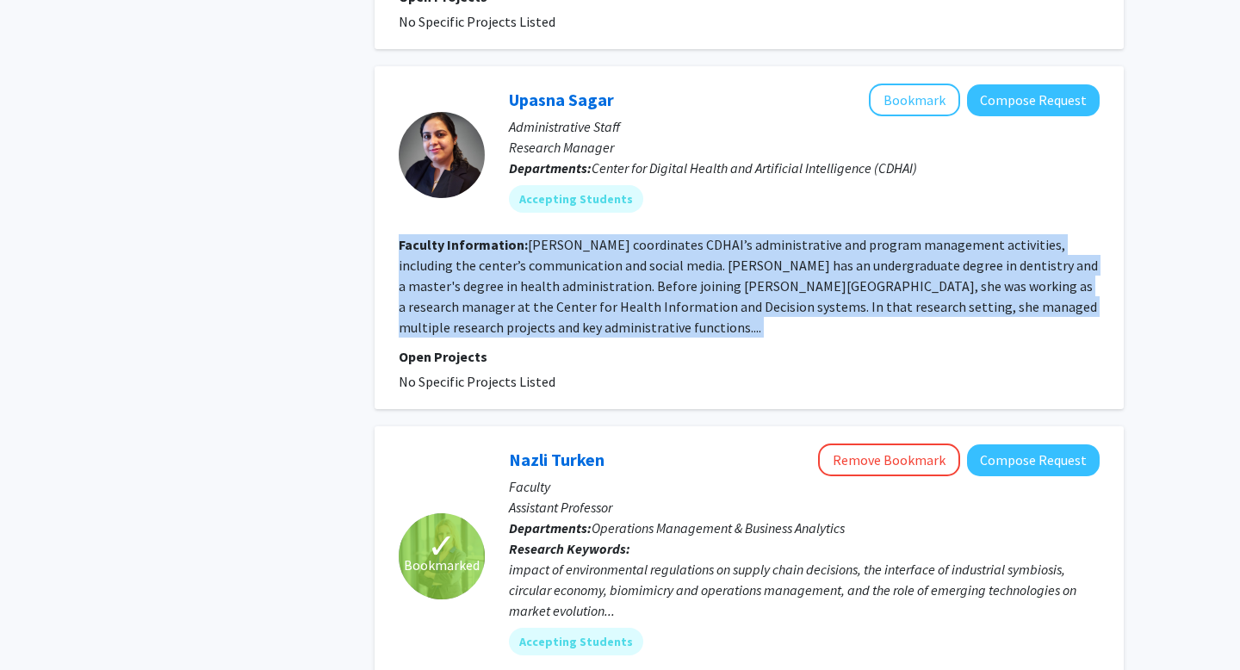
click at [794, 272] on fg-read-more "Upasna Sagar coordinates CDHAI’s administrative and program management activiti…" at bounding box center [748, 286] width 699 height 100
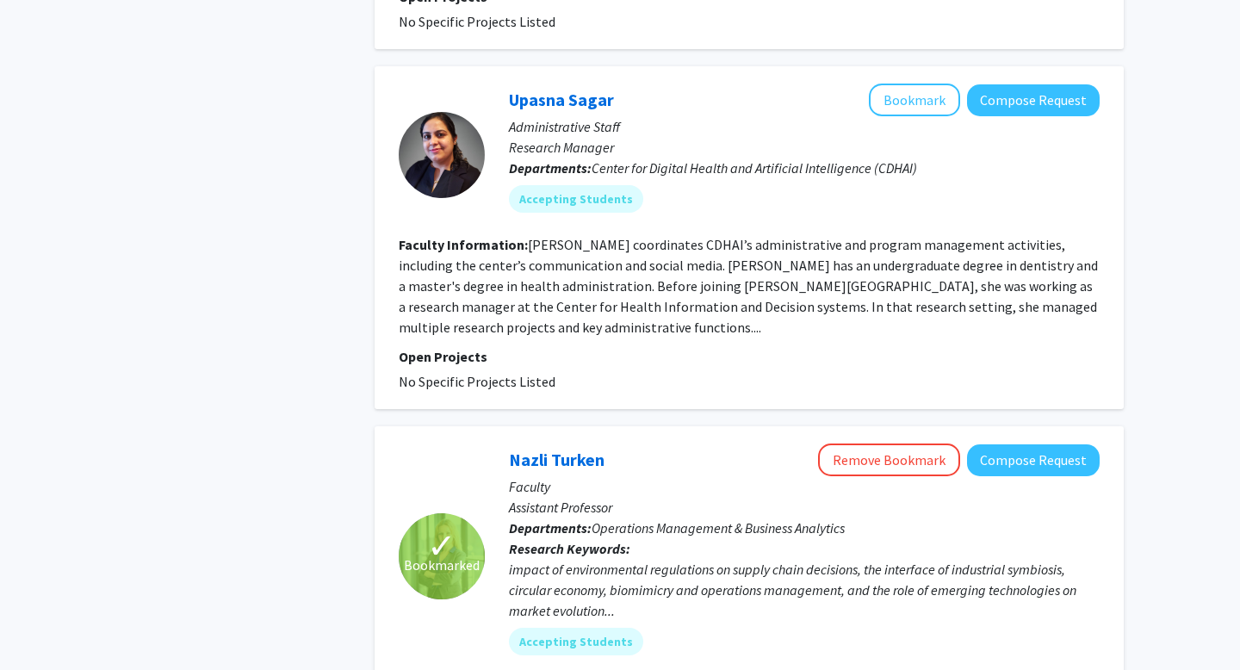
click at [794, 272] on fg-read-more "Upasna Sagar coordinates CDHAI’s administrative and program management activiti…" at bounding box center [748, 286] width 699 height 100
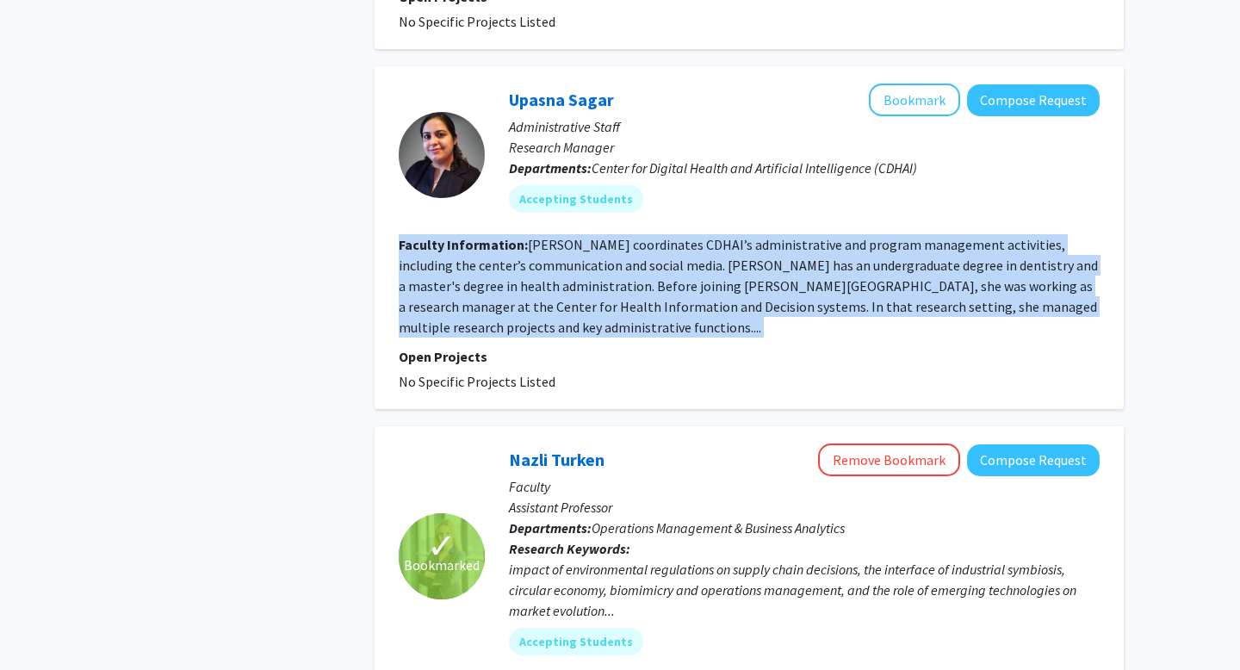
click at [794, 272] on fg-read-more "Upasna Sagar coordinates CDHAI’s administrative and program management activiti…" at bounding box center [748, 286] width 699 height 100
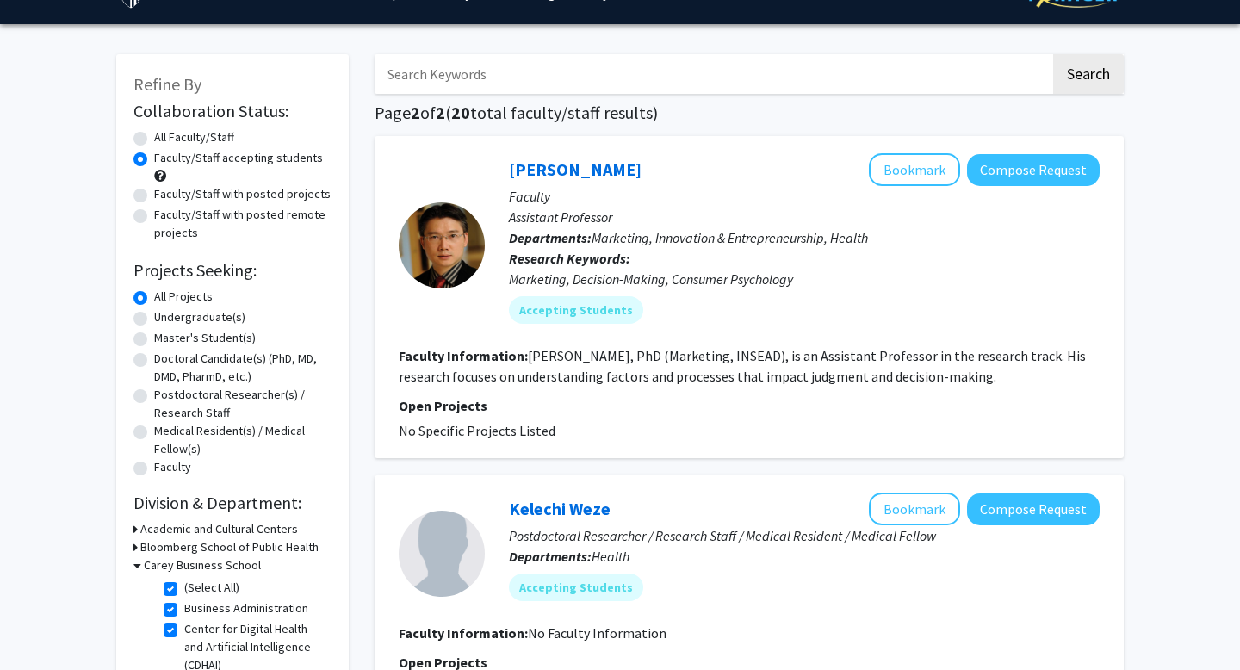
scroll to position [0, 0]
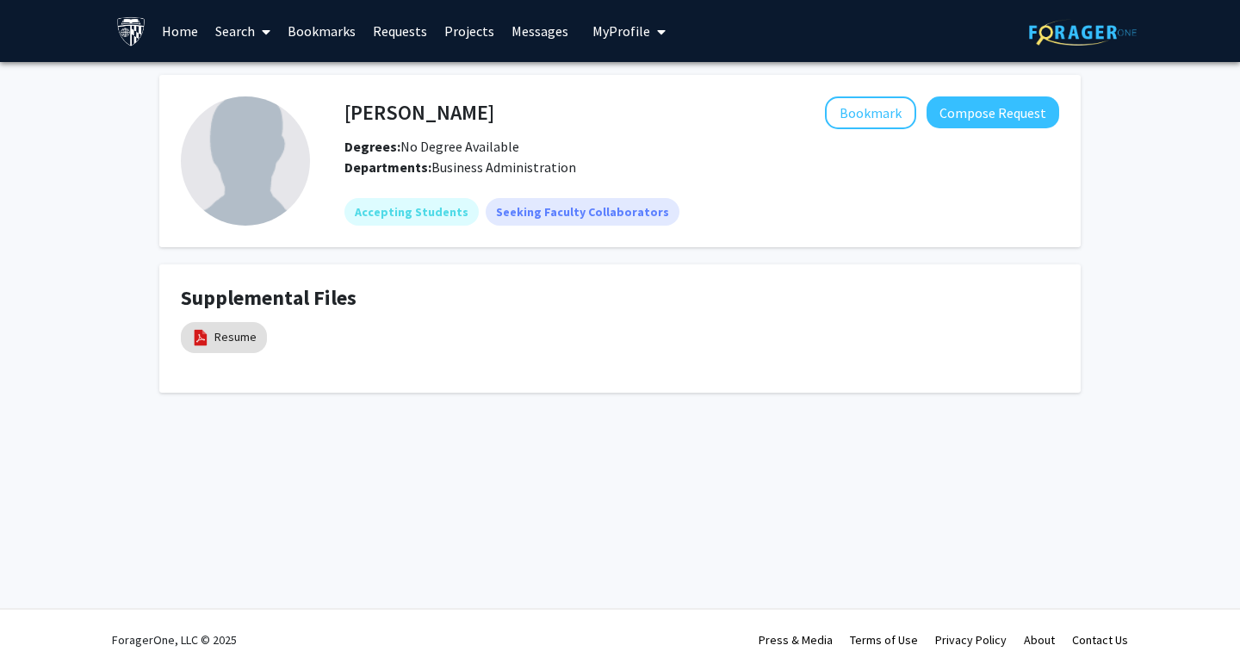
click at [238, 369] on div "Supplemental Files Resume" at bounding box center [620, 328] width 878 height 85
click at [210, 341] on mat-chip "Resume" at bounding box center [224, 337] width 86 height 31
click at [238, 343] on link "Resume" at bounding box center [235, 337] width 42 height 18
select select "custom"
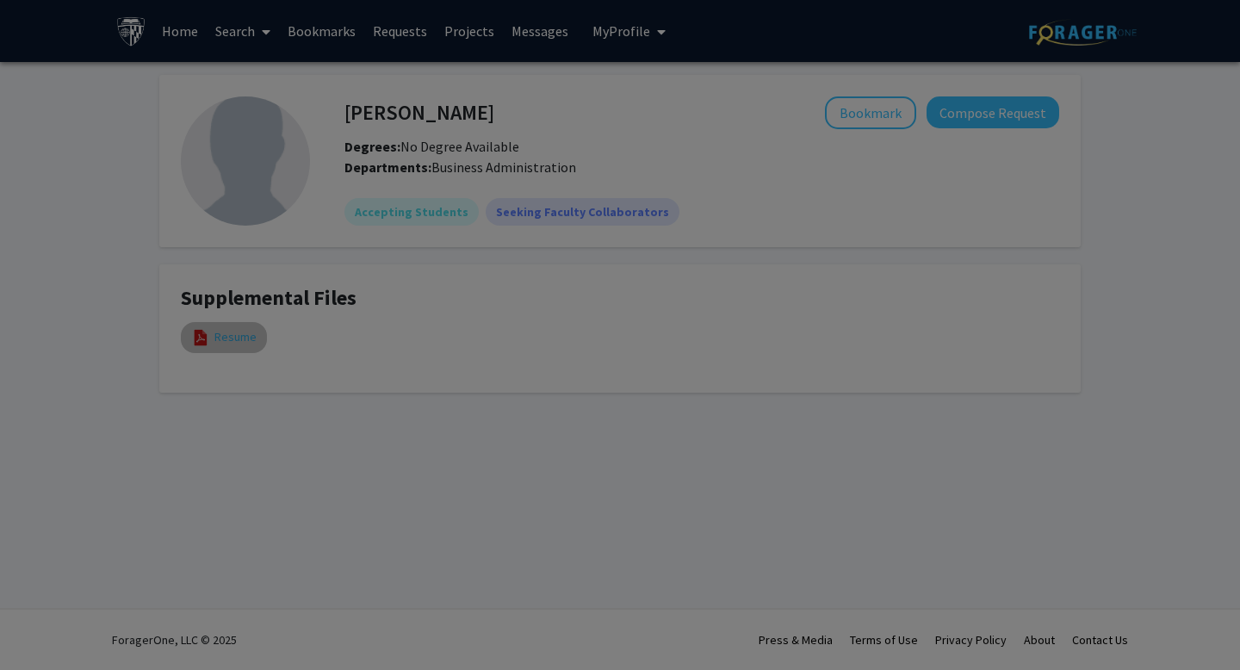
type input "0"
select select "custom"
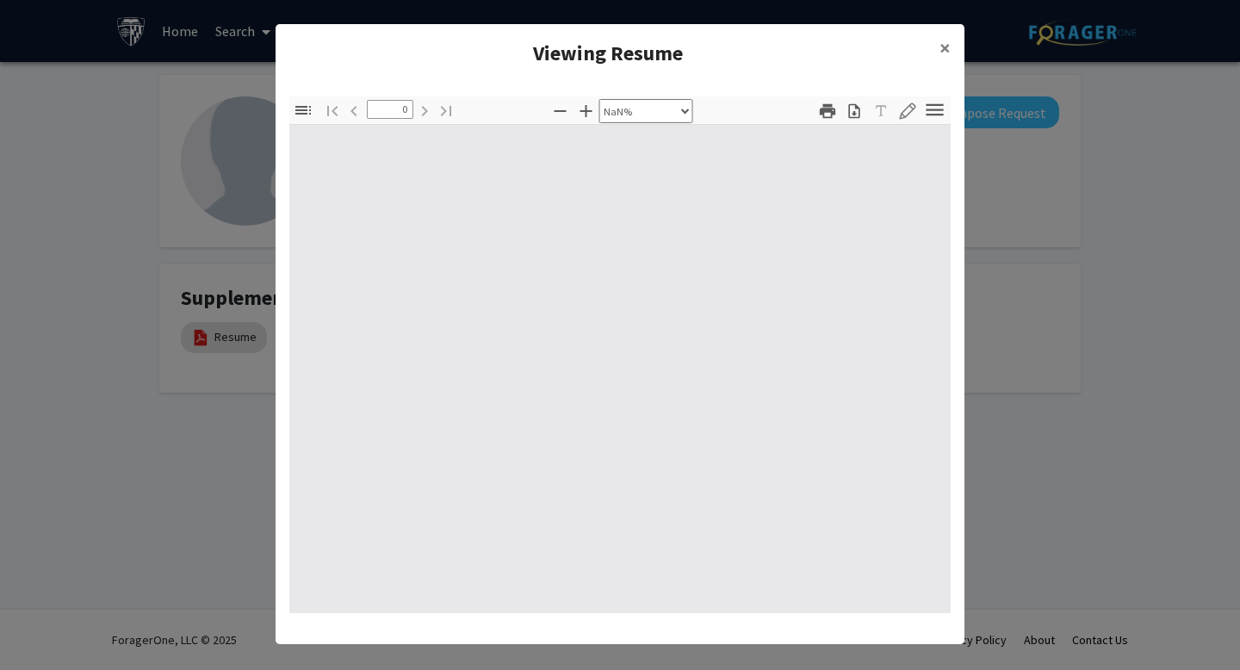
type input "1"
select select "auto"
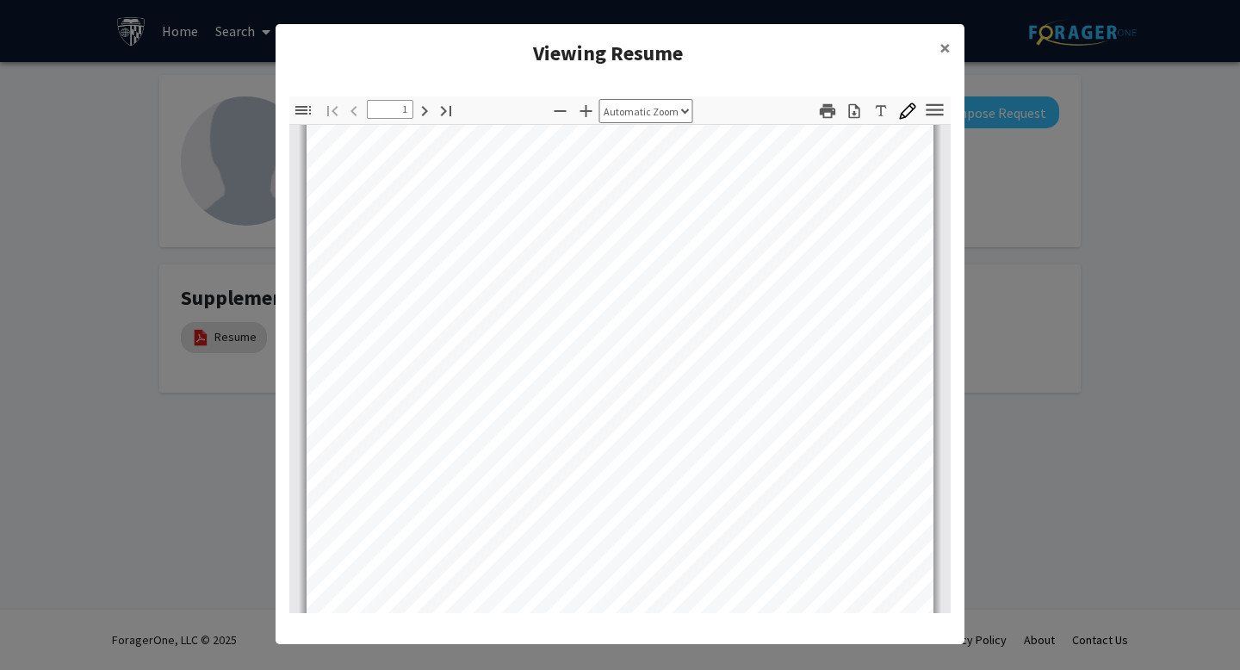
scroll to position [71, 0]
click at [1038, 326] on modal-container "Viewing Resume × Thumbnails Document Outline Attachments Layers Current Outline…" at bounding box center [620, 335] width 1240 height 670
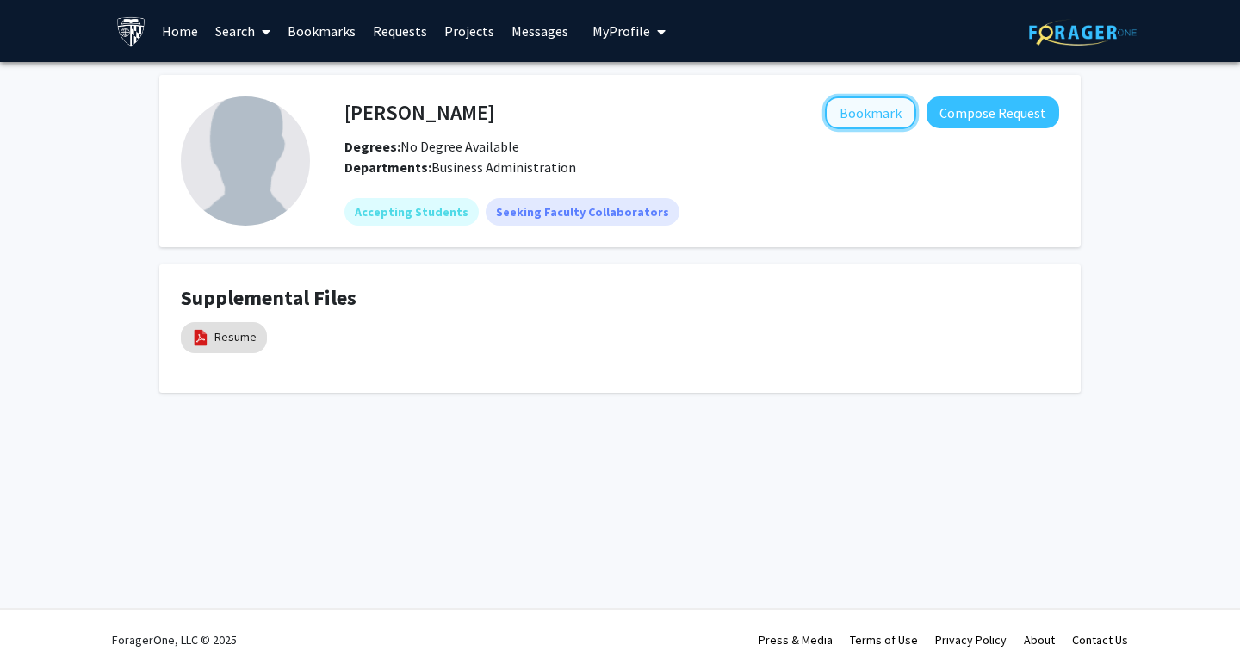
click at [873, 119] on button "Bookmark" at bounding box center [870, 112] width 91 height 33
